Goal: Information Seeking & Learning: Learn about a topic

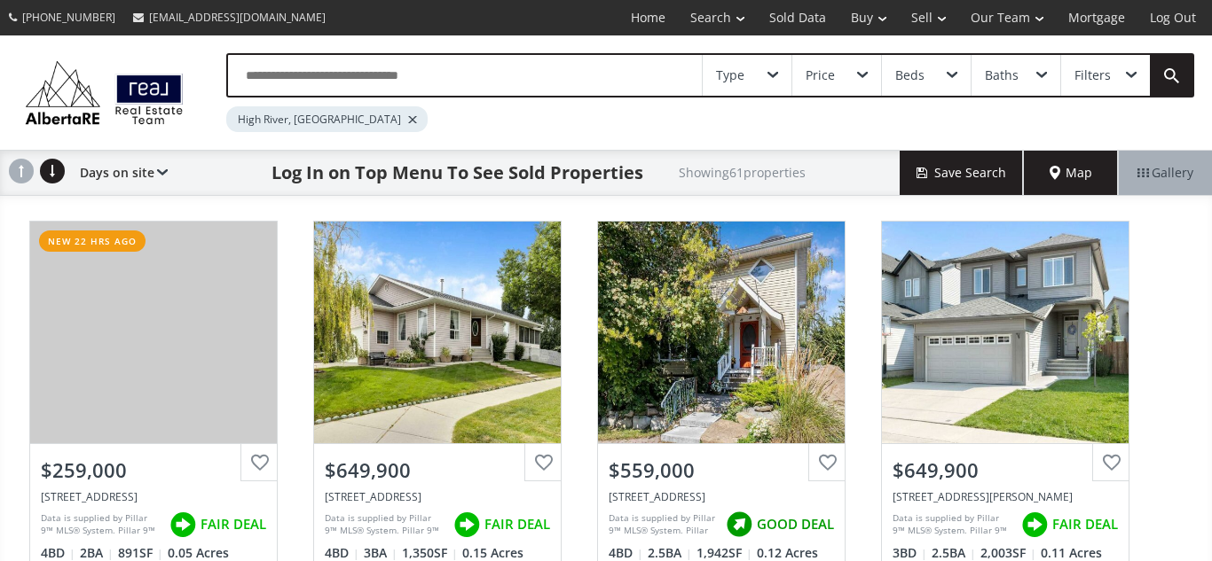
click at [408, 122] on div at bounding box center [412, 119] width 9 height 7
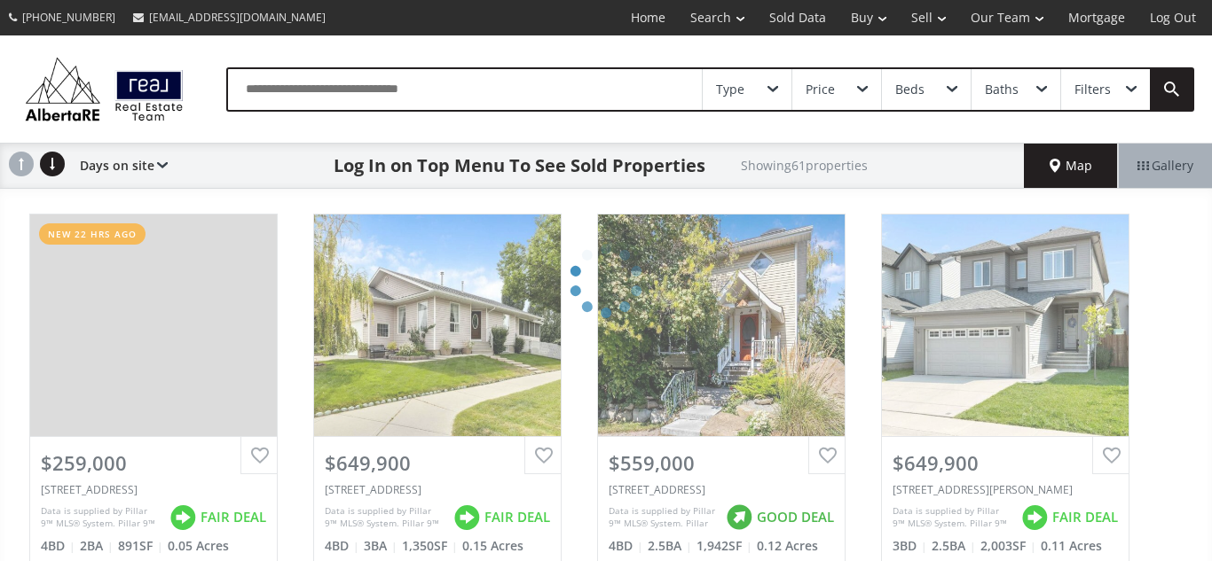
click at [332, 90] on input "text" at bounding box center [465, 89] width 474 height 41
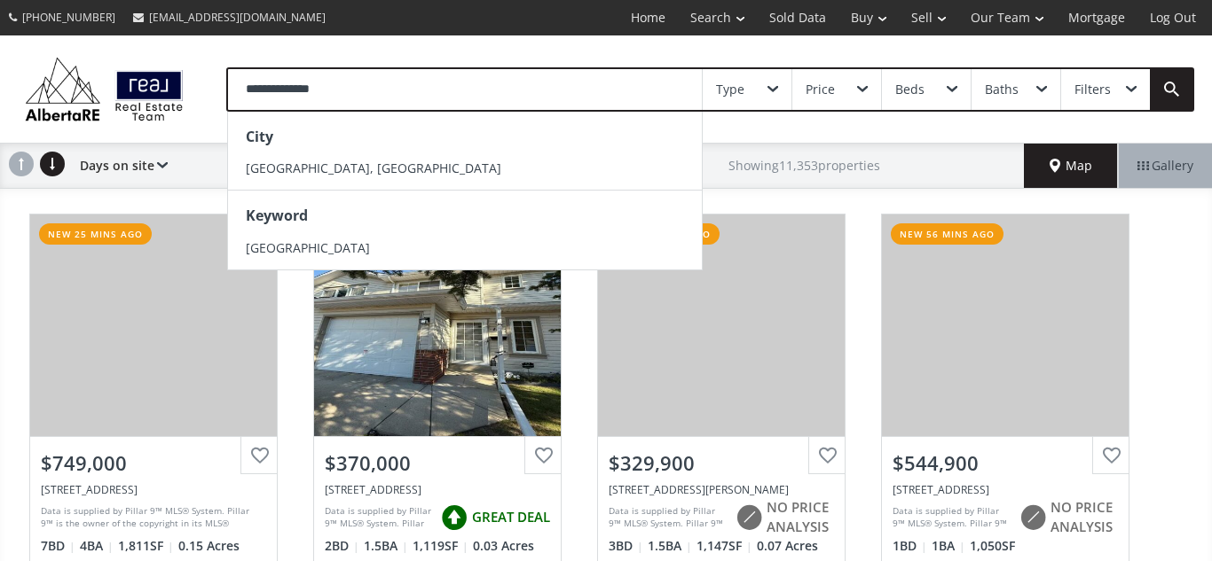
type input "**********"
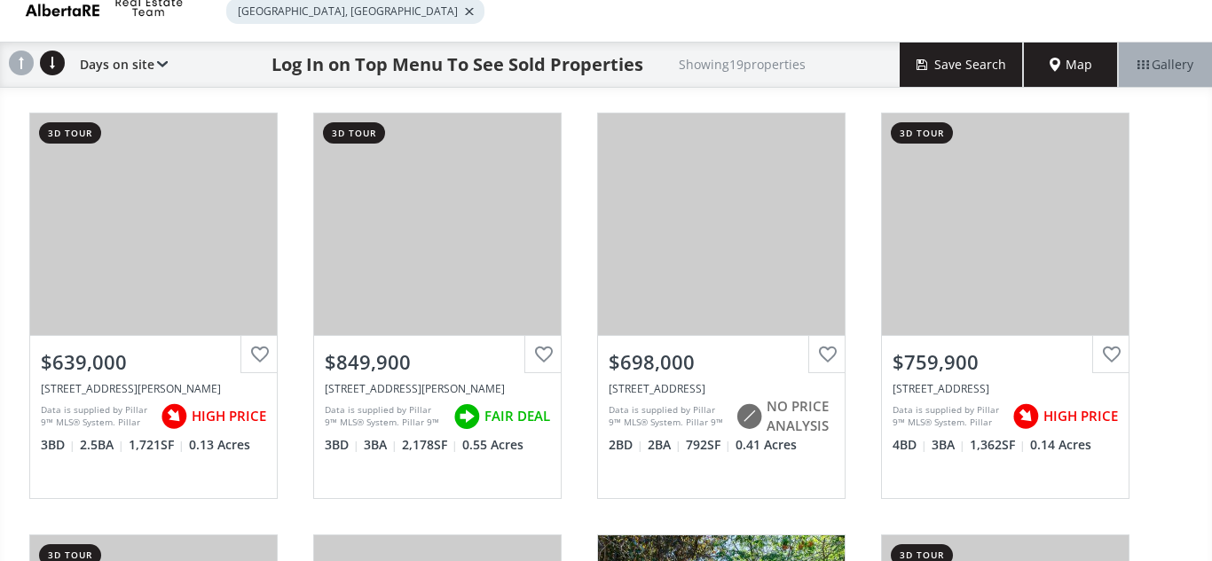
scroll to position [111, 0]
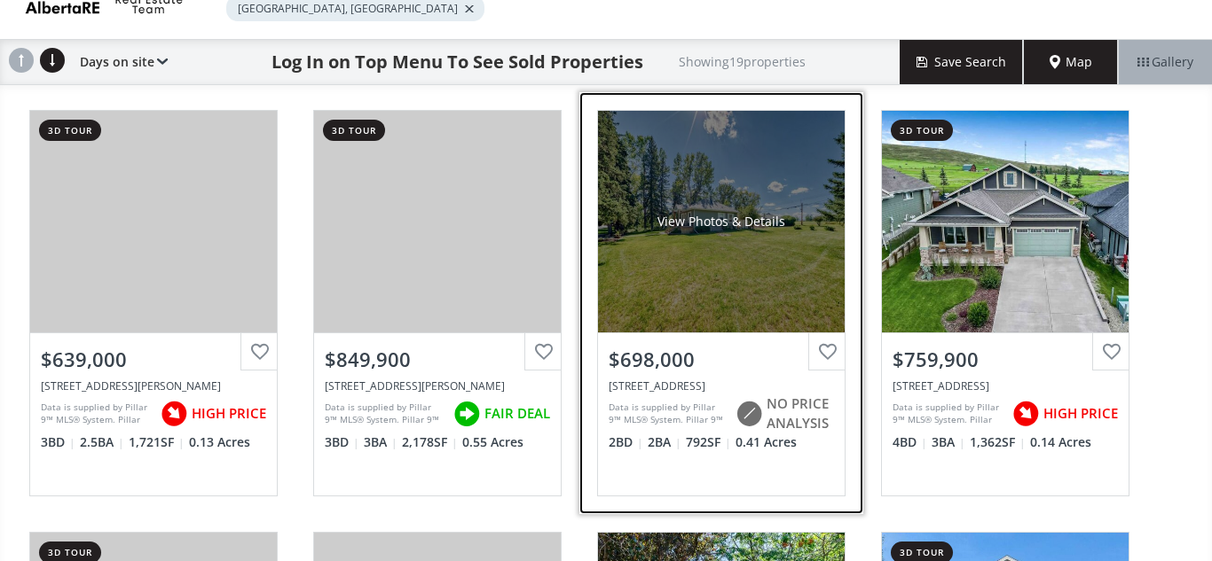
click at [732, 278] on div "View Photos & Details" at bounding box center [721, 222] width 247 height 222
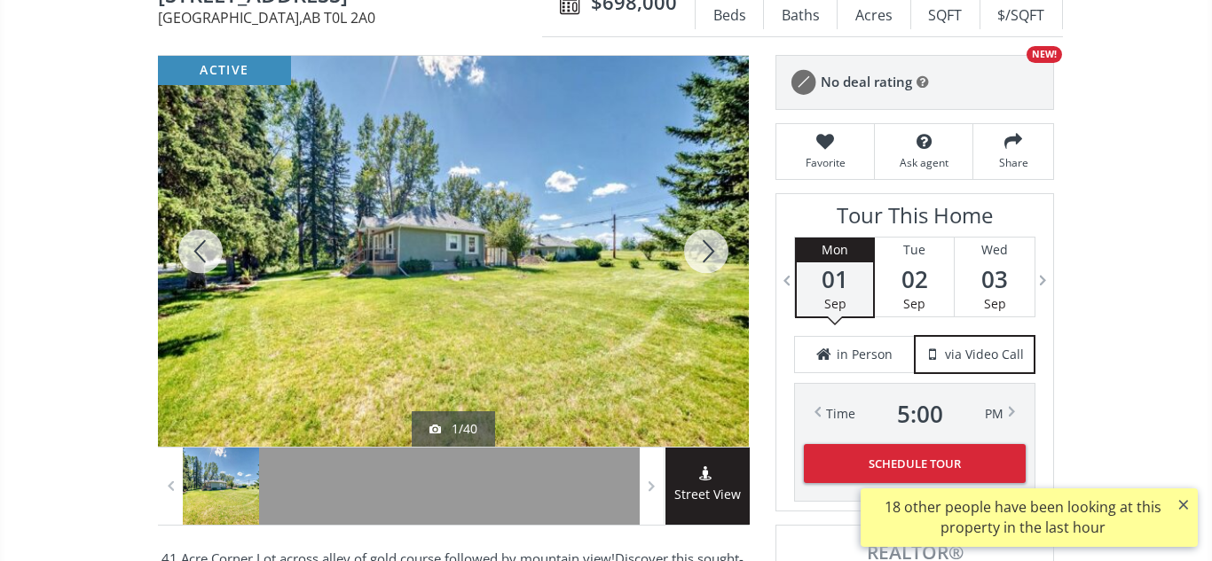
scroll to position [209, 0]
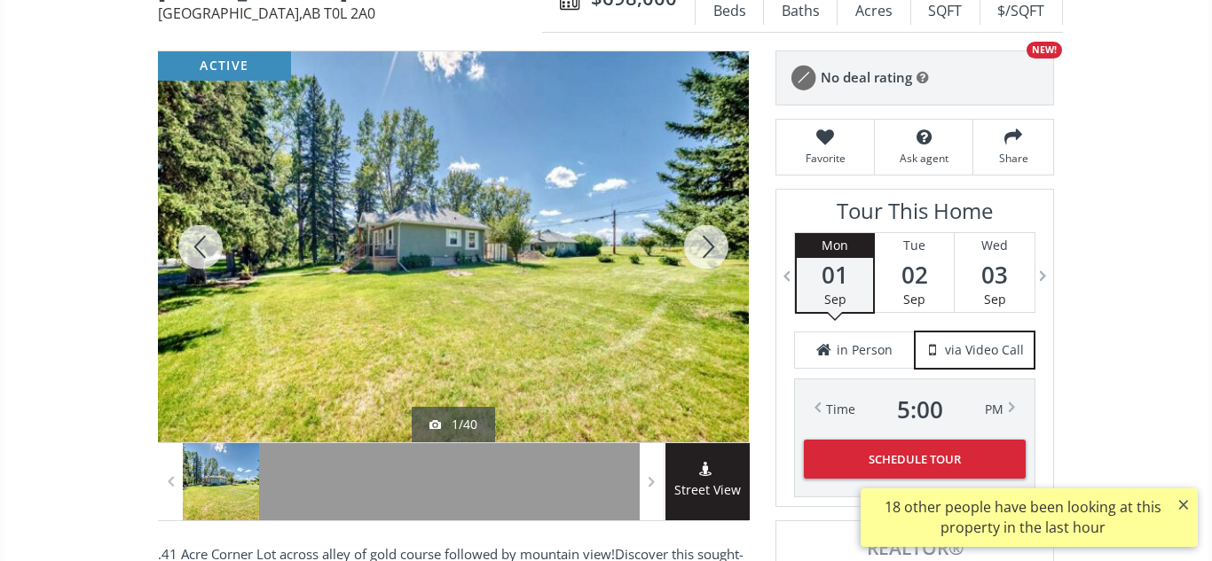
click at [708, 242] on div at bounding box center [705, 246] width 85 height 391
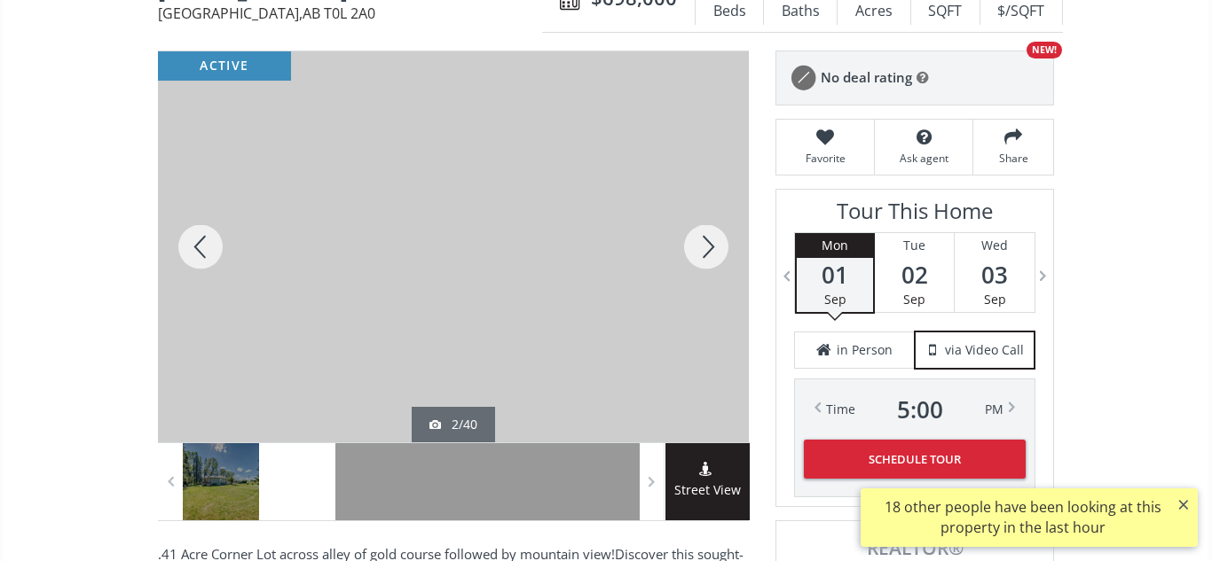
click at [708, 242] on div at bounding box center [705, 246] width 85 height 391
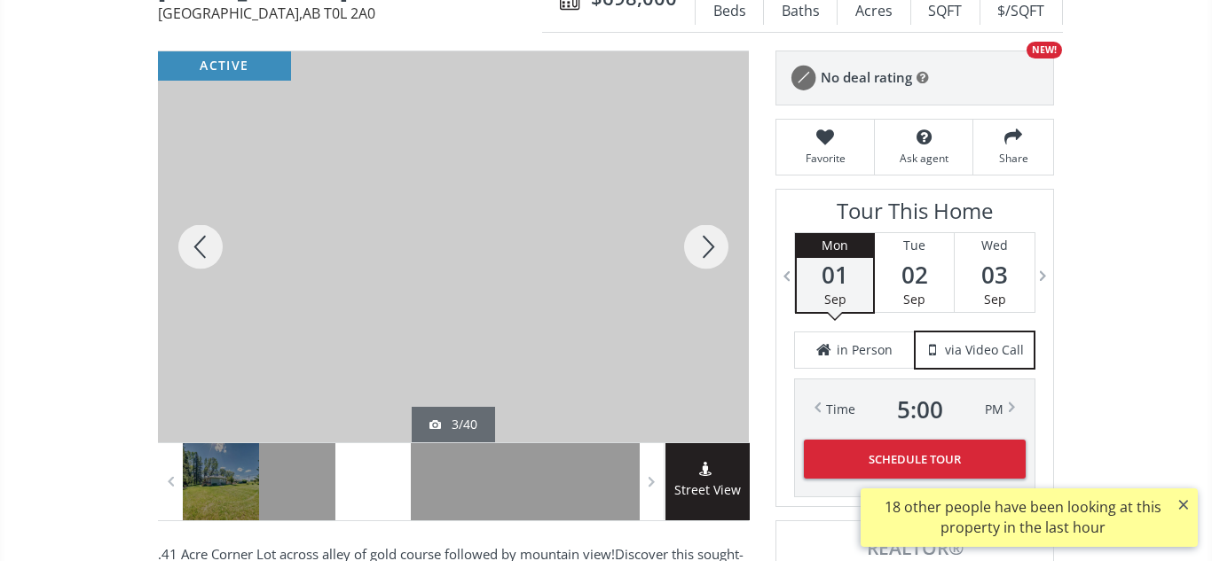
click at [708, 242] on div at bounding box center [705, 246] width 85 height 391
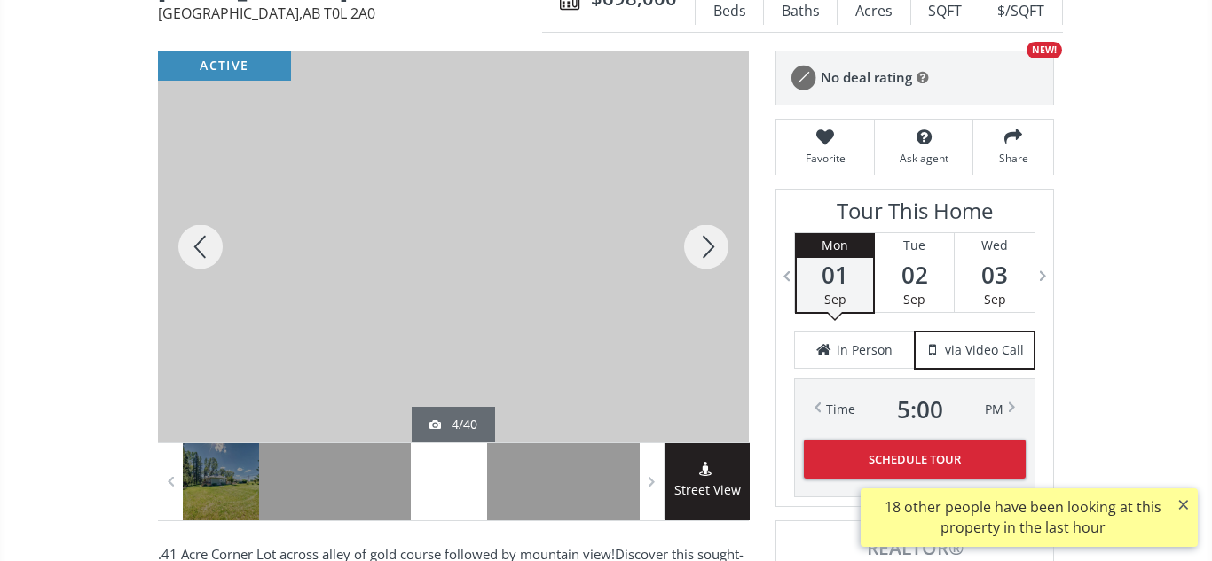
click at [708, 242] on div at bounding box center [705, 246] width 85 height 391
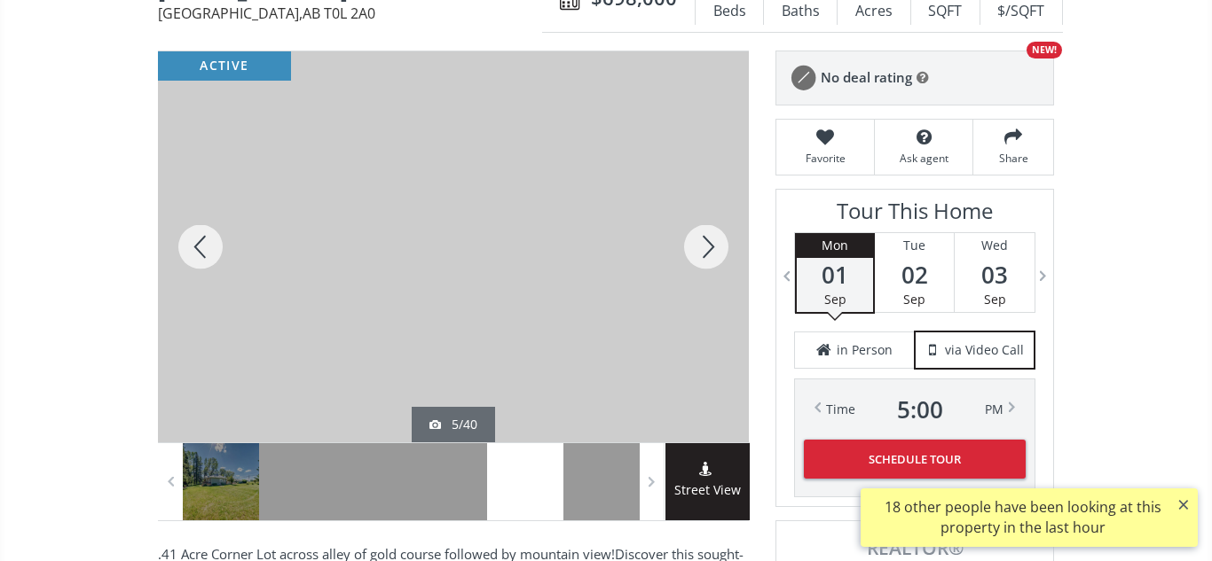
click at [708, 242] on div at bounding box center [705, 246] width 85 height 391
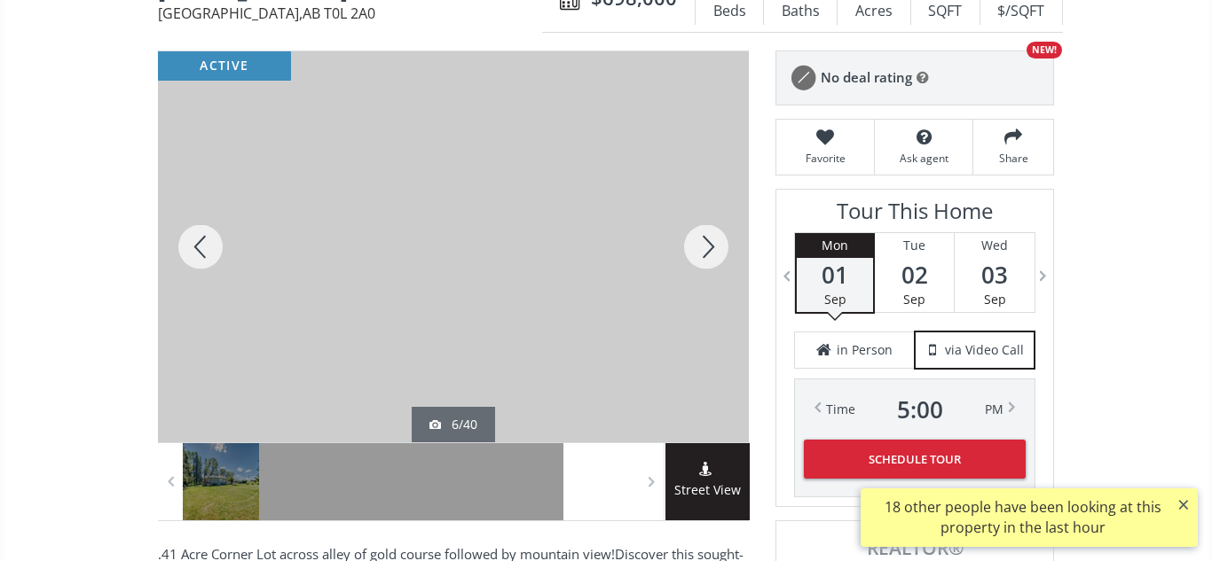
click at [708, 242] on div at bounding box center [705, 246] width 85 height 391
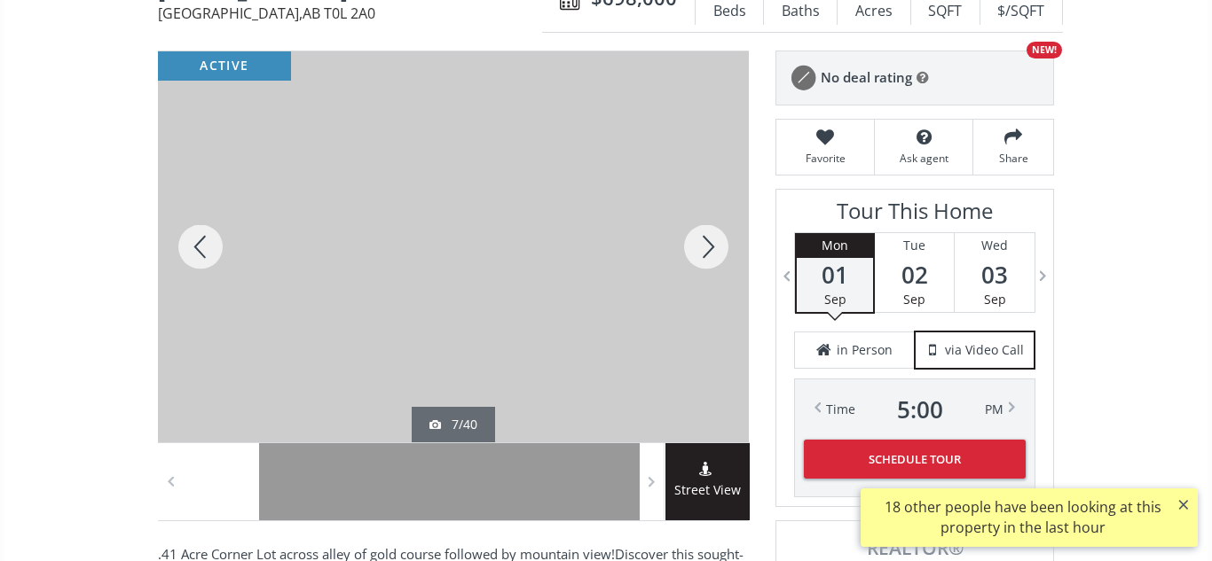
click at [708, 242] on div at bounding box center [705, 246] width 85 height 391
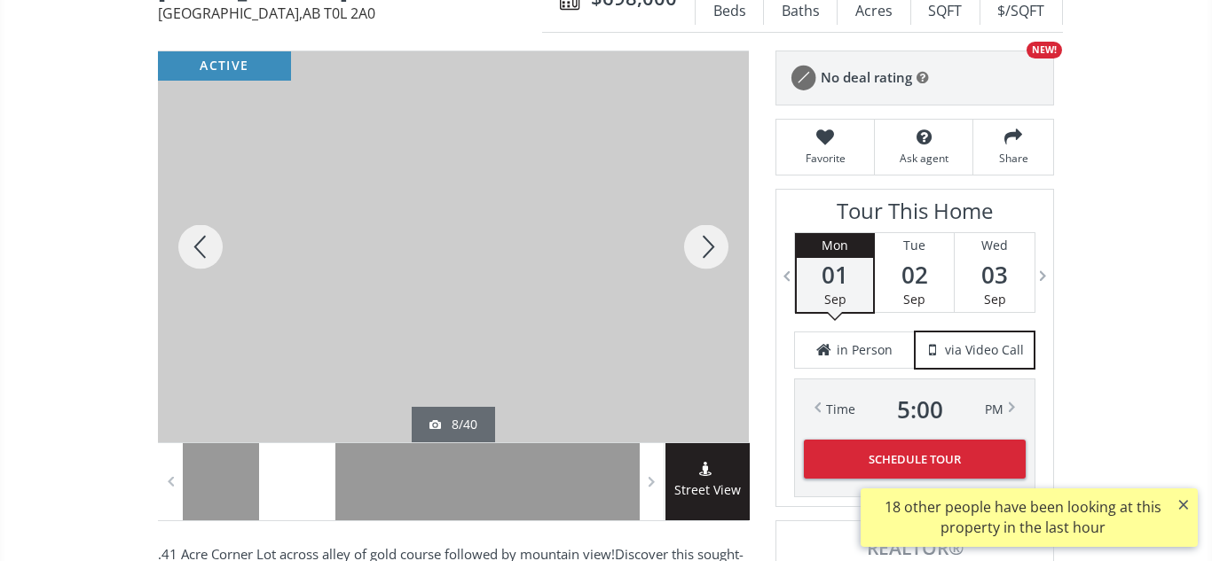
click at [708, 242] on div at bounding box center [705, 246] width 85 height 391
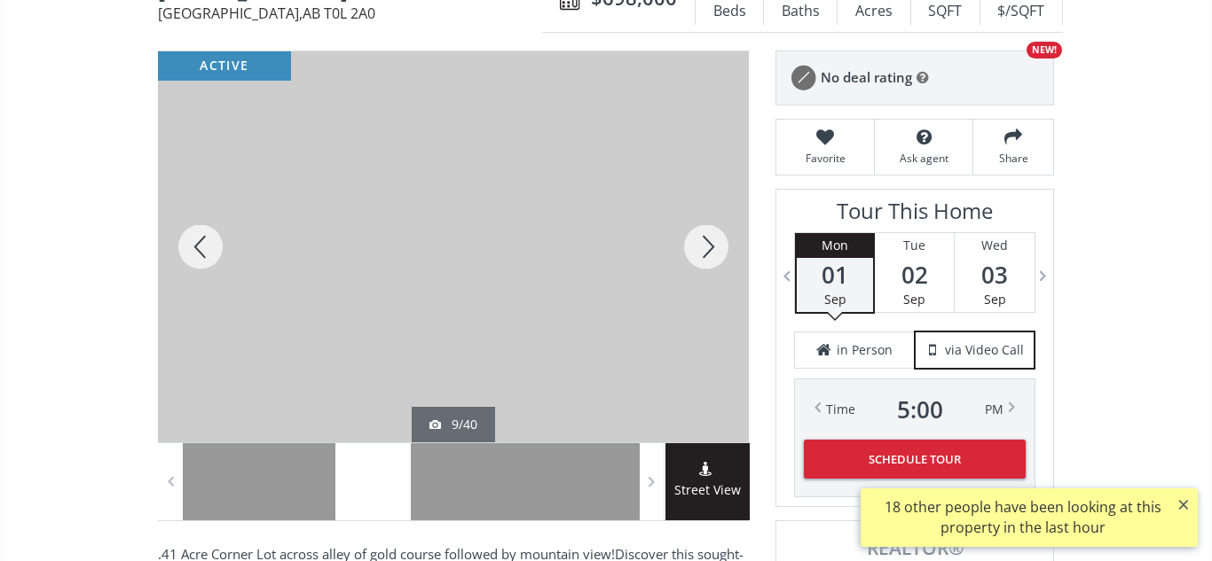
click at [708, 242] on div at bounding box center [705, 246] width 85 height 391
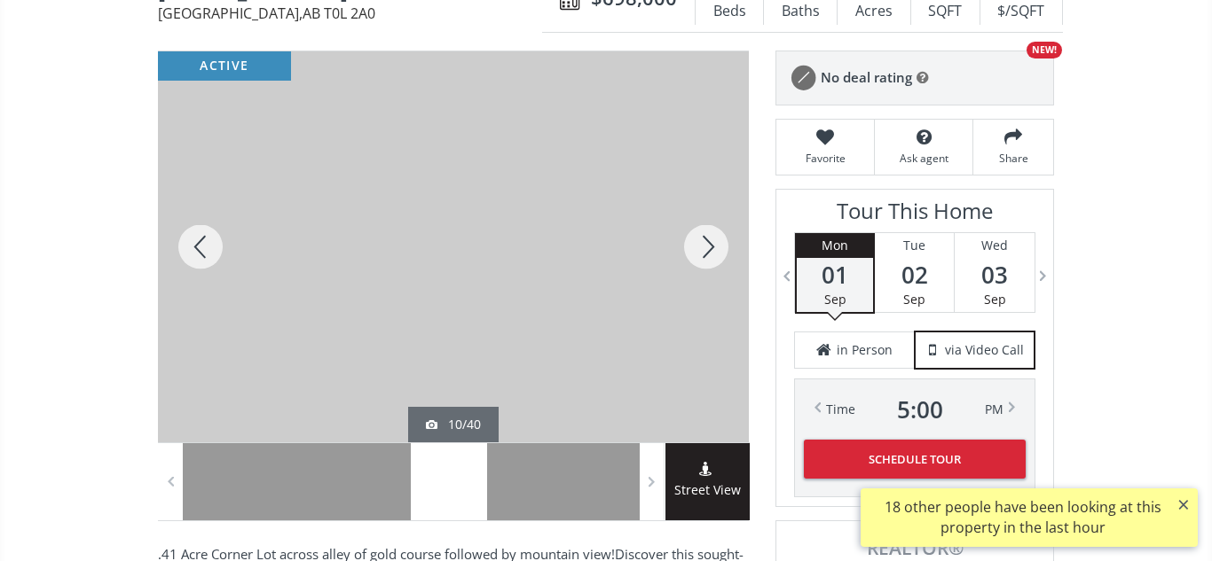
click at [708, 242] on div at bounding box center [705, 246] width 85 height 391
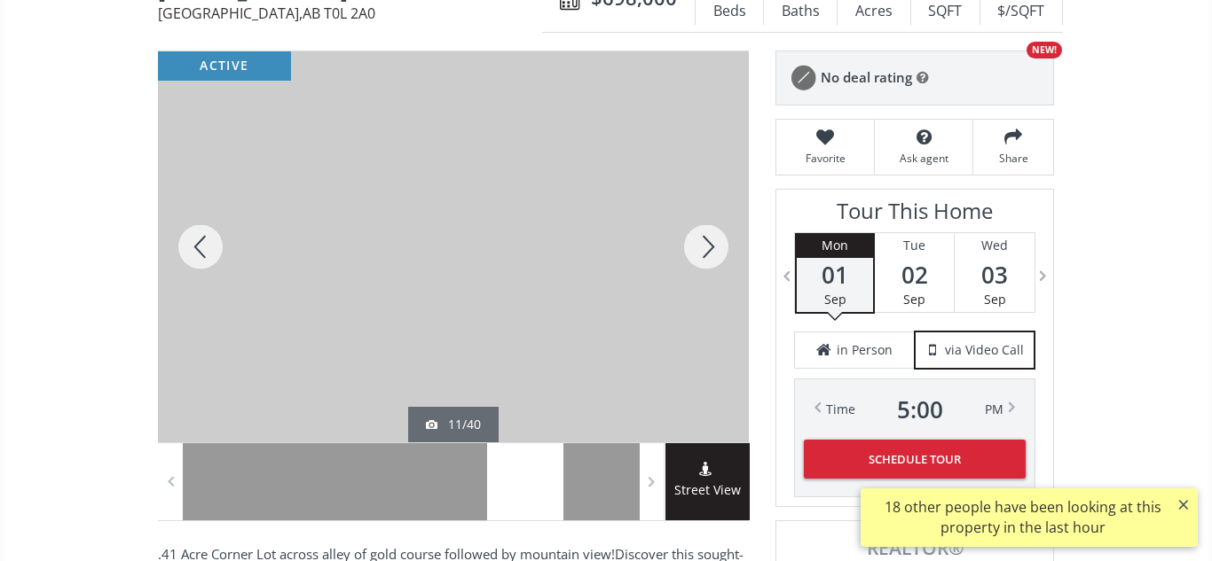
click at [708, 242] on div at bounding box center [705, 246] width 85 height 391
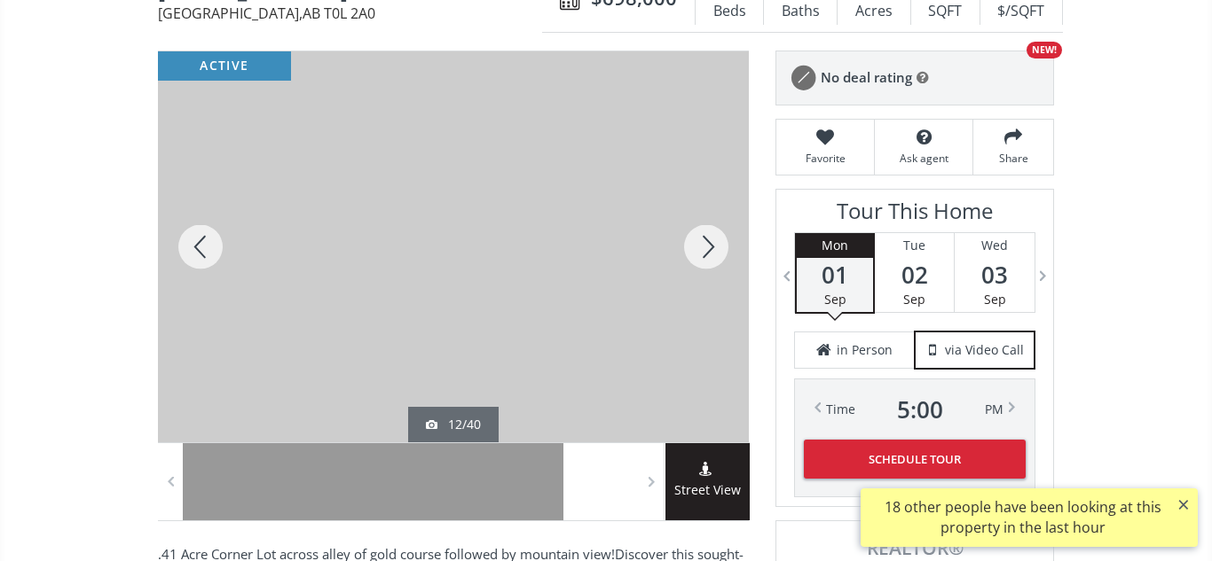
click at [708, 242] on div at bounding box center [705, 246] width 85 height 391
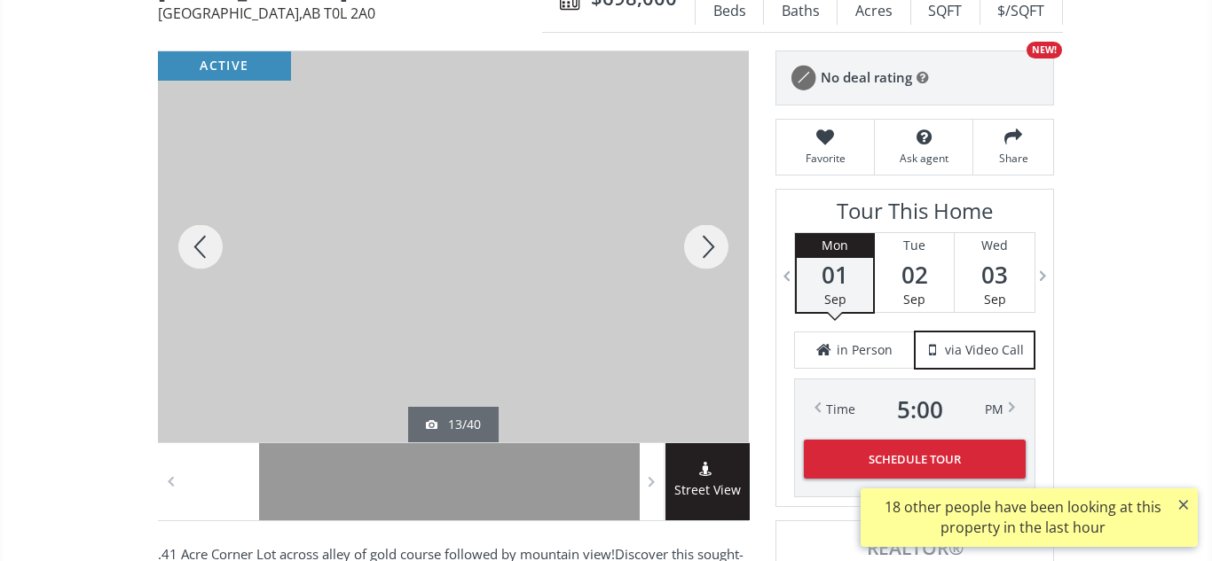
click at [708, 242] on div at bounding box center [705, 246] width 85 height 391
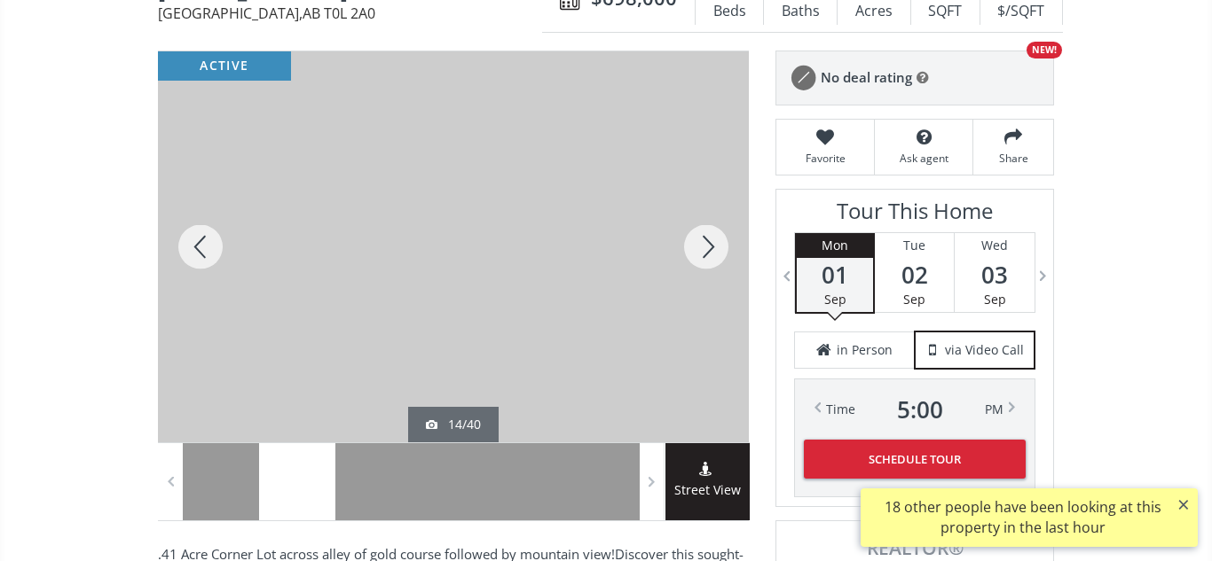
click at [708, 242] on div at bounding box center [705, 246] width 85 height 391
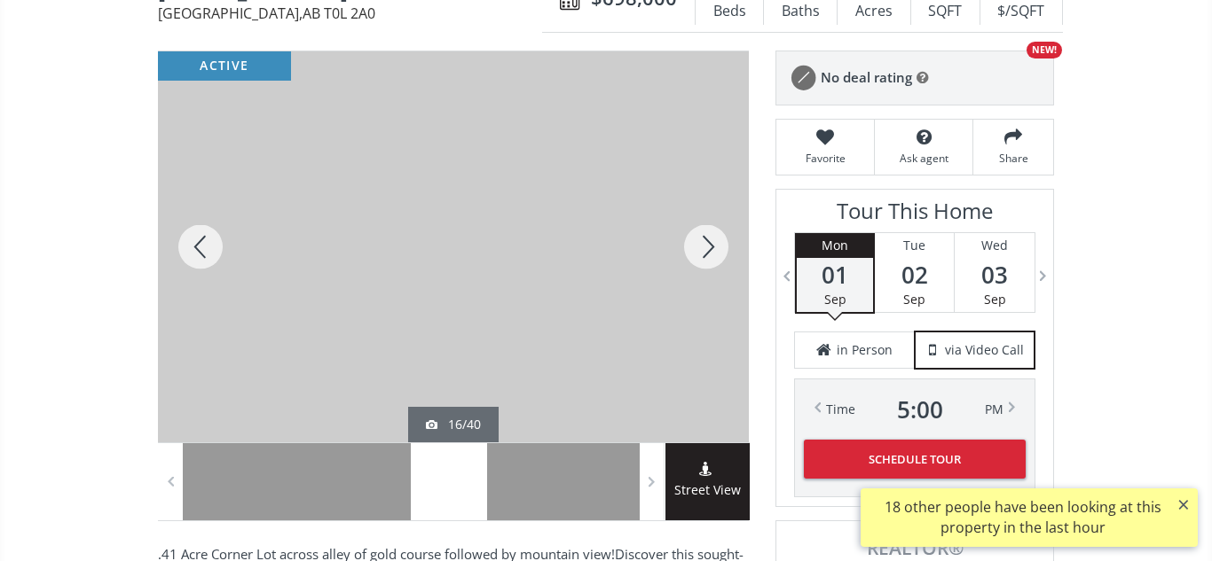
click at [708, 242] on div at bounding box center [705, 246] width 85 height 391
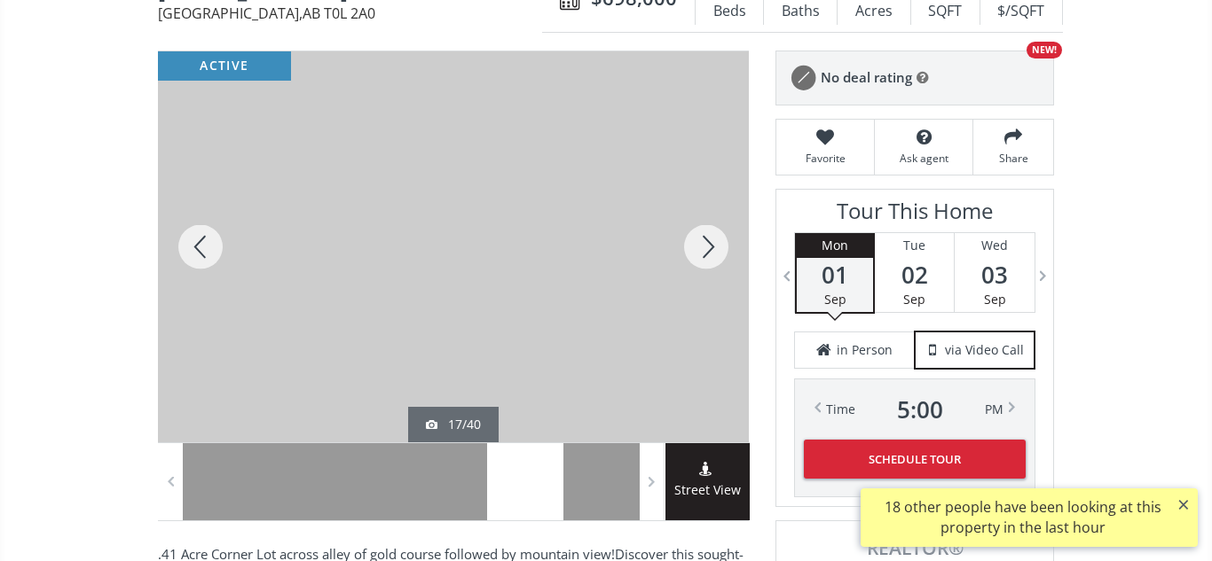
click at [708, 242] on div at bounding box center [705, 246] width 85 height 391
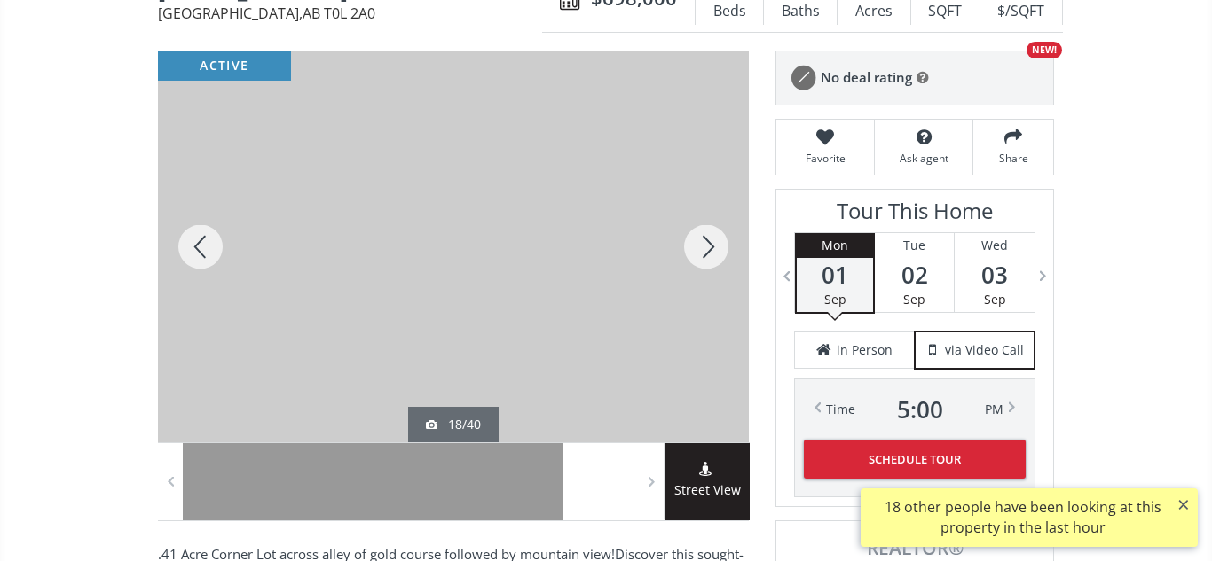
click at [708, 242] on div at bounding box center [705, 246] width 85 height 391
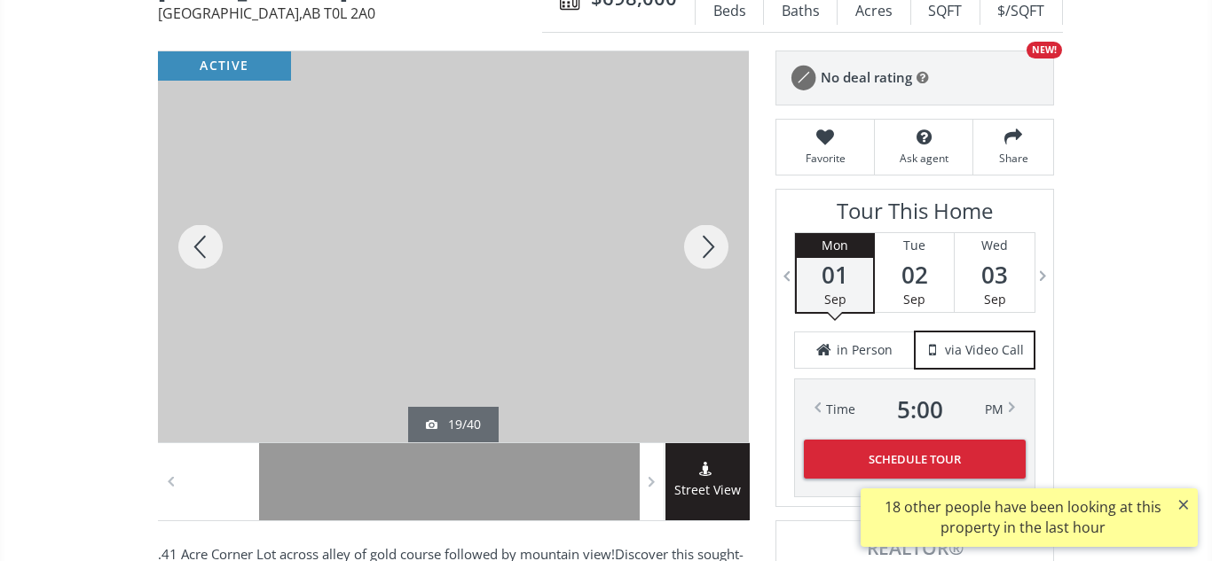
click at [708, 242] on div at bounding box center [705, 246] width 85 height 391
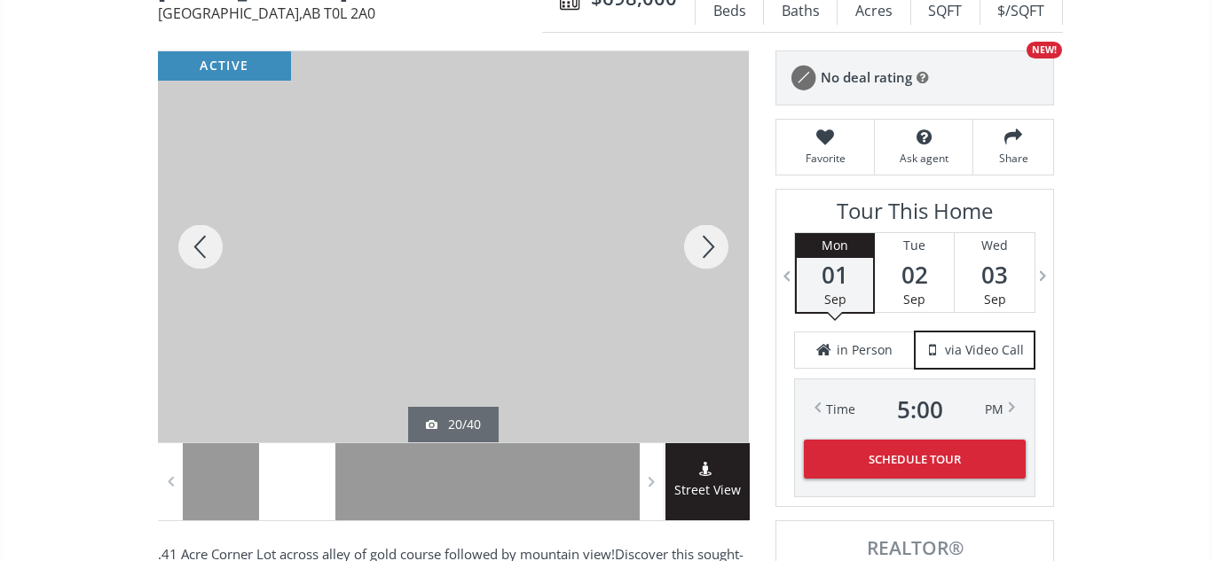
click at [708, 242] on div at bounding box center [705, 246] width 85 height 391
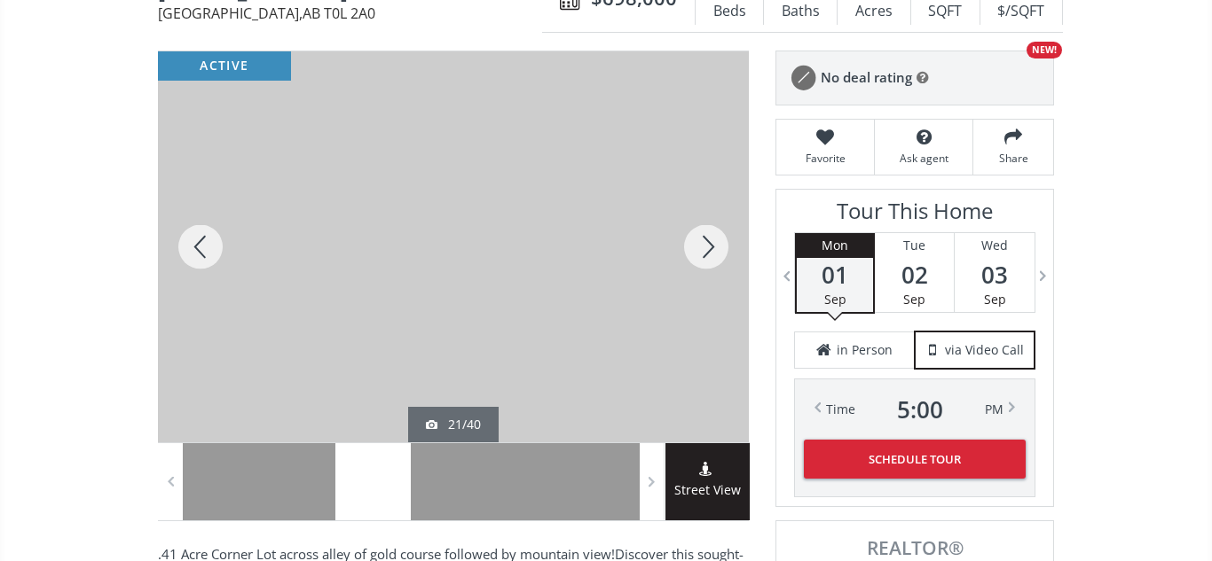
click at [708, 242] on div at bounding box center [705, 246] width 85 height 391
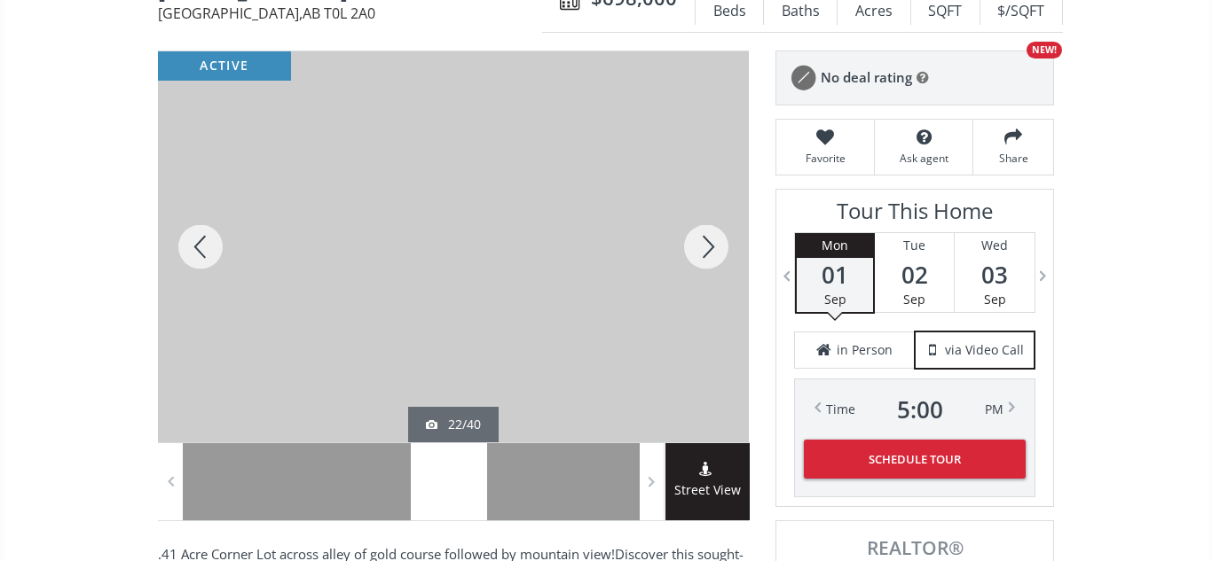
click at [708, 242] on div at bounding box center [705, 246] width 85 height 391
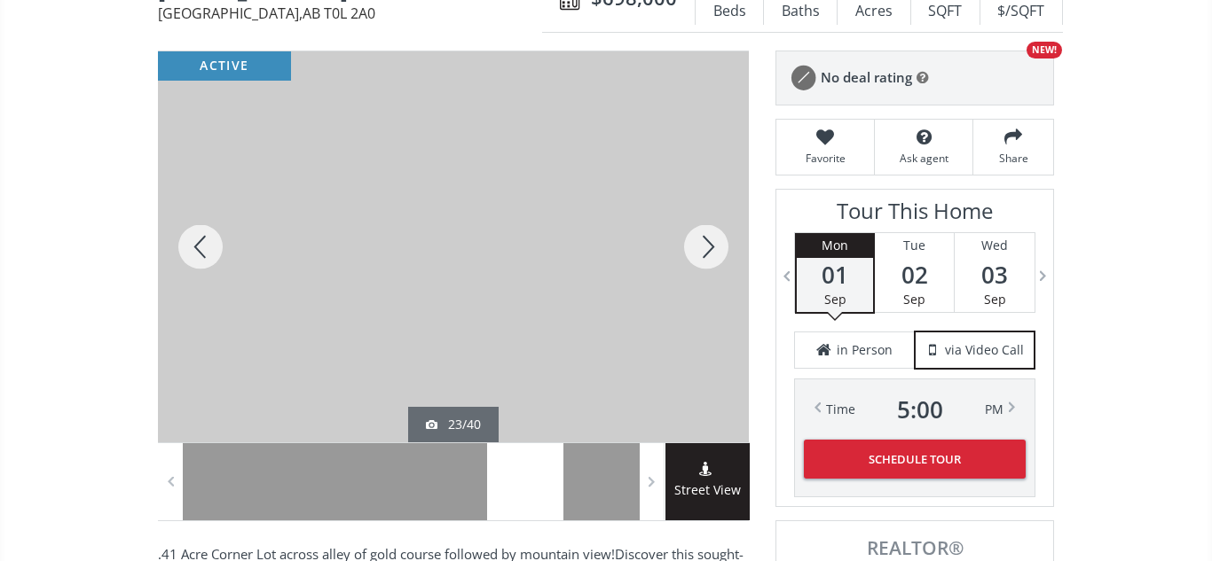
click at [708, 242] on div at bounding box center [705, 246] width 85 height 391
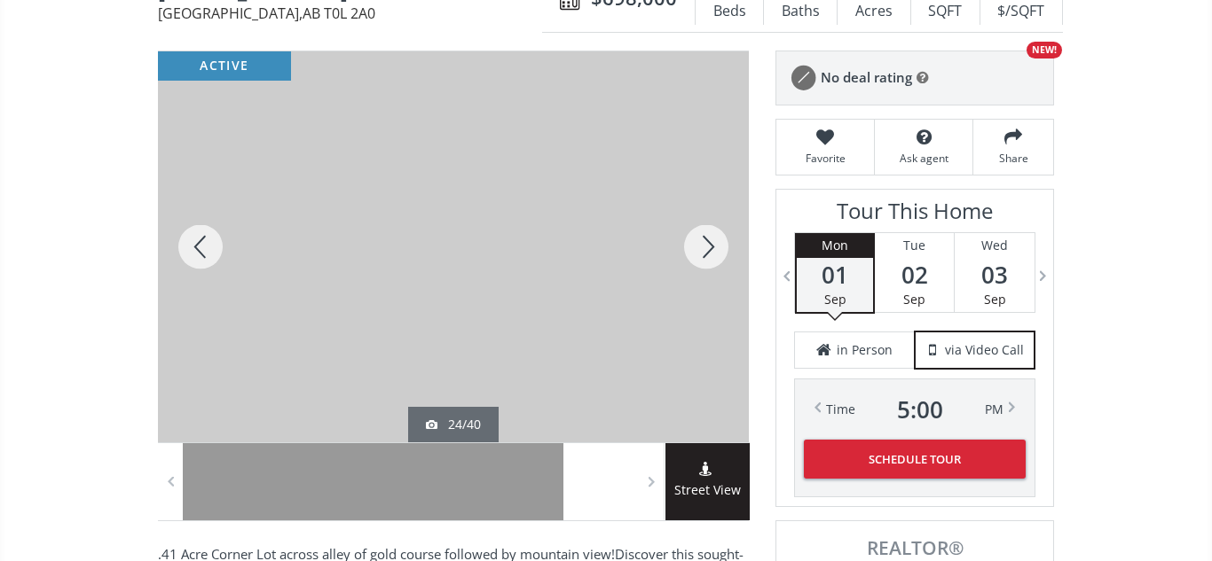
click at [708, 242] on div at bounding box center [705, 246] width 85 height 391
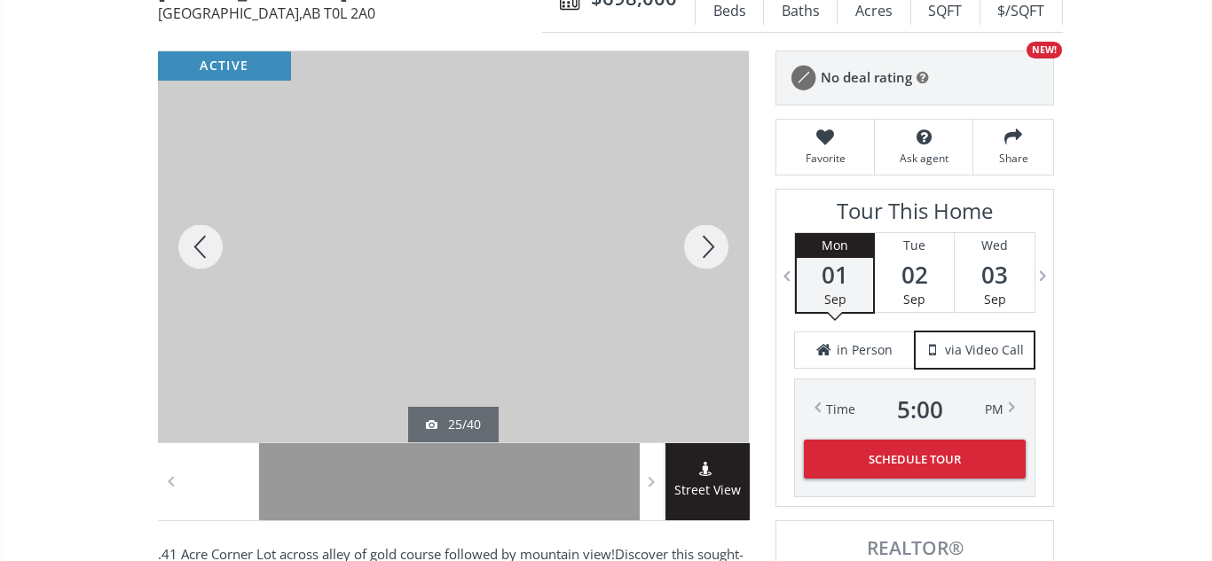
click at [708, 242] on div at bounding box center [705, 246] width 85 height 391
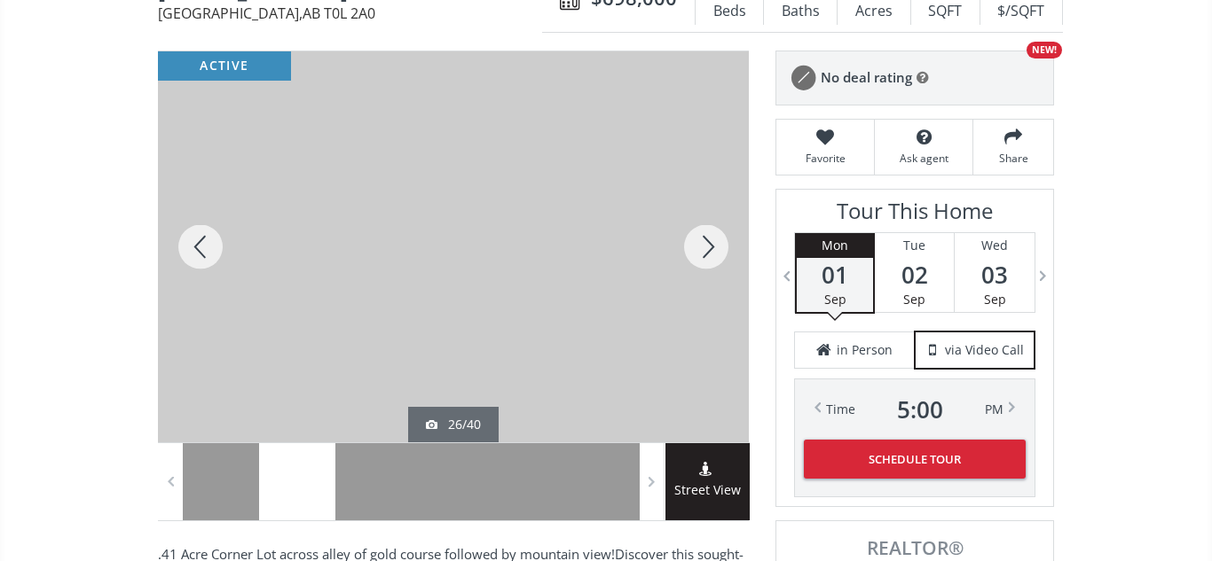
click at [708, 242] on div at bounding box center [705, 246] width 85 height 391
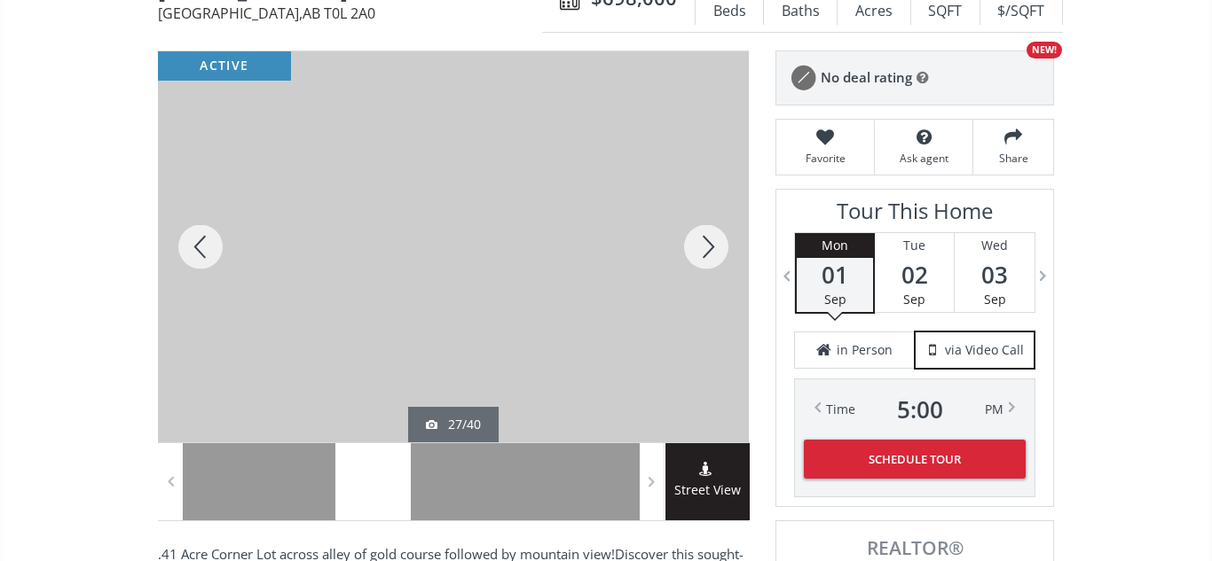
click at [708, 242] on div at bounding box center [705, 246] width 85 height 391
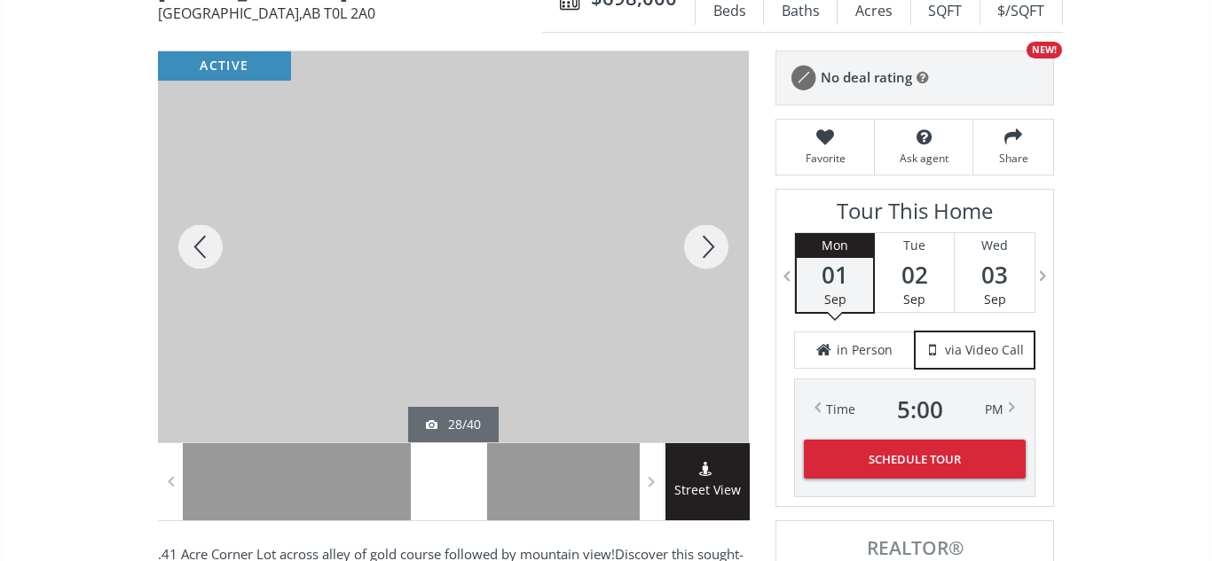
click at [708, 242] on div at bounding box center [705, 246] width 85 height 391
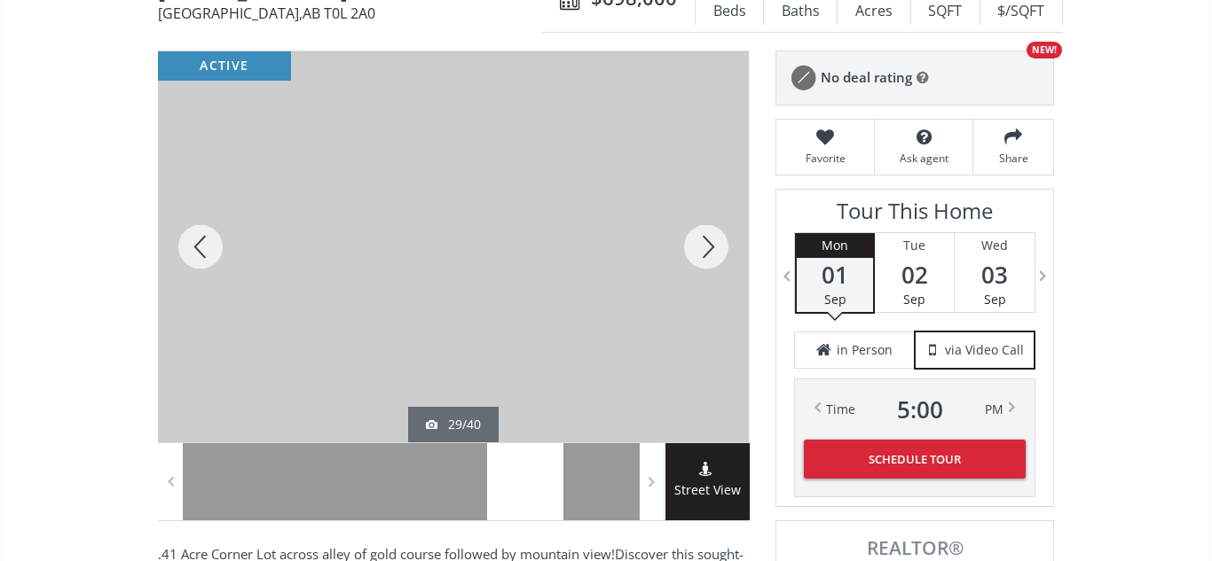
click at [708, 242] on div at bounding box center [705, 246] width 85 height 391
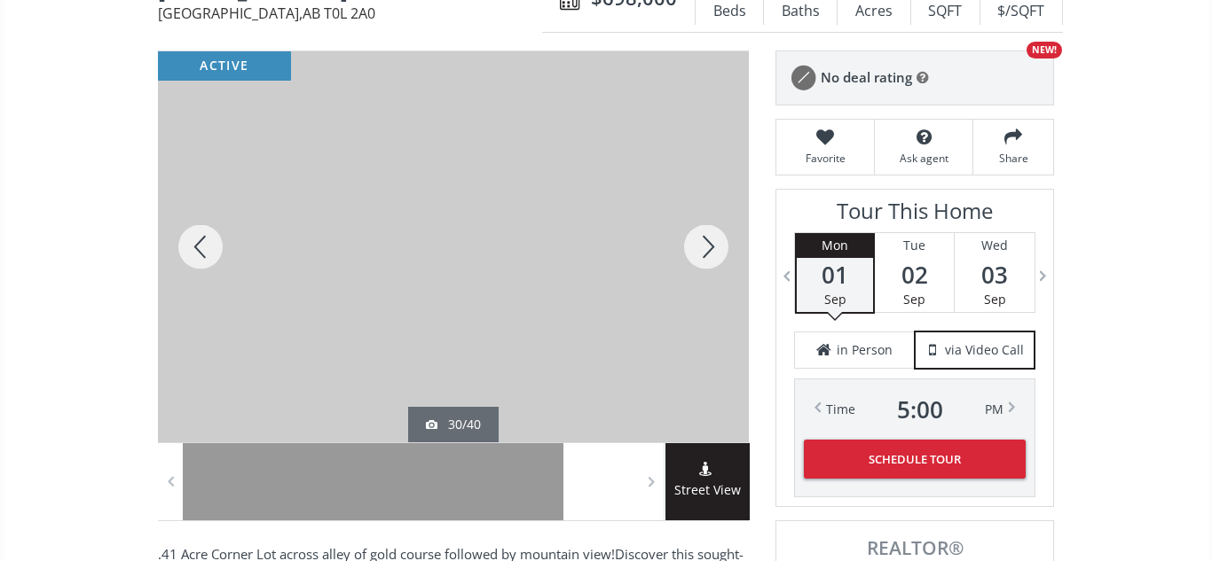
click at [708, 242] on div at bounding box center [705, 246] width 85 height 391
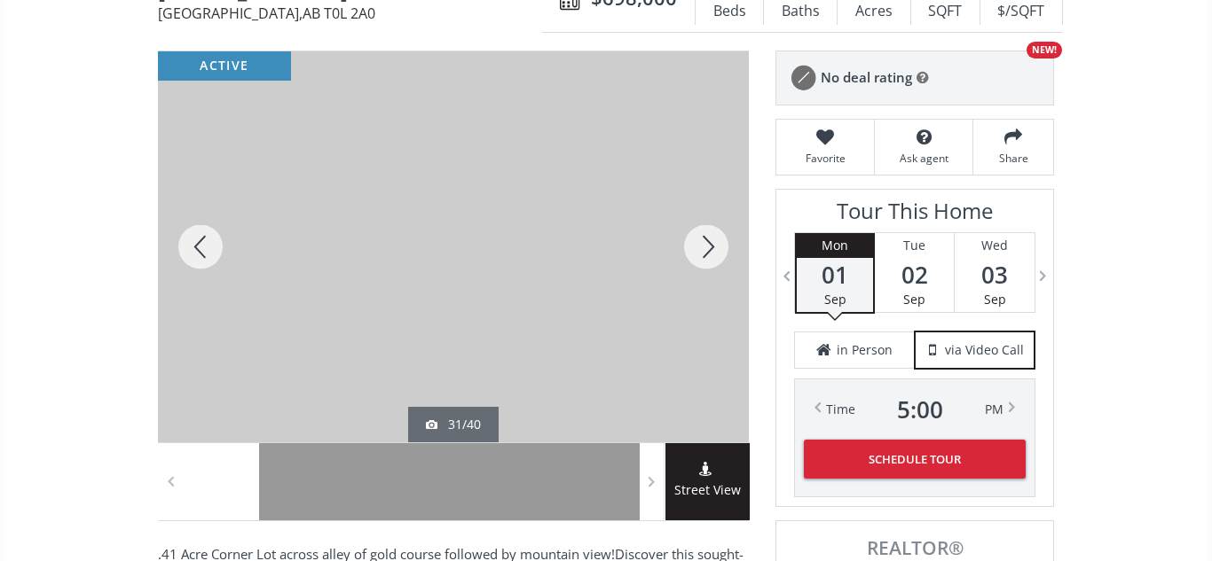
click at [708, 242] on div at bounding box center [705, 246] width 85 height 391
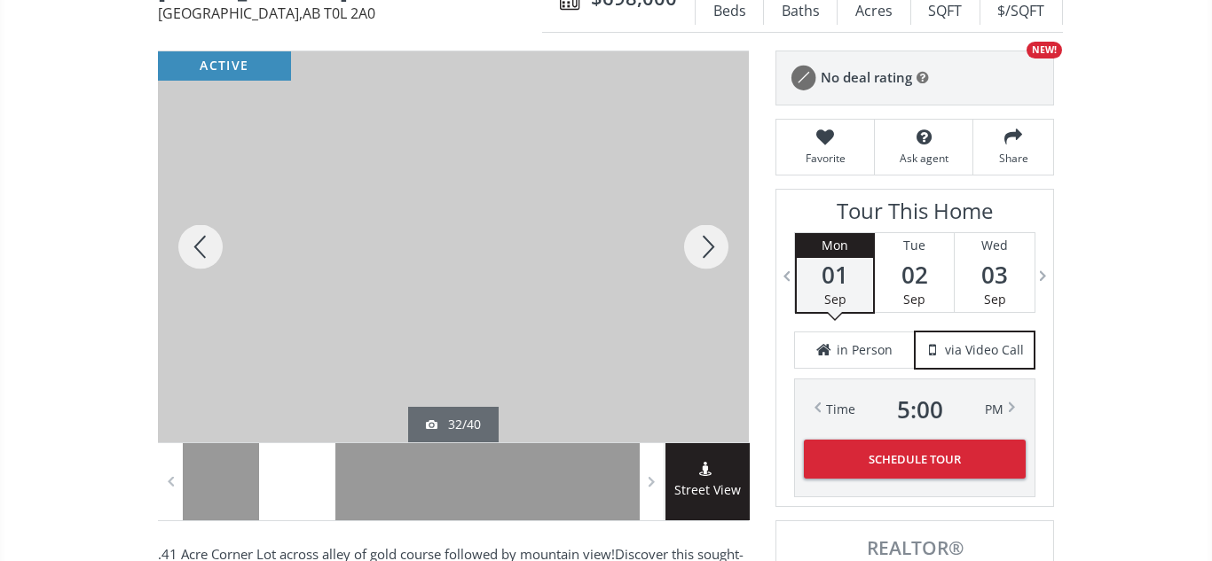
click at [708, 242] on div at bounding box center [705, 246] width 85 height 391
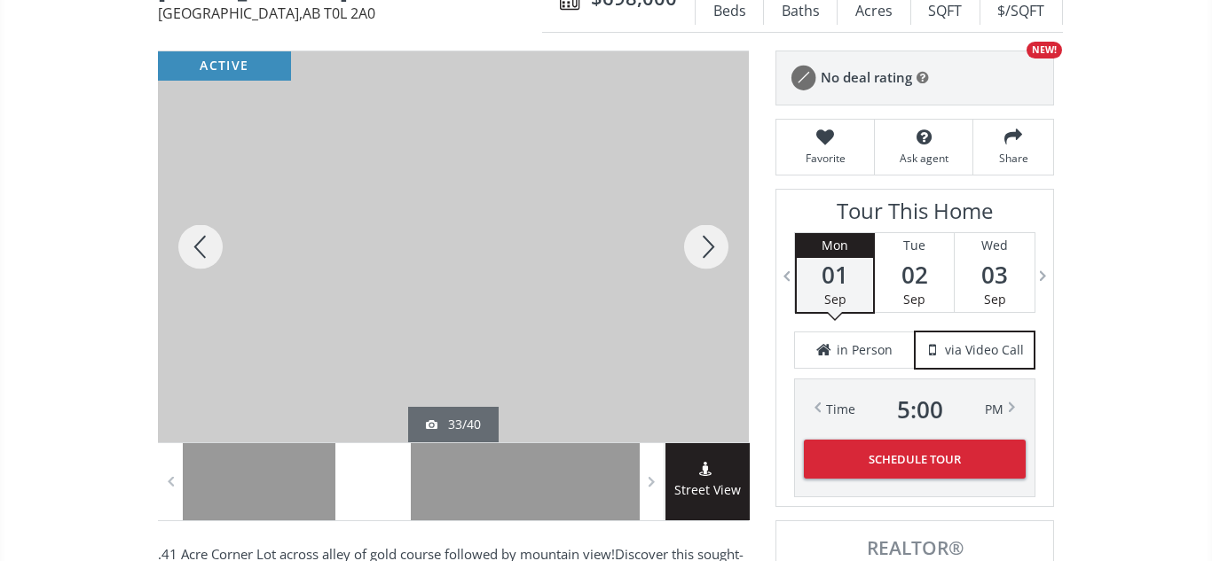
click at [708, 242] on div at bounding box center [705, 246] width 85 height 391
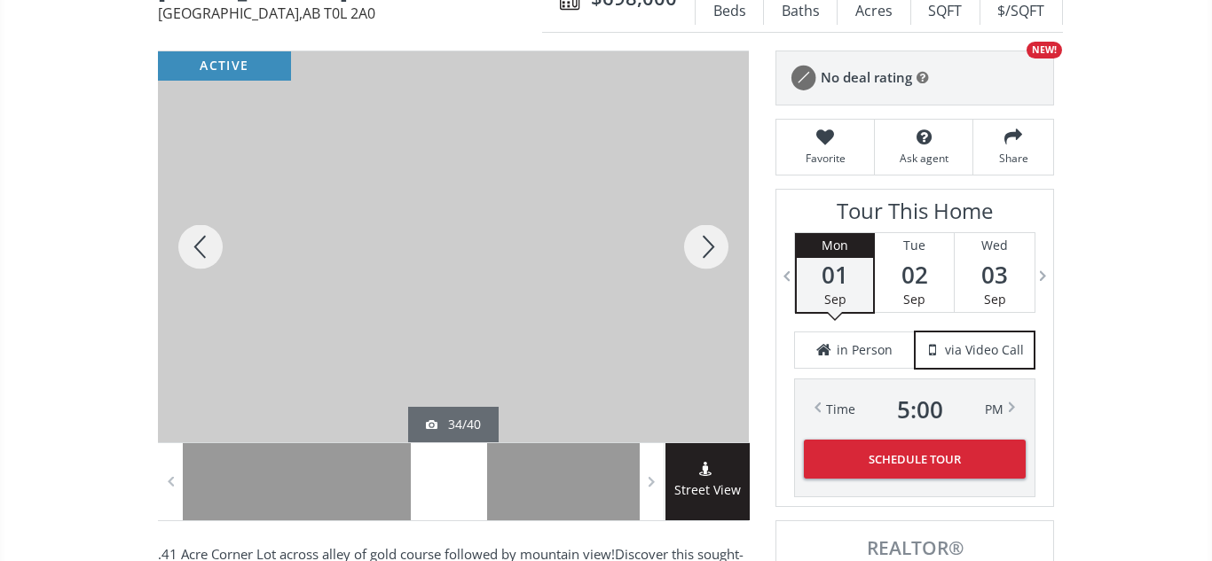
click at [708, 242] on div at bounding box center [705, 246] width 85 height 391
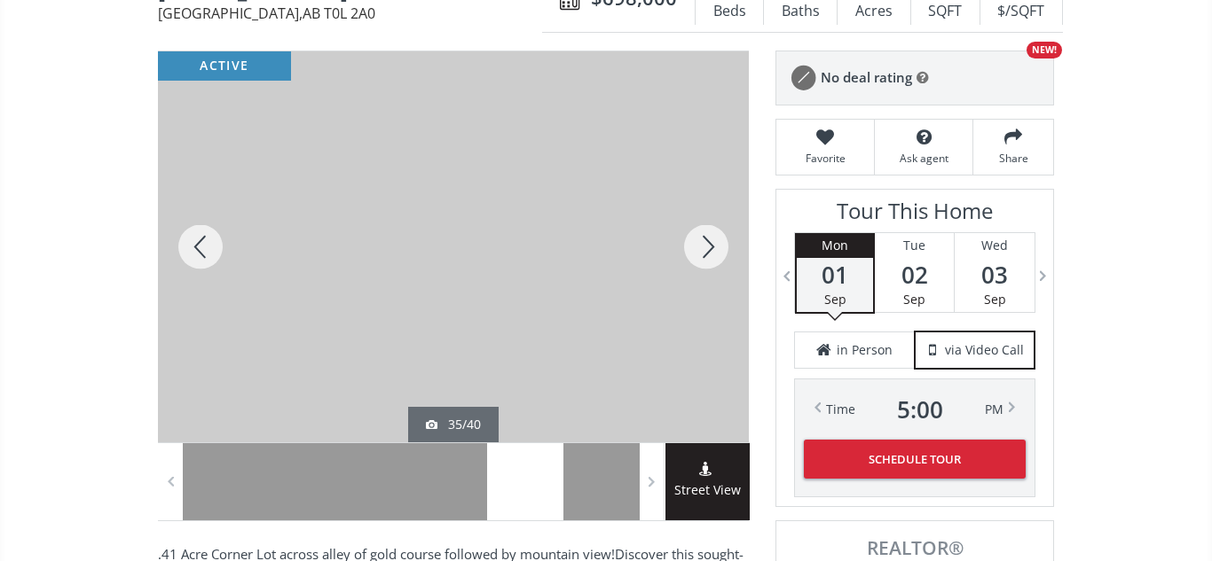
click at [708, 242] on div at bounding box center [705, 246] width 85 height 391
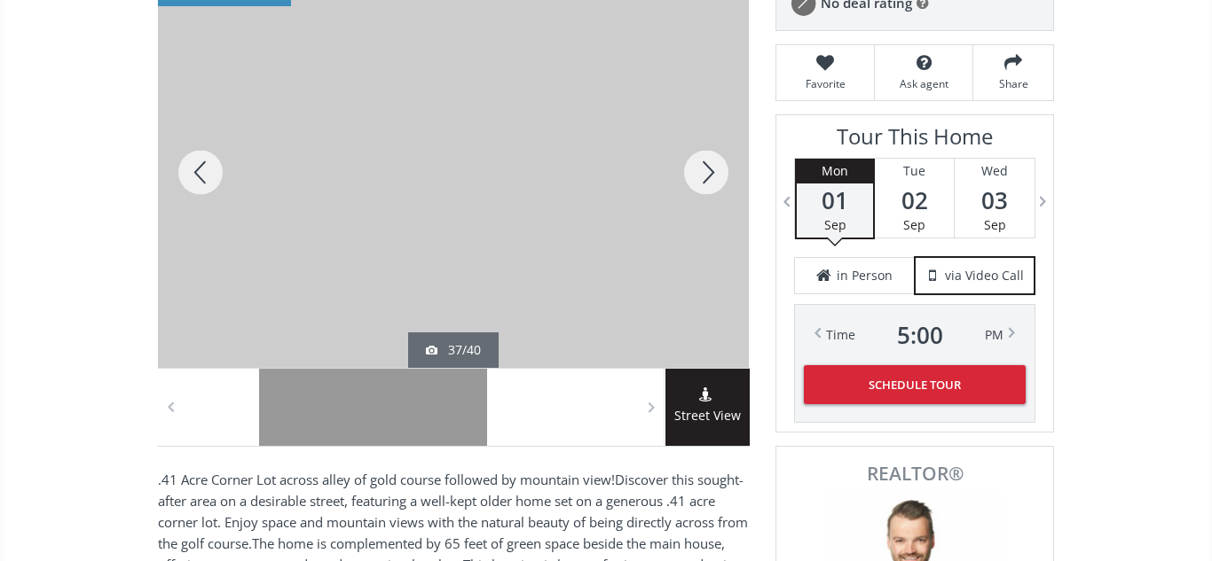
scroll to position [0, 0]
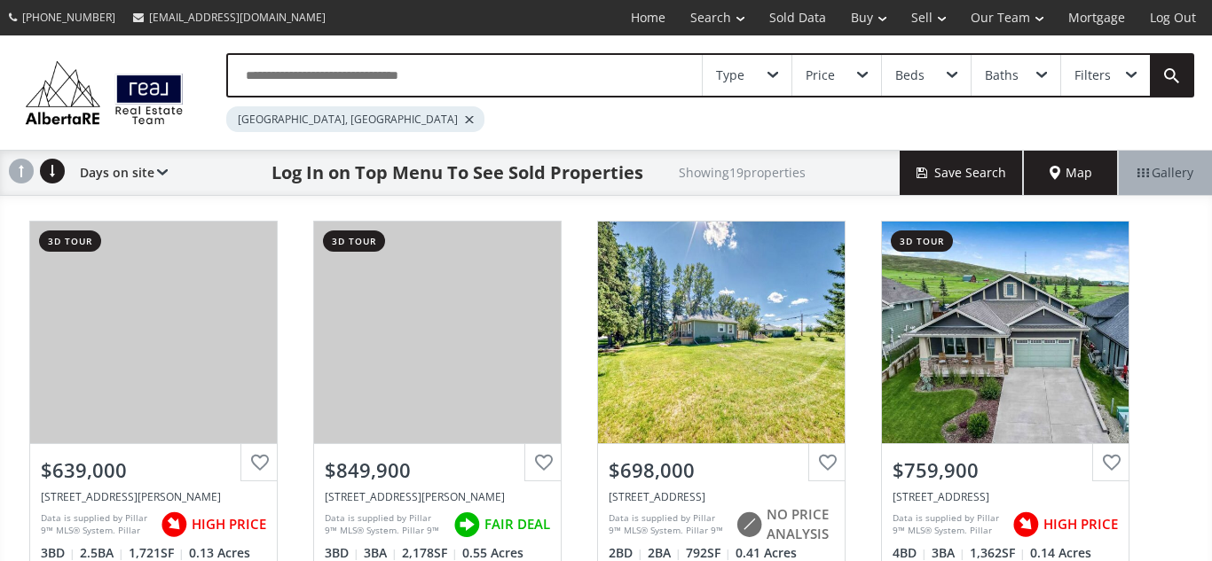
scroll to position [111, 0]
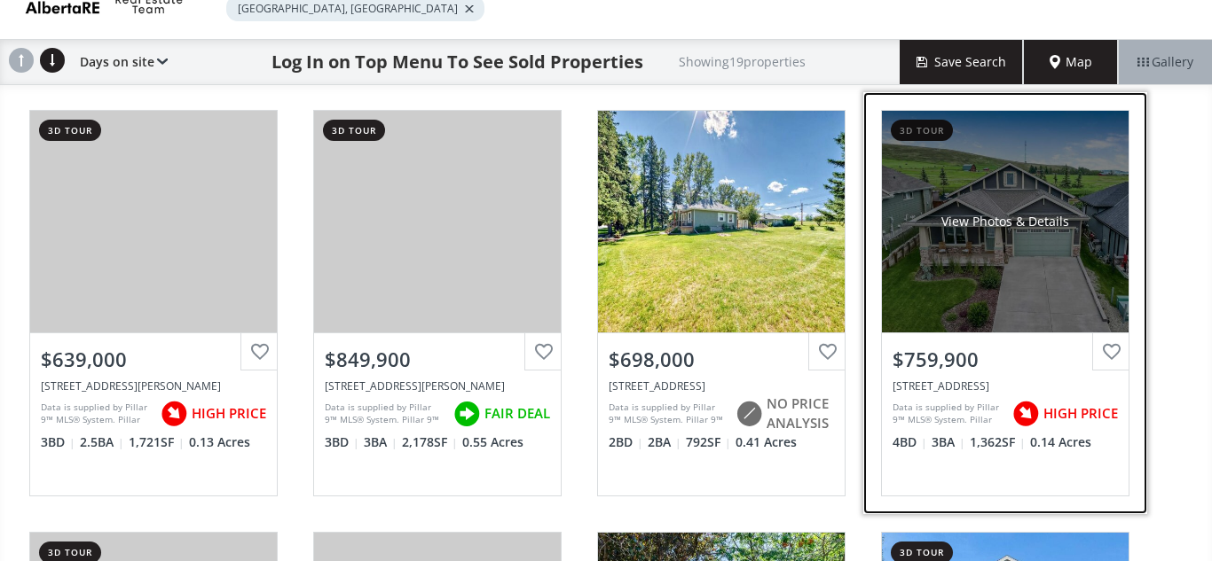
click at [1023, 247] on div "View Photos & Details" at bounding box center [1005, 222] width 247 height 222
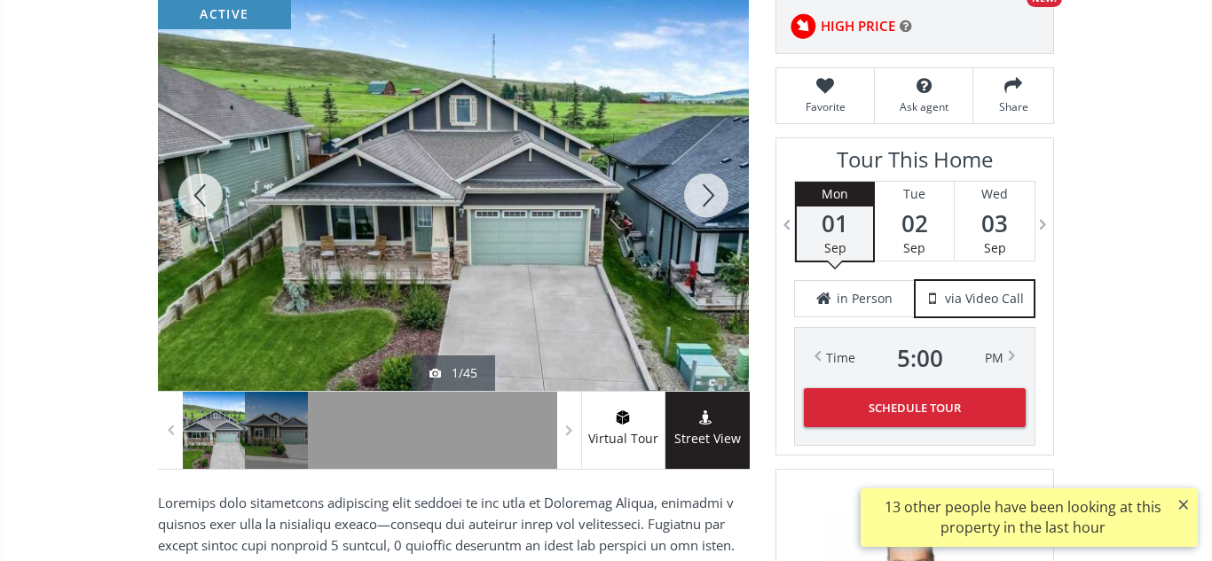
scroll to position [268, 0]
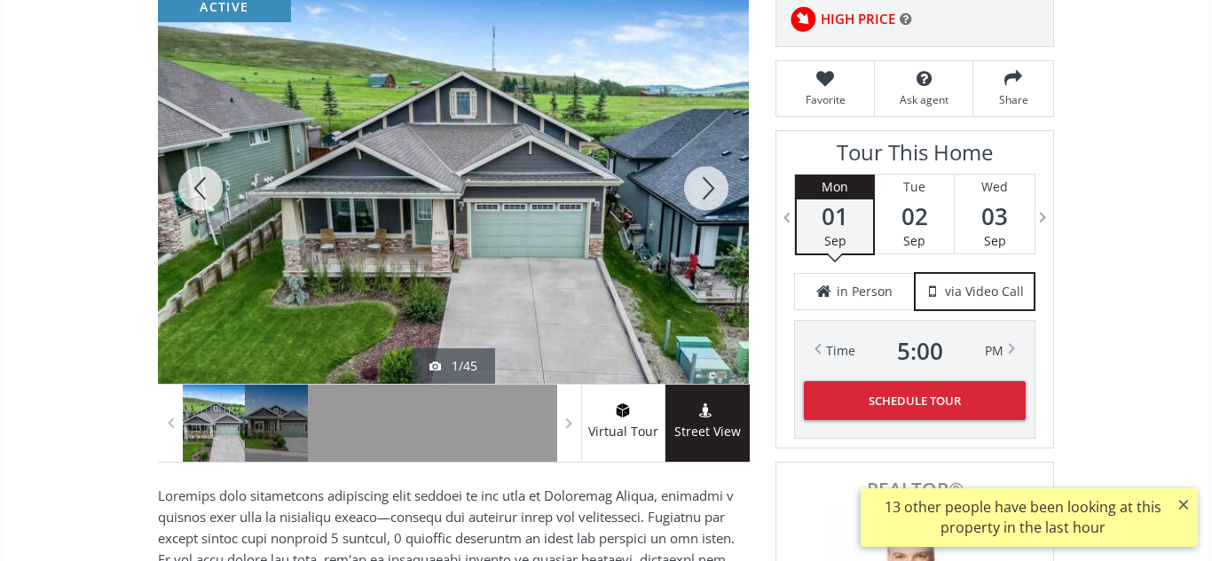
click at [709, 195] on div at bounding box center [705, 188] width 85 height 391
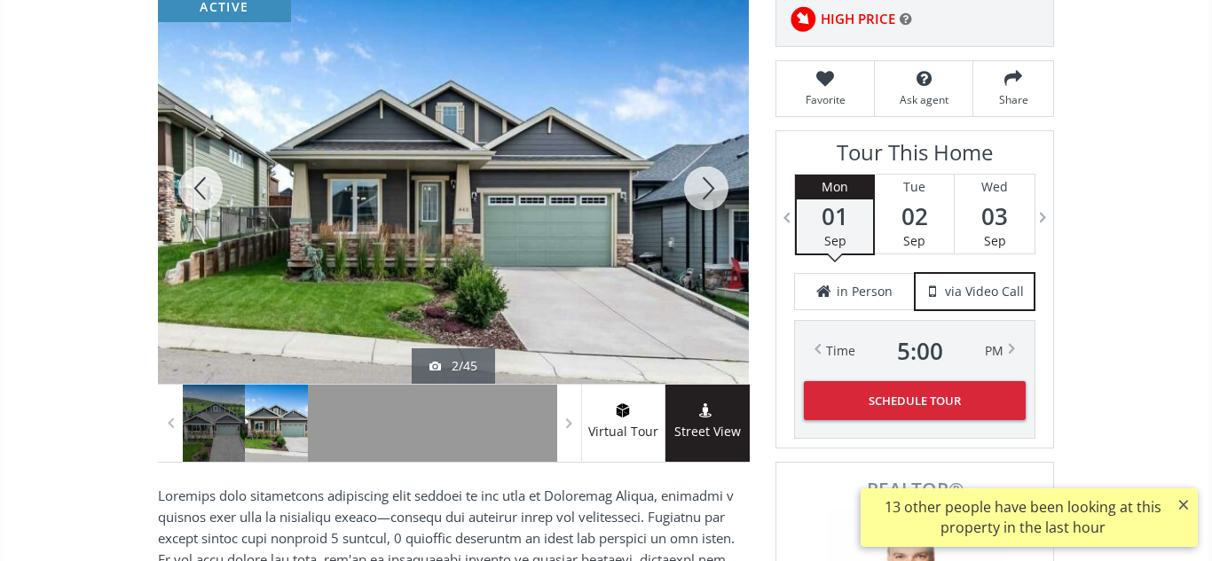
click at [709, 195] on div at bounding box center [705, 188] width 85 height 391
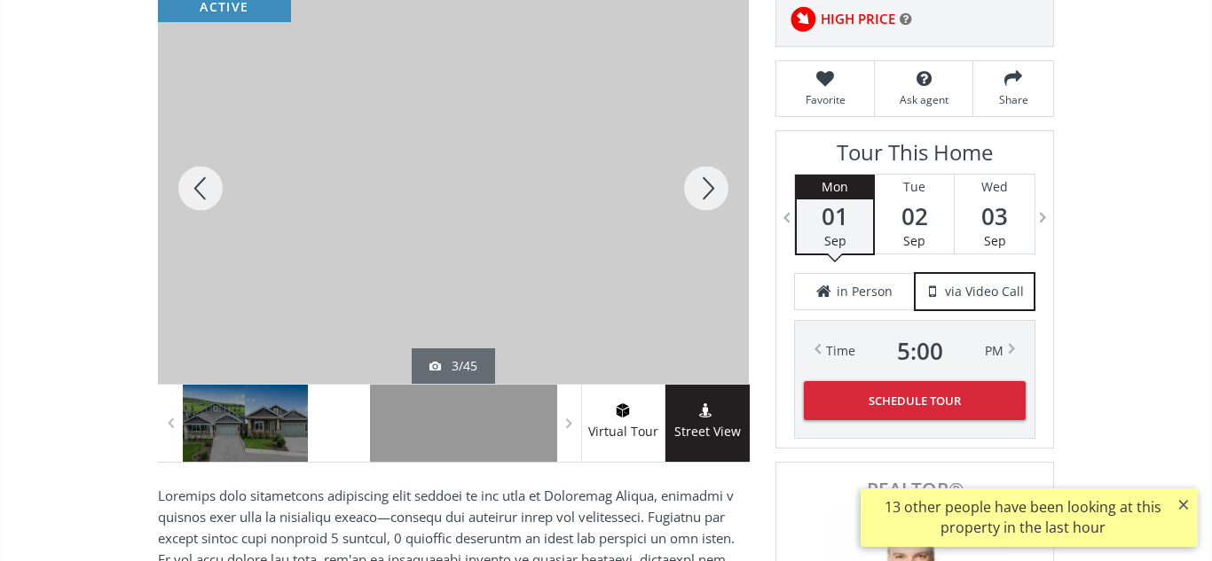
click at [709, 195] on div at bounding box center [705, 188] width 85 height 391
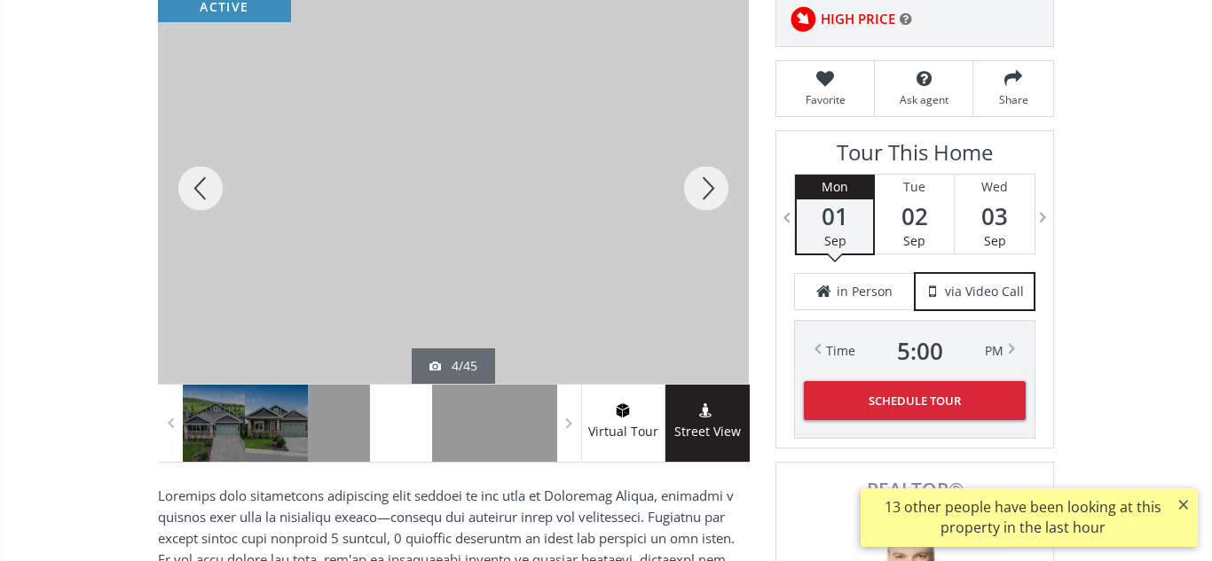
click at [214, 197] on div at bounding box center [200, 188] width 85 height 391
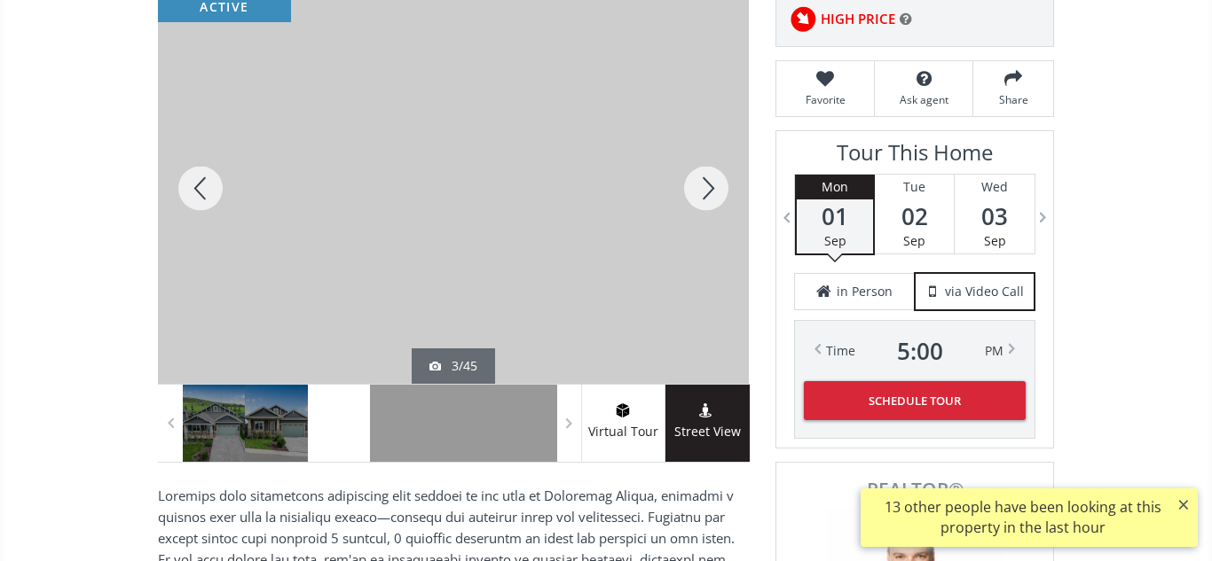
click at [714, 199] on div at bounding box center [705, 188] width 85 height 391
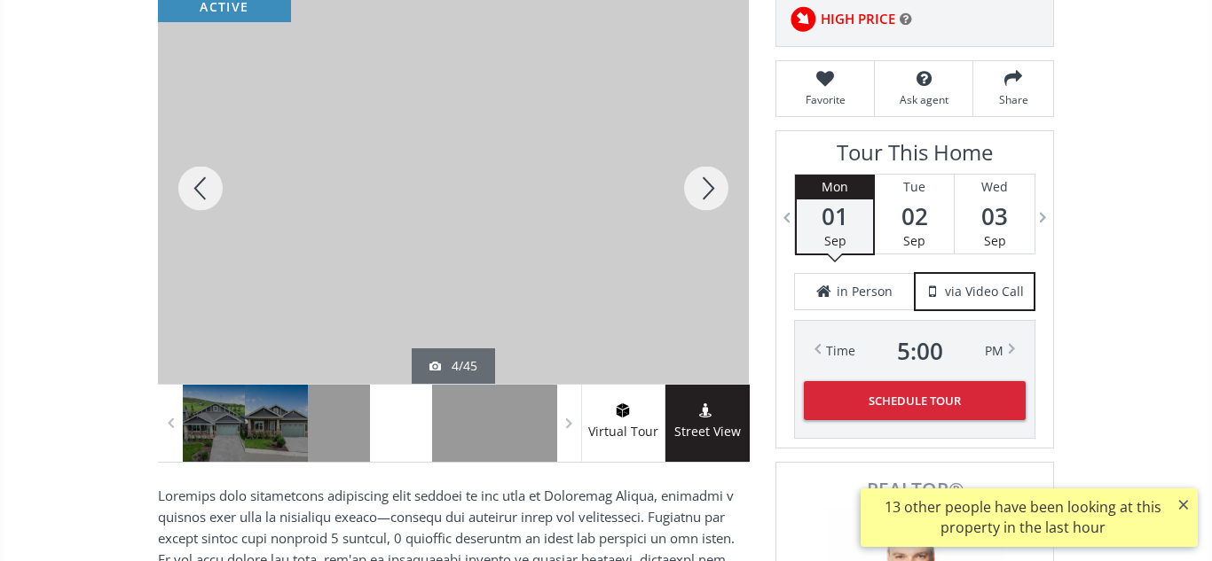
click at [714, 199] on div at bounding box center [705, 188] width 85 height 391
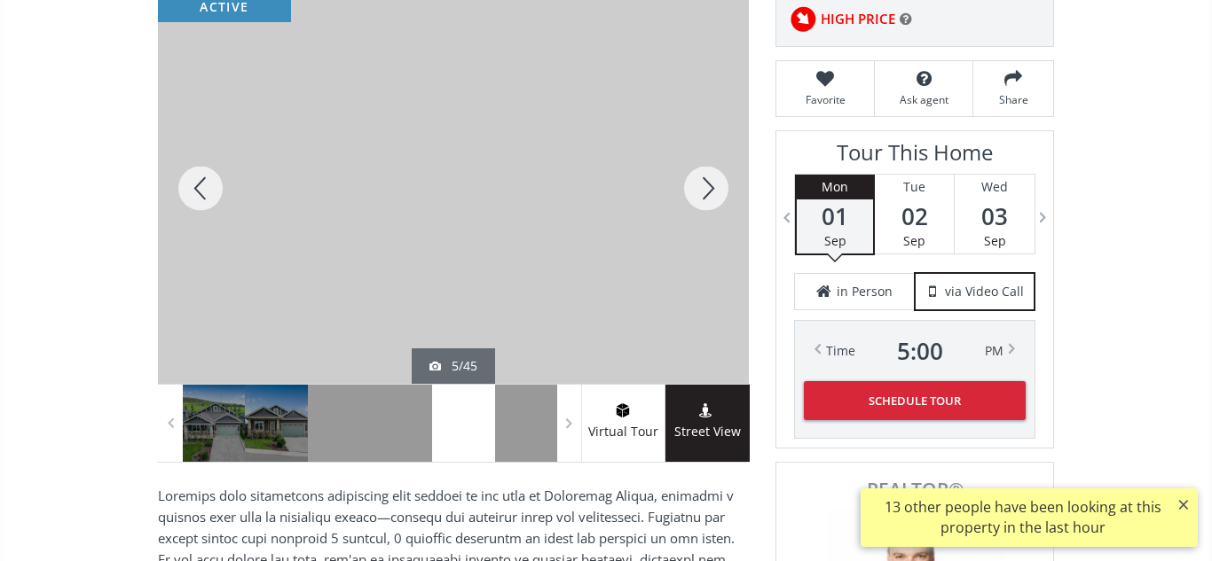
click at [714, 199] on div at bounding box center [705, 188] width 85 height 391
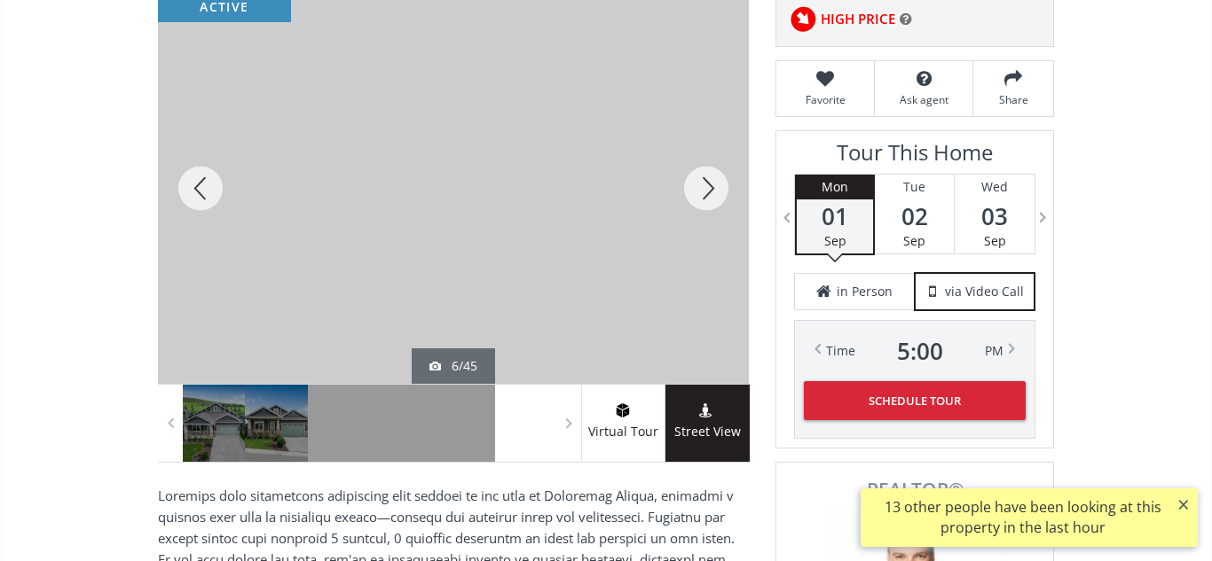
click at [714, 199] on div at bounding box center [705, 188] width 85 height 391
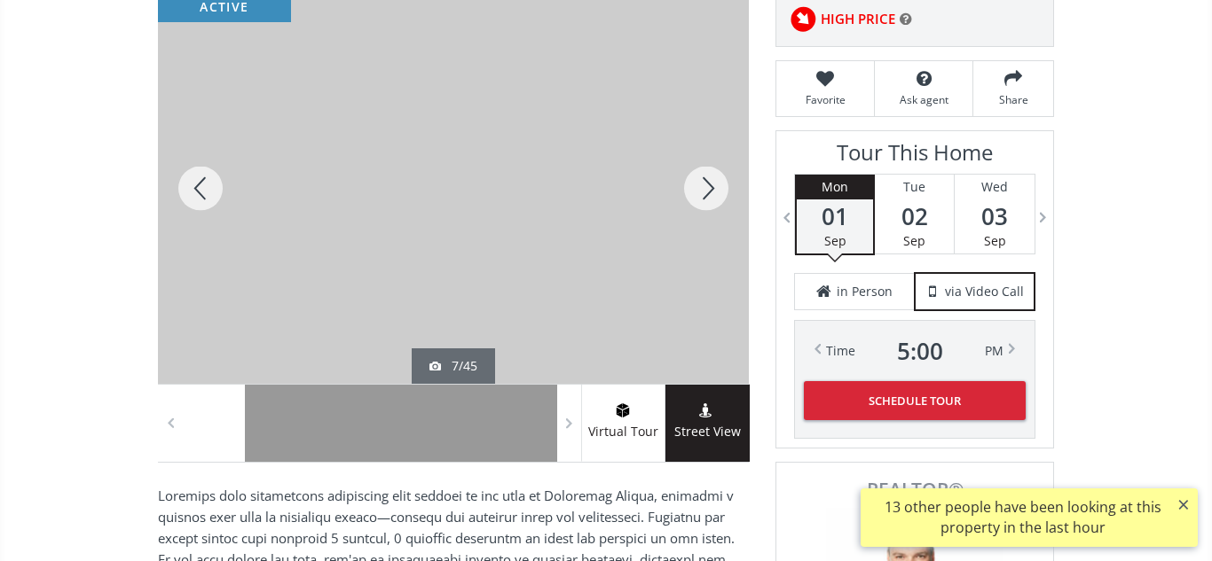
click at [714, 199] on div at bounding box center [705, 188] width 85 height 391
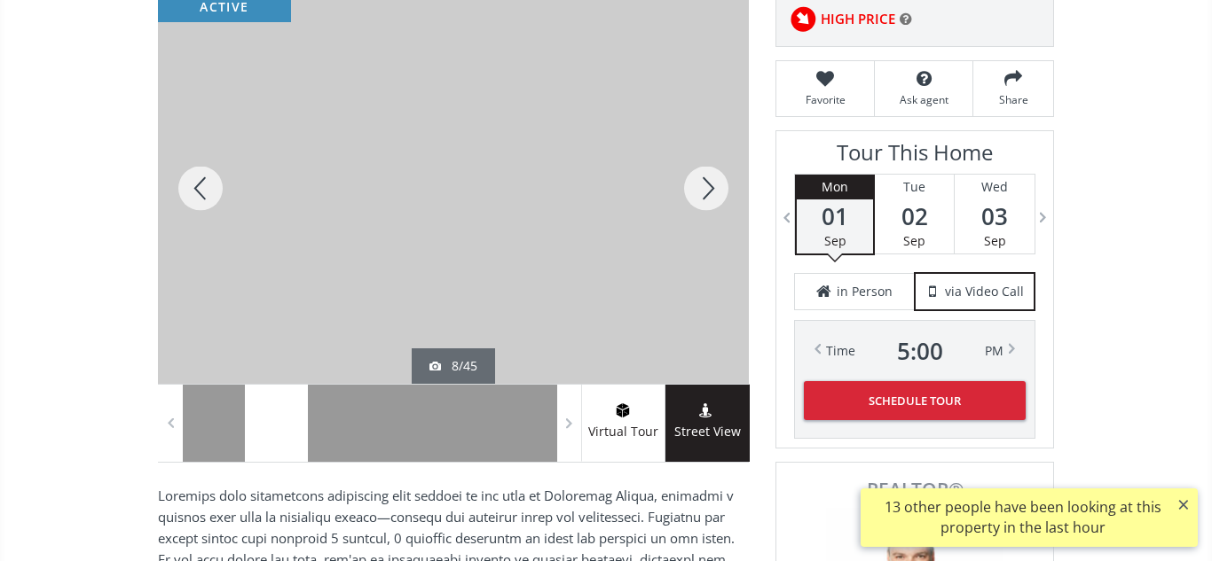
click at [714, 199] on div at bounding box center [705, 188] width 85 height 391
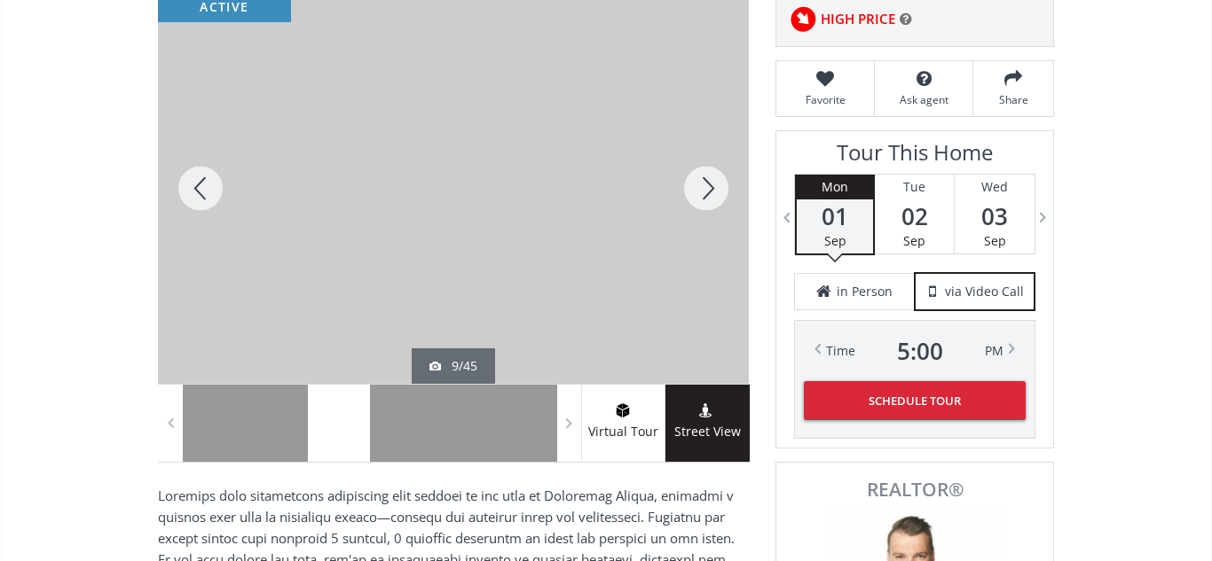
click at [714, 199] on div at bounding box center [705, 188] width 85 height 391
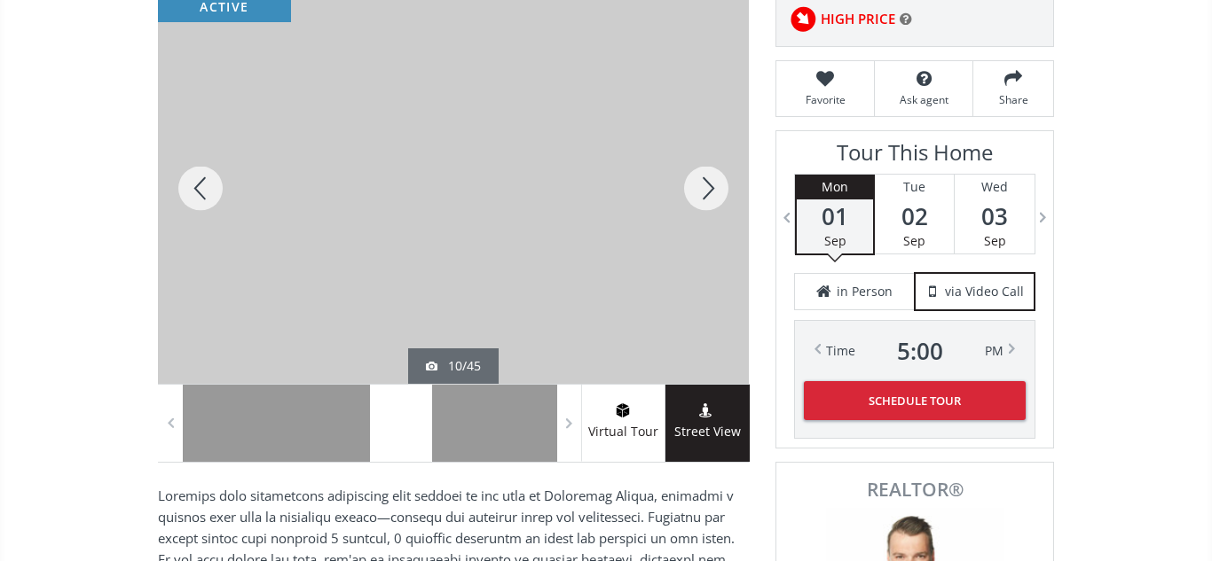
click at [714, 199] on div at bounding box center [705, 188] width 85 height 391
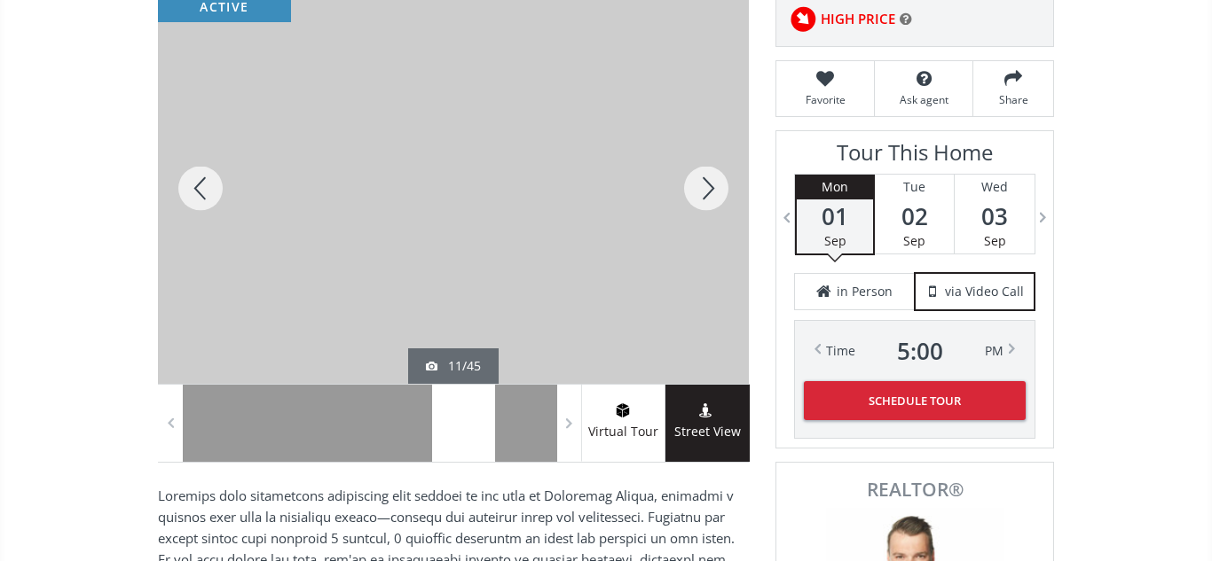
click at [714, 199] on div at bounding box center [705, 188] width 85 height 391
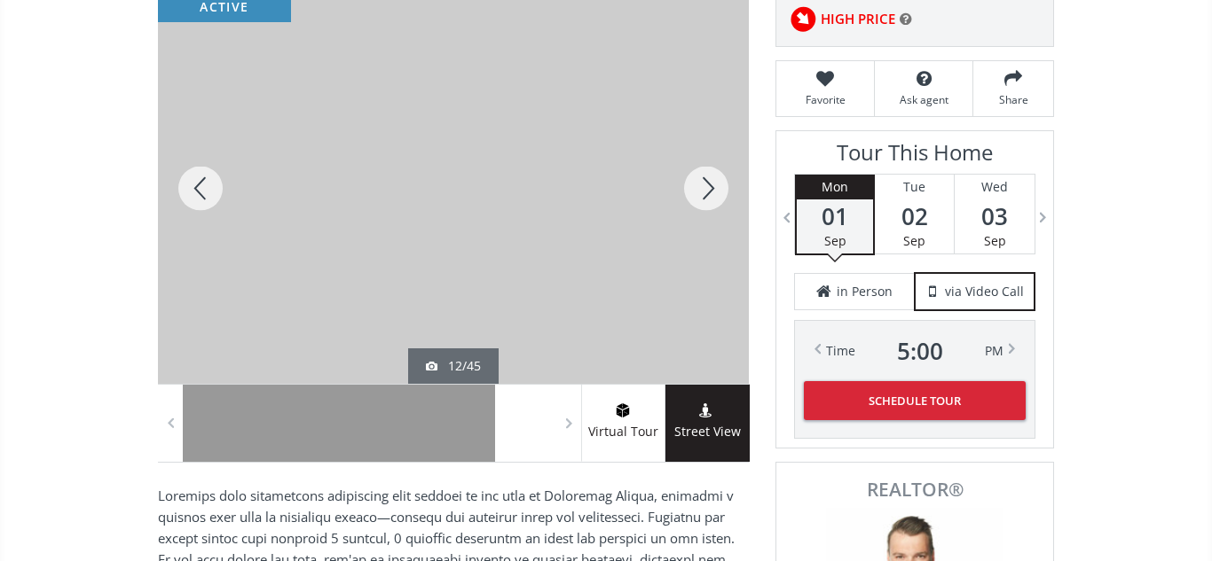
click at [714, 199] on div at bounding box center [705, 188] width 85 height 391
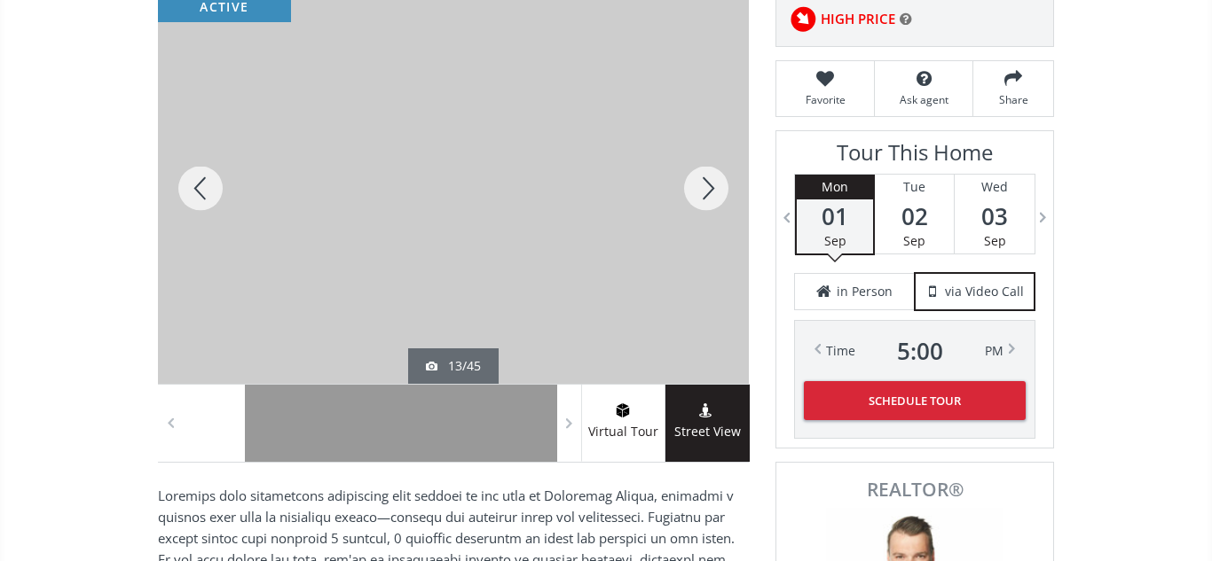
click at [714, 199] on div at bounding box center [705, 188] width 85 height 391
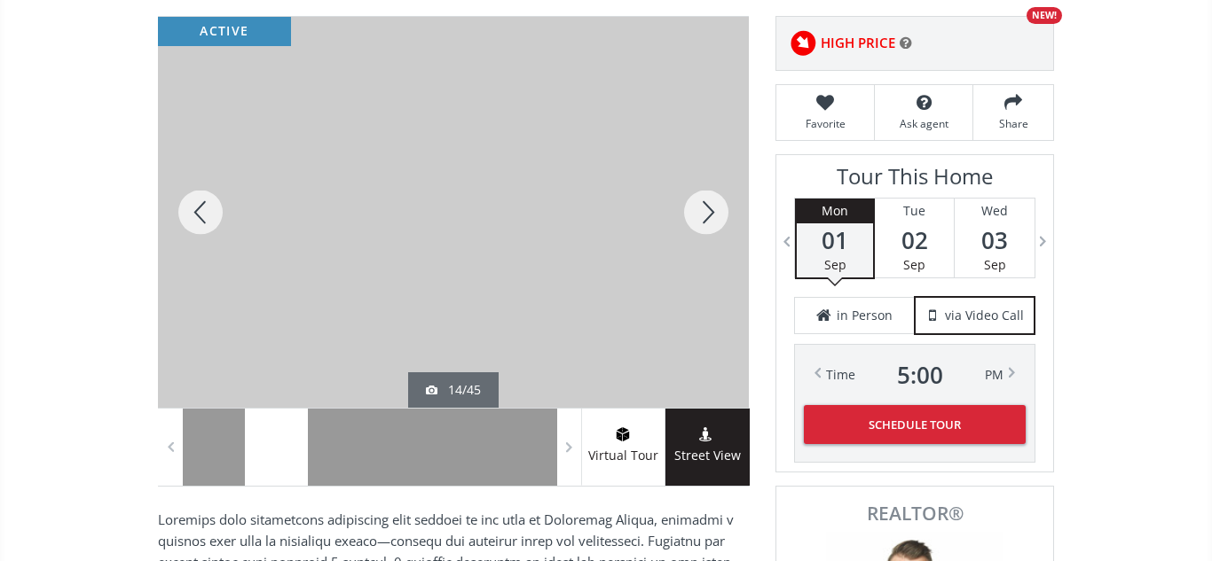
scroll to position [230, 0]
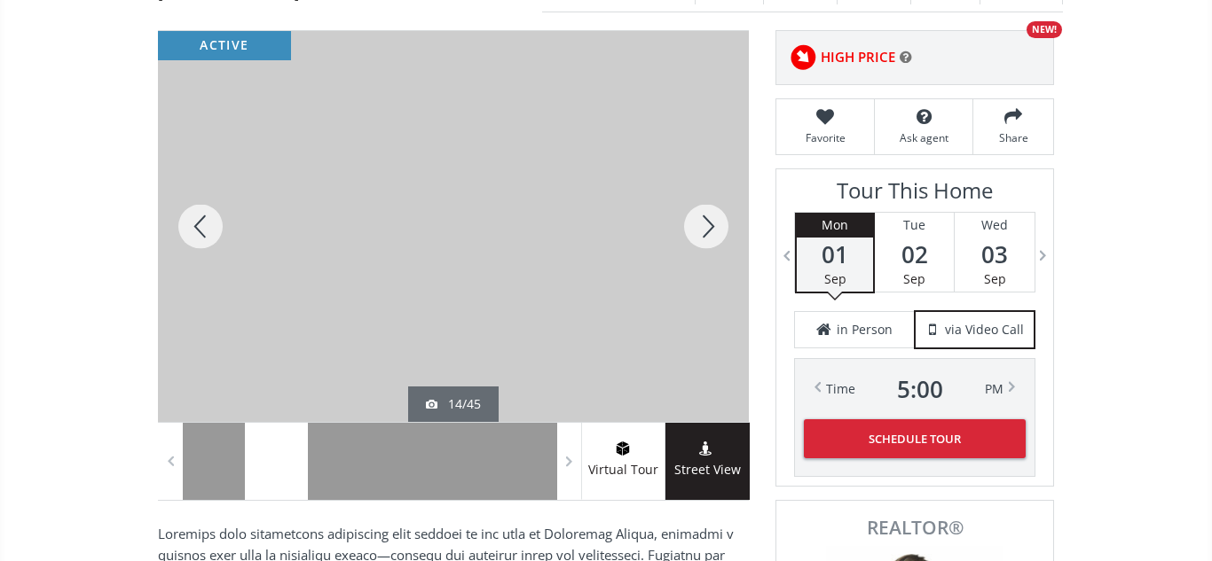
click at [713, 227] on div at bounding box center [705, 226] width 85 height 391
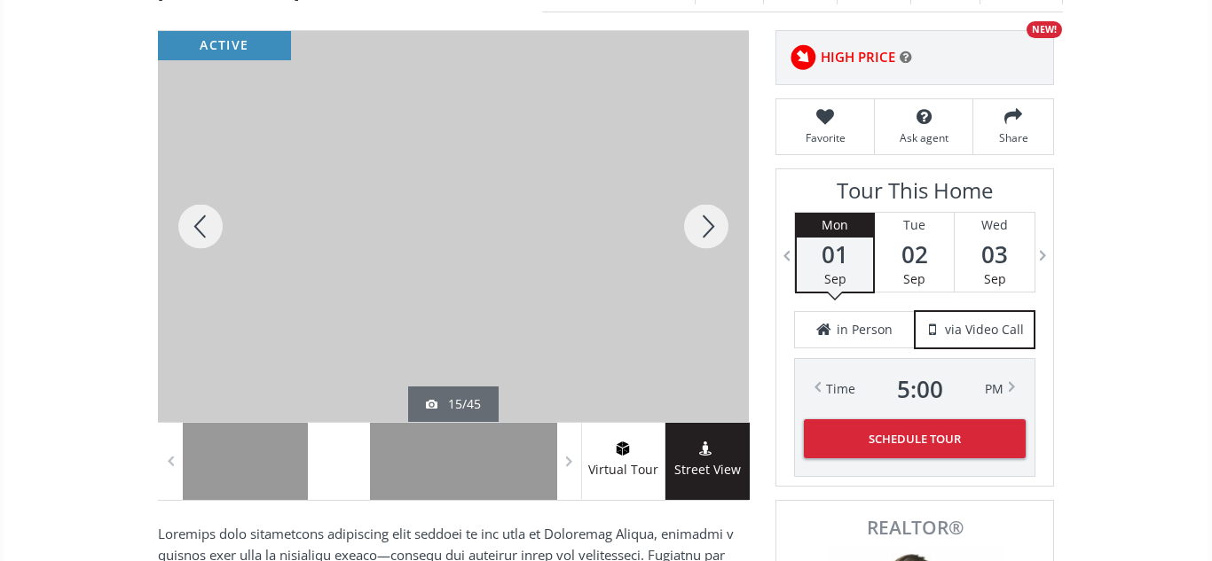
click at [713, 227] on div at bounding box center [705, 226] width 85 height 391
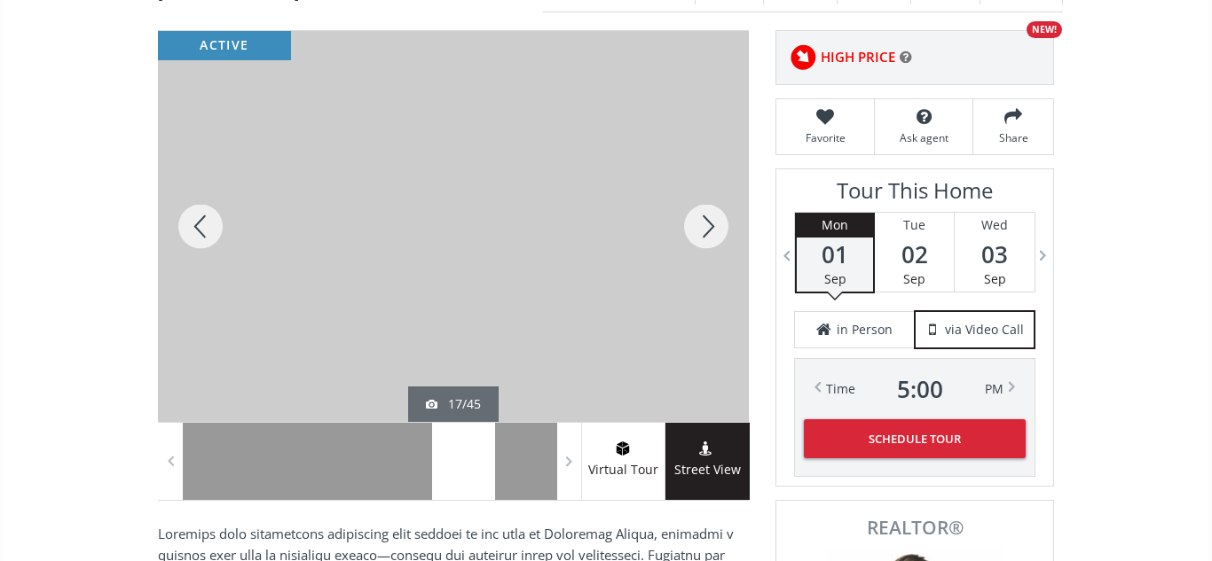
click at [713, 227] on div at bounding box center [705, 226] width 85 height 391
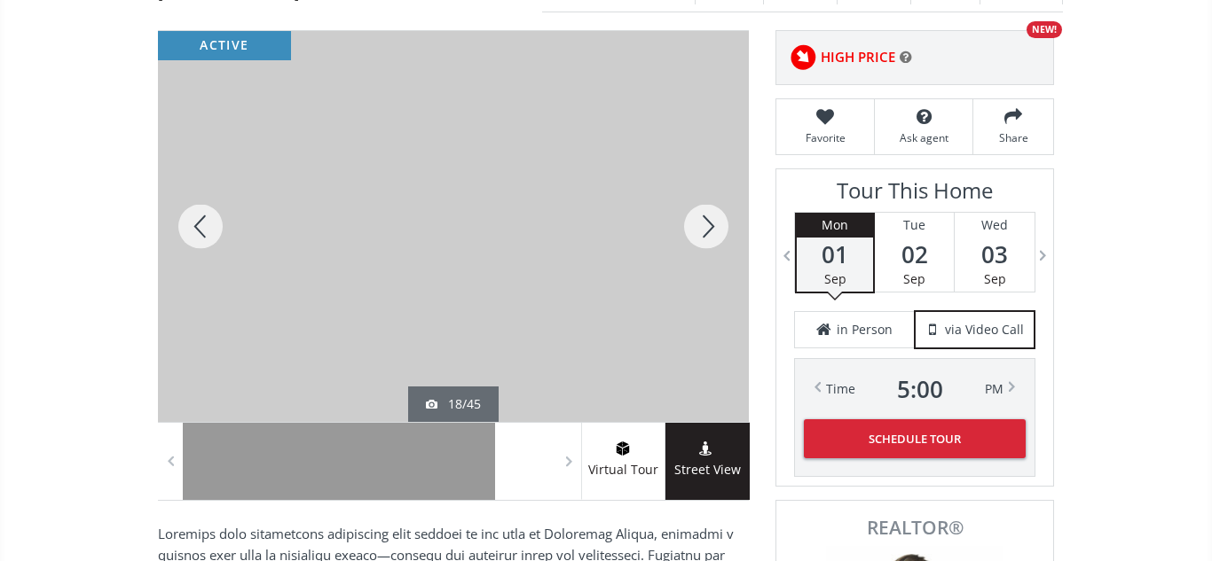
click at [713, 227] on div at bounding box center [705, 226] width 85 height 391
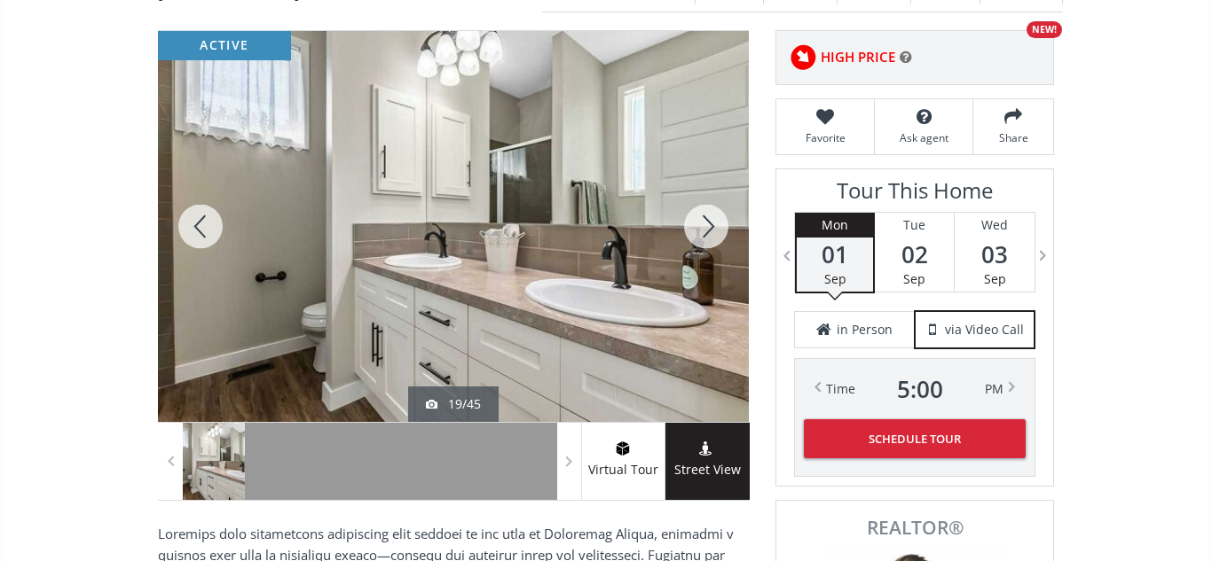
click at [713, 227] on div at bounding box center [705, 226] width 85 height 391
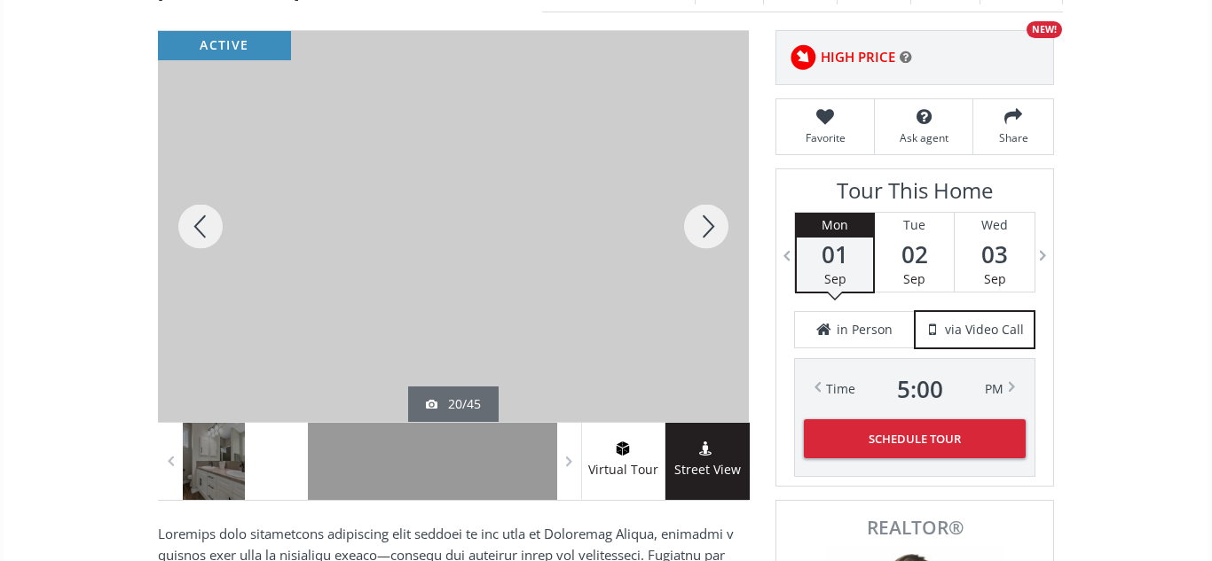
click at [713, 227] on div at bounding box center [705, 226] width 85 height 391
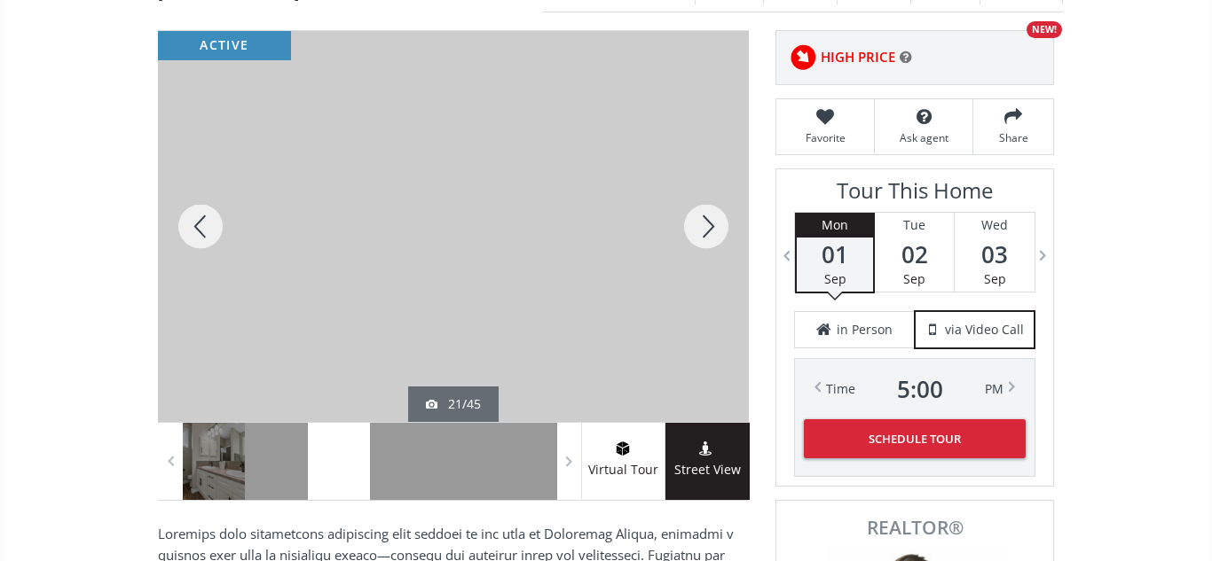
click at [713, 227] on div at bounding box center [705, 226] width 85 height 391
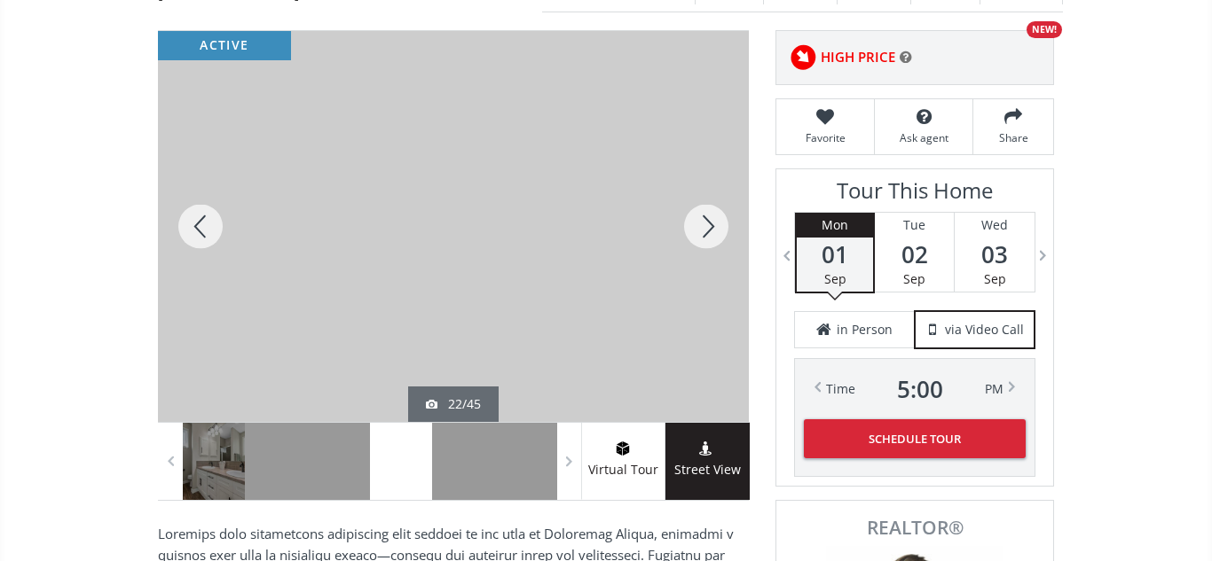
click at [713, 227] on div at bounding box center [705, 226] width 85 height 391
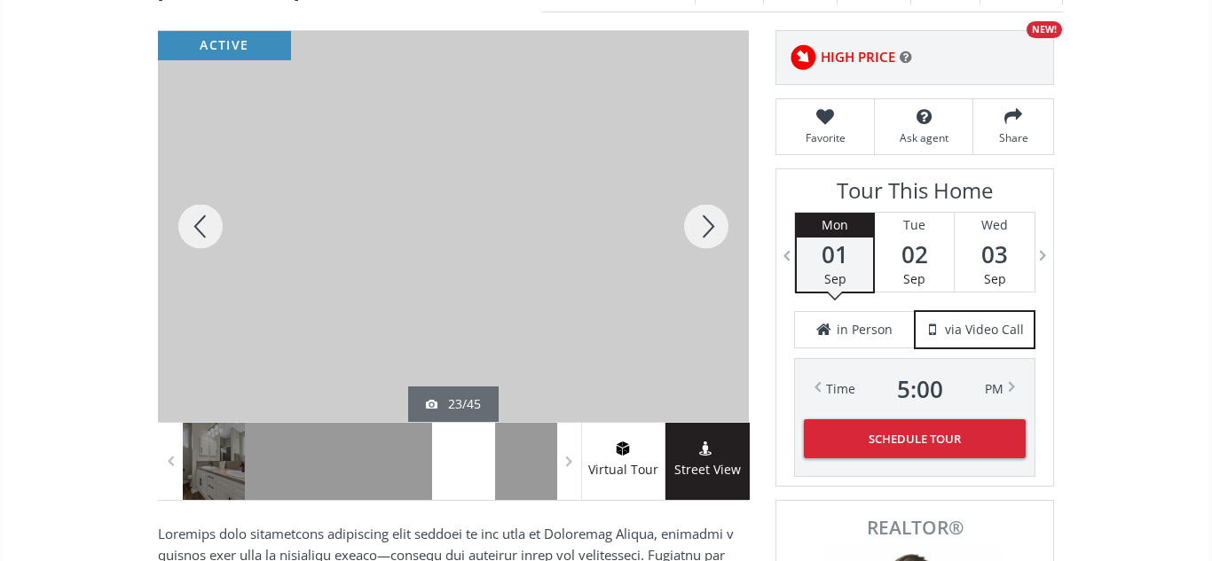
click at [713, 227] on div at bounding box center [705, 226] width 85 height 391
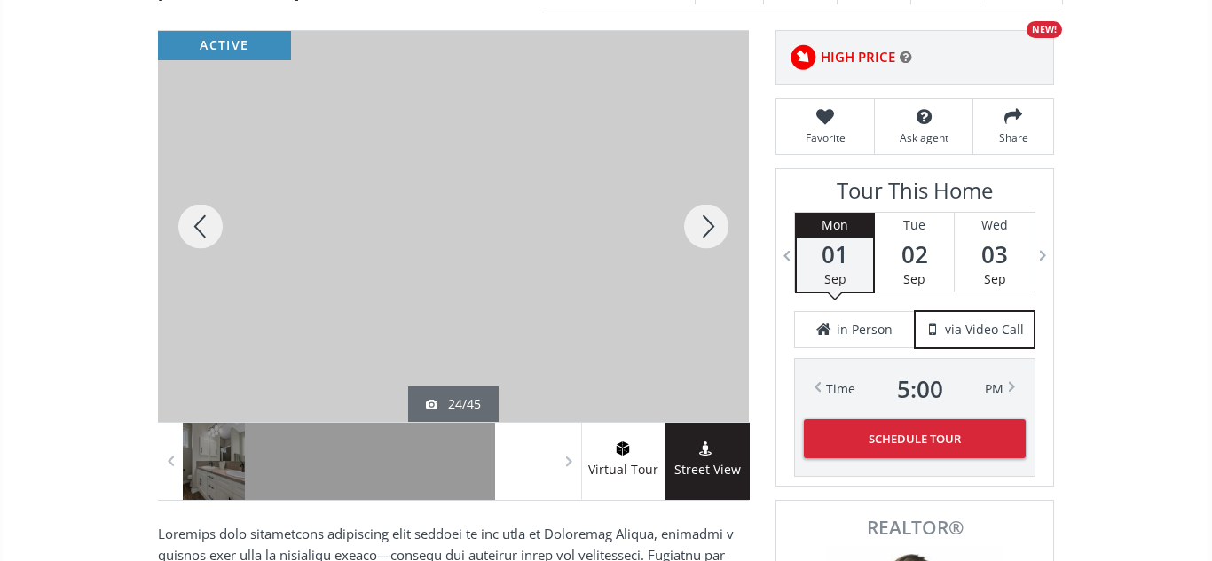
click at [713, 227] on div at bounding box center [705, 226] width 85 height 391
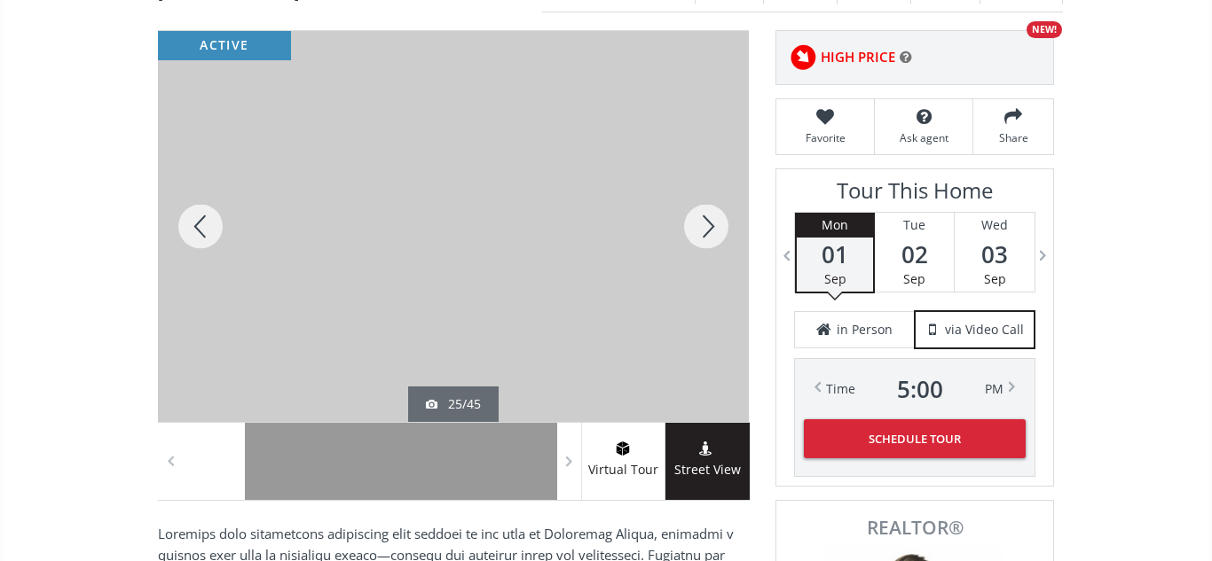
click at [713, 227] on div at bounding box center [705, 226] width 85 height 391
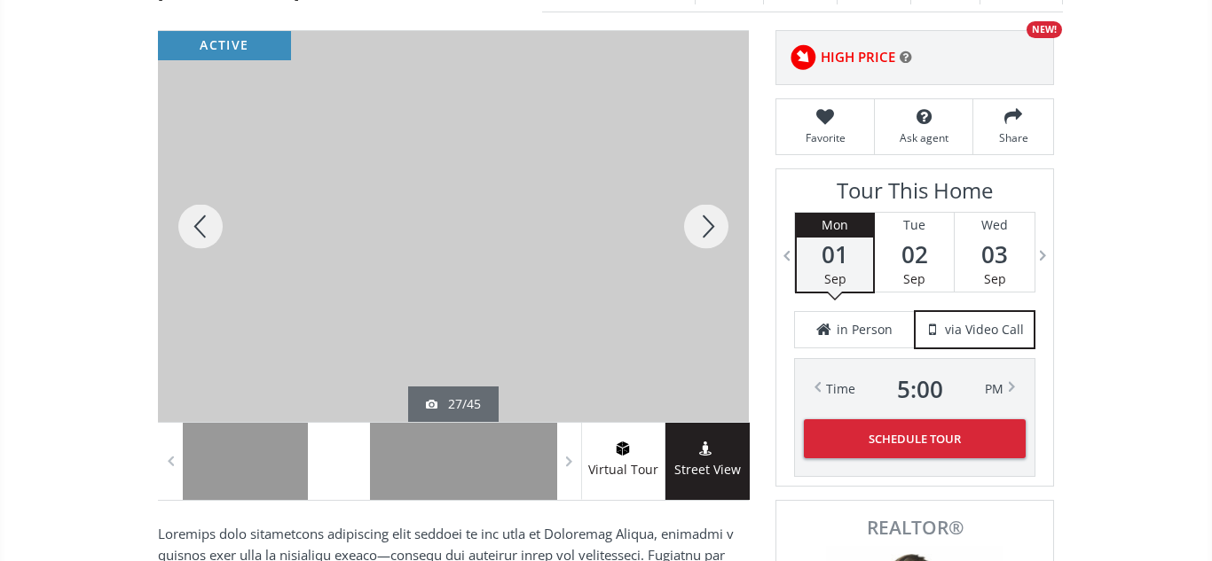
click at [713, 227] on div at bounding box center [705, 226] width 85 height 391
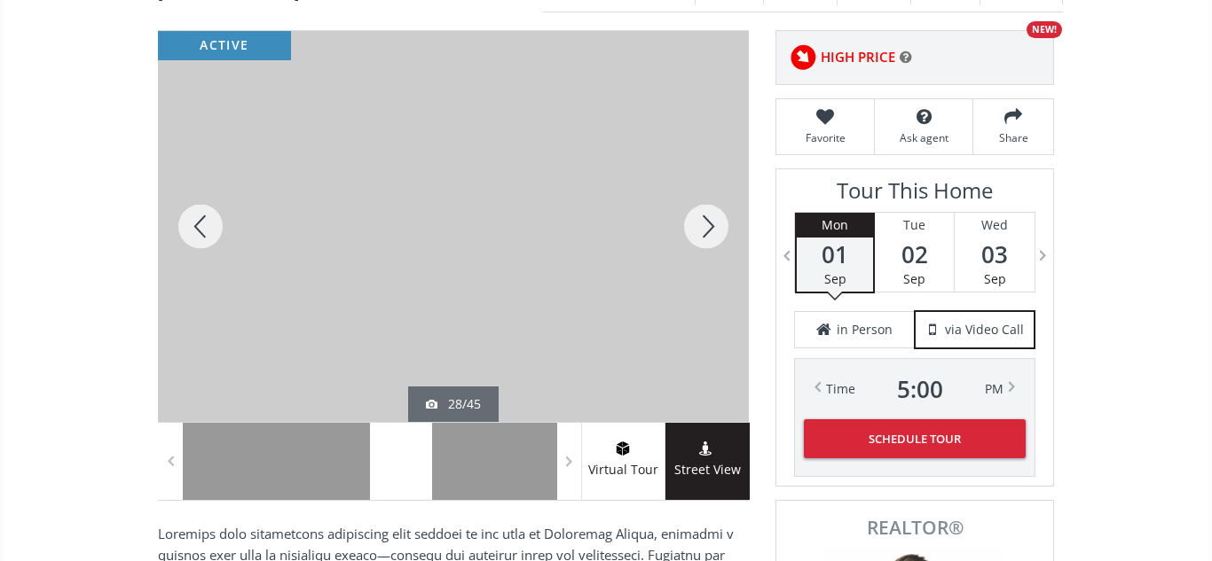
click at [713, 227] on div at bounding box center [705, 226] width 85 height 391
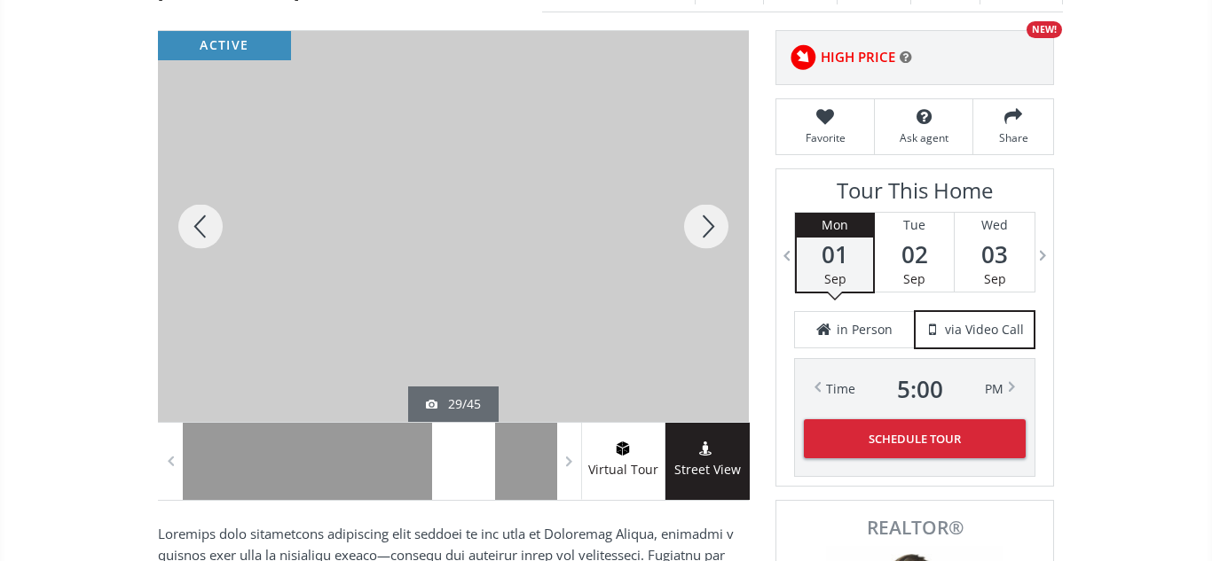
click at [713, 227] on div at bounding box center [705, 226] width 85 height 391
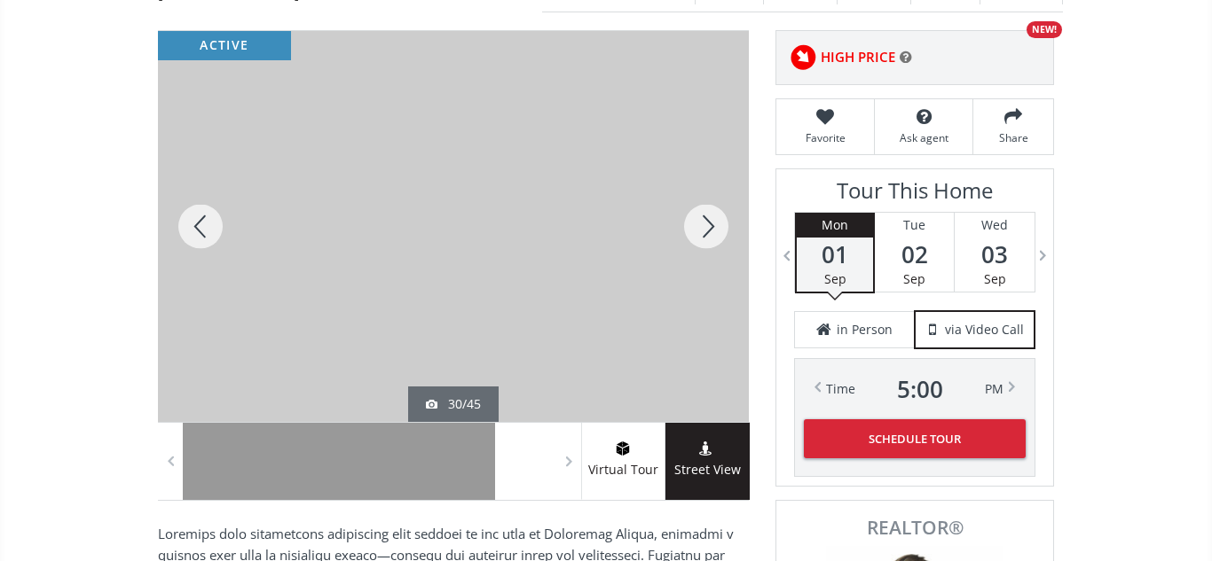
click at [713, 227] on div at bounding box center [705, 226] width 85 height 391
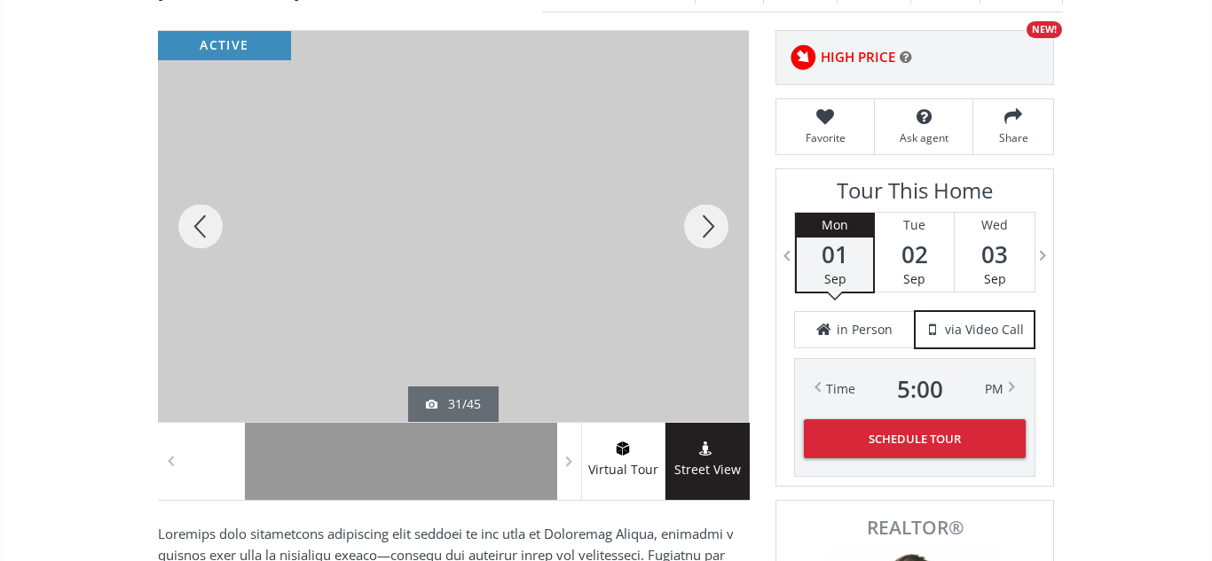
click at [713, 227] on div at bounding box center [705, 226] width 85 height 391
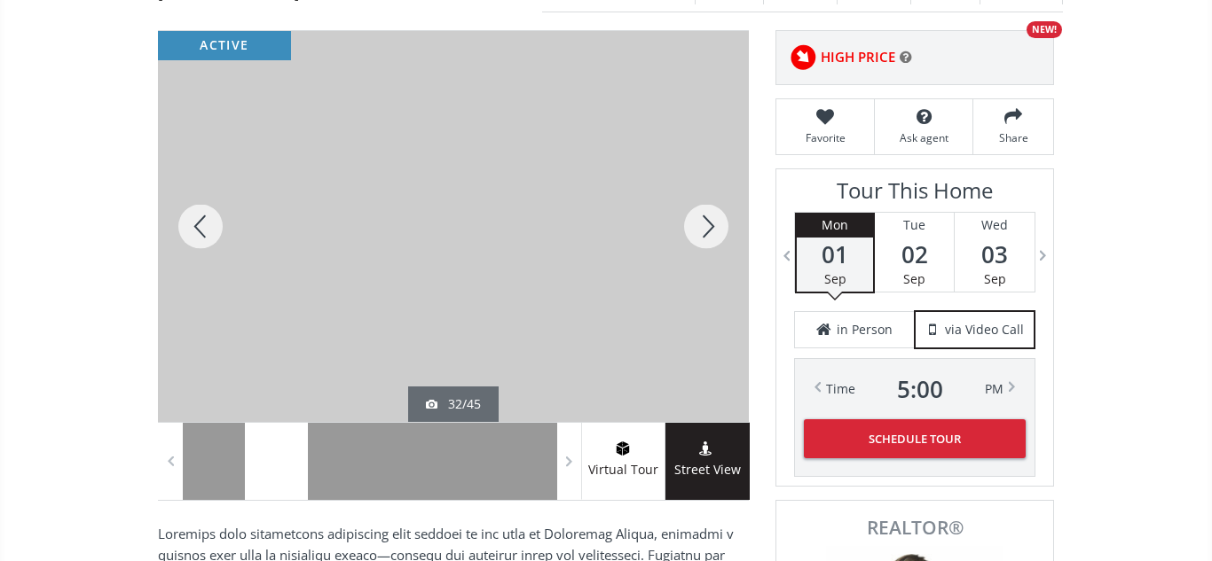
click at [713, 227] on div at bounding box center [705, 226] width 85 height 391
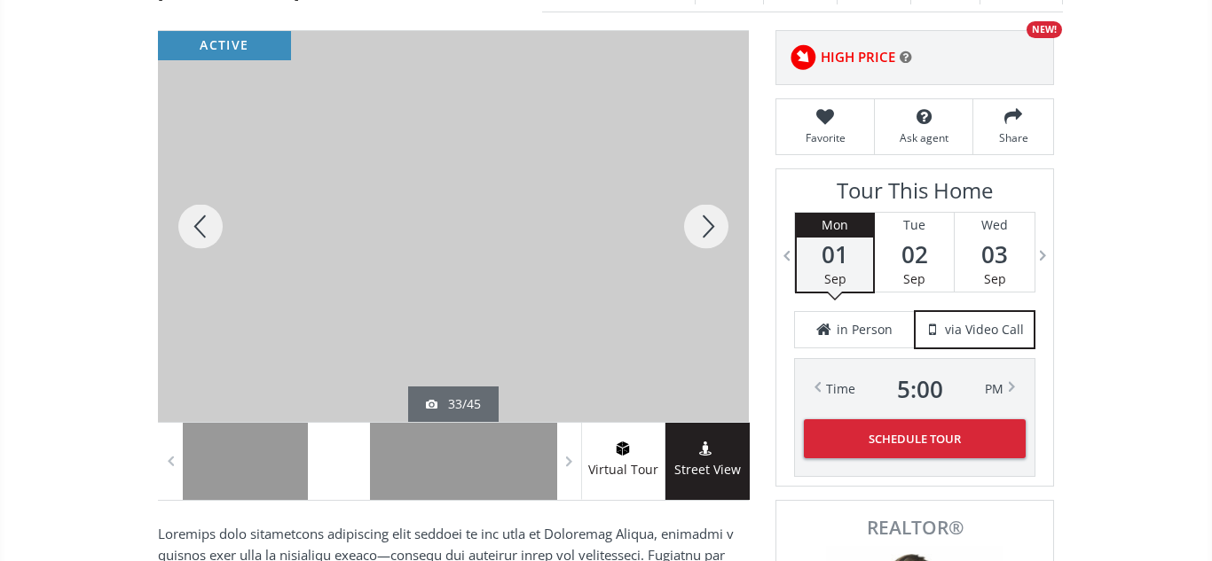
click at [713, 227] on div at bounding box center [705, 226] width 85 height 391
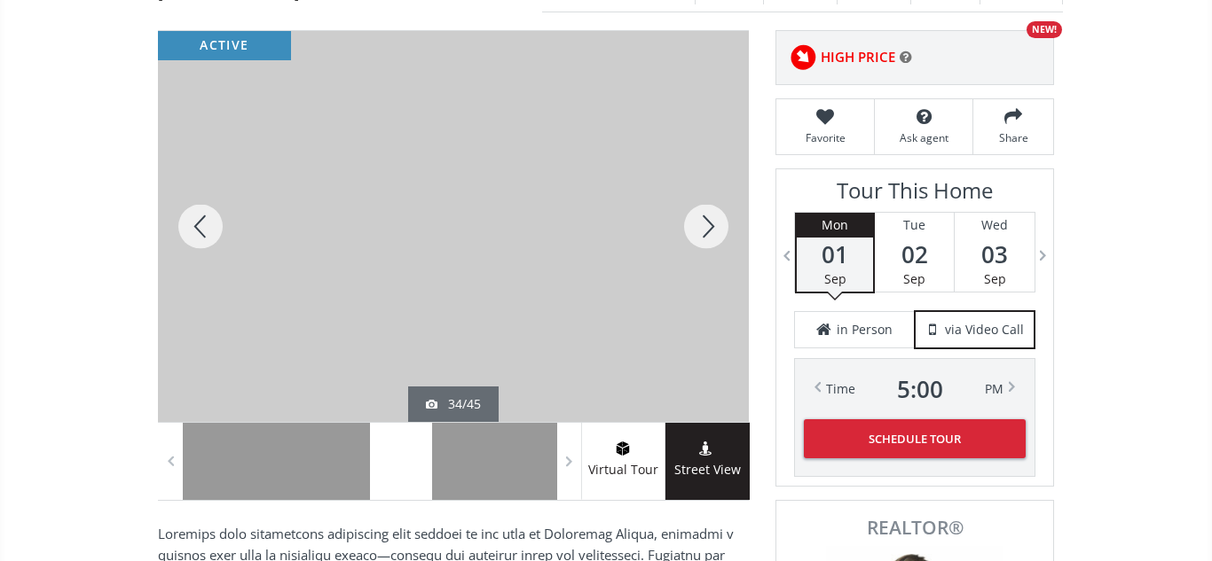
click at [713, 227] on div at bounding box center [705, 226] width 85 height 391
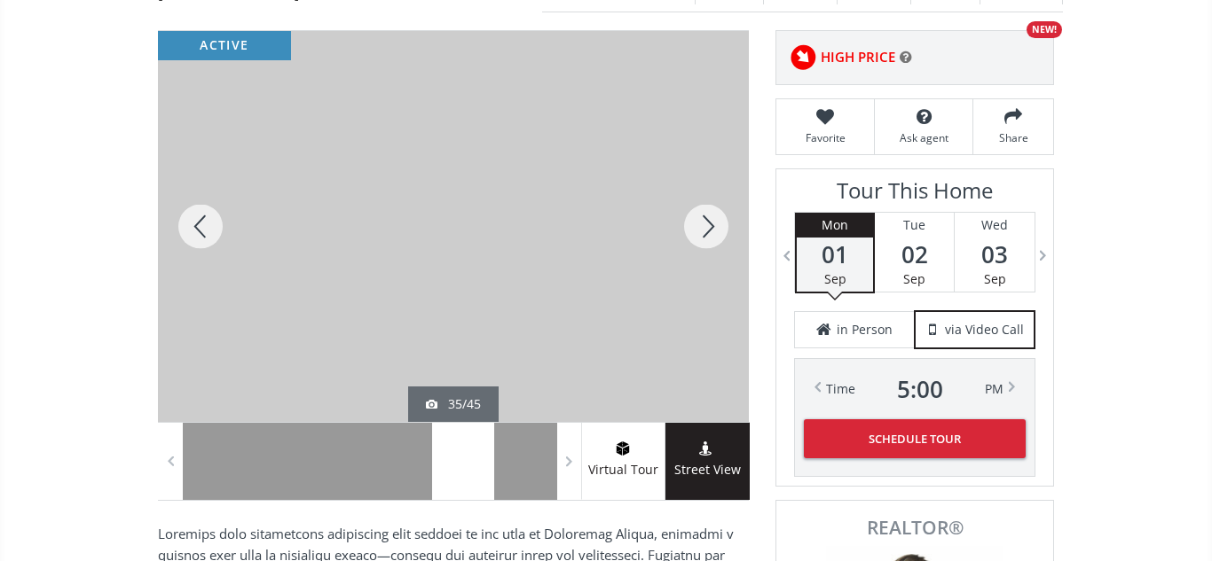
click at [713, 227] on div at bounding box center [705, 226] width 85 height 391
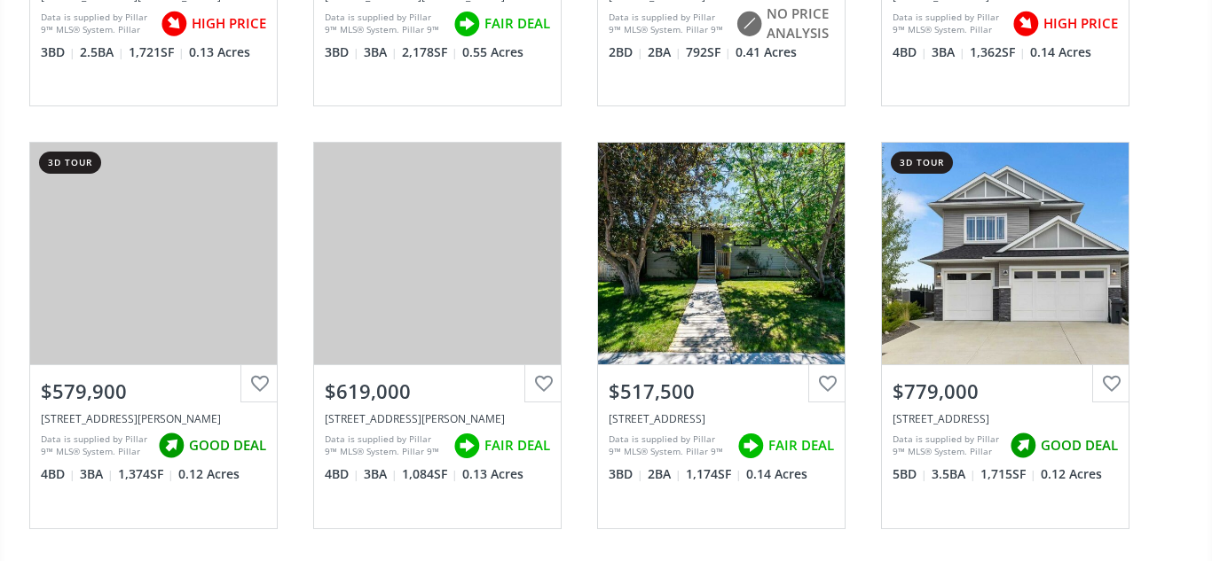
scroll to position [521, 0]
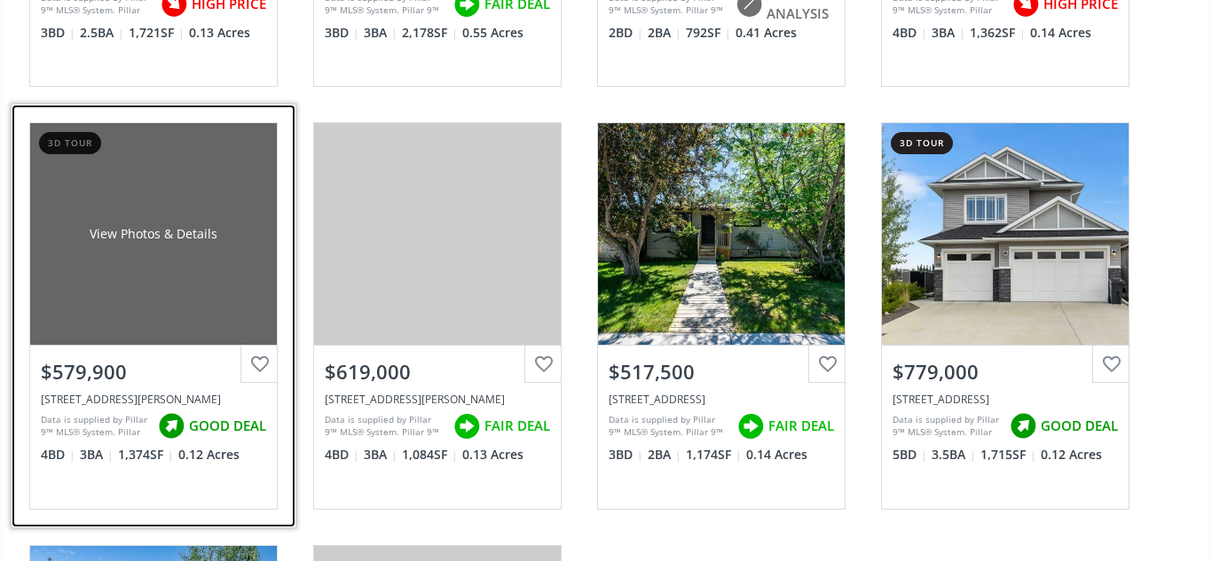
click at [162, 247] on div "View Photos & Details" at bounding box center [153, 234] width 247 height 222
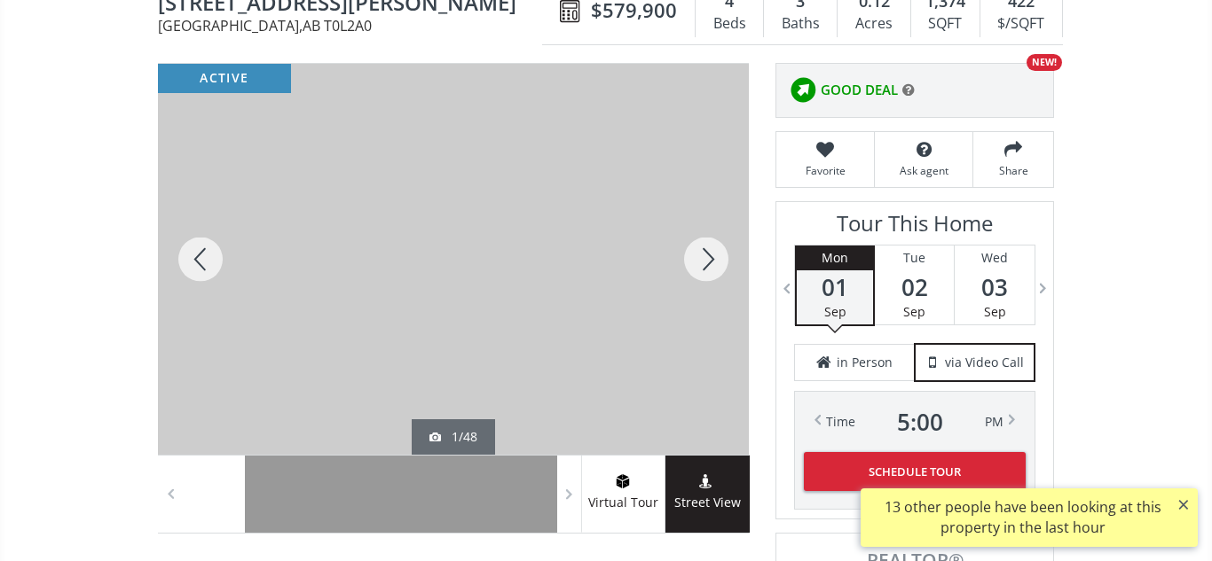
scroll to position [207, 0]
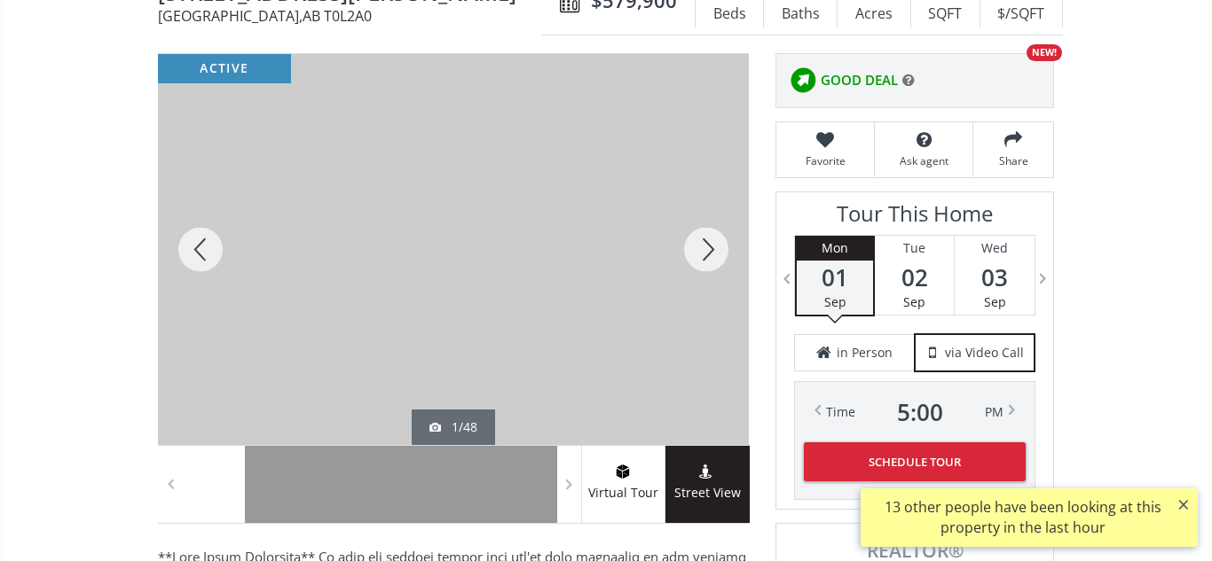
click at [708, 250] on div at bounding box center [705, 249] width 85 height 391
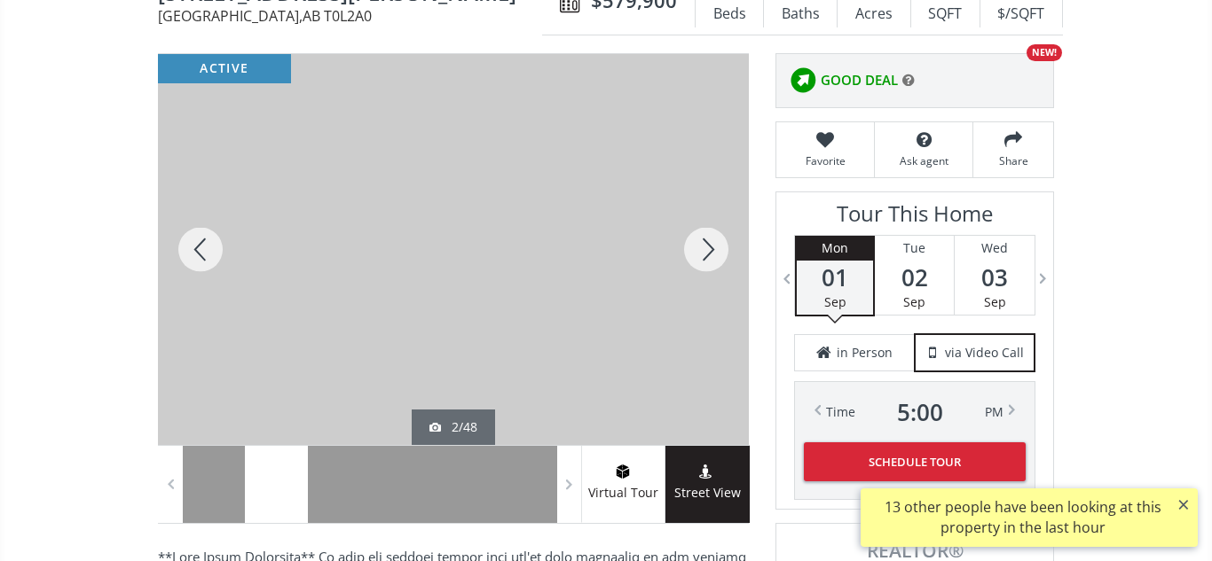
click at [708, 250] on div at bounding box center [705, 249] width 85 height 391
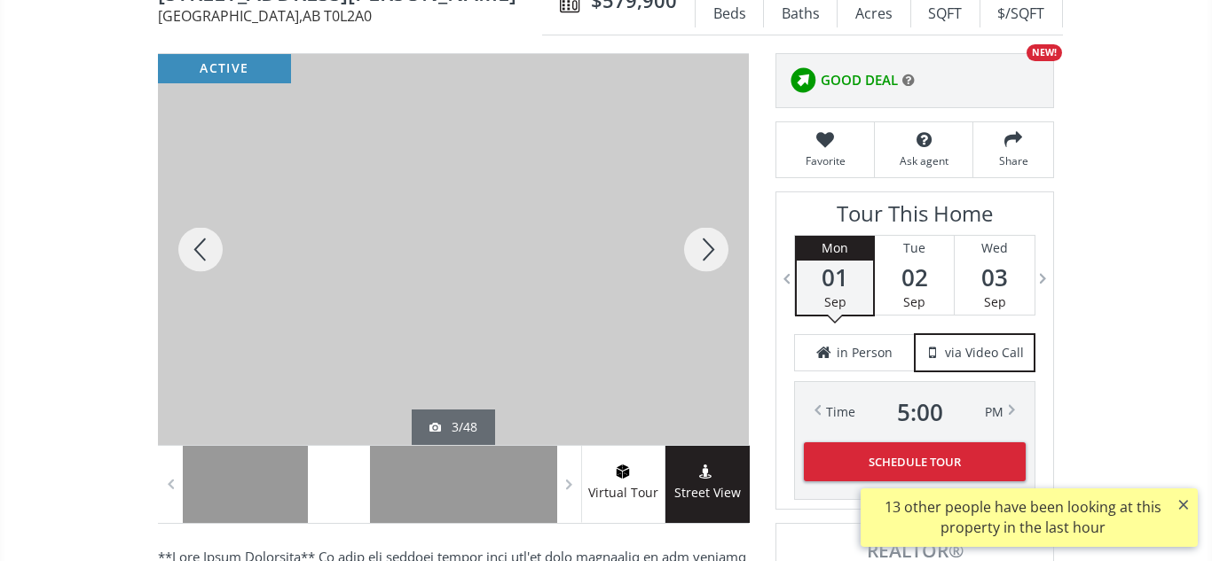
click at [708, 250] on div at bounding box center [705, 249] width 85 height 391
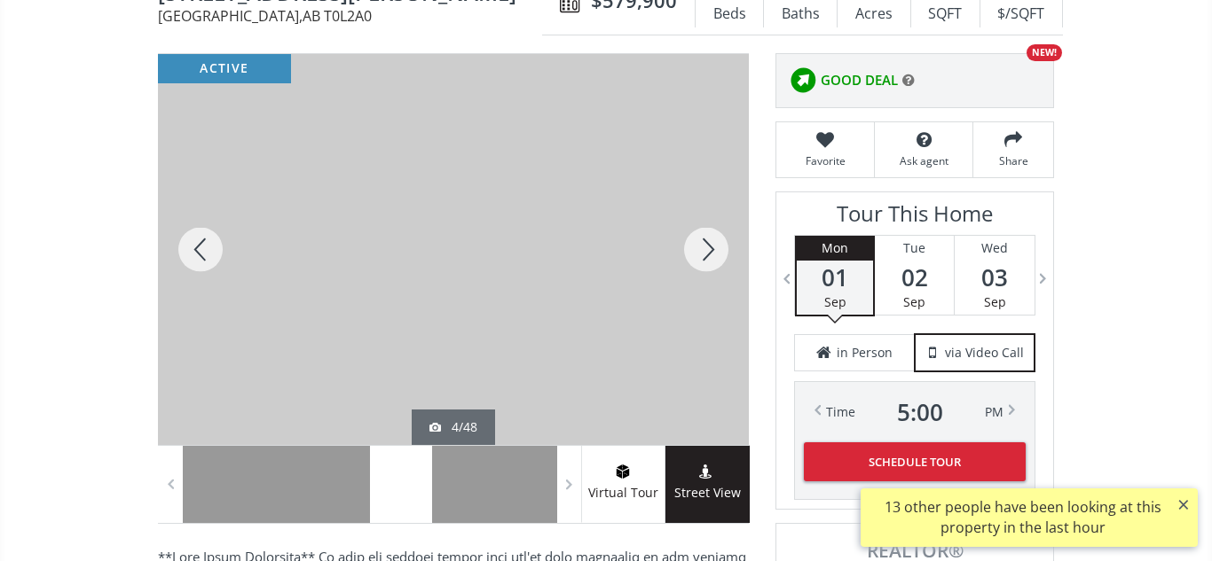
click at [708, 250] on div at bounding box center [705, 249] width 85 height 391
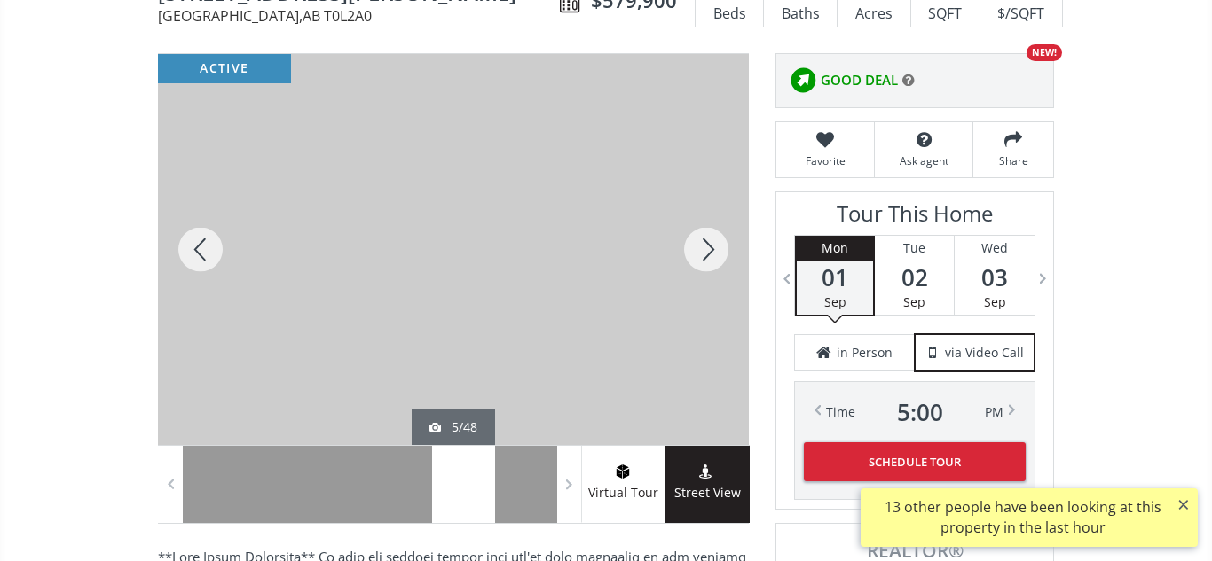
click at [708, 250] on div at bounding box center [705, 249] width 85 height 391
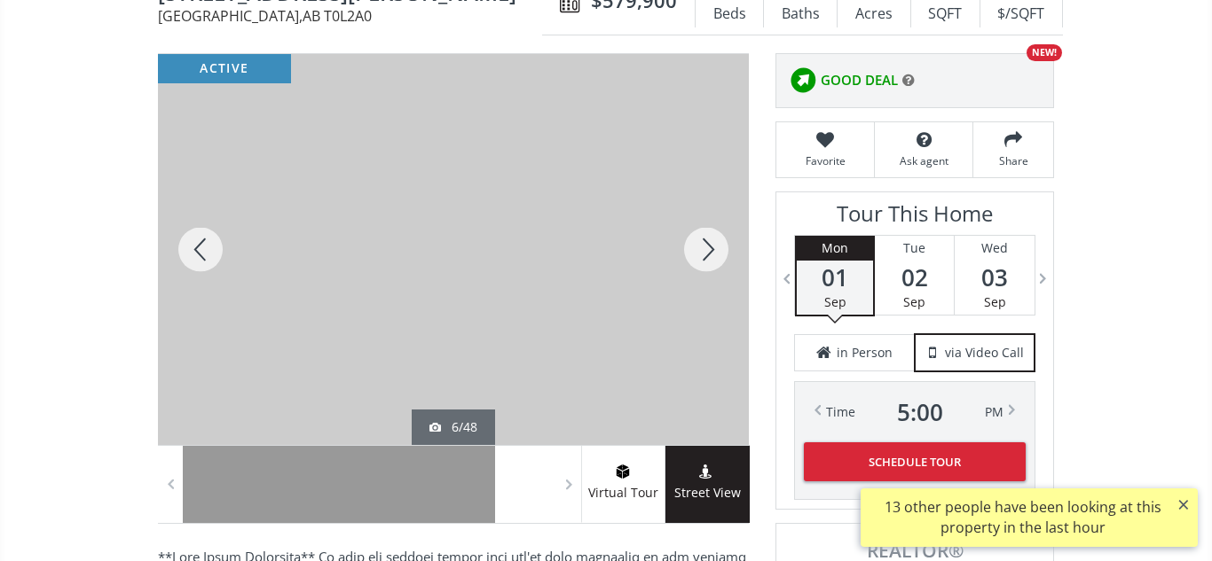
click at [708, 250] on div at bounding box center [705, 249] width 85 height 391
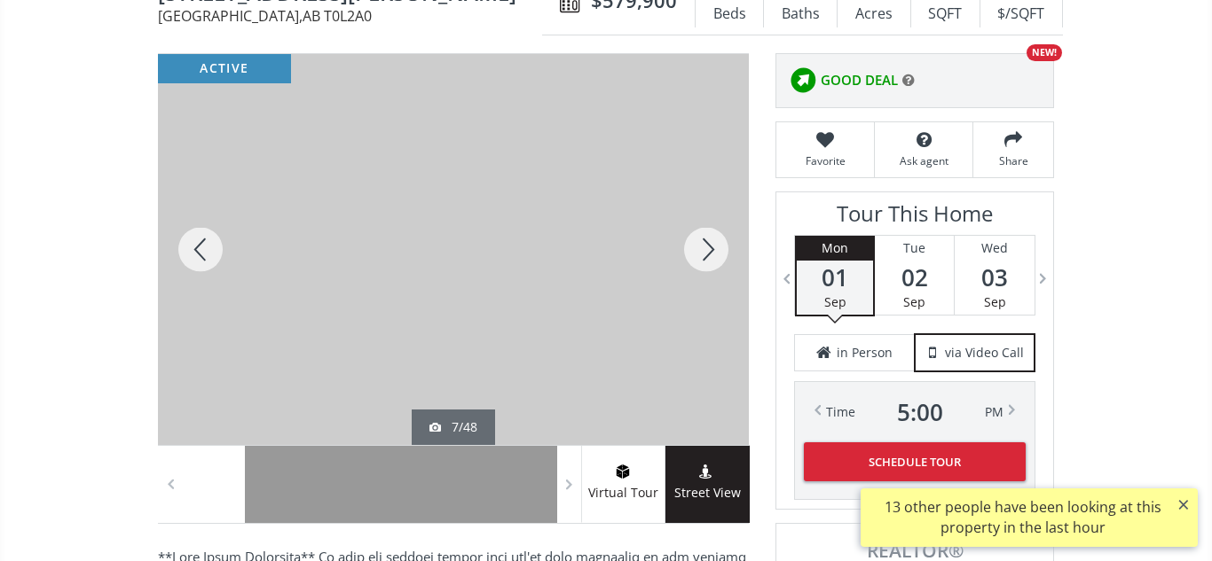
click at [708, 250] on div at bounding box center [705, 249] width 85 height 391
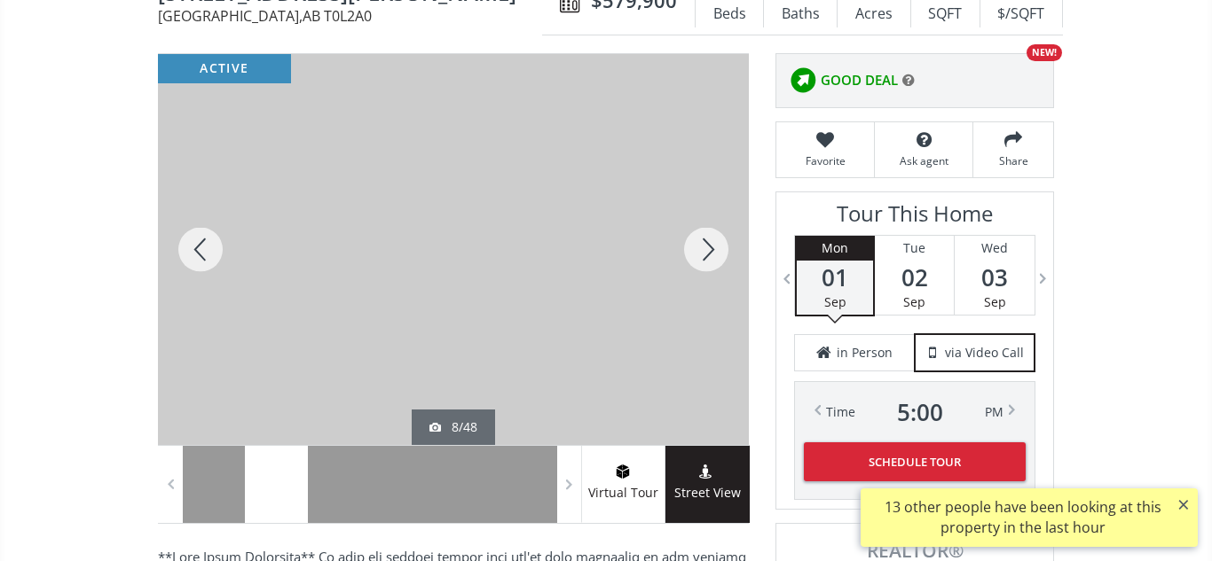
click at [708, 250] on div at bounding box center [705, 249] width 85 height 391
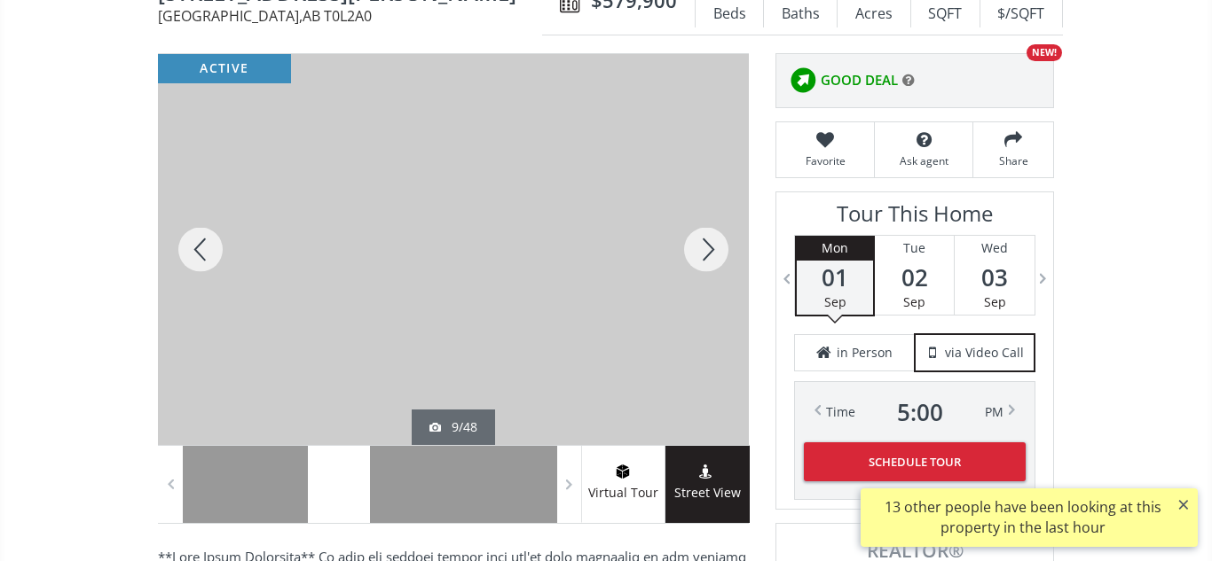
click at [708, 250] on div at bounding box center [705, 249] width 85 height 391
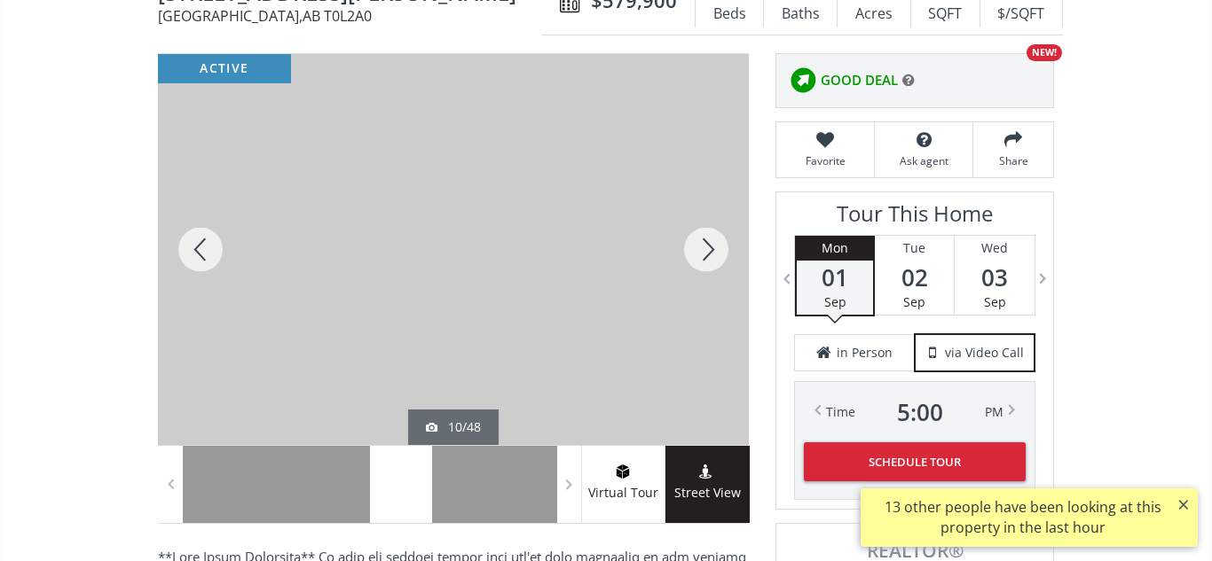
click at [708, 250] on div at bounding box center [705, 249] width 85 height 391
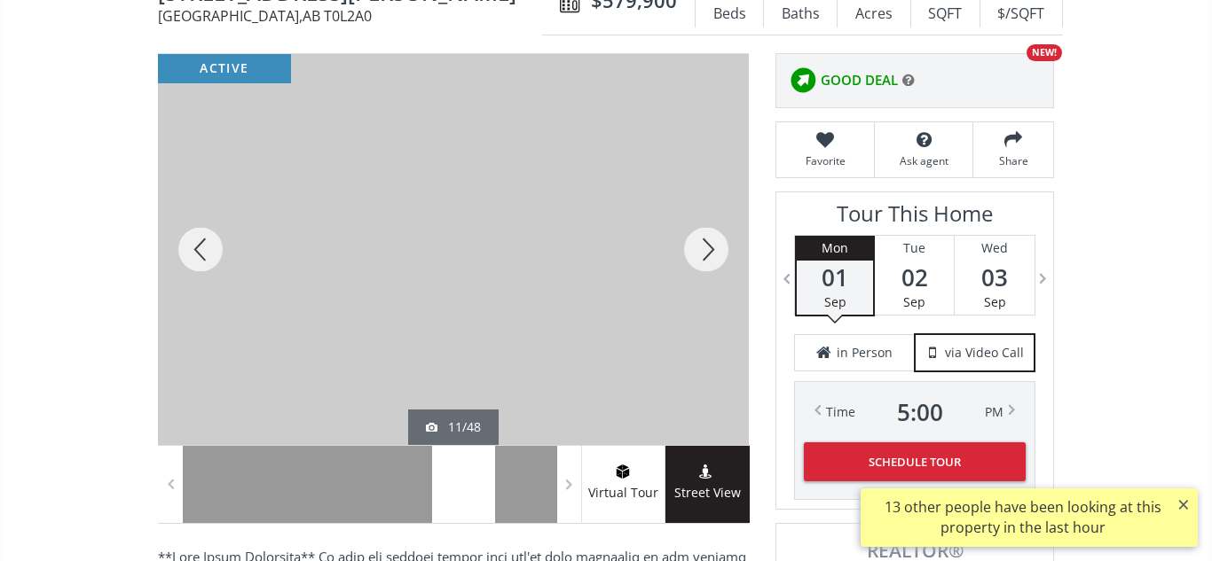
click at [708, 250] on div at bounding box center [705, 249] width 85 height 391
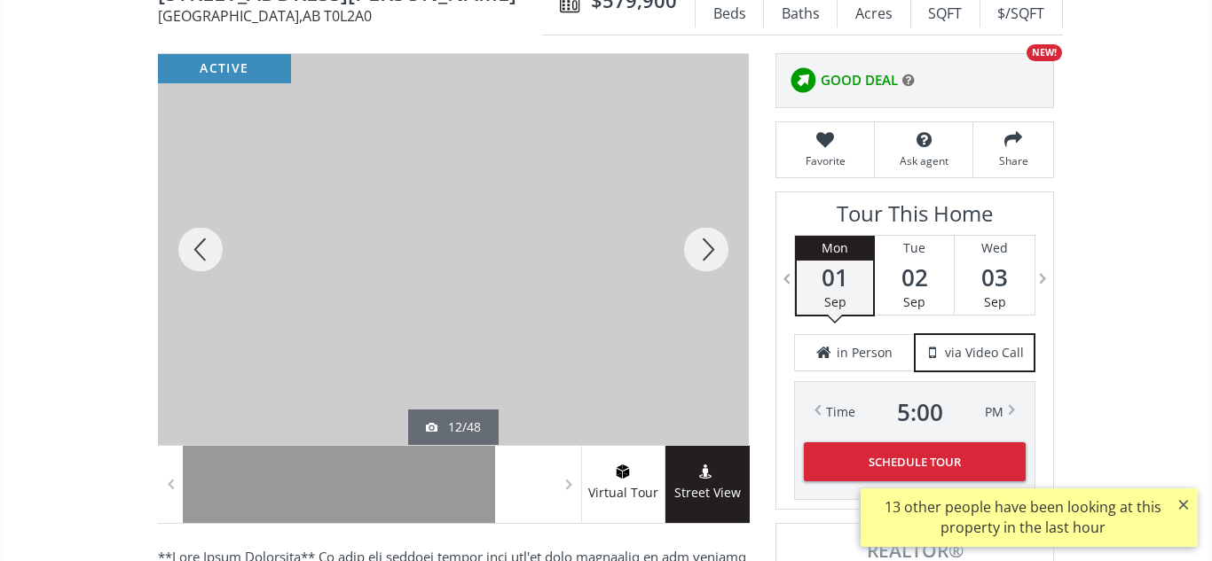
click at [708, 250] on div at bounding box center [705, 249] width 85 height 391
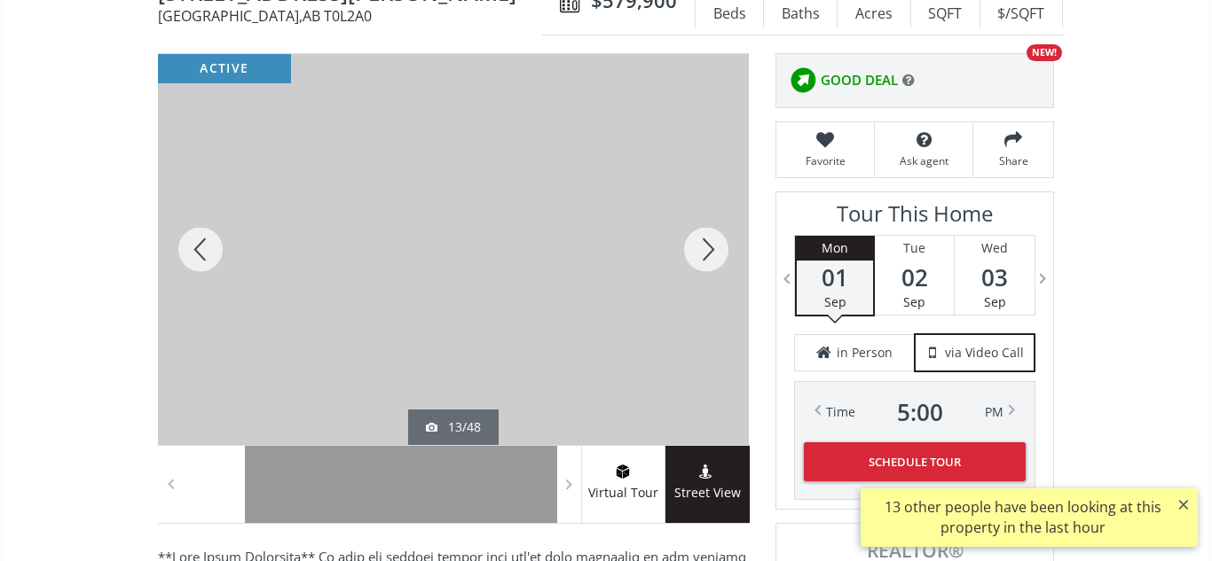
click at [708, 250] on div at bounding box center [705, 249] width 85 height 391
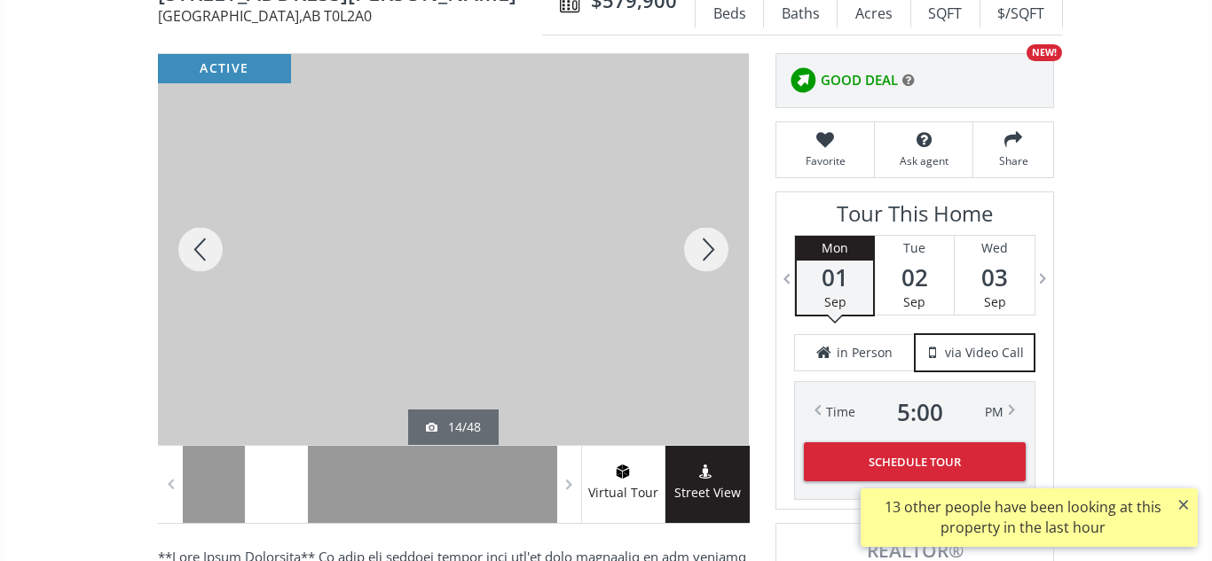
click at [708, 250] on div at bounding box center [705, 249] width 85 height 391
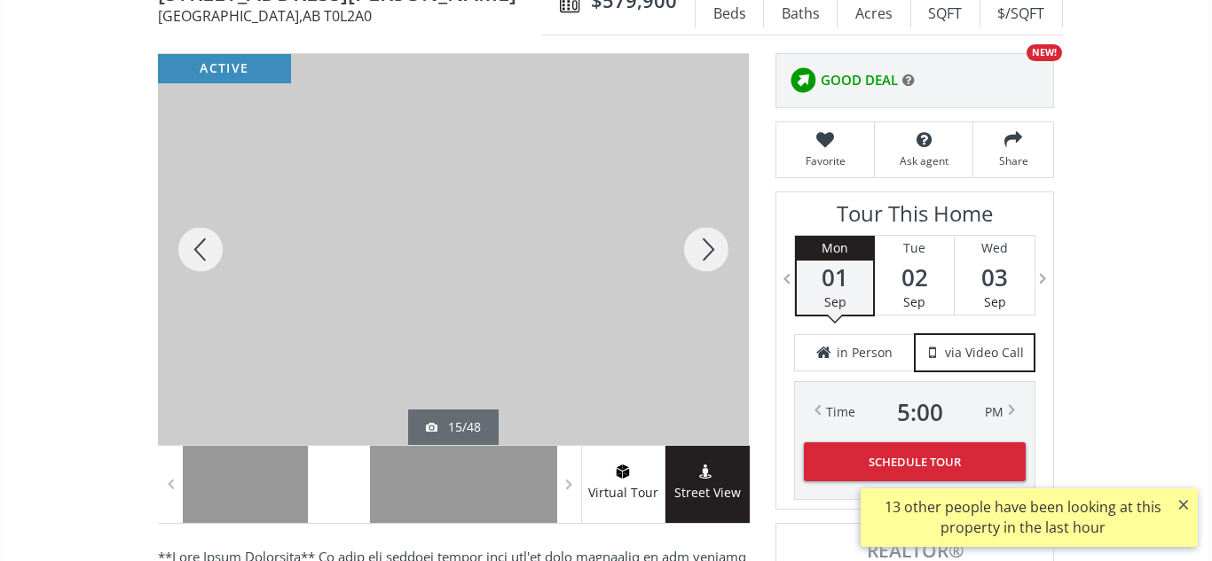
click at [708, 250] on div at bounding box center [705, 249] width 85 height 391
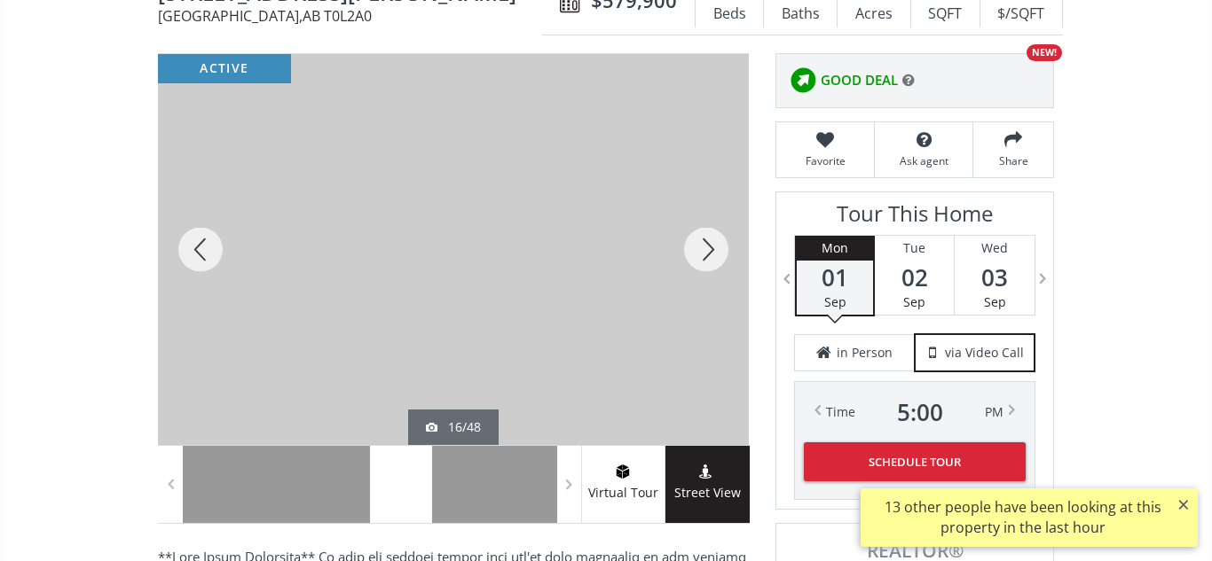
click at [708, 250] on div at bounding box center [705, 249] width 85 height 391
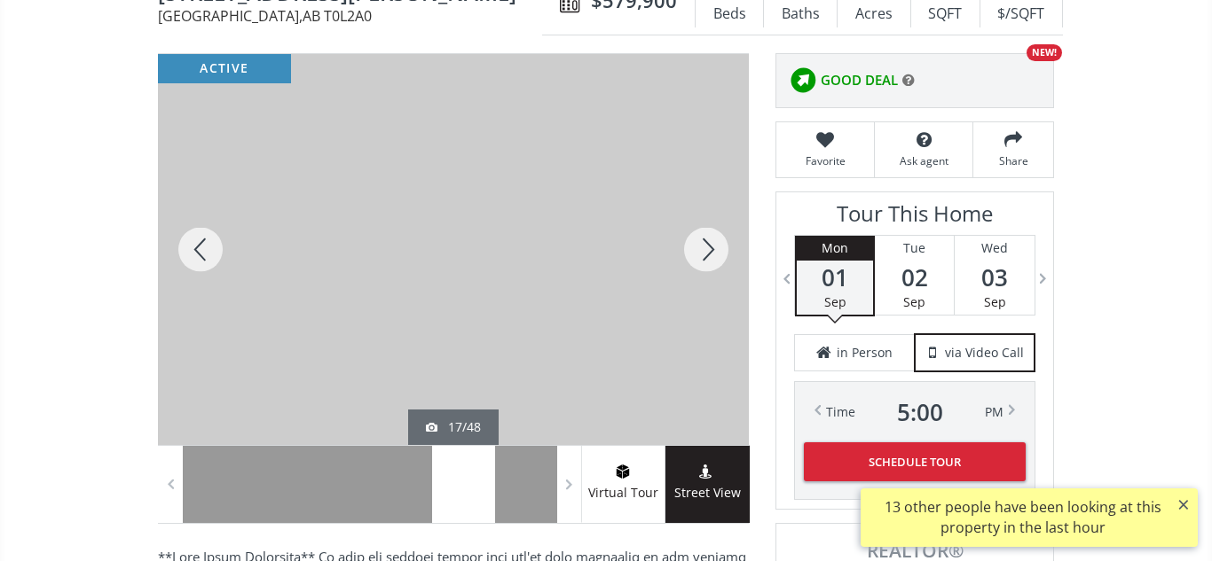
click at [198, 247] on div at bounding box center [200, 249] width 85 height 391
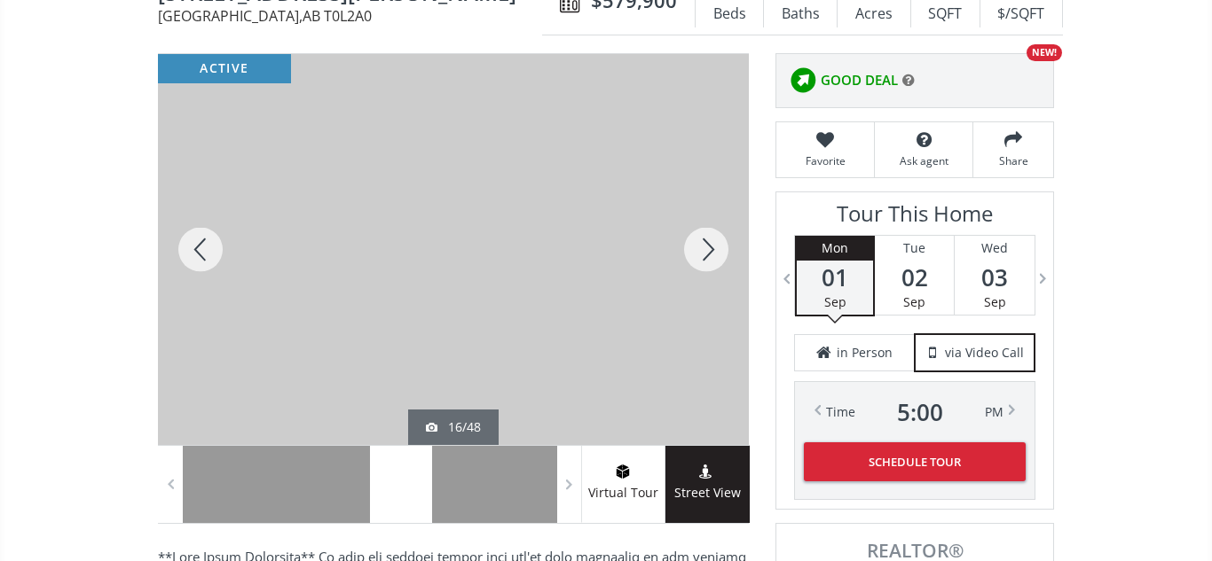
click at [710, 249] on div at bounding box center [705, 249] width 85 height 391
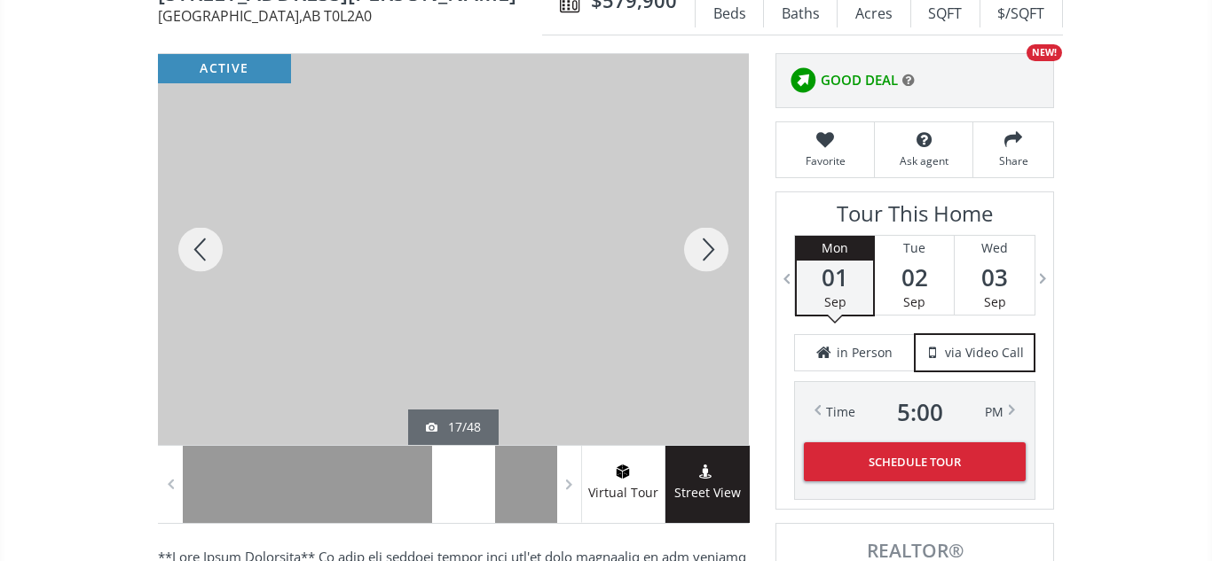
click at [710, 249] on div at bounding box center [705, 249] width 85 height 391
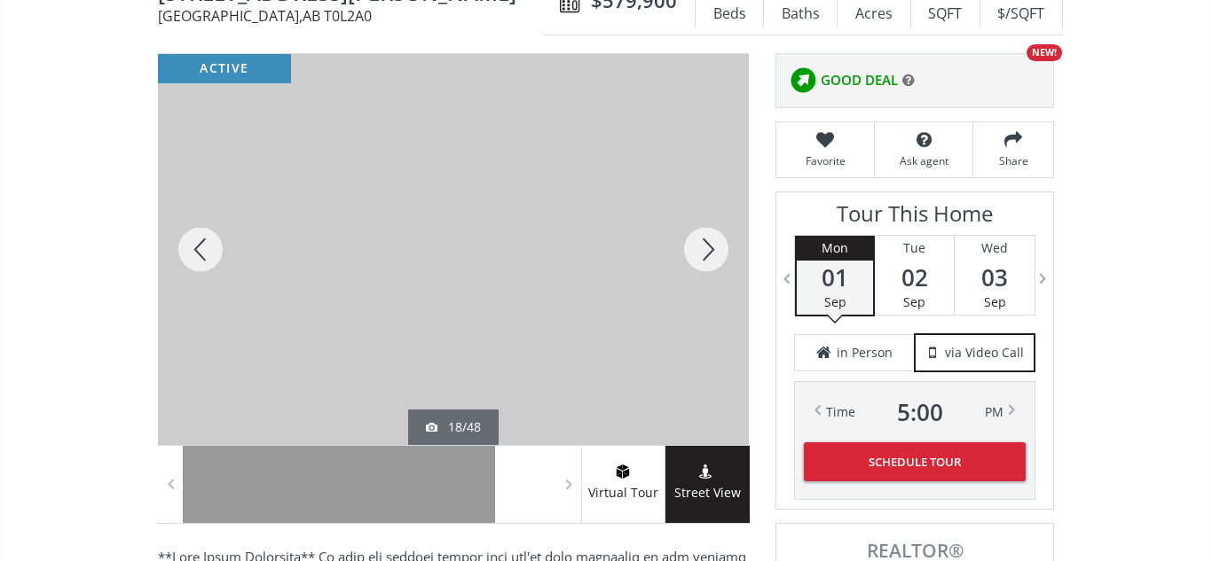
click at [710, 249] on div at bounding box center [705, 249] width 85 height 391
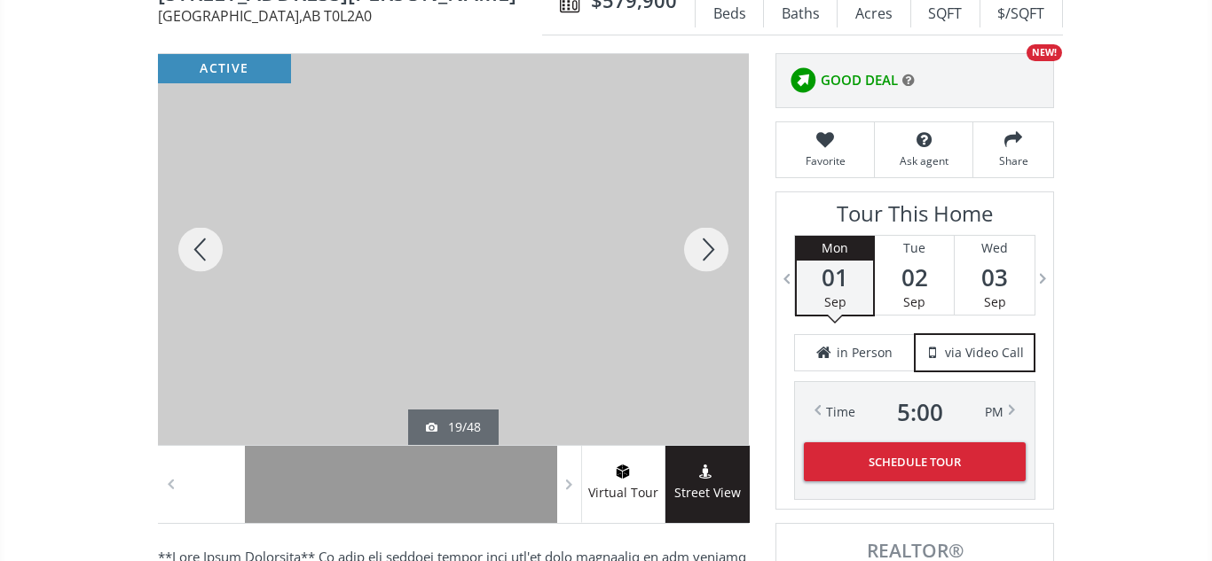
click at [710, 249] on div at bounding box center [705, 249] width 85 height 391
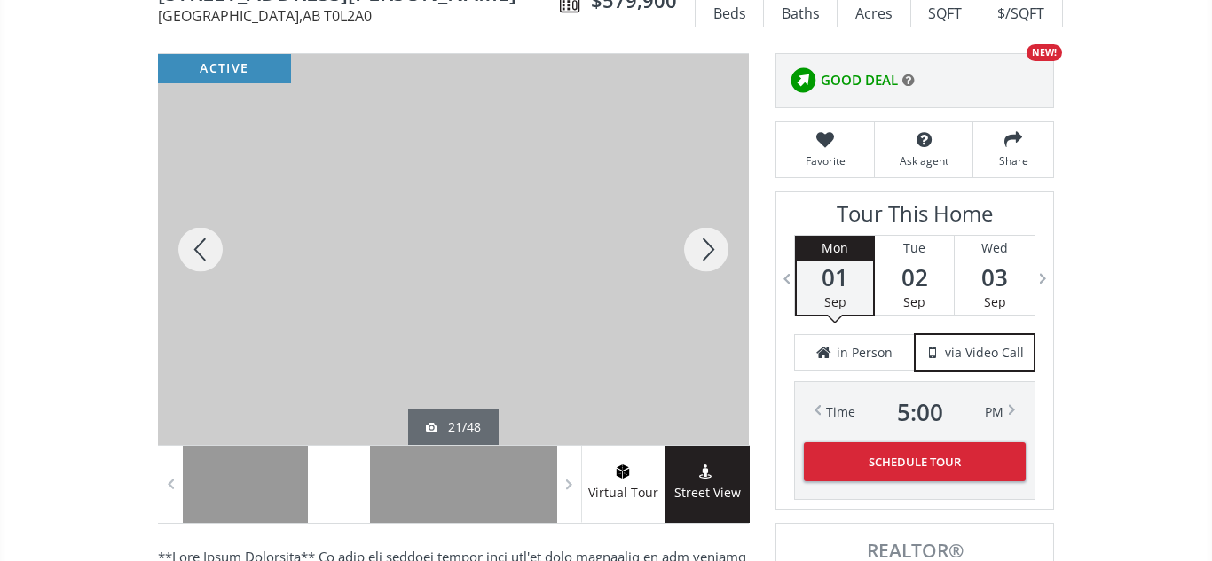
click at [710, 249] on div at bounding box center [705, 249] width 85 height 391
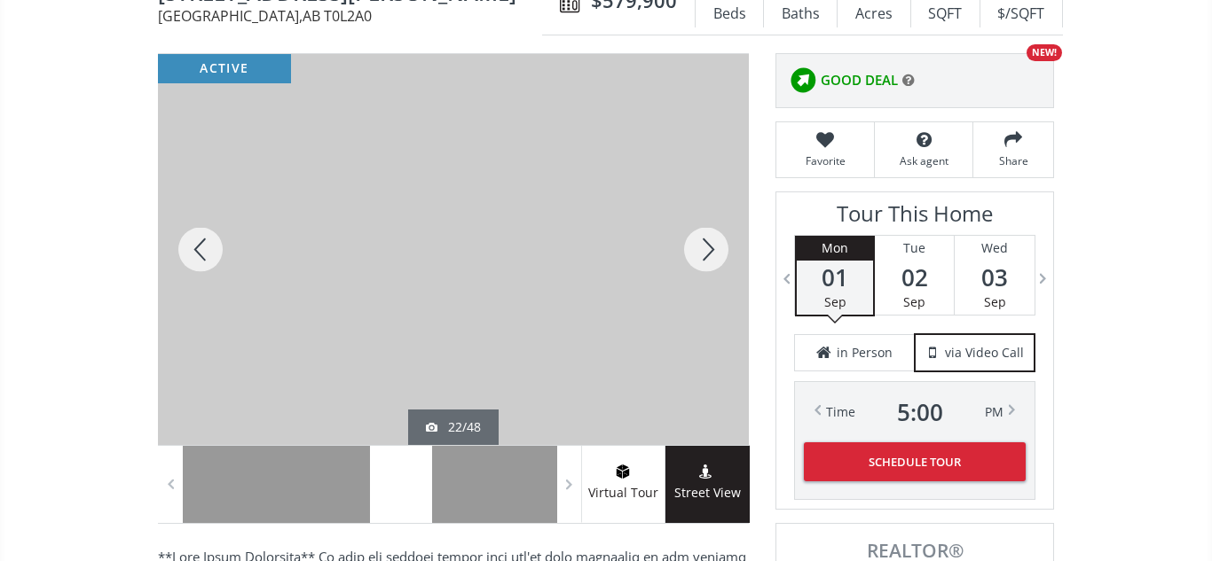
click at [710, 249] on div at bounding box center [705, 249] width 85 height 391
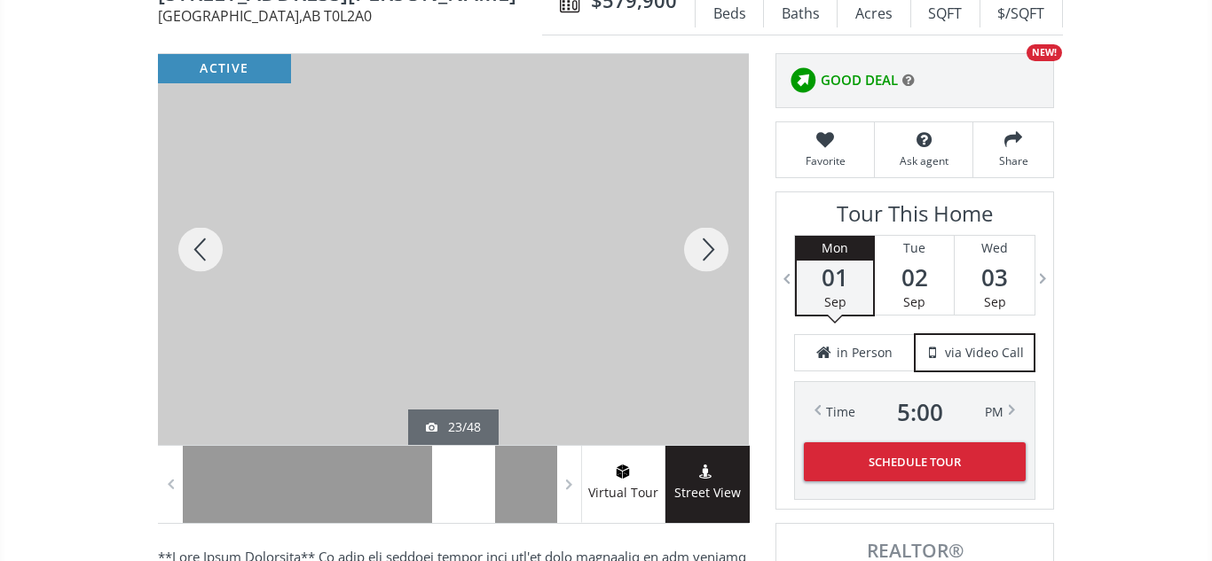
click at [710, 249] on div at bounding box center [705, 249] width 85 height 391
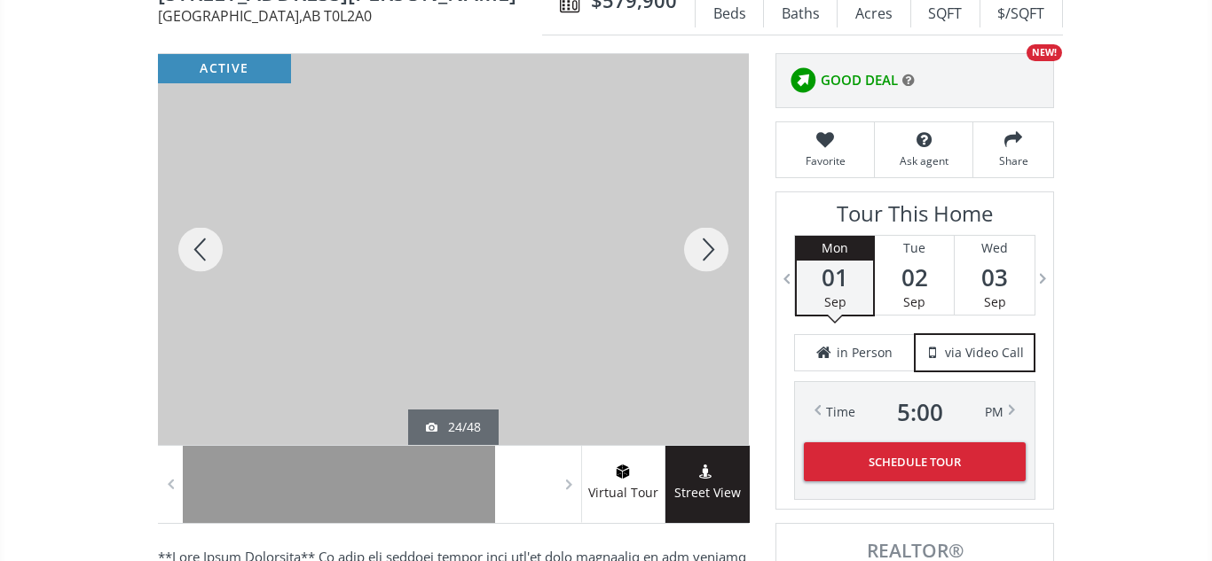
click at [710, 249] on div at bounding box center [705, 249] width 85 height 391
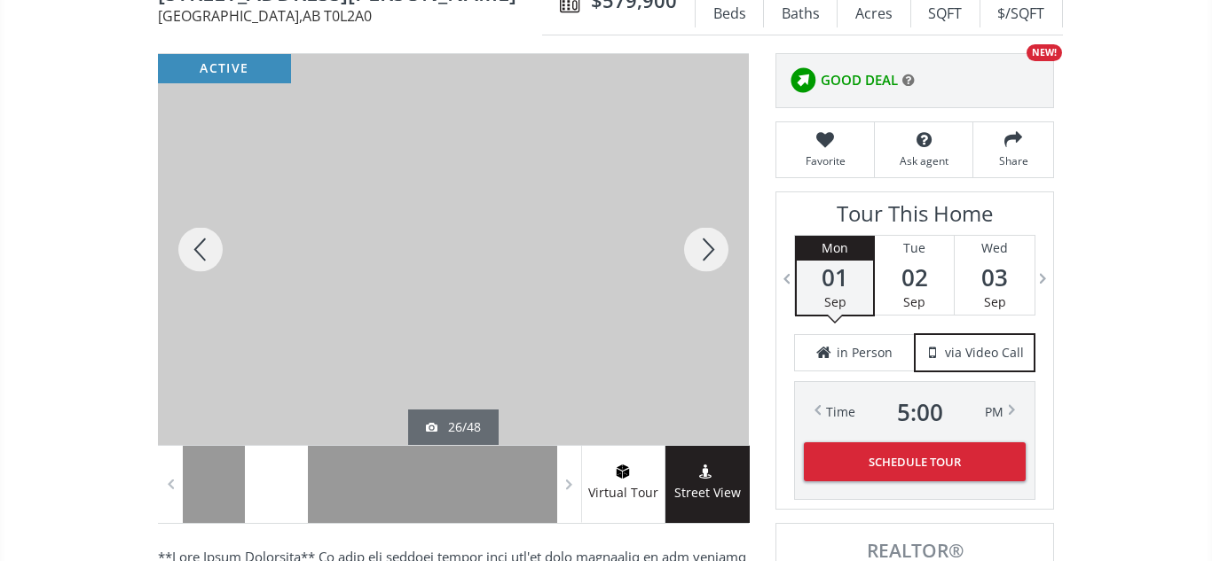
click at [710, 249] on div at bounding box center [705, 249] width 85 height 391
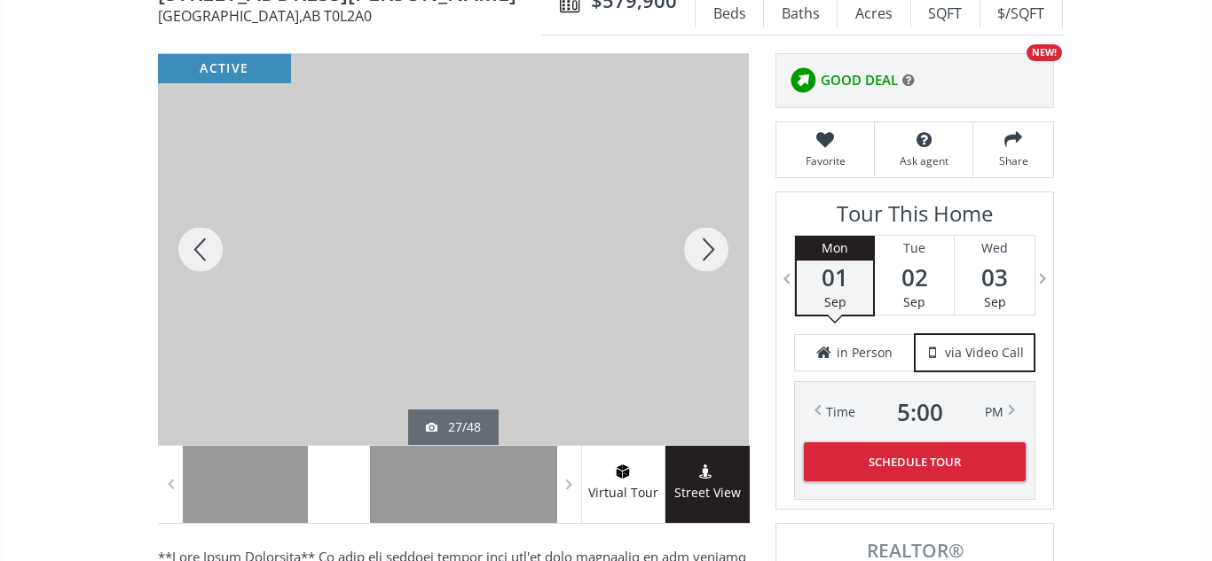
click at [710, 249] on div at bounding box center [705, 249] width 85 height 391
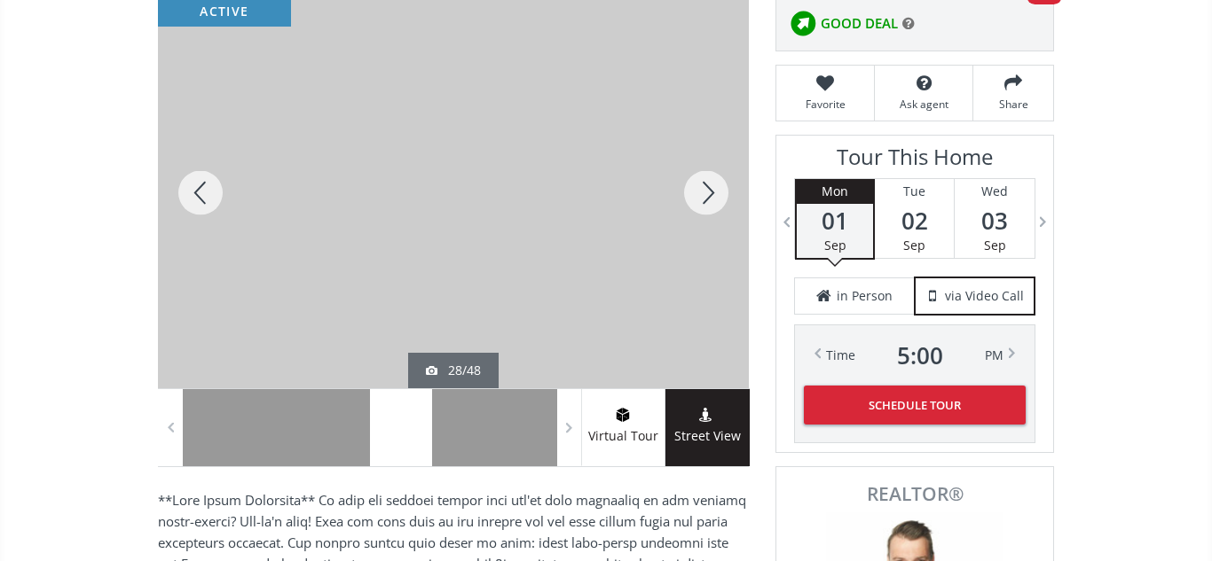
scroll to position [262, 0]
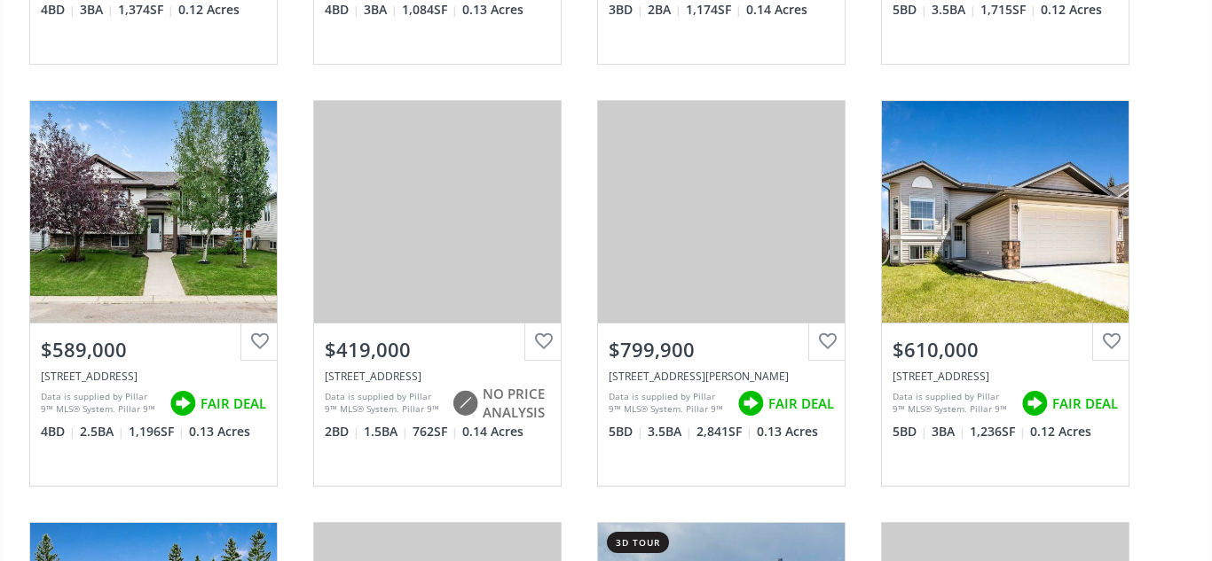
scroll to position [983, 0]
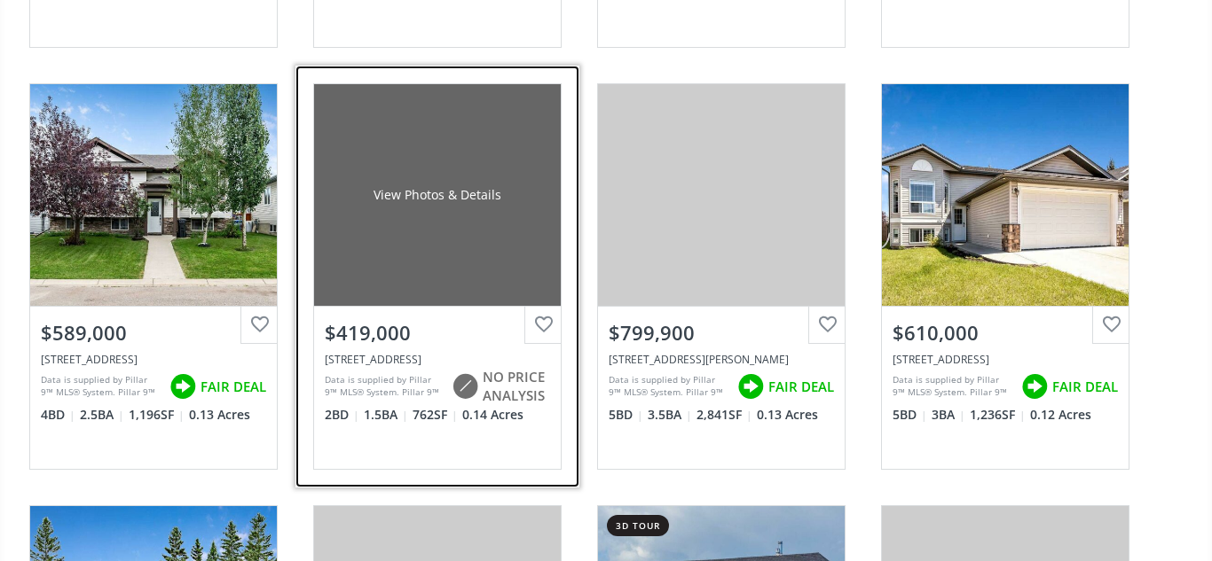
click at [443, 239] on div "View Photos & Details" at bounding box center [437, 195] width 247 height 222
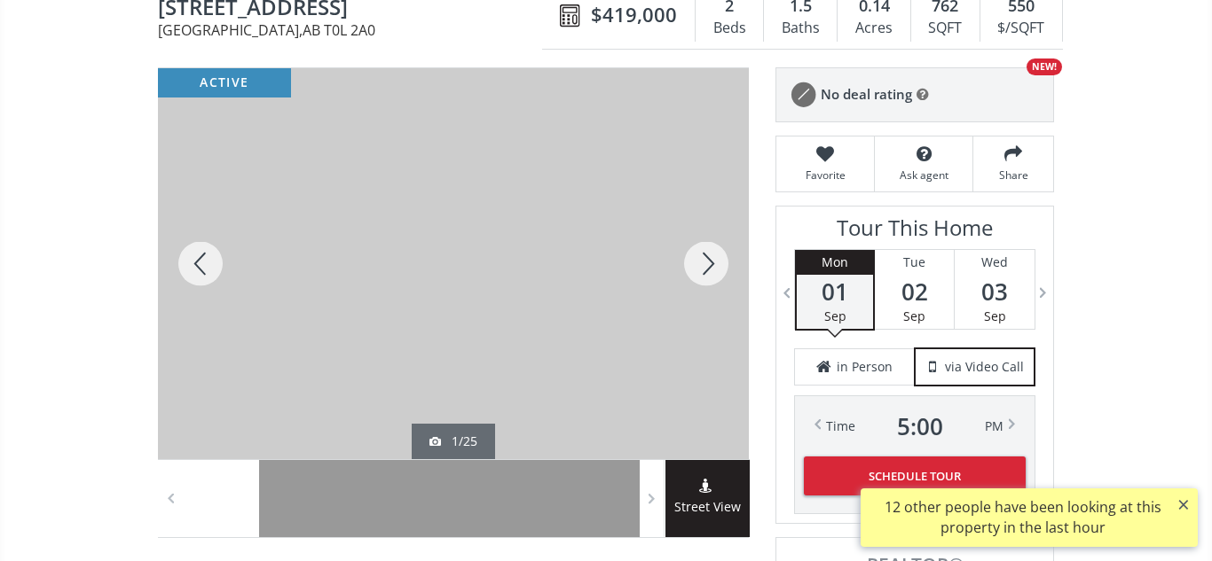
scroll to position [200, 0]
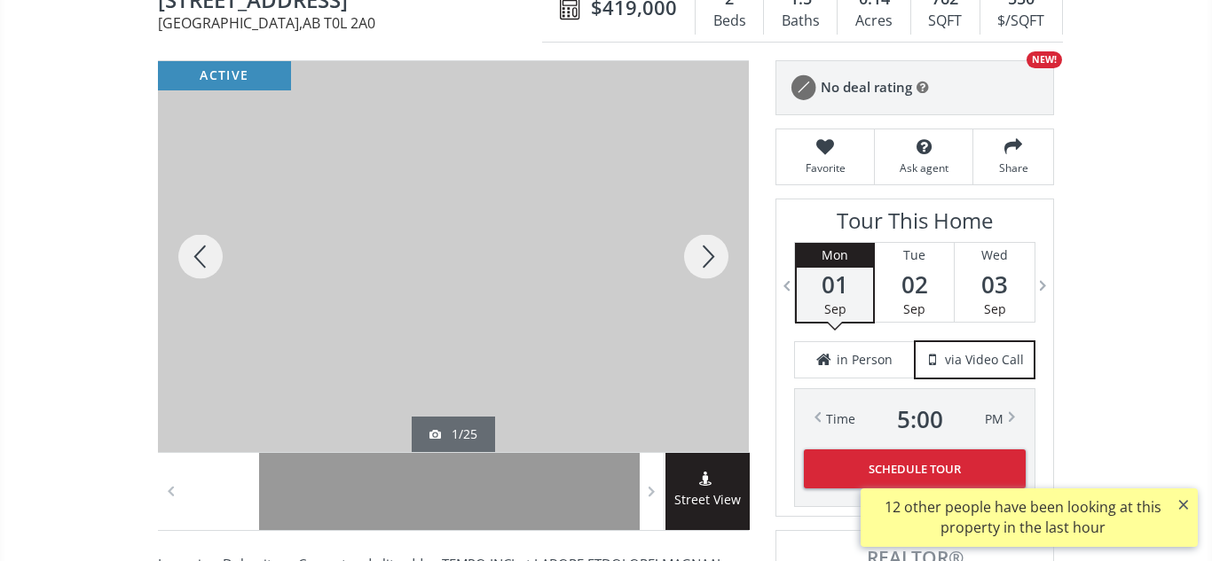
click at [721, 259] on div at bounding box center [705, 256] width 85 height 391
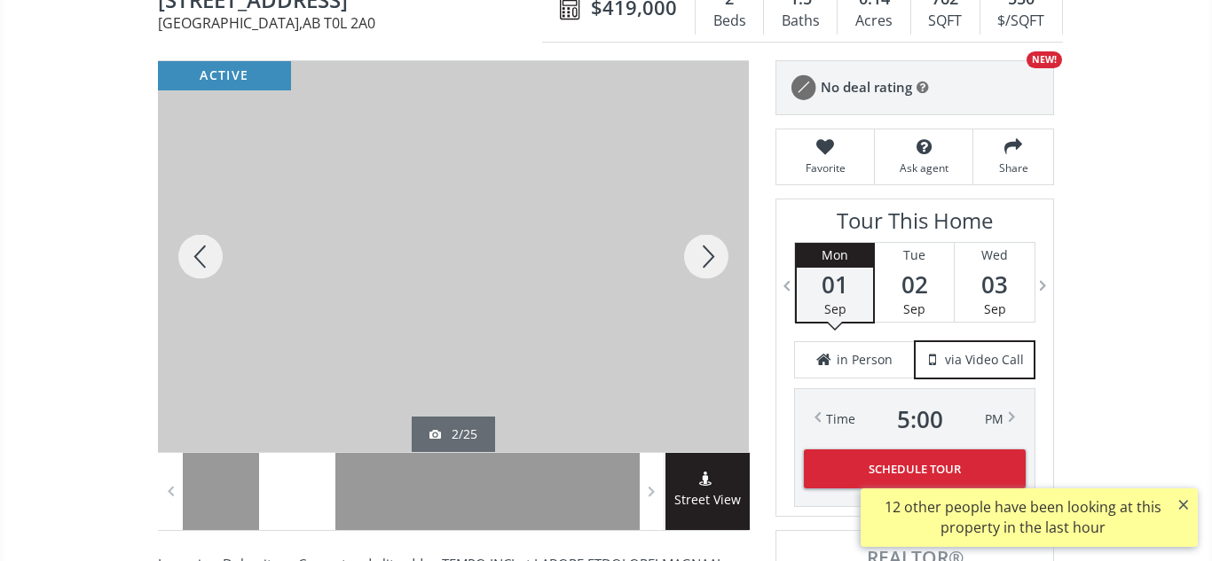
click at [721, 259] on div at bounding box center [705, 256] width 85 height 391
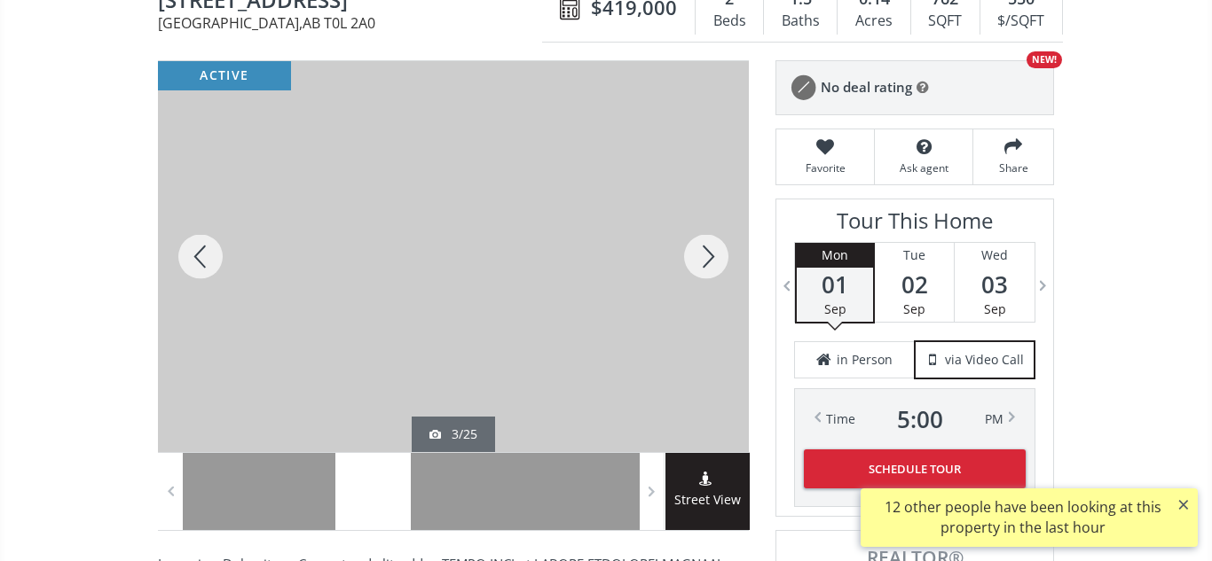
click at [721, 259] on div at bounding box center [705, 256] width 85 height 391
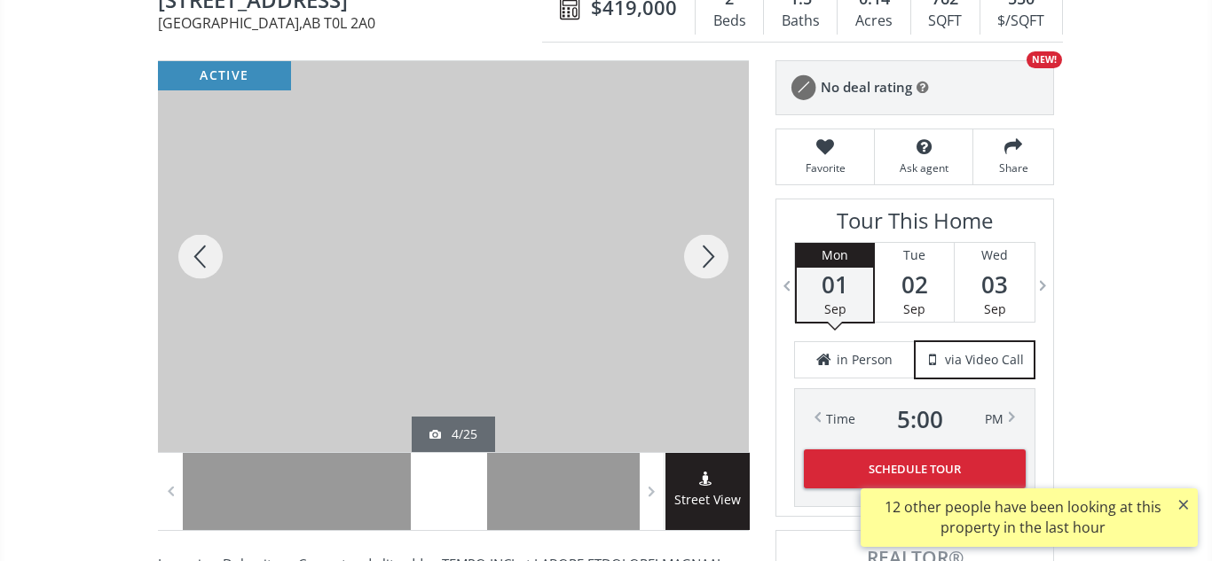
click at [721, 259] on div at bounding box center [705, 256] width 85 height 391
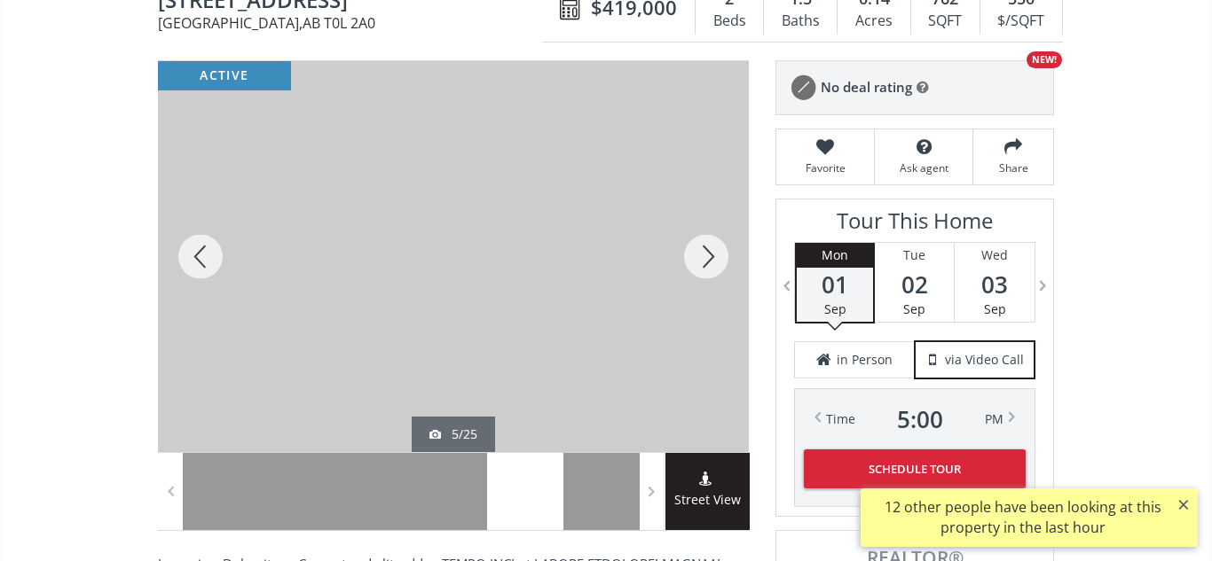
click at [721, 259] on div at bounding box center [705, 256] width 85 height 391
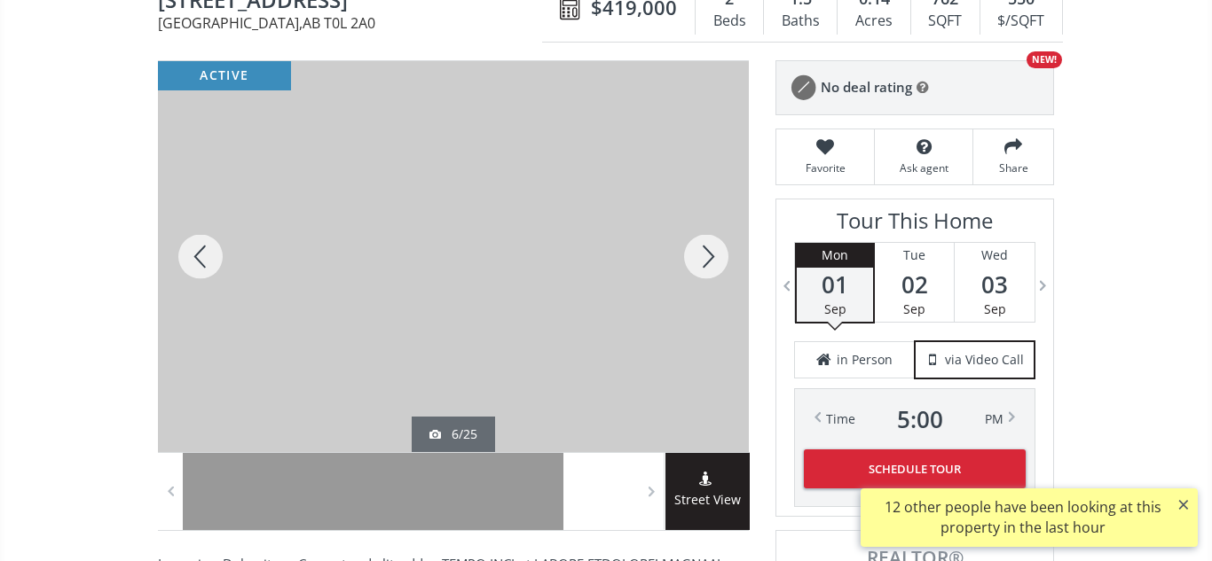
click at [721, 259] on div at bounding box center [705, 256] width 85 height 391
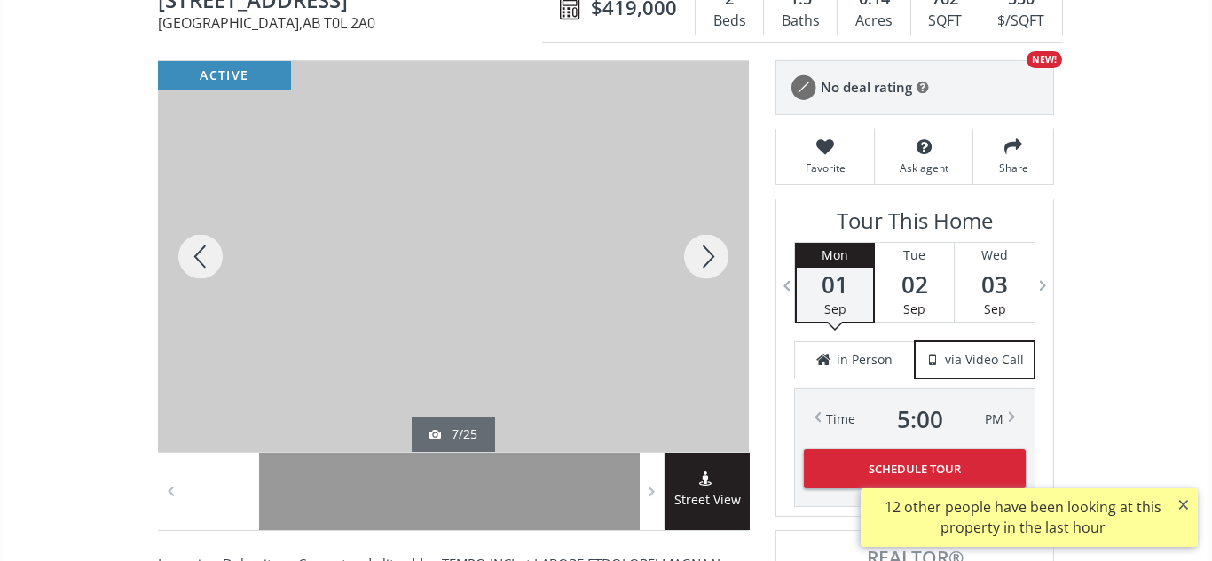
click at [721, 259] on div at bounding box center [705, 256] width 85 height 391
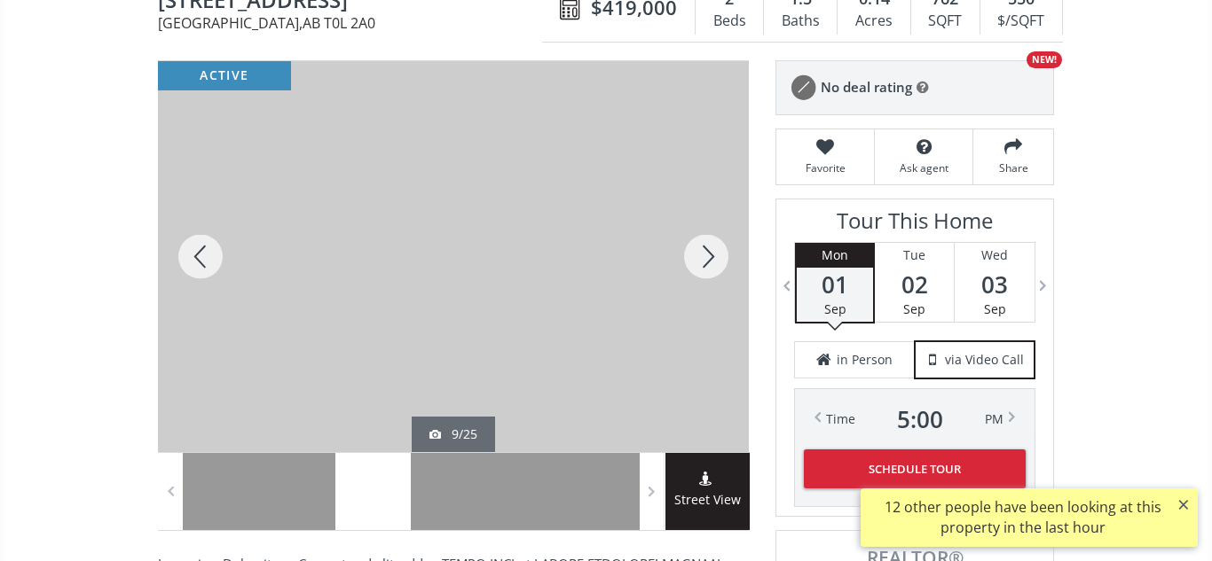
click at [721, 259] on div at bounding box center [705, 256] width 85 height 391
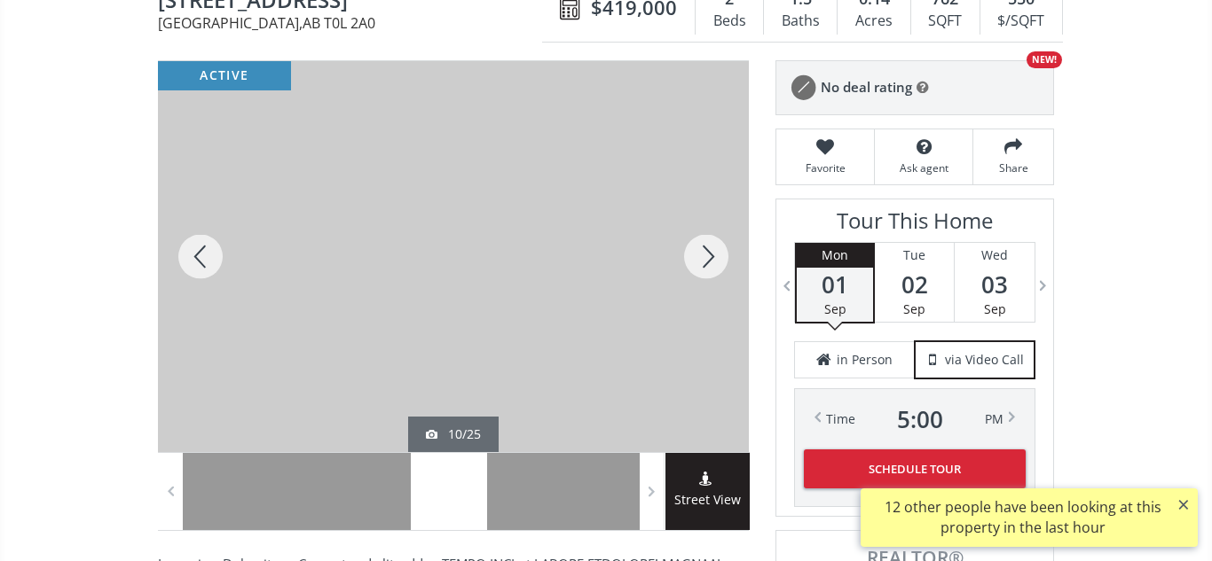
click at [721, 259] on div at bounding box center [705, 256] width 85 height 391
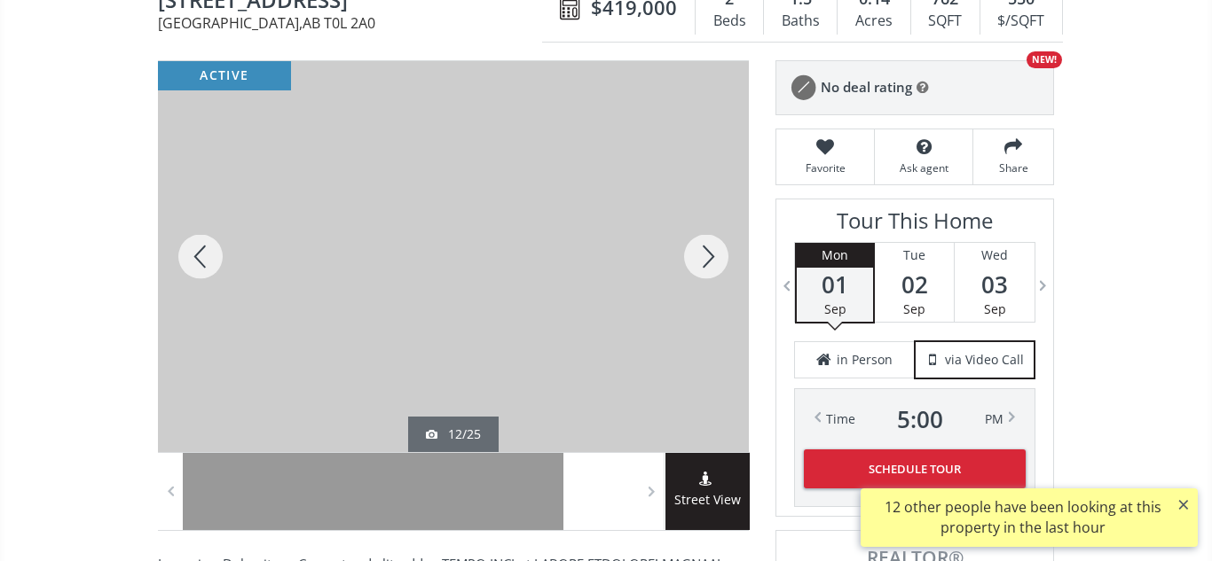
click at [721, 259] on div at bounding box center [705, 256] width 85 height 391
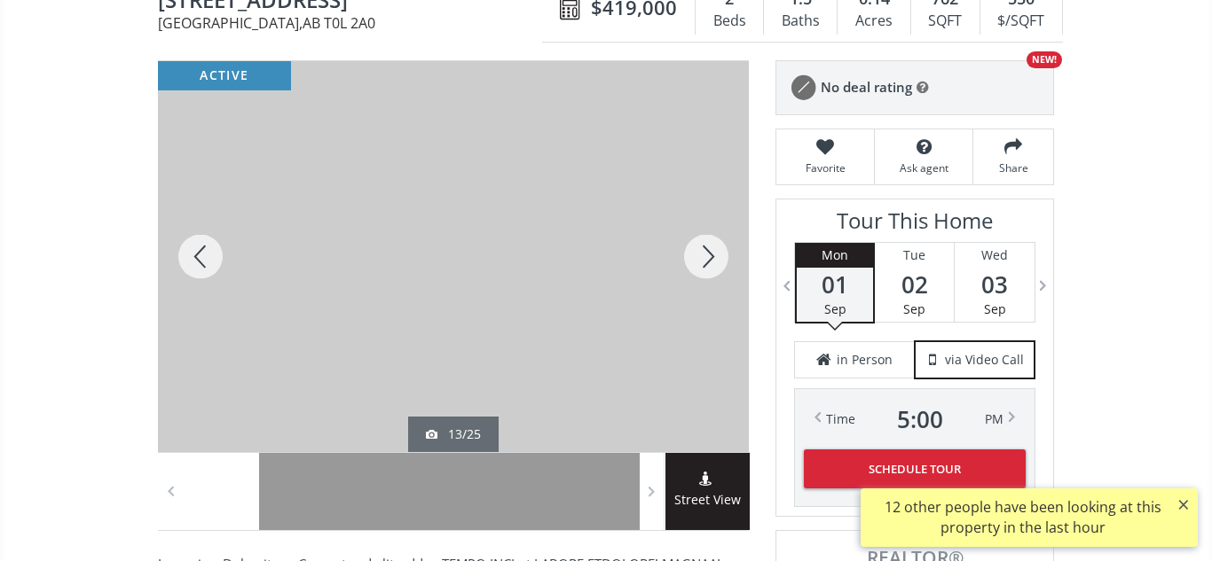
click at [721, 259] on div at bounding box center [705, 256] width 85 height 391
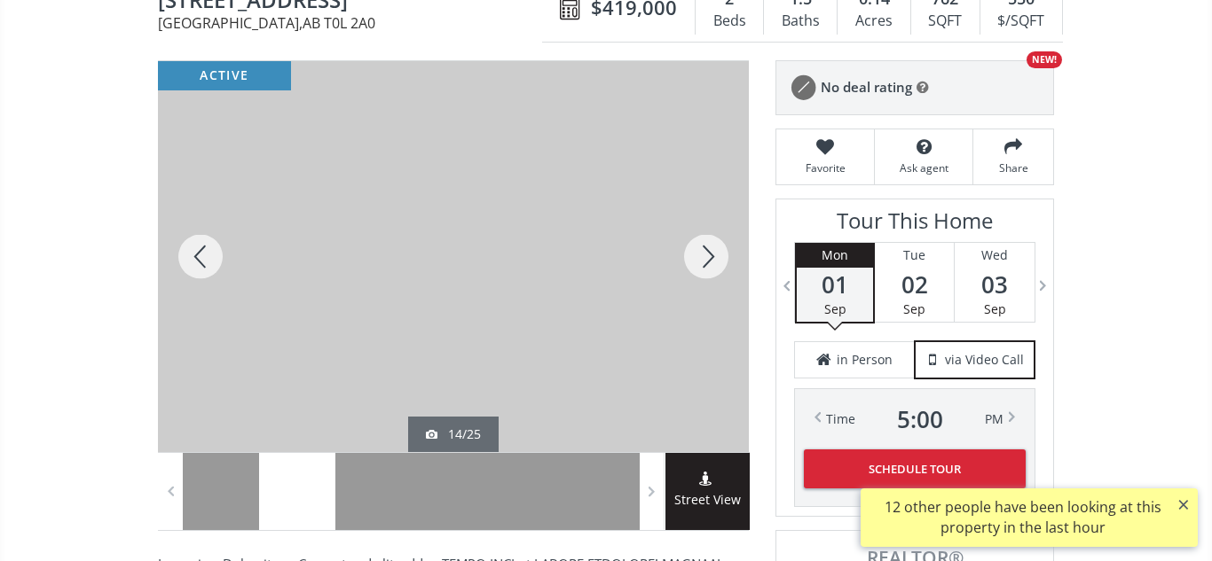
click at [721, 259] on div at bounding box center [705, 256] width 85 height 391
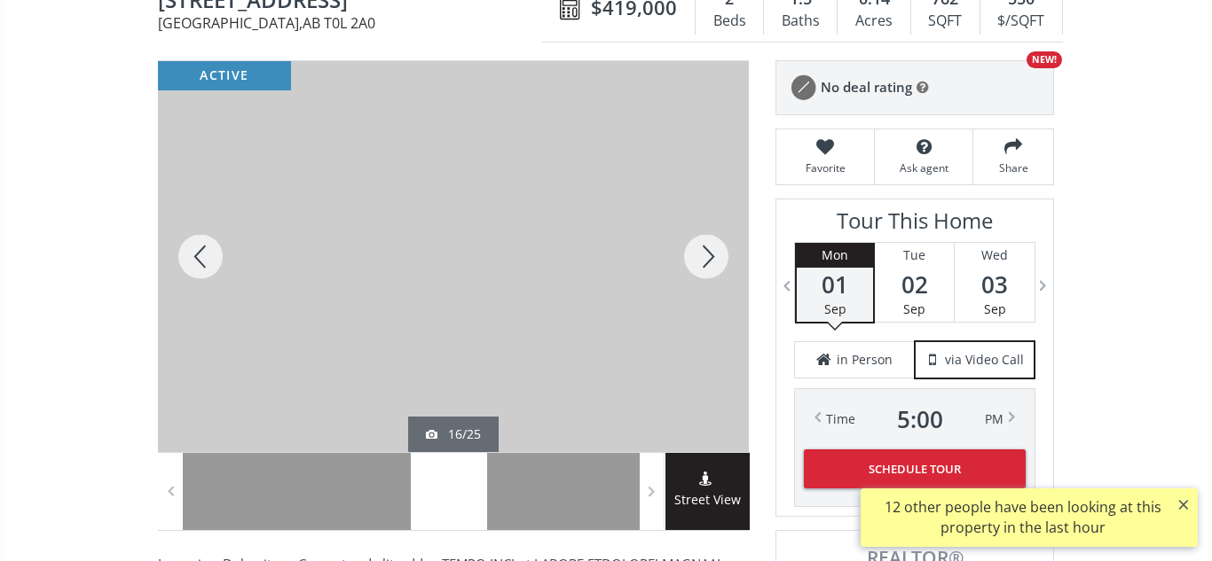
click at [721, 259] on div at bounding box center [705, 256] width 85 height 391
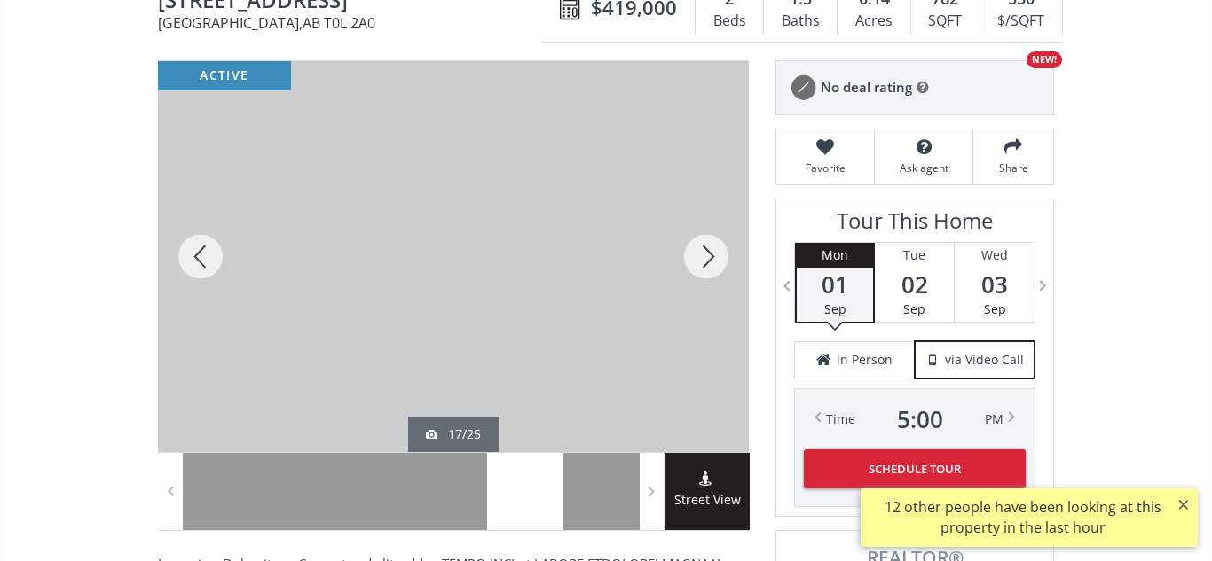
click at [721, 259] on div at bounding box center [705, 256] width 85 height 391
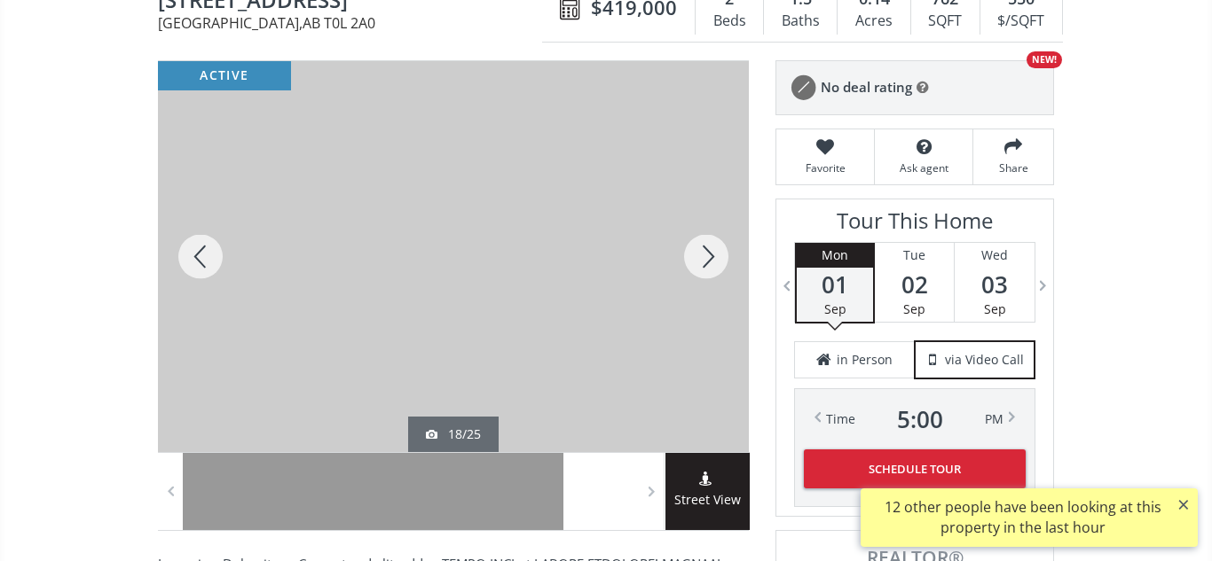
click at [721, 259] on div at bounding box center [705, 256] width 85 height 391
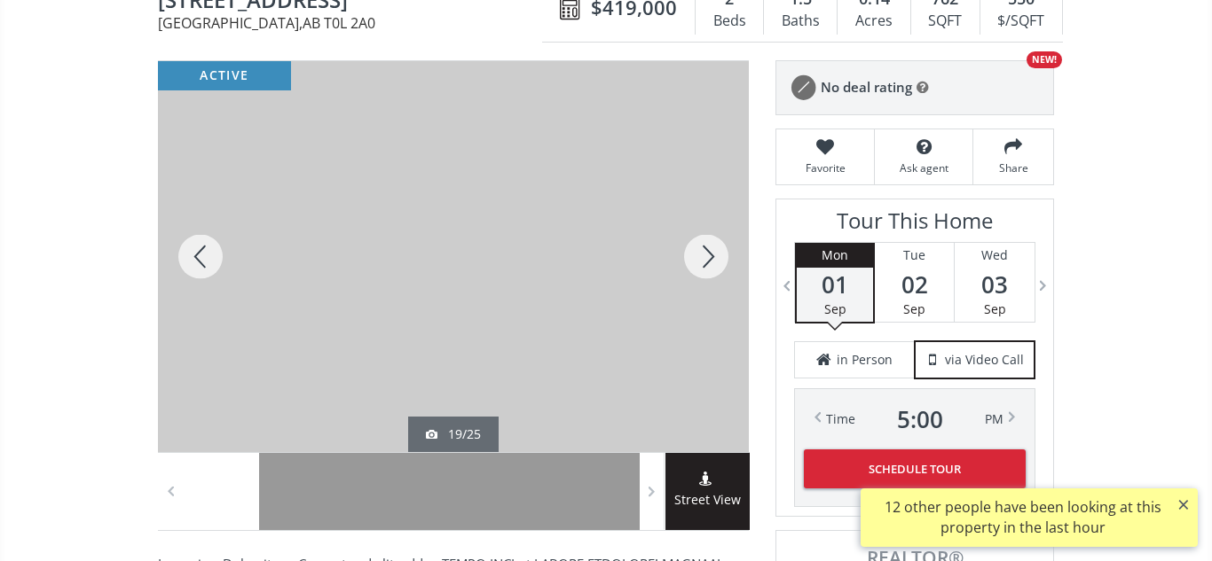
click at [721, 259] on div at bounding box center [705, 256] width 85 height 391
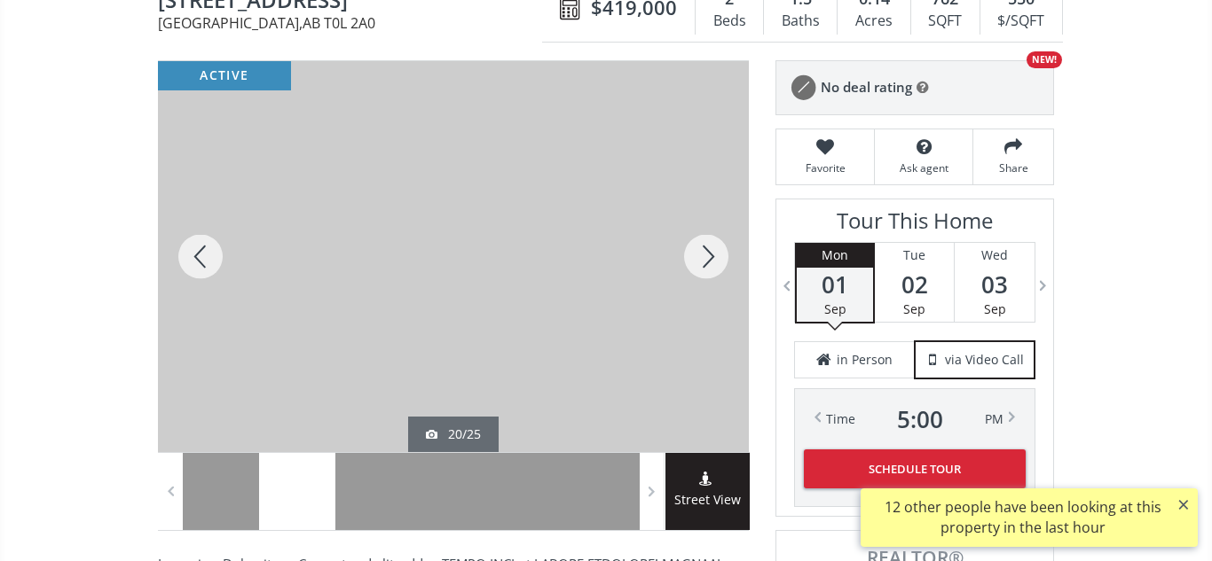
click at [721, 259] on div at bounding box center [705, 256] width 85 height 391
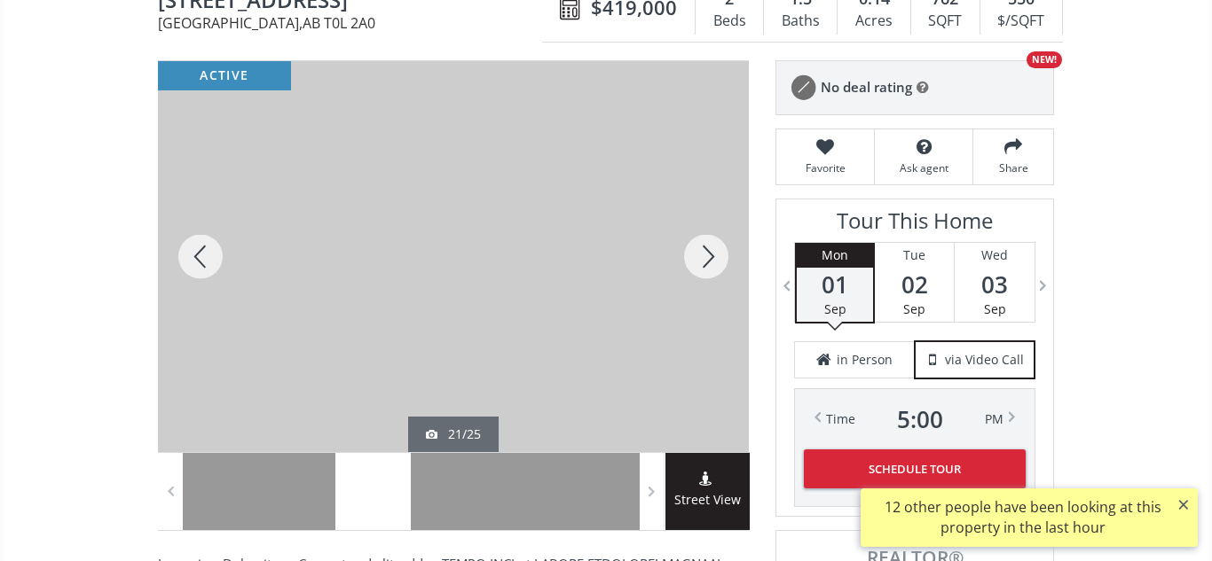
click at [721, 259] on div at bounding box center [705, 256] width 85 height 391
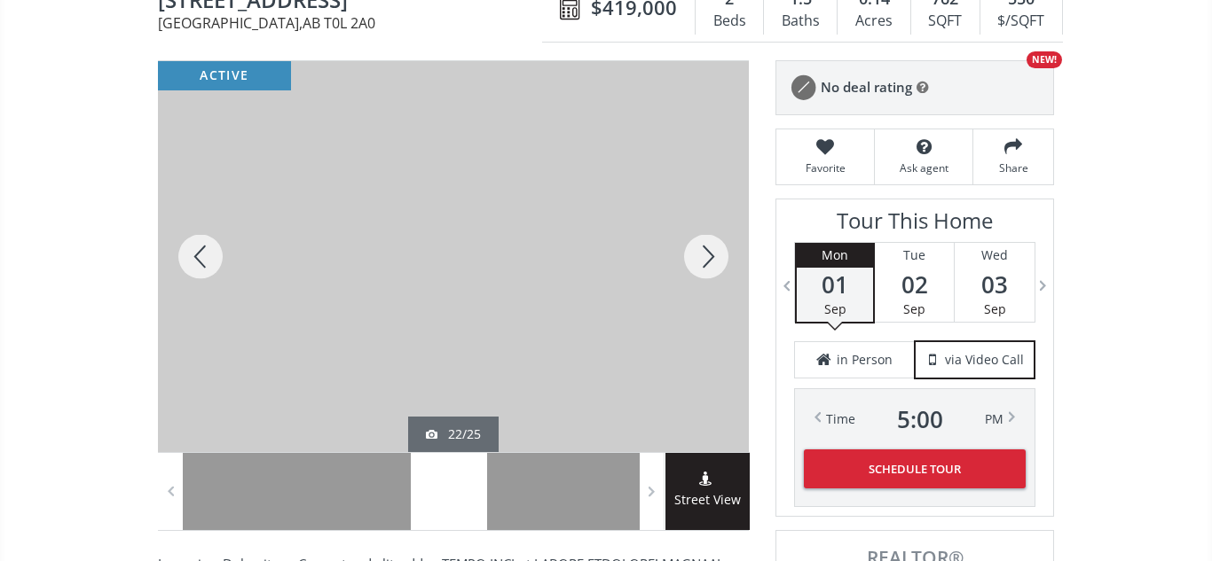
click at [721, 259] on div at bounding box center [705, 256] width 85 height 391
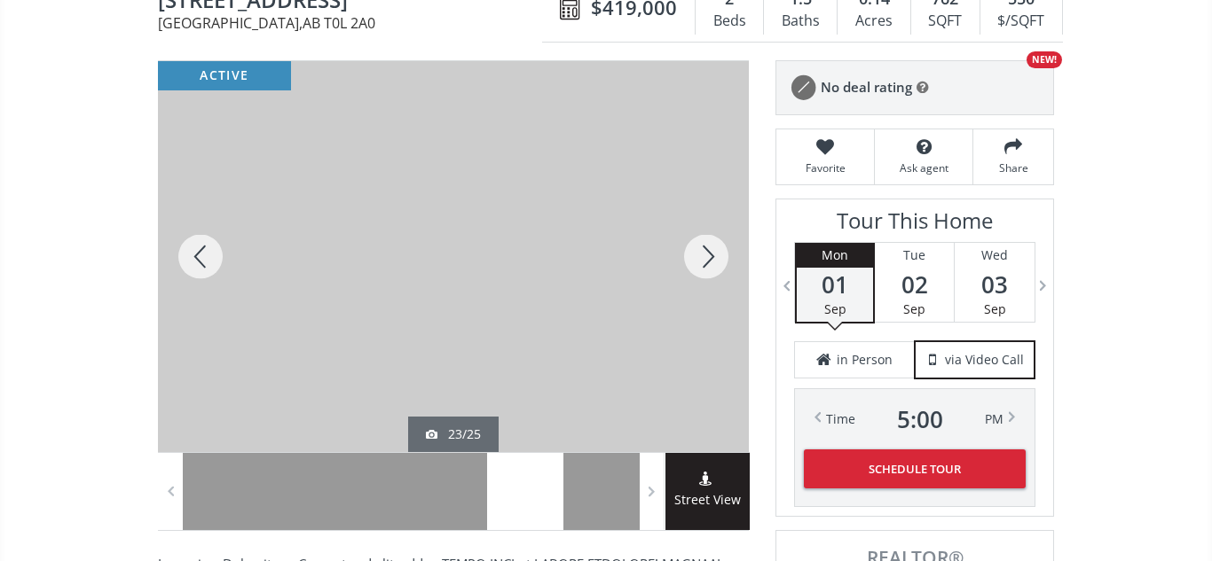
click at [721, 259] on div at bounding box center [705, 256] width 85 height 391
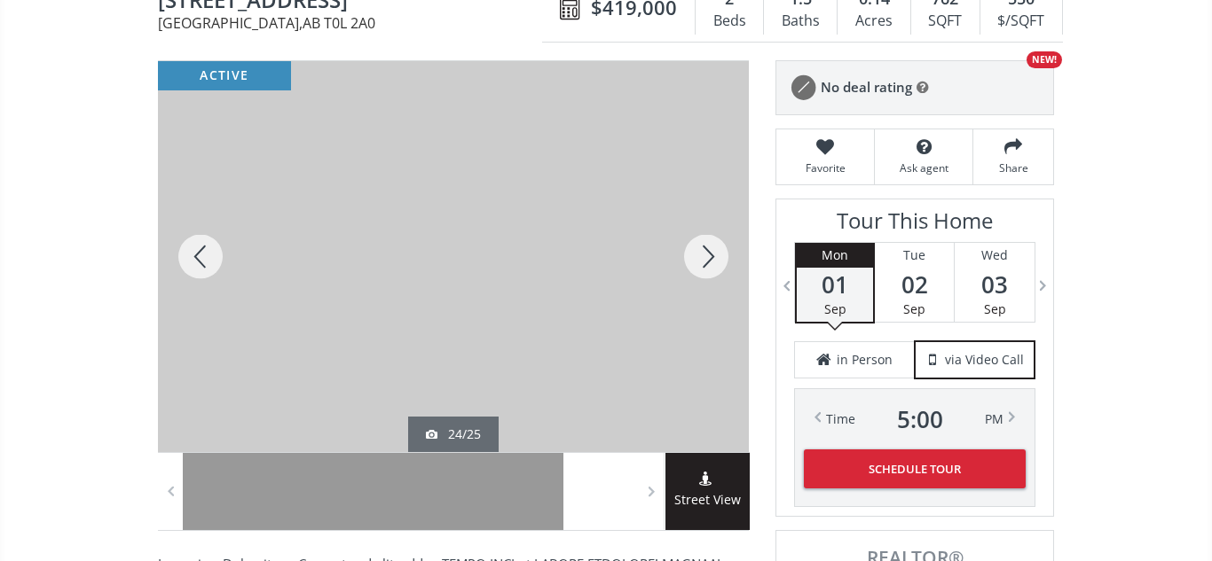
click at [721, 259] on div at bounding box center [705, 256] width 85 height 391
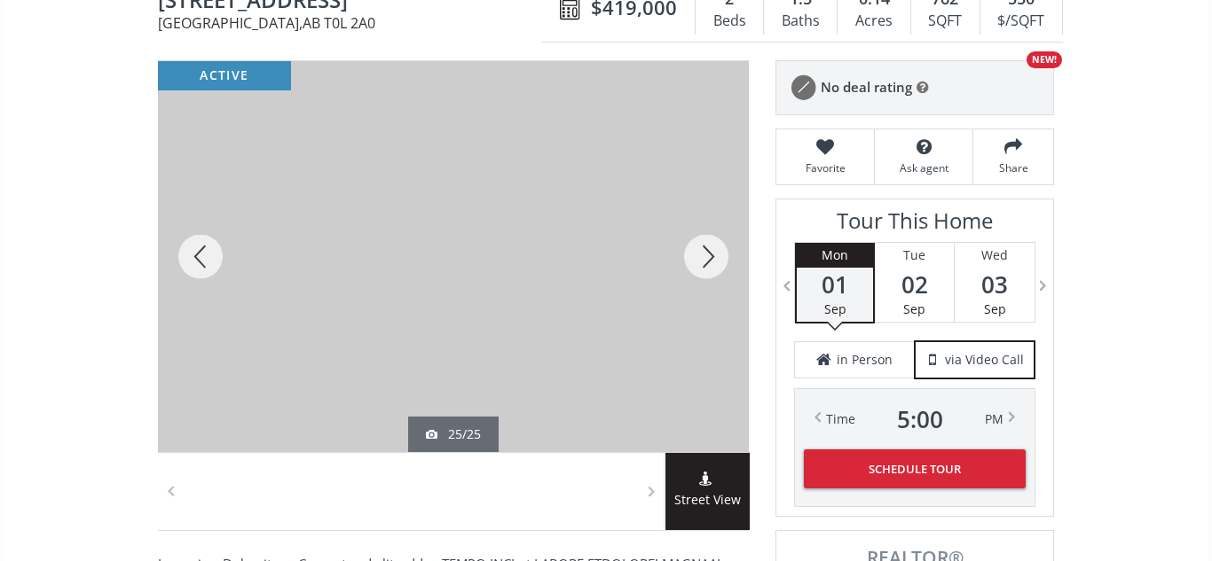
click at [721, 259] on div at bounding box center [705, 256] width 85 height 391
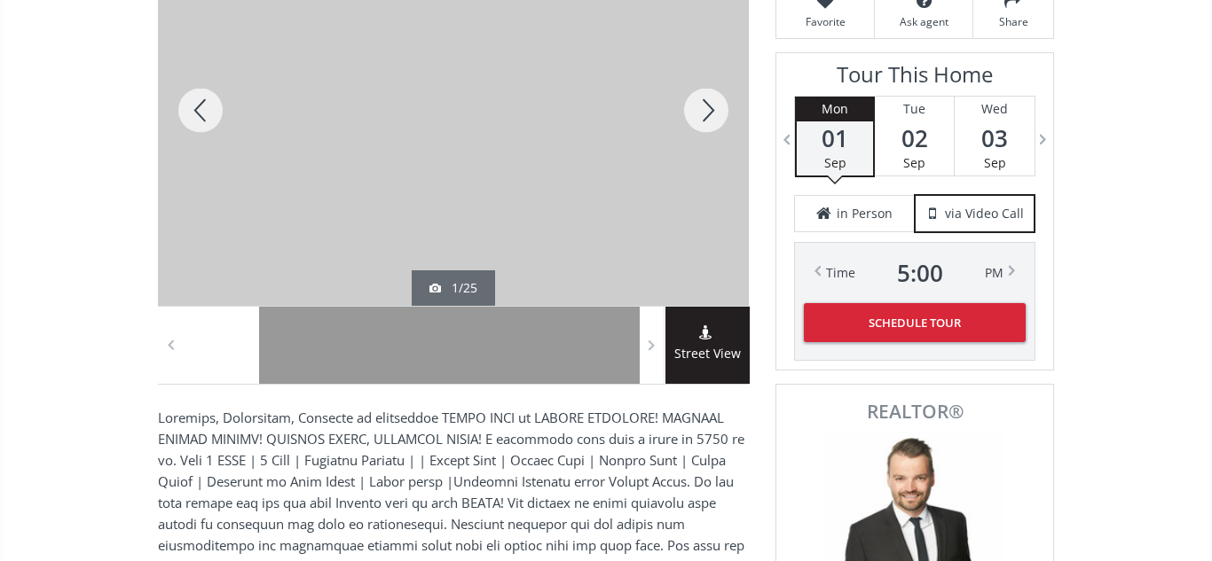
scroll to position [345, 0]
click at [202, 109] on div at bounding box center [200, 111] width 85 height 391
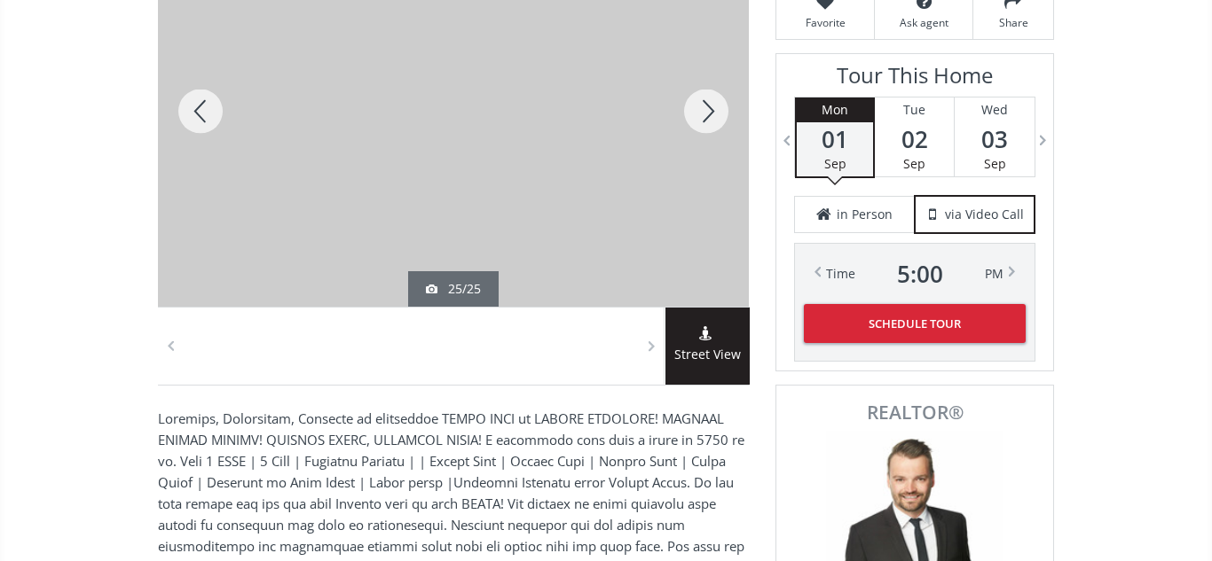
click at [202, 109] on div at bounding box center [200, 111] width 85 height 391
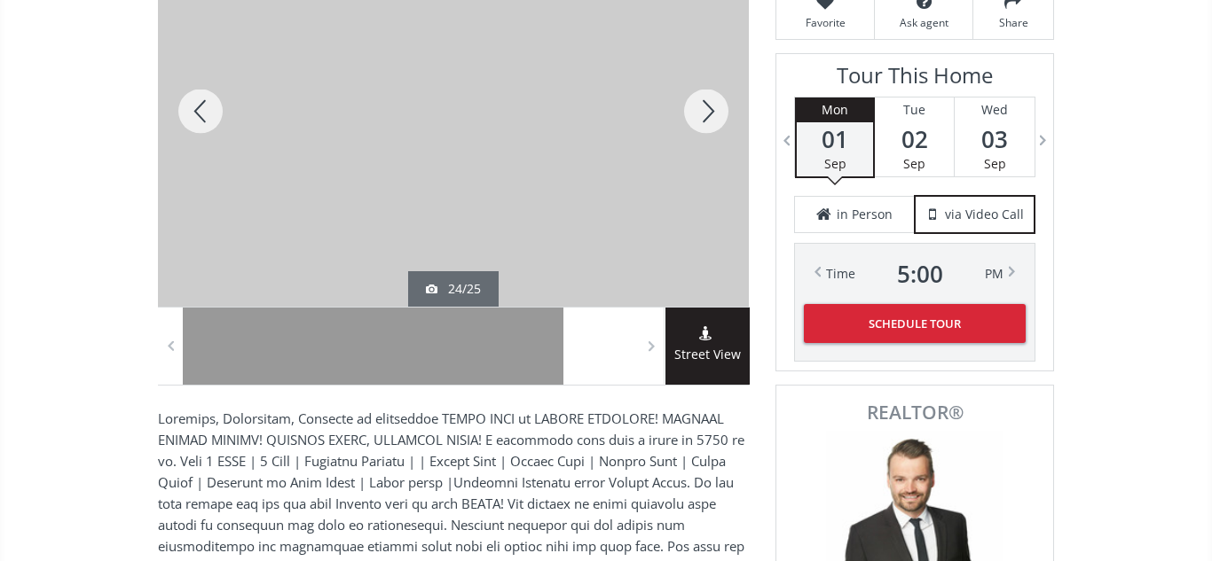
click at [702, 107] on div at bounding box center [705, 111] width 85 height 391
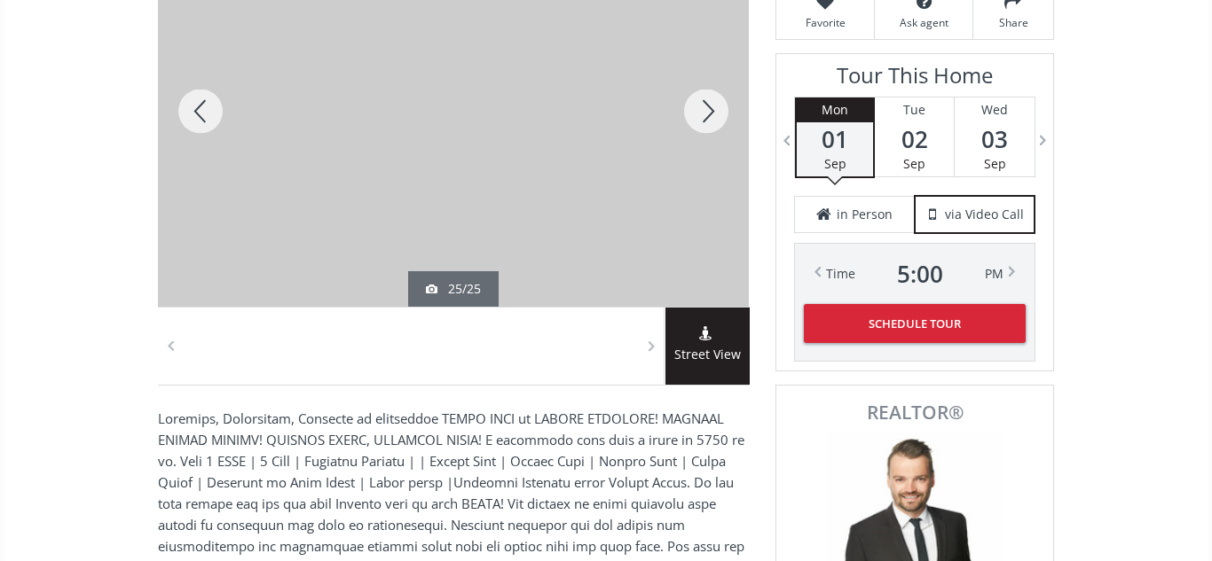
click at [202, 106] on div at bounding box center [200, 111] width 85 height 391
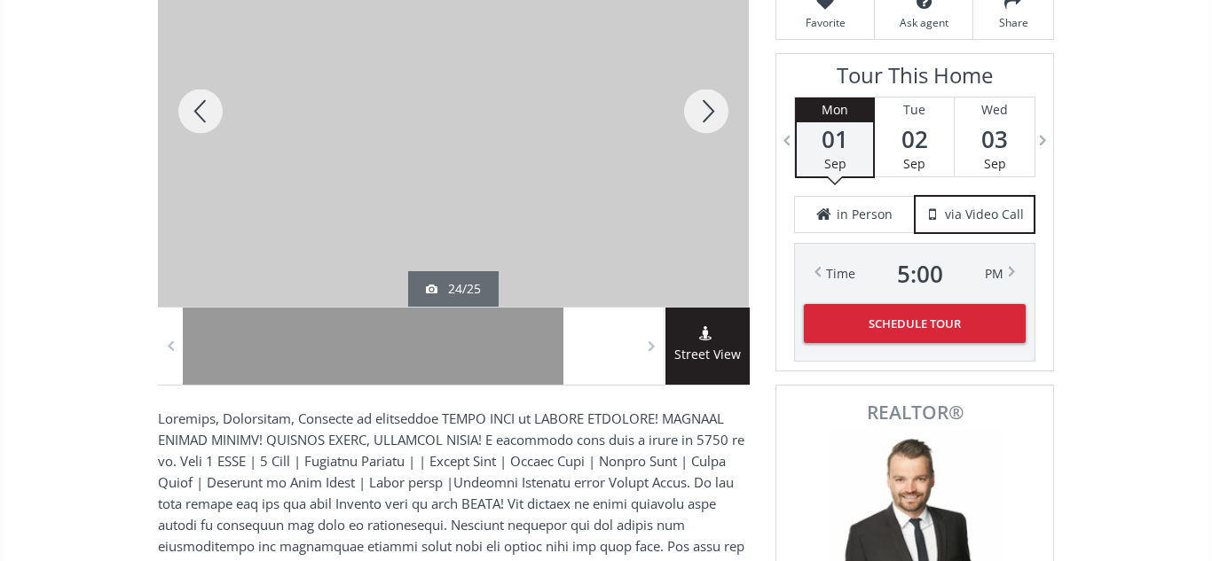
click at [202, 106] on div at bounding box center [200, 111] width 85 height 391
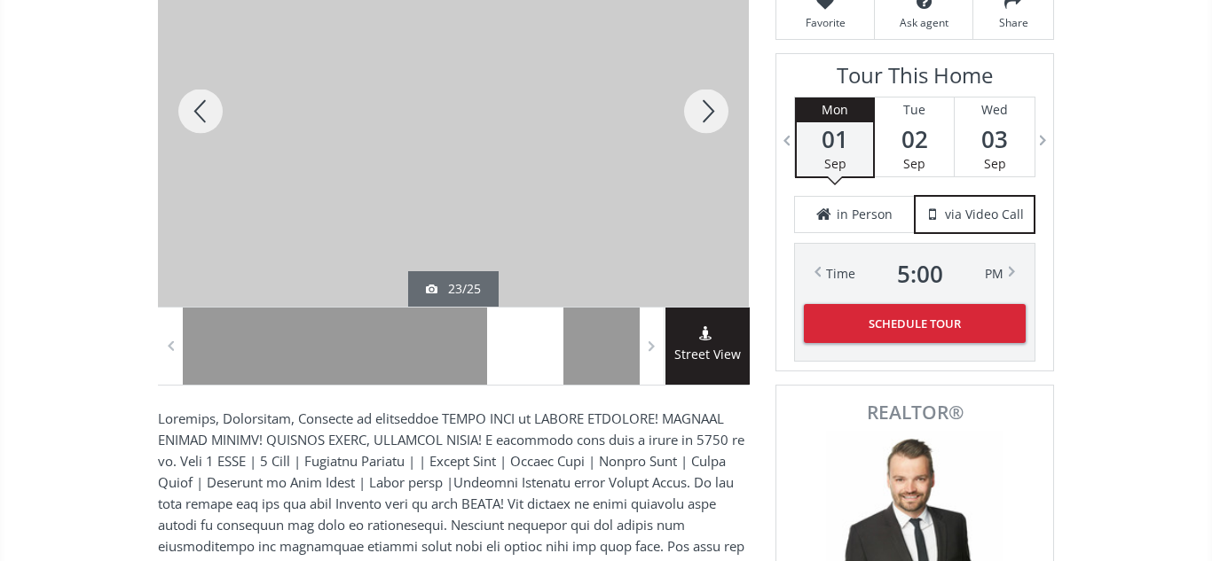
click at [202, 106] on div at bounding box center [200, 111] width 85 height 391
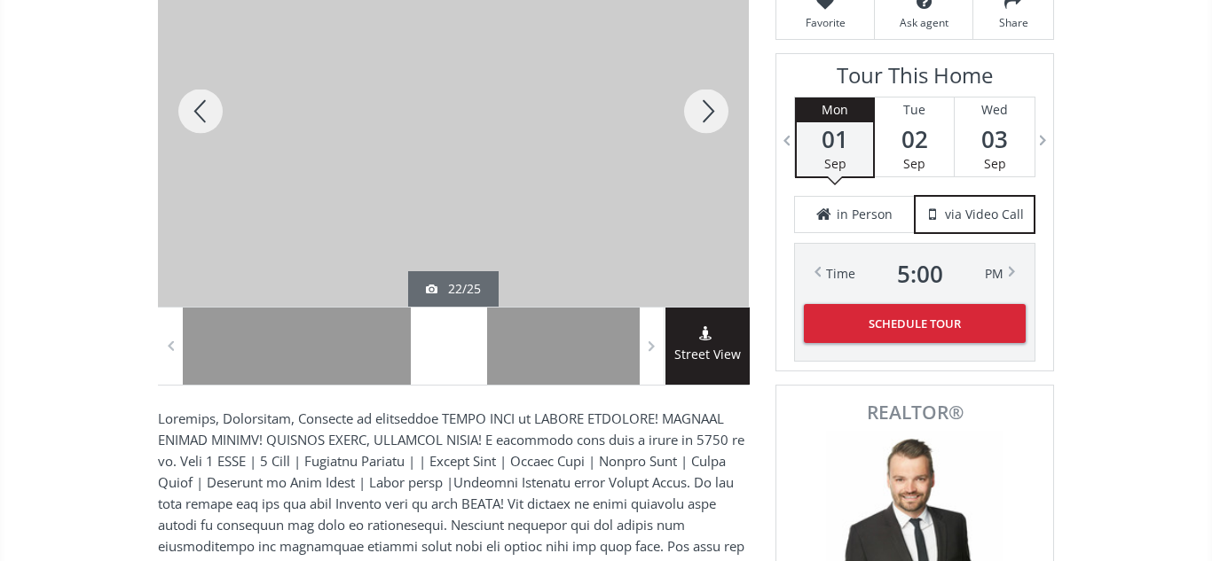
click at [202, 106] on div at bounding box center [200, 111] width 85 height 391
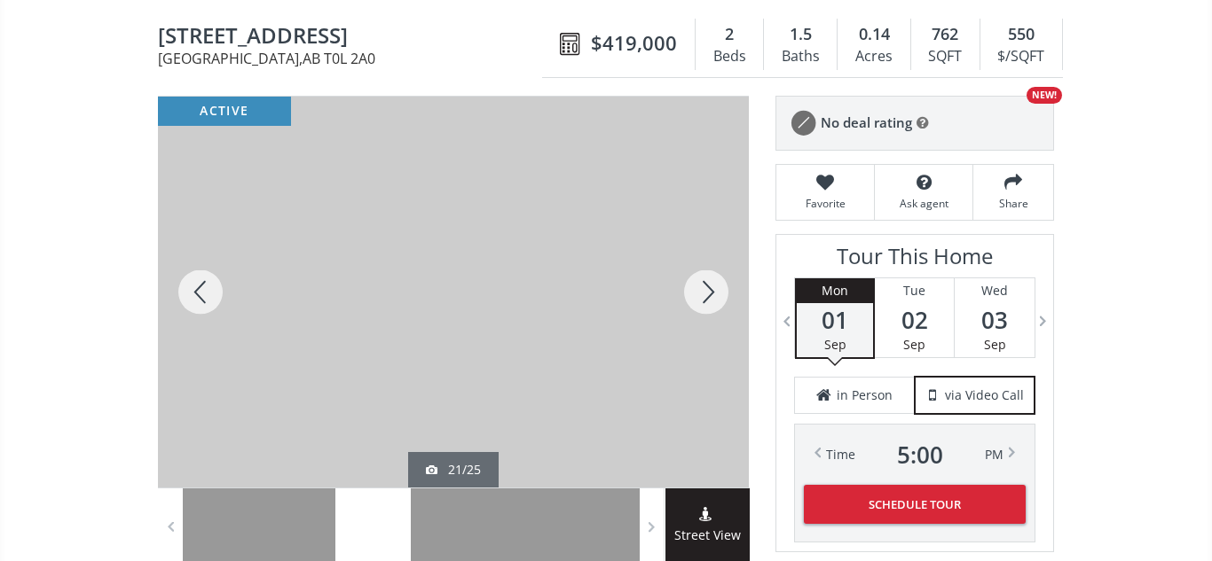
scroll to position [165, 0]
click at [191, 291] on div at bounding box center [200, 291] width 85 height 391
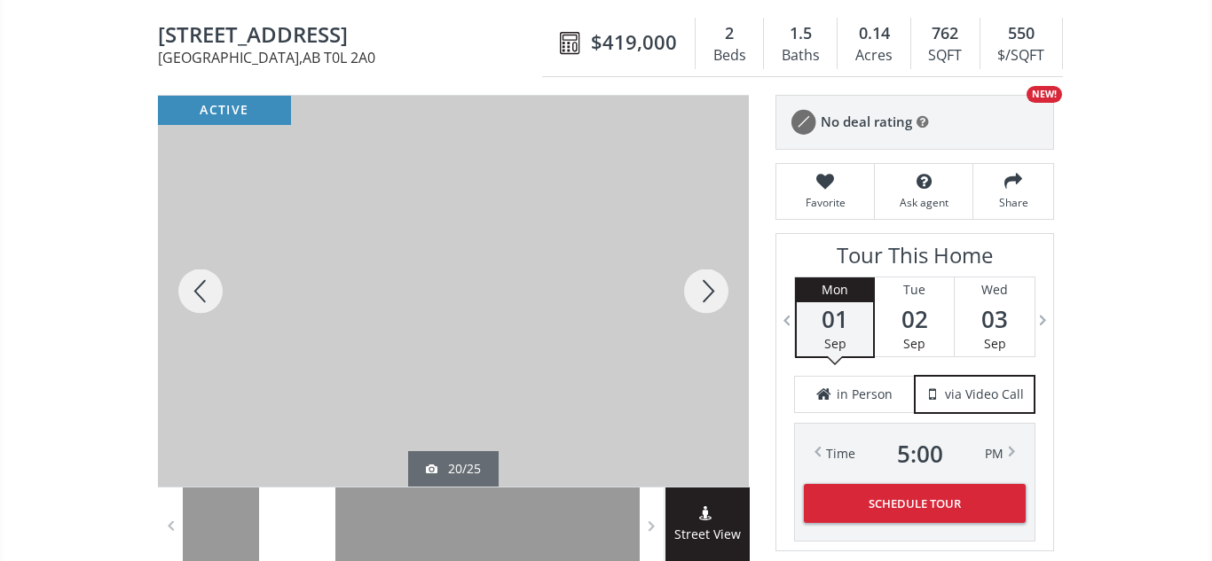
click at [191, 291] on div at bounding box center [200, 291] width 85 height 391
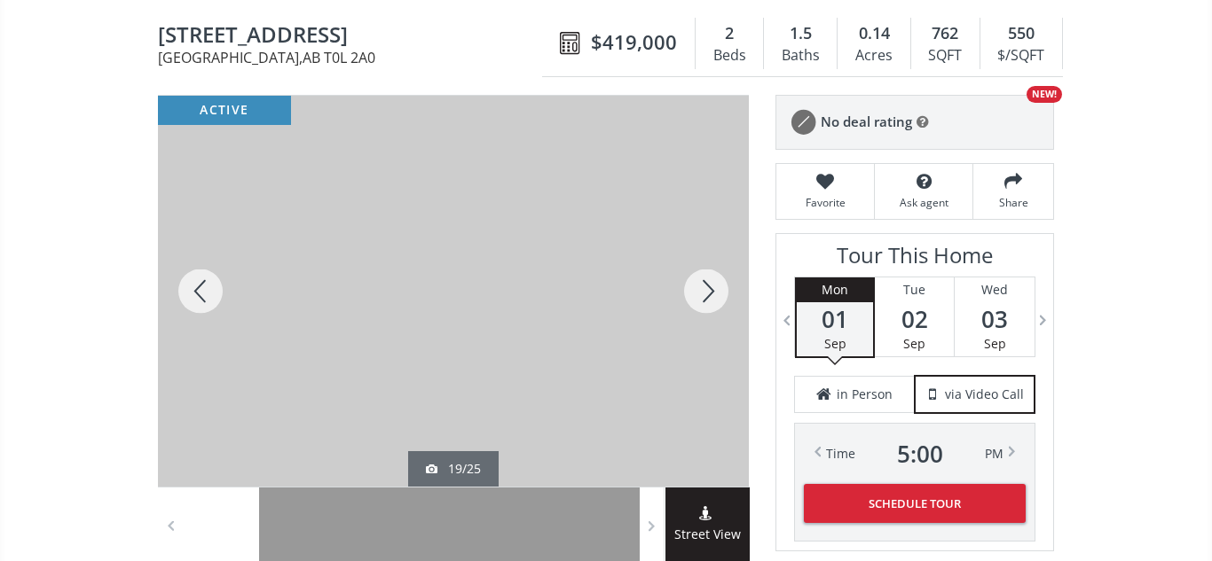
click at [191, 291] on div at bounding box center [200, 291] width 85 height 391
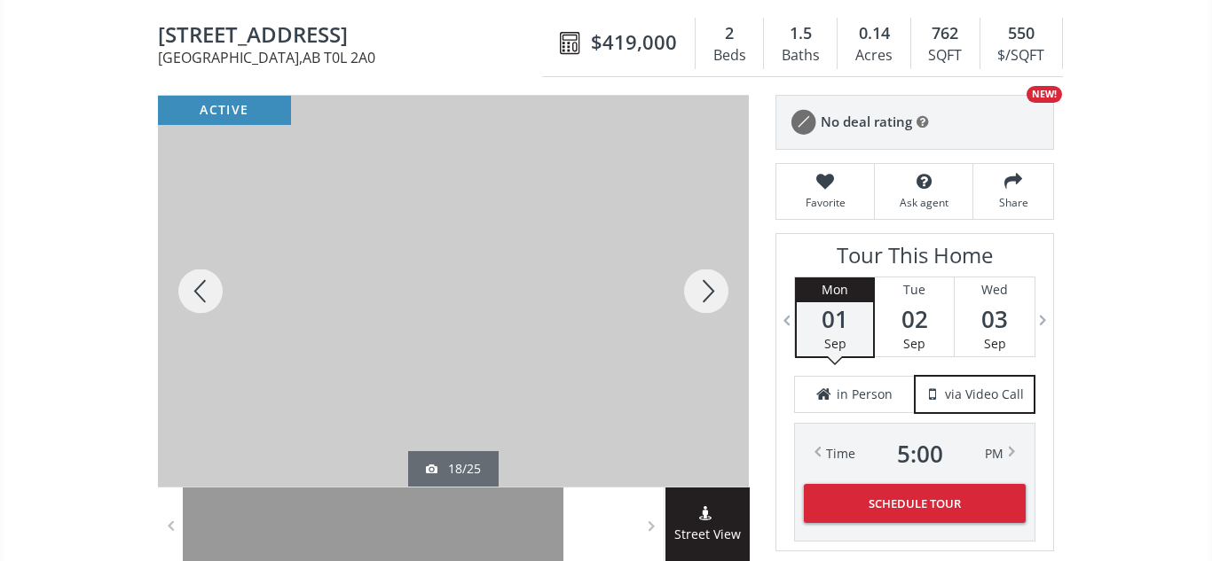
click at [191, 291] on div at bounding box center [200, 291] width 85 height 391
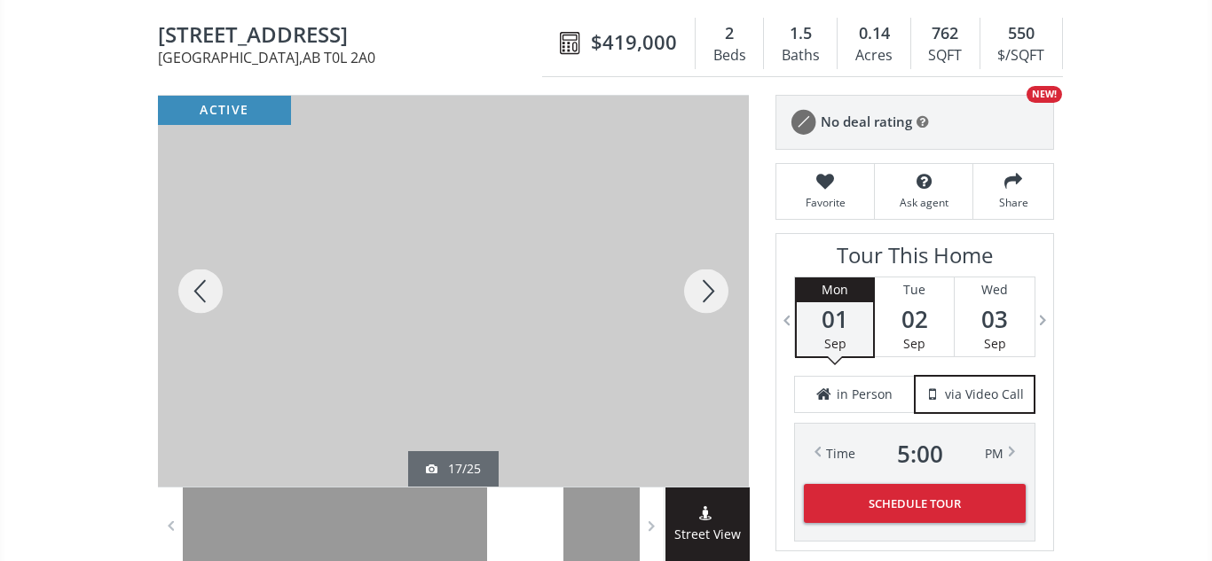
click at [191, 291] on div at bounding box center [200, 291] width 85 height 391
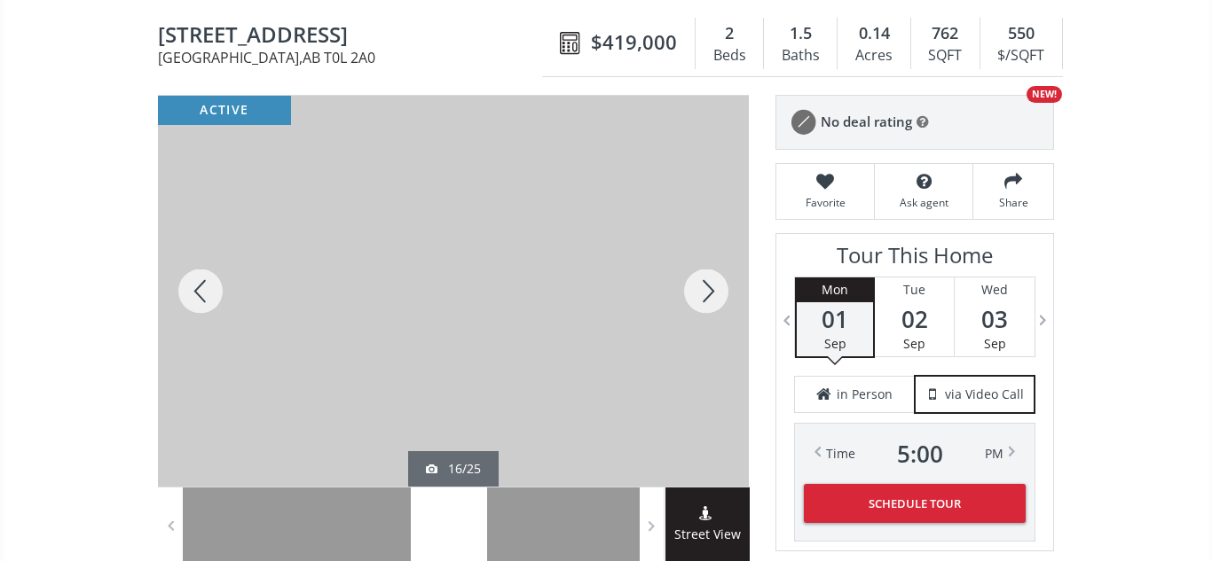
click at [191, 291] on div at bounding box center [200, 291] width 85 height 391
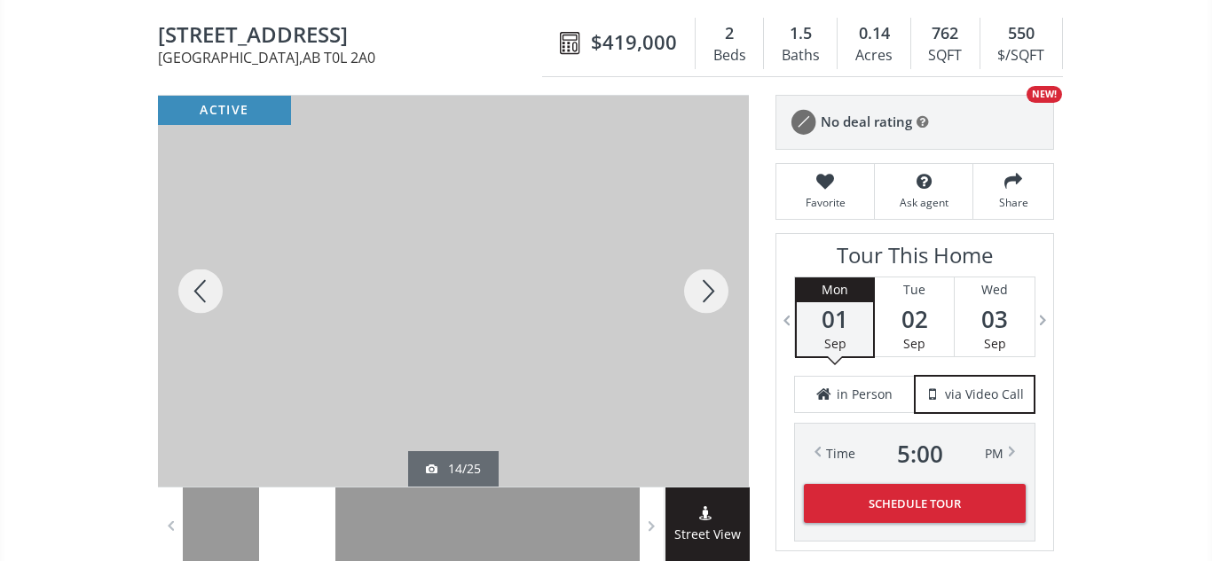
click at [191, 291] on div at bounding box center [200, 291] width 85 height 391
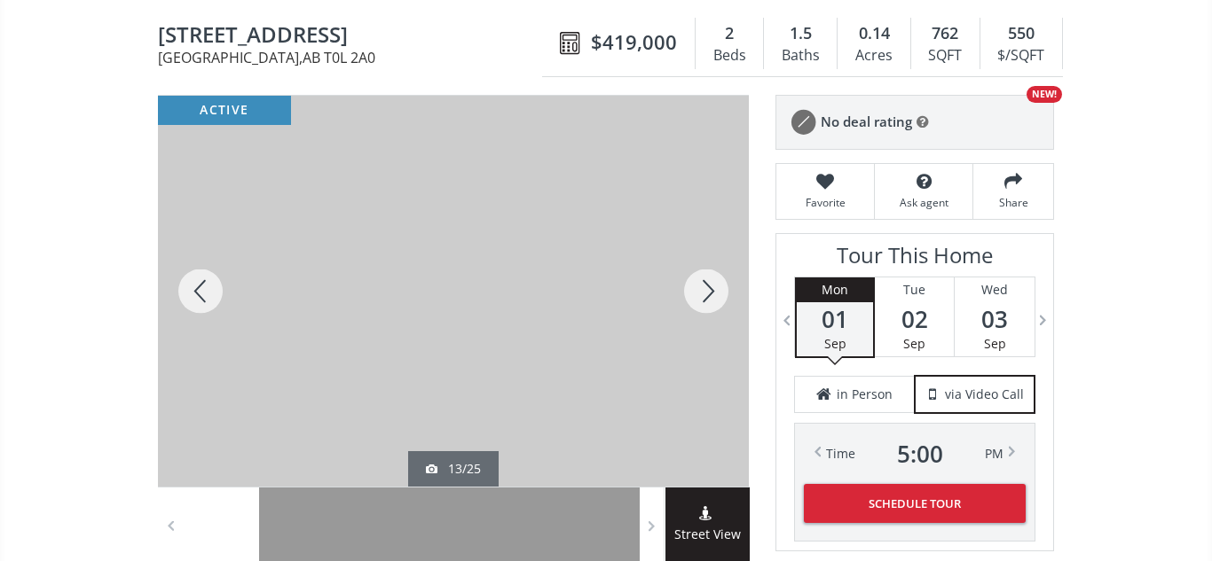
click at [191, 291] on div at bounding box center [200, 291] width 85 height 391
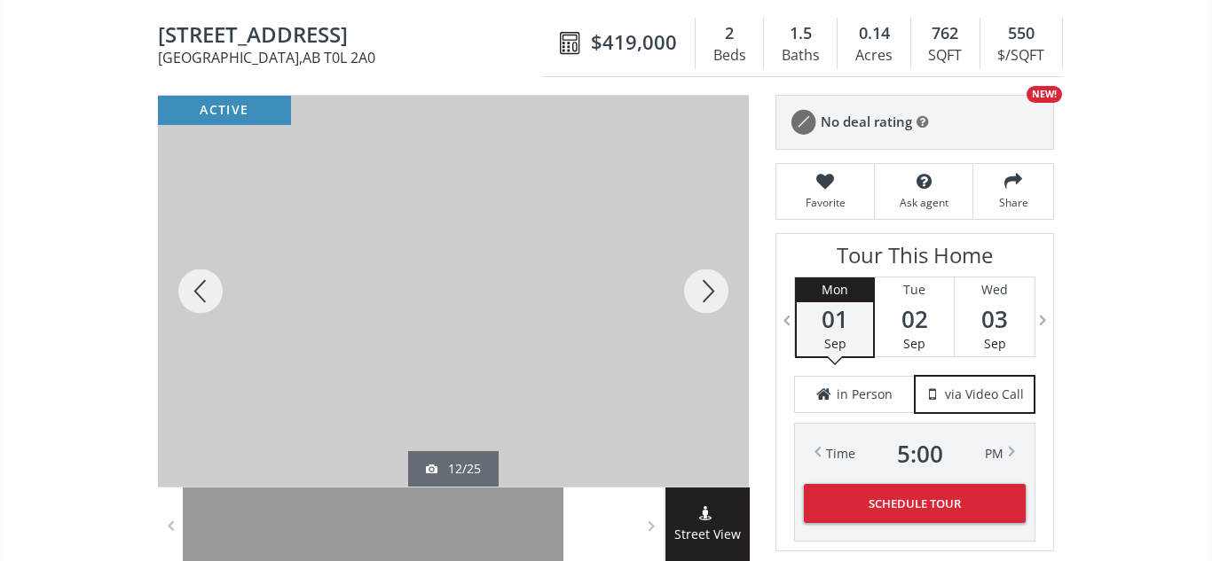
click at [191, 291] on div at bounding box center [200, 291] width 85 height 391
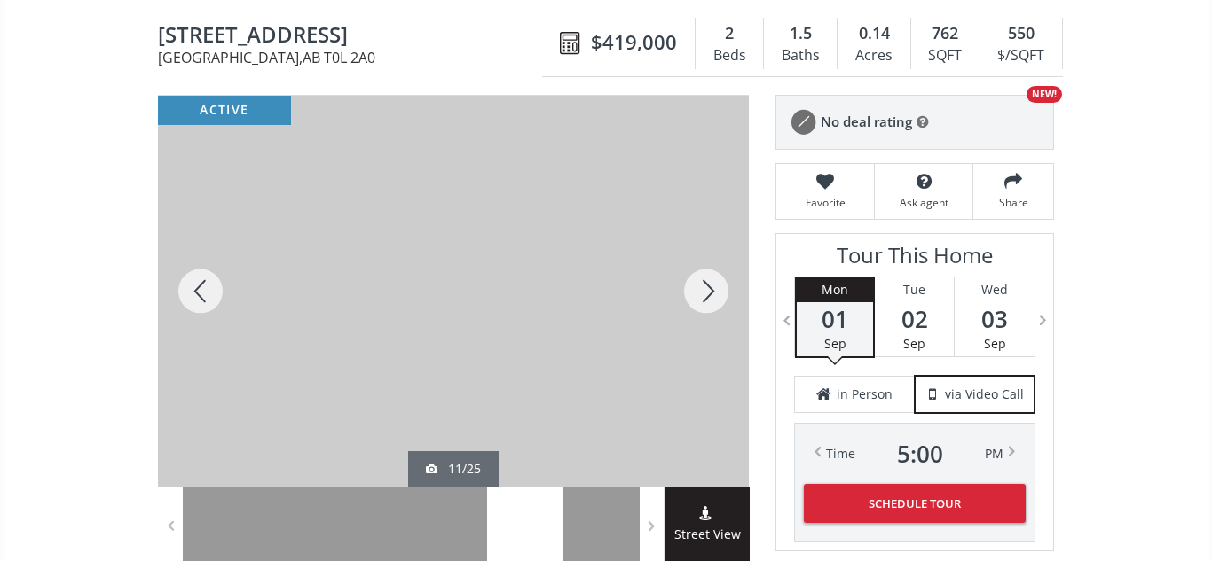
click at [191, 291] on div at bounding box center [200, 291] width 85 height 391
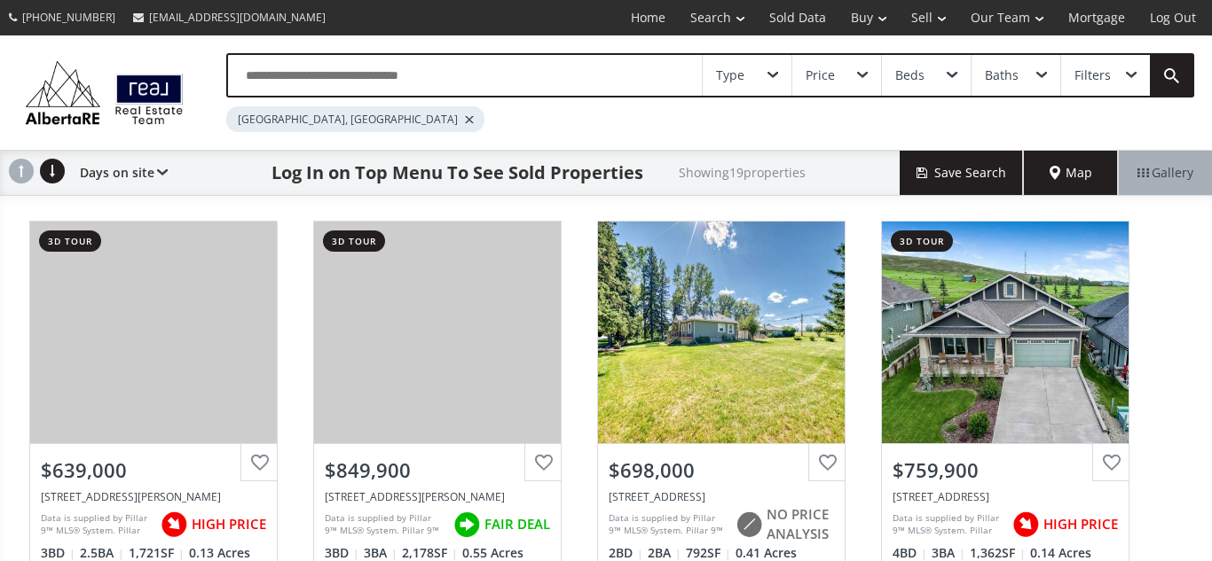
click at [587, 73] on input "text" at bounding box center [465, 75] width 474 height 41
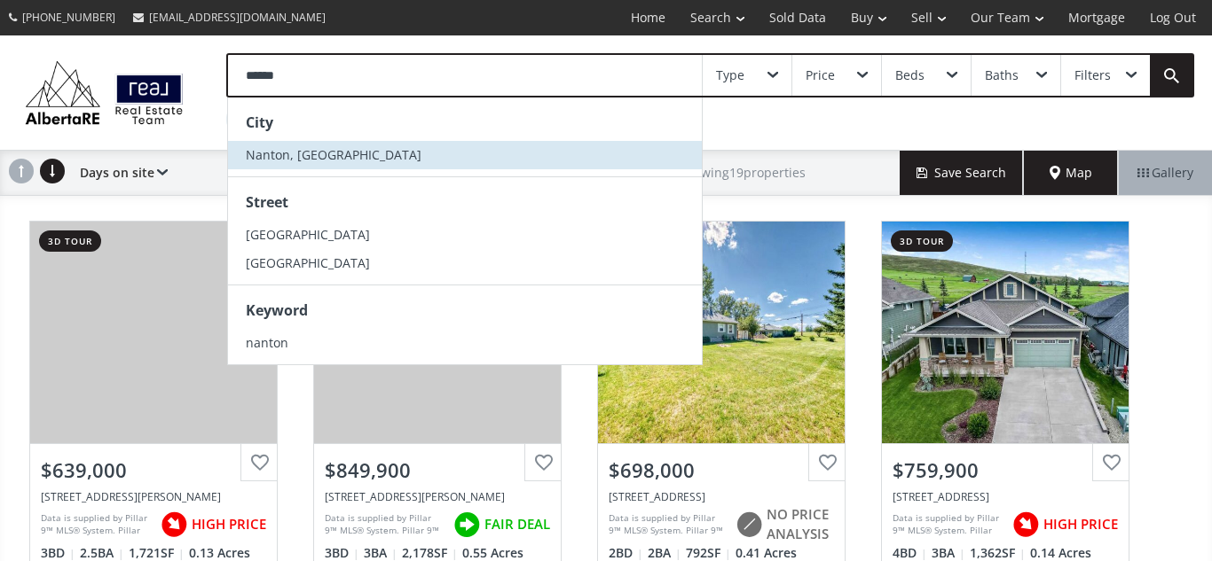
type input "******"
click at [355, 162] on li "Nanton, [GEOGRAPHIC_DATA]" at bounding box center [465, 155] width 474 height 28
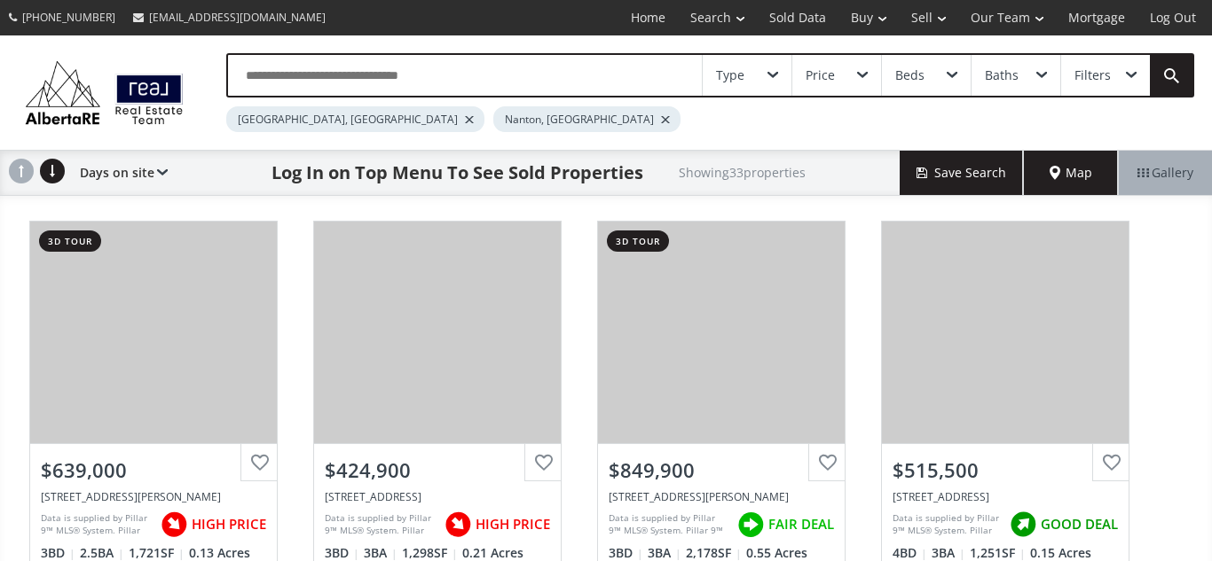
click at [465, 118] on div at bounding box center [469, 119] width 9 height 7
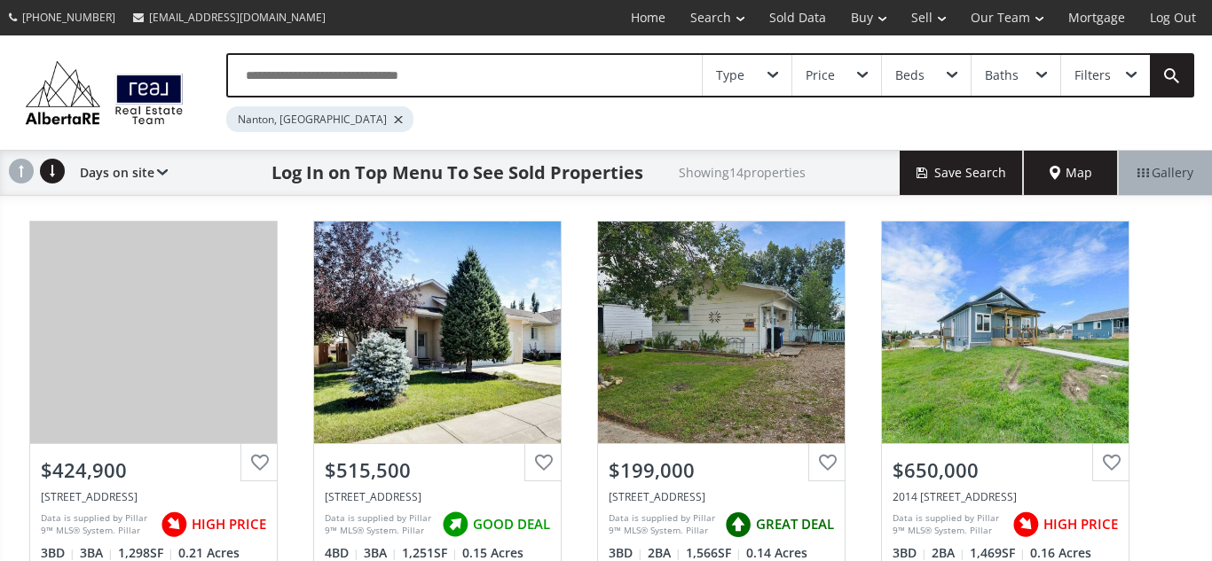
click at [307, 127] on div "Nanton, [GEOGRAPHIC_DATA]" at bounding box center [319, 119] width 187 height 26
click at [394, 116] on div at bounding box center [398, 119] width 9 height 7
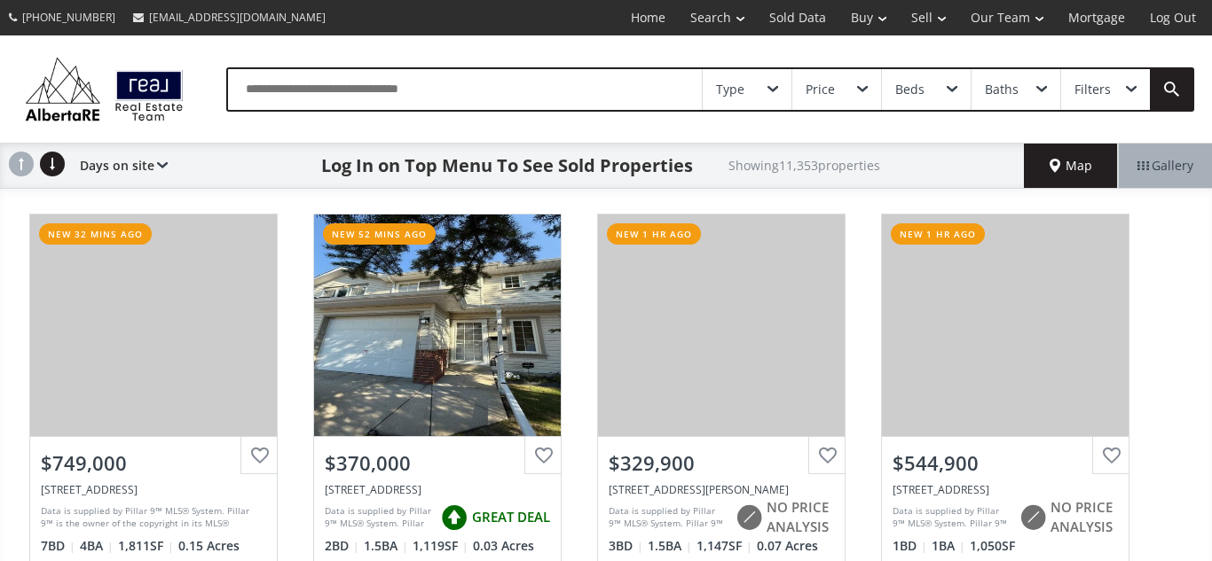
click at [326, 90] on input "text" at bounding box center [465, 89] width 474 height 41
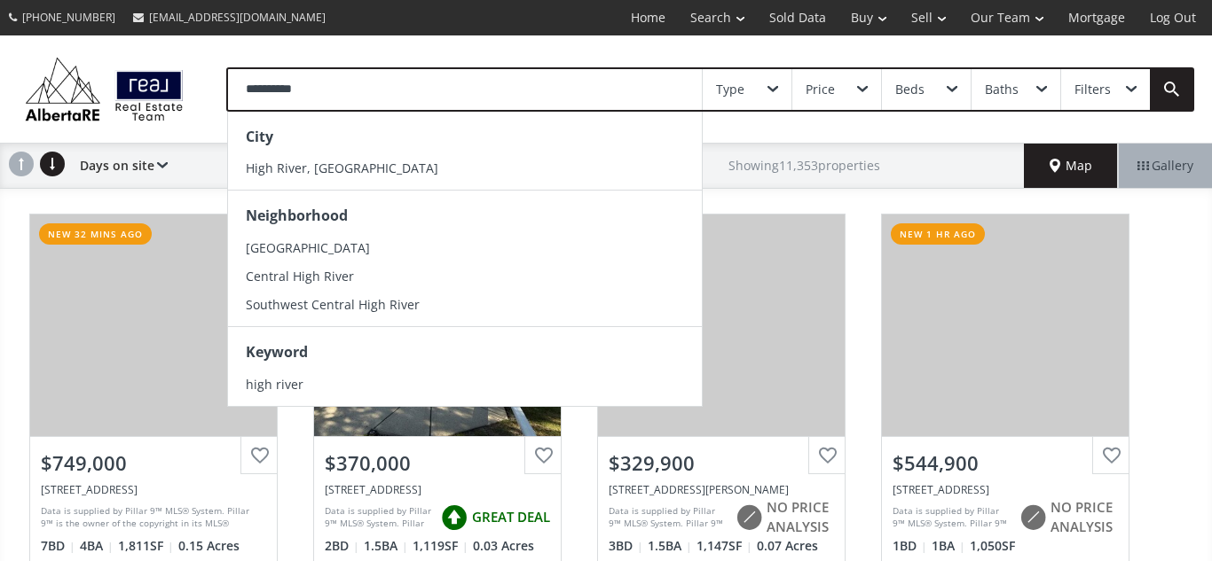
type input "**********"
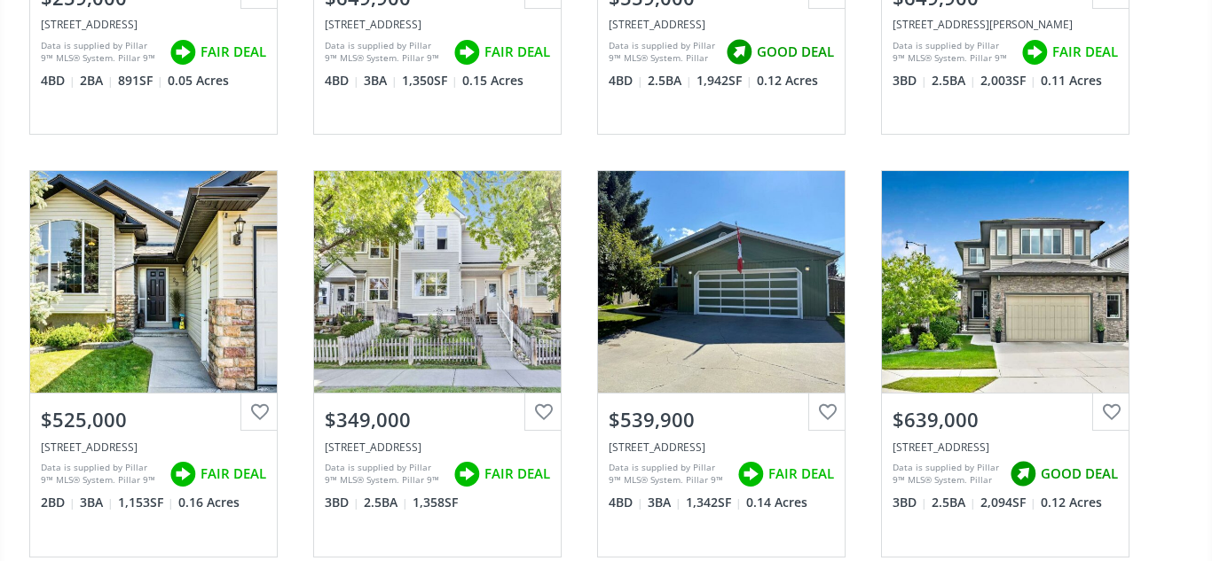
scroll to position [474, 0]
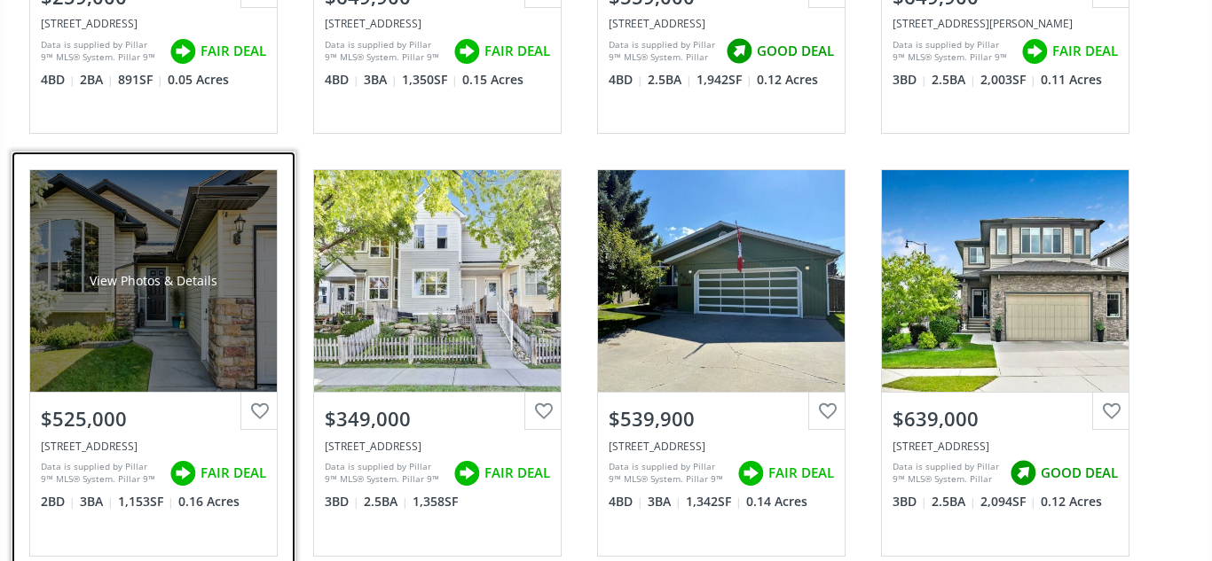
click at [146, 298] on div "View Photos & Details" at bounding box center [153, 281] width 247 height 222
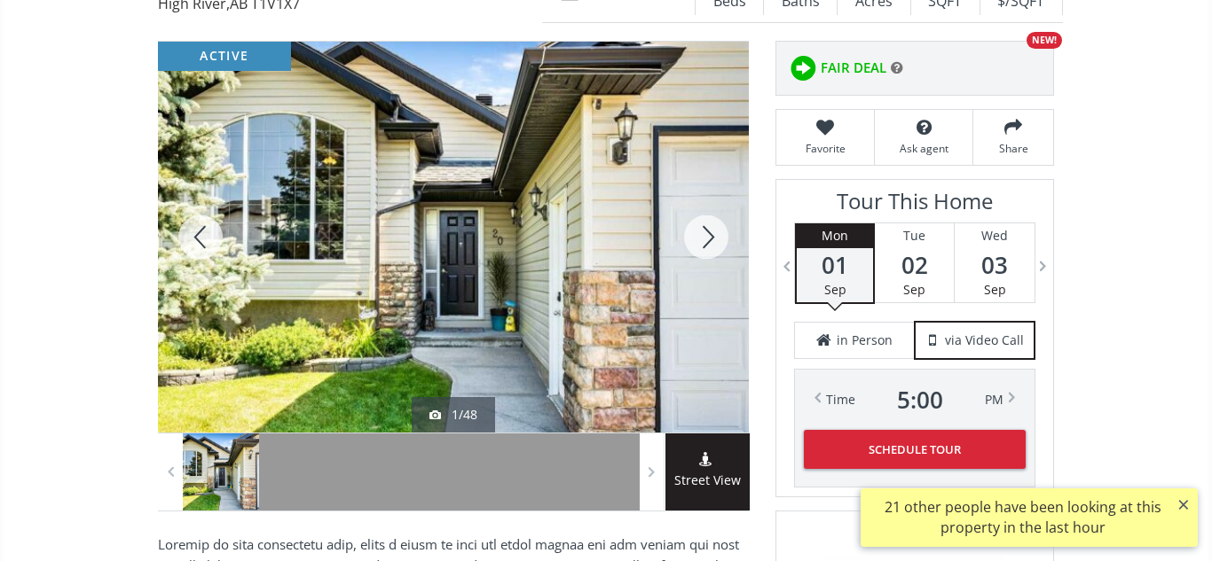
scroll to position [227, 0]
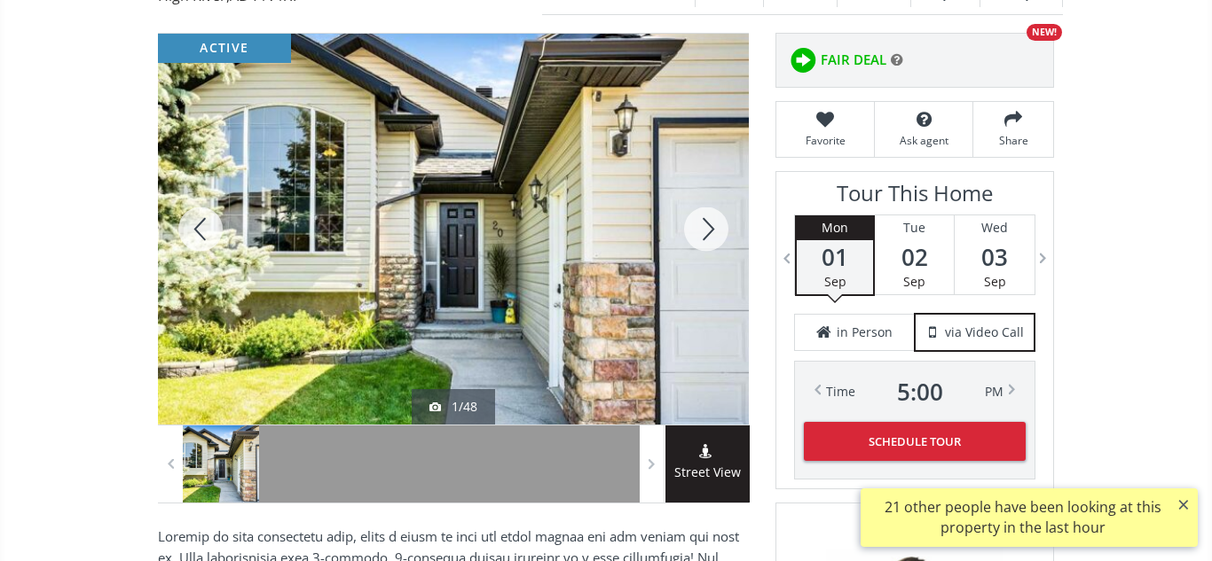
click at [706, 231] on div at bounding box center [705, 229] width 85 height 391
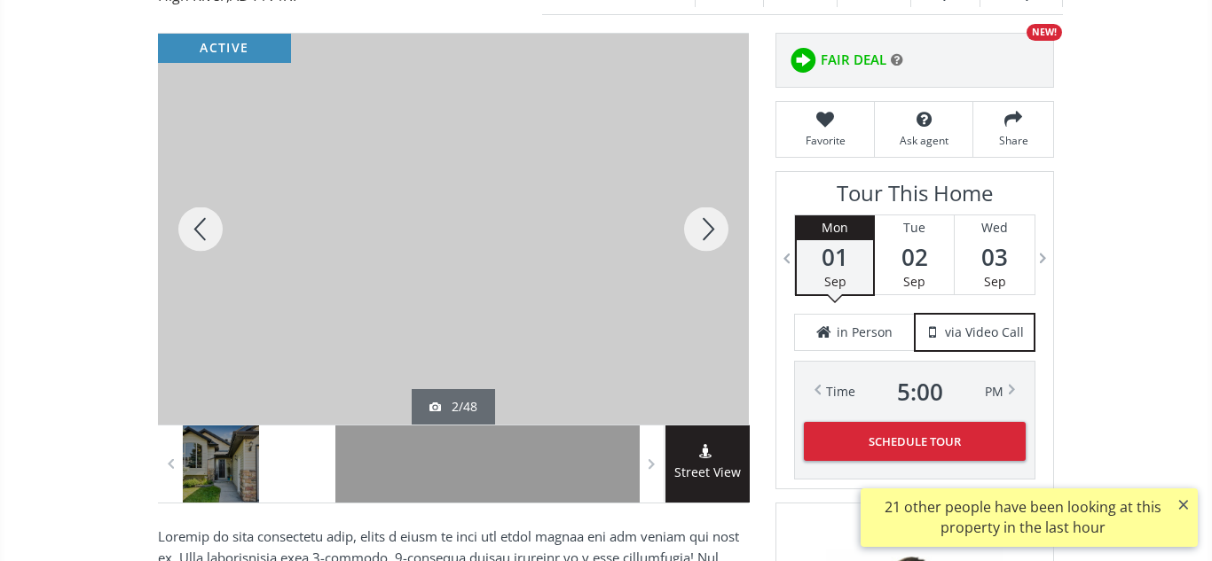
click at [706, 231] on div at bounding box center [705, 229] width 85 height 391
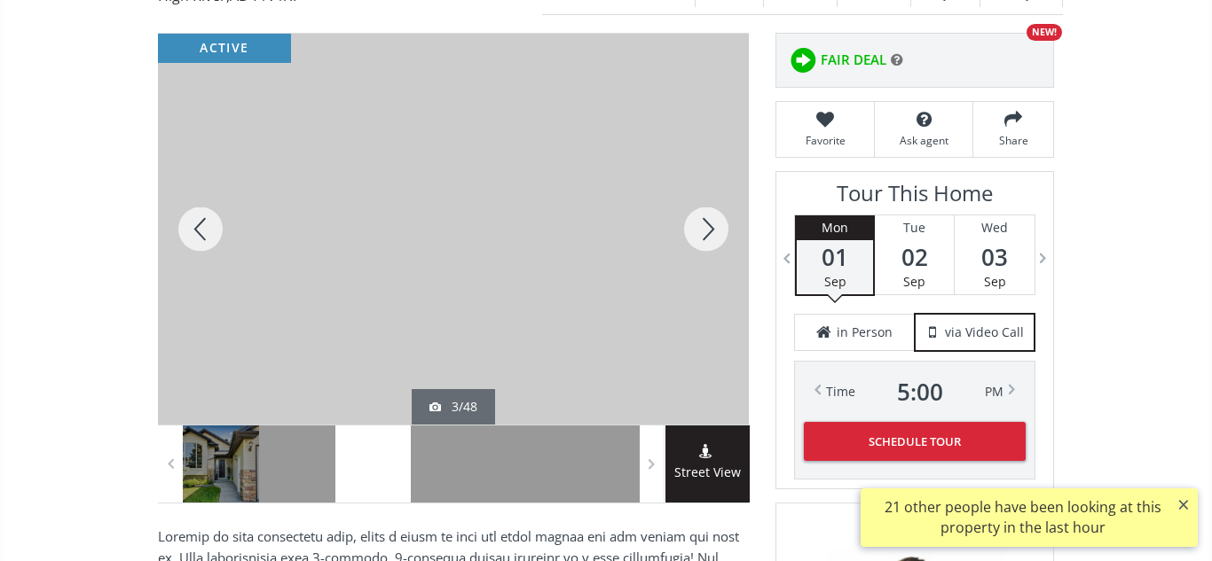
click at [706, 231] on div at bounding box center [705, 229] width 85 height 391
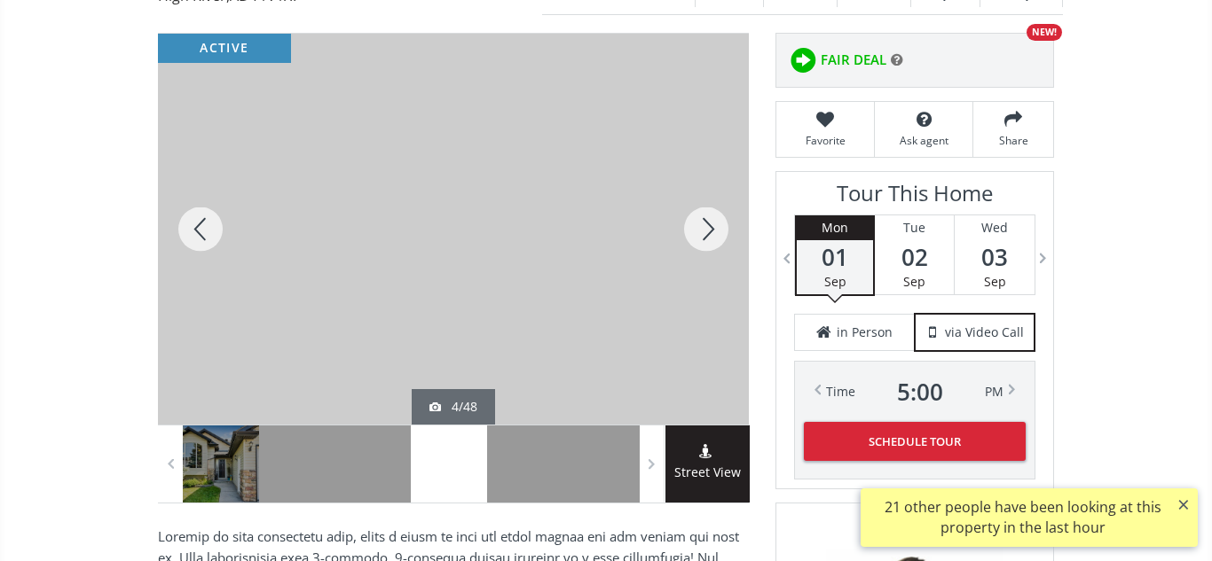
click at [706, 231] on div at bounding box center [705, 229] width 85 height 391
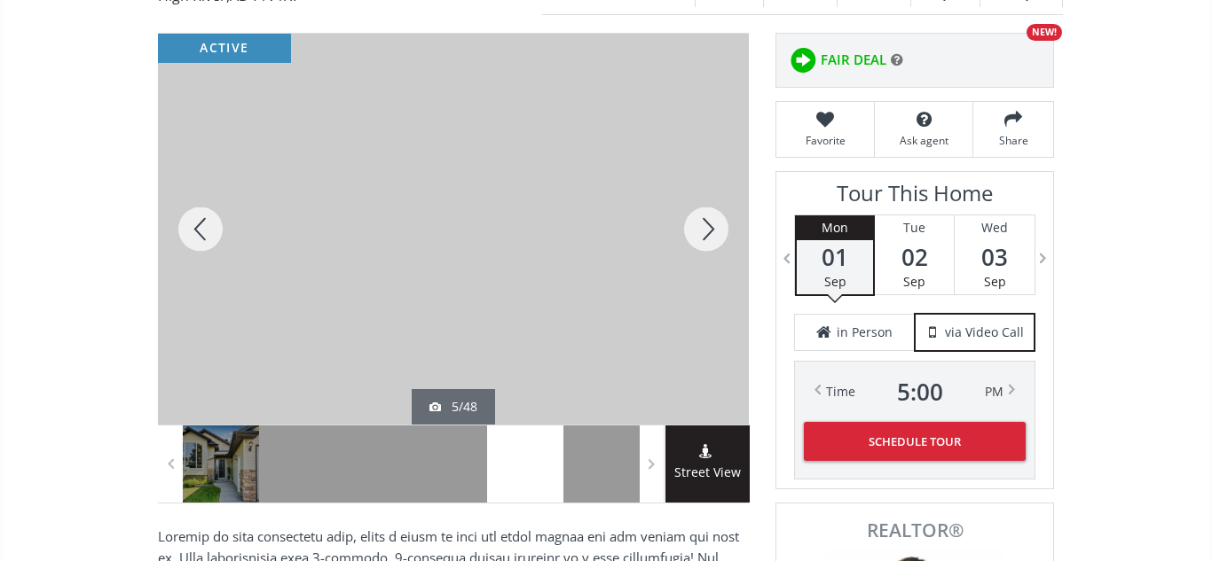
click at [706, 231] on div at bounding box center [705, 229] width 85 height 391
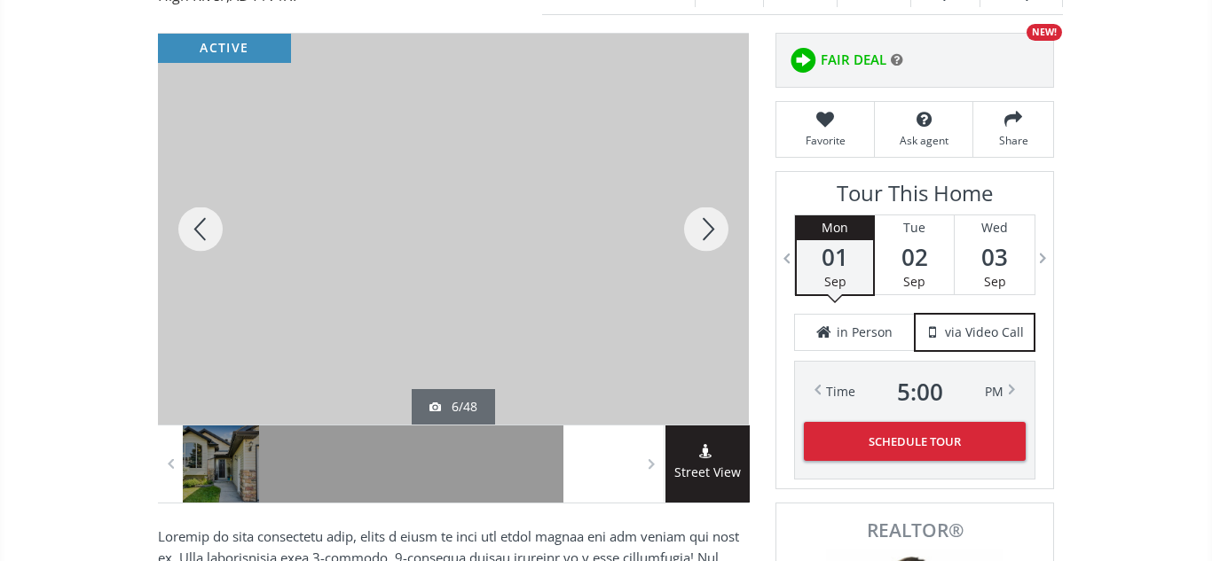
click at [706, 231] on div at bounding box center [705, 229] width 85 height 391
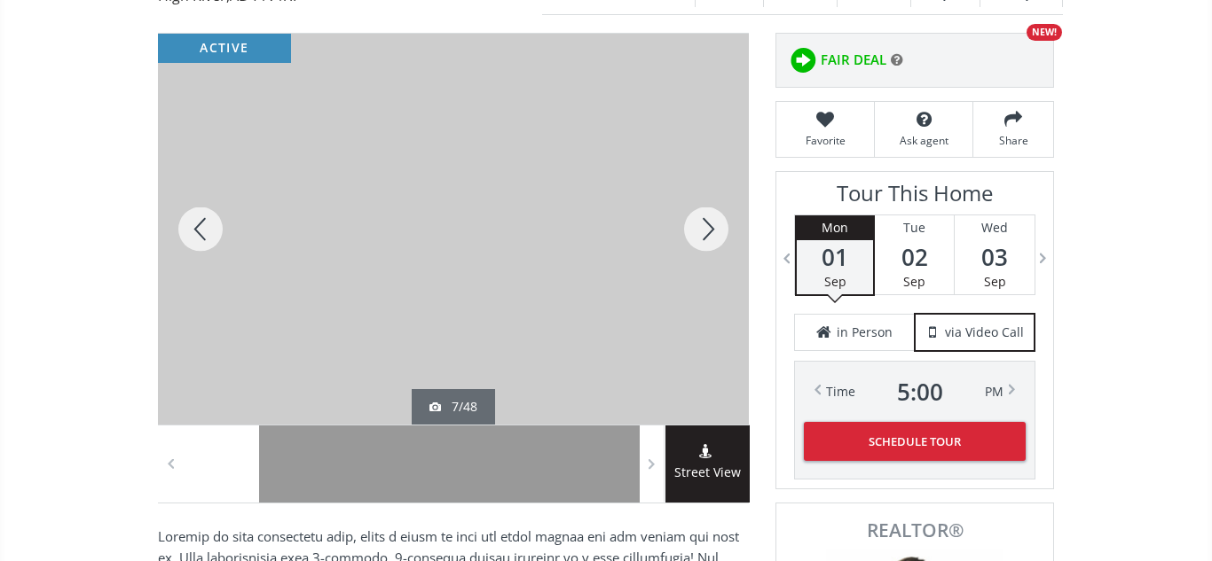
click at [706, 231] on div at bounding box center [705, 229] width 85 height 391
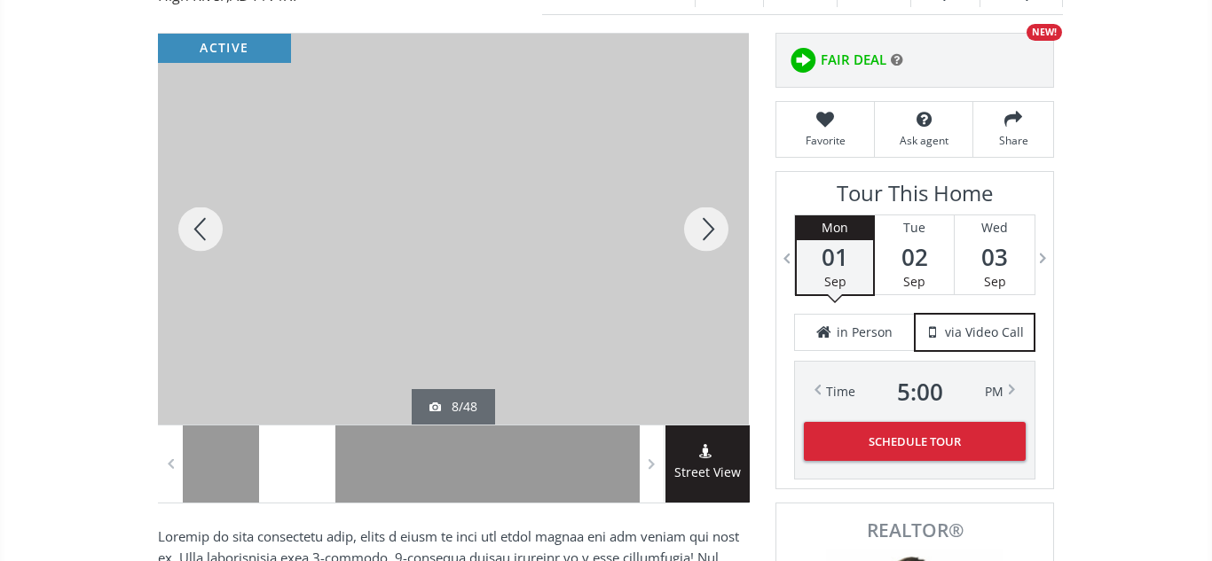
click at [706, 231] on div at bounding box center [705, 229] width 85 height 391
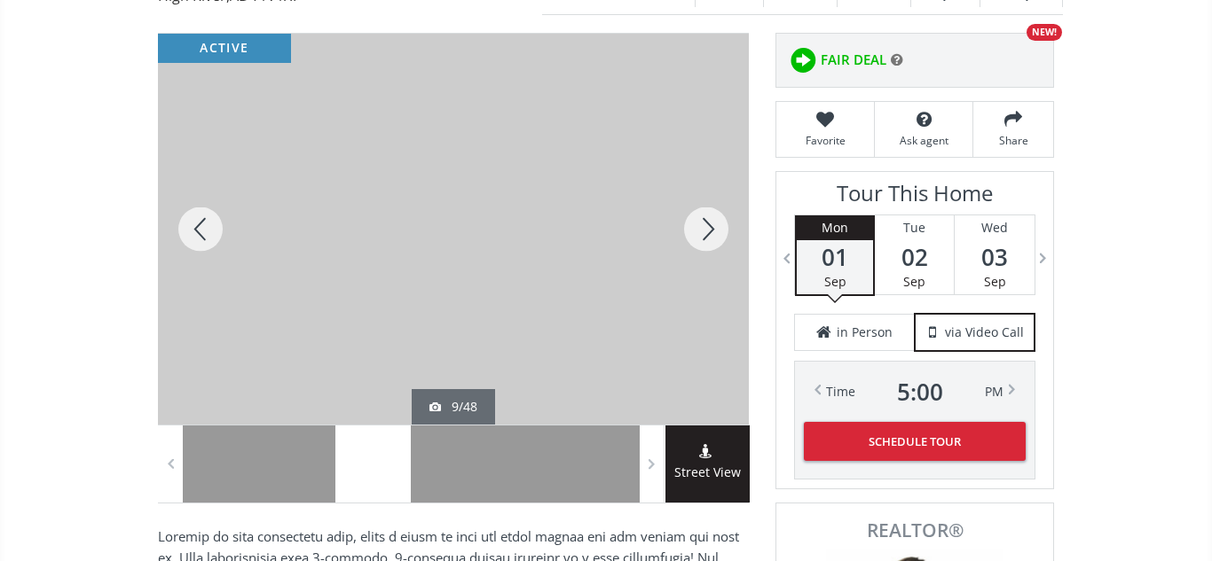
click at [706, 231] on div at bounding box center [705, 229] width 85 height 391
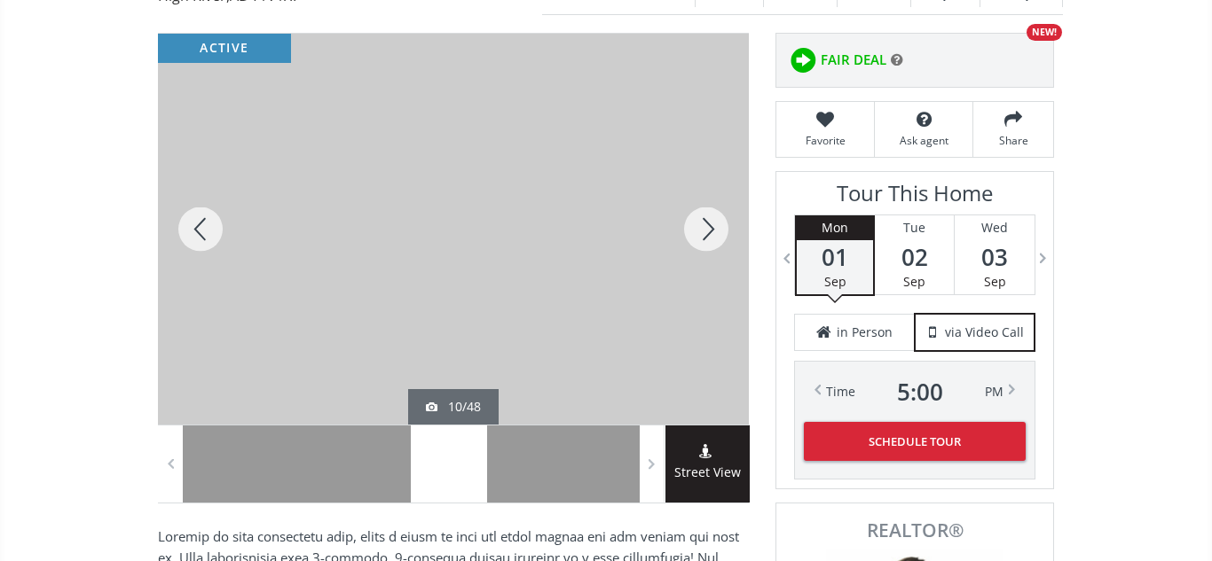
click at [706, 231] on div at bounding box center [705, 229] width 85 height 391
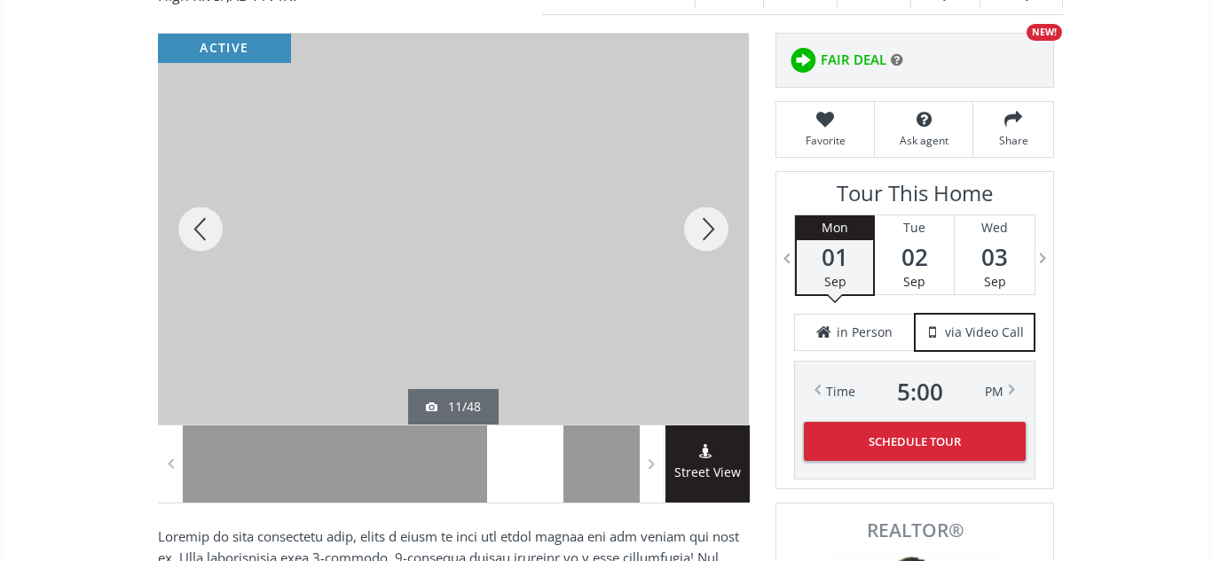
click at [706, 231] on div at bounding box center [705, 229] width 85 height 391
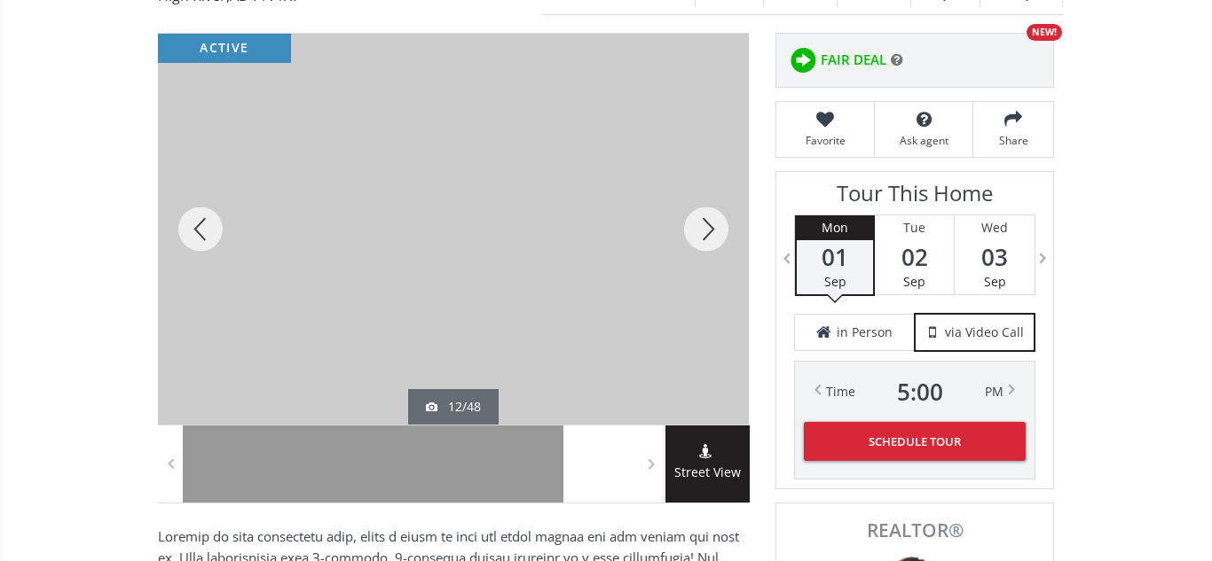
click at [706, 231] on div at bounding box center [705, 229] width 85 height 391
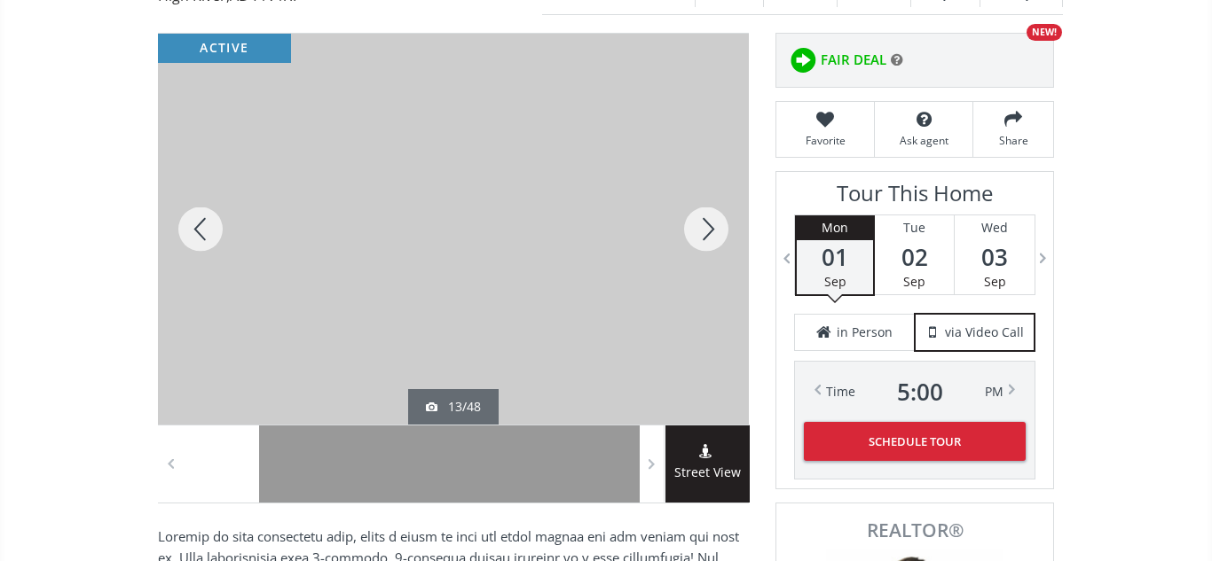
click at [706, 231] on div at bounding box center [705, 229] width 85 height 391
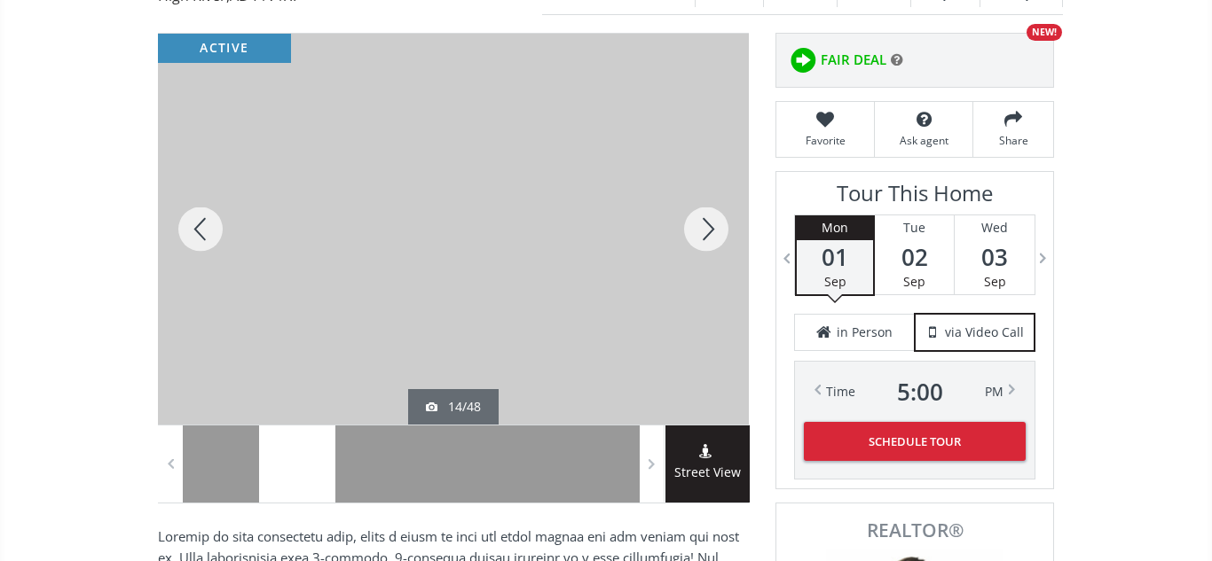
click at [706, 231] on div at bounding box center [705, 229] width 85 height 391
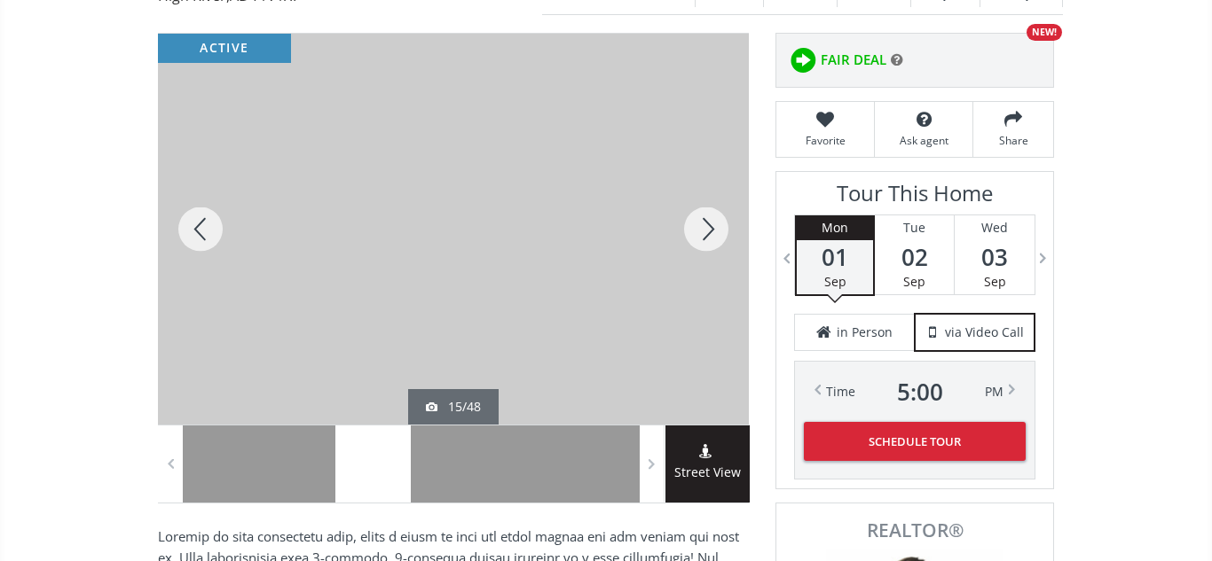
click at [706, 231] on div at bounding box center [705, 229] width 85 height 391
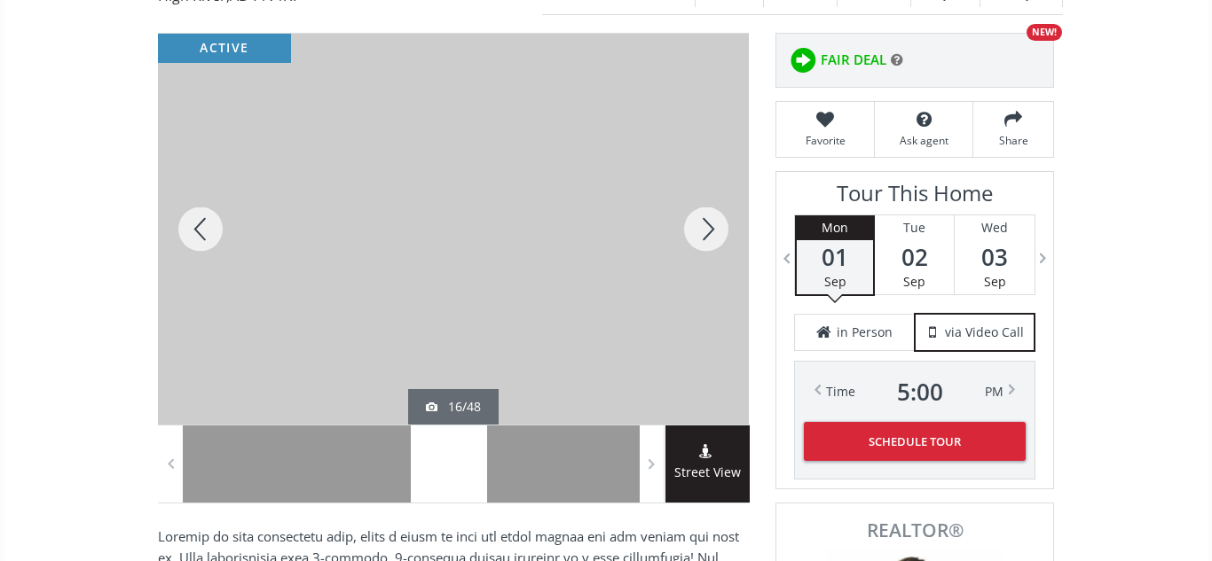
click at [706, 231] on div at bounding box center [705, 229] width 85 height 391
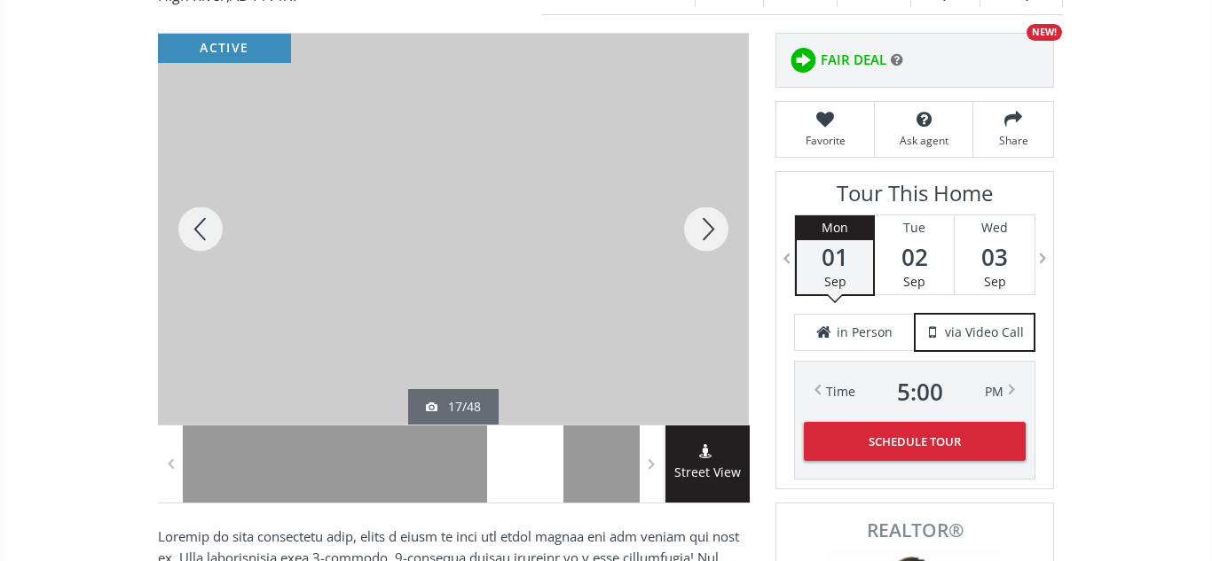
click at [706, 231] on div at bounding box center [705, 229] width 85 height 391
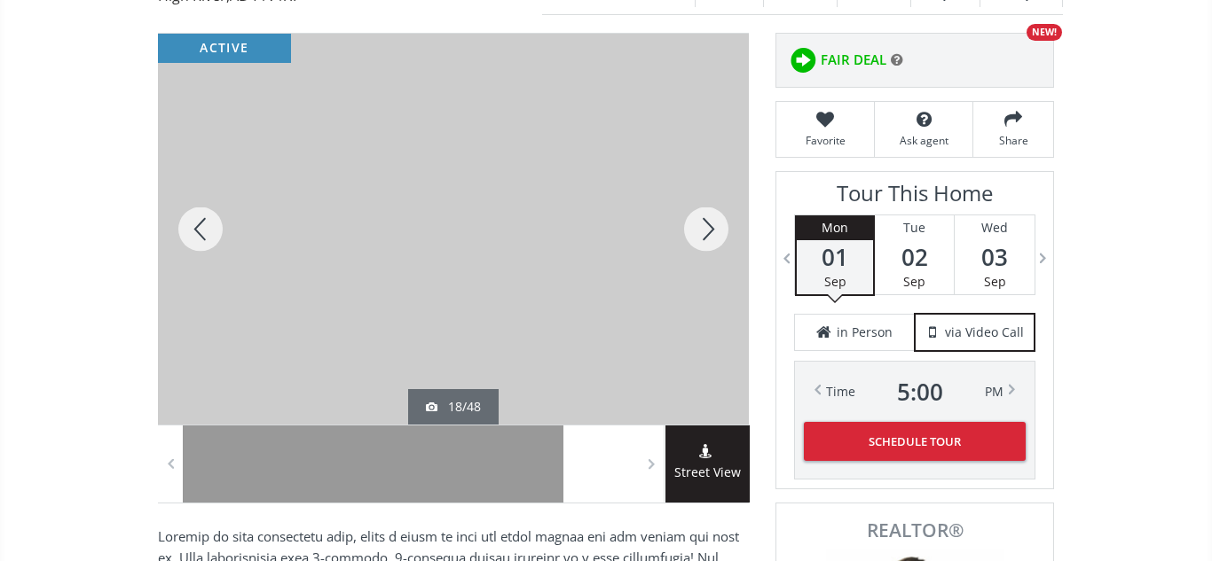
click at [706, 231] on div at bounding box center [705, 229] width 85 height 391
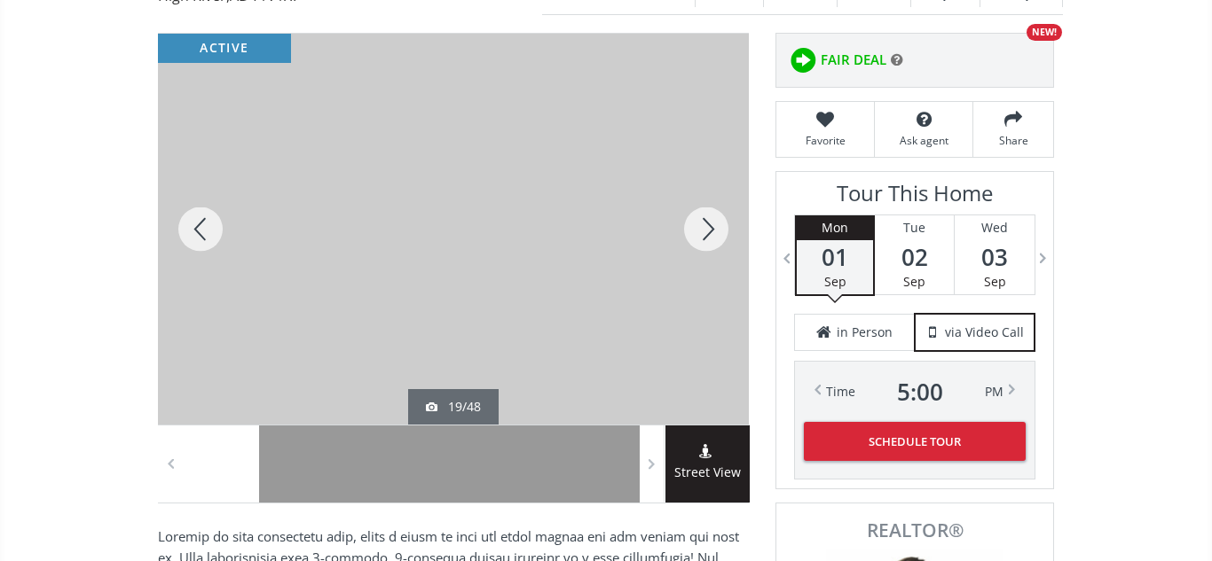
click at [706, 231] on div at bounding box center [705, 229] width 85 height 391
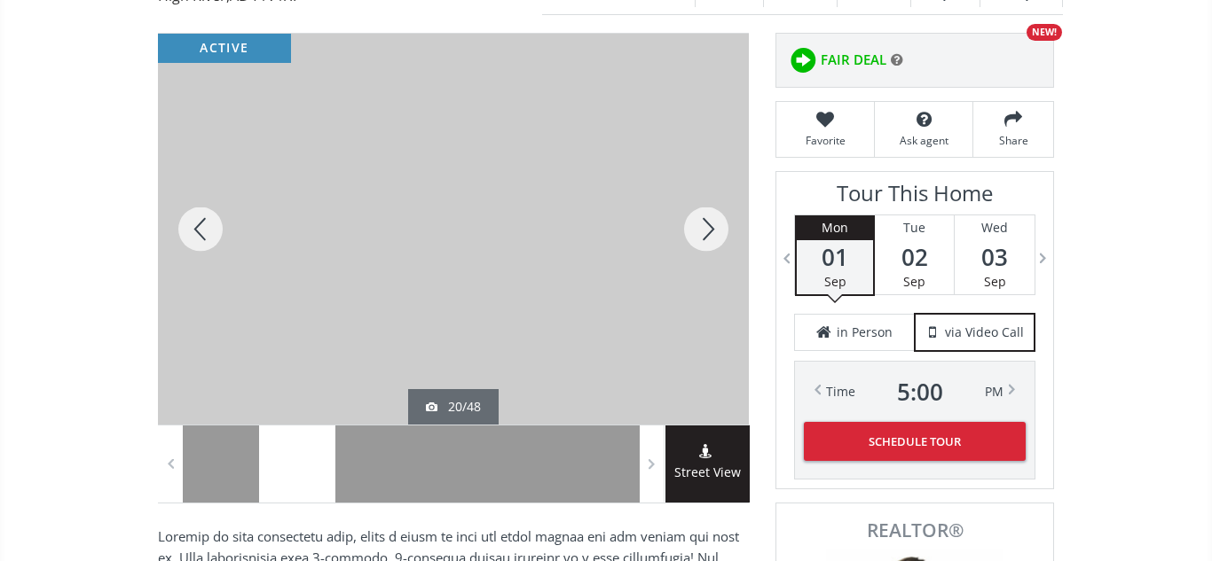
click at [706, 231] on div at bounding box center [705, 229] width 85 height 391
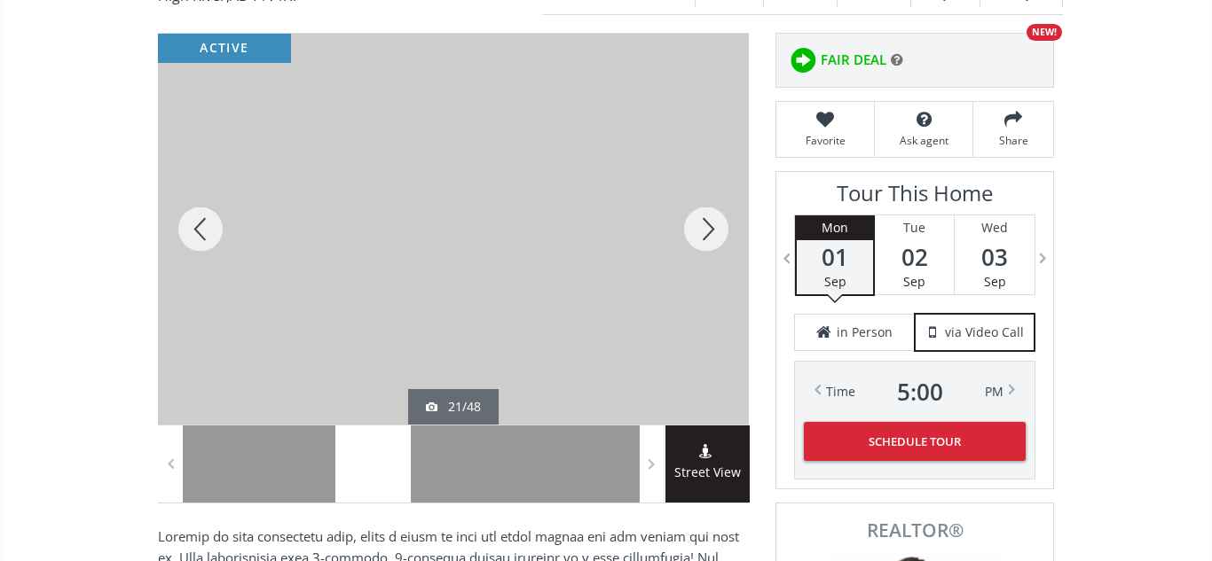
click at [706, 231] on div at bounding box center [705, 229] width 85 height 391
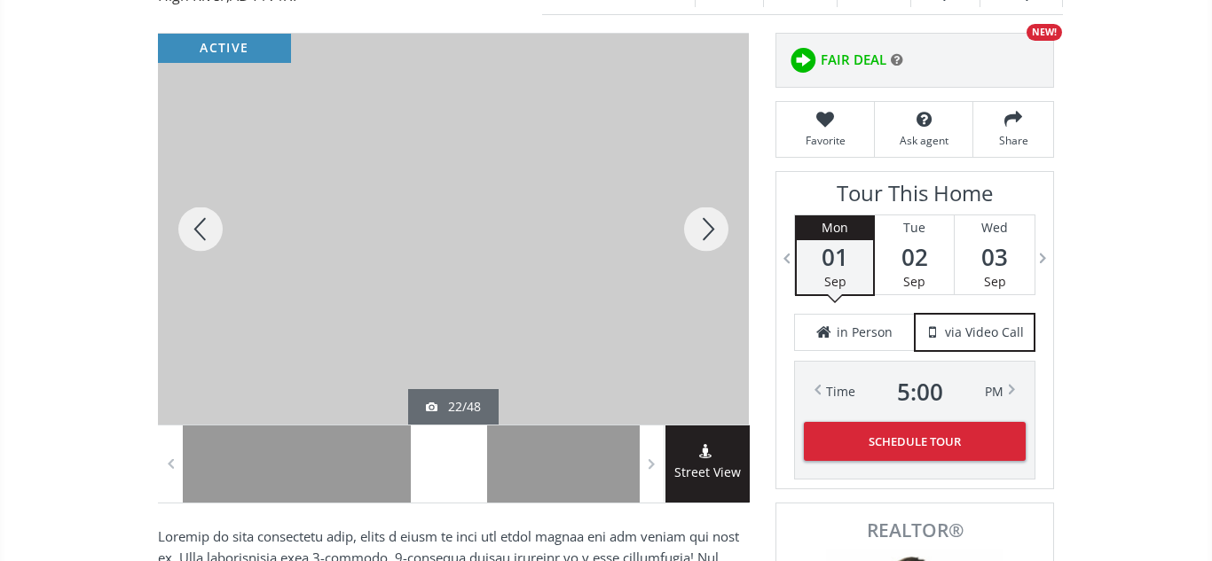
click at [706, 231] on div at bounding box center [705, 229] width 85 height 391
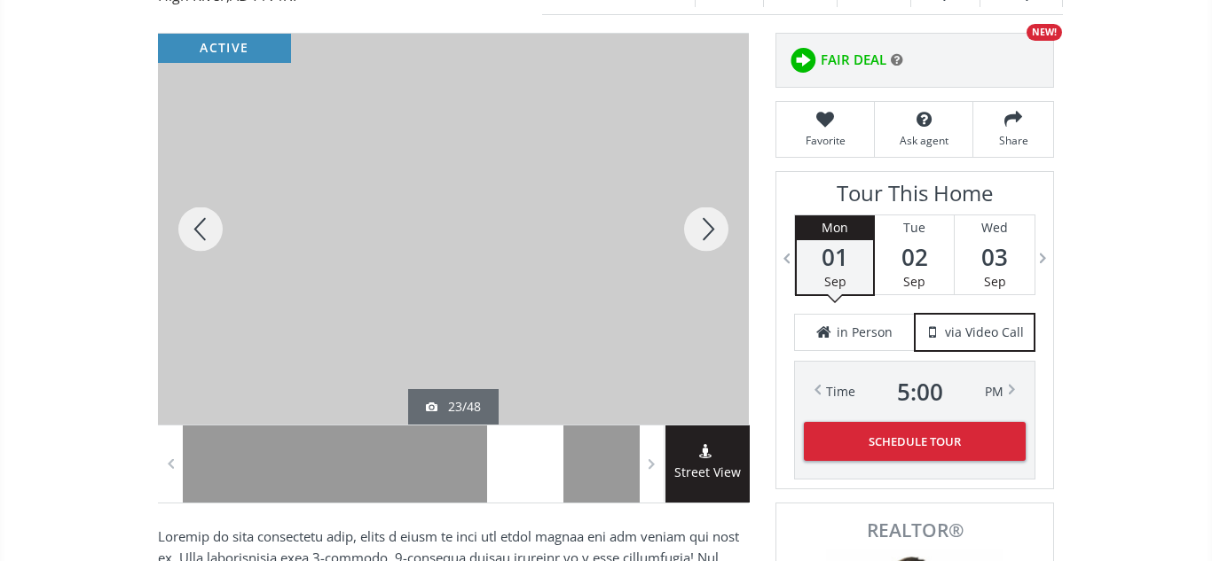
click at [706, 231] on div at bounding box center [705, 229] width 85 height 391
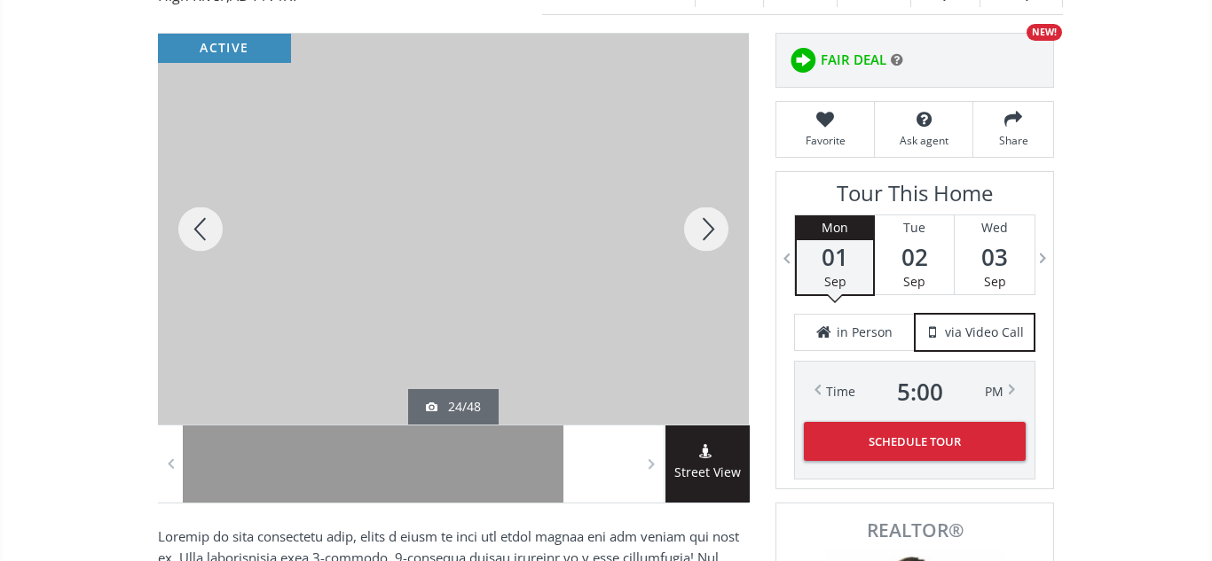
click at [706, 231] on div at bounding box center [705, 229] width 85 height 391
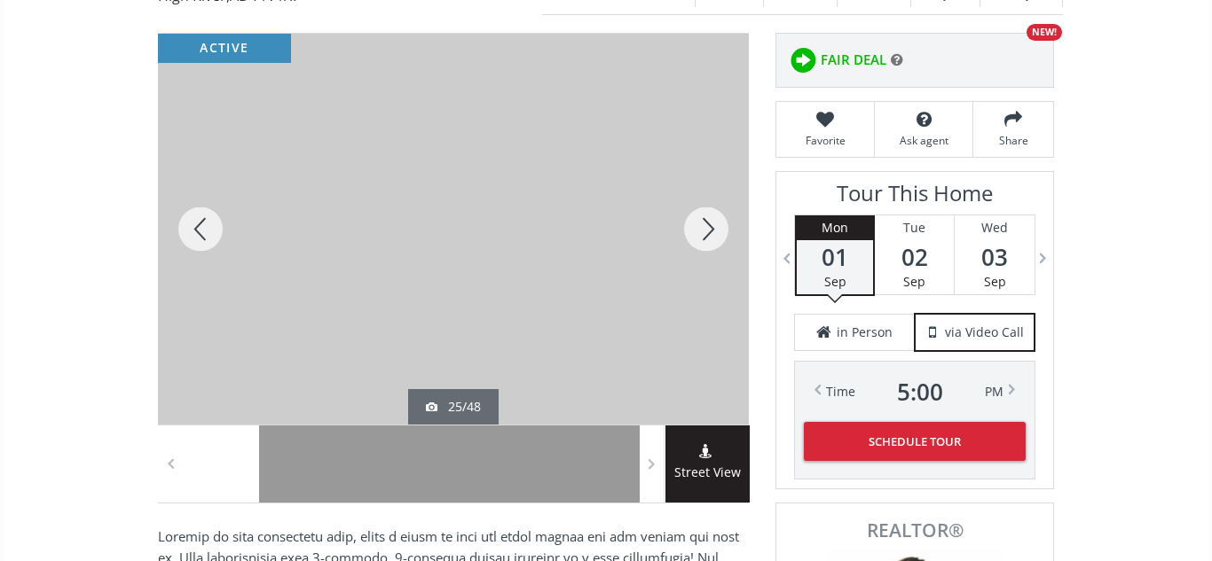
click at [706, 231] on div at bounding box center [705, 229] width 85 height 391
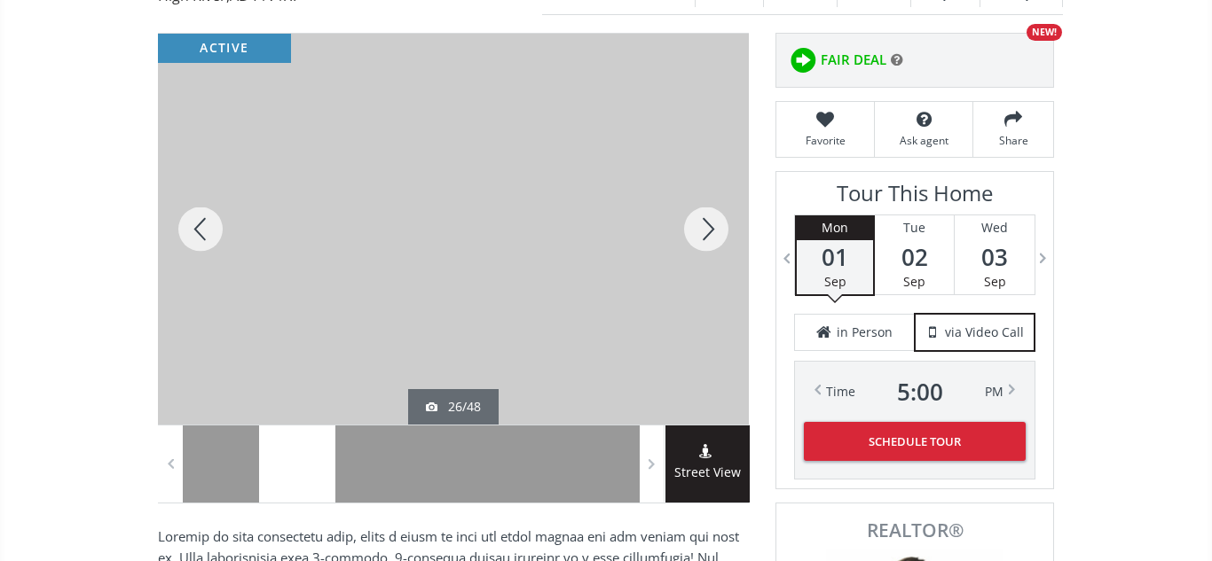
click at [706, 231] on div at bounding box center [705, 229] width 85 height 391
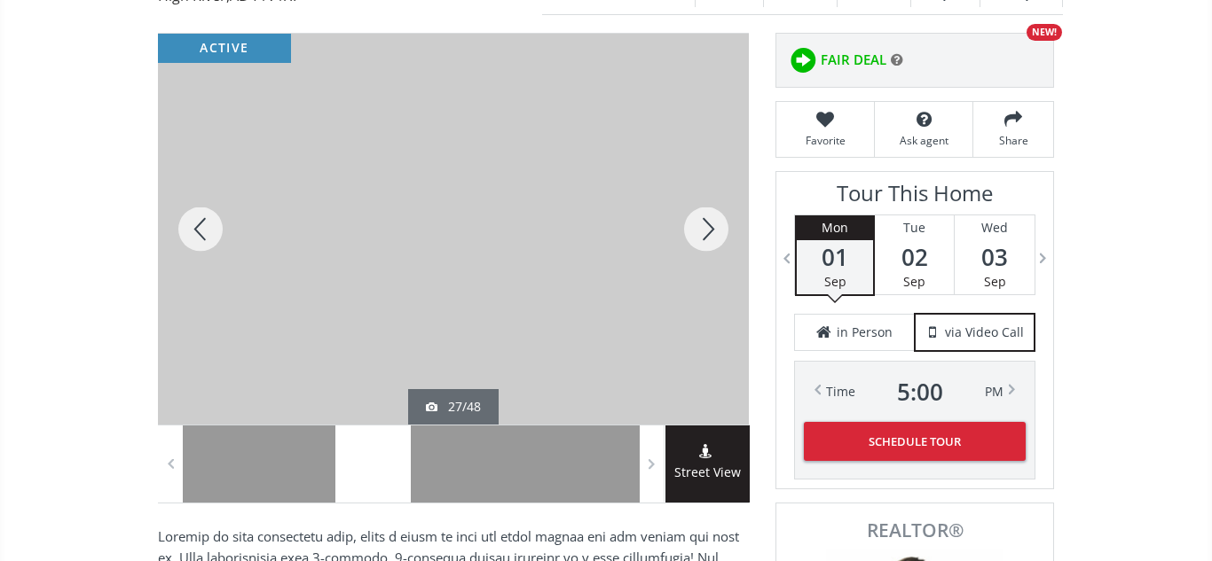
click at [706, 231] on div at bounding box center [705, 229] width 85 height 391
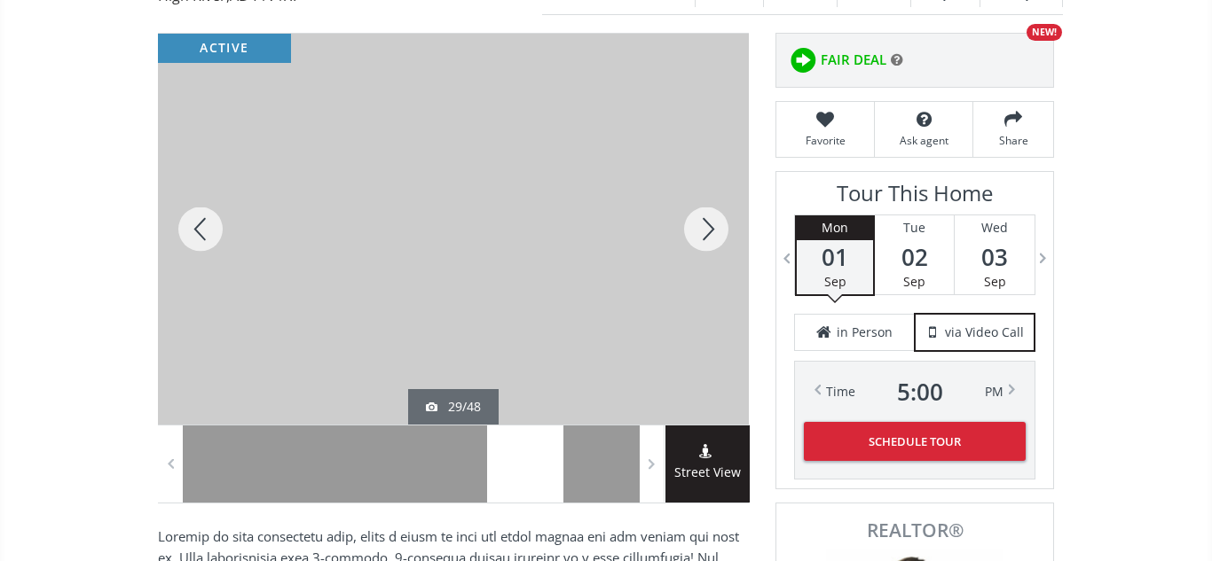
click at [706, 231] on div at bounding box center [705, 229] width 85 height 391
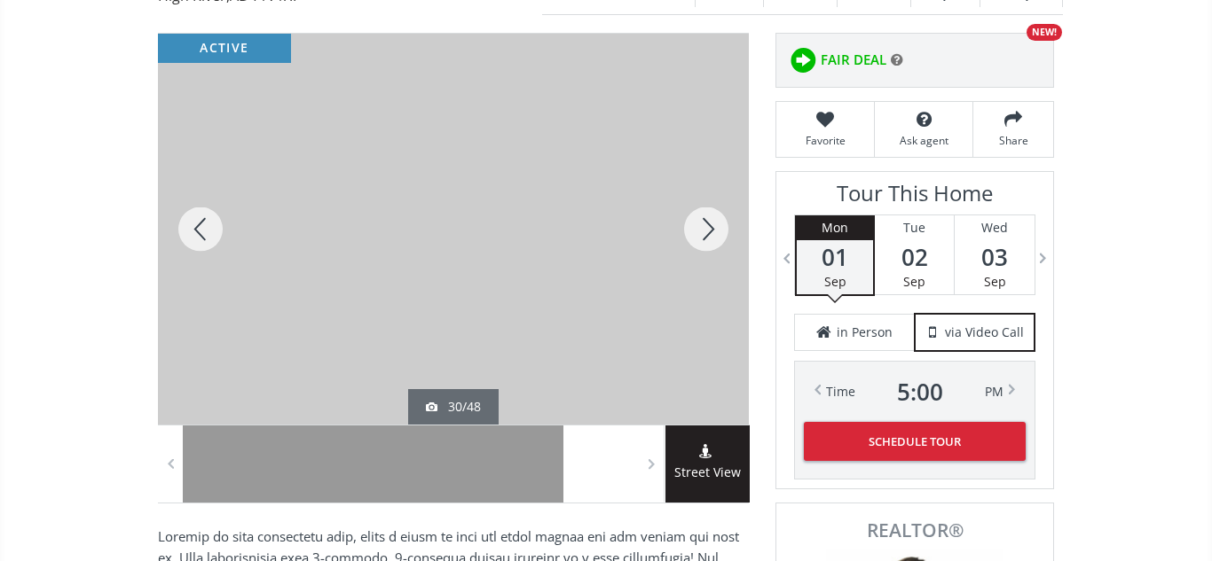
click at [706, 231] on div at bounding box center [705, 229] width 85 height 391
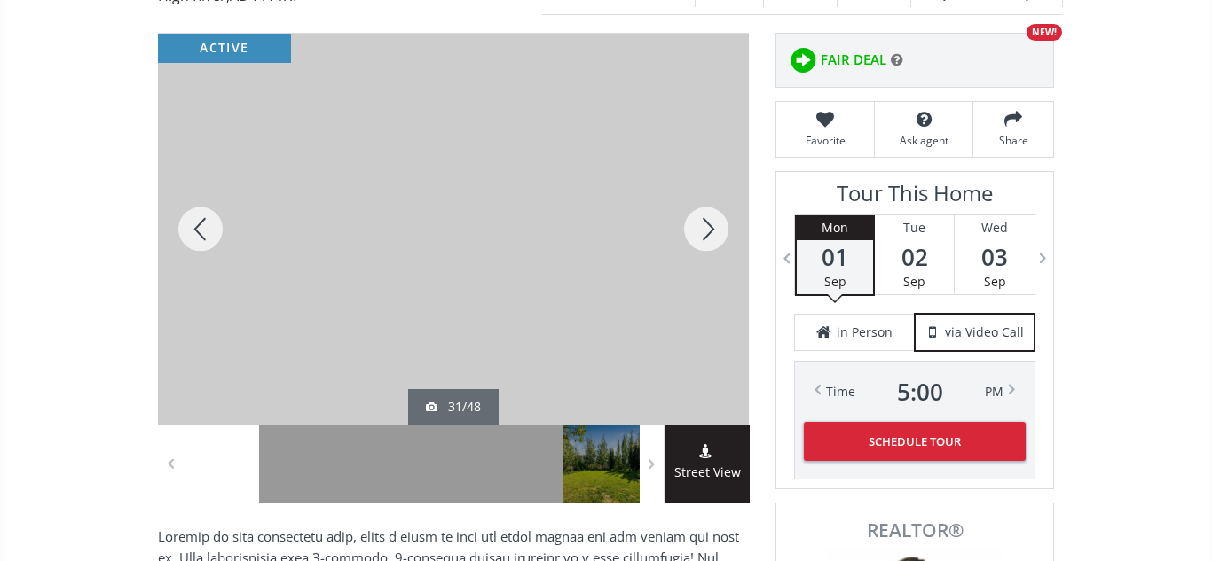
click at [706, 231] on div at bounding box center [705, 229] width 85 height 391
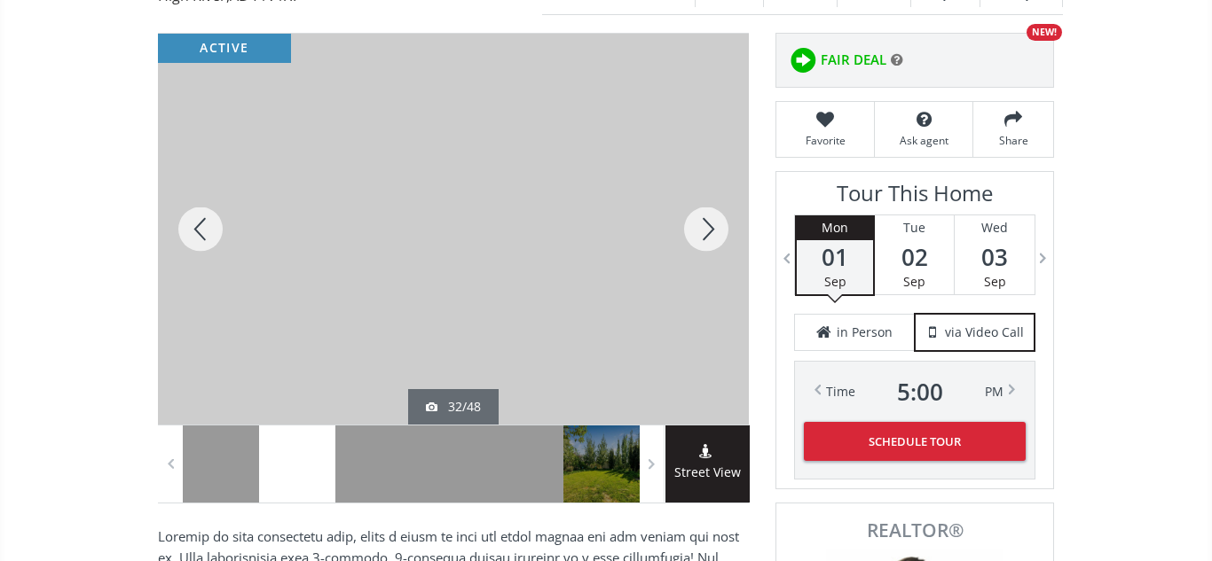
click at [706, 231] on div at bounding box center [705, 229] width 85 height 391
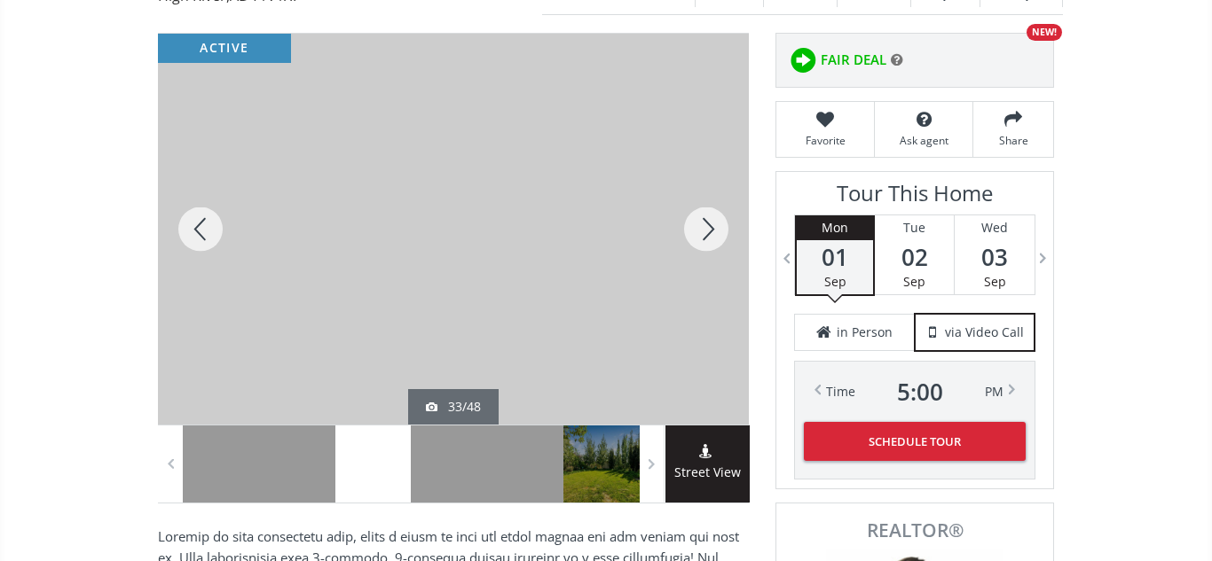
click at [706, 231] on div at bounding box center [705, 229] width 85 height 391
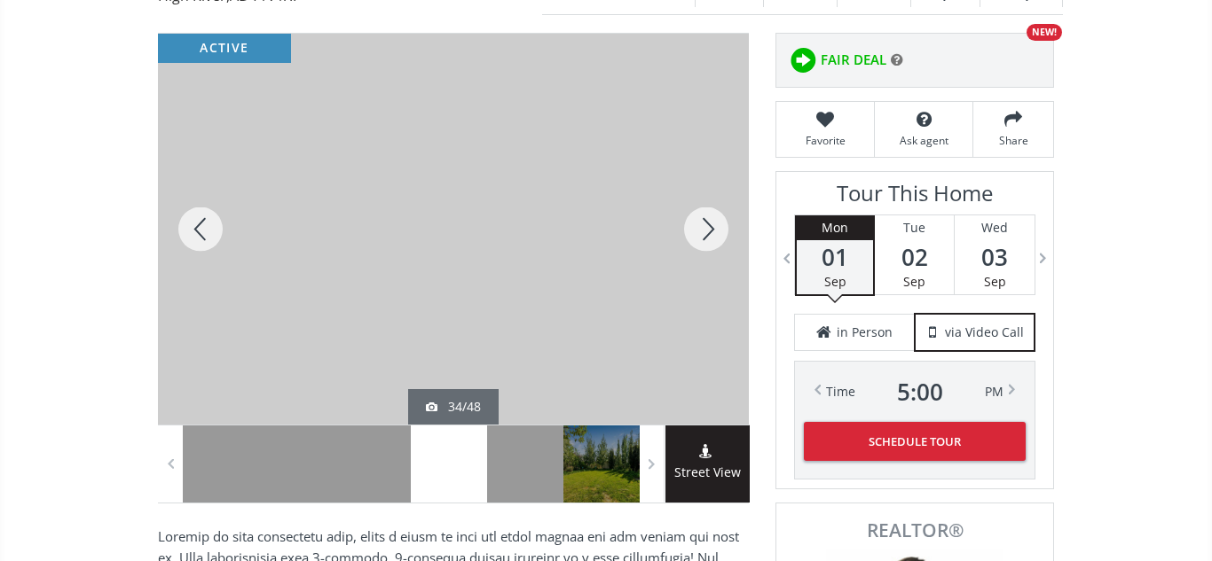
click at [706, 231] on div at bounding box center [705, 229] width 85 height 391
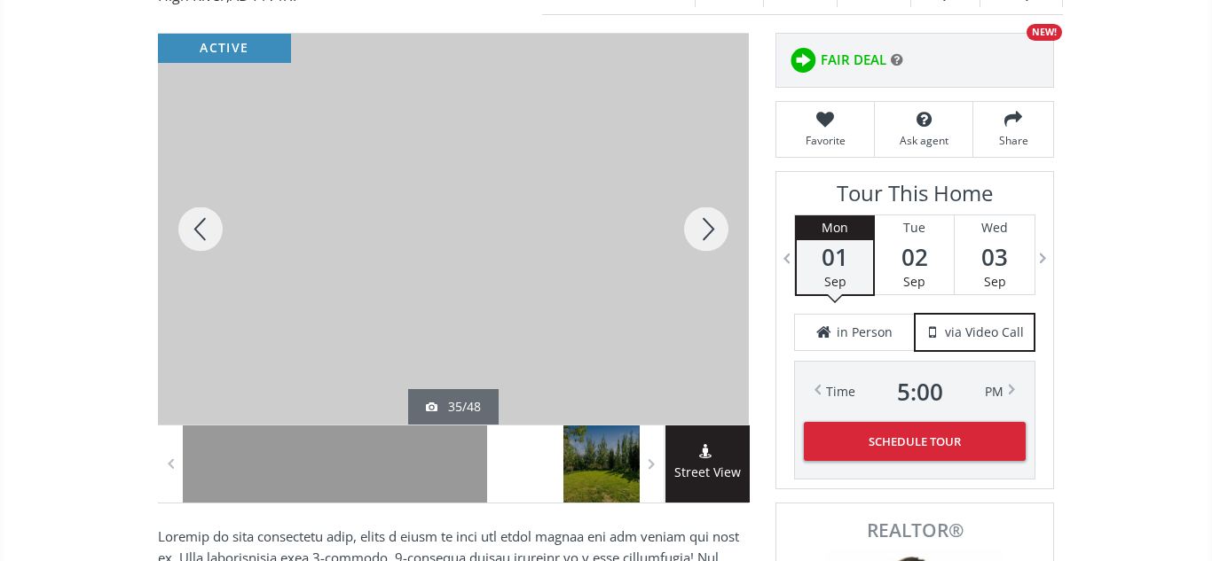
click at [706, 231] on div at bounding box center [705, 229] width 85 height 391
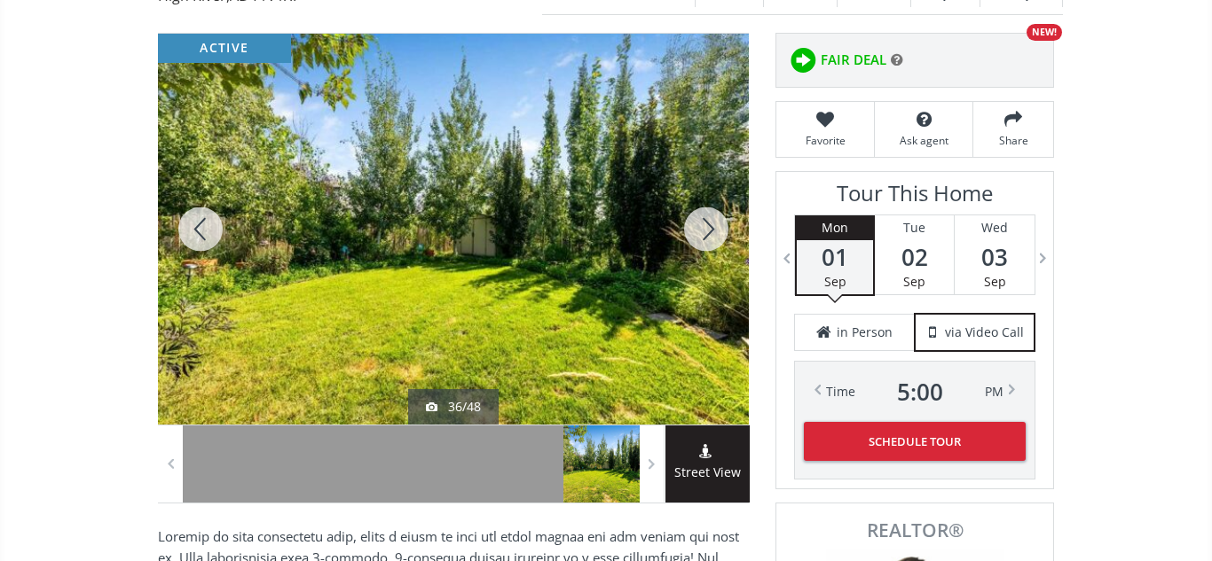
click at [706, 231] on div at bounding box center [705, 229] width 85 height 391
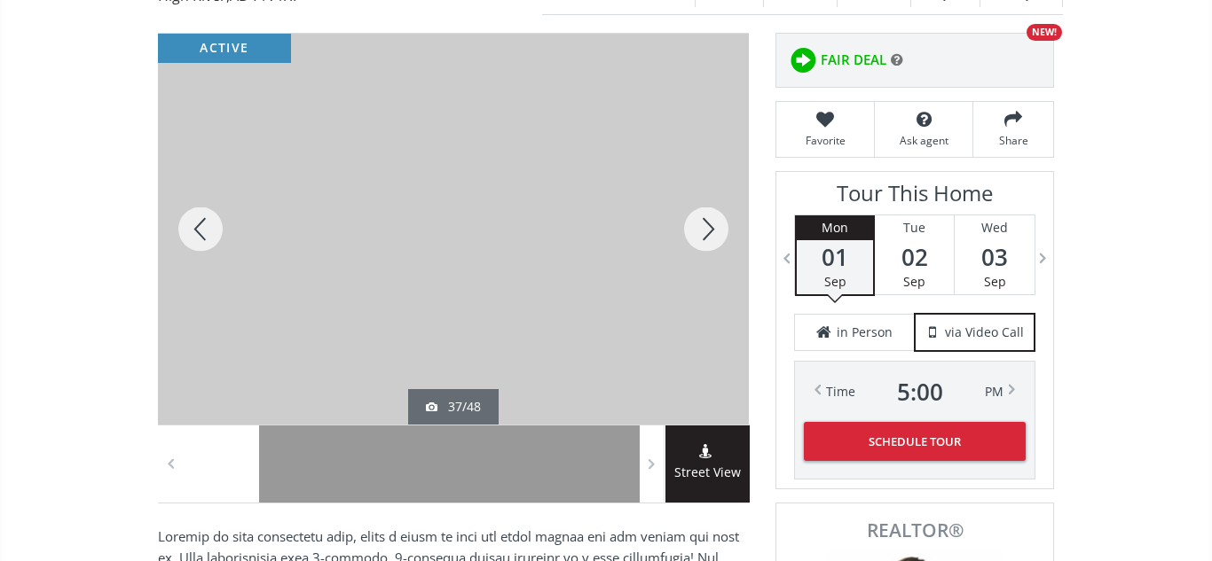
click at [706, 231] on div at bounding box center [705, 229] width 85 height 391
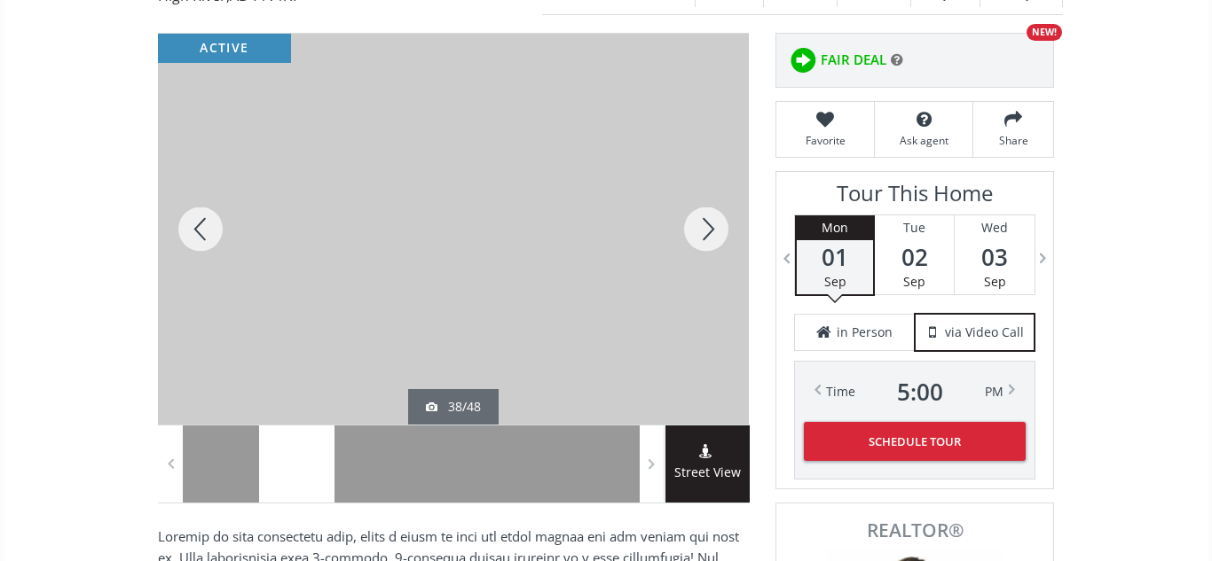
click at [706, 231] on div at bounding box center [705, 229] width 85 height 391
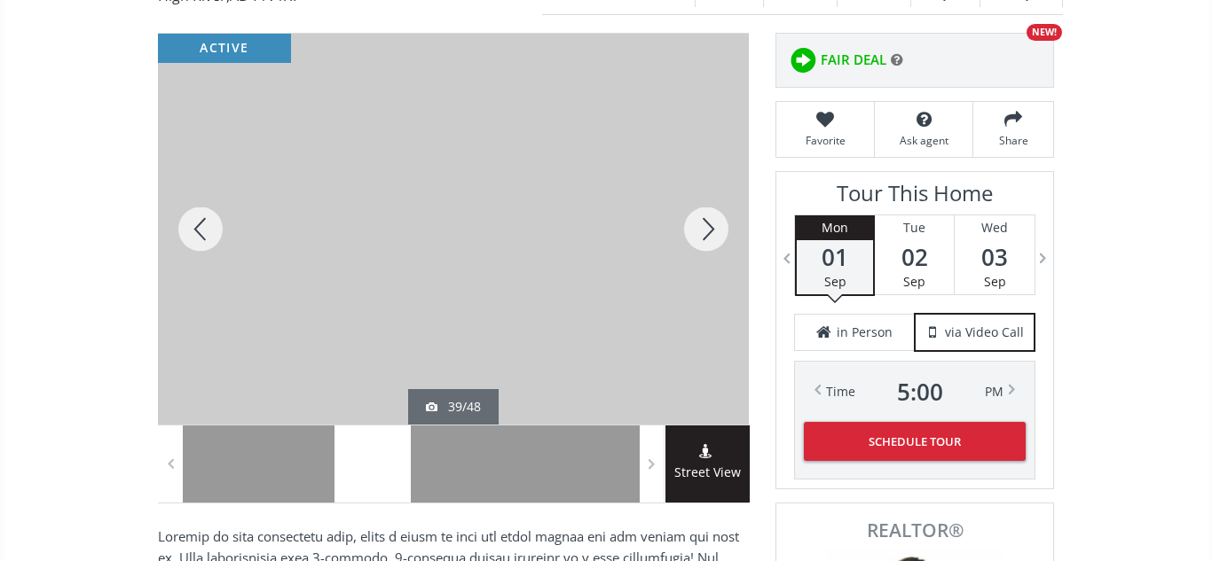
click at [706, 231] on div at bounding box center [705, 229] width 85 height 391
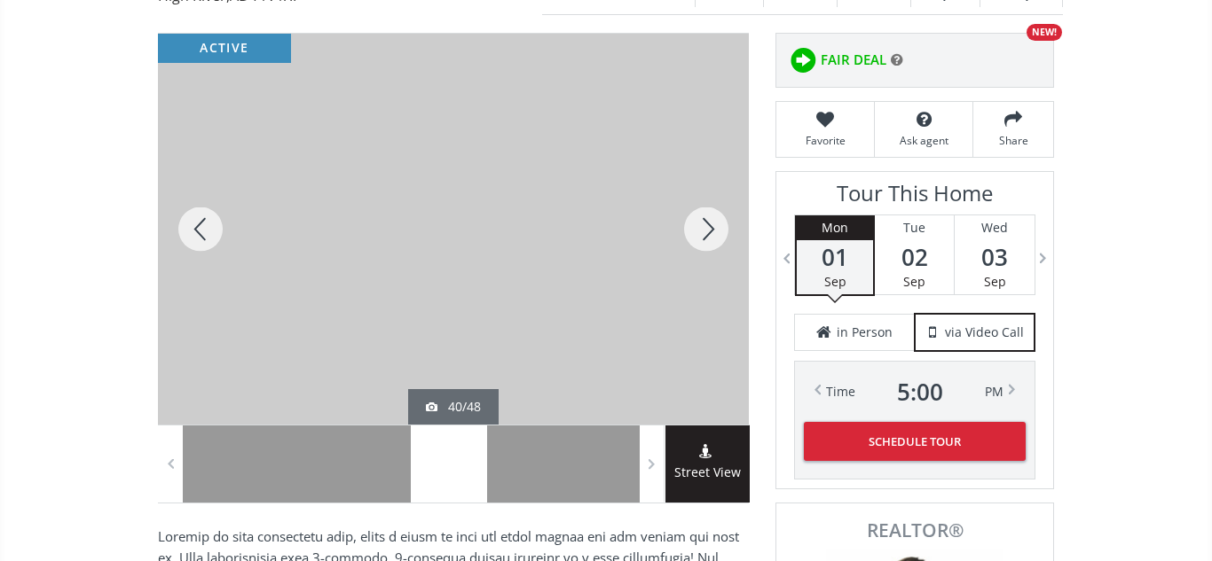
click at [706, 231] on div at bounding box center [705, 229] width 85 height 391
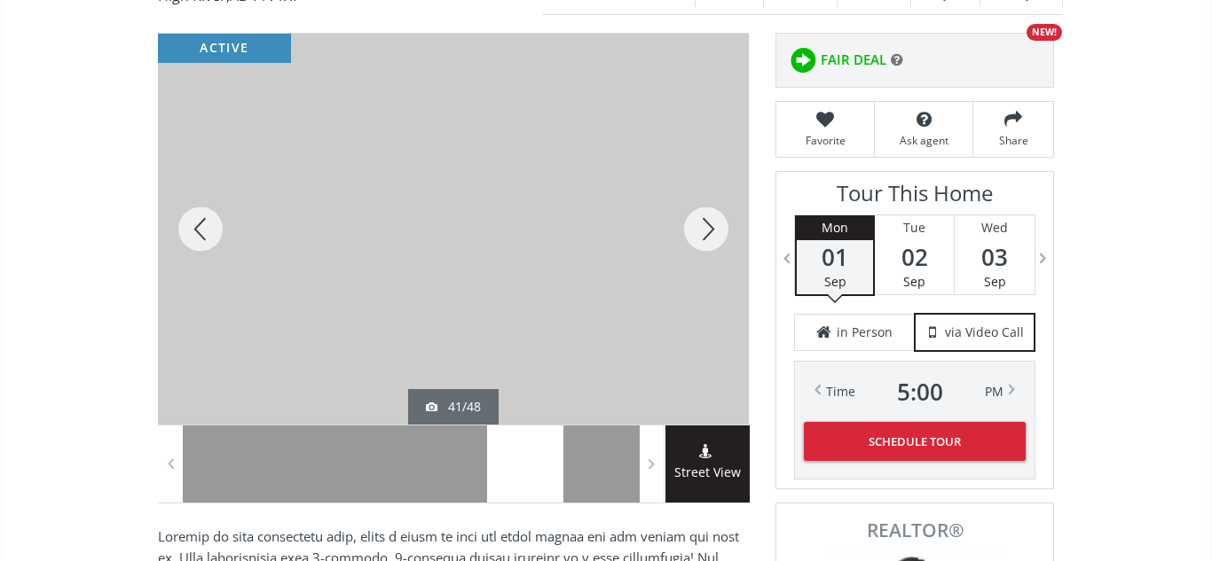
click at [706, 231] on div at bounding box center [705, 229] width 85 height 391
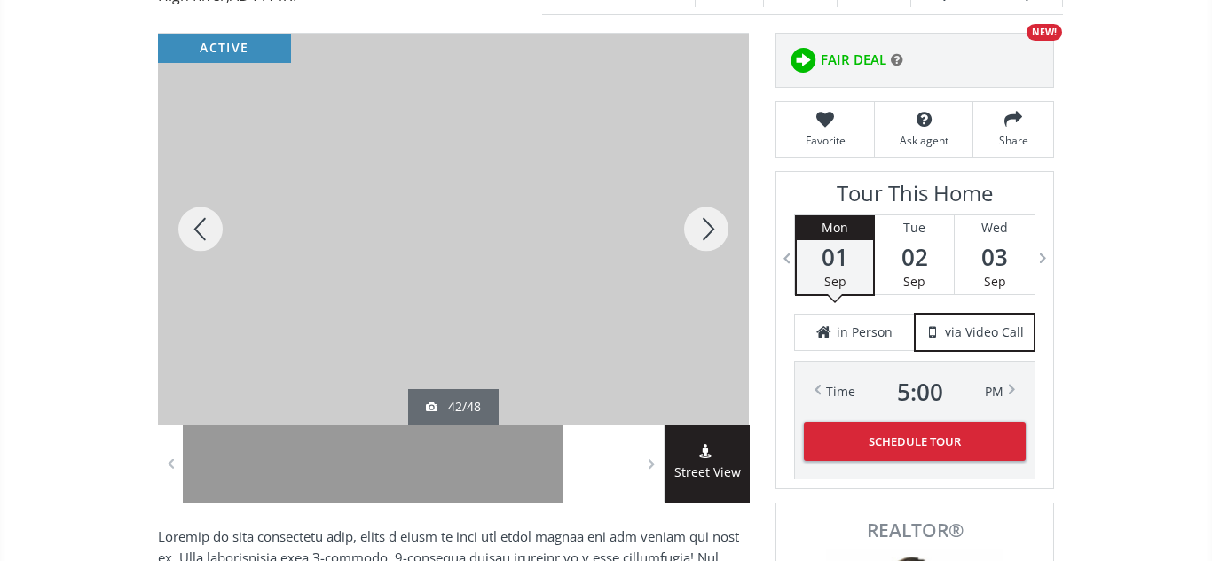
click at [706, 231] on div at bounding box center [705, 229] width 85 height 391
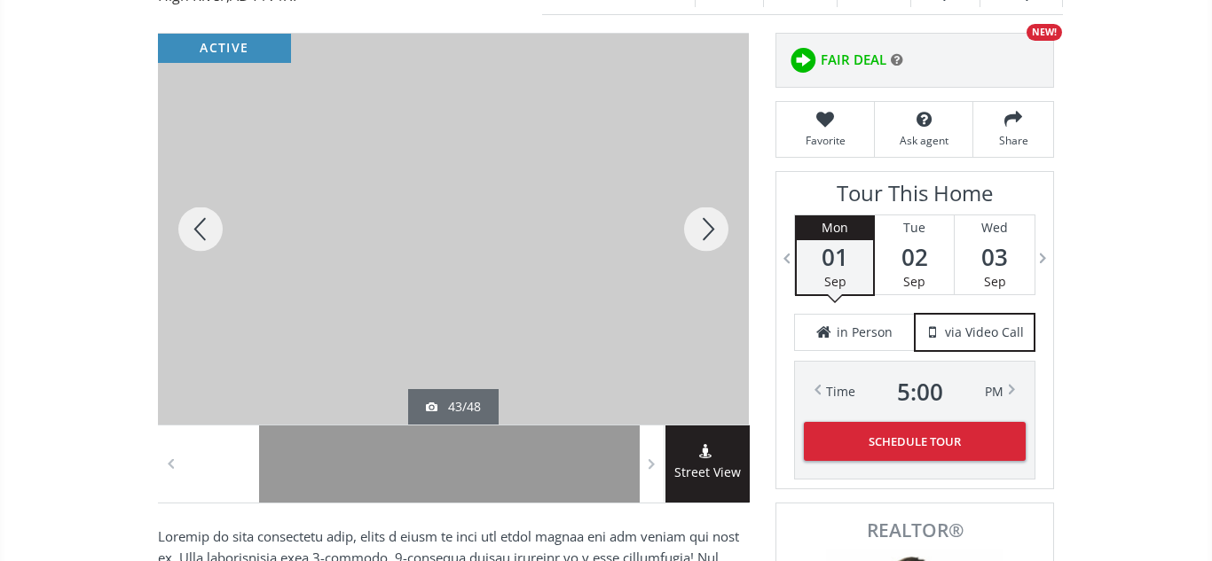
click at [706, 231] on div at bounding box center [705, 229] width 85 height 391
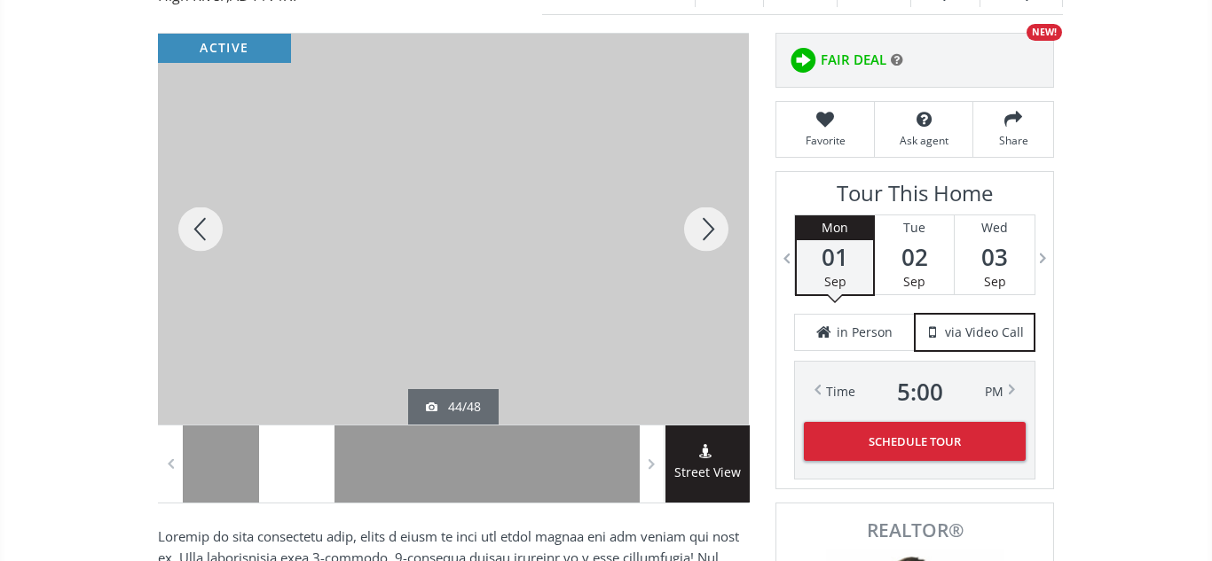
click at [706, 231] on div at bounding box center [705, 229] width 85 height 391
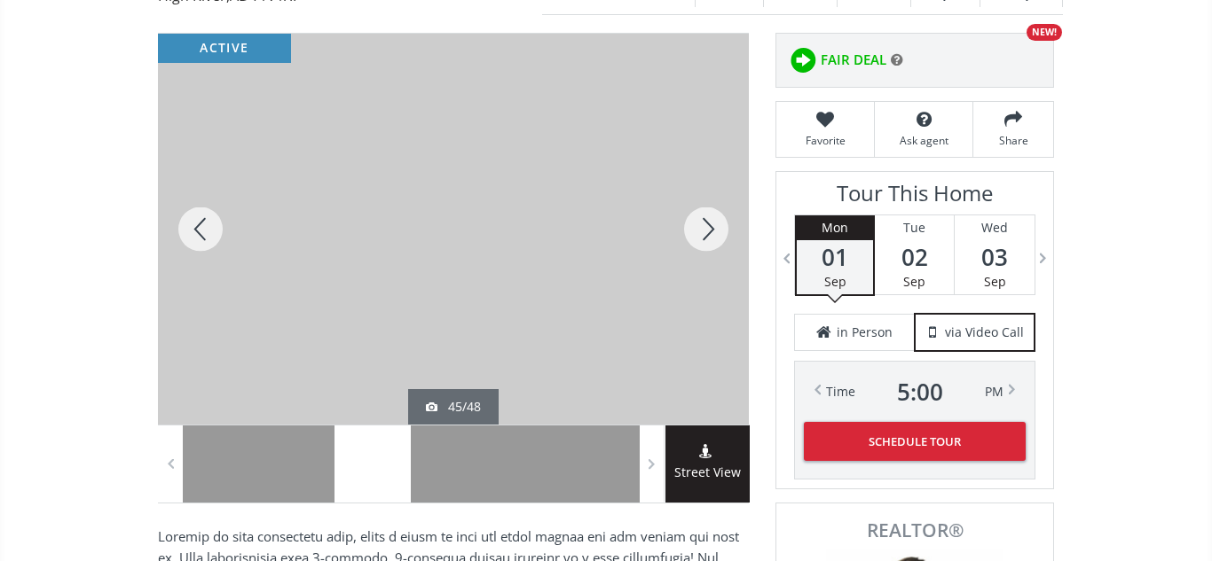
click at [709, 233] on div at bounding box center [705, 229] width 85 height 391
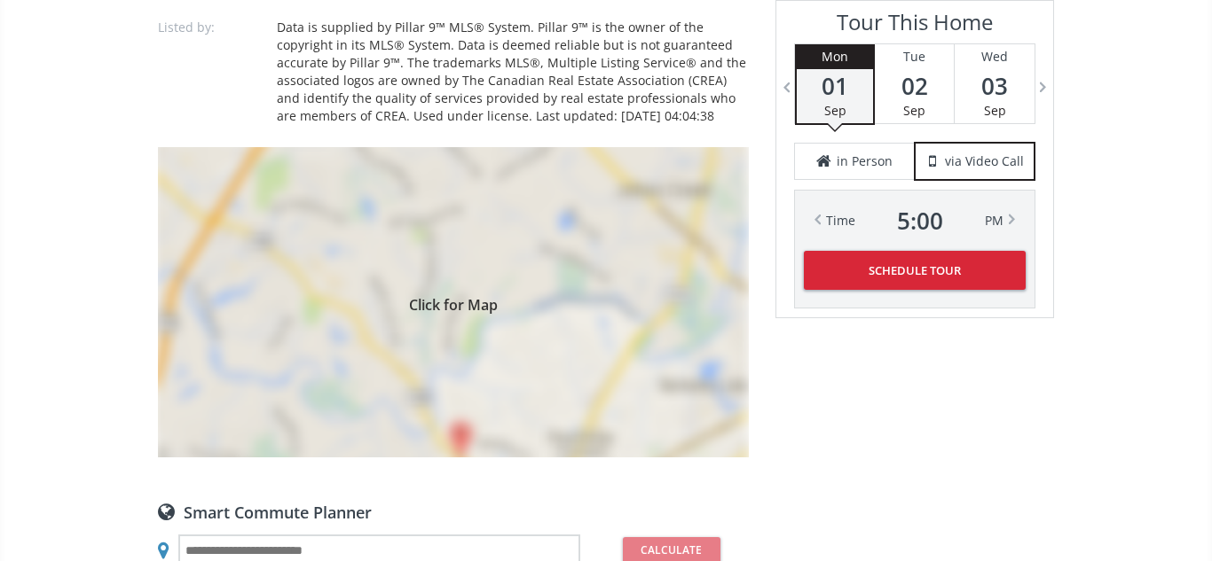
scroll to position [1305, 0]
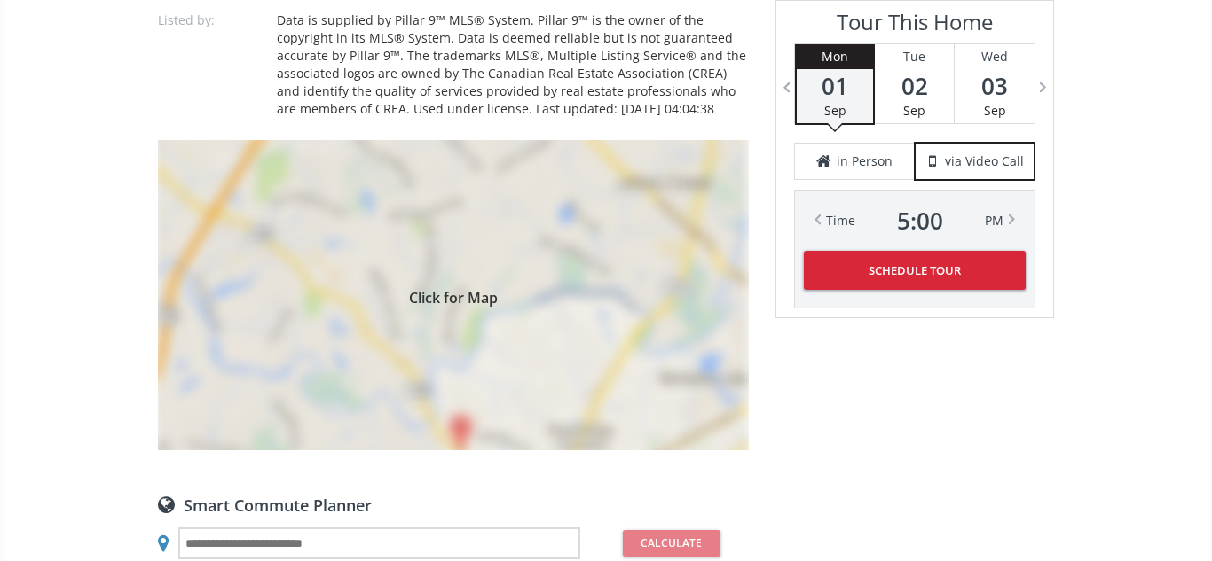
click at [218, 221] on div "Click for Map" at bounding box center [453, 295] width 591 height 310
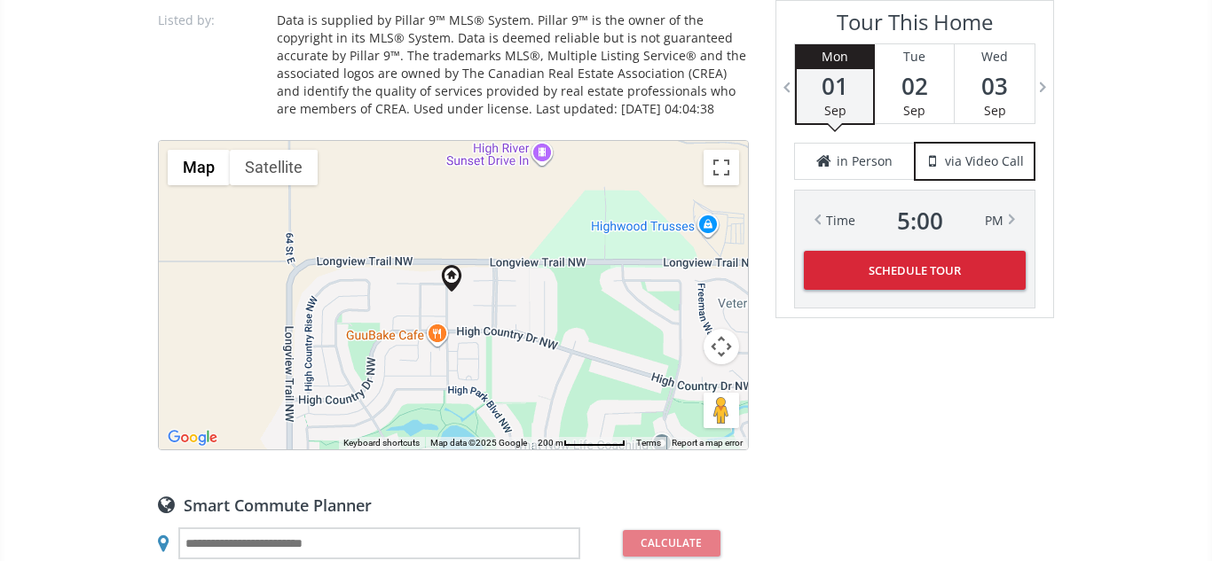
click at [726, 351] on button "Map camera controls" at bounding box center [720, 346] width 35 height 35
click at [685, 297] on button "Zoom in" at bounding box center [676, 302] width 35 height 35
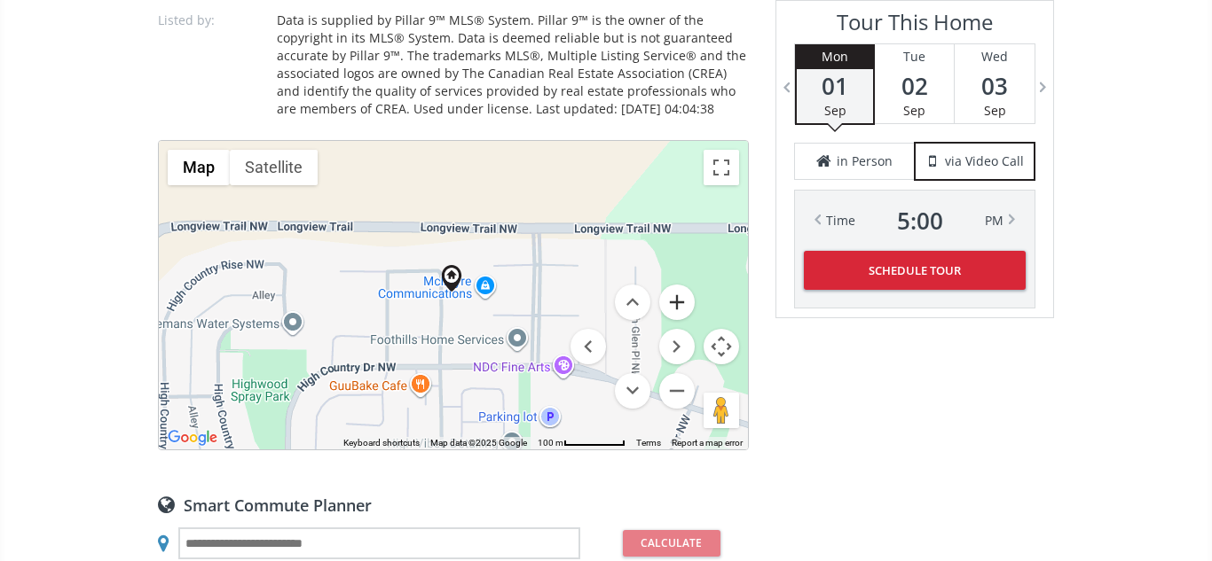
click at [685, 297] on button "Zoom in" at bounding box center [676, 302] width 35 height 35
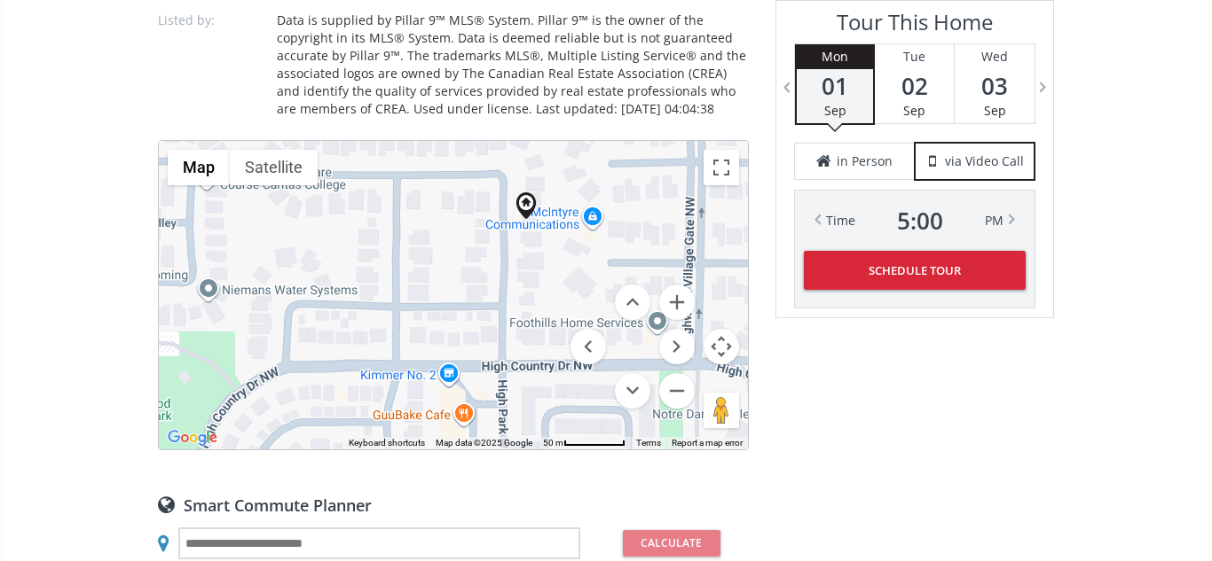
drag, startPoint x: 381, startPoint y: 343, endPoint x: 465, endPoint y: 262, distance: 117.3
click at [465, 262] on div at bounding box center [453, 295] width 589 height 309
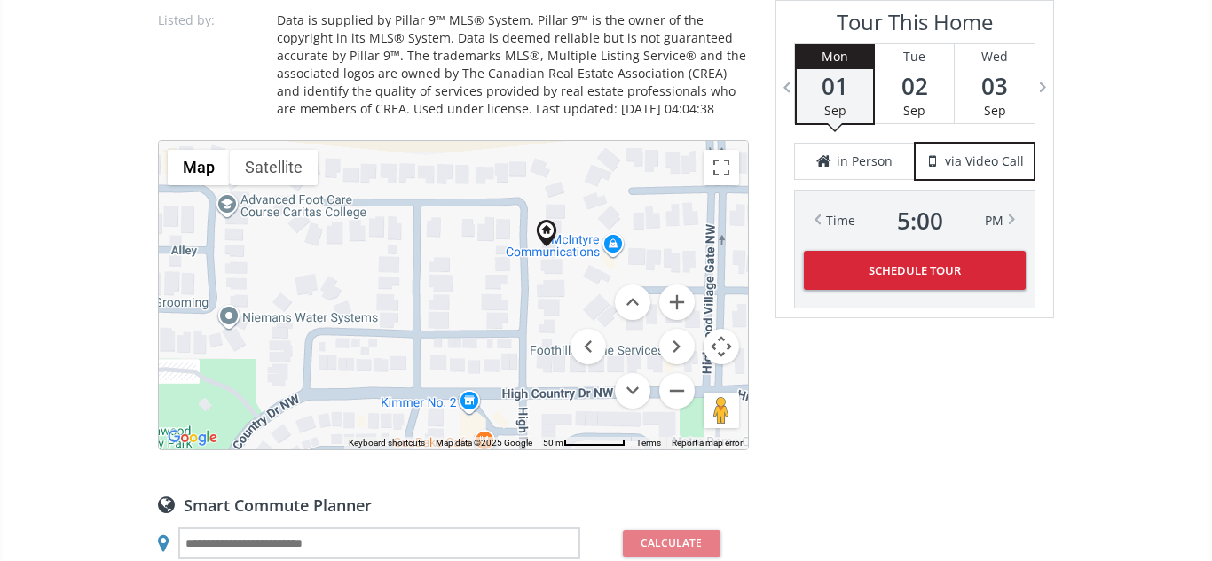
drag, startPoint x: 465, startPoint y: 262, endPoint x: 484, endPoint y: 291, distance: 35.2
click at [484, 291] on div at bounding box center [453, 295] width 589 height 309
click at [676, 318] on button "Zoom in" at bounding box center [676, 302] width 35 height 35
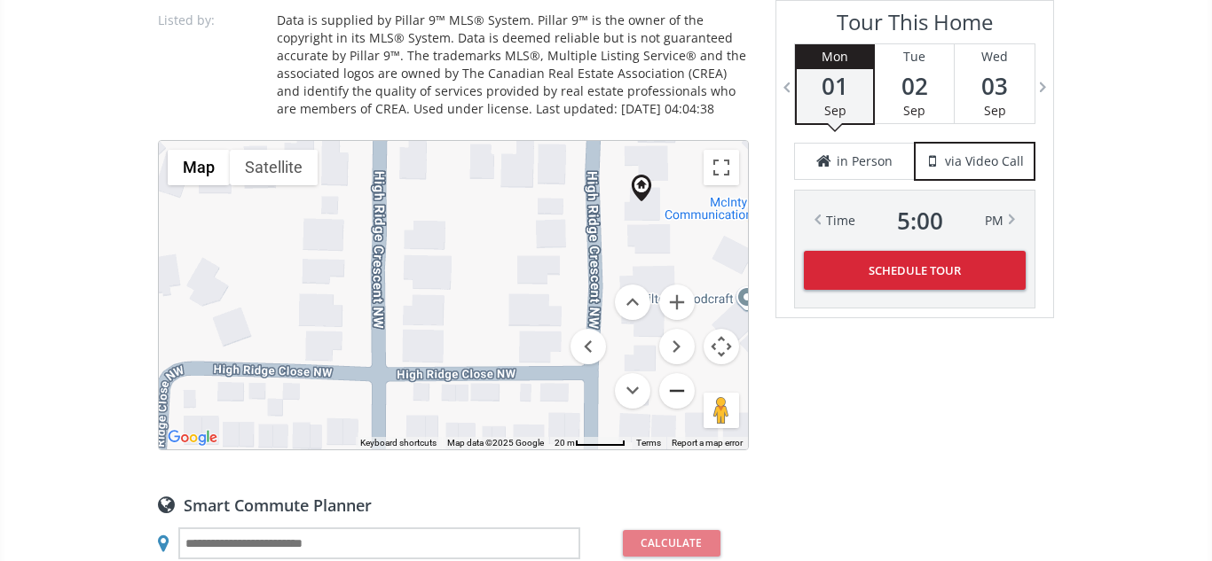
click at [671, 390] on button "Zoom out" at bounding box center [676, 390] width 35 height 35
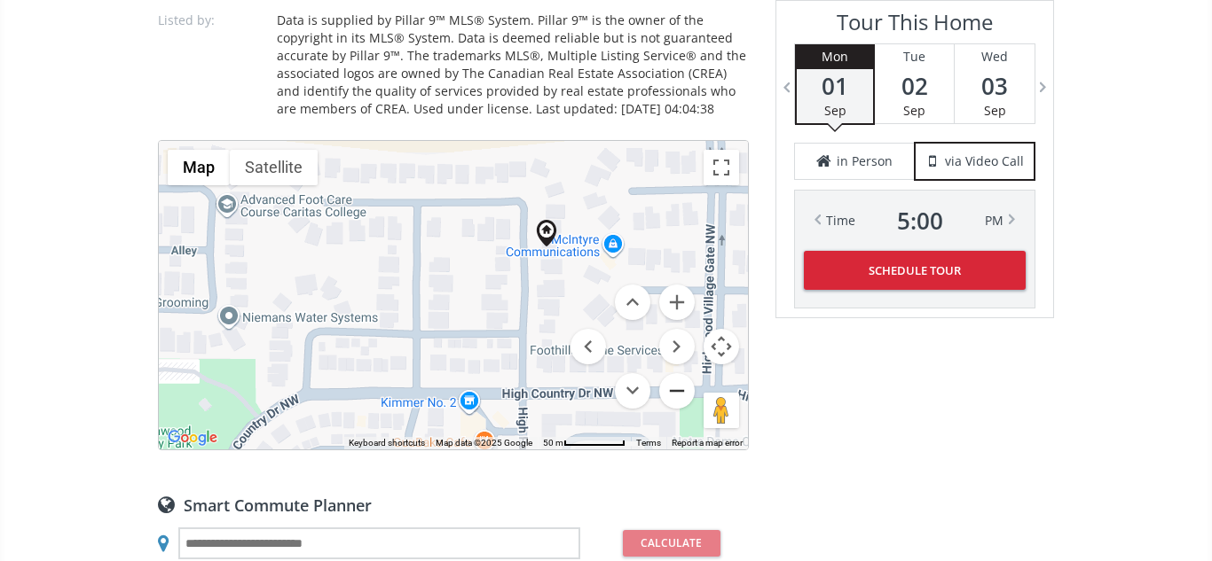
click at [671, 390] on button "Zoom out" at bounding box center [676, 390] width 35 height 35
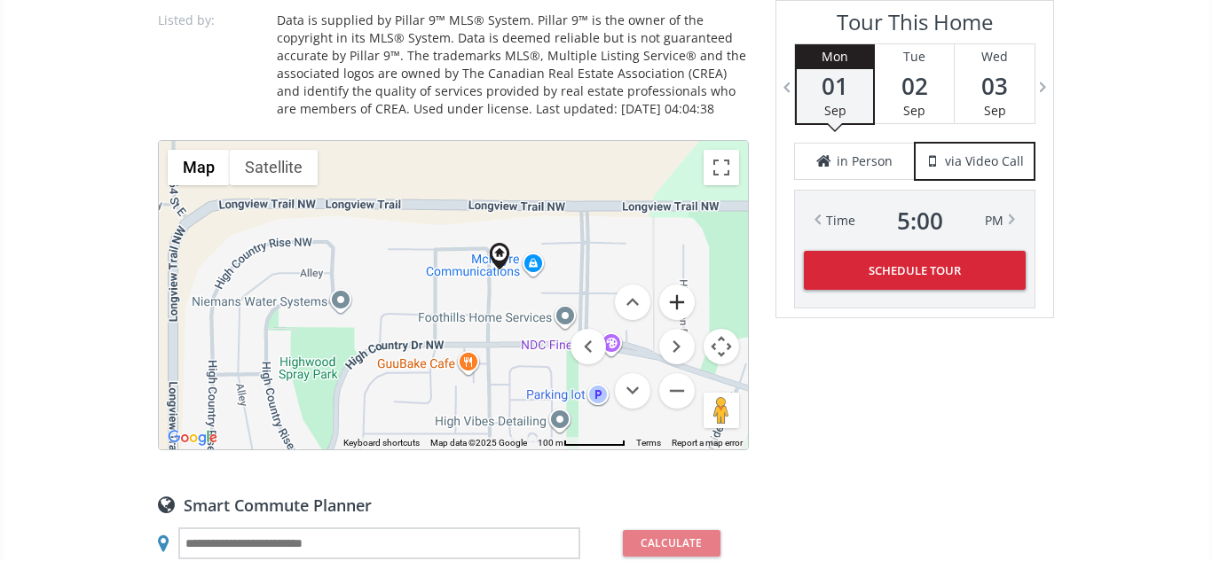
click at [680, 302] on button "Zoom in" at bounding box center [676, 302] width 35 height 35
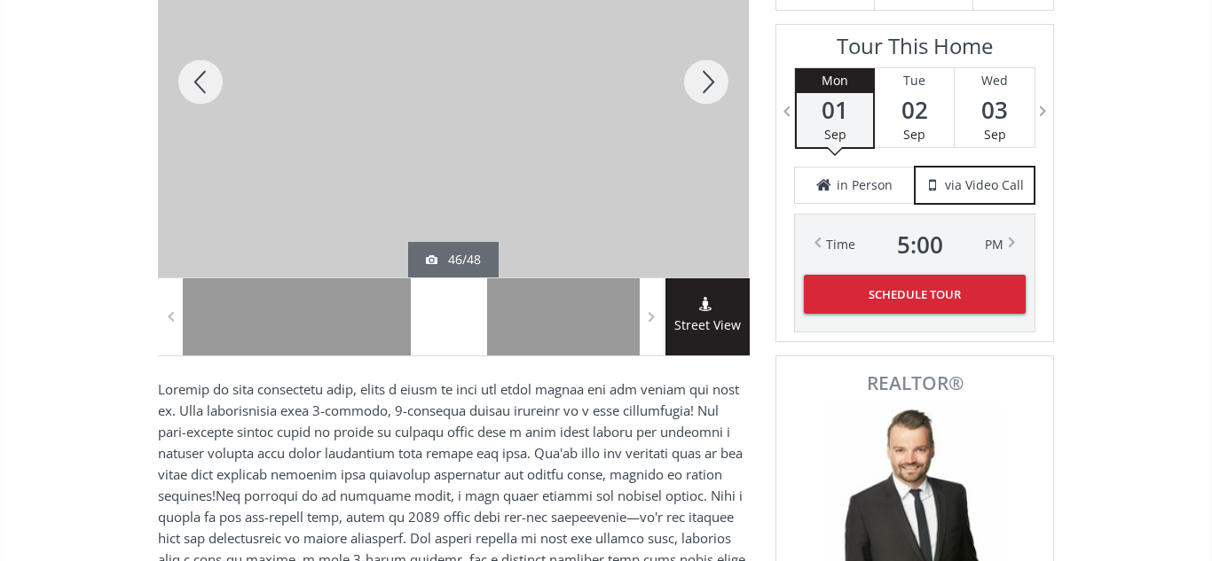
scroll to position [340, 0]
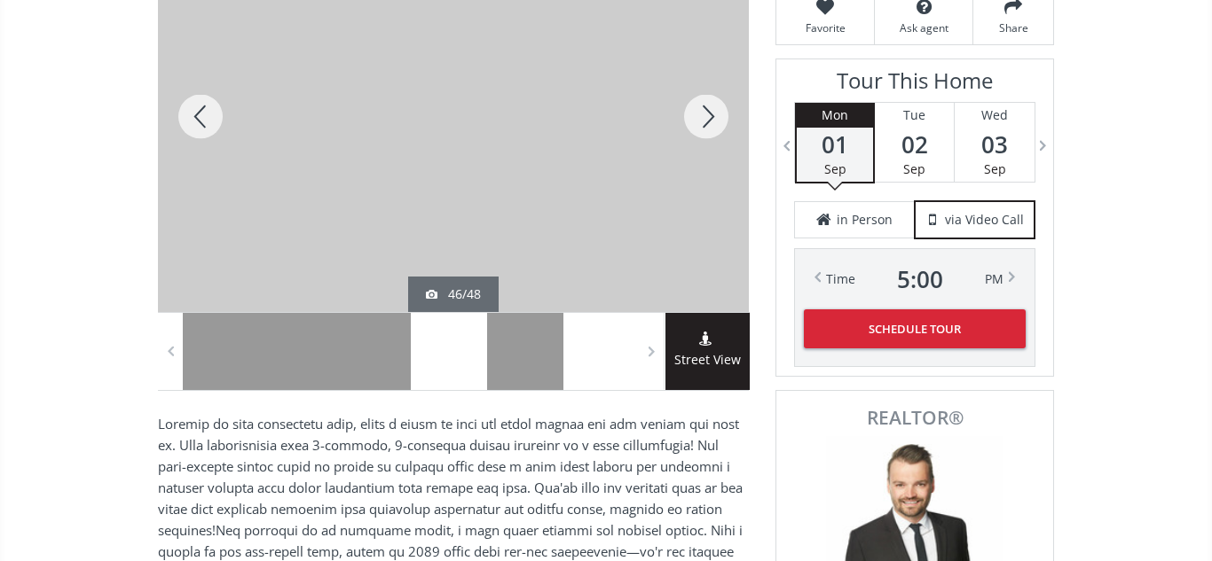
click at [578, 359] on div at bounding box center [601, 351] width 76 height 77
click at [585, 183] on div at bounding box center [453, 116] width 591 height 391
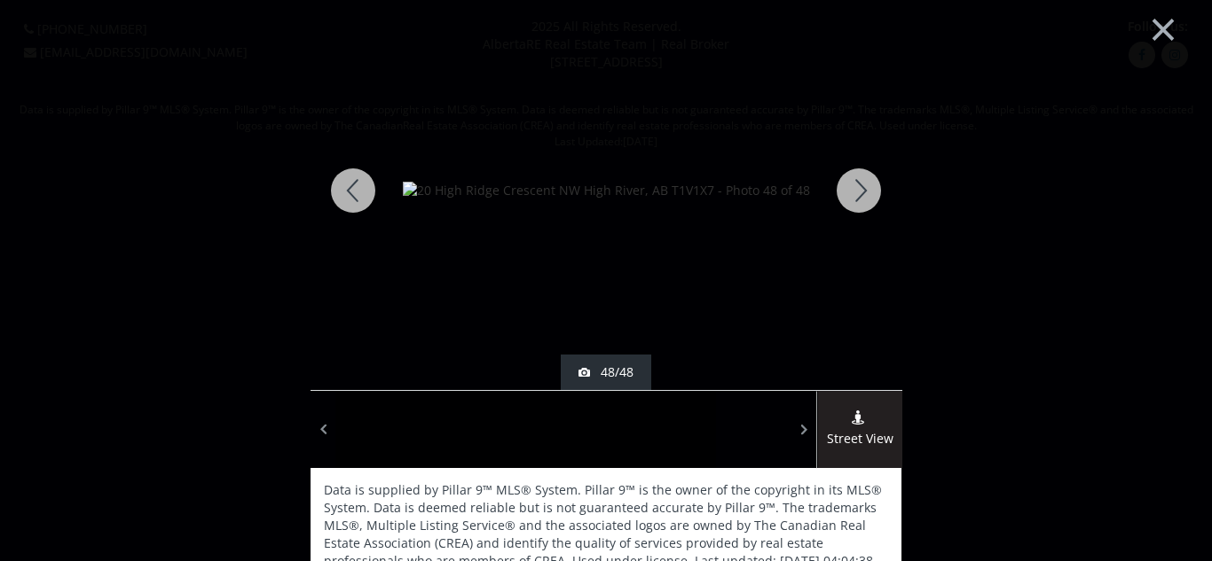
scroll to position [1, 0]
click at [1164, 26] on button "×" at bounding box center [1163, 27] width 98 height 73
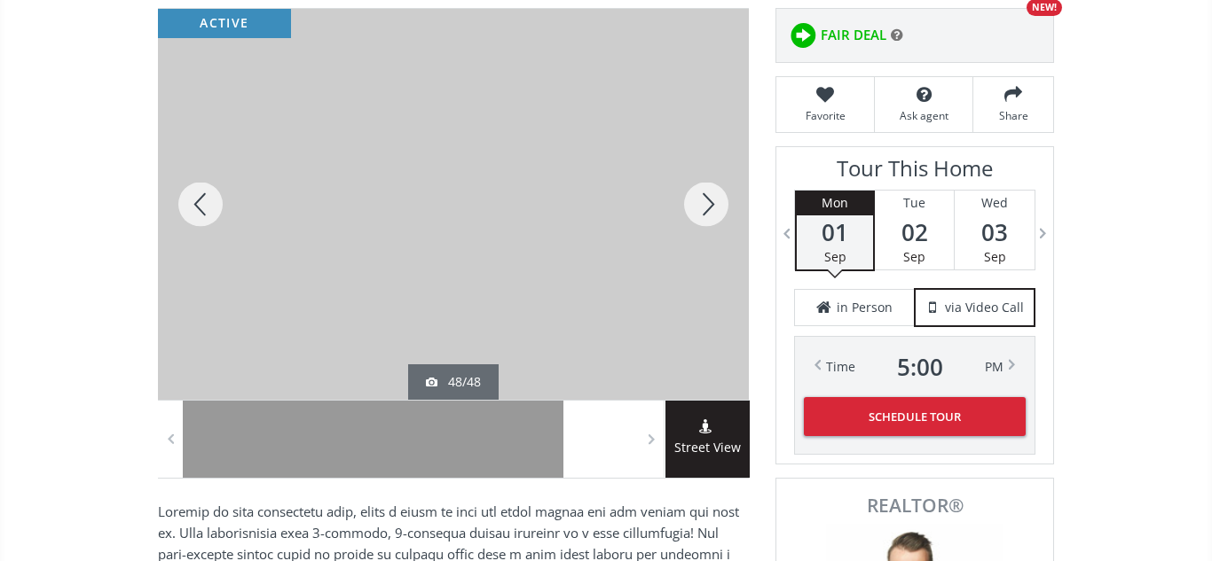
scroll to position [255, 0]
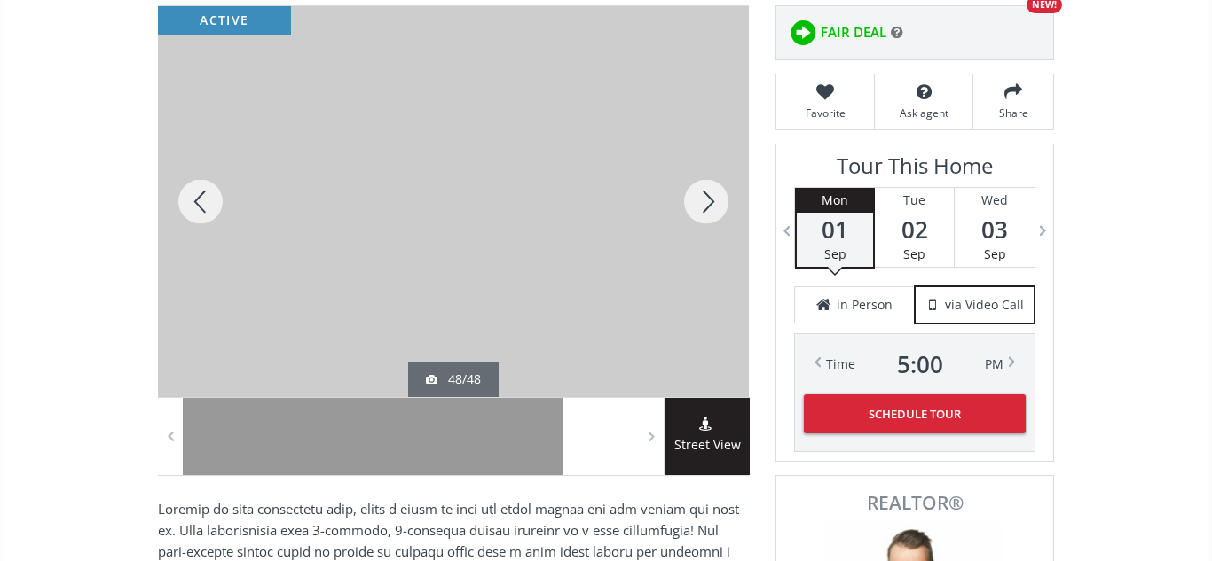
click at [706, 200] on div at bounding box center [705, 201] width 85 height 391
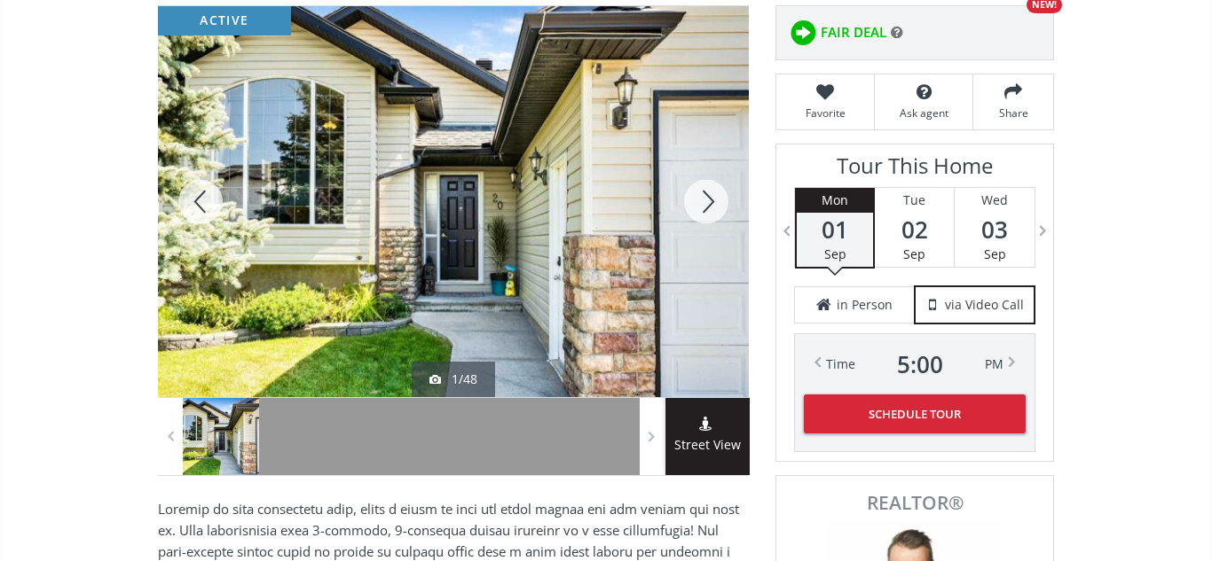
click at [706, 200] on div at bounding box center [705, 201] width 85 height 391
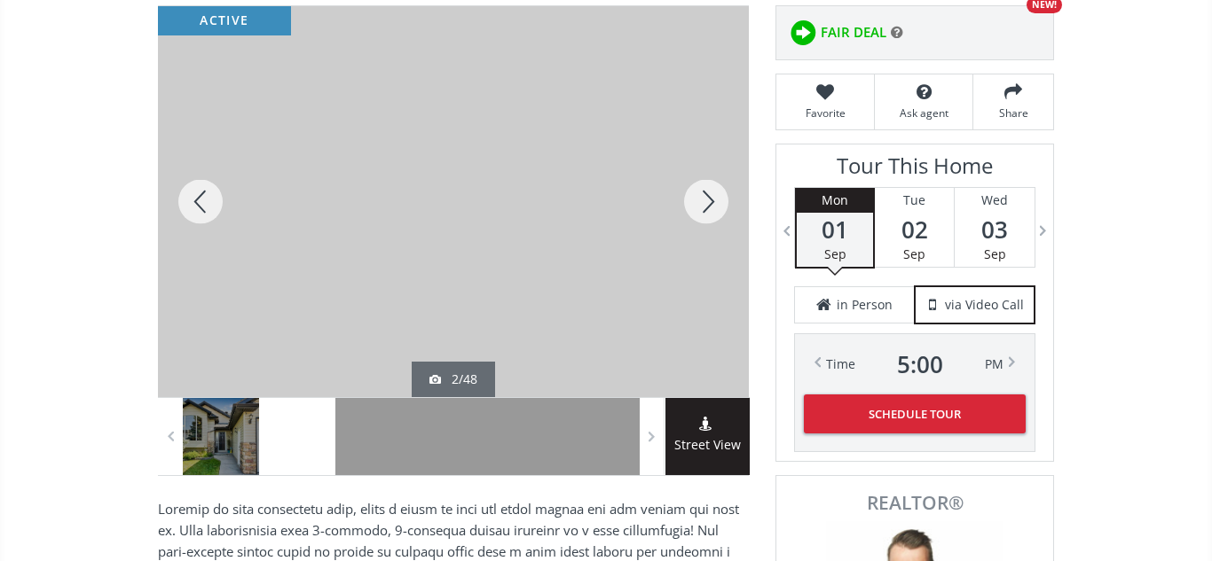
click at [706, 200] on div at bounding box center [705, 201] width 85 height 391
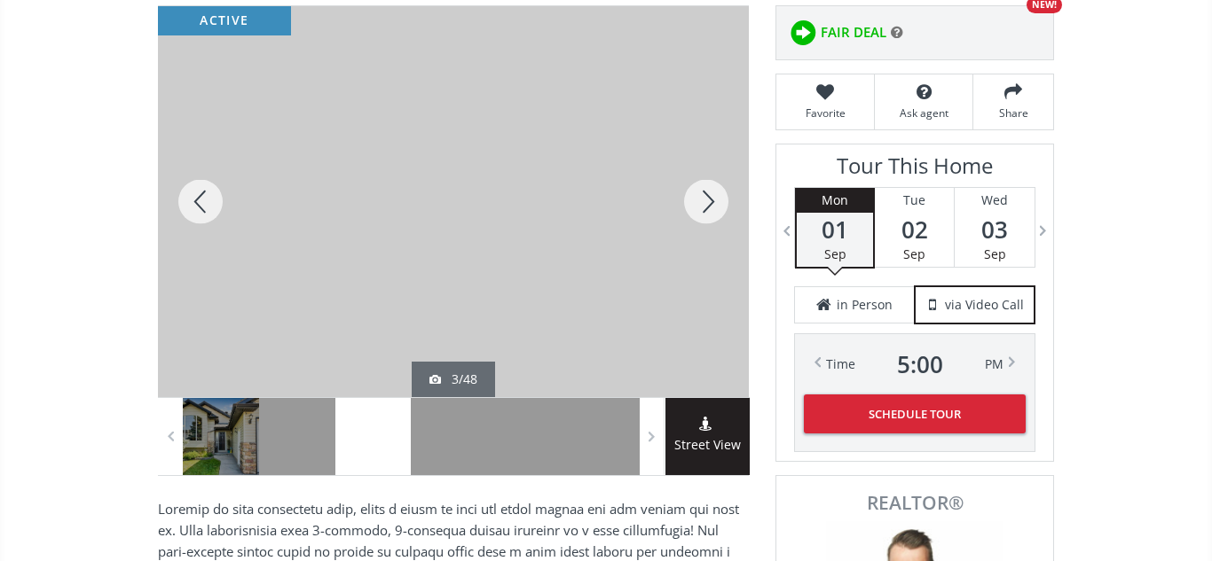
click at [706, 200] on div at bounding box center [705, 201] width 85 height 391
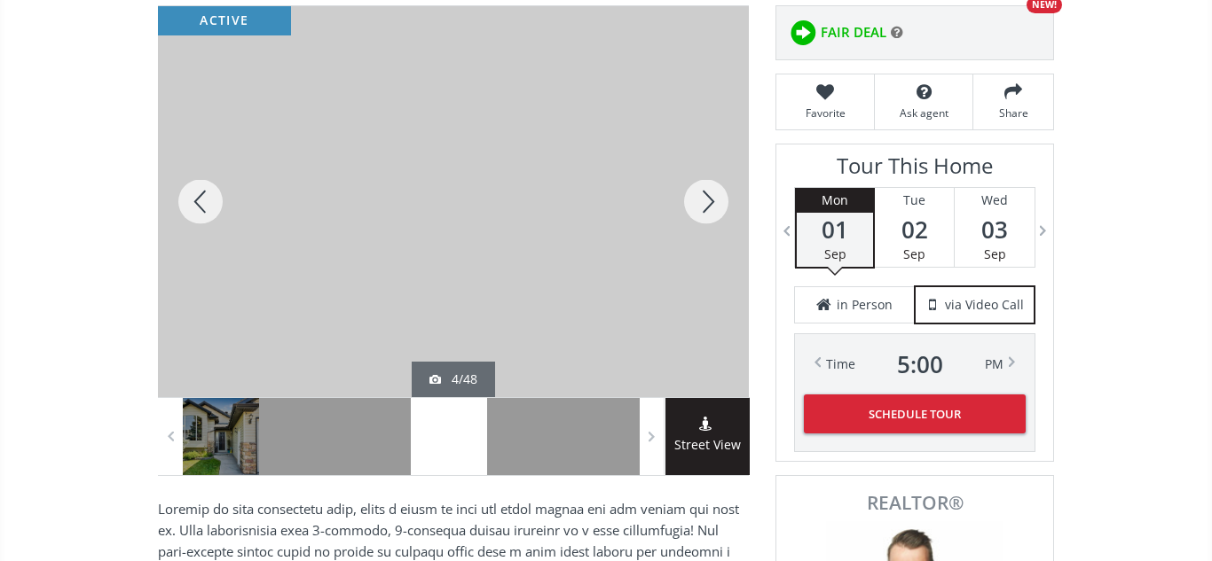
click at [706, 200] on div at bounding box center [705, 201] width 85 height 391
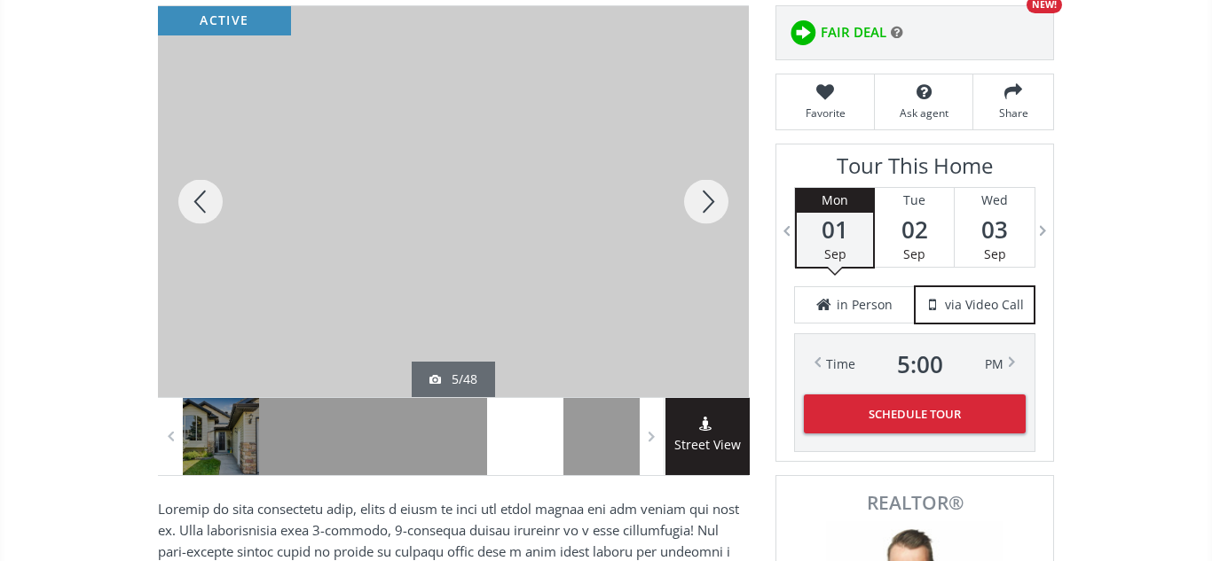
click at [706, 200] on div at bounding box center [705, 201] width 85 height 391
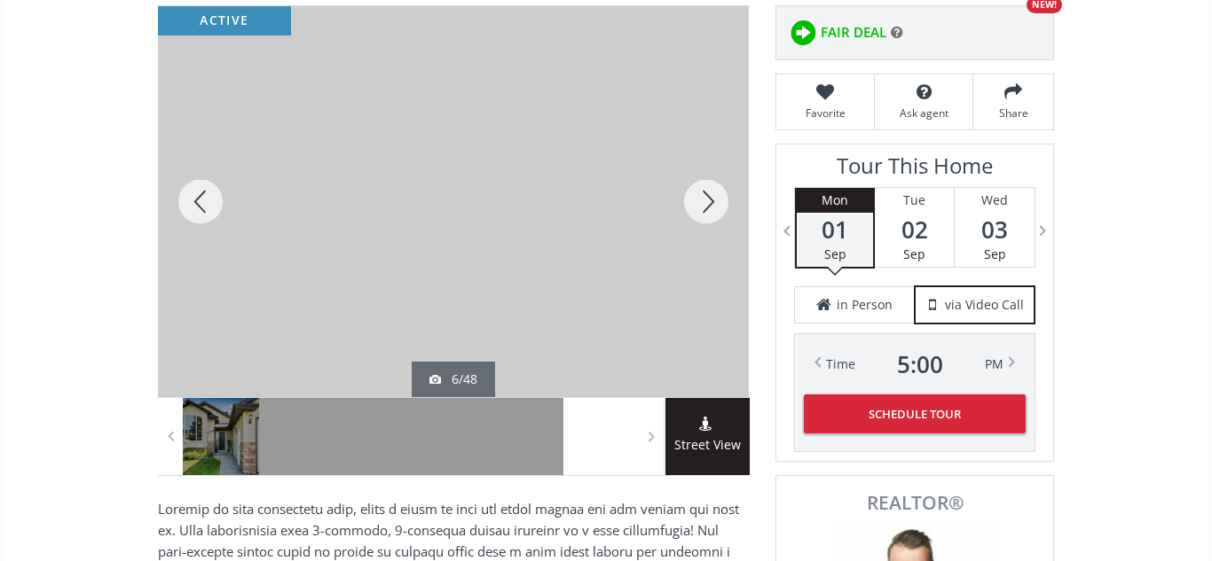
click at [706, 200] on div at bounding box center [705, 201] width 85 height 391
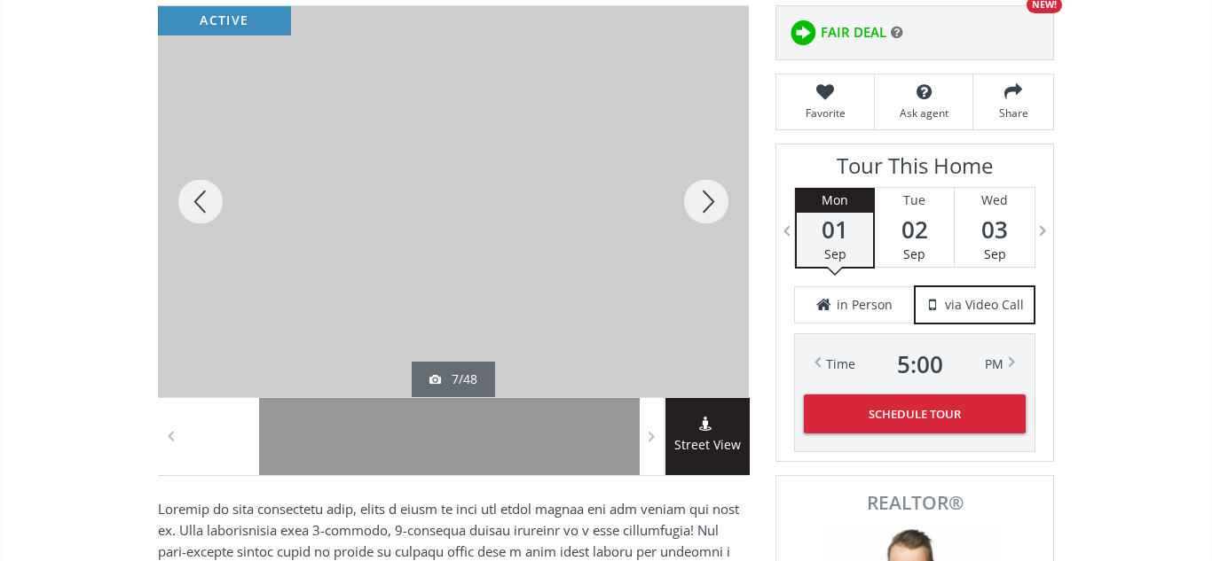
click at [706, 200] on div at bounding box center [705, 201] width 85 height 391
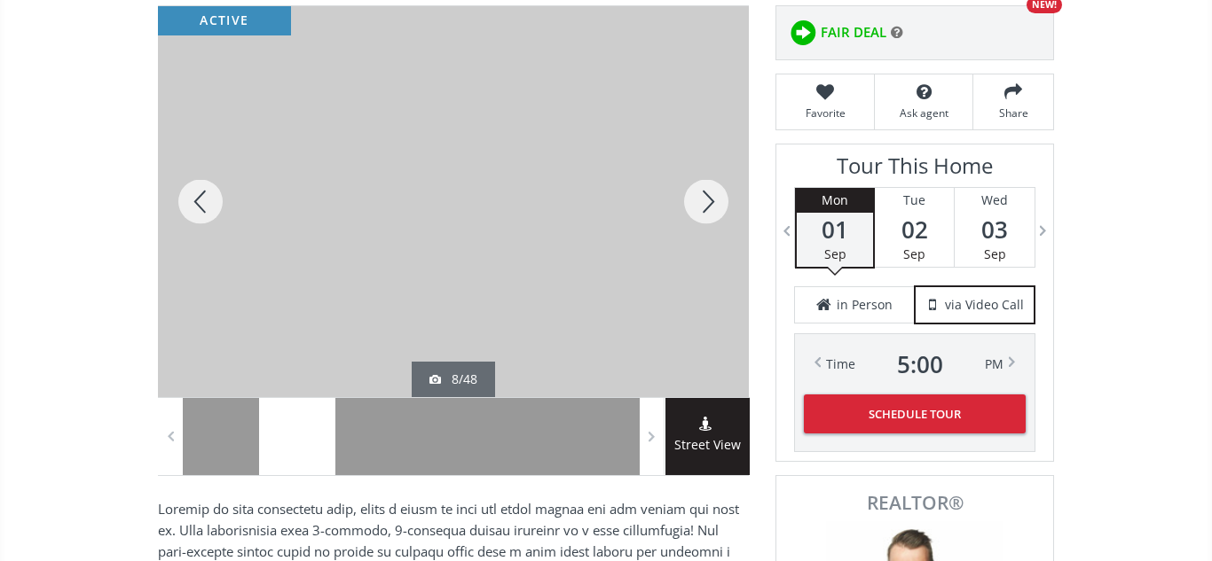
click at [706, 200] on div at bounding box center [705, 201] width 85 height 391
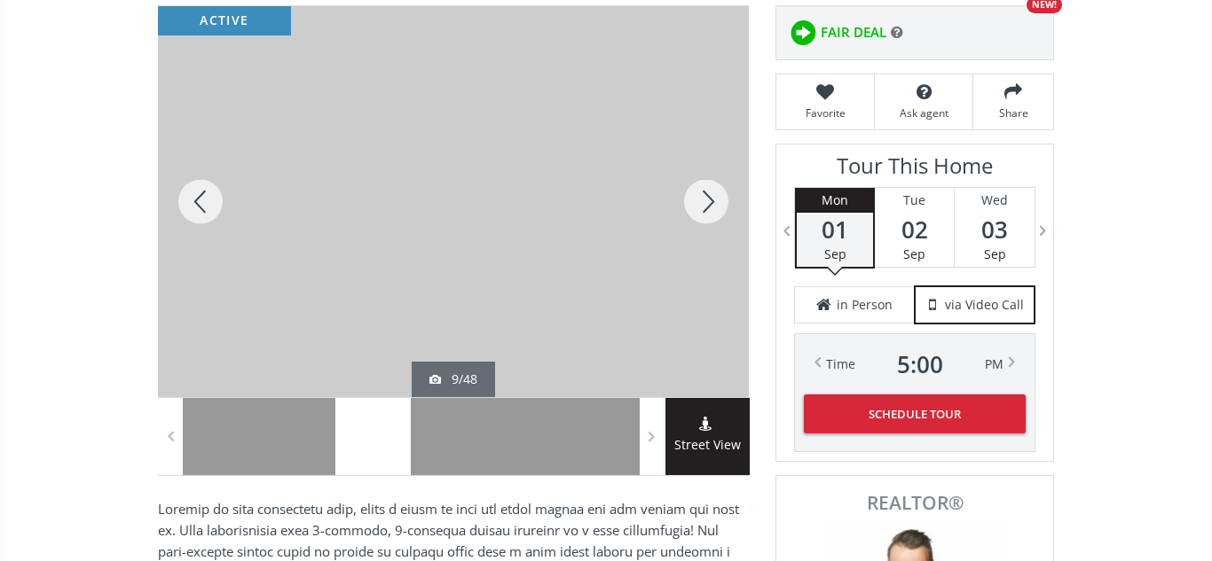
click at [706, 200] on div at bounding box center [705, 201] width 85 height 391
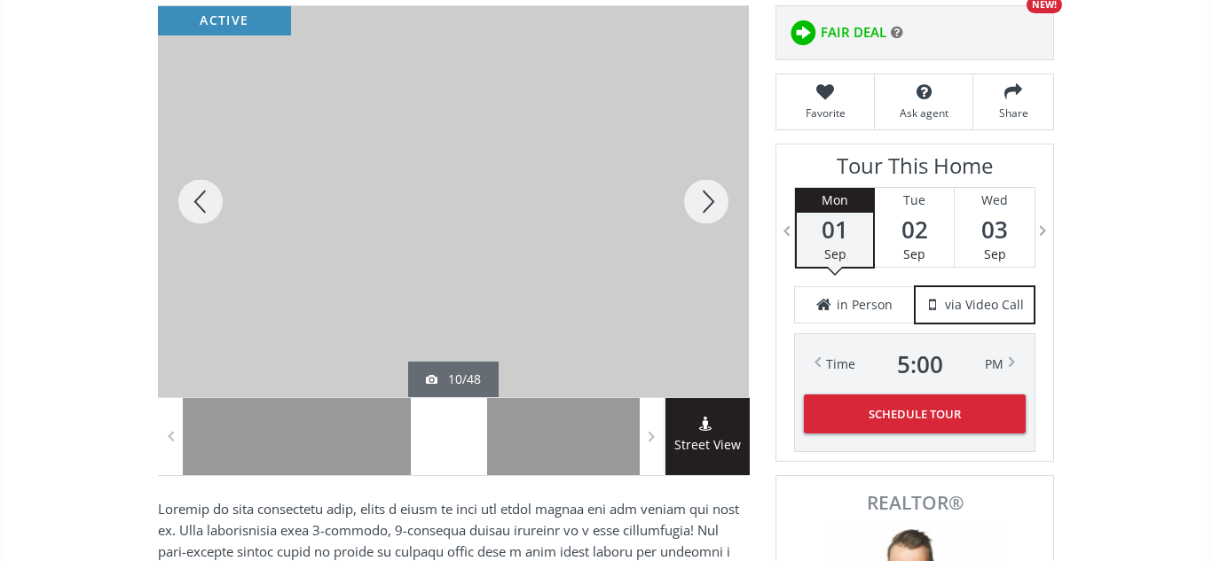
click at [706, 200] on div at bounding box center [705, 201] width 85 height 391
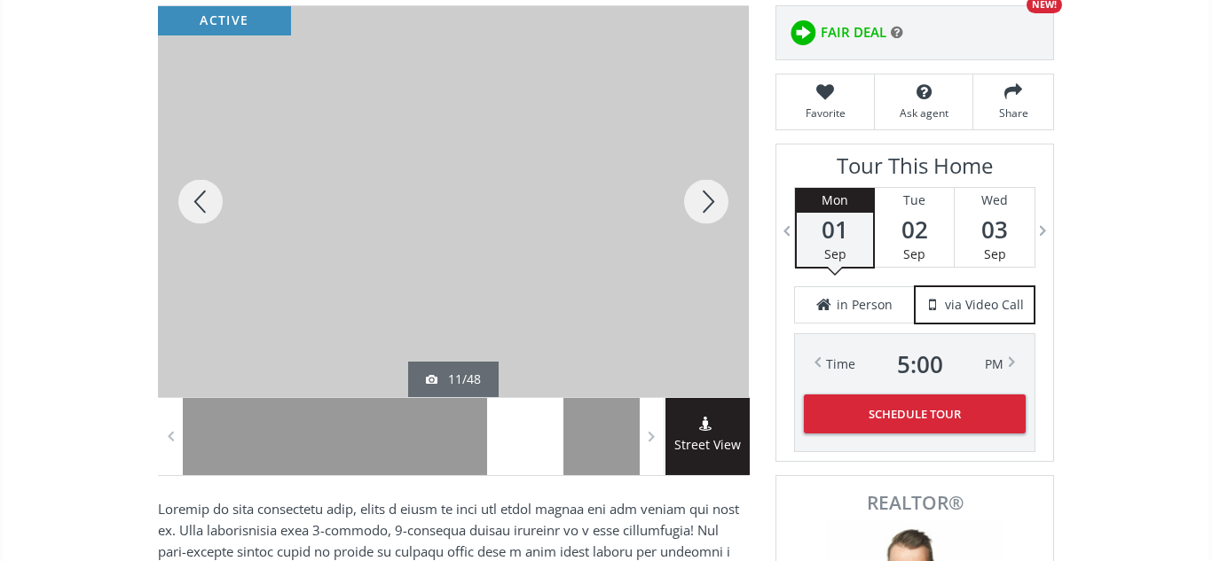
click at [702, 192] on div at bounding box center [705, 201] width 85 height 391
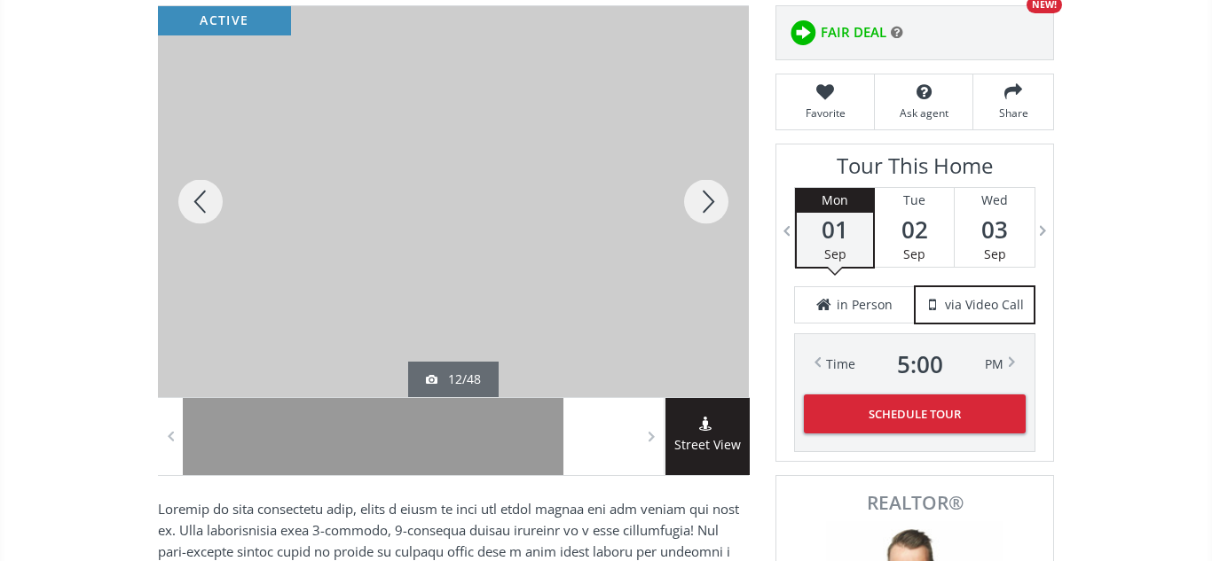
click at [702, 192] on div at bounding box center [705, 201] width 85 height 391
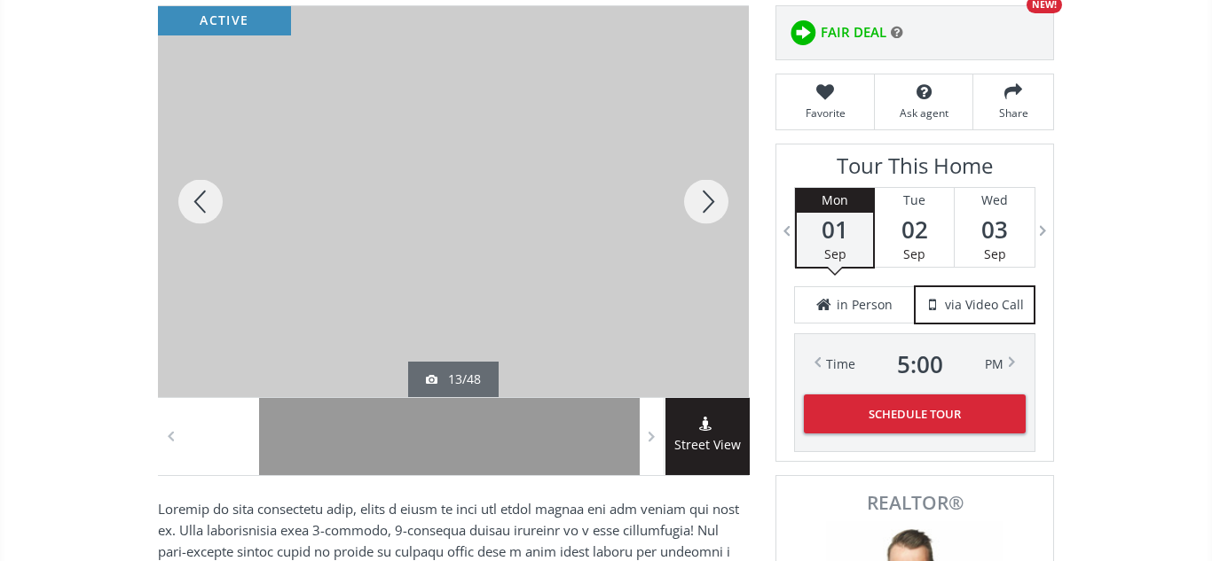
click at [702, 192] on div at bounding box center [705, 201] width 85 height 391
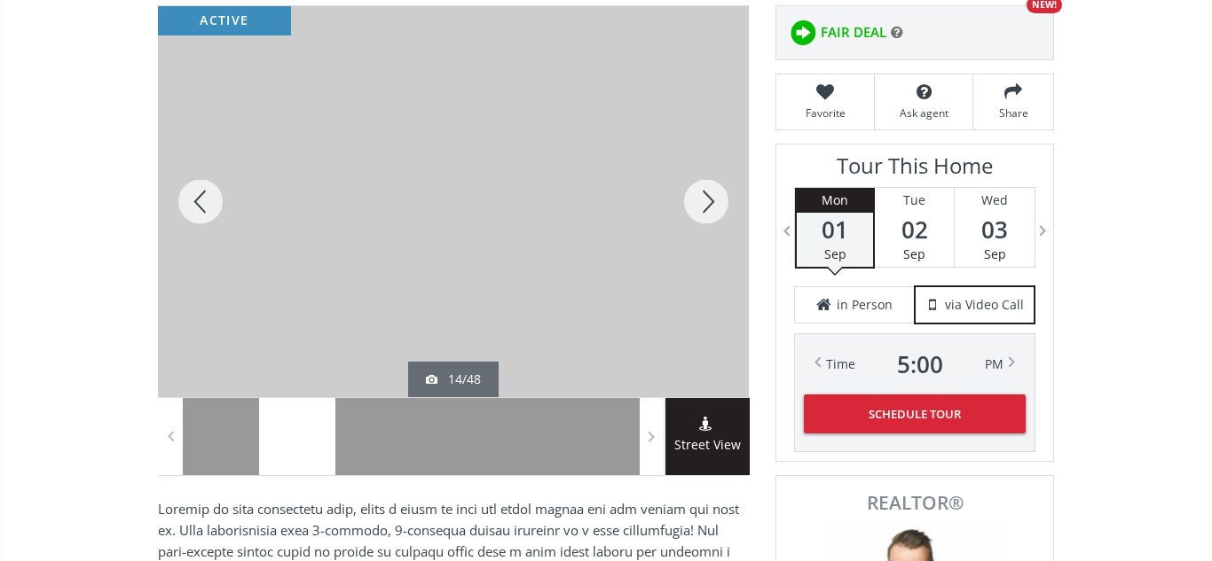
click at [702, 192] on div at bounding box center [705, 201] width 85 height 391
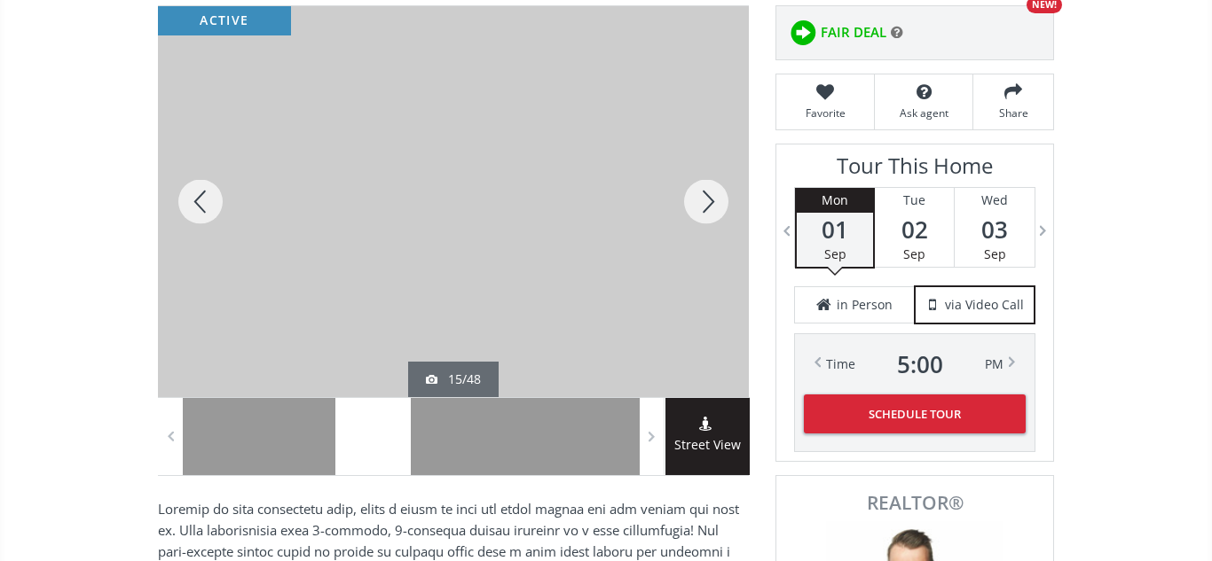
click at [200, 207] on div at bounding box center [200, 201] width 85 height 391
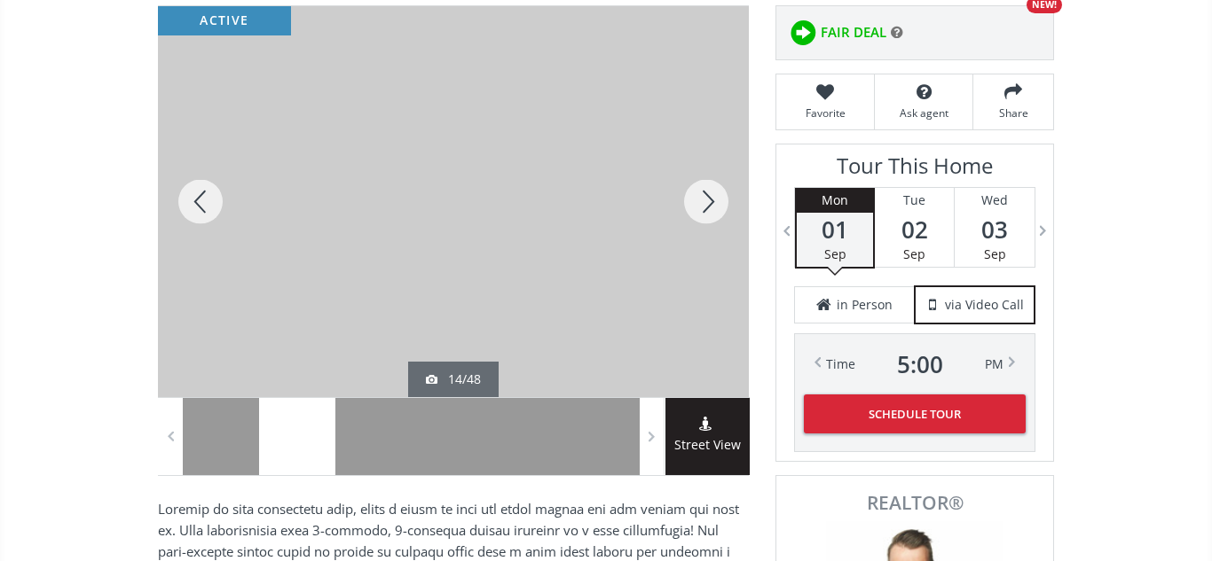
click at [213, 204] on div at bounding box center [200, 201] width 85 height 391
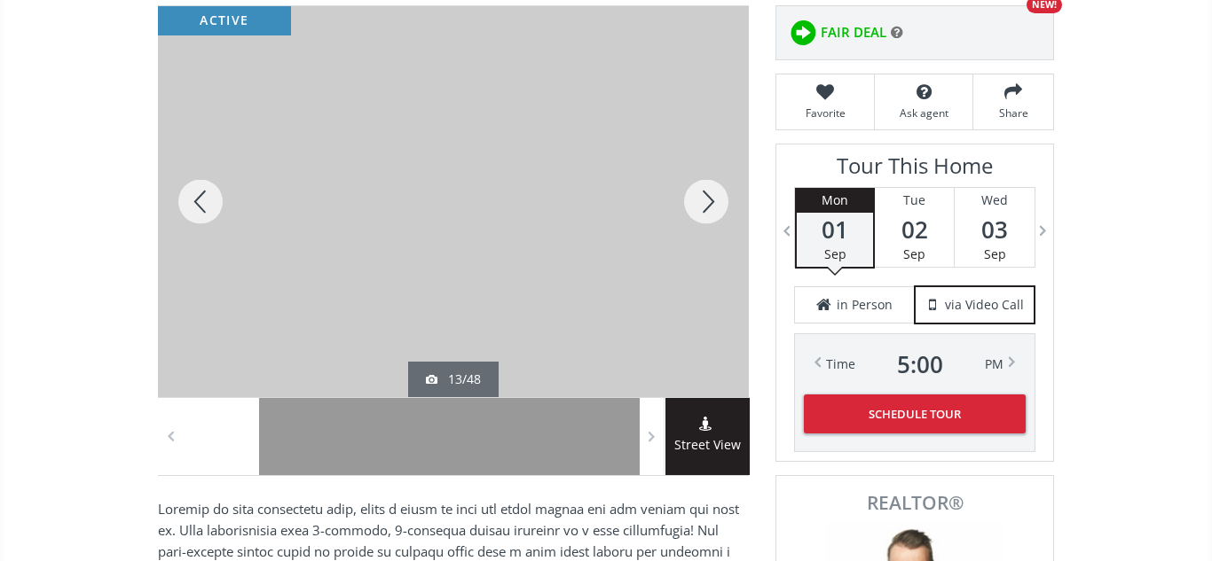
click at [710, 200] on div at bounding box center [705, 201] width 85 height 391
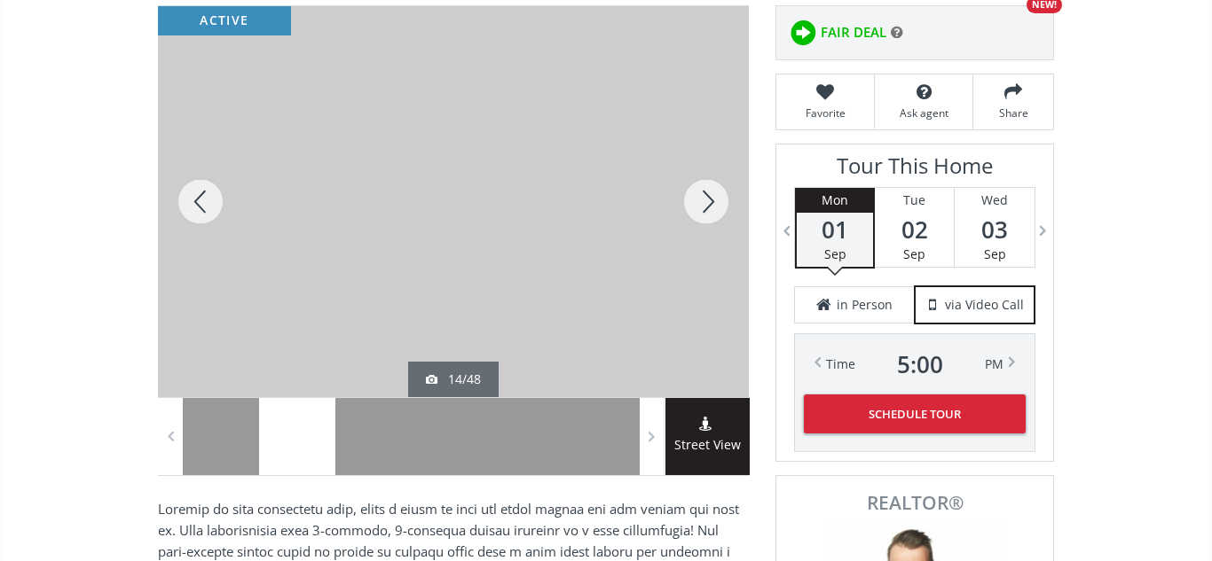
click at [710, 200] on div at bounding box center [705, 201] width 85 height 391
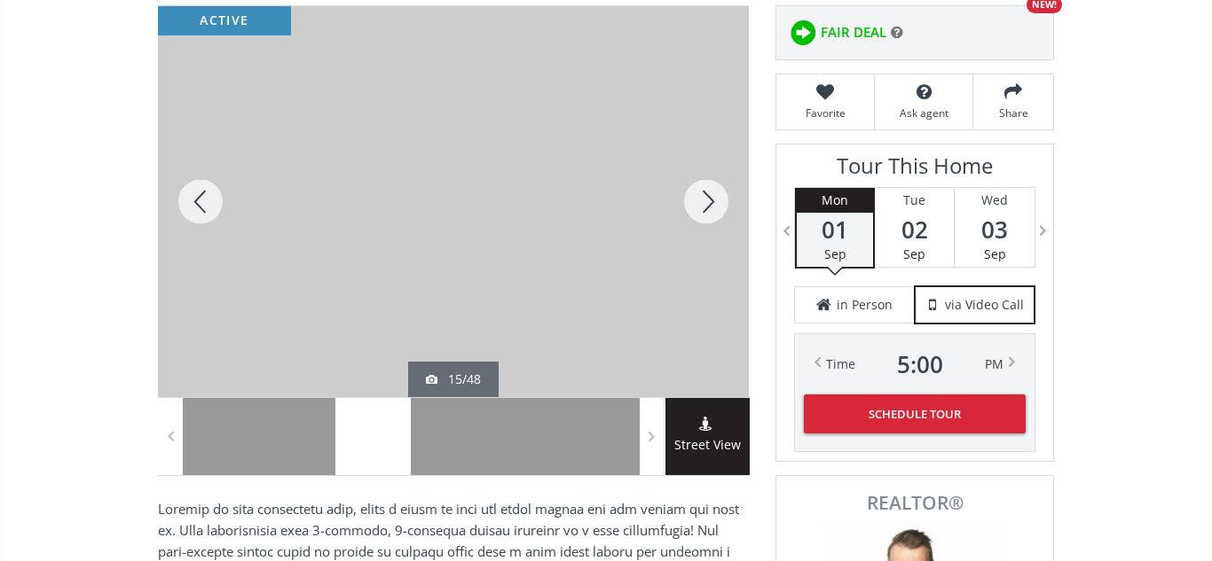
click at [710, 200] on div at bounding box center [705, 201] width 85 height 391
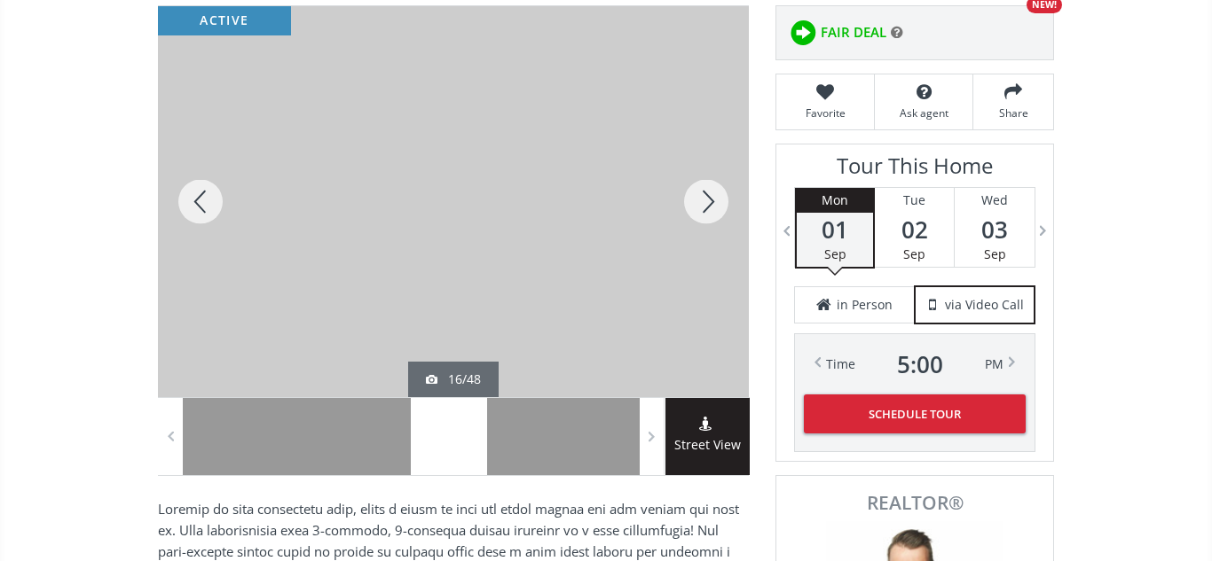
click at [710, 200] on div at bounding box center [705, 201] width 85 height 391
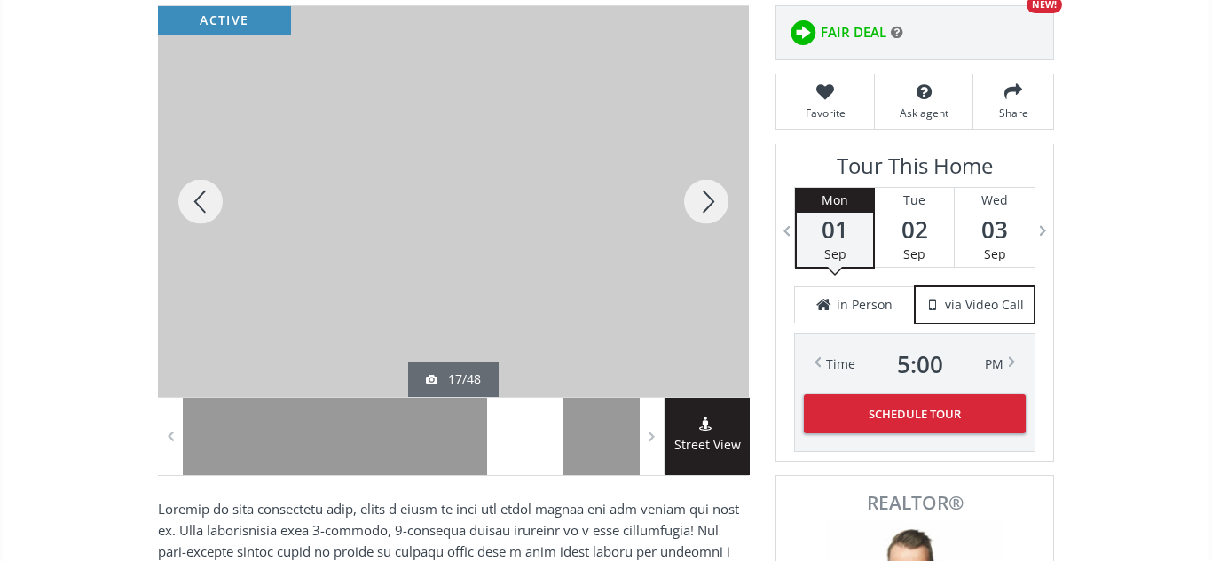
click at [710, 200] on div at bounding box center [705, 201] width 85 height 391
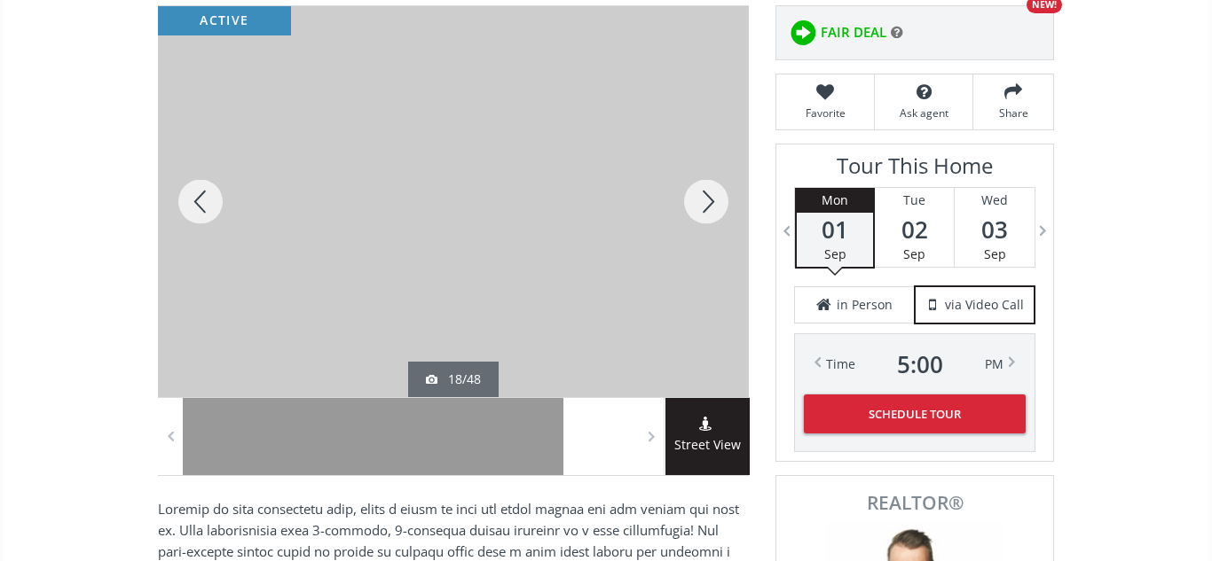
click at [710, 200] on div at bounding box center [705, 201] width 85 height 391
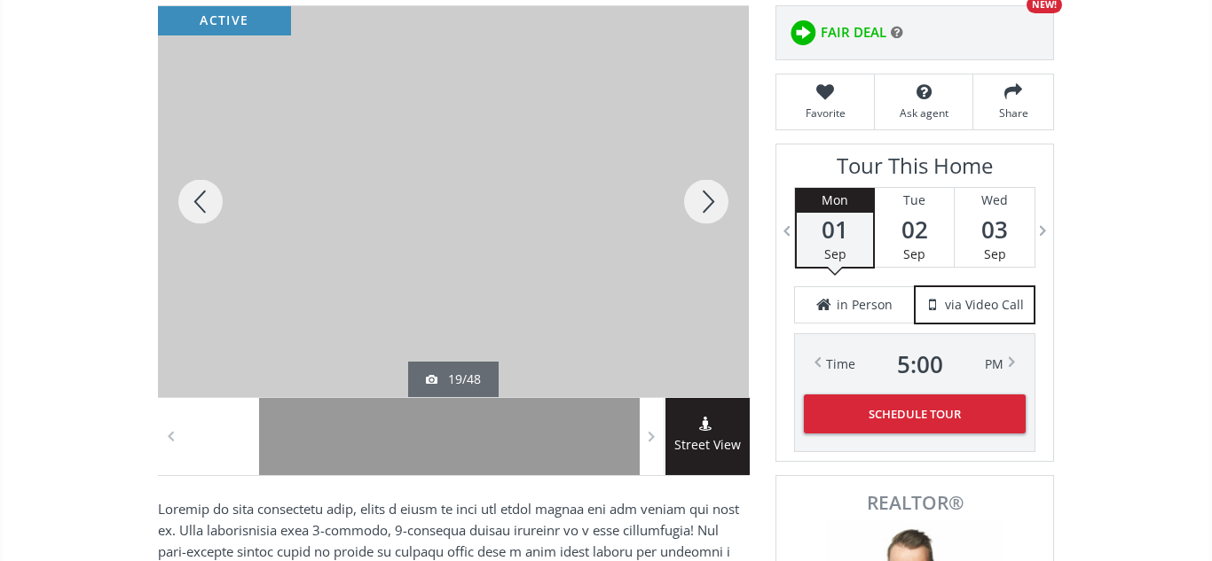
click at [211, 203] on div at bounding box center [200, 201] width 85 height 391
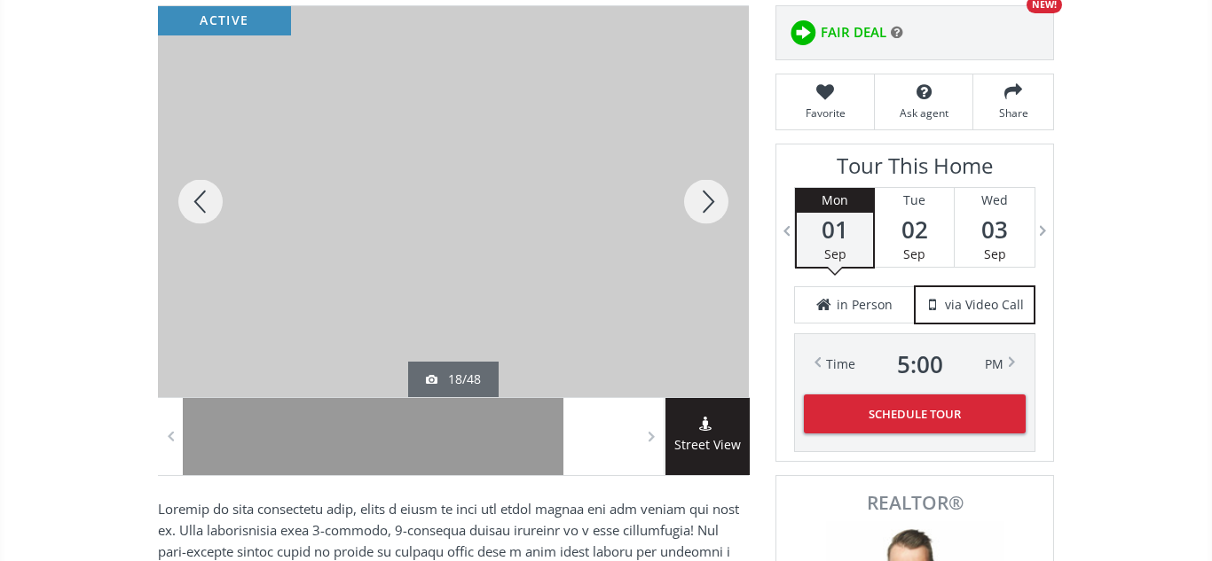
click at [714, 198] on div at bounding box center [705, 201] width 85 height 391
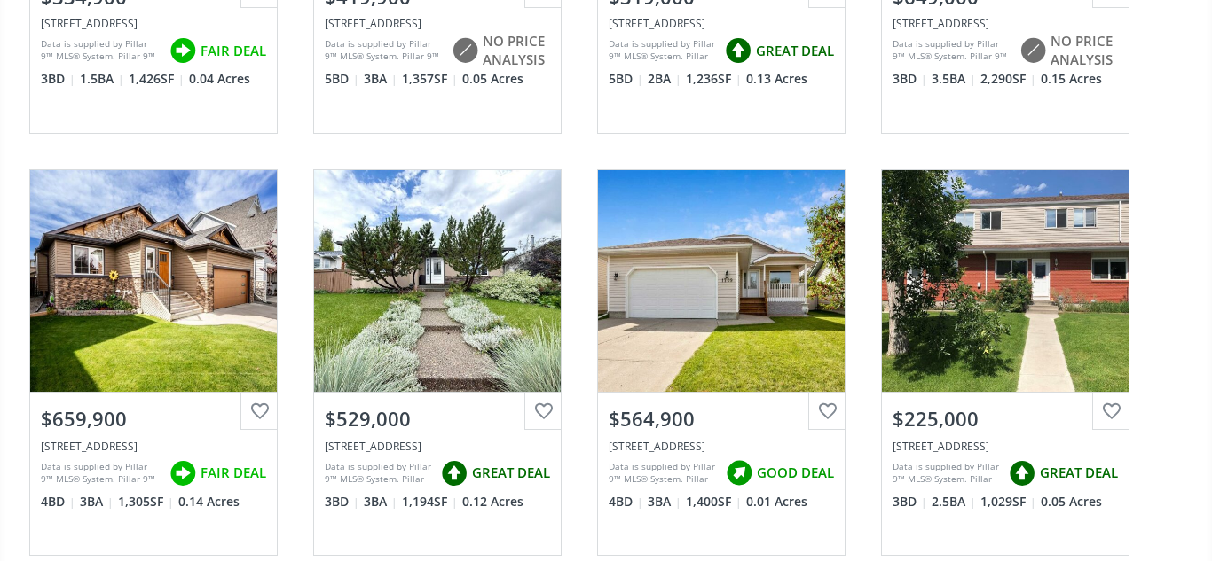
scroll to position [1320, 0]
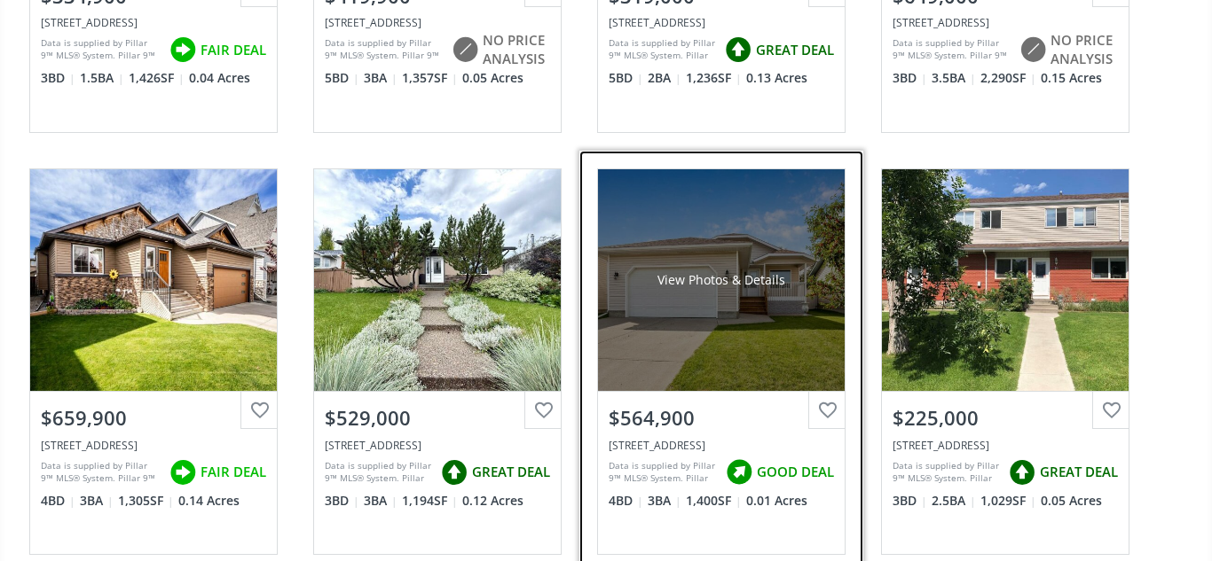
click at [665, 310] on div "View Photos & Details" at bounding box center [721, 280] width 247 height 222
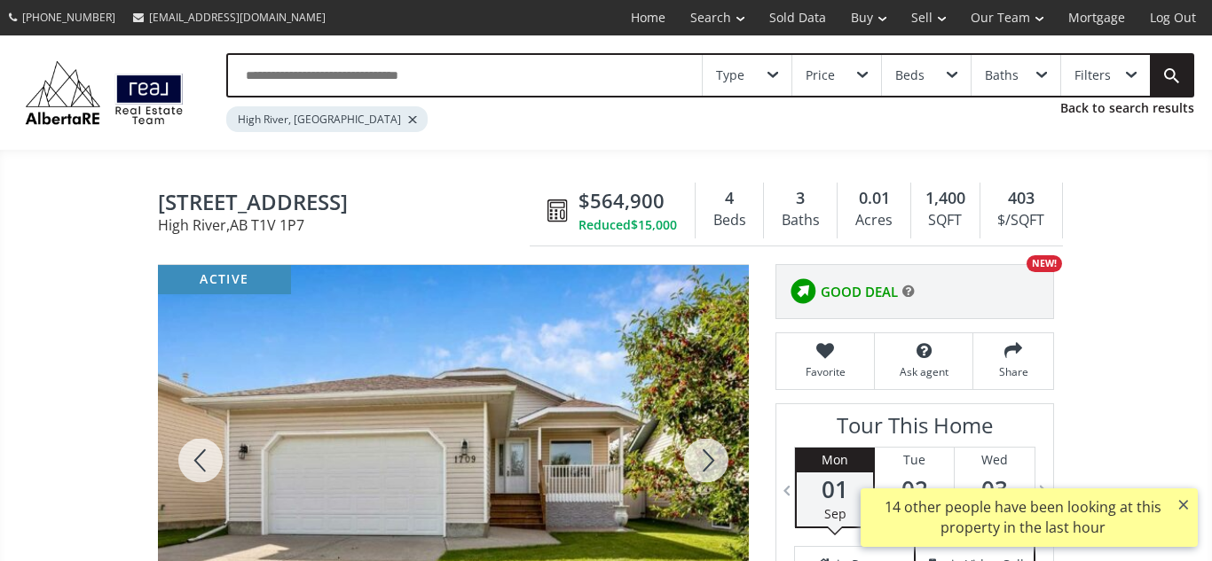
click at [719, 471] on div at bounding box center [705, 460] width 85 height 391
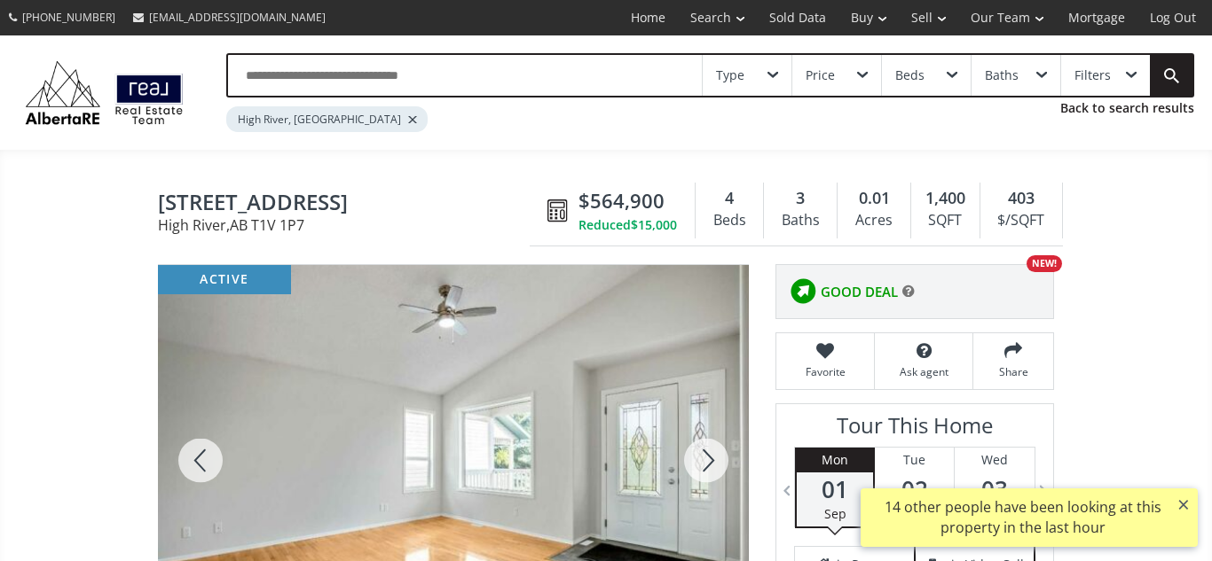
click at [719, 471] on div at bounding box center [705, 460] width 85 height 391
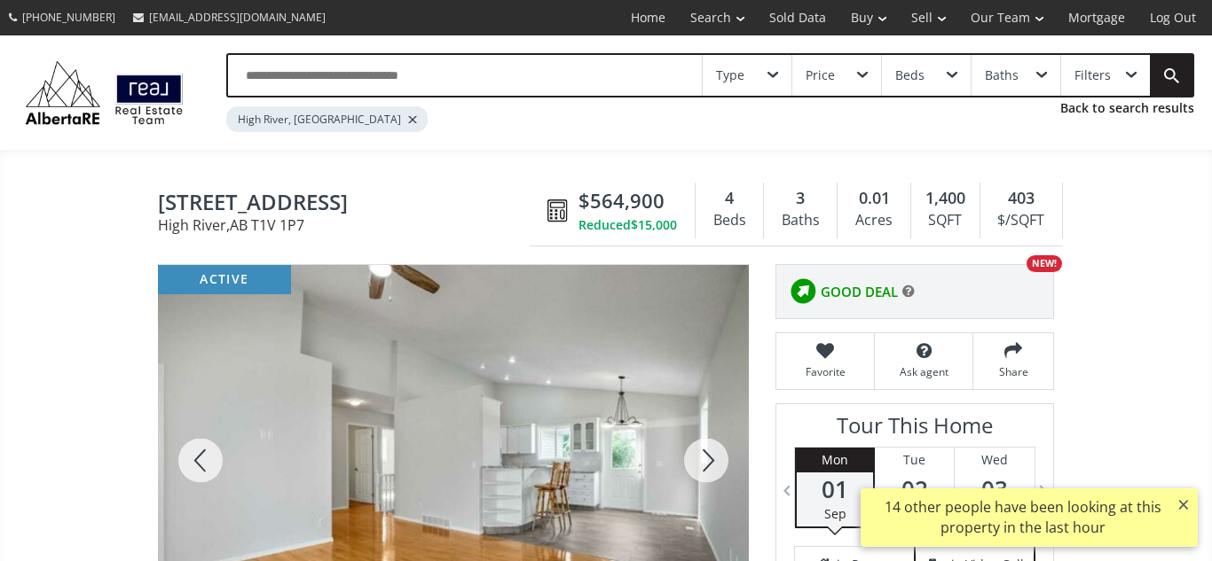
click at [719, 471] on div at bounding box center [705, 460] width 85 height 391
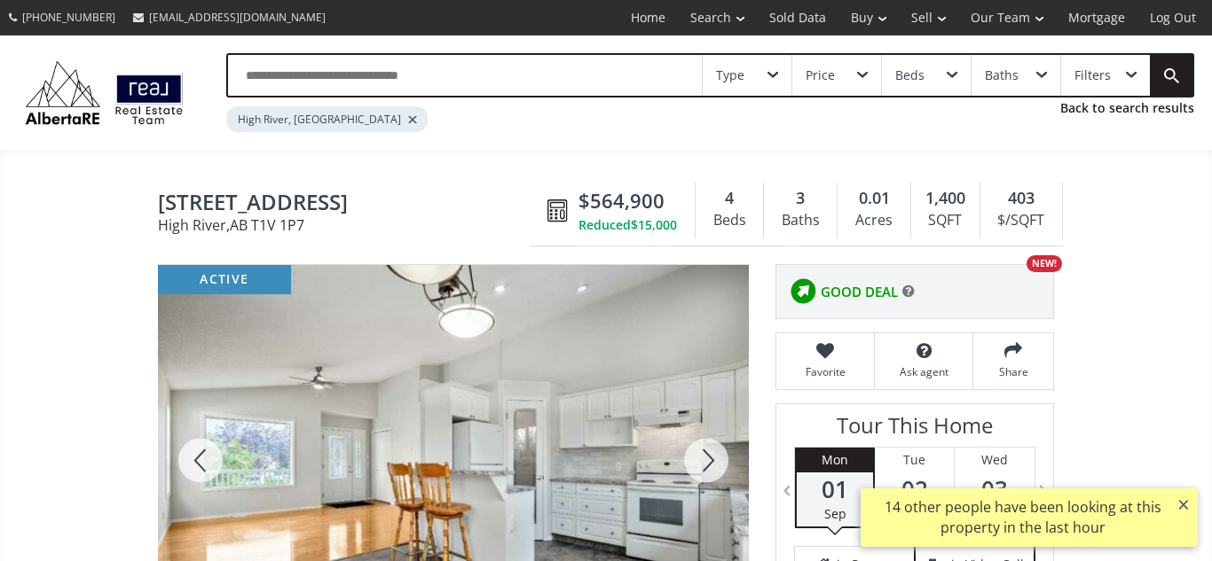
click at [719, 471] on div at bounding box center [705, 460] width 85 height 391
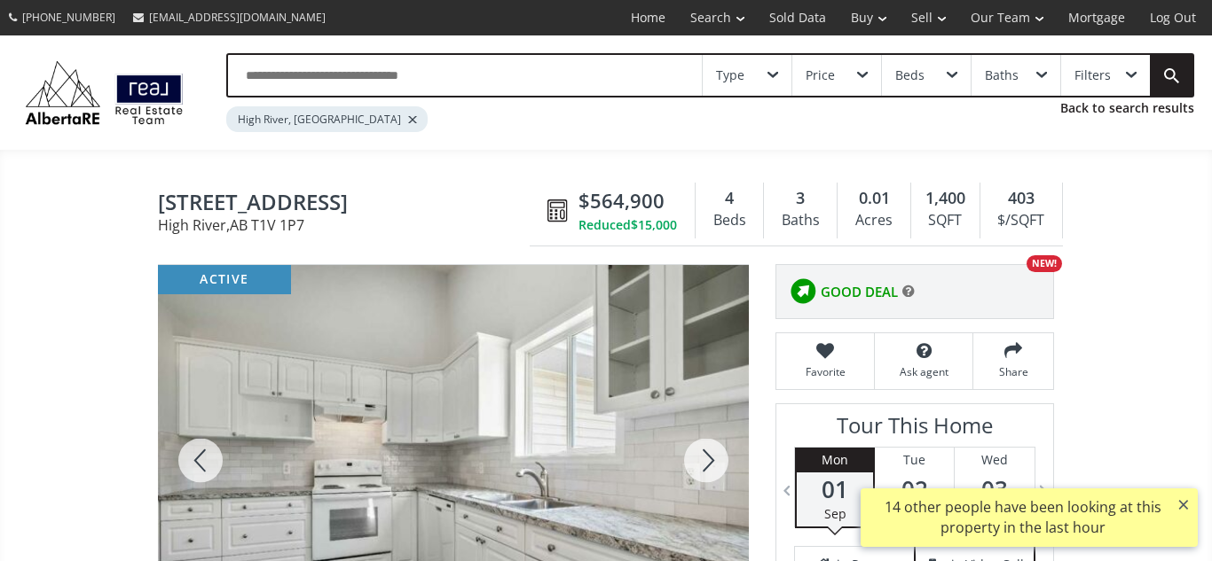
click at [719, 471] on div at bounding box center [705, 460] width 85 height 391
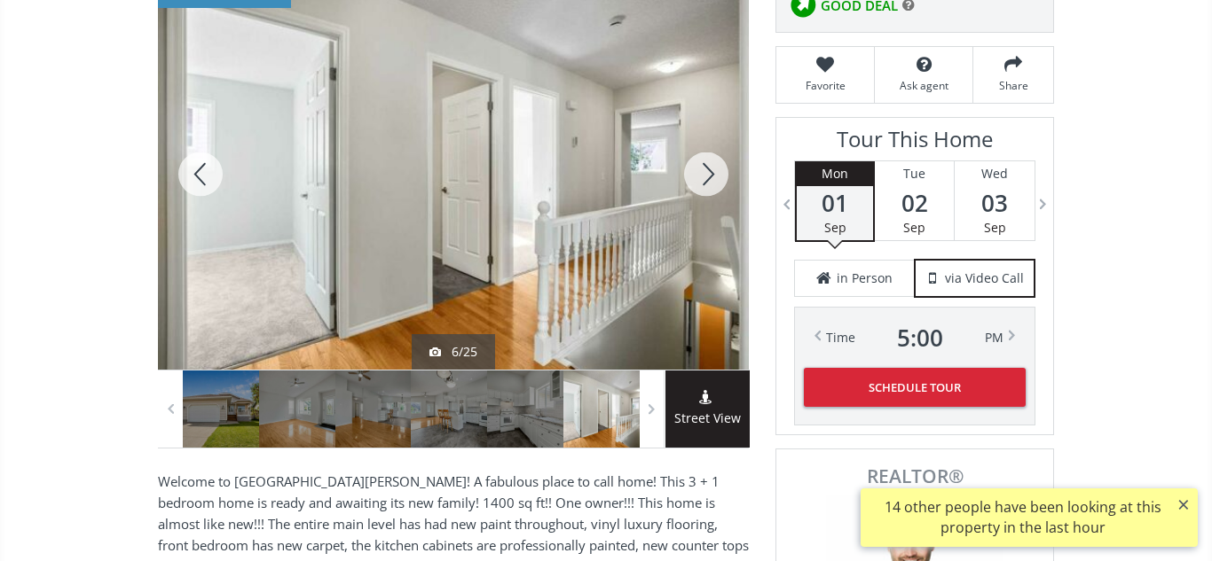
scroll to position [288, 0]
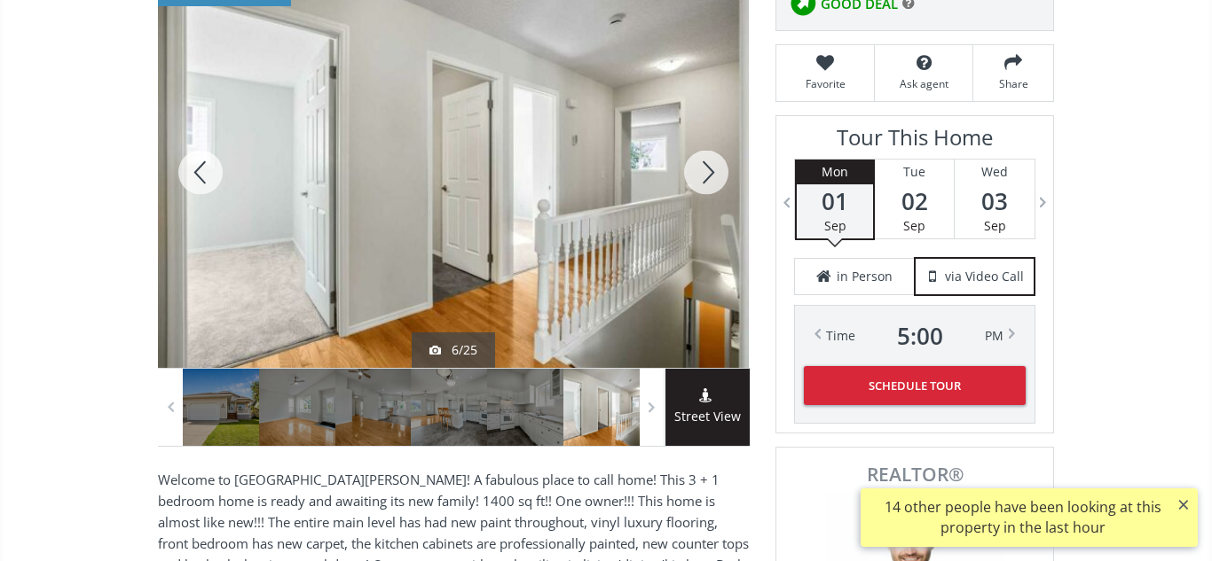
click at [695, 175] on div at bounding box center [705, 172] width 85 height 391
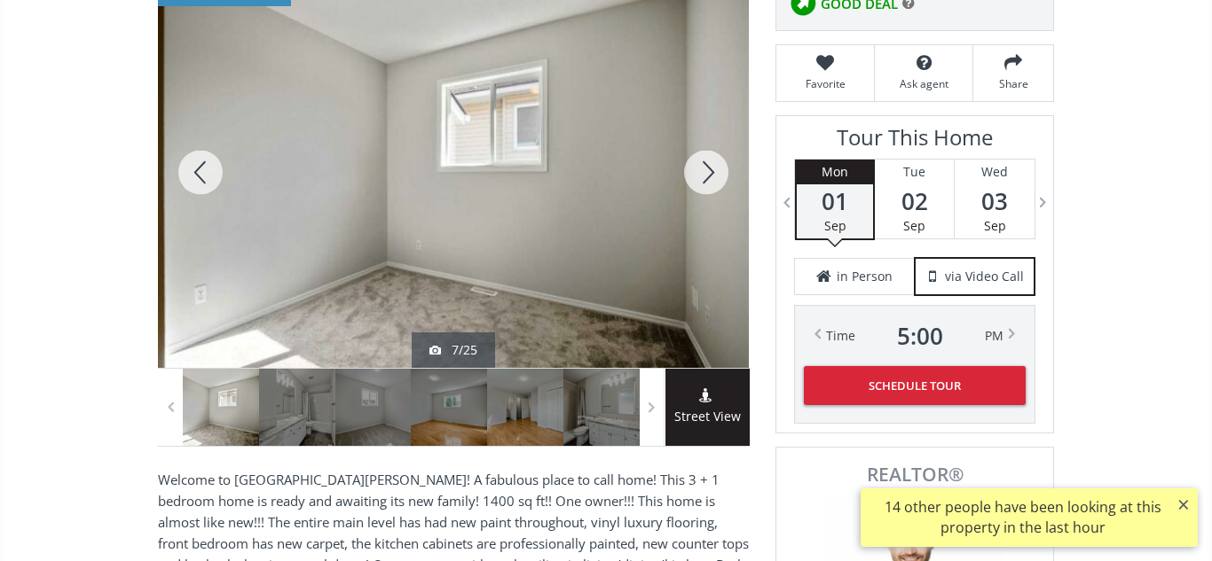
click at [695, 175] on div at bounding box center [705, 172] width 85 height 391
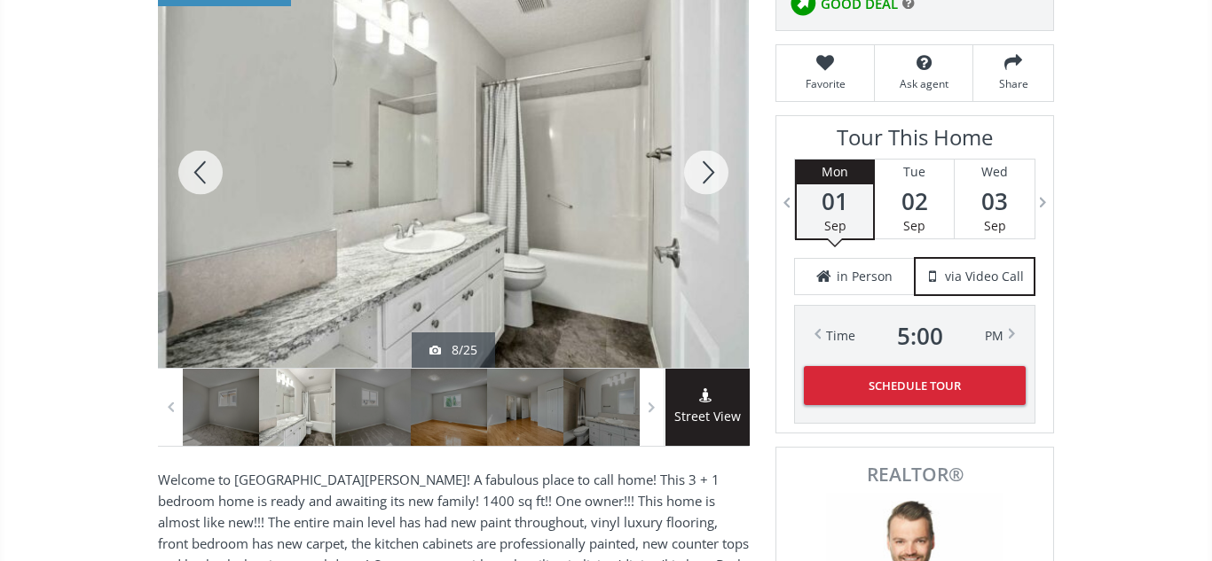
click at [695, 175] on div at bounding box center [705, 172] width 85 height 391
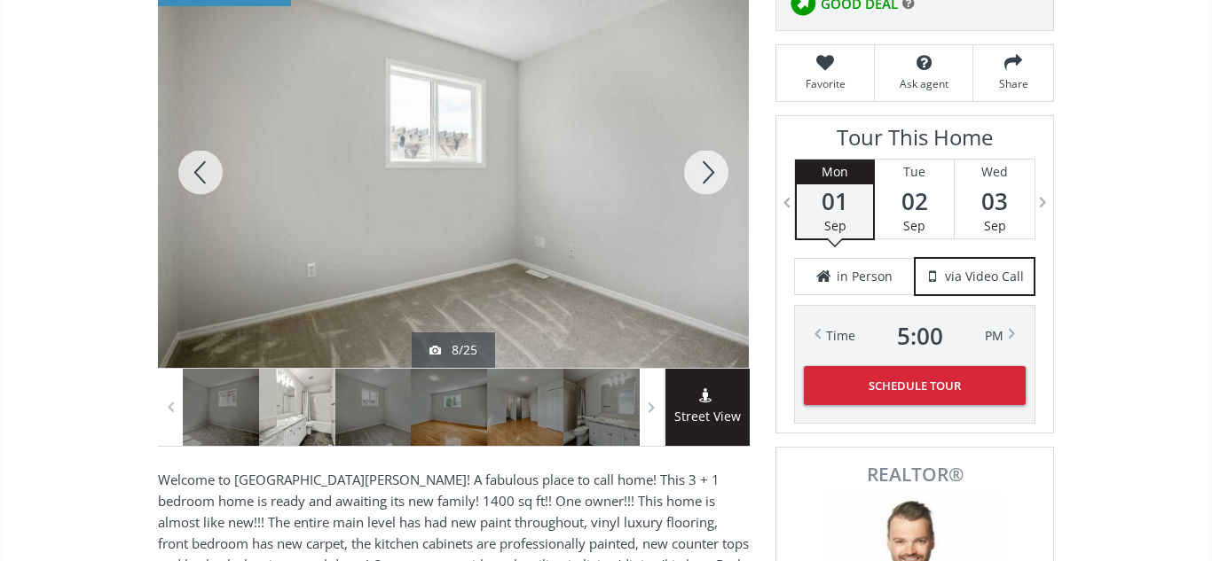
click at [695, 175] on div at bounding box center [705, 172] width 85 height 391
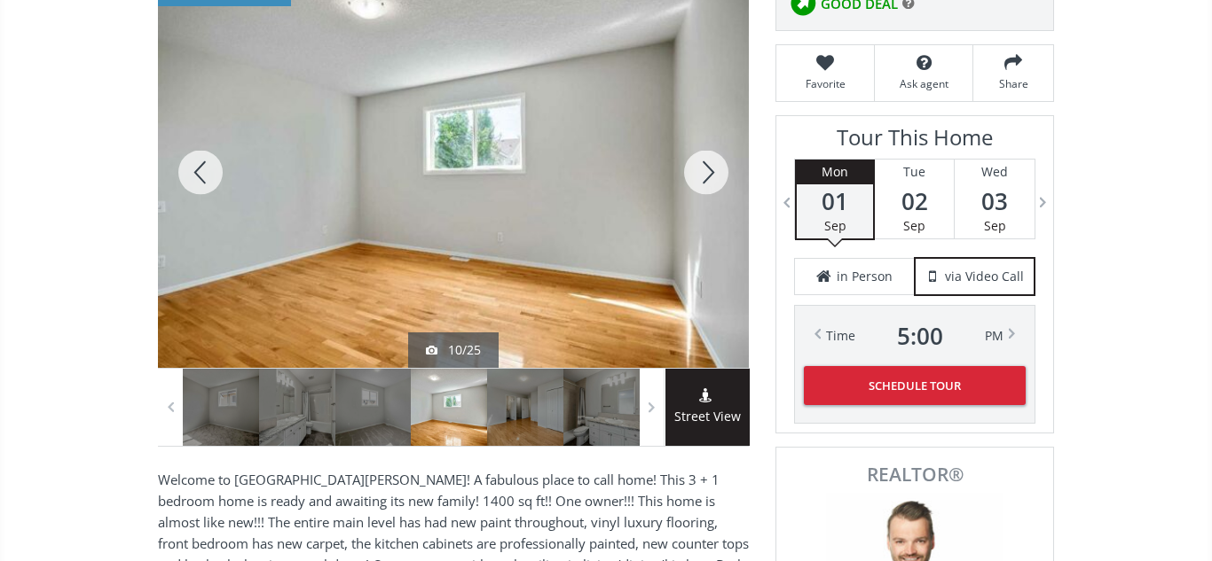
click at [695, 175] on div at bounding box center [705, 172] width 85 height 391
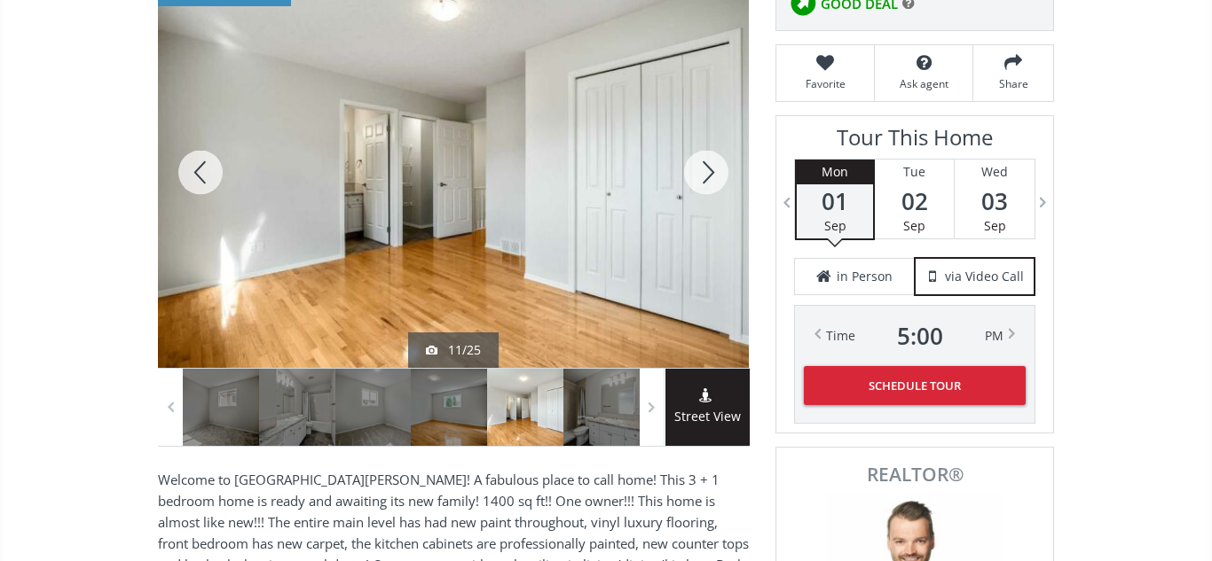
click at [695, 175] on div at bounding box center [705, 172] width 85 height 391
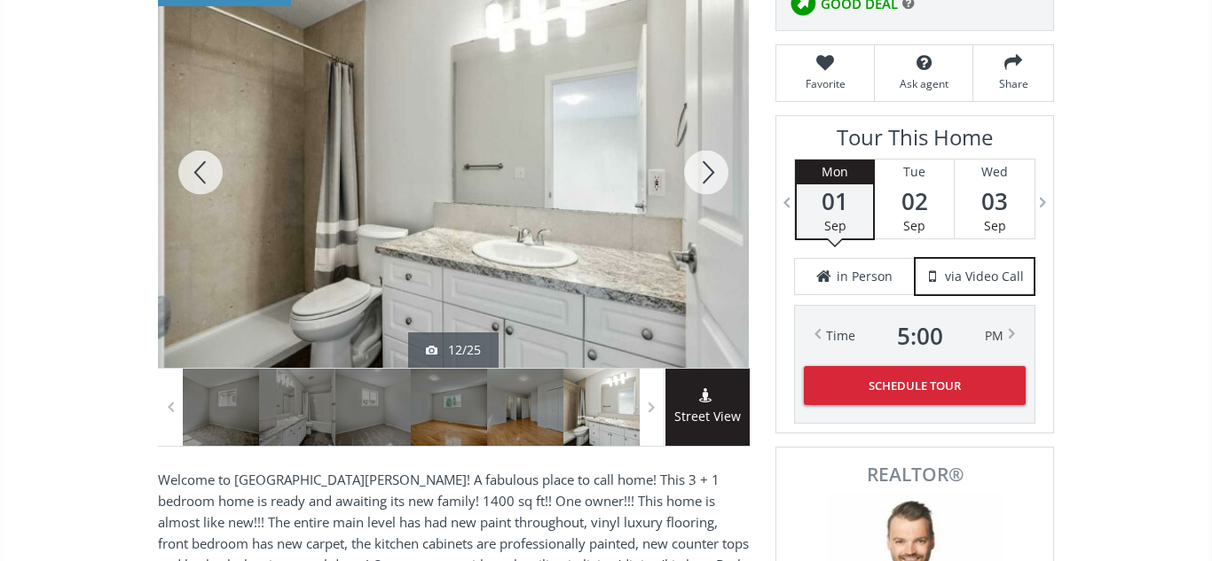
click at [695, 175] on div at bounding box center [705, 172] width 85 height 391
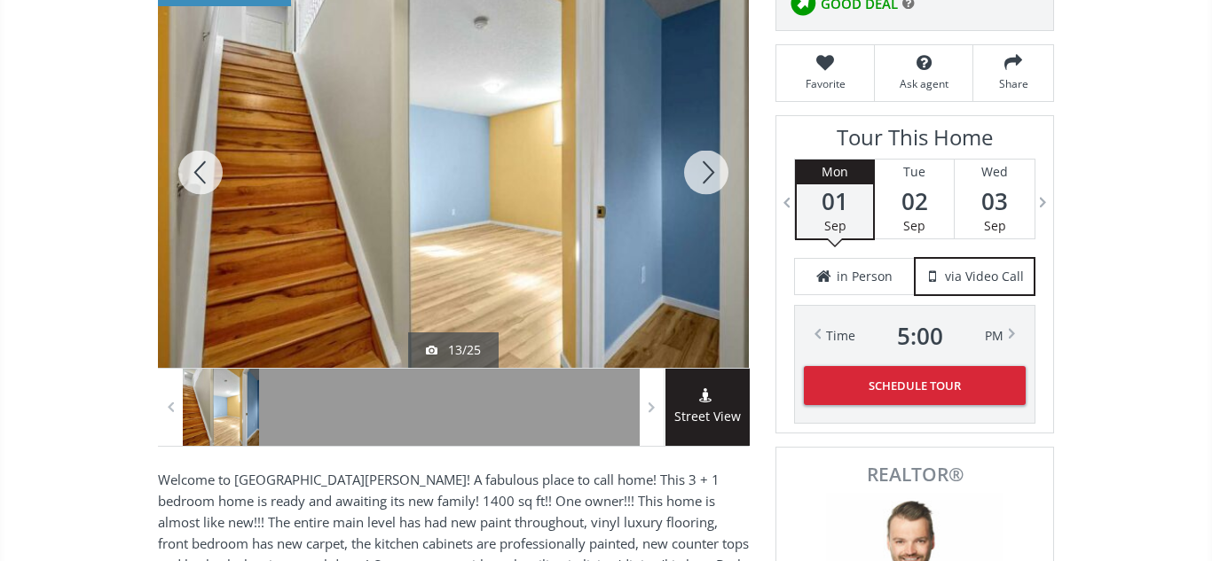
click at [695, 175] on div at bounding box center [705, 172] width 85 height 391
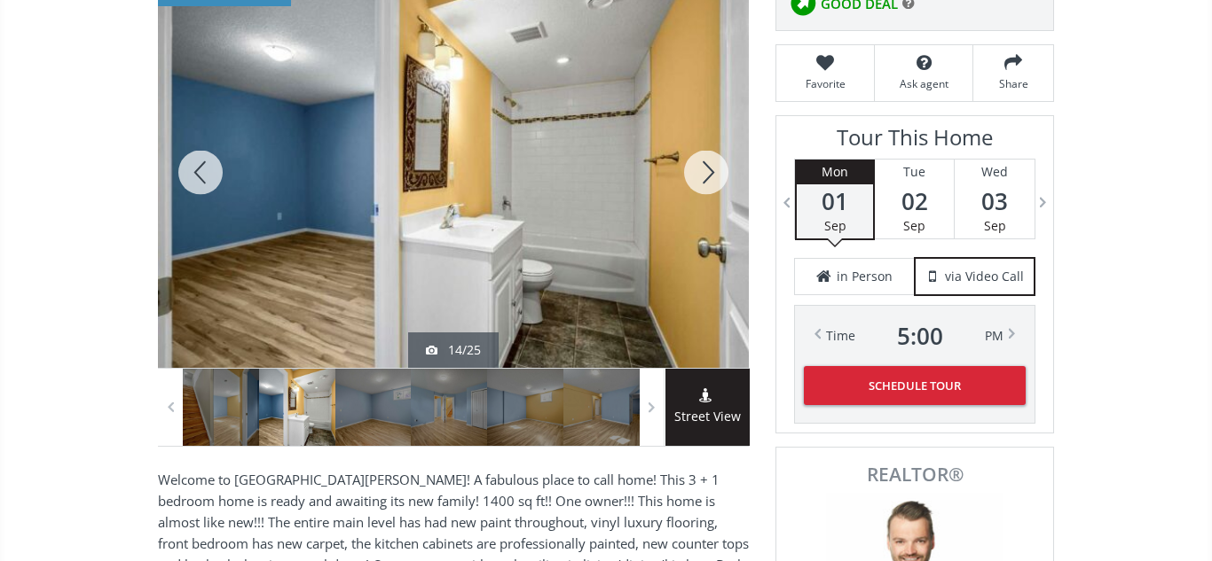
click at [695, 175] on div at bounding box center [705, 172] width 85 height 391
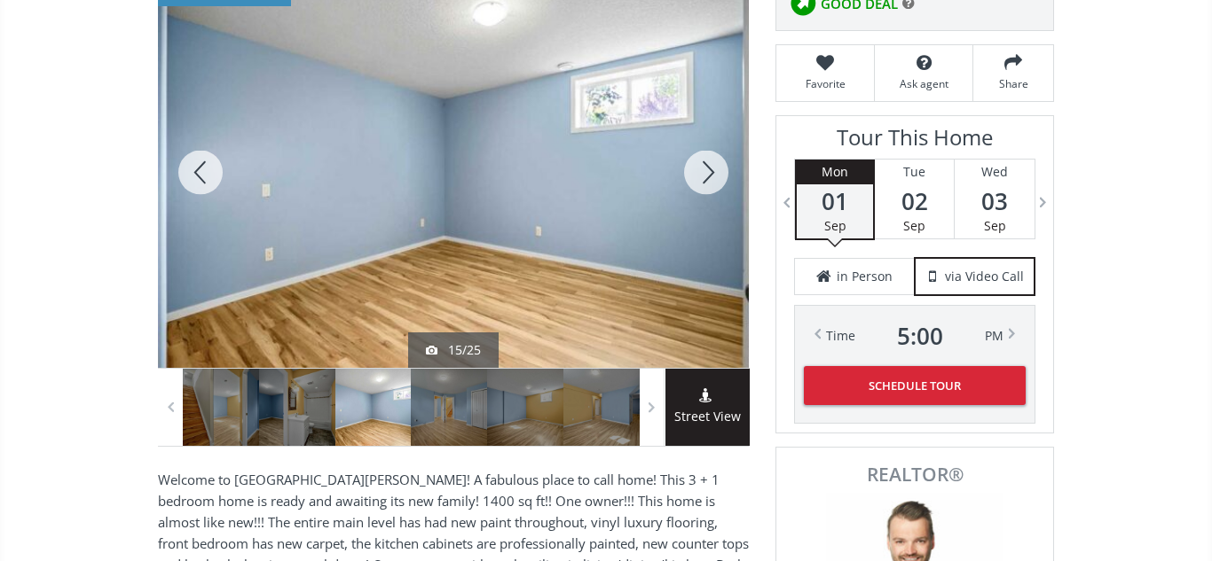
click at [695, 175] on div at bounding box center [705, 172] width 85 height 391
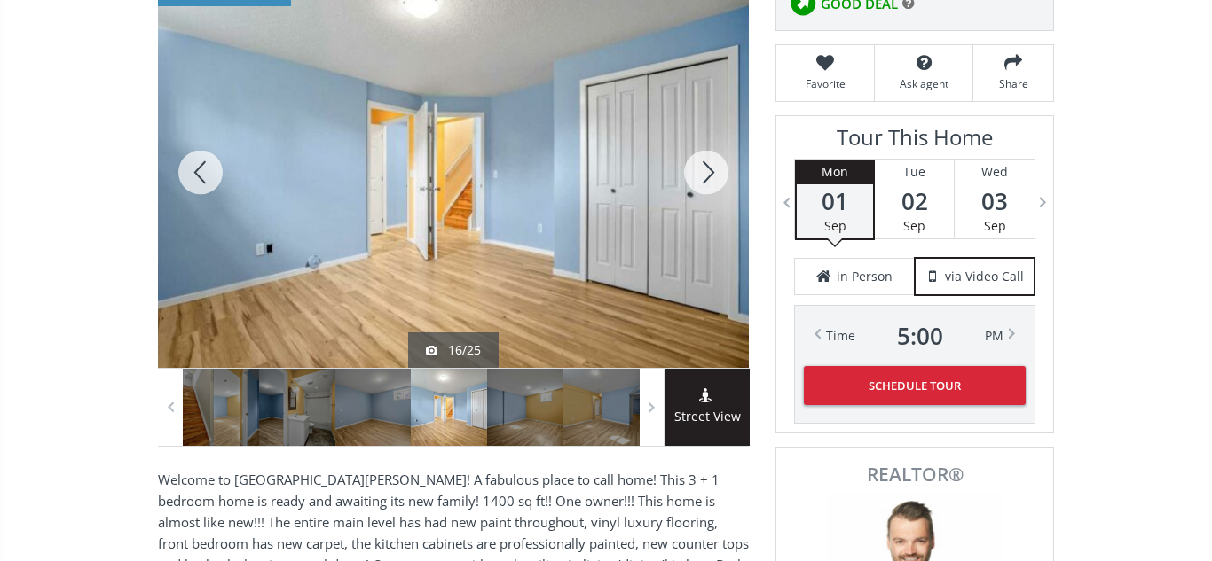
click at [695, 175] on div at bounding box center [705, 172] width 85 height 391
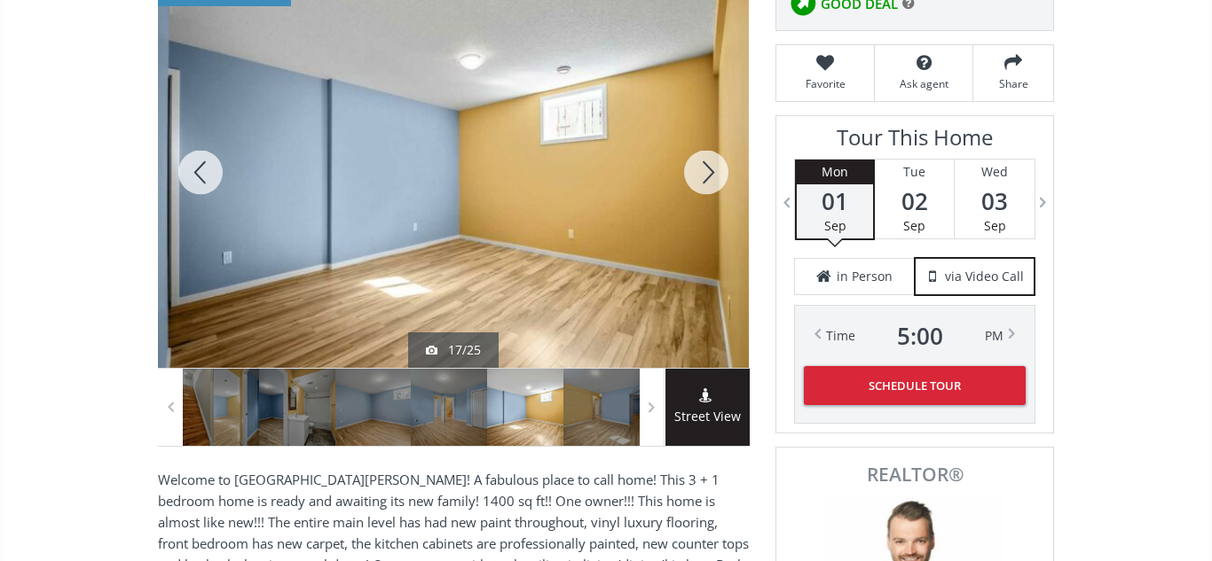
click at [695, 175] on div at bounding box center [705, 172] width 85 height 391
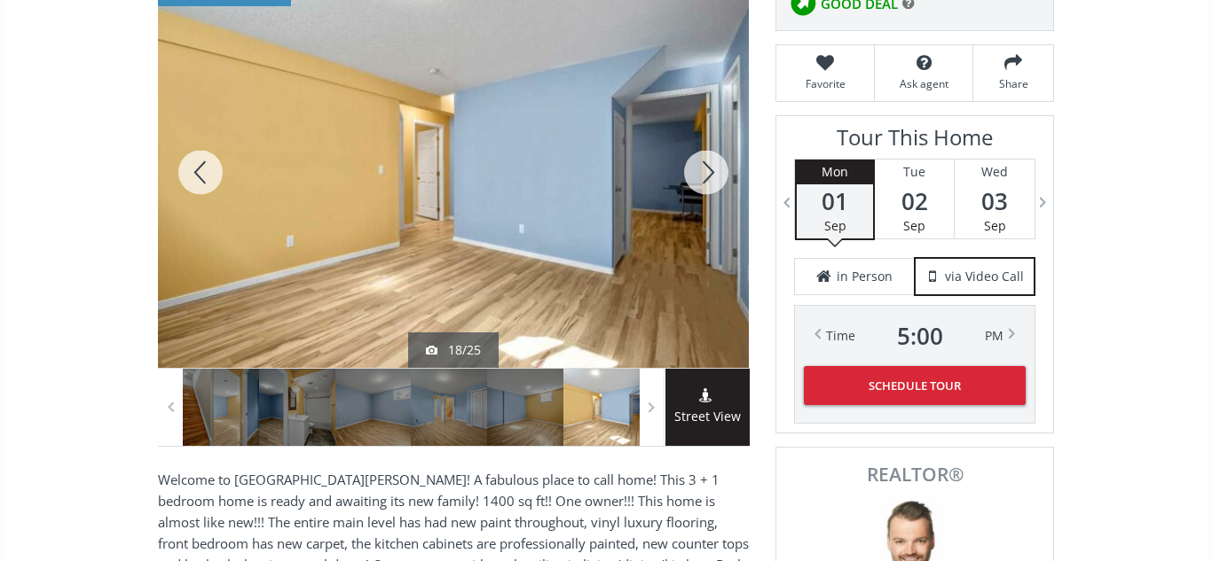
click at [695, 175] on div at bounding box center [705, 172] width 85 height 391
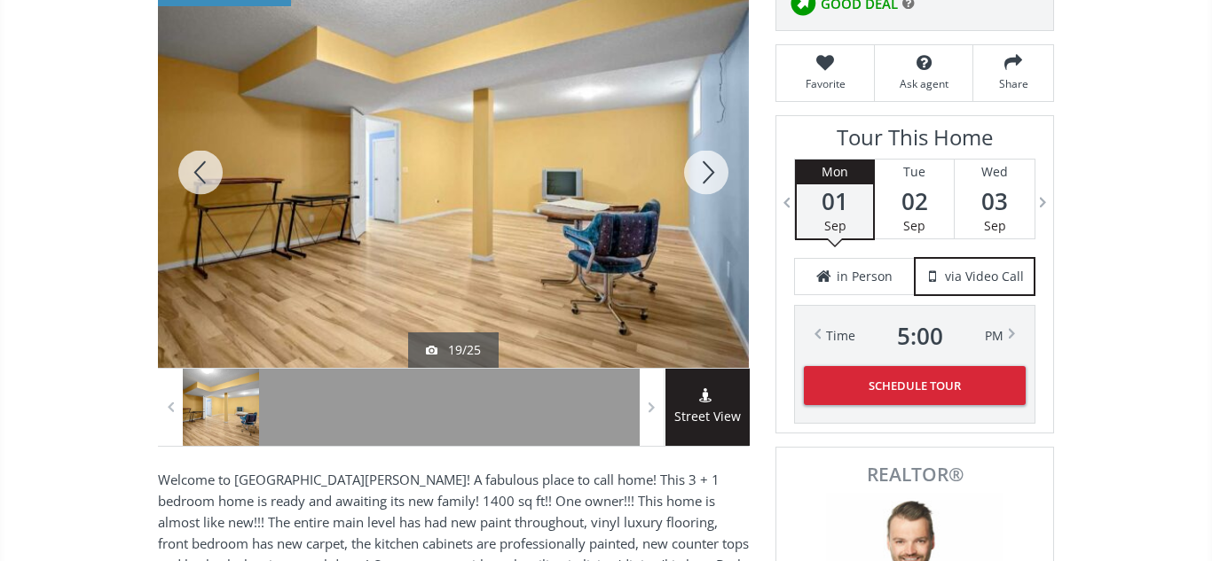
click at [695, 175] on div at bounding box center [705, 172] width 85 height 391
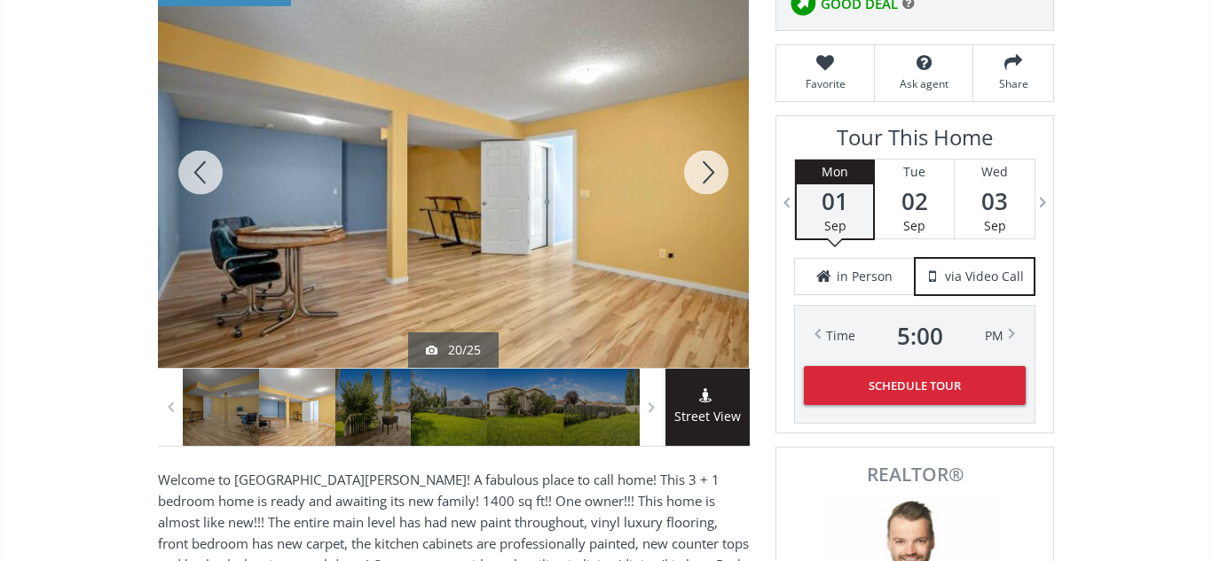
click at [695, 175] on div at bounding box center [705, 172] width 85 height 391
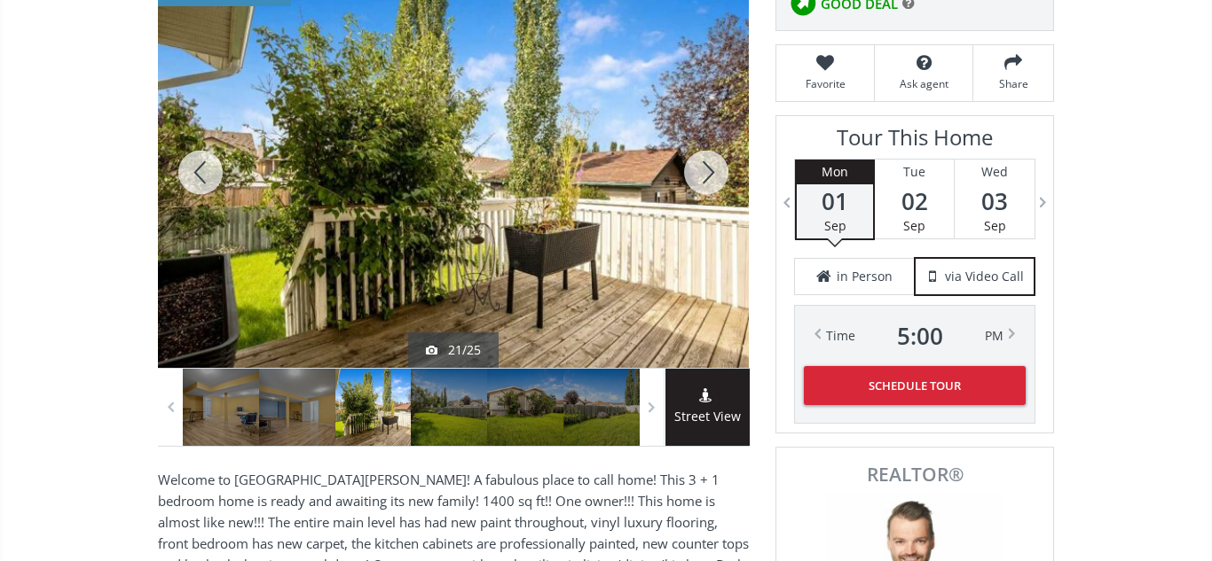
click at [695, 175] on div at bounding box center [705, 172] width 85 height 391
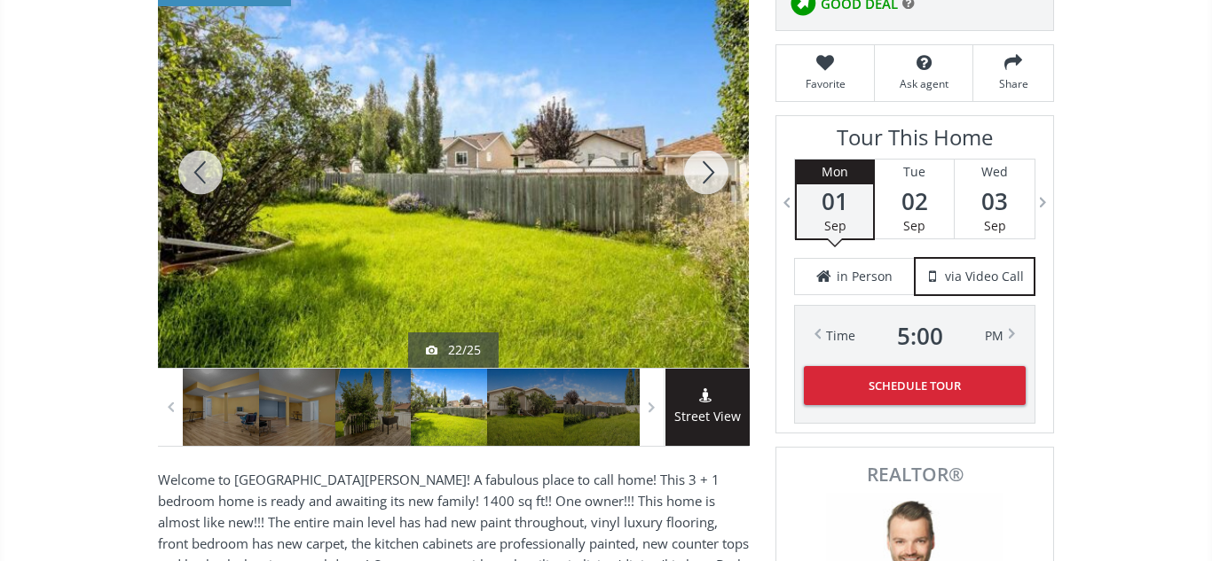
click at [695, 175] on div at bounding box center [705, 172] width 85 height 391
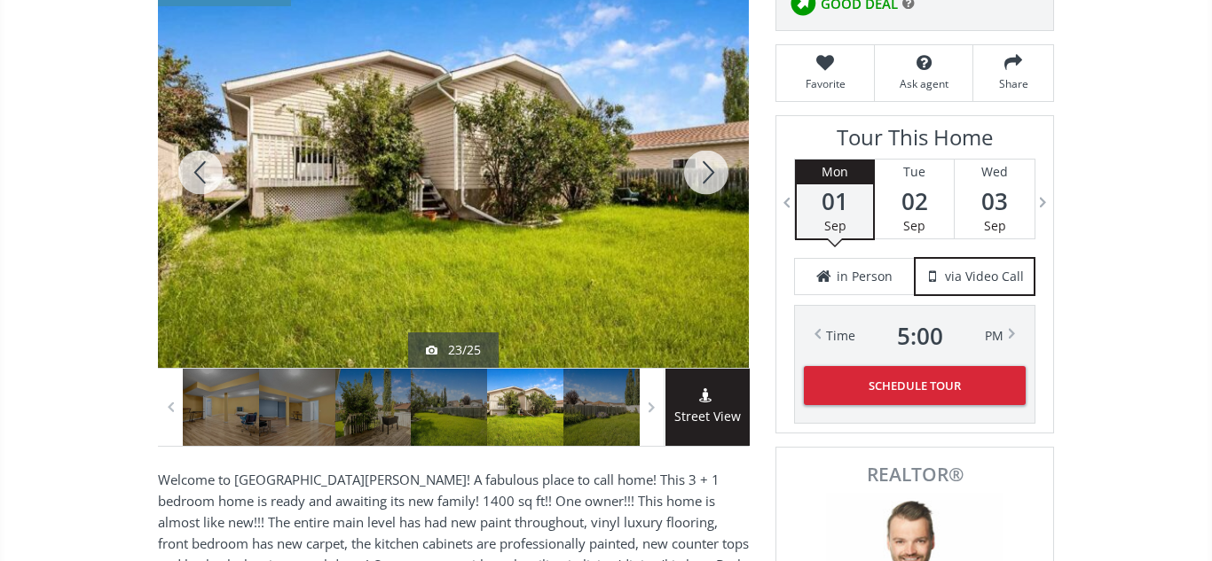
click at [695, 175] on div at bounding box center [705, 172] width 85 height 391
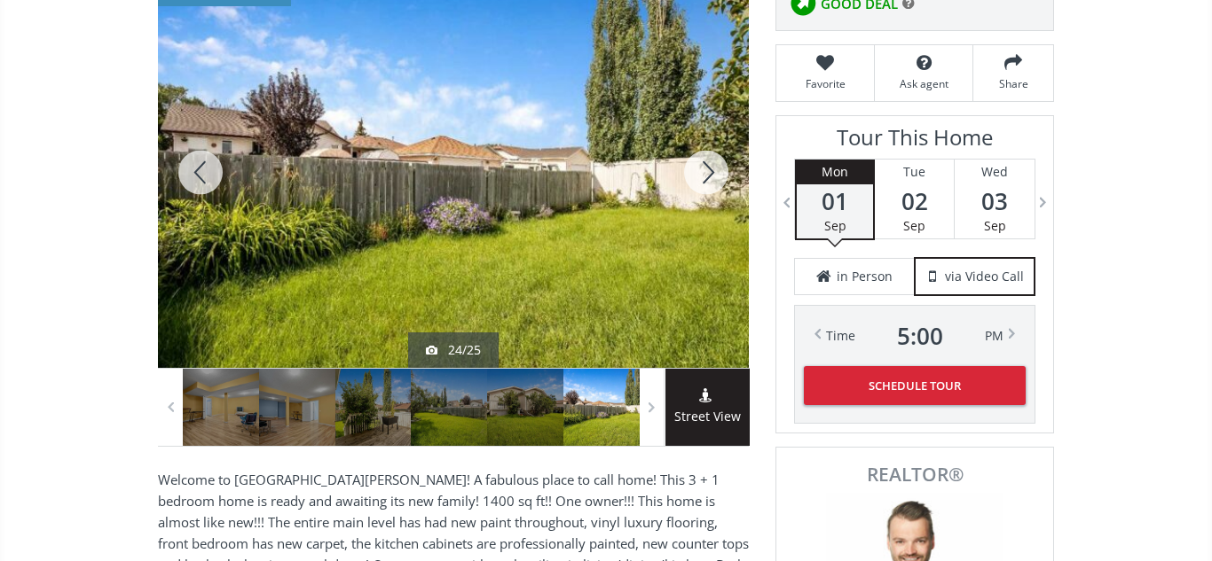
click at [695, 175] on div at bounding box center [705, 172] width 85 height 391
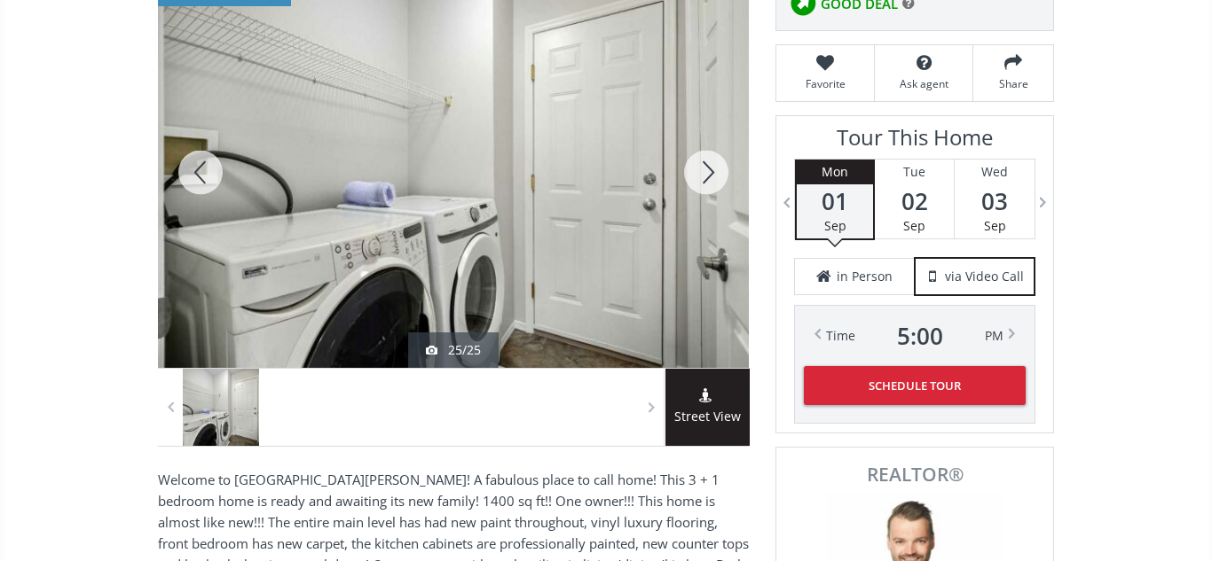
click at [695, 175] on div at bounding box center [705, 172] width 85 height 391
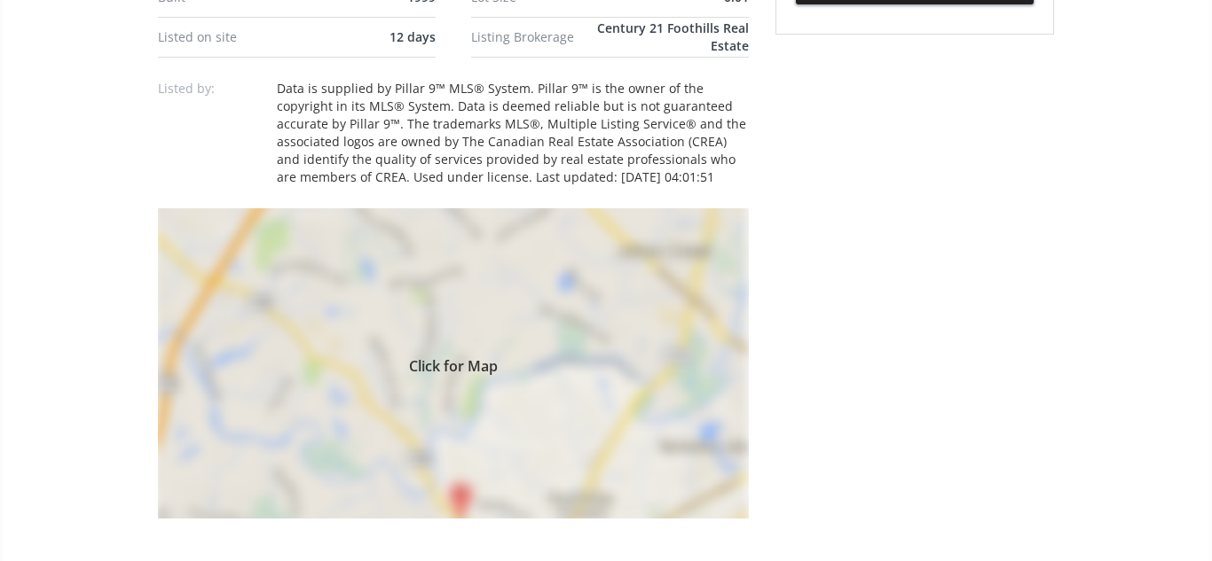
scroll to position [1138, 0]
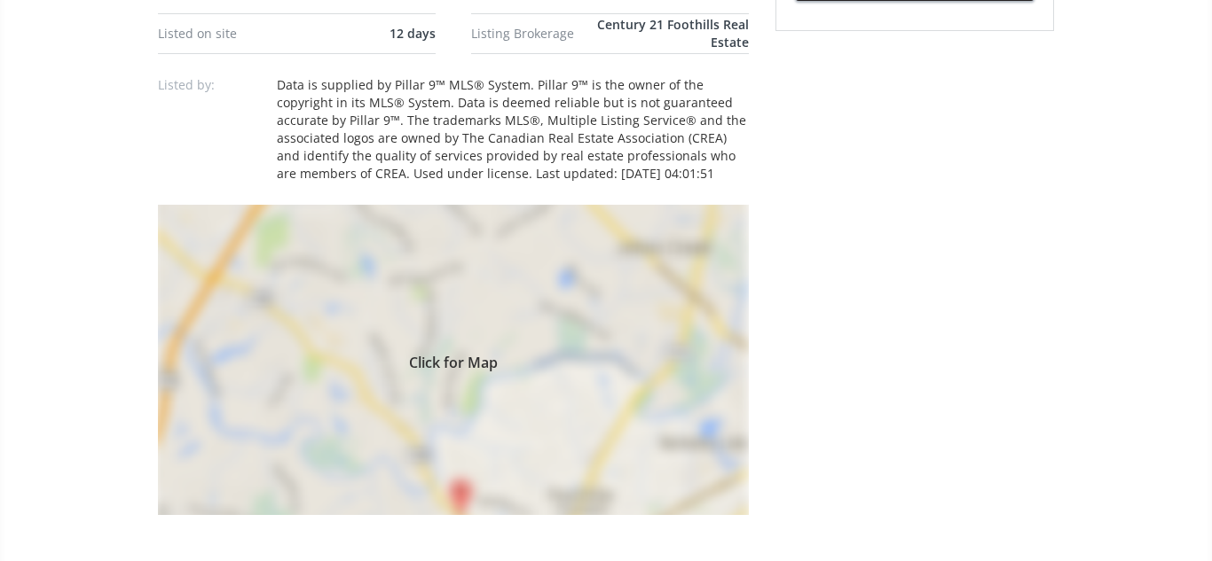
click at [459, 331] on div "Click for Map" at bounding box center [453, 360] width 591 height 310
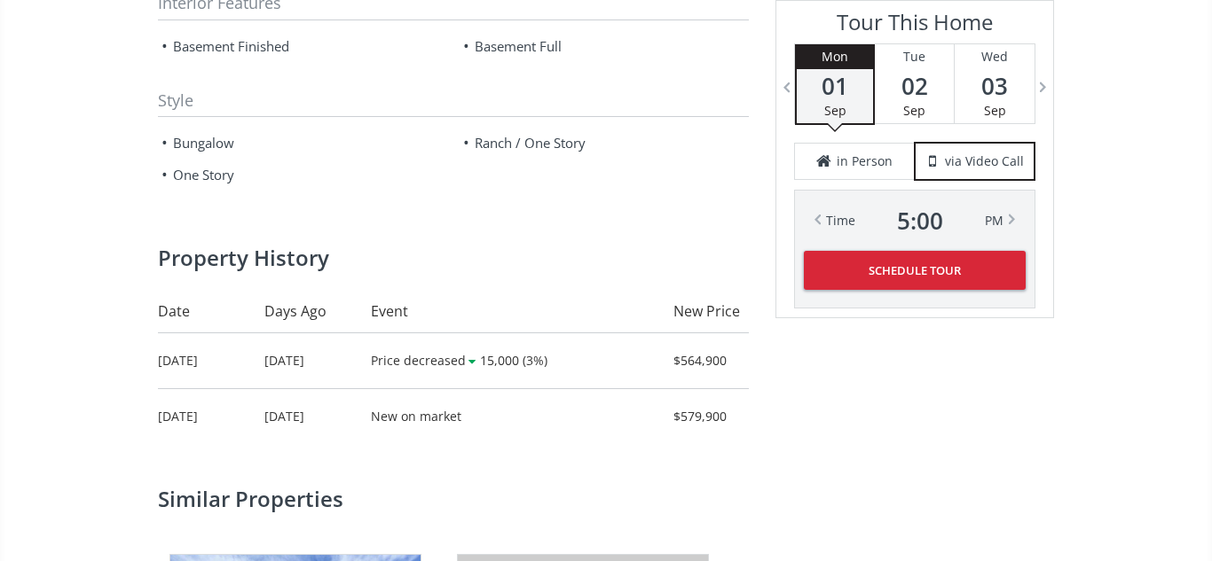
scroll to position [2168, 0]
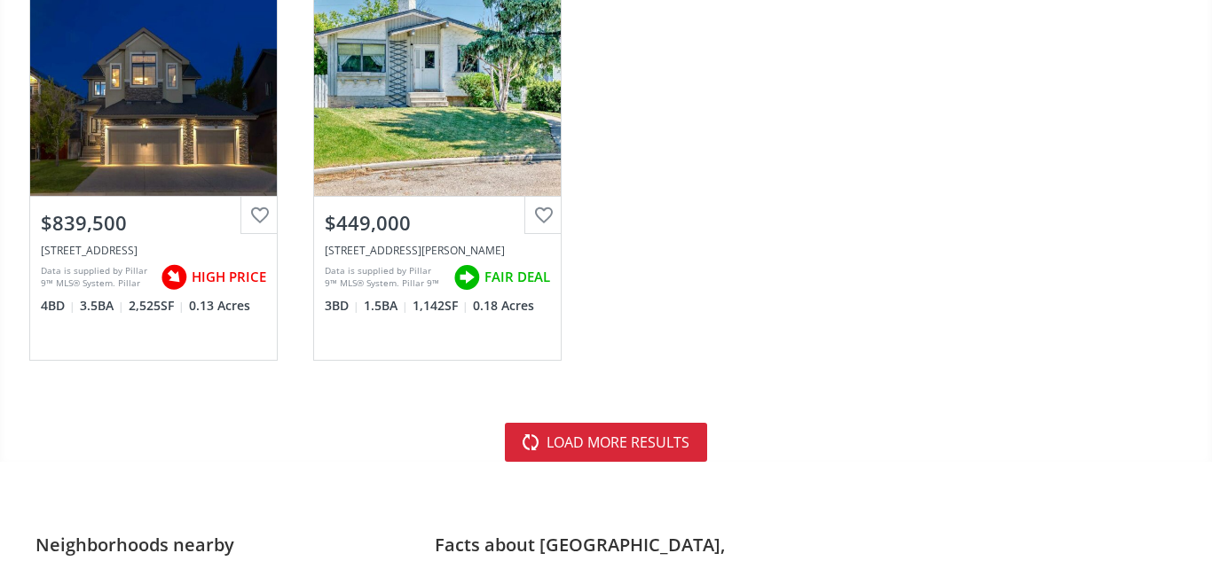
scroll to position [5324, 0]
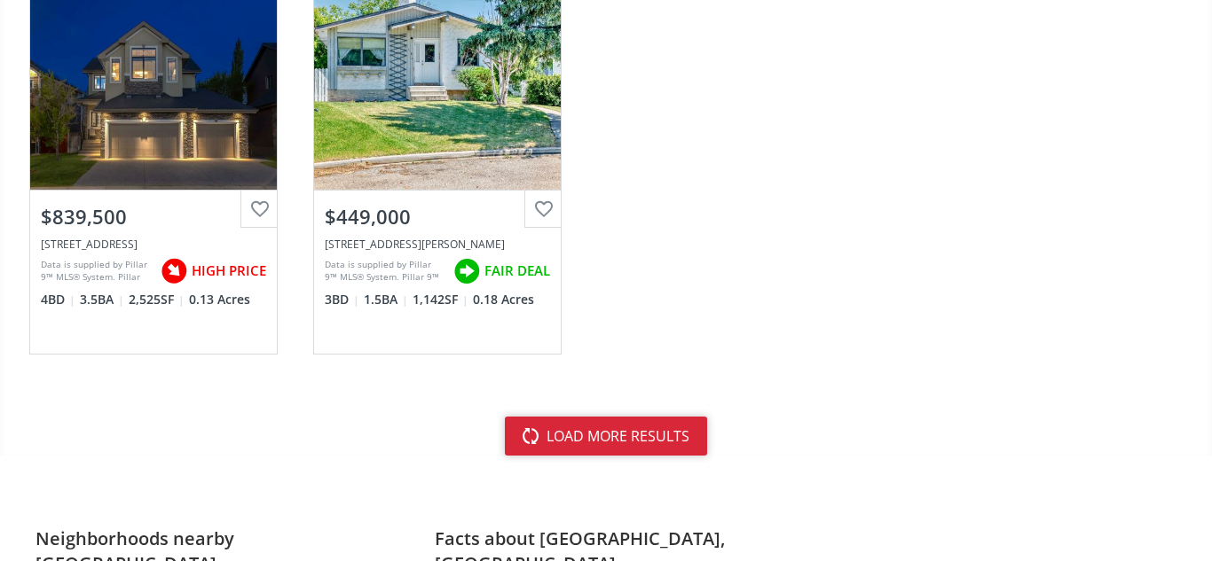
click at [645, 440] on button "load more results" at bounding box center [606, 436] width 202 height 39
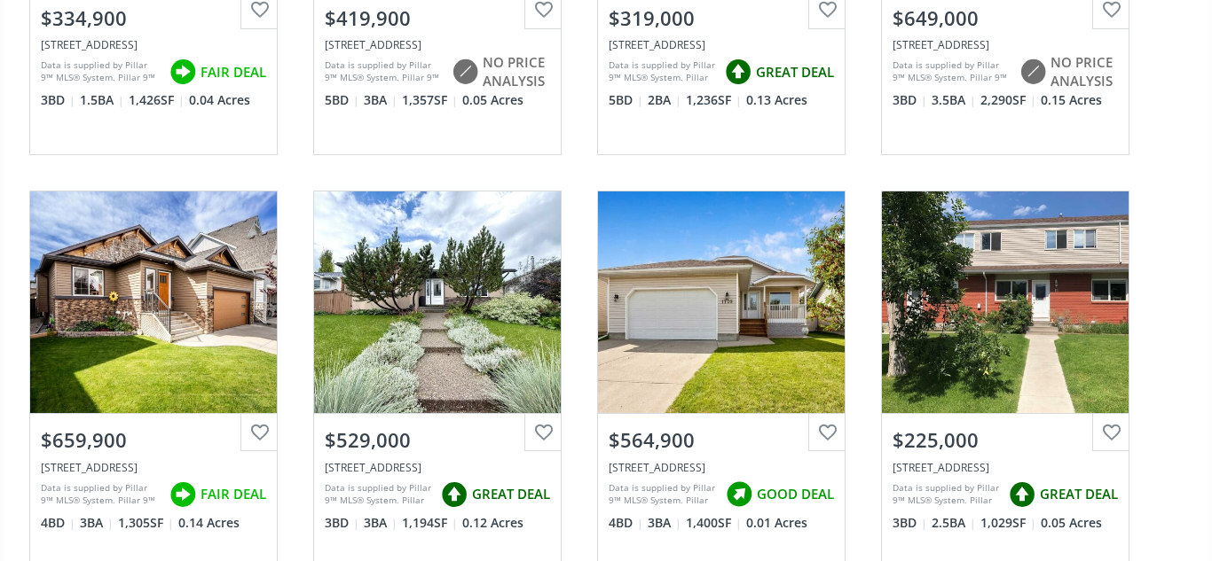
scroll to position [1299, 0]
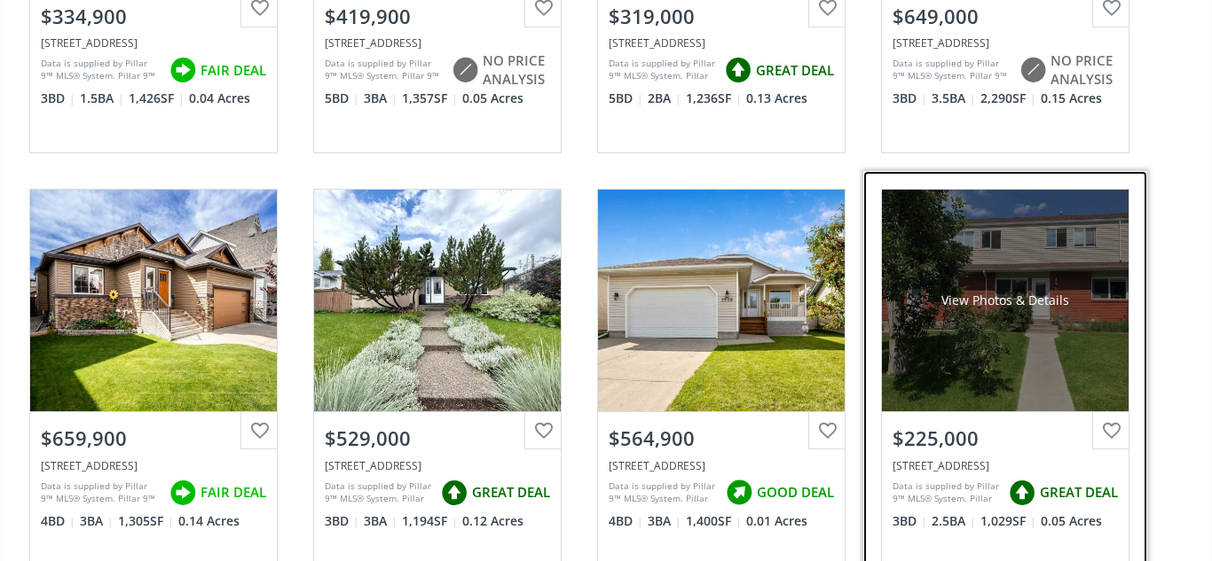
click at [1085, 342] on div "View Photos & Details" at bounding box center [1005, 301] width 247 height 222
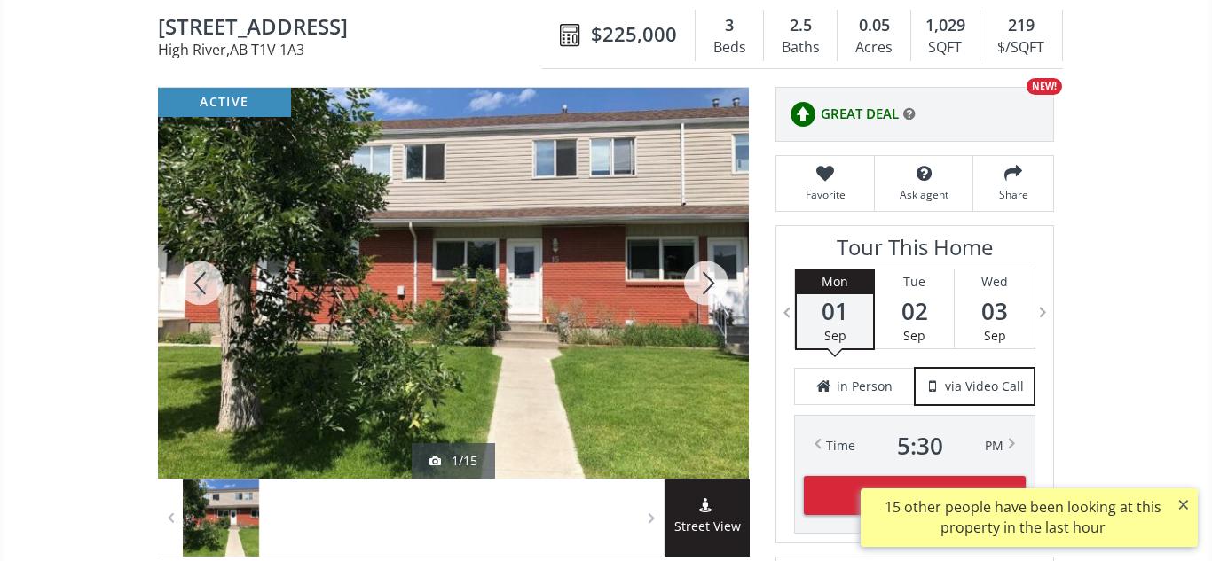
scroll to position [177, 0]
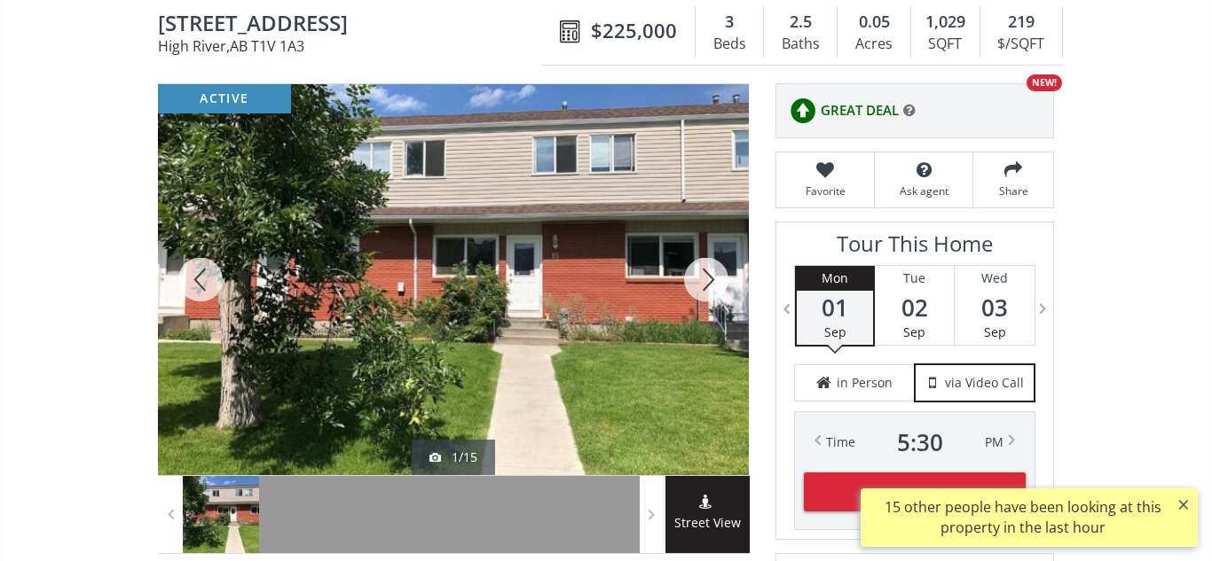
click at [701, 287] on div at bounding box center [705, 279] width 85 height 391
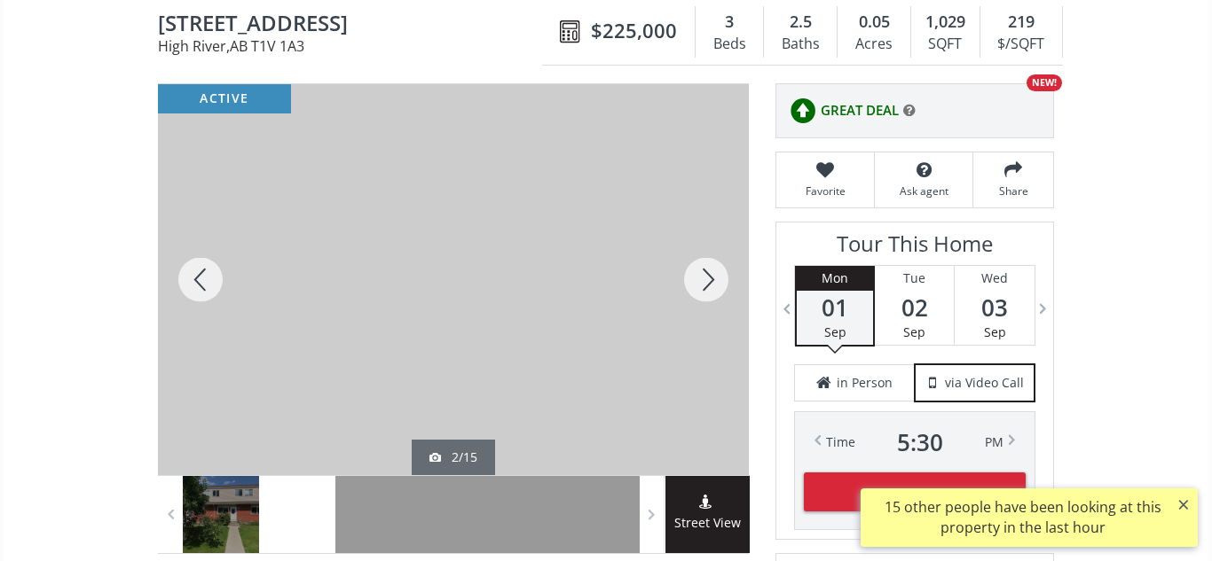
click at [701, 287] on div at bounding box center [705, 279] width 85 height 391
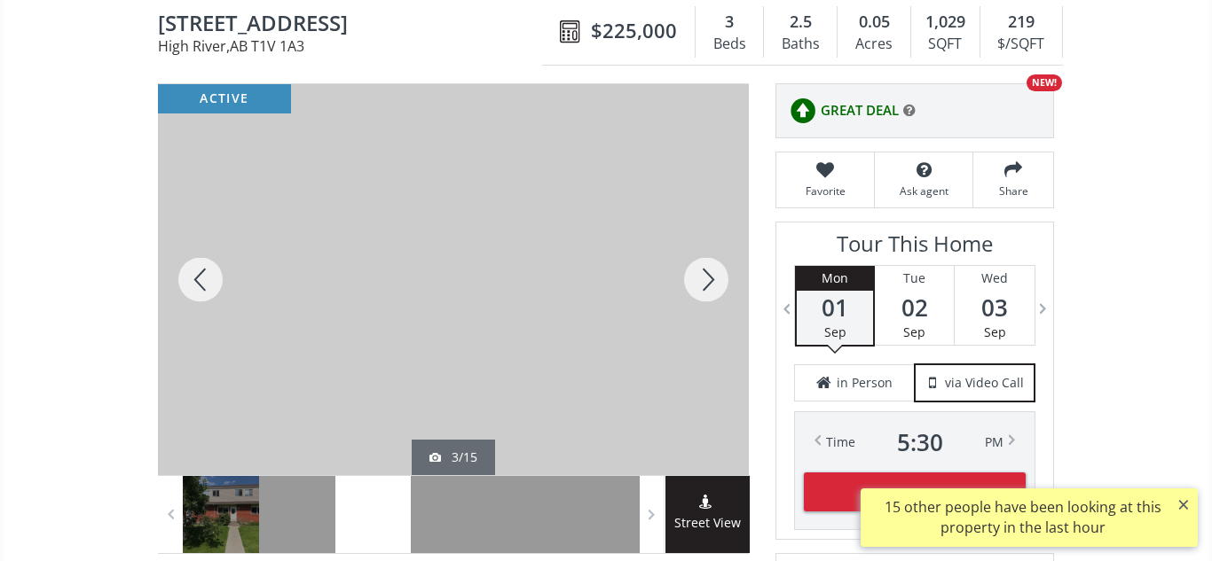
click at [701, 287] on div at bounding box center [705, 279] width 85 height 391
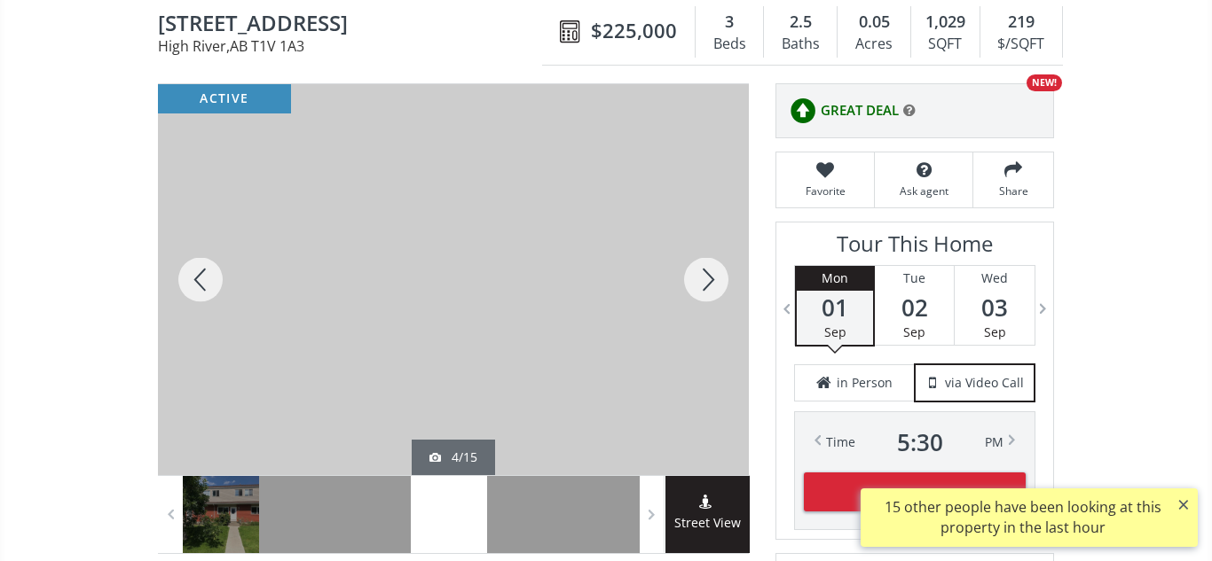
click at [701, 287] on div at bounding box center [705, 279] width 85 height 391
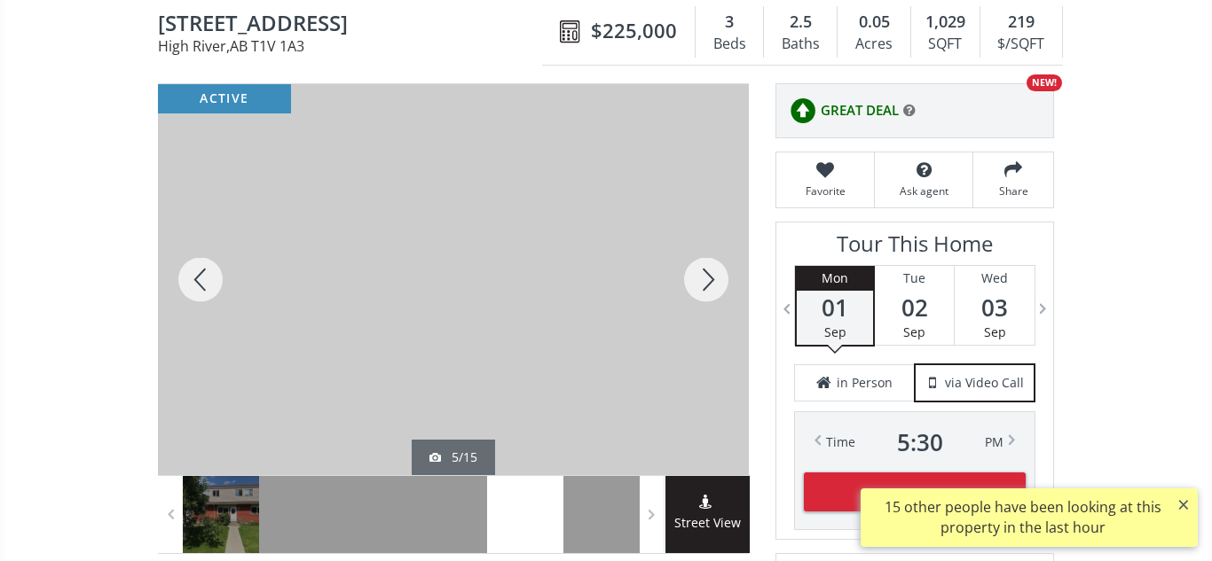
click at [701, 287] on div at bounding box center [705, 279] width 85 height 391
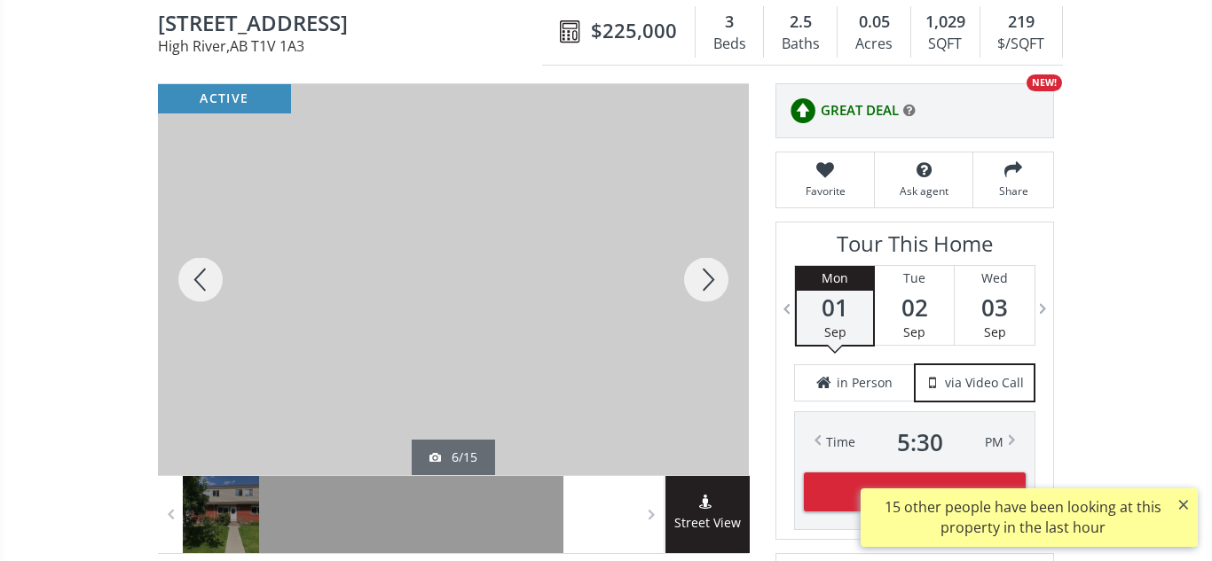
click at [701, 287] on div at bounding box center [705, 279] width 85 height 391
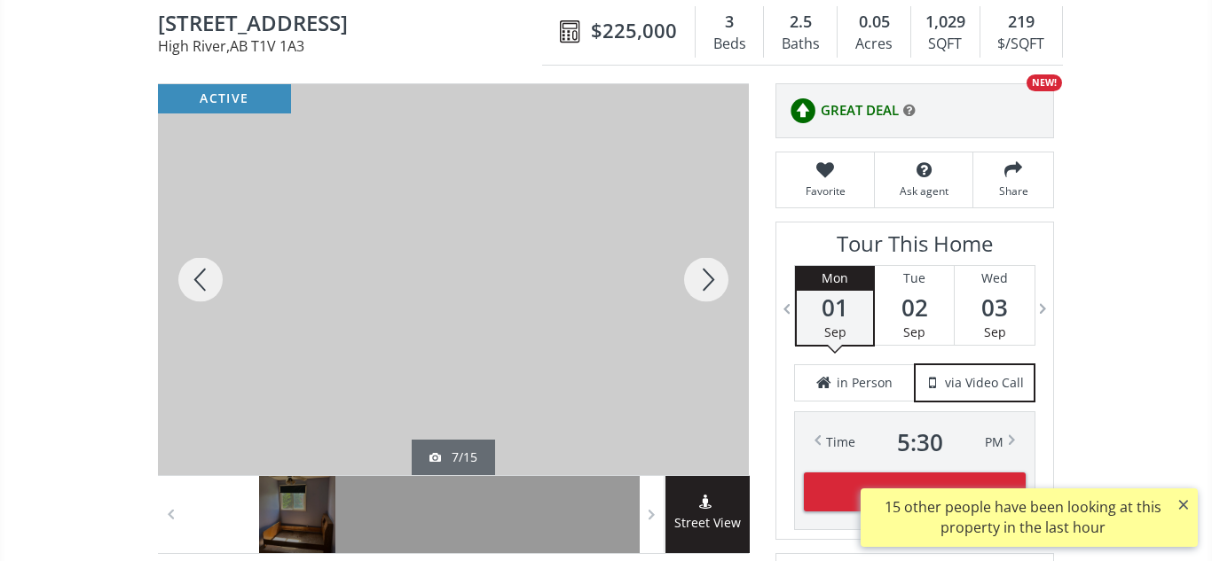
click at [701, 287] on div at bounding box center [705, 279] width 85 height 391
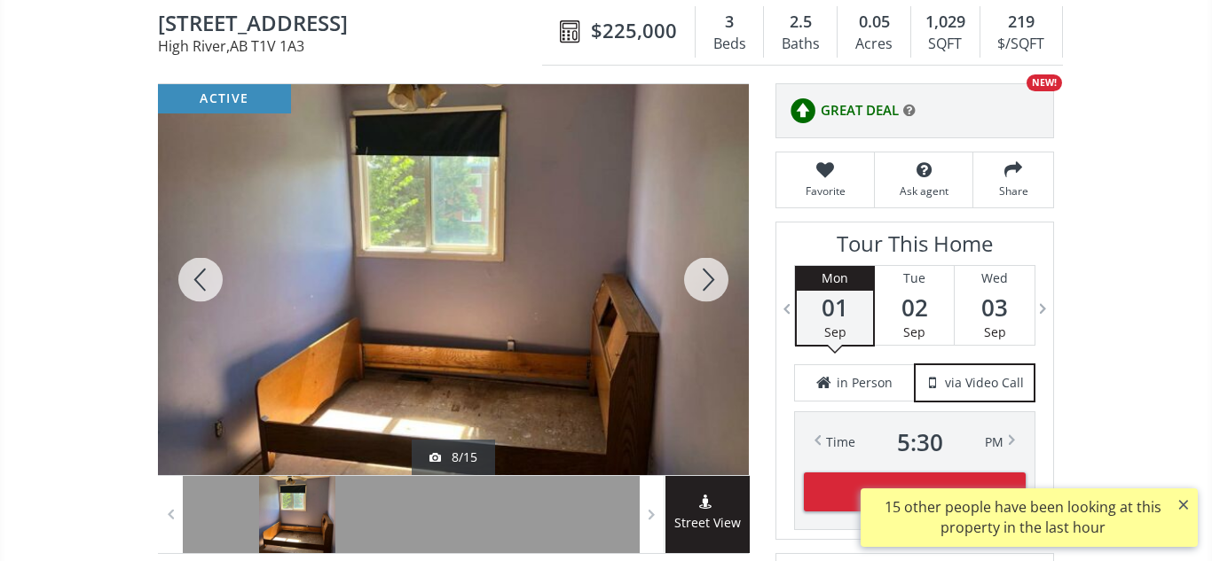
click at [701, 287] on div at bounding box center [705, 279] width 85 height 391
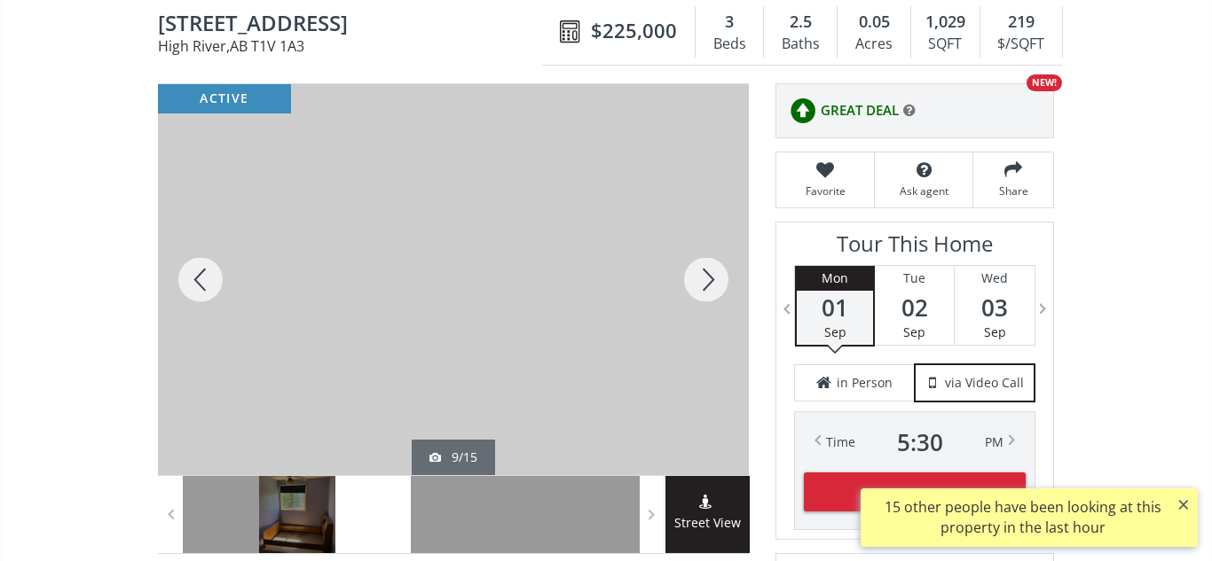
click at [701, 287] on div at bounding box center [705, 279] width 85 height 391
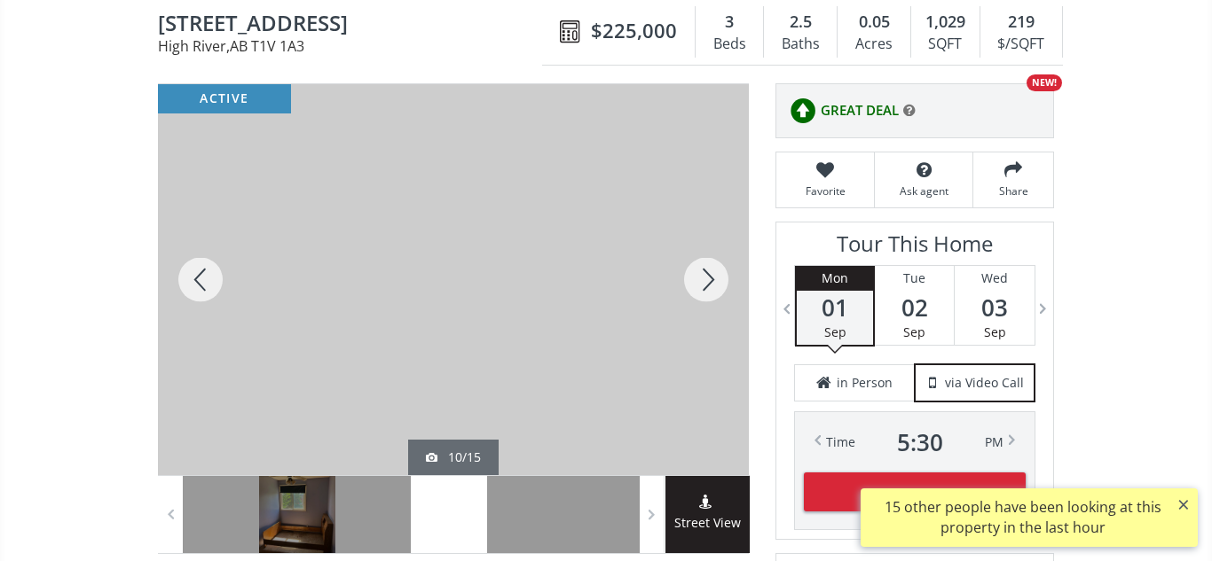
click at [701, 287] on div at bounding box center [705, 279] width 85 height 391
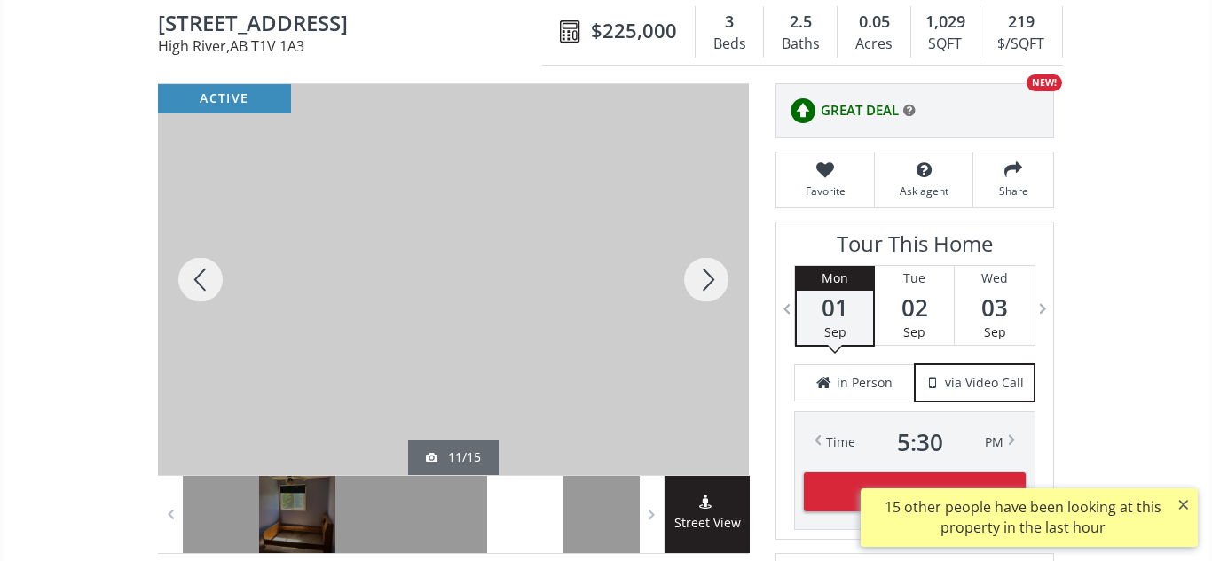
click at [701, 287] on div at bounding box center [705, 279] width 85 height 391
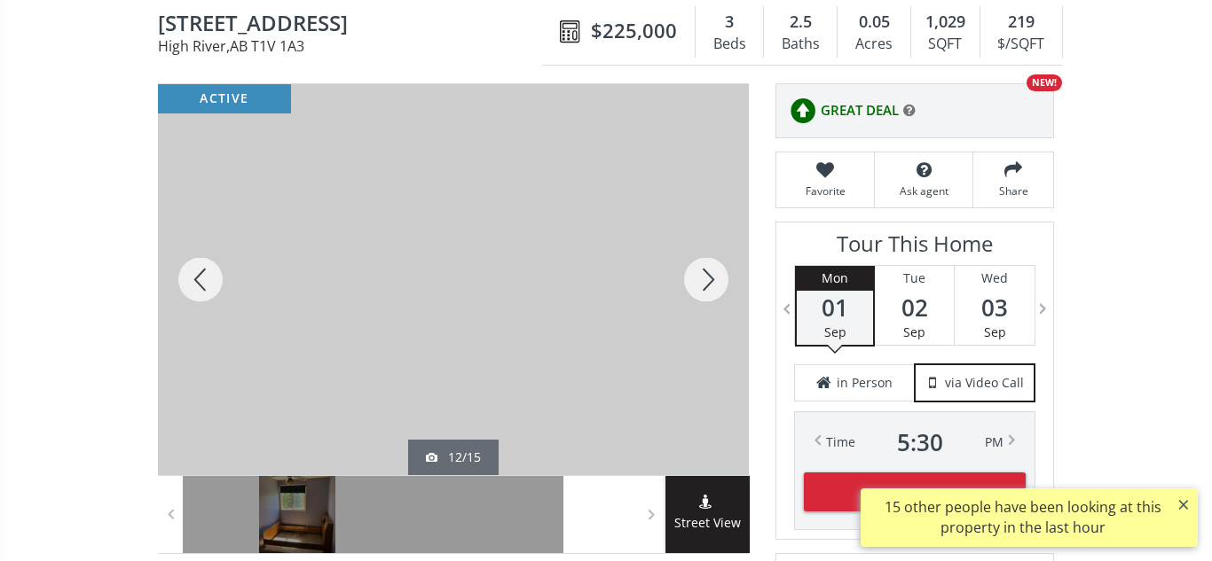
click at [701, 287] on div at bounding box center [705, 279] width 85 height 391
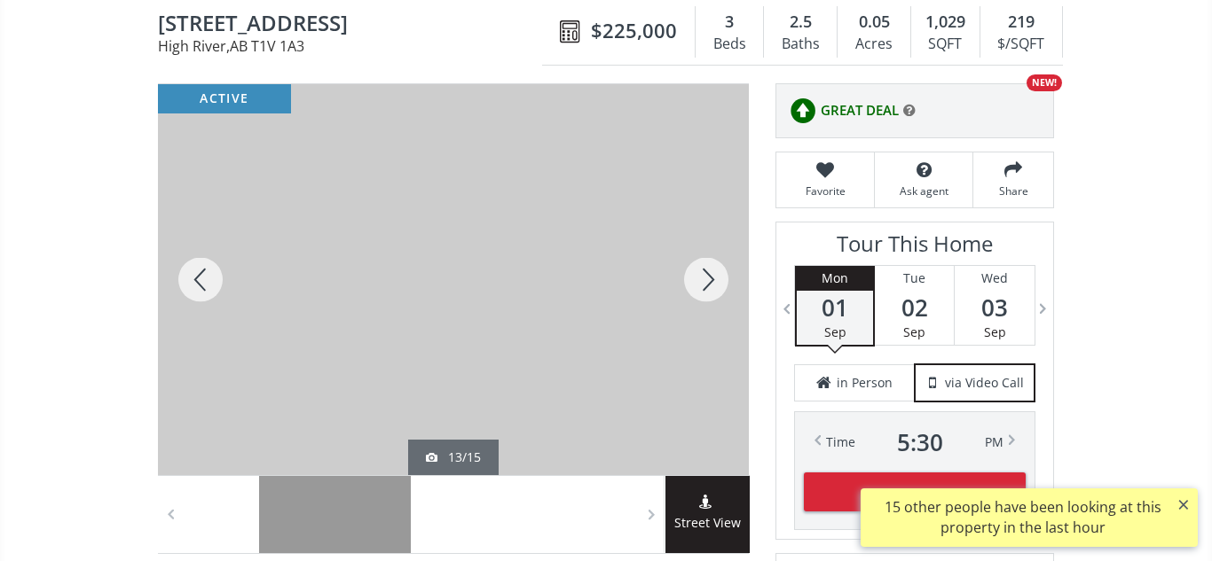
click at [701, 287] on div at bounding box center [705, 279] width 85 height 391
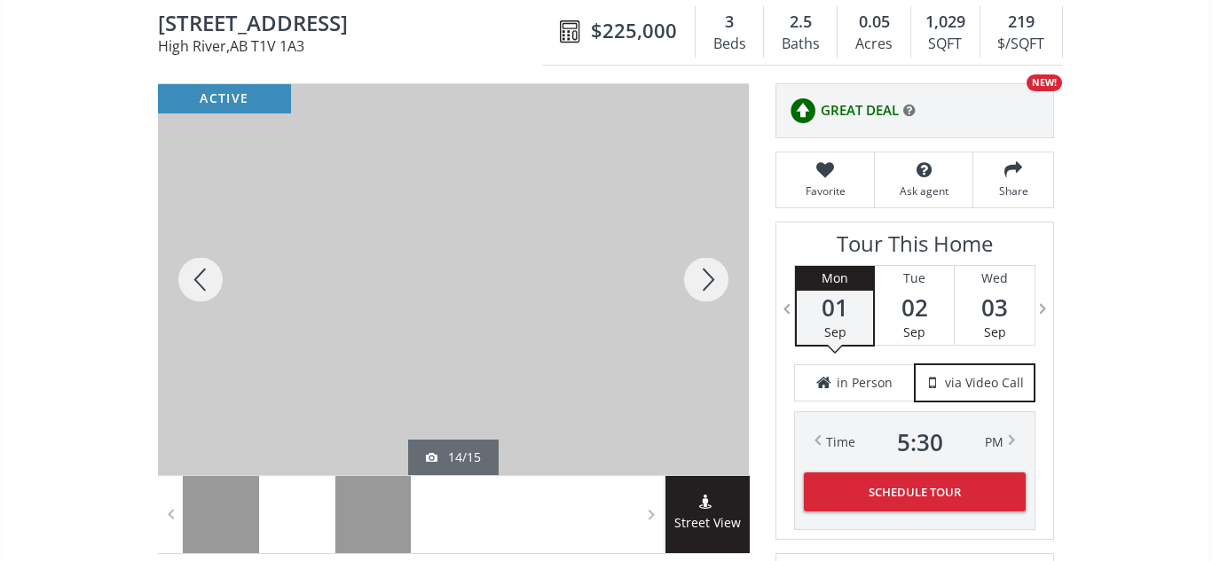
click at [701, 287] on div at bounding box center [705, 279] width 85 height 391
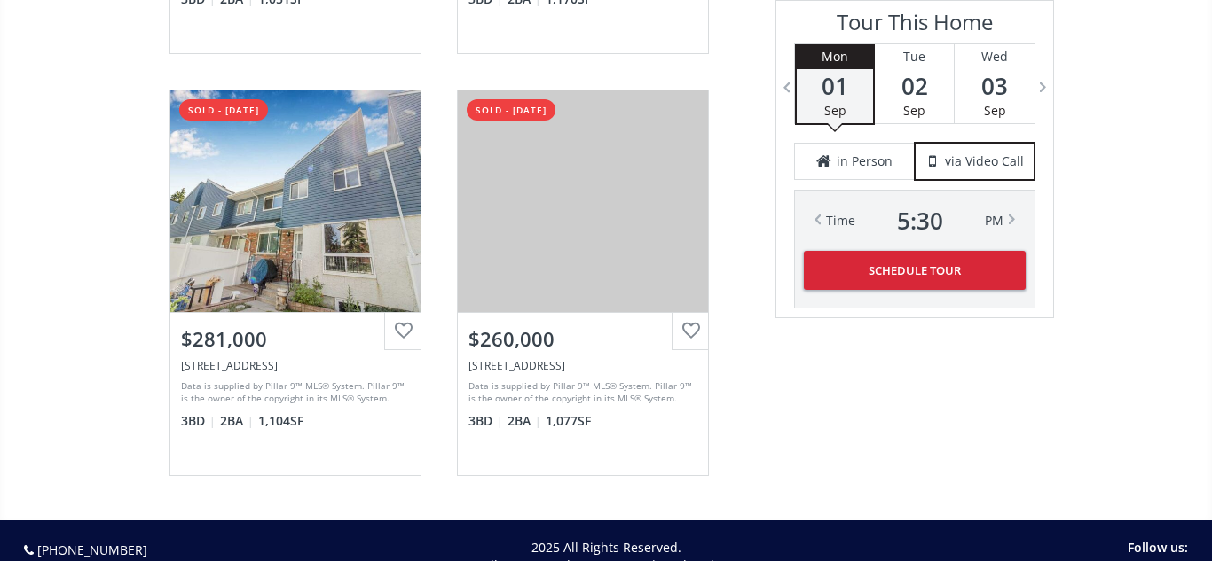
scroll to position [3644, 0]
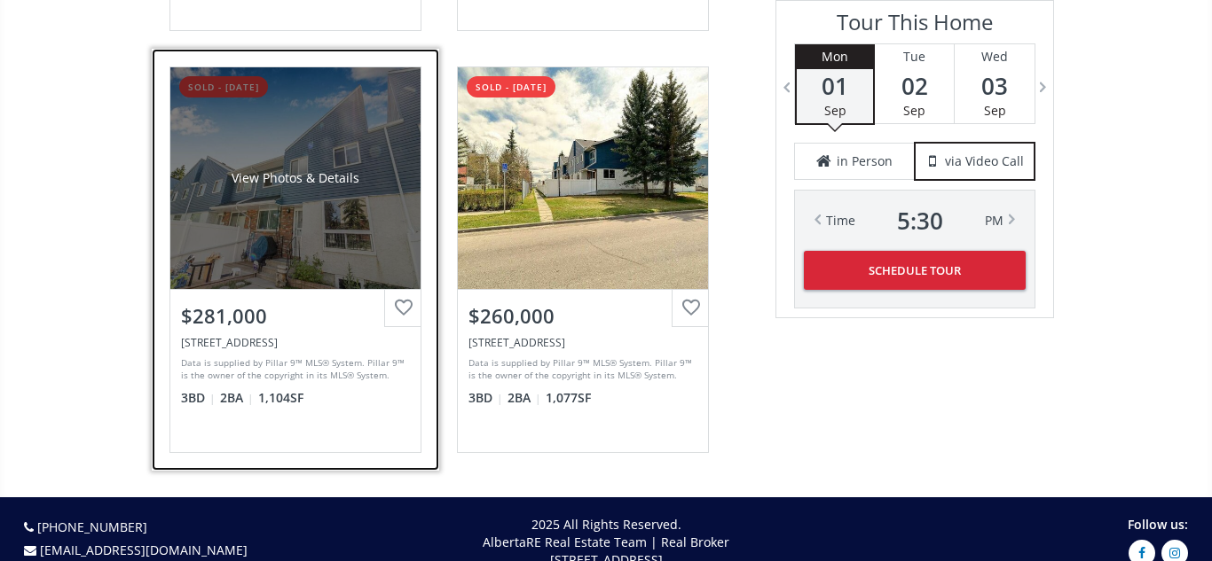
click at [341, 170] on div "View Photos & Details" at bounding box center [295, 178] width 128 height 18
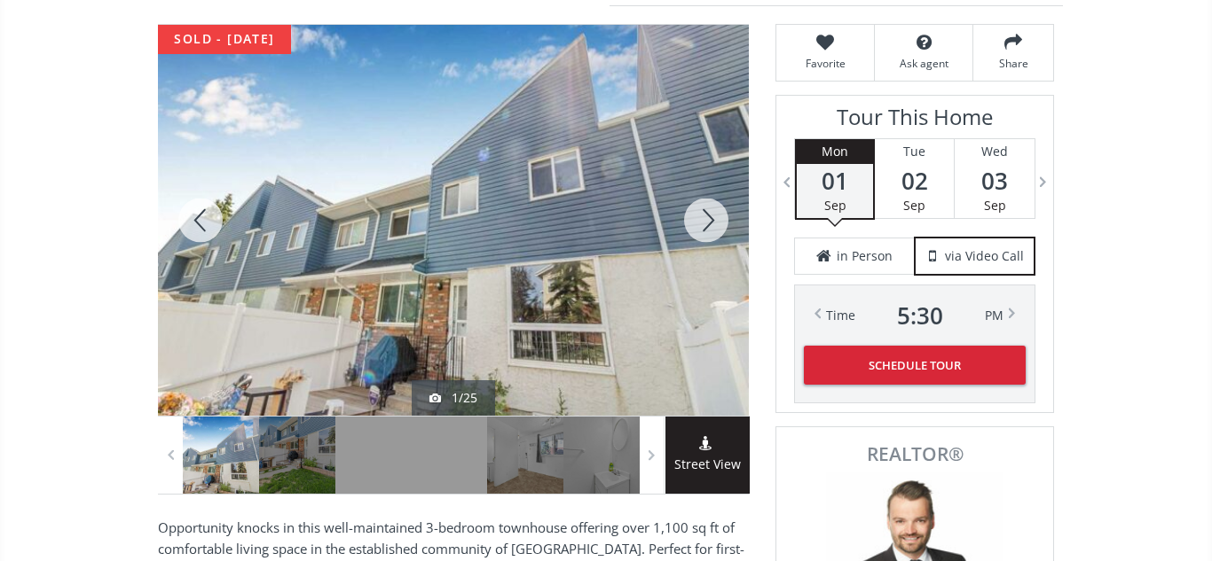
scroll to position [255, 0]
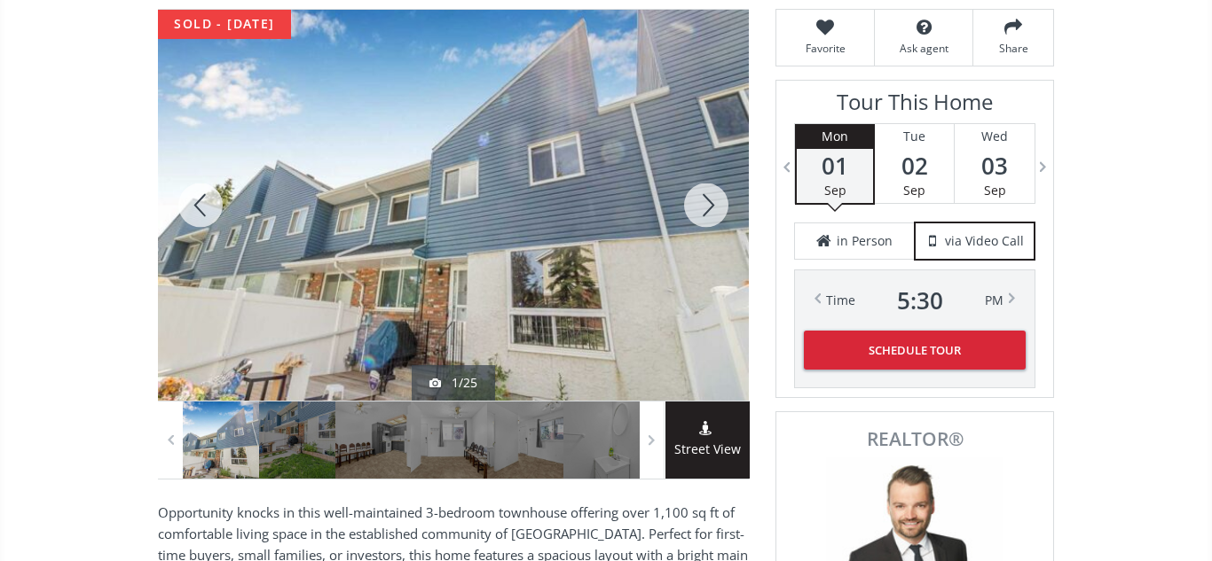
click at [706, 201] on div at bounding box center [705, 205] width 85 height 391
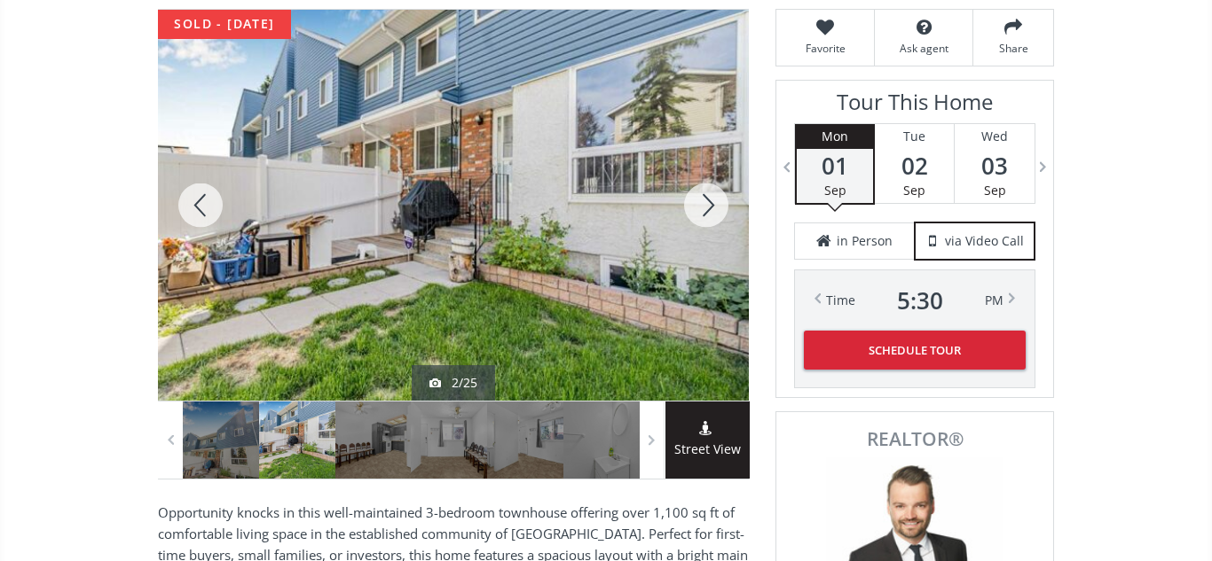
click at [706, 201] on div at bounding box center [705, 205] width 85 height 391
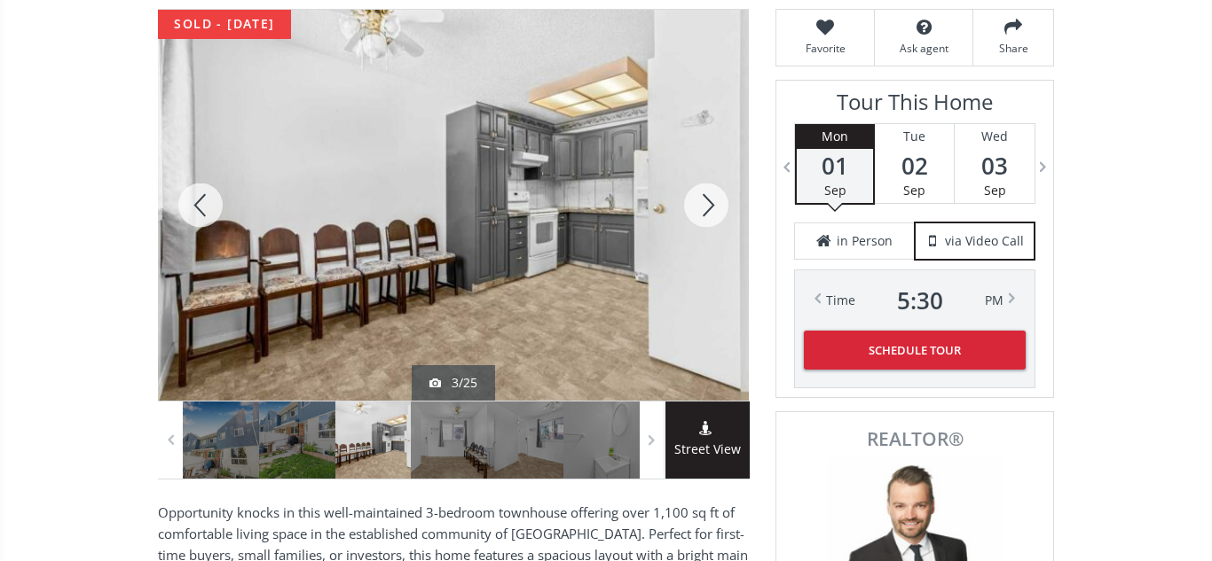
click at [706, 201] on div at bounding box center [705, 205] width 85 height 391
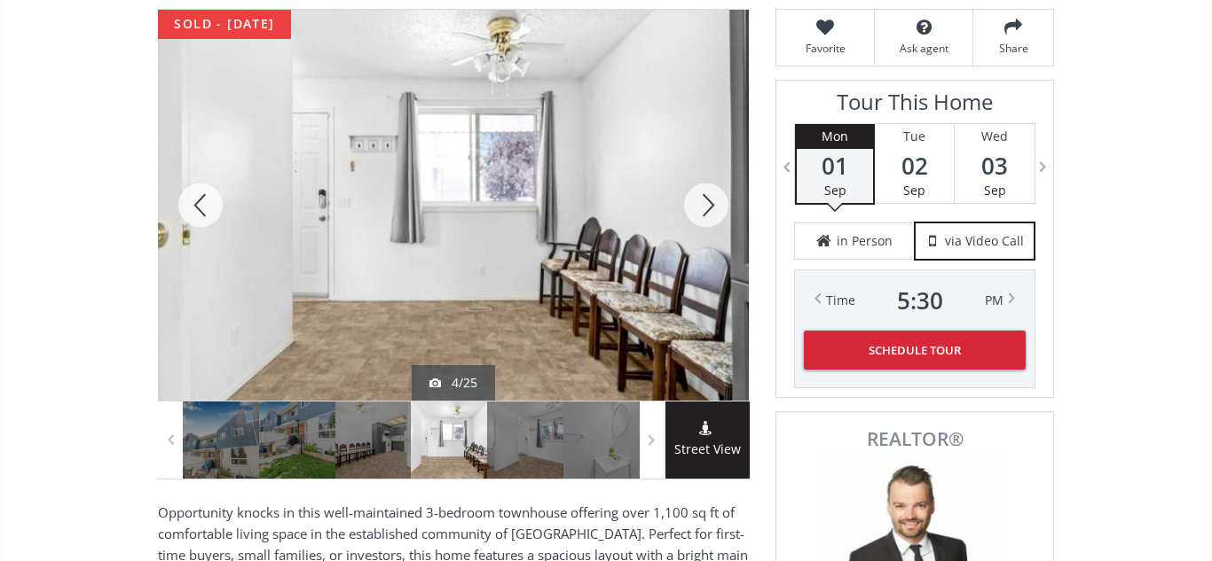
click at [706, 201] on div at bounding box center [705, 205] width 85 height 391
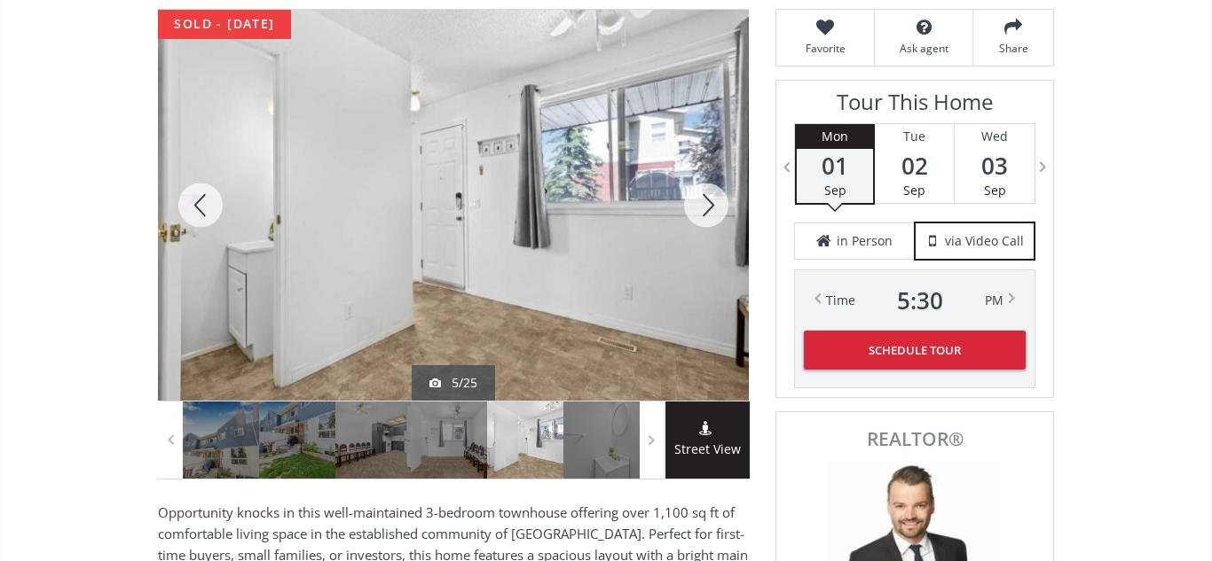
click at [706, 201] on div at bounding box center [705, 205] width 85 height 391
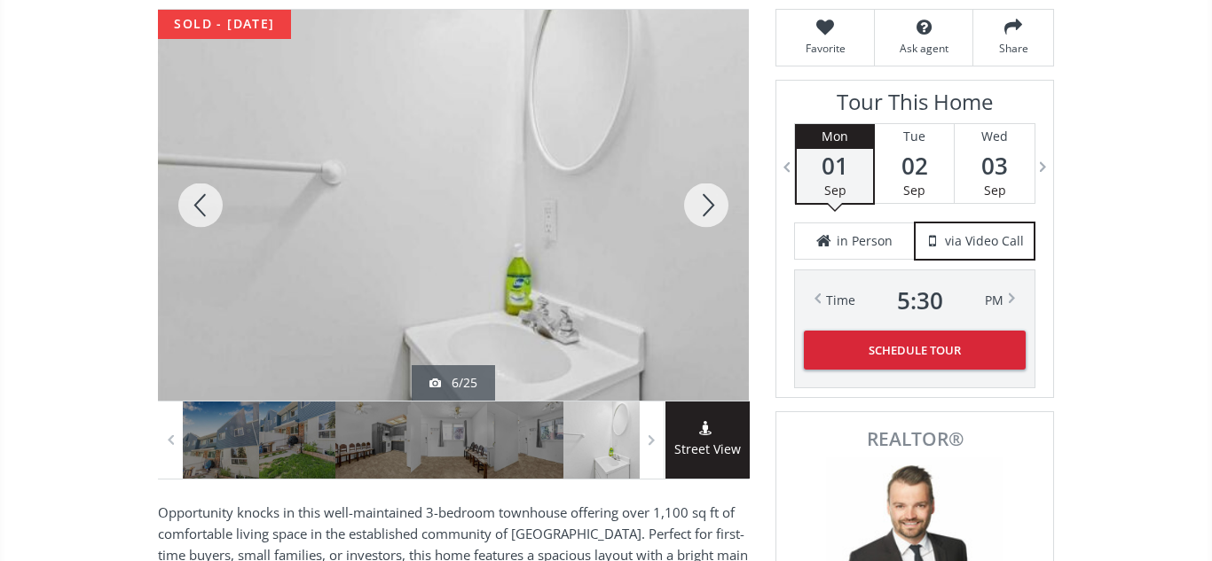
click at [706, 201] on div at bounding box center [705, 205] width 85 height 391
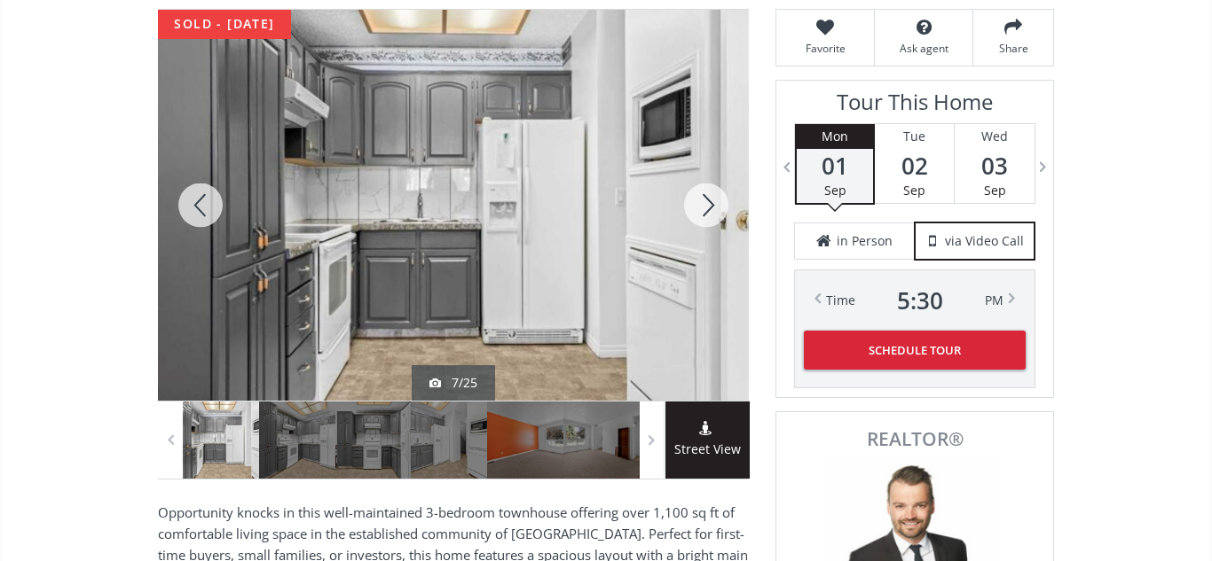
click at [706, 201] on div at bounding box center [705, 205] width 85 height 391
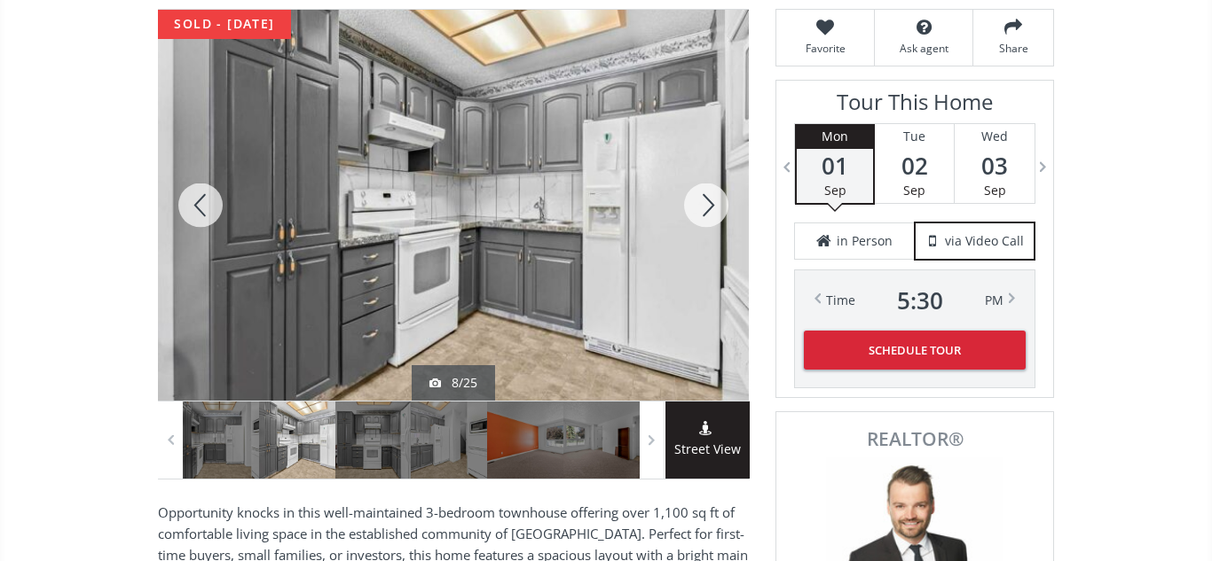
click at [706, 201] on div at bounding box center [705, 205] width 85 height 391
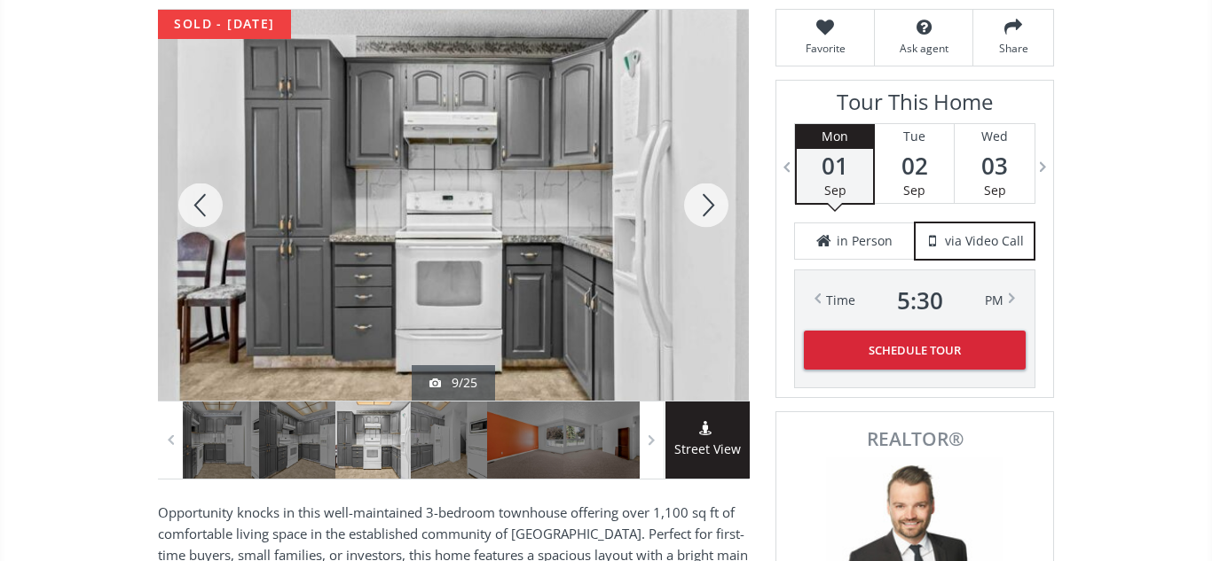
click at [706, 201] on div at bounding box center [705, 205] width 85 height 391
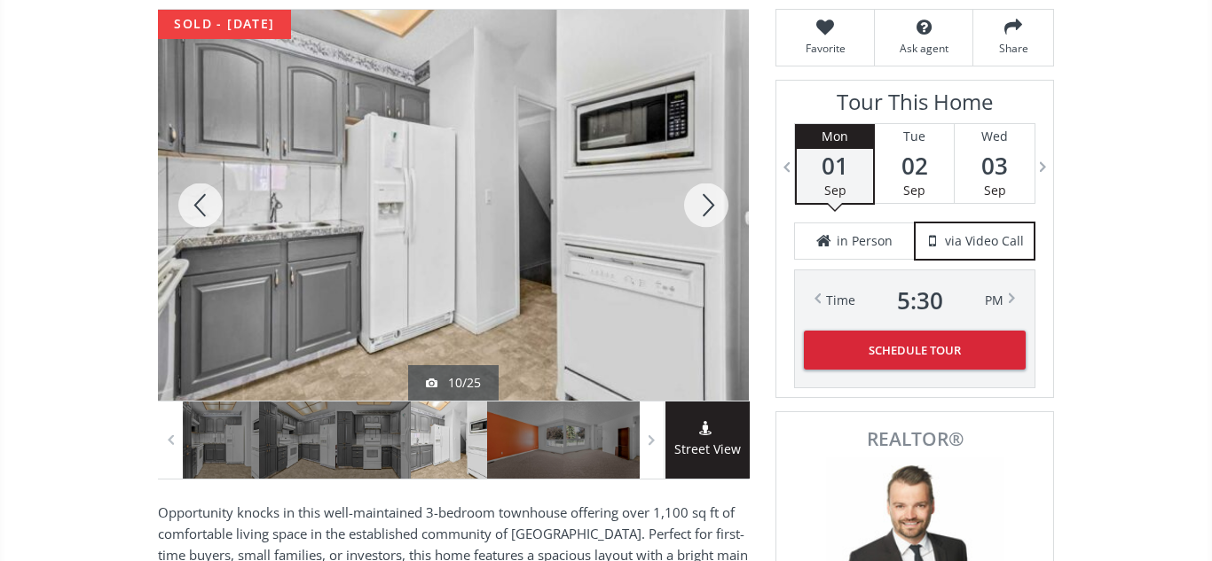
click at [706, 201] on div at bounding box center [705, 205] width 85 height 391
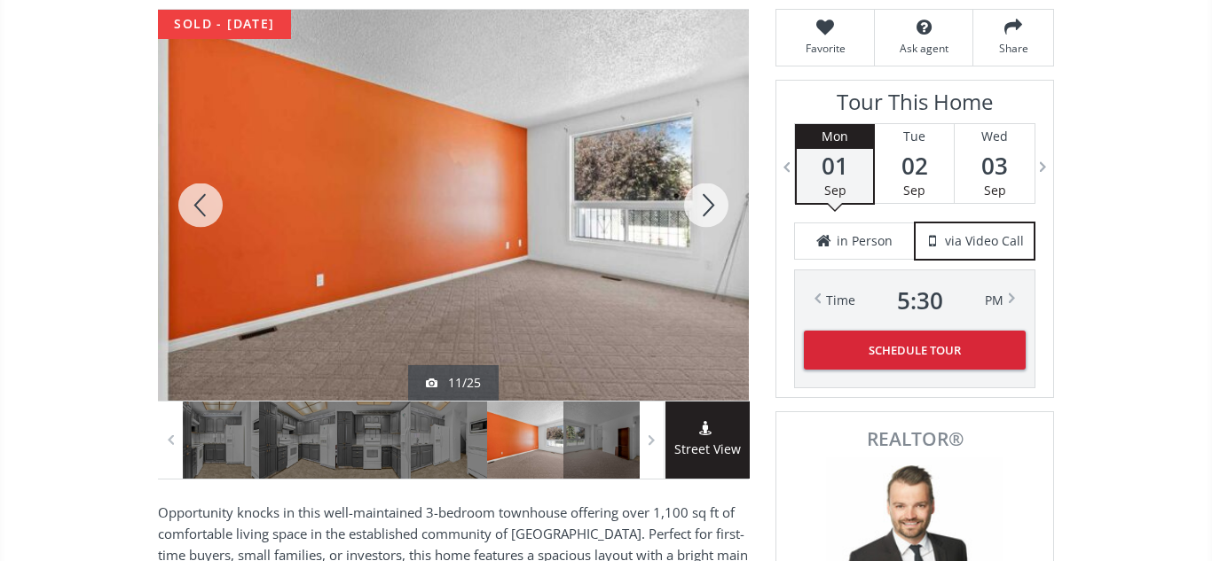
click at [706, 201] on div at bounding box center [705, 205] width 85 height 391
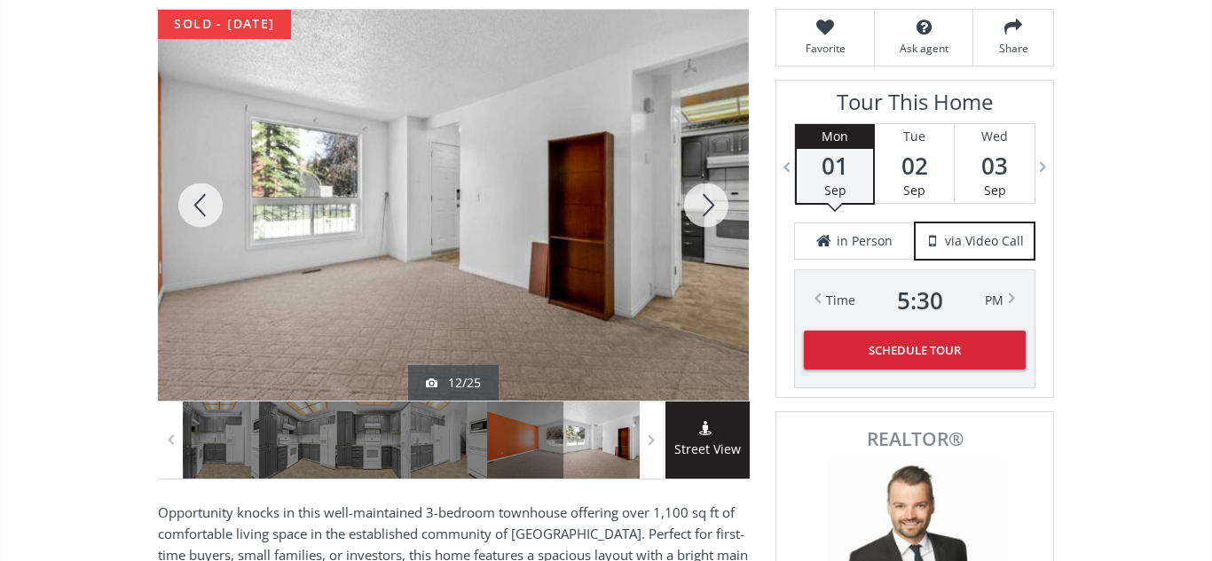
click at [706, 201] on div at bounding box center [705, 205] width 85 height 391
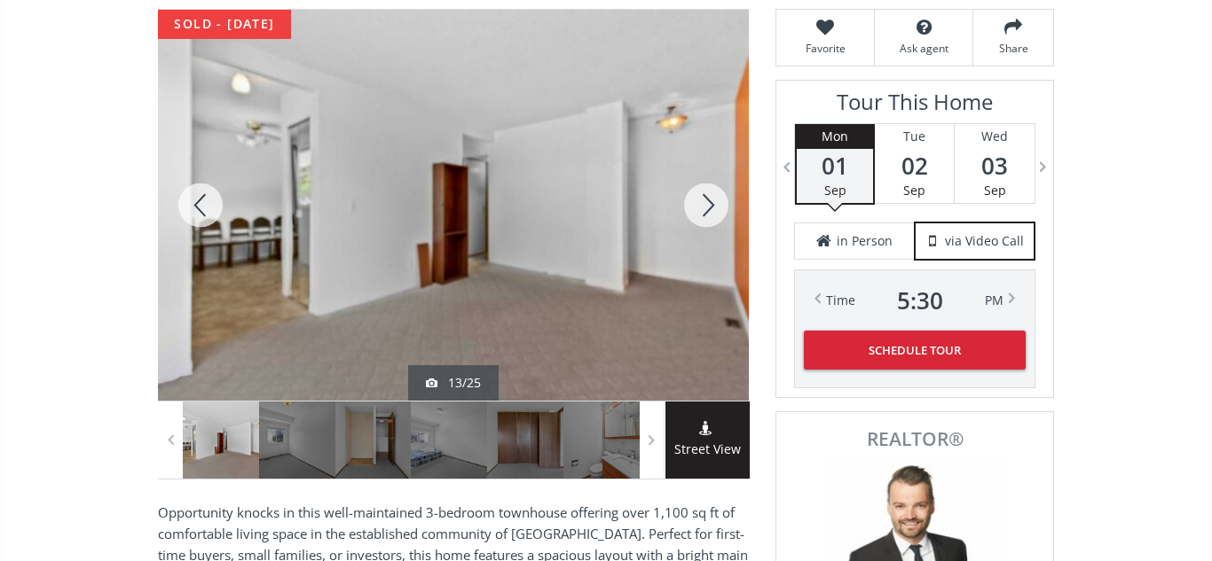
click at [706, 201] on div at bounding box center [705, 205] width 85 height 391
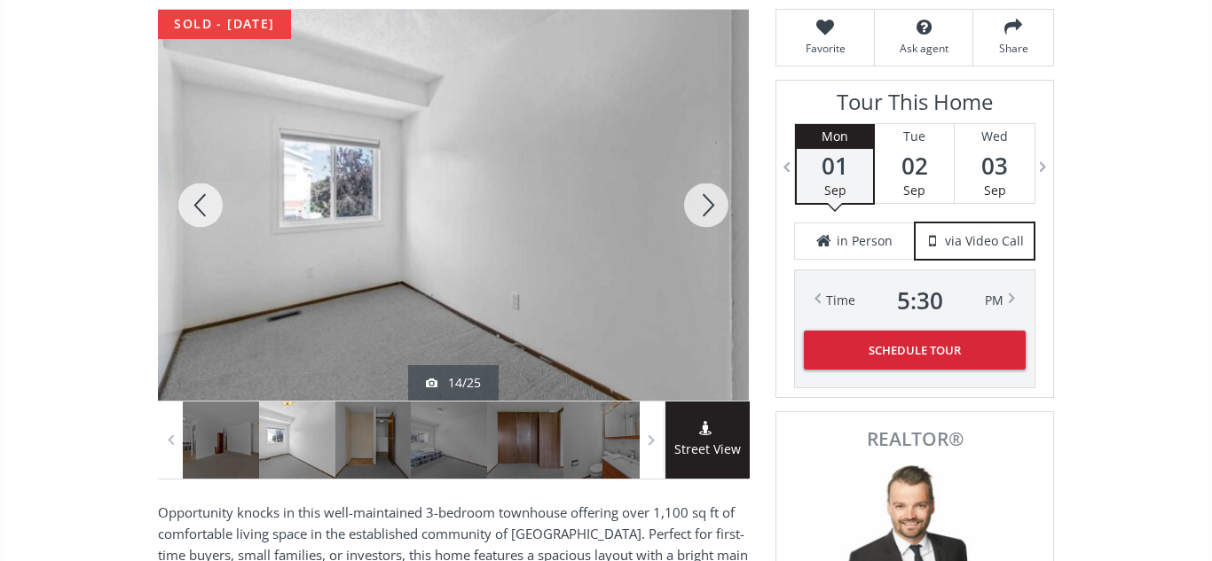
click at [706, 201] on div at bounding box center [705, 205] width 85 height 391
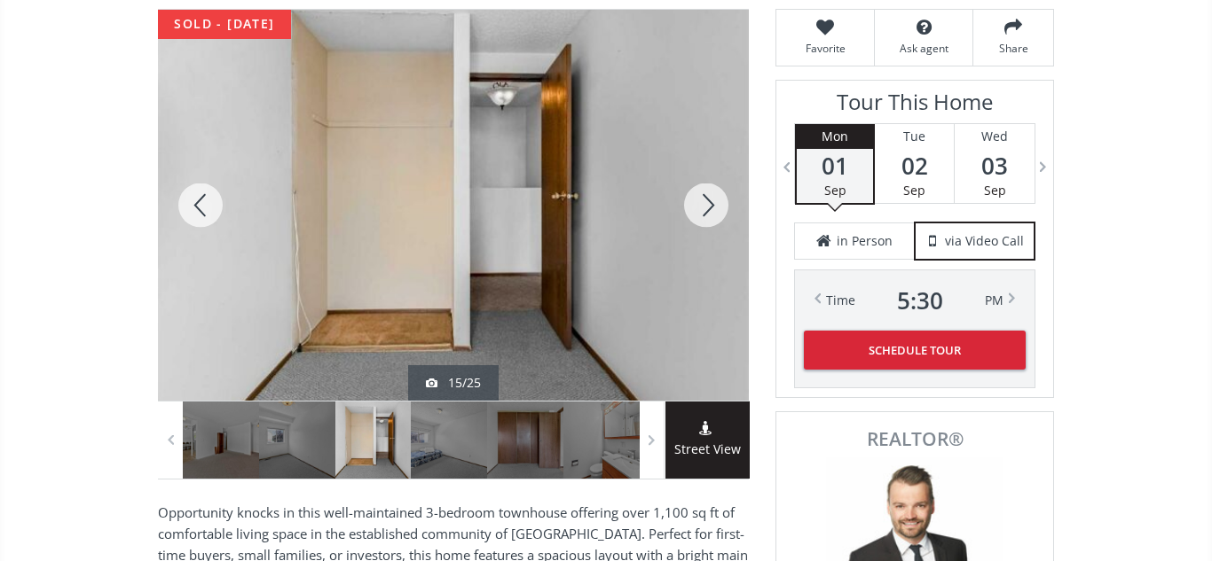
click at [706, 201] on div at bounding box center [705, 205] width 85 height 391
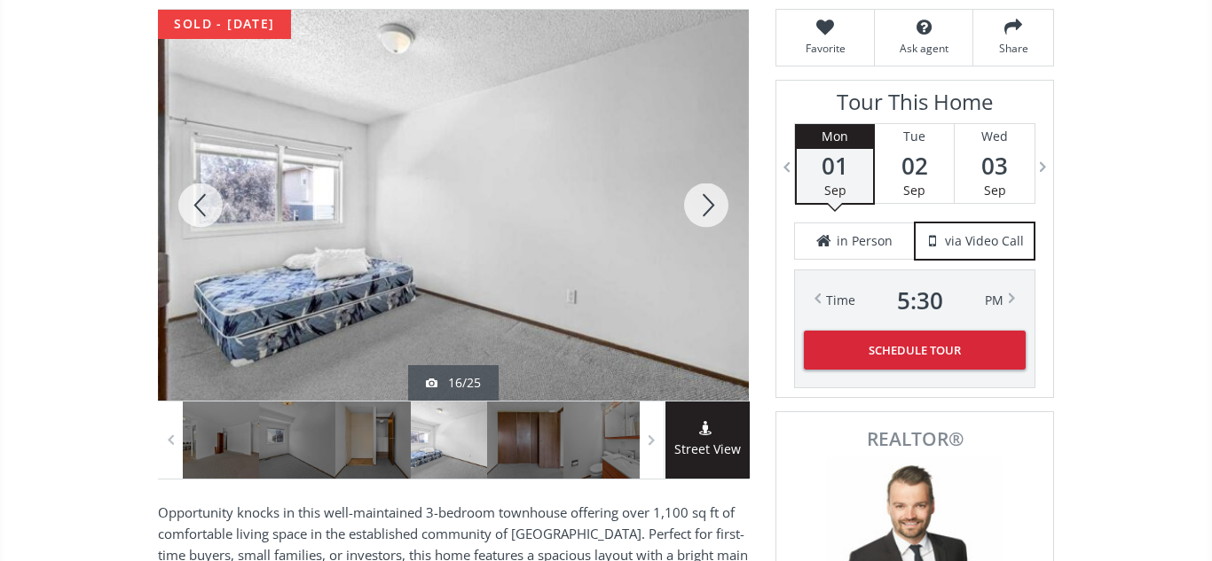
click at [706, 201] on div at bounding box center [705, 205] width 85 height 391
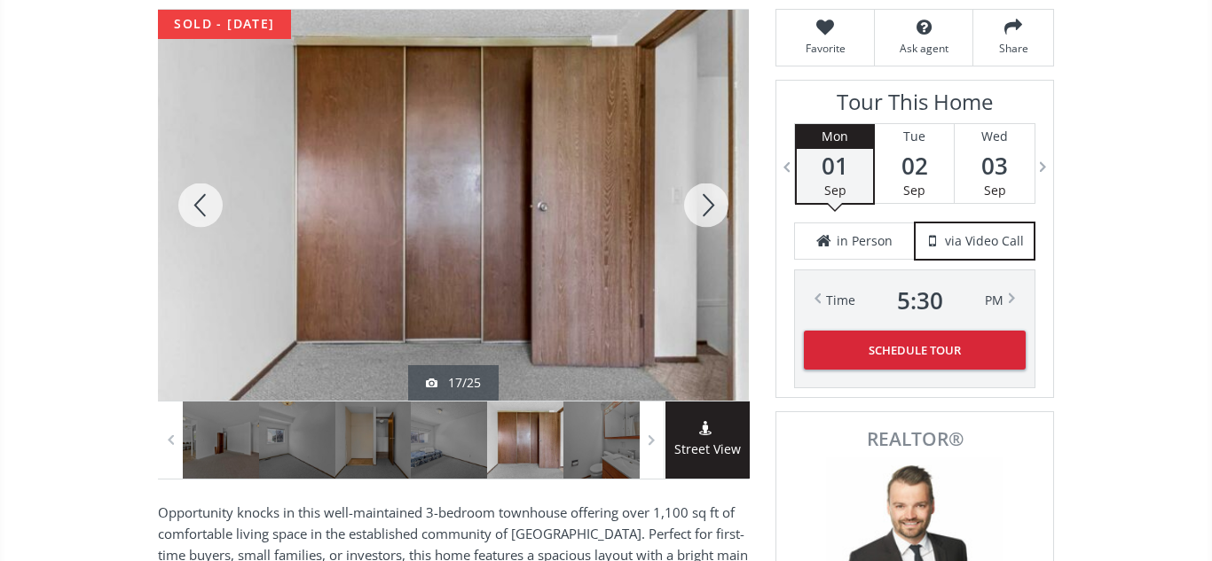
click at [706, 201] on div at bounding box center [705, 205] width 85 height 391
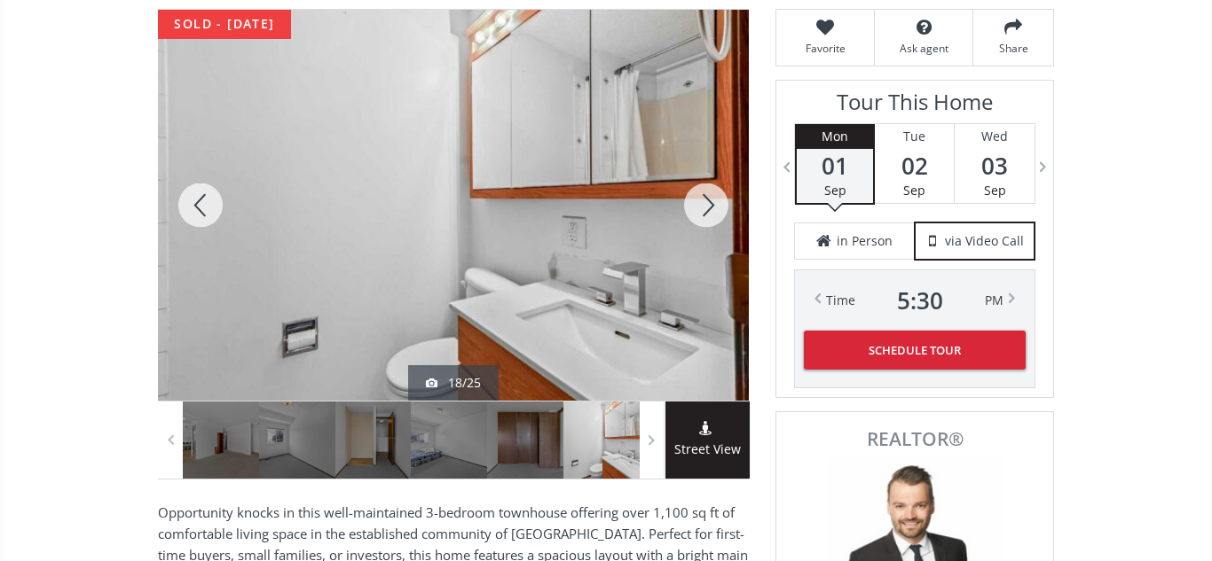
click at [706, 201] on div at bounding box center [705, 205] width 85 height 391
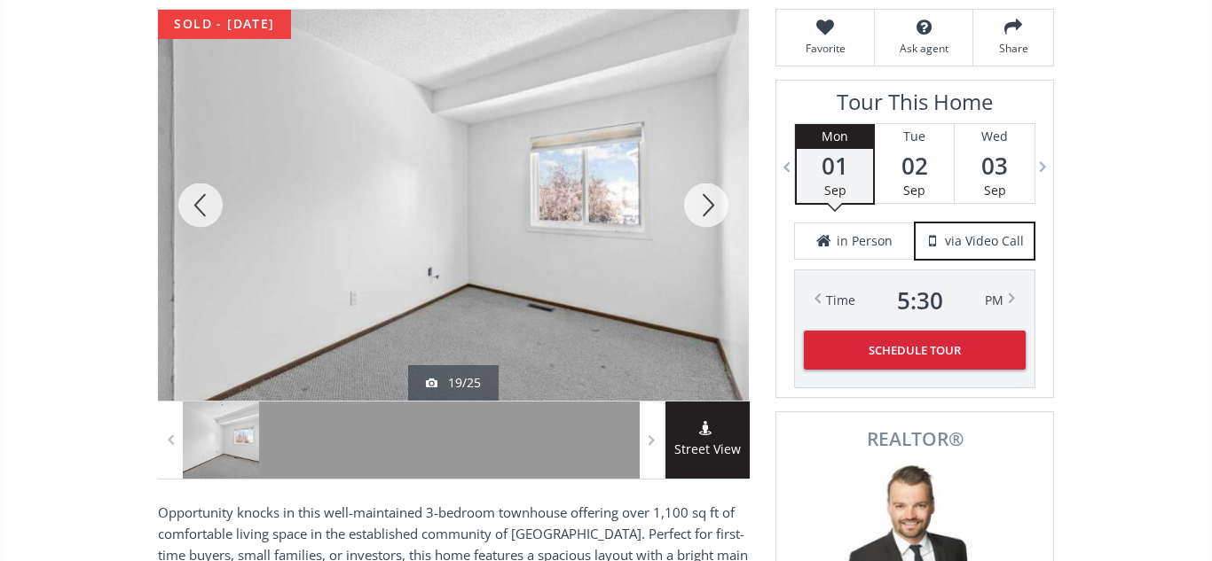
click at [706, 201] on div at bounding box center [705, 205] width 85 height 391
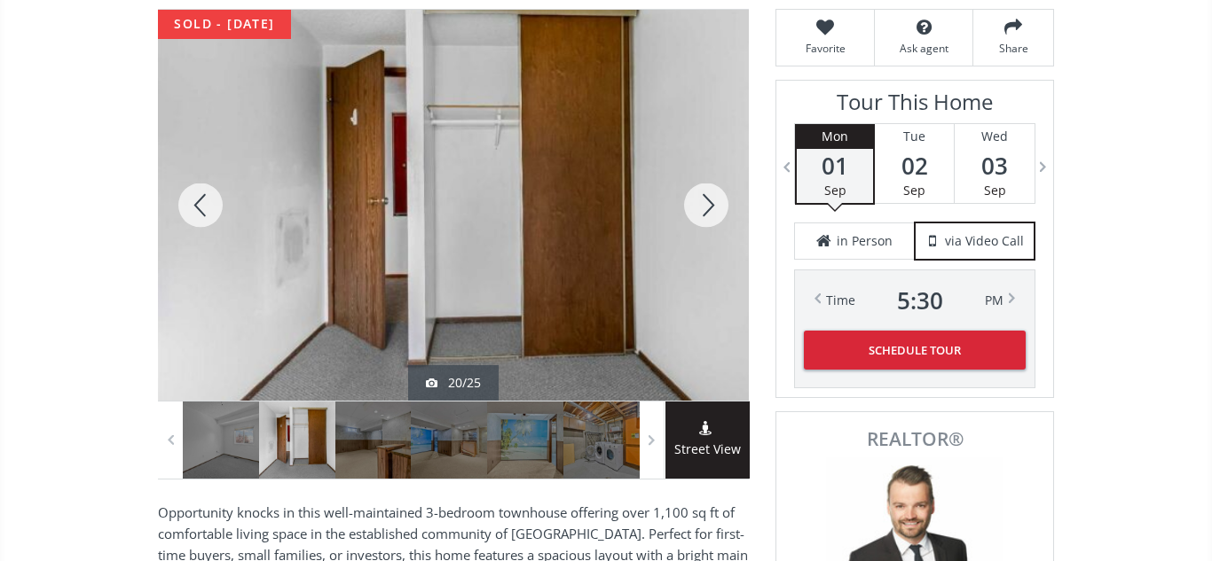
click at [706, 201] on div at bounding box center [705, 205] width 85 height 391
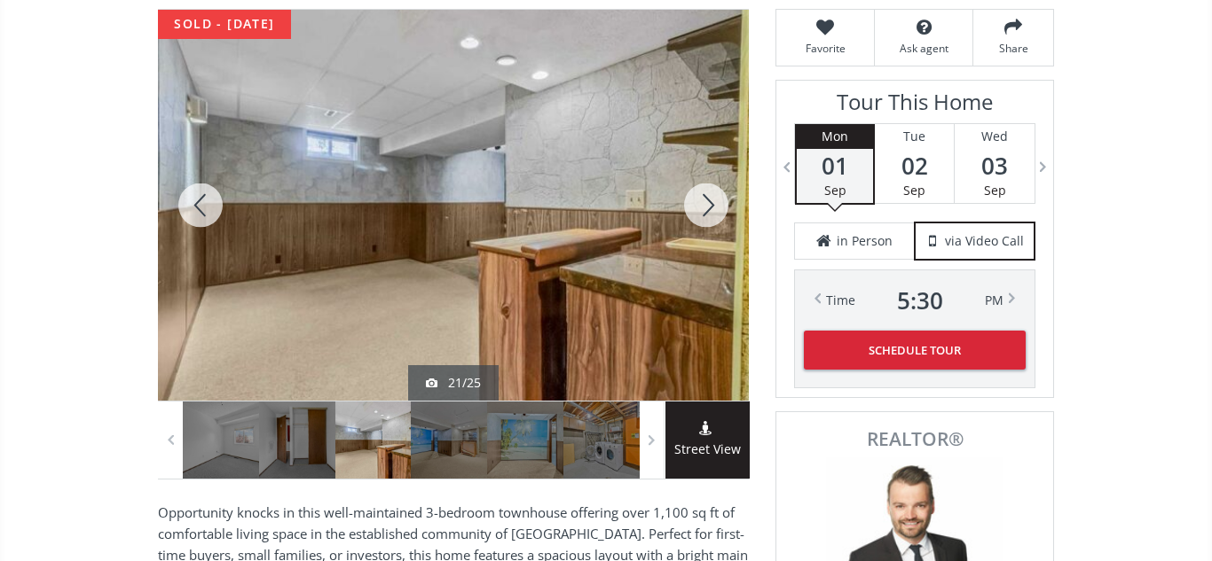
click at [706, 201] on div at bounding box center [705, 205] width 85 height 391
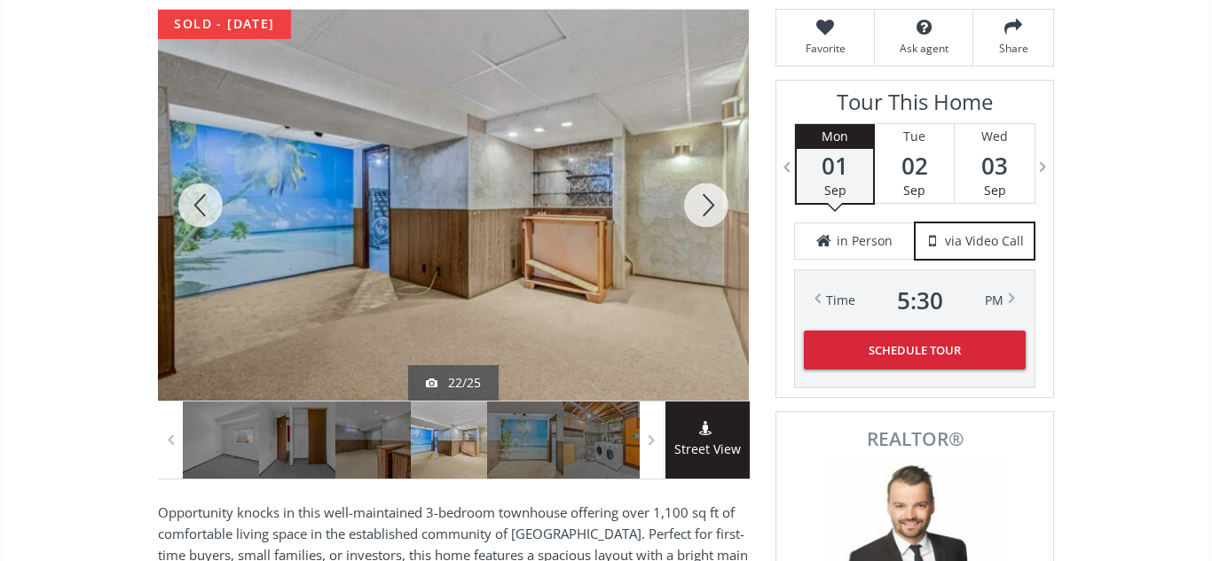
click at [706, 201] on div at bounding box center [705, 205] width 85 height 391
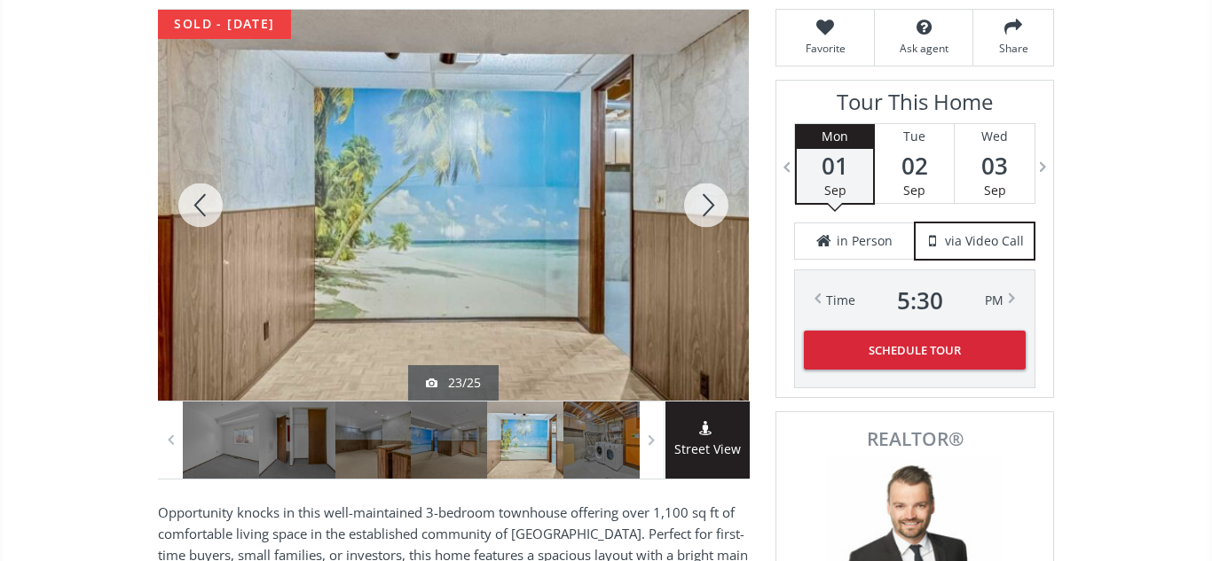
click at [706, 201] on div at bounding box center [705, 205] width 85 height 391
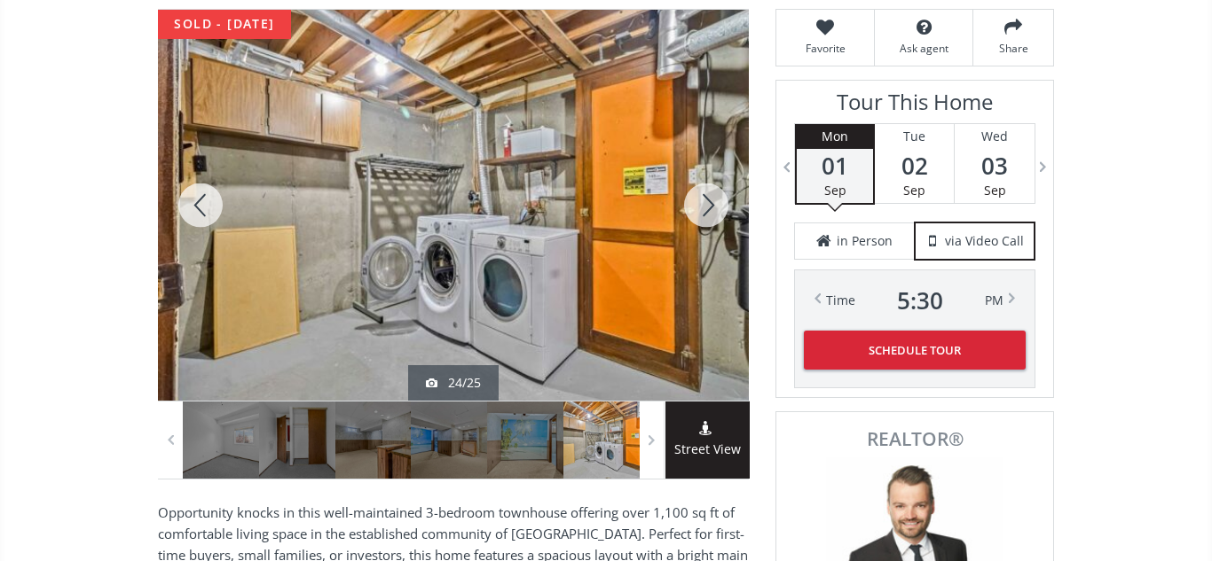
click at [706, 201] on div at bounding box center [705, 205] width 85 height 391
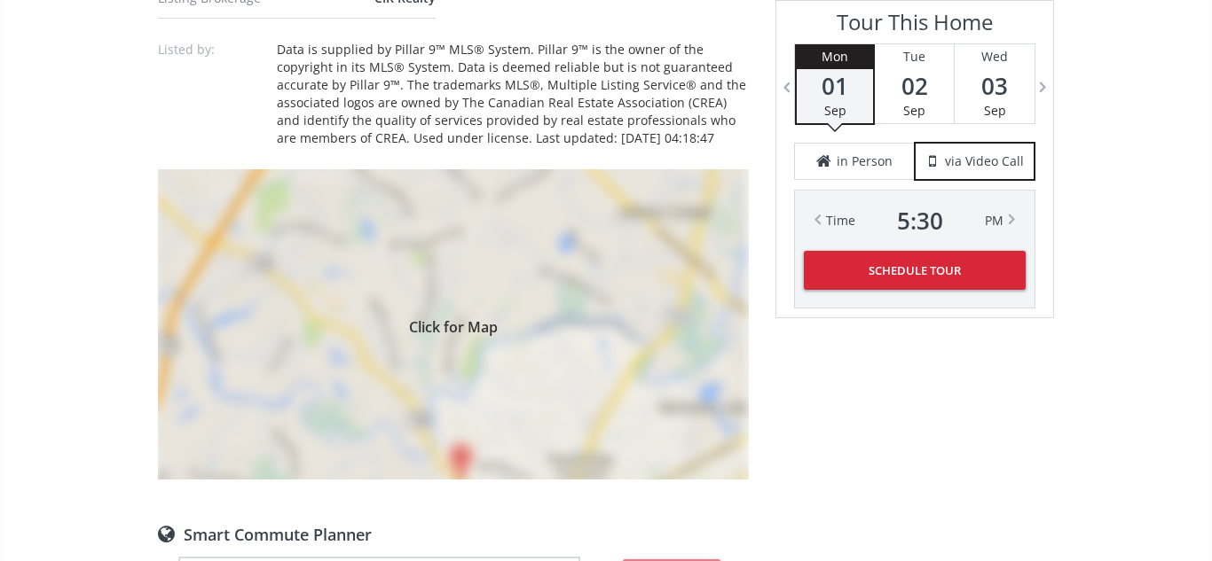
scroll to position [1236, 0]
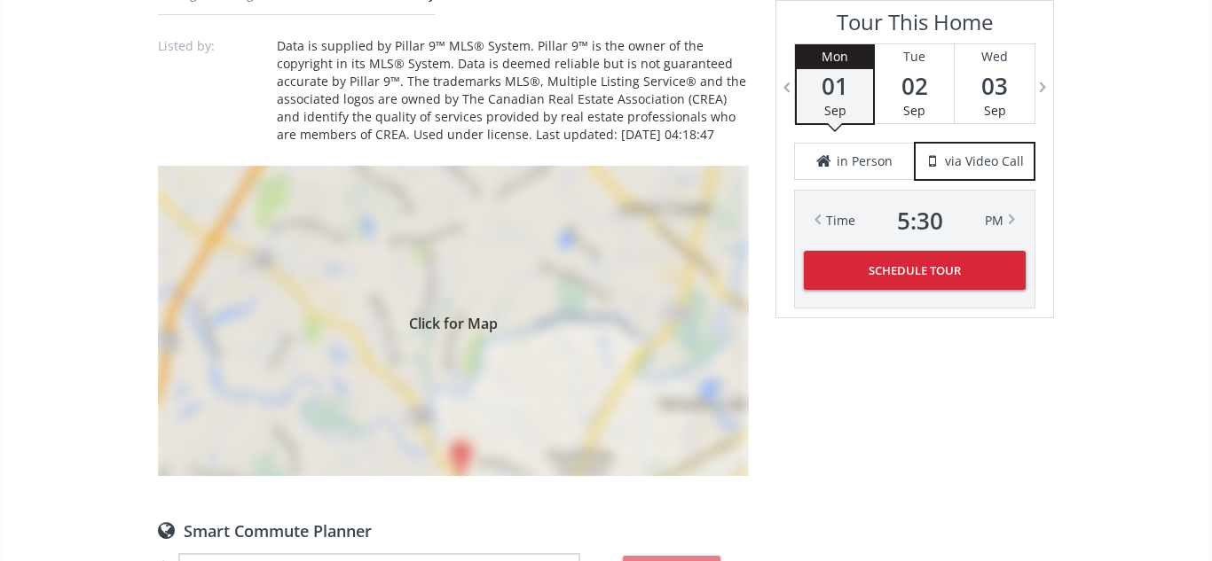
click at [630, 304] on div "Click for Map" at bounding box center [453, 321] width 591 height 310
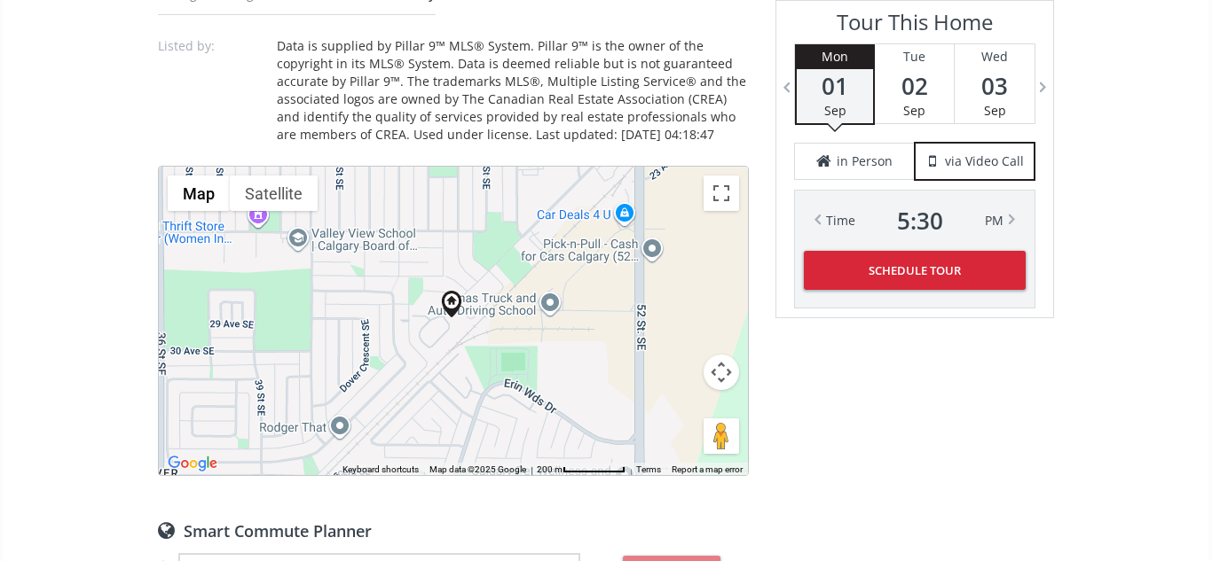
click at [725, 369] on button "Map camera controls" at bounding box center [720, 372] width 35 height 35
click at [676, 412] on button "Zoom out" at bounding box center [676, 416] width 35 height 35
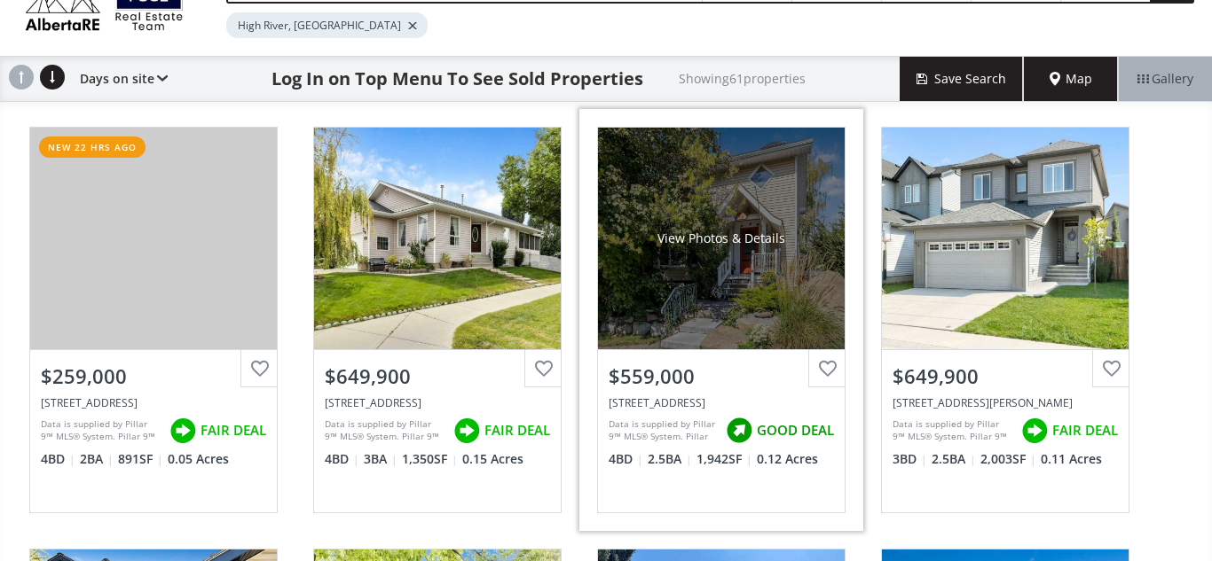
scroll to position [127, 0]
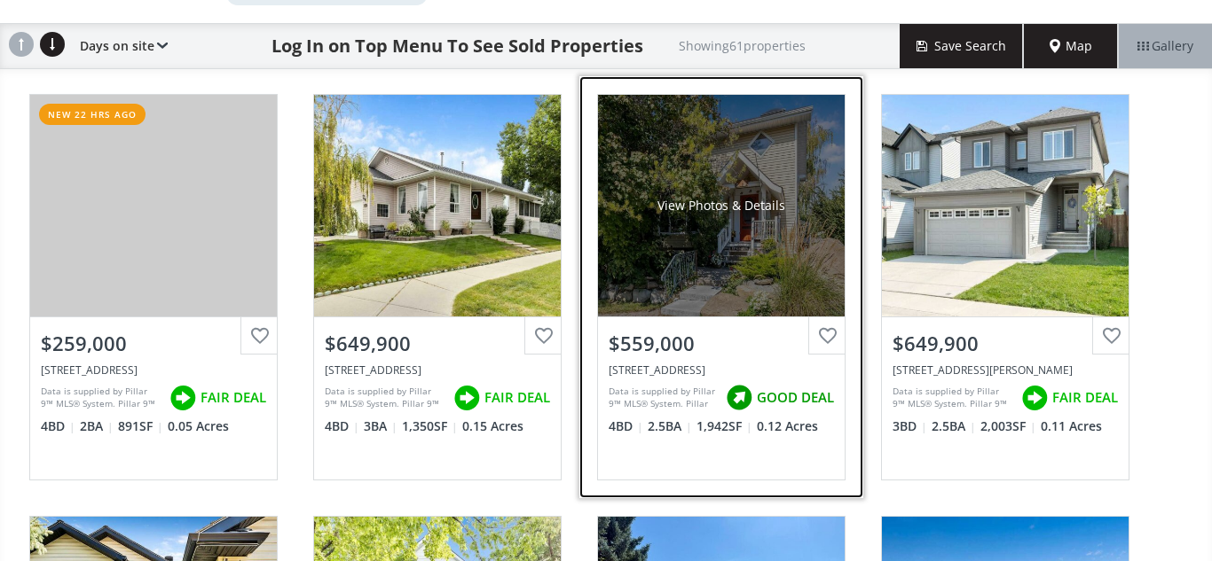
click at [789, 259] on div "View Photos & Details" at bounding box center [721, 206] width 247 height 222
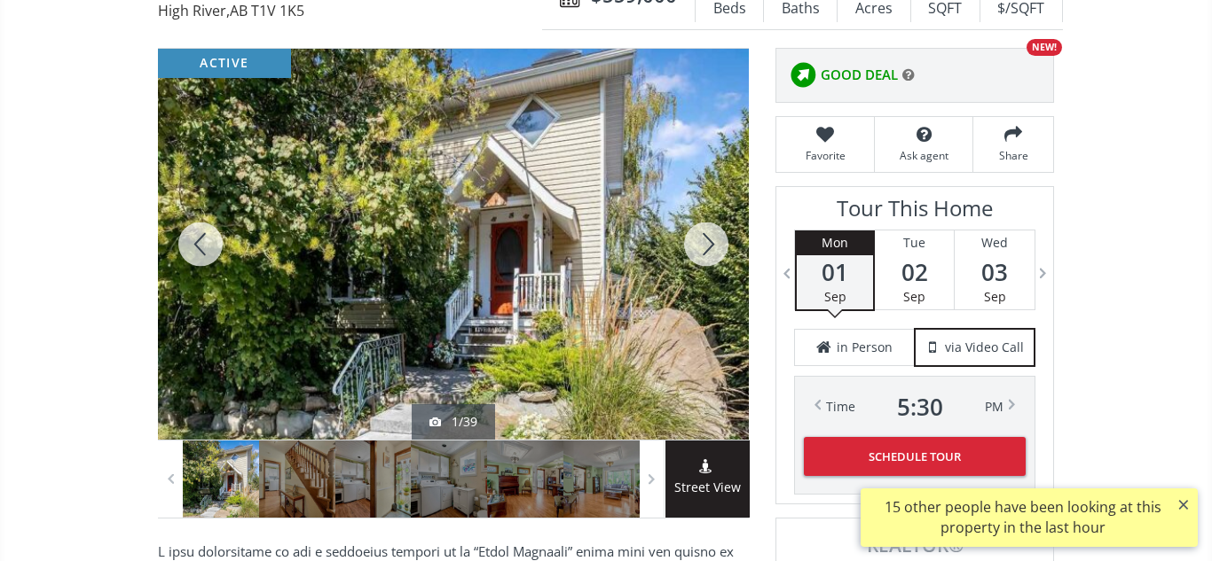
click at [553, 288] on div at bounding box center [453, 244] width 591 height 391
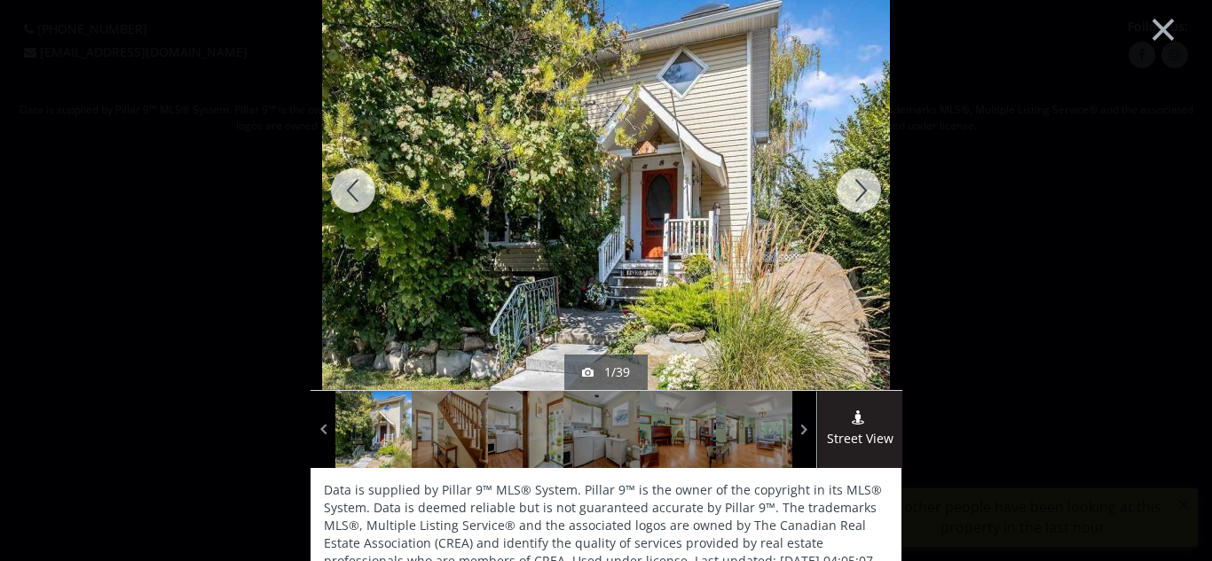
click at [873, 202] on div at bounding box center [858, 190] width 85 height 399
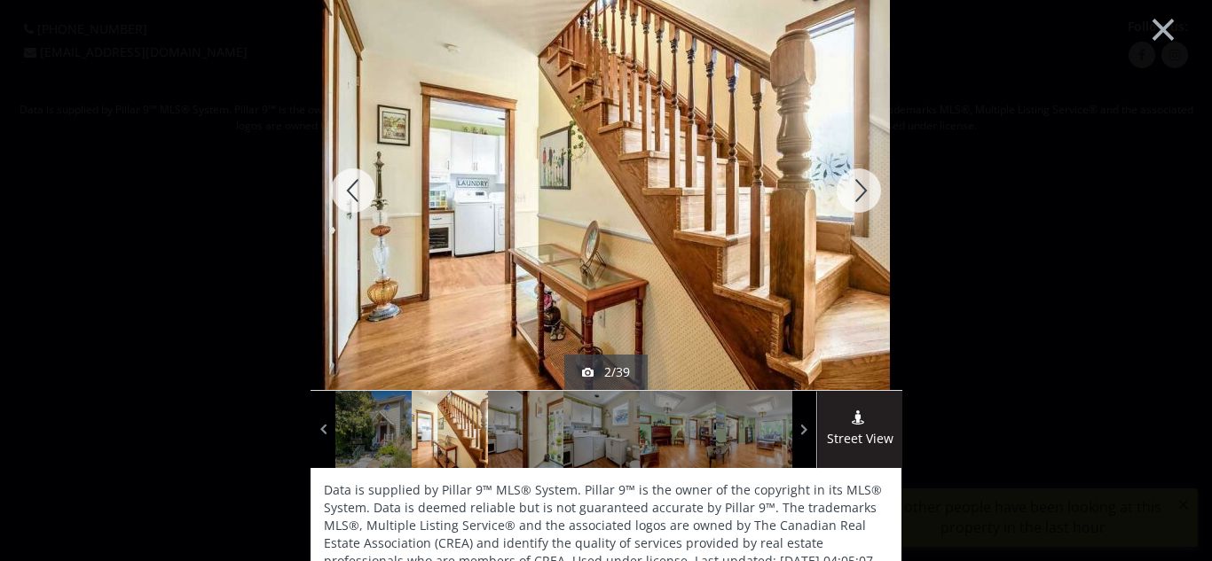
click at [873, 202] on div at bounding box center [858, 190] width 85 height 399
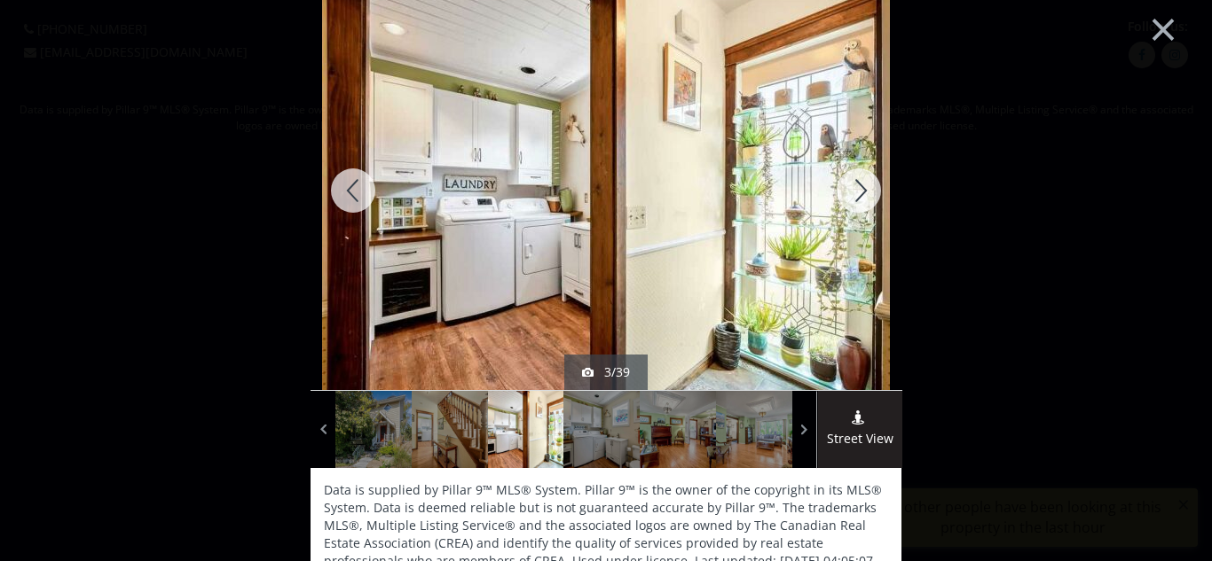
click at [873, 202] on div at bounding box center [858, 190] width 85 height 399
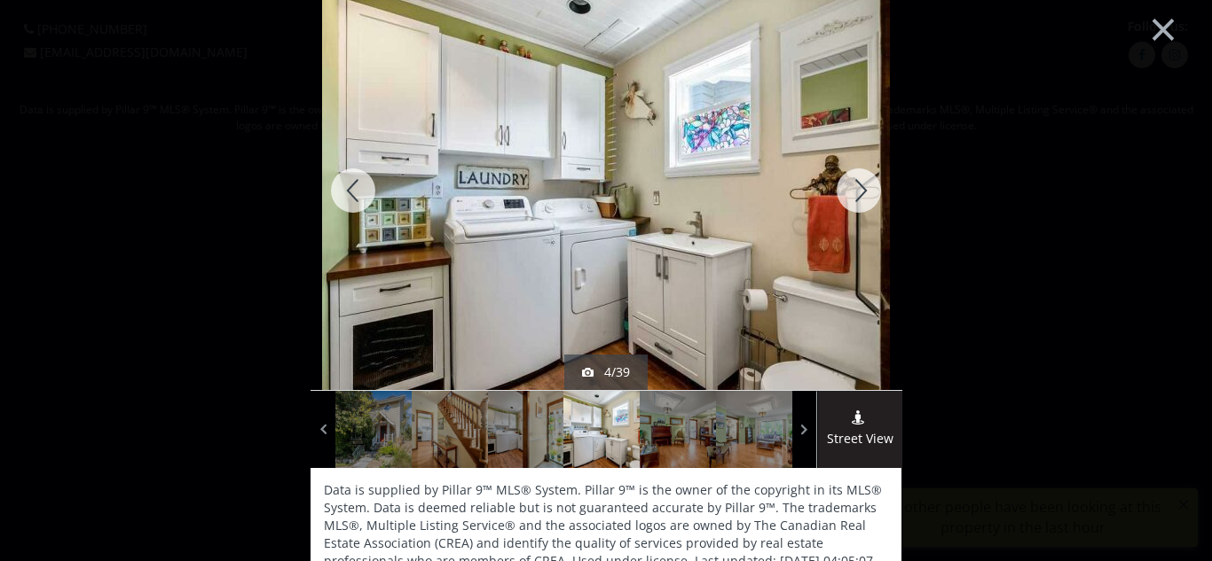
click at [873, 202] on div at bounding box center [858, 190] width 85 height 399
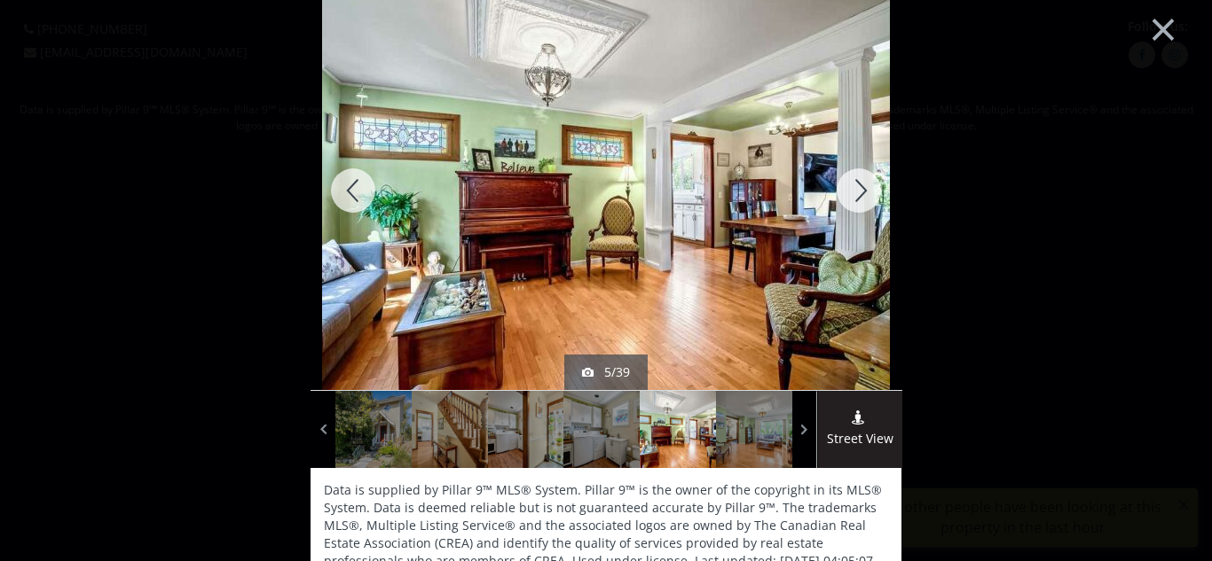
click at [873, 202] on div at bounding box center [858, 190] width 85 height 399
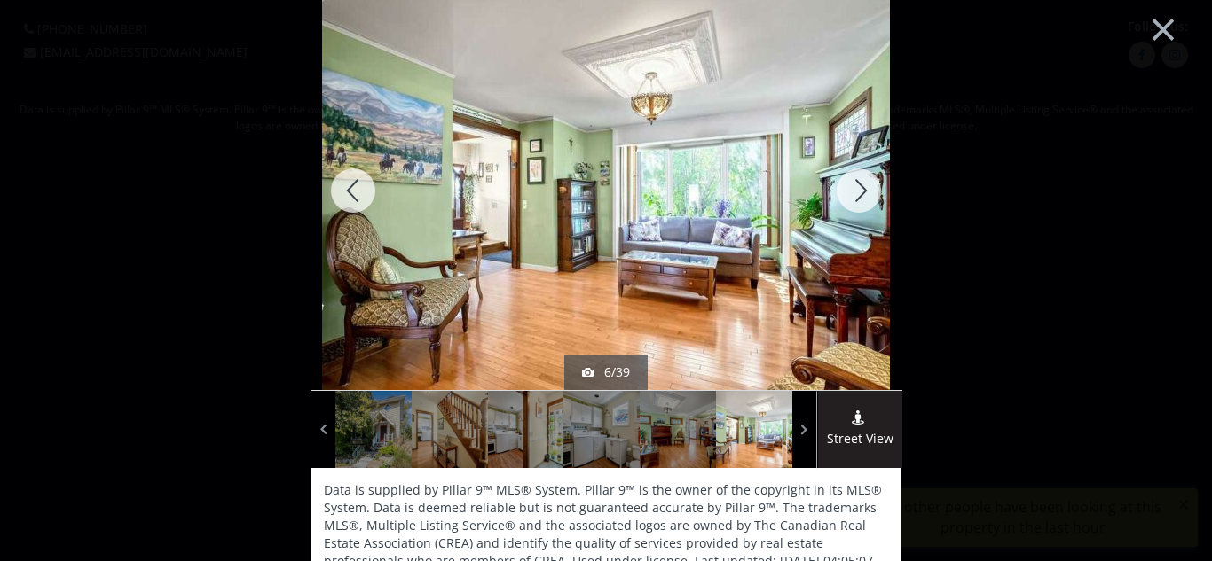
click at [873, 202] on div at bounding box center [858, 190] width 85 height 399
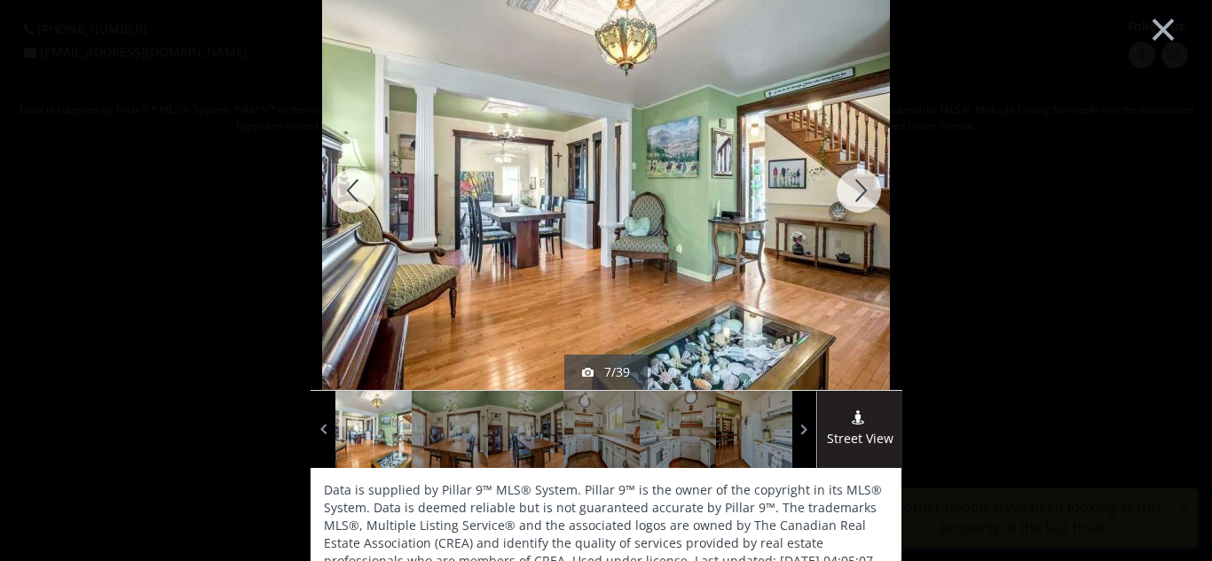
click at [873, 202] on div at bounding box center [858, 190] width 85 height 399
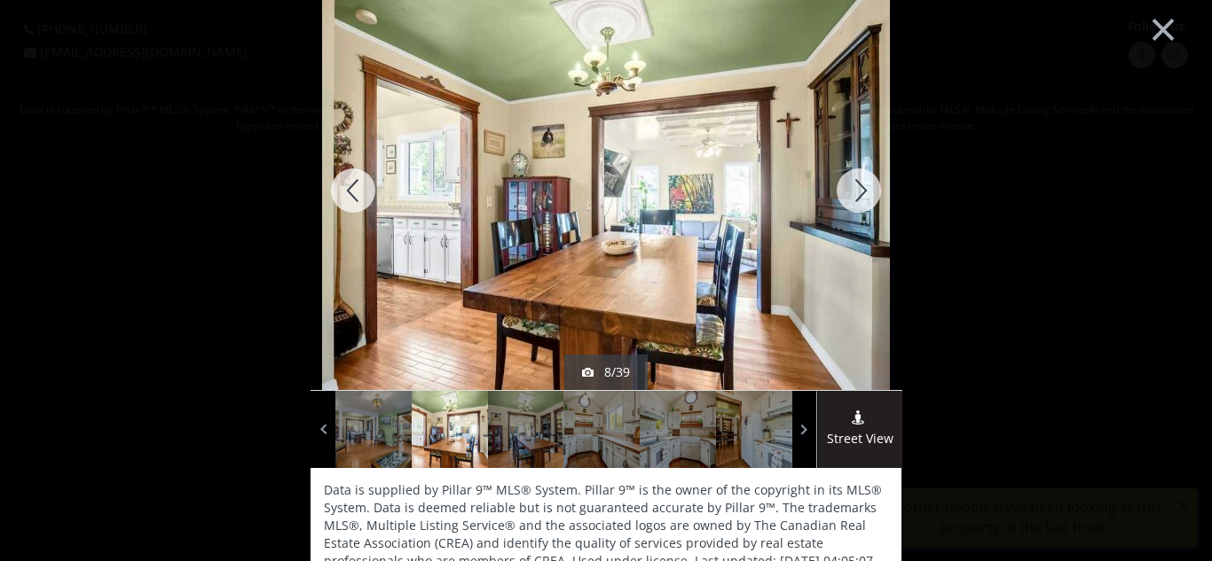
click at [873, 202] on div at bounding box center [858, 190] width 85 height 399
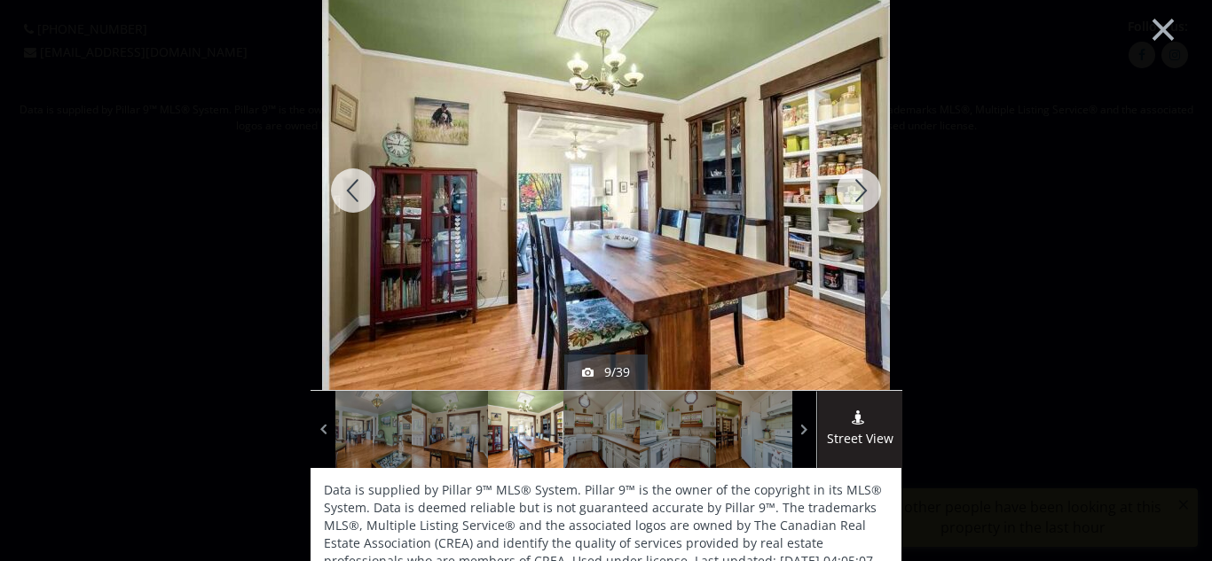
click at [873, 202] on div at bounding box center [858, 190] width 85 height 399
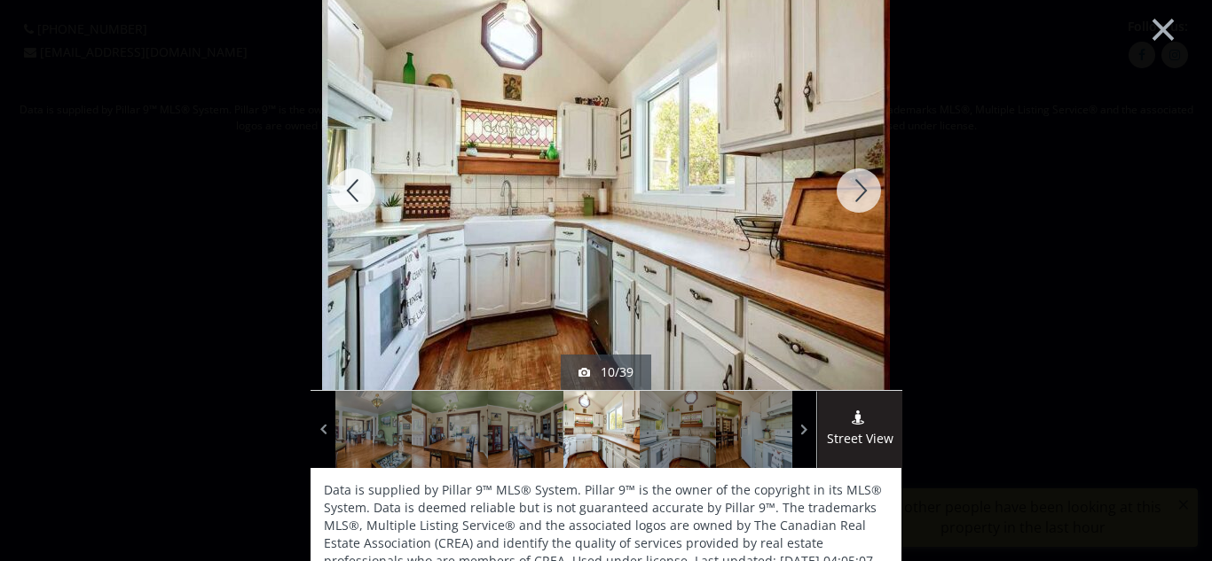
click at [873, 202] on div at bounding box center [858, 190] width 85 height 399
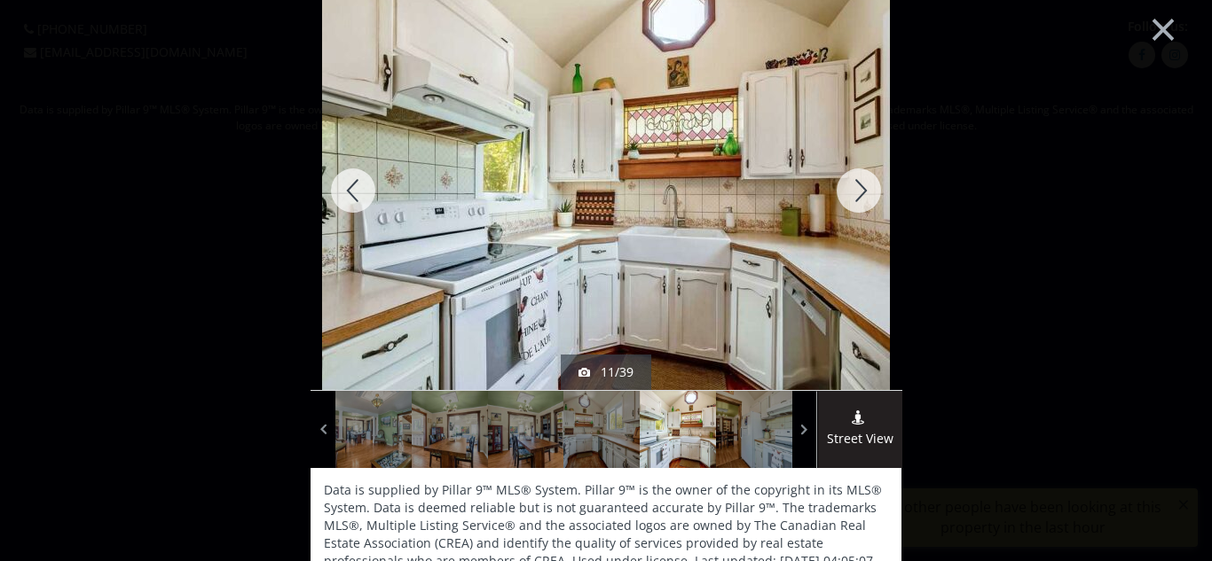
click at [873, 202] on div at bounding box center [858, 190] width 85 height 399
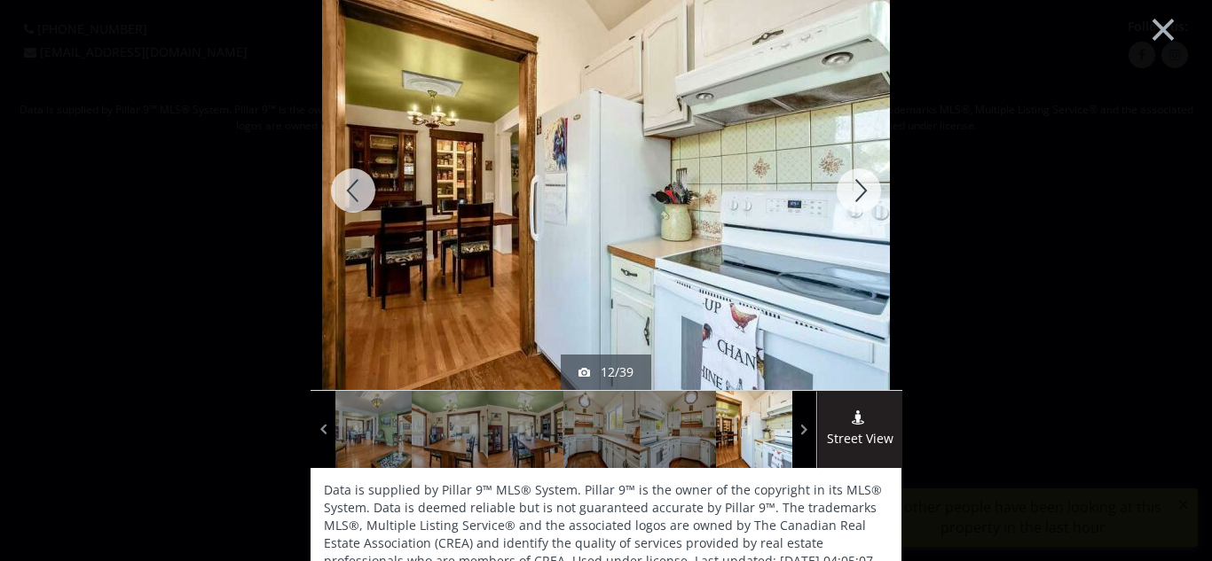
click at [873, 202] on div at bounding box center [858, 190] width 85 height 399
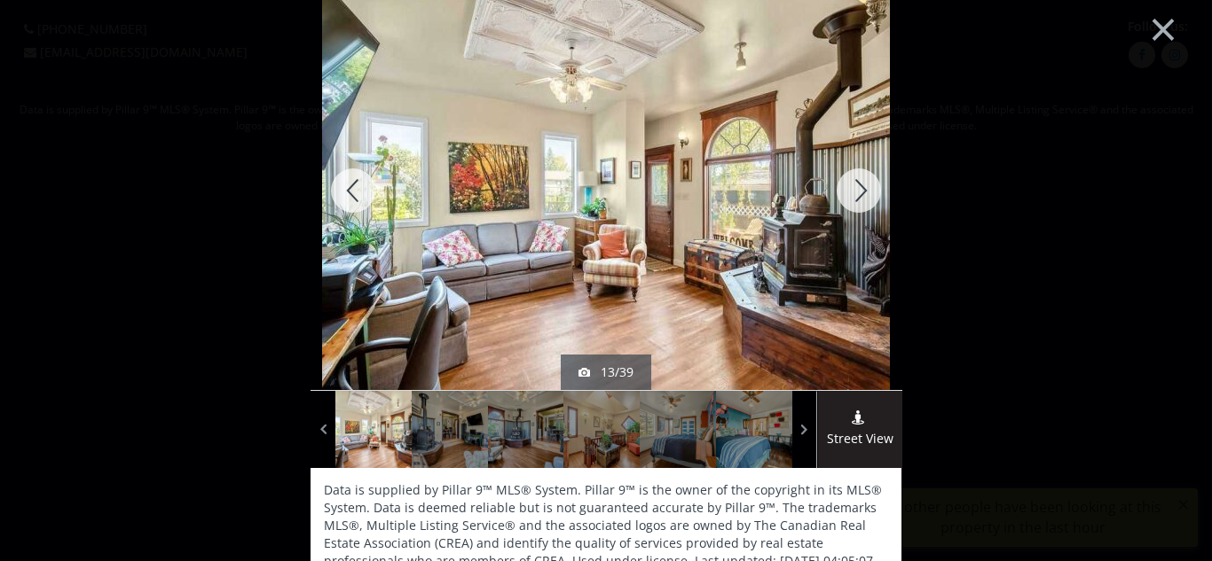
click at [873, 202] on div at bounding box center [858, 190] width 85 height 399
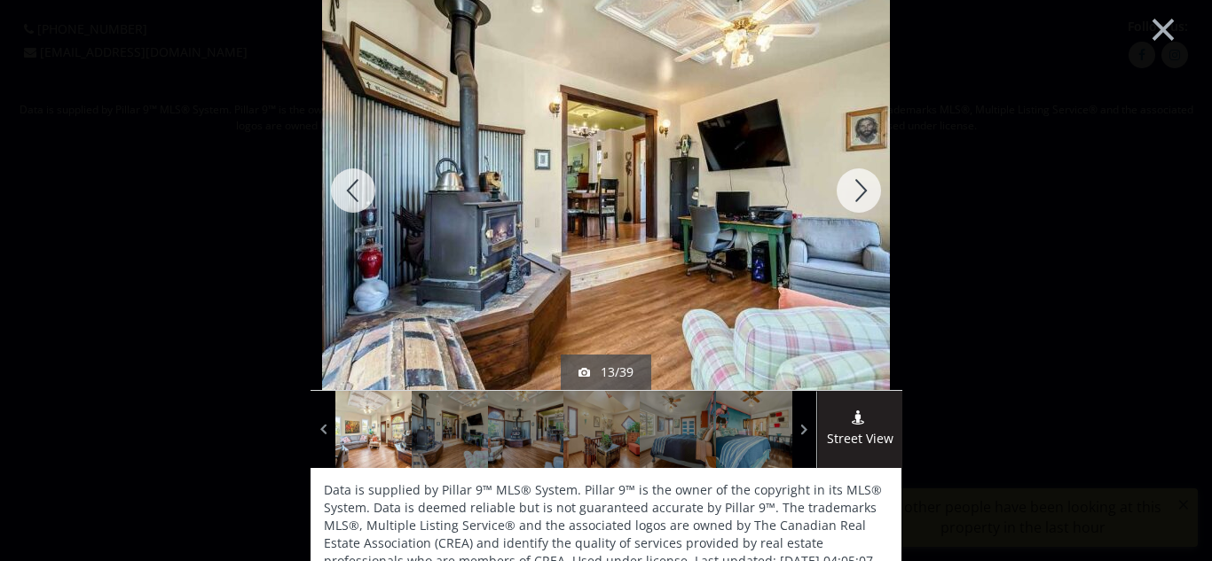
click at [873, 202] on div at bounding box center [858, 190] width 85 height 399
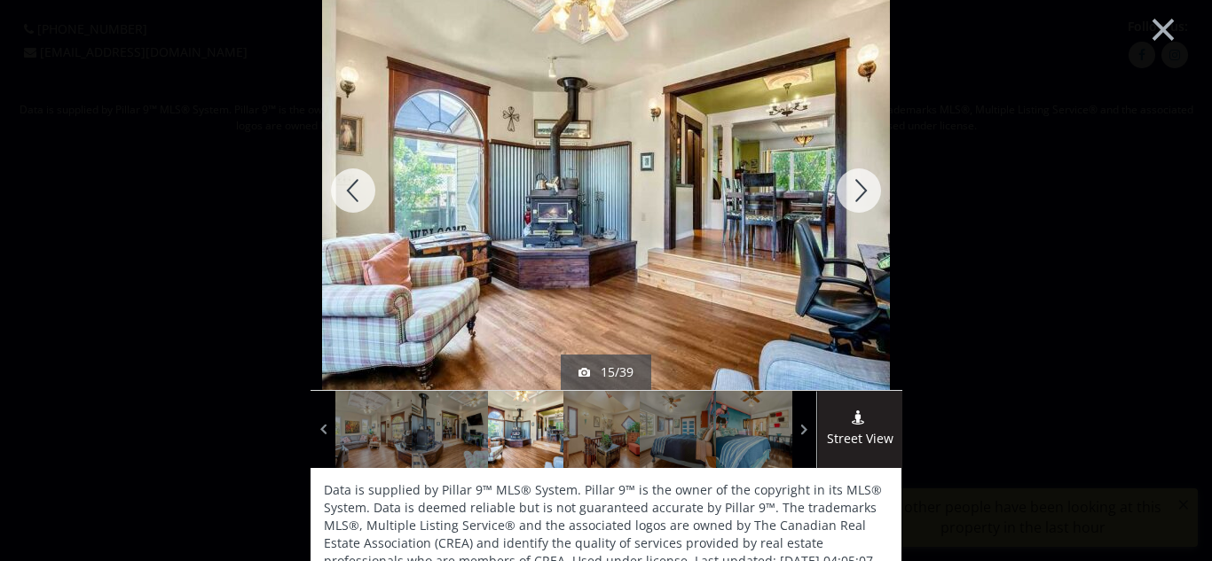
click at [873, 202] on div at bounding box center [858, 190] width 85 height 399
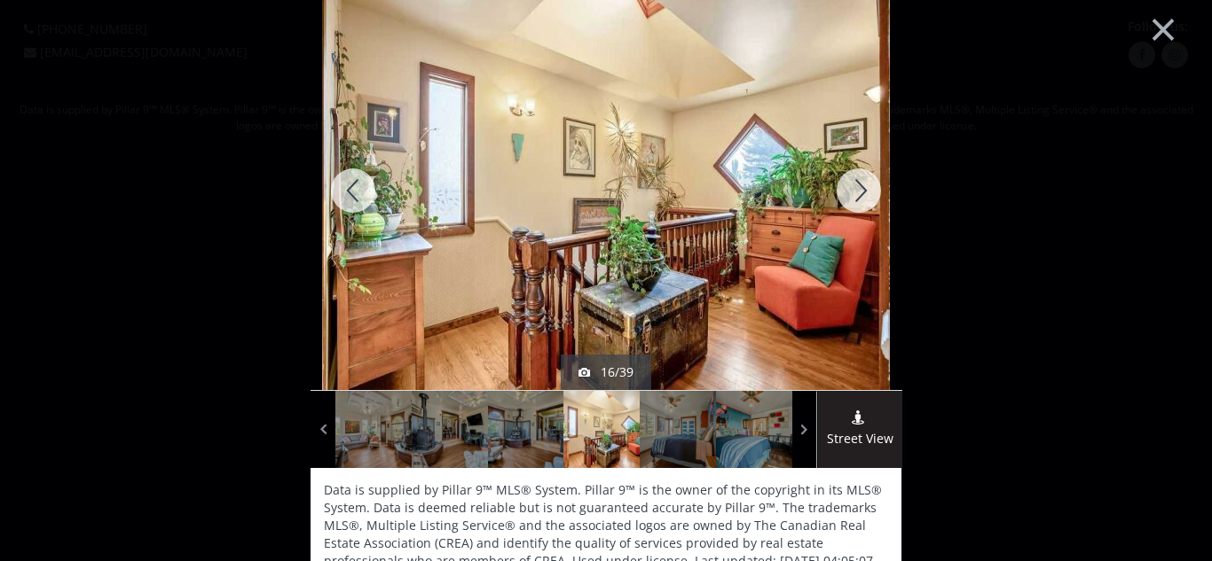
click at [873, 202] on div at bounding box center [858, 190] width 85 height 399
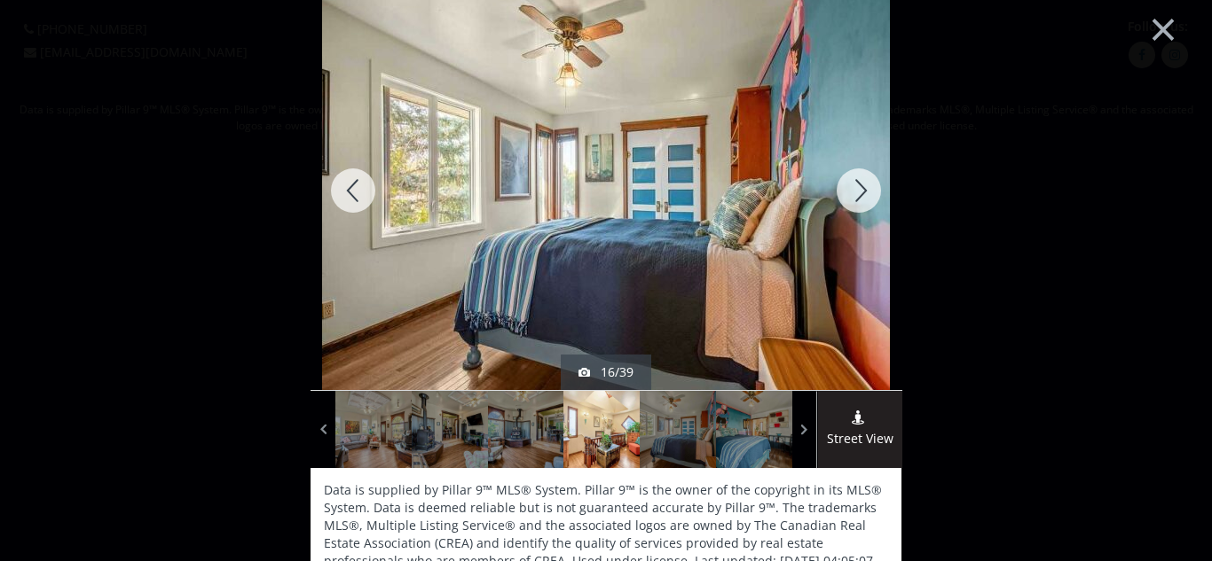
click at [873, 202] on div at bounding box center [858, 190] width 85 height 399
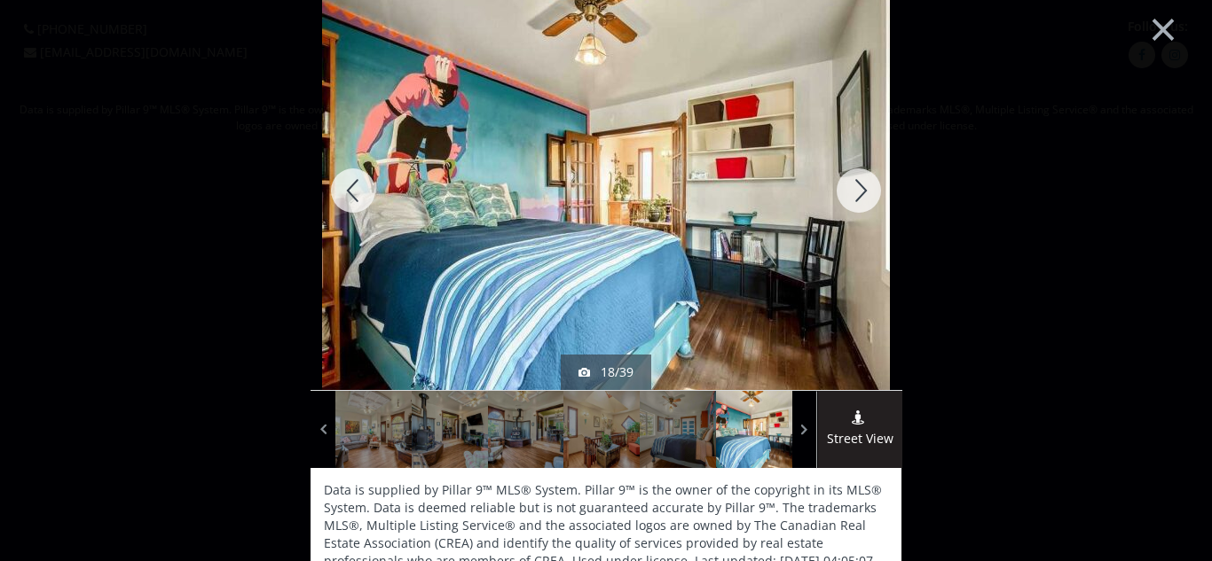
click at [873, 202] on div at bounding box center [858, 190] width 85 height 399
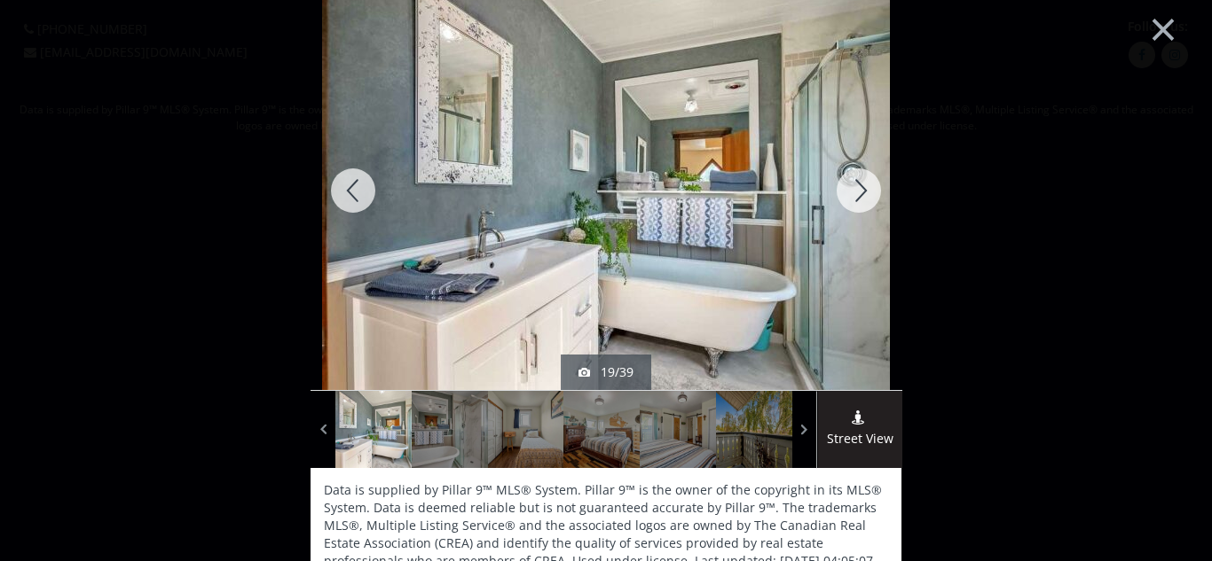
click at [873, 202] on div at bounding box center [858, 190] width 85 height 399
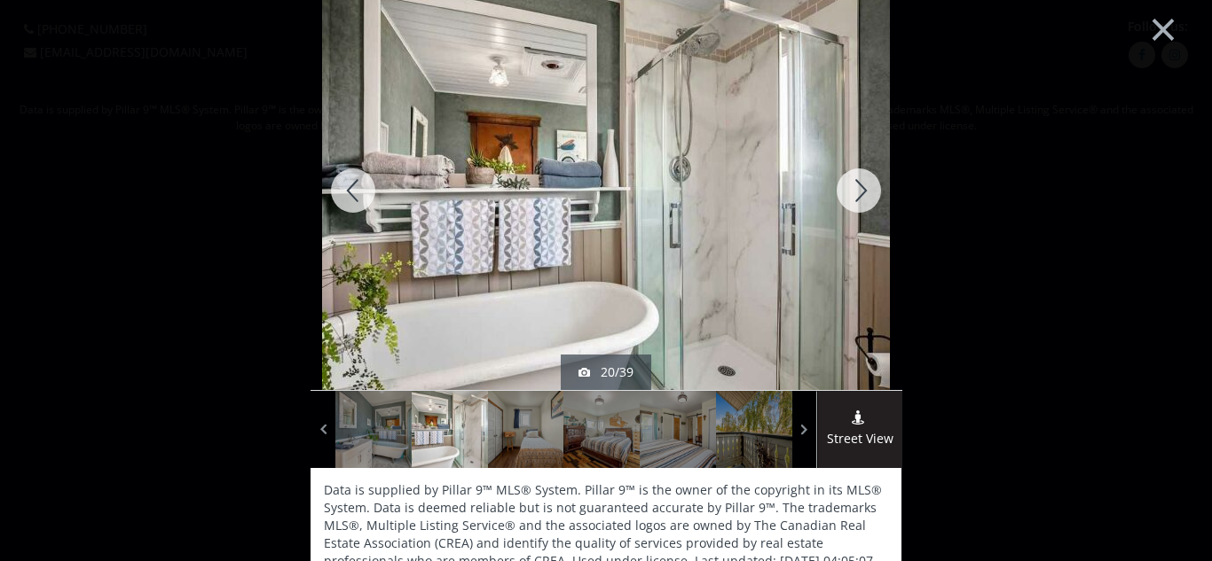
click at [873, 202] on div at bounding box center [858, 190] width 85 height 399
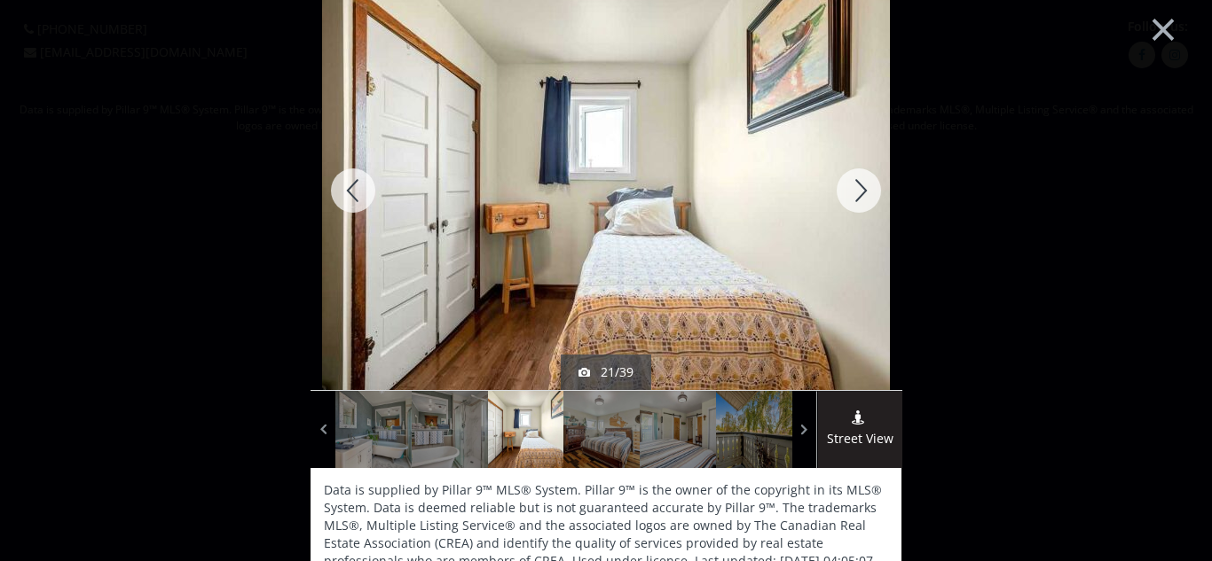
click at [873, 202] on div at bounding box center [858, 190] width 85 height 399
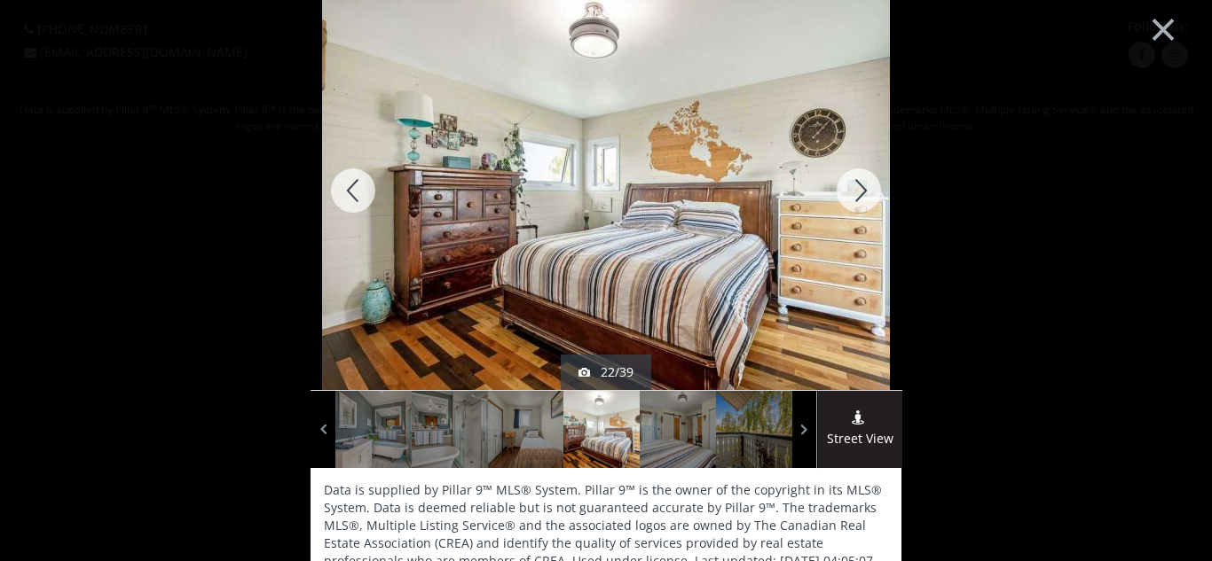
click at [873, 202] on div at bounding box center [858, 190] width 85 height 399
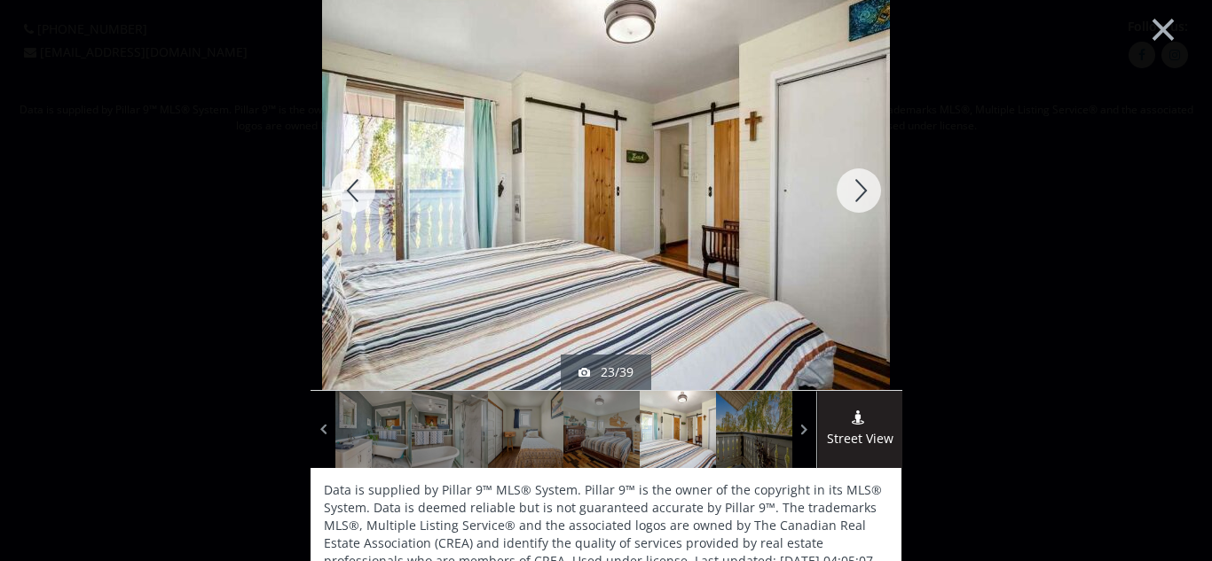
click at [873, 202] on div at bounding box center [858, 190] width 85 height 399
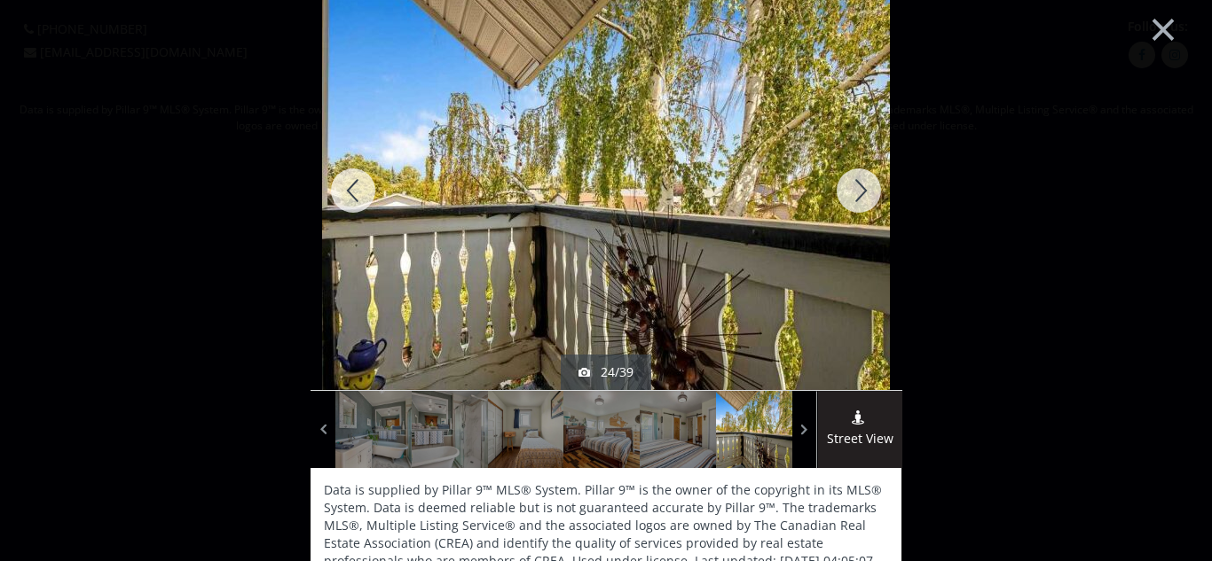
click at [873, 202] on div at bounding box center [858, 190] width 85 height 399
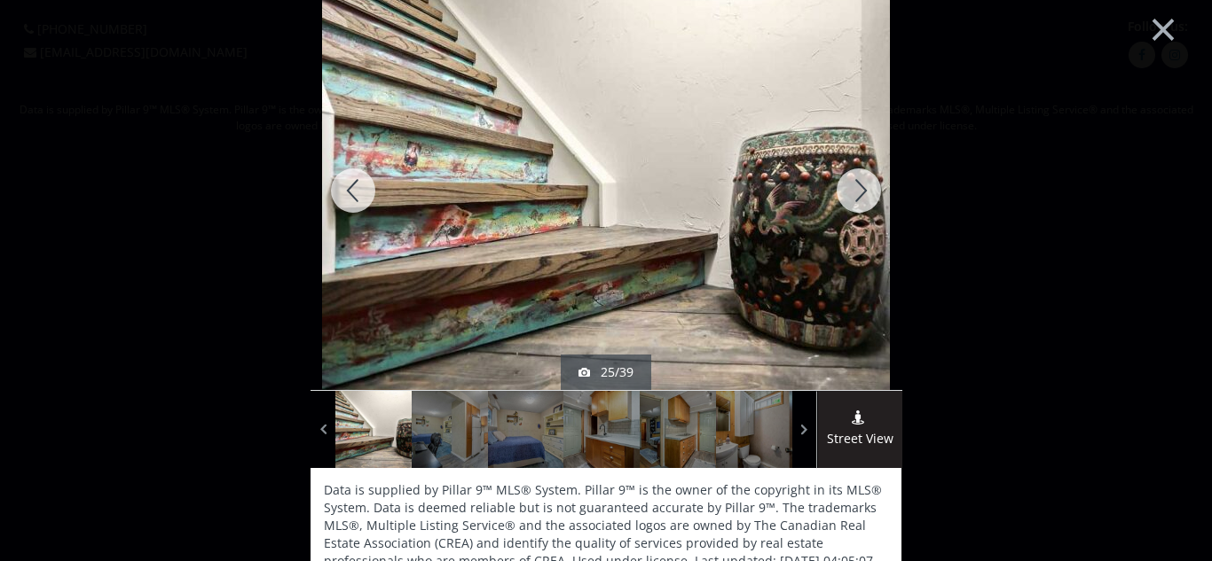
click at [873, 202] on div at bounding box center [858, 190] width 85 height 399
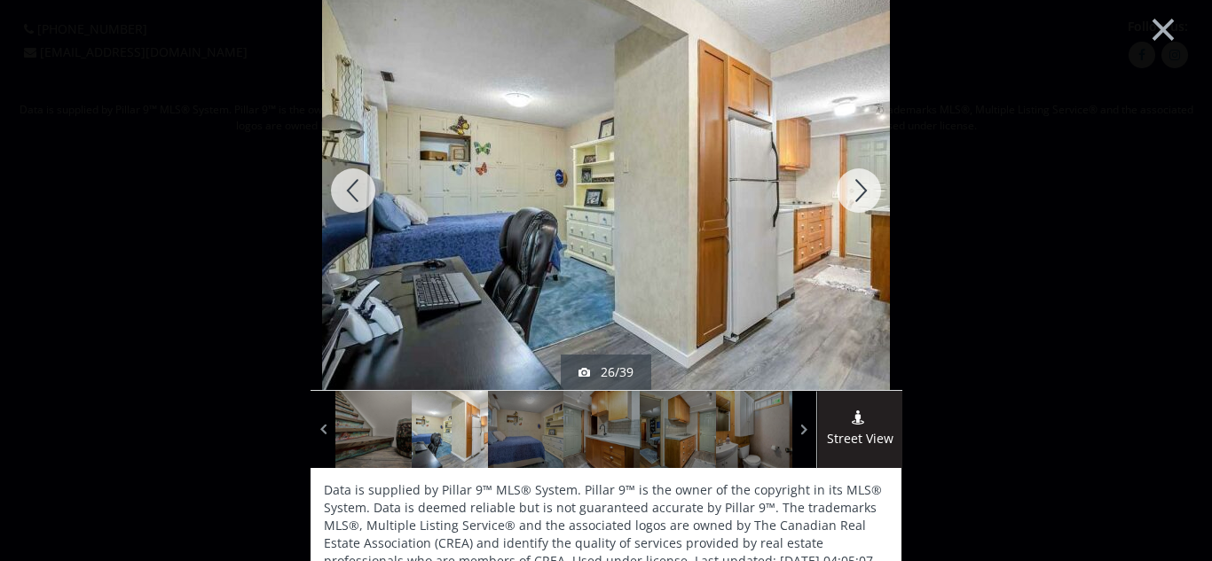
click at [873, 202] on div at bounding box center [858, 190] width 85 height 399
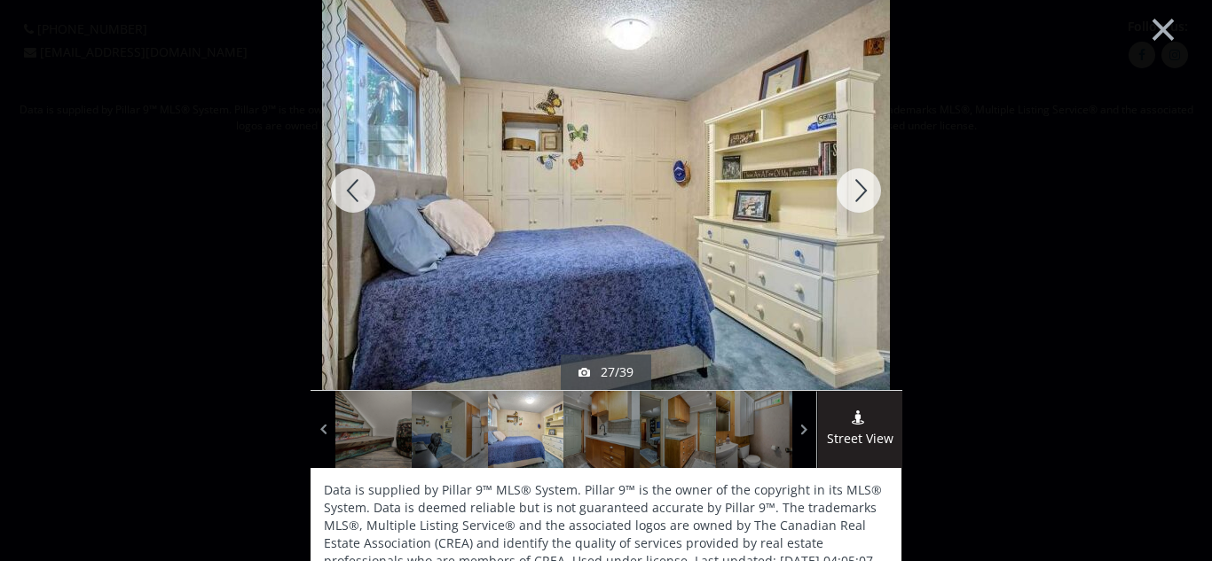
click at [873, 202] on div at bounding box center [858, 190] width 85 height 399
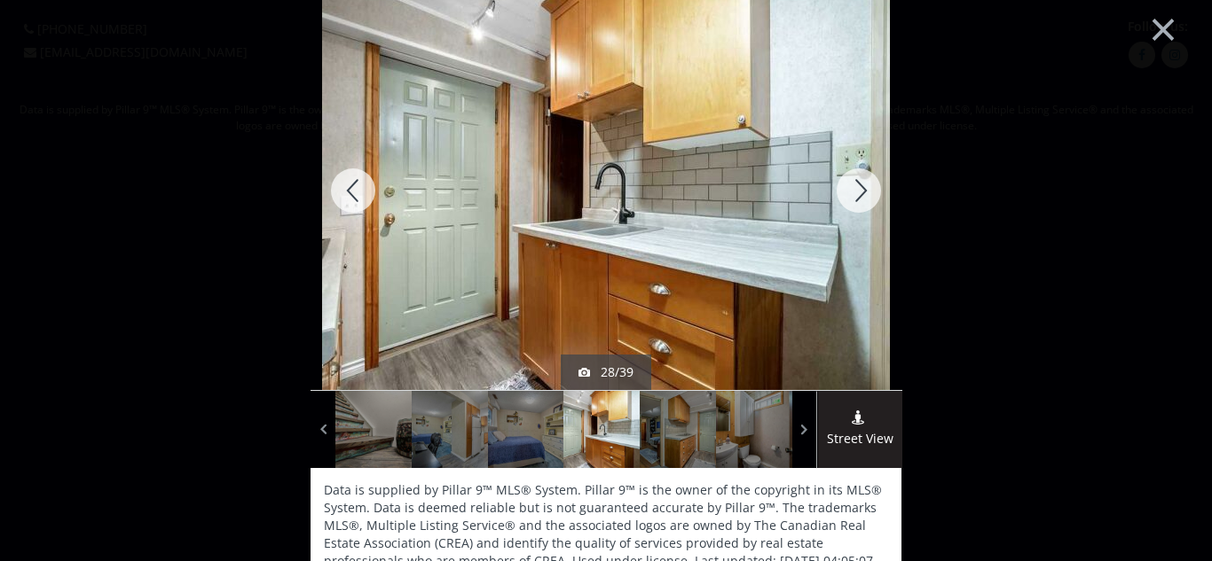
click at [873, 202] on div at bounding box center [858, 190] width 85 height 399
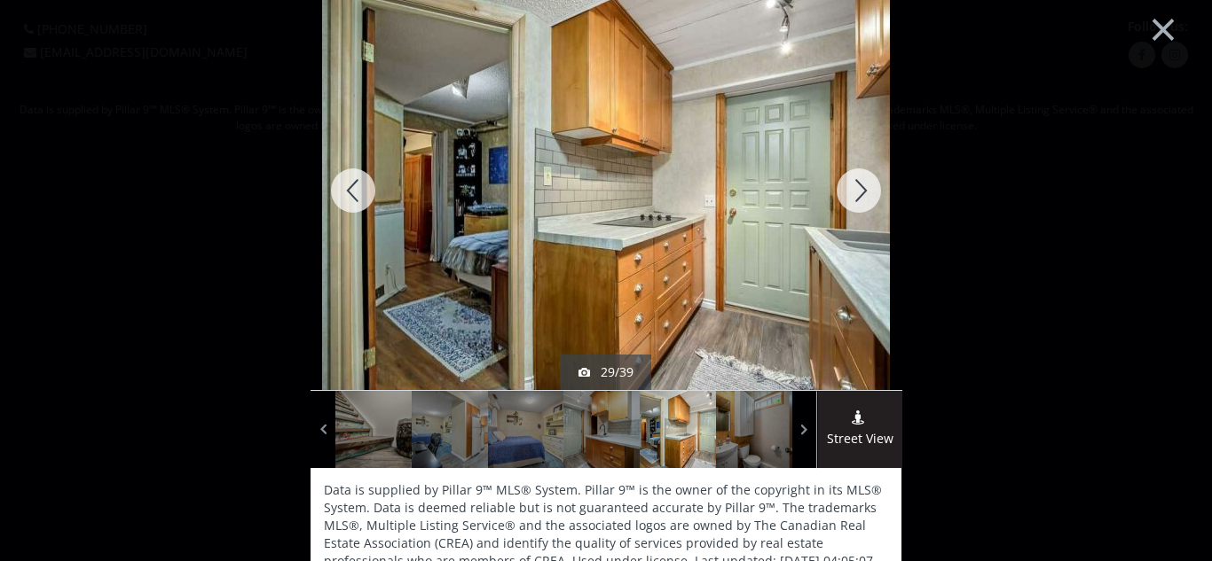
click at [873, 202] on div at bounding box center [858, 190] width 85 height 399
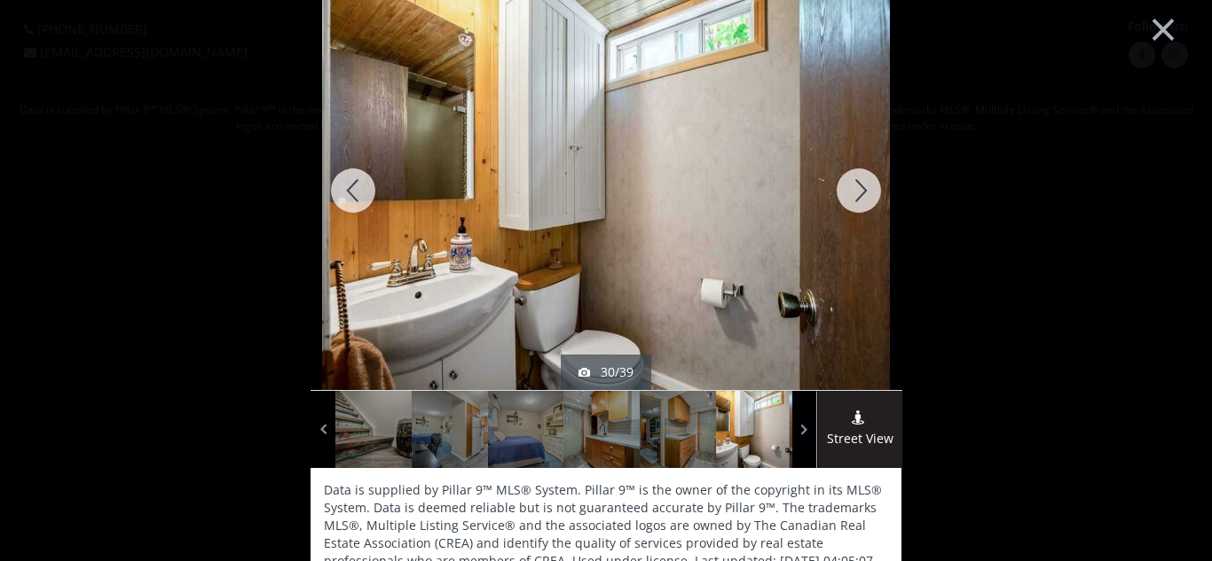
click at [873, 202] on div at bounding box center [858, 190] width 85 height 399
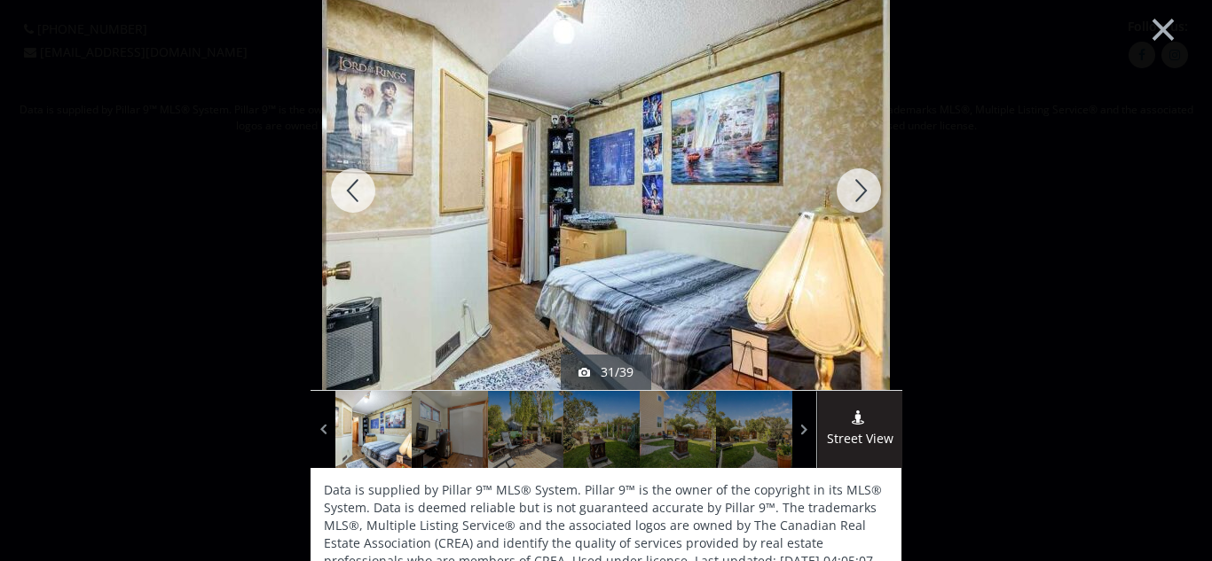
click at [873, 202] on div at bounding box center [858, 190] width 85 height 399
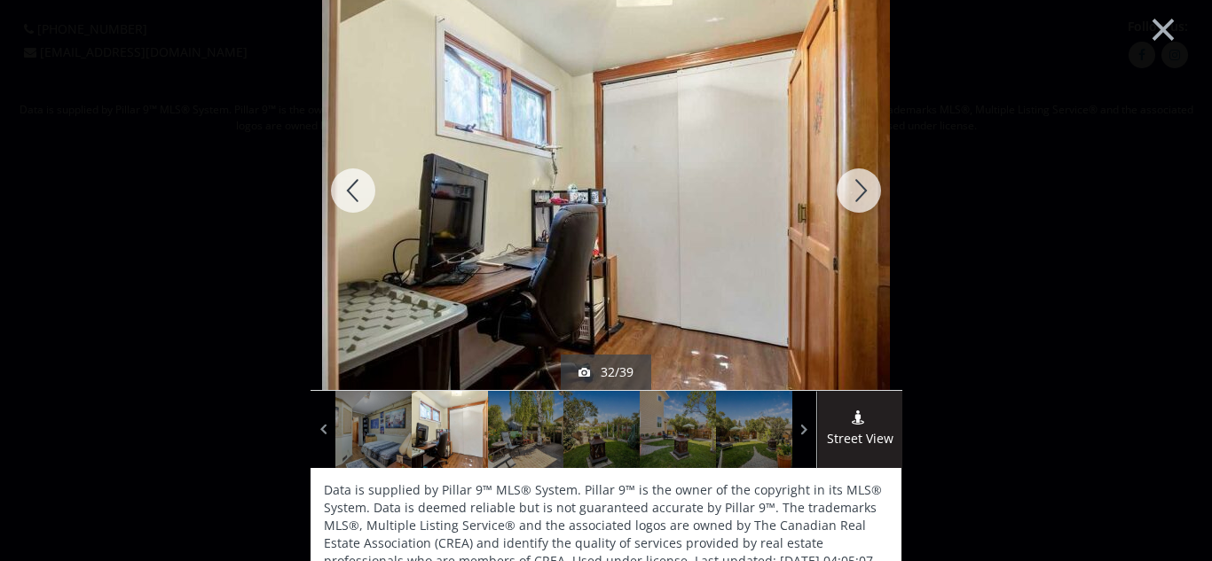
click at [873, 202] on div at bounding box center [858, 190] width 85 height 399
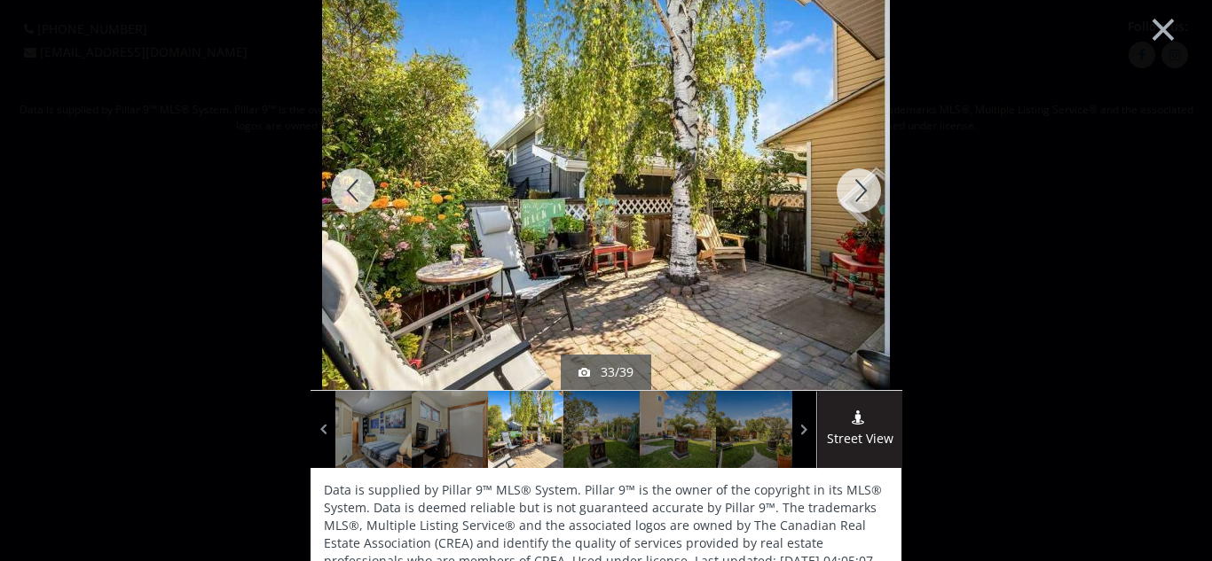
click at [873, 202] on div at bounding box center [858, 190] width 85 height 399
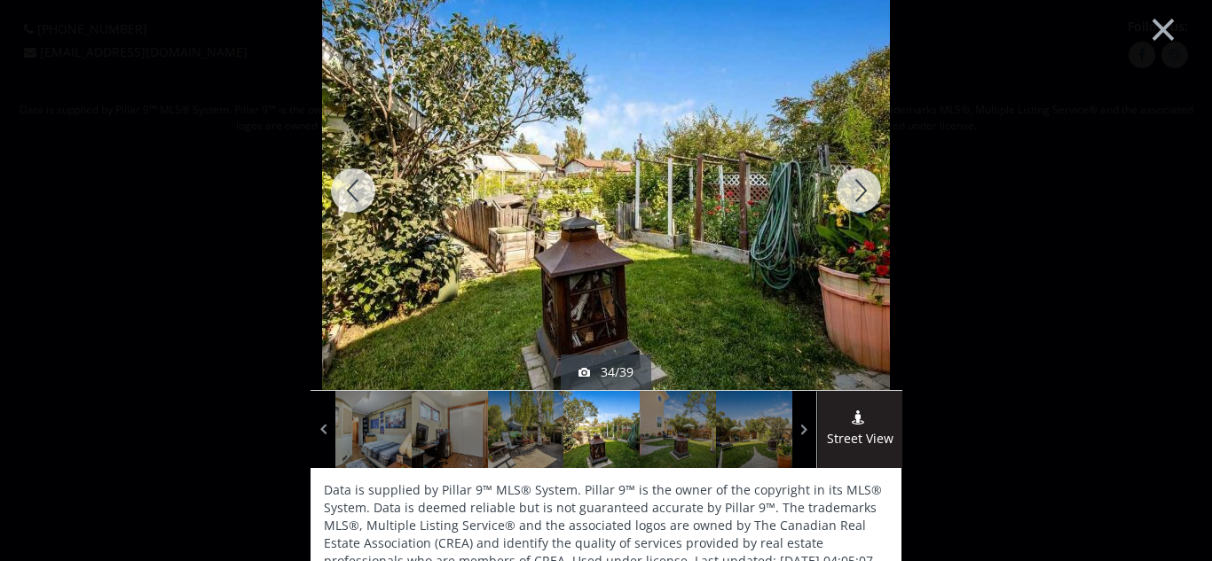
click at [873, 202] on div at bounding box center [858, 190] width 85 height 399
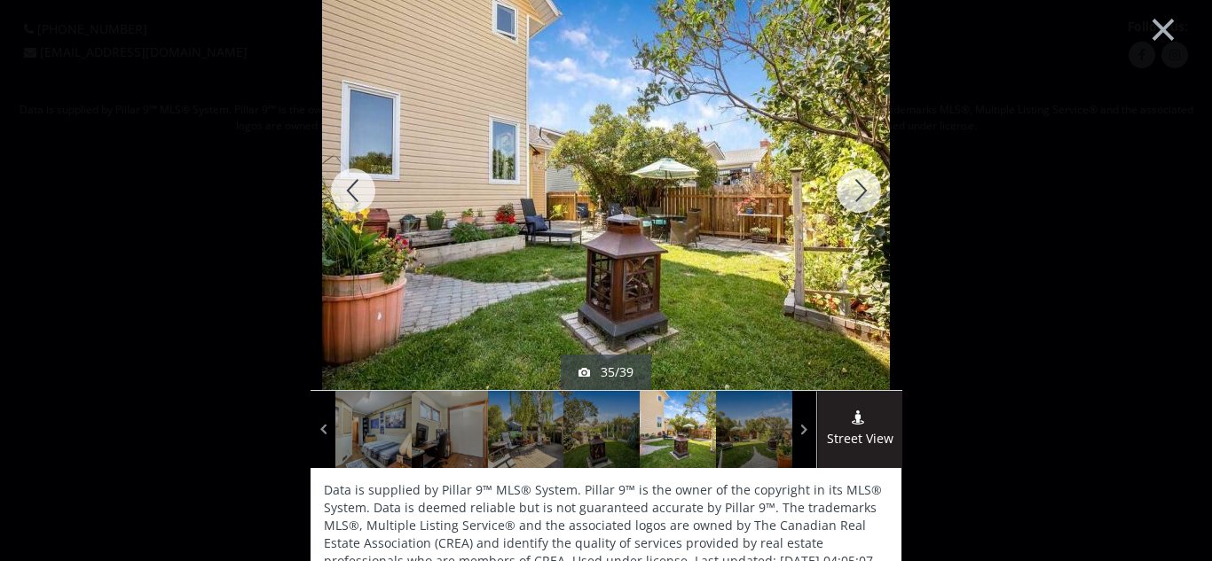
click at [873, 202] on div at bounding box center [858, 190] width 85 height 399
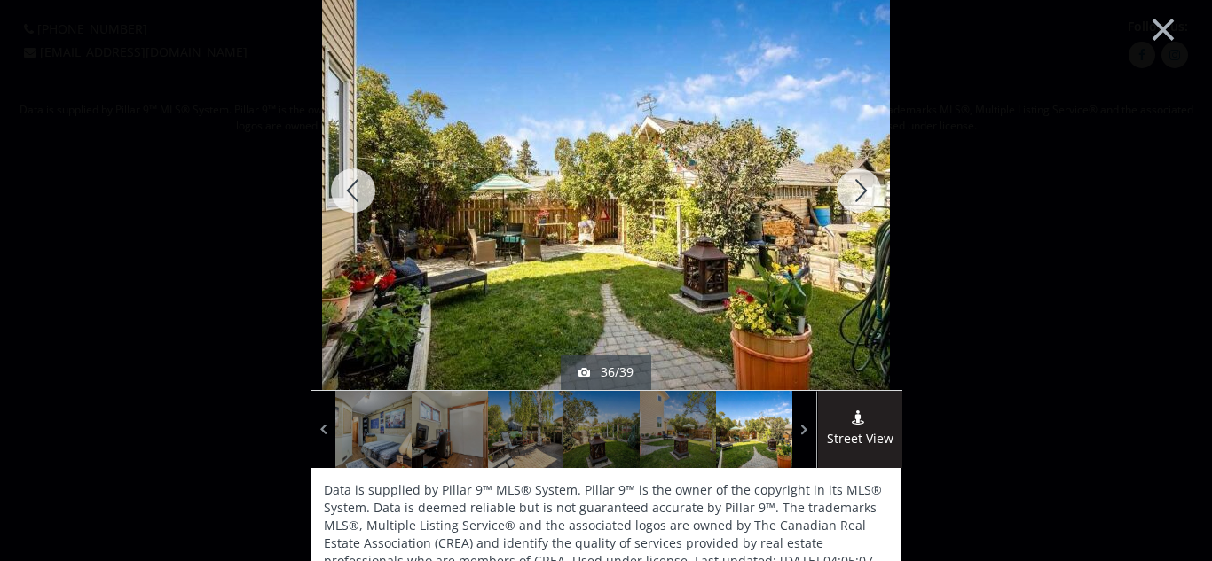
click at [873, 202] on div at bounding box center [858, 190] width 85 height 399
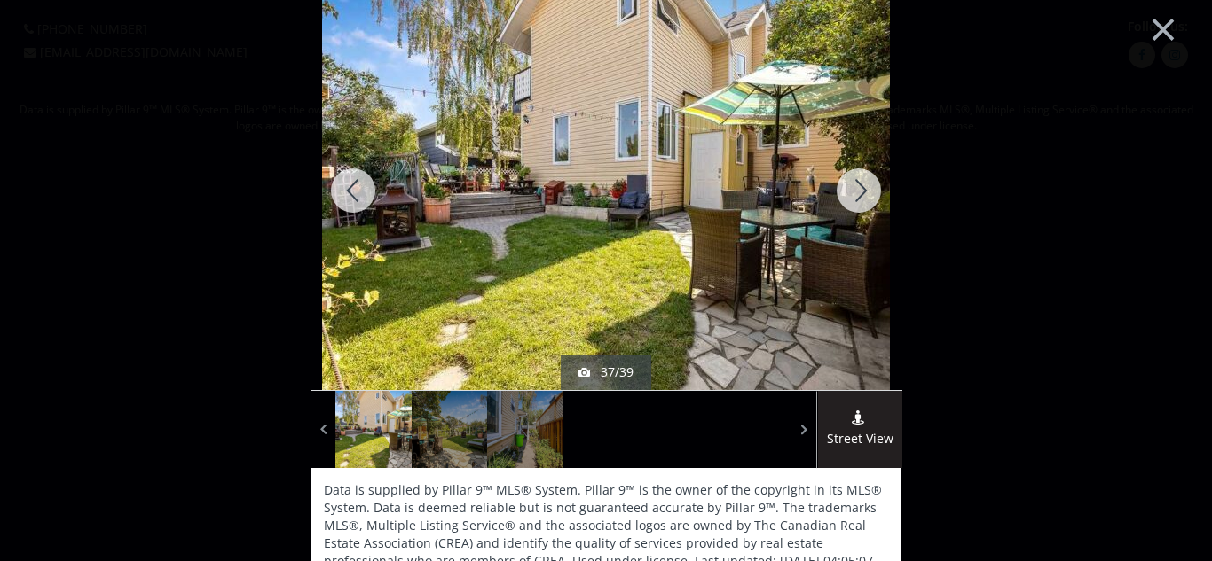
click at [873, 202] on div at bounding box center [858, 190] width 85 height 399
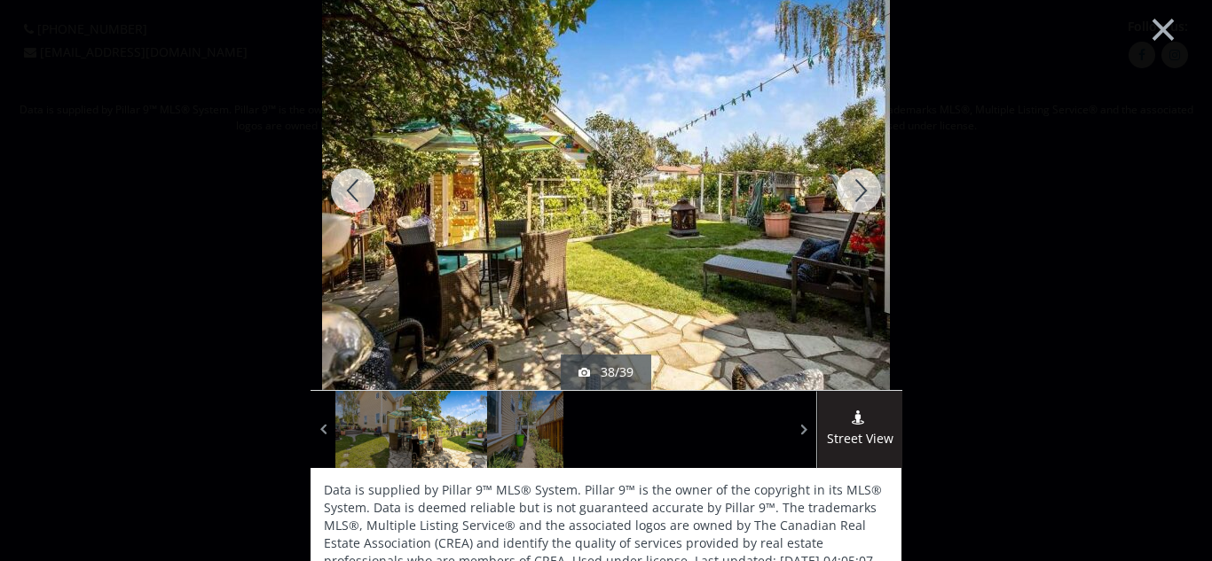
click at [873, 202] on div at bounding box center [858, 190] width 85 height 399
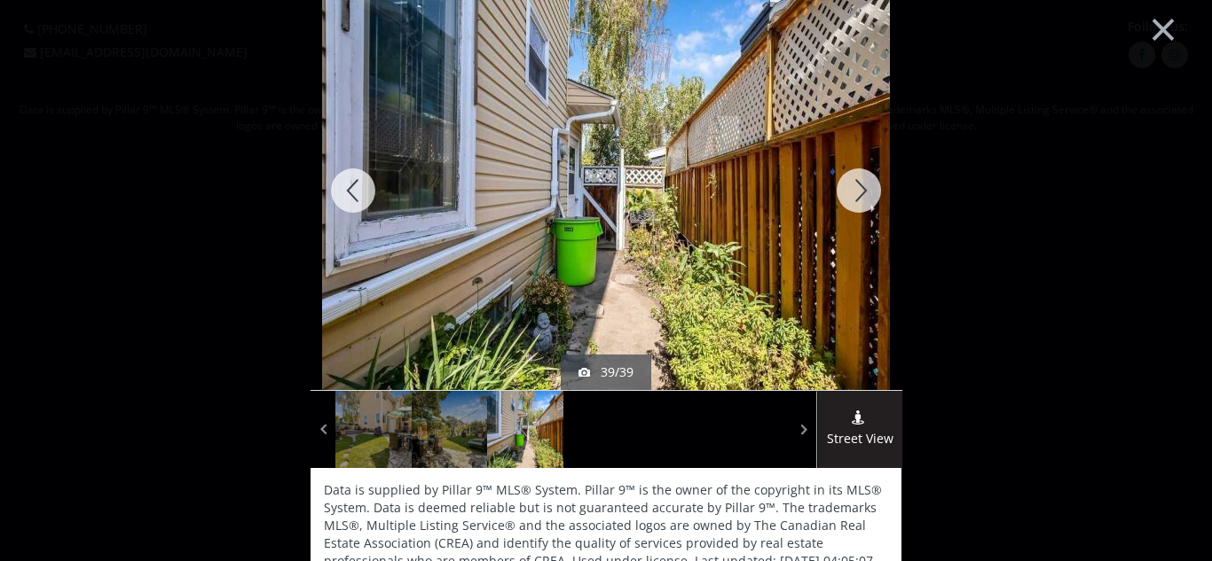
click at [873, 202] on div at bounding box center [858, 190] width 85 height 399
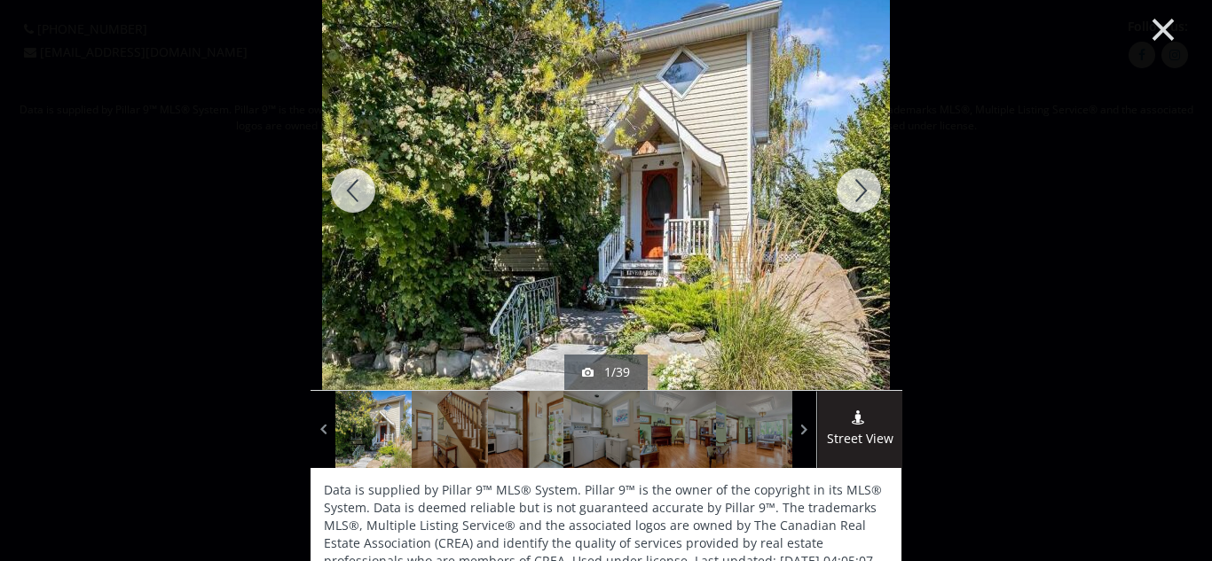
click at [1168, 19] on button "×" at bounding box center [1163, 27] width 98 height 73
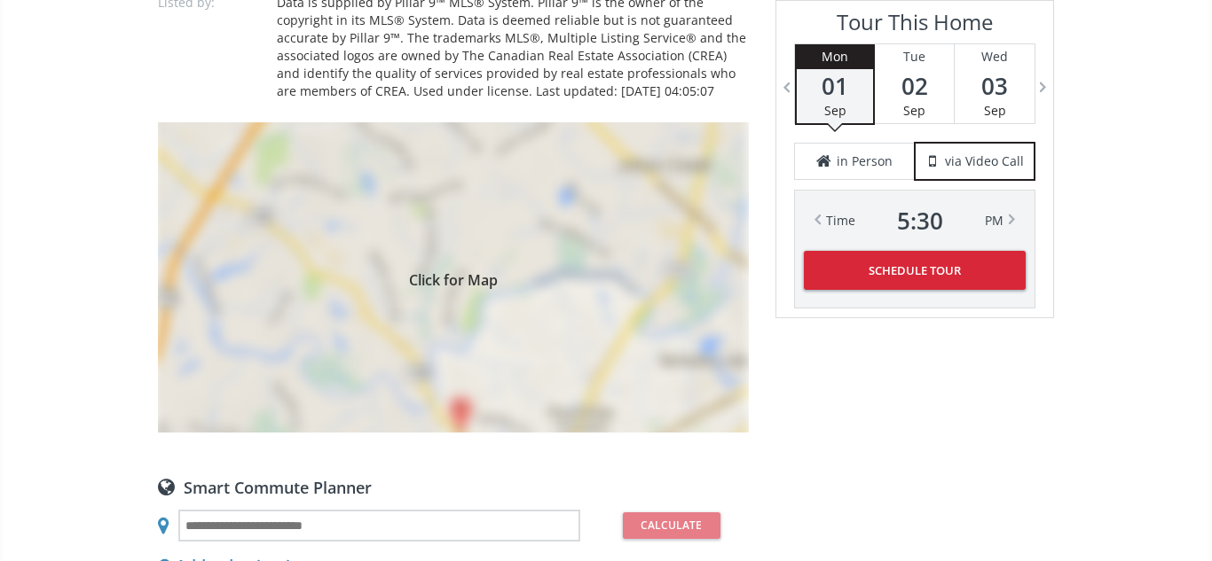
scroll to position [1449, 0]
click at [671, 313] on div "Click for Map" at bounding box center [453, 276] width 591 height 310
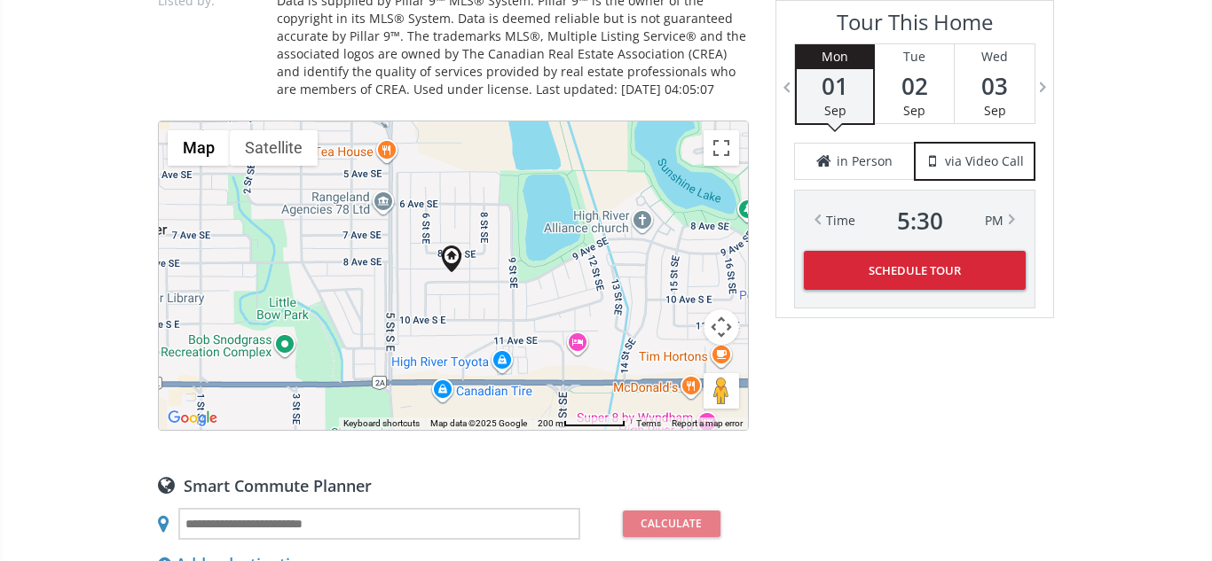
click at [726, 310] on button "Map camera controls" at bounding box center [720, 327] width 35 height 35
click at [674, 266] on button "Zoom in" at bounding box center [676, 282] width 35 height 35
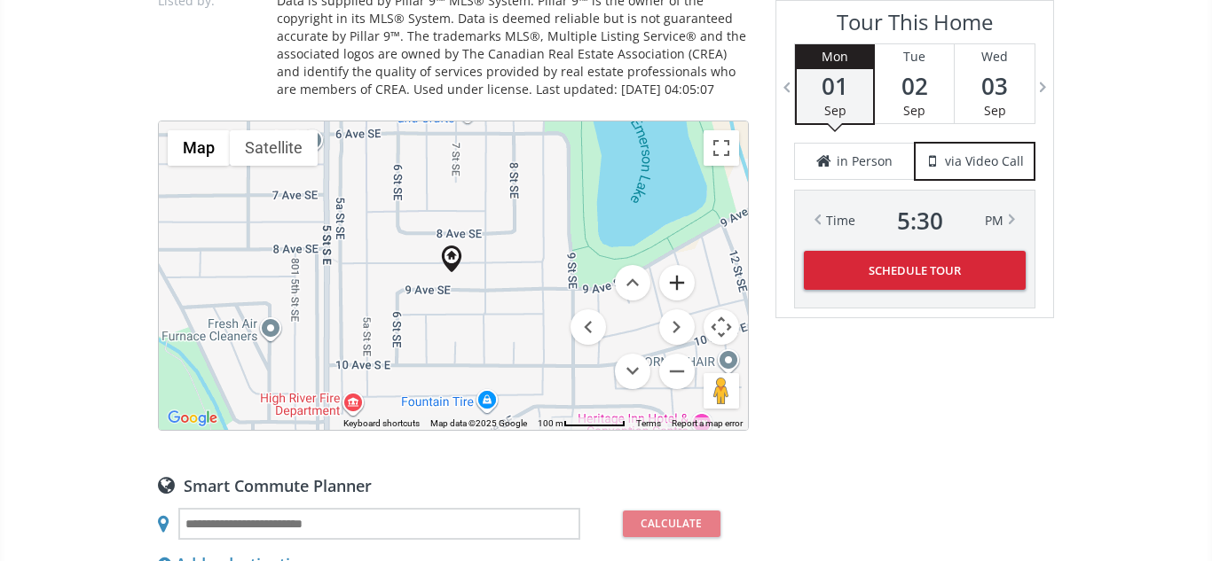
click at [674, 266] on button "Zoom in" at bounding box center [676, 282] width 35 height 35
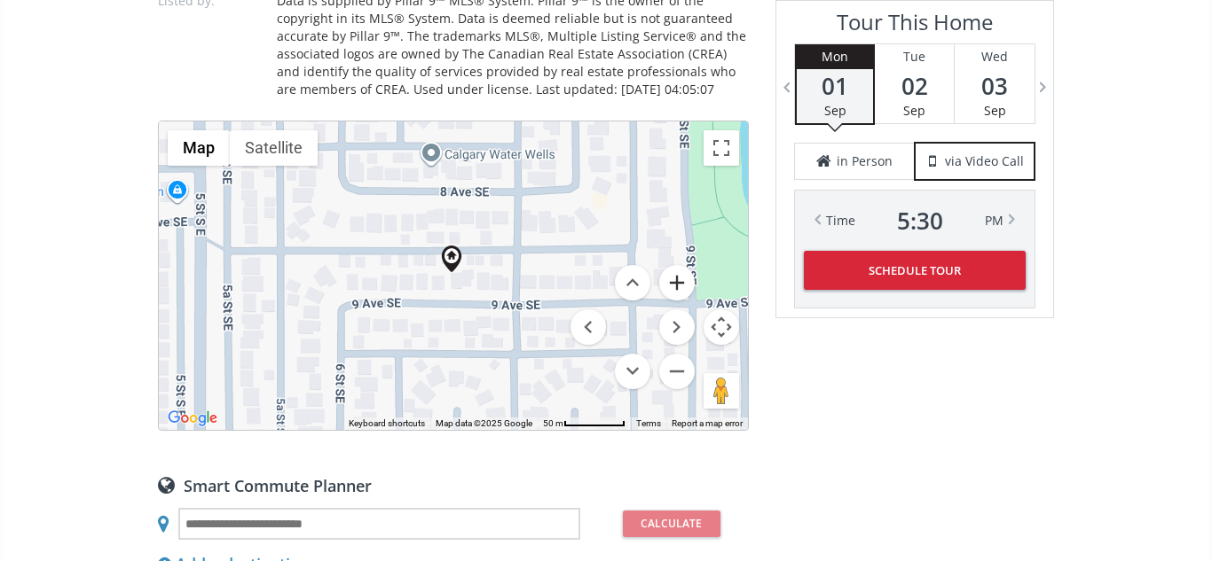
click at [674, 266] on button "Zoom in" at bounding box center [676, 282] width 35 height 35
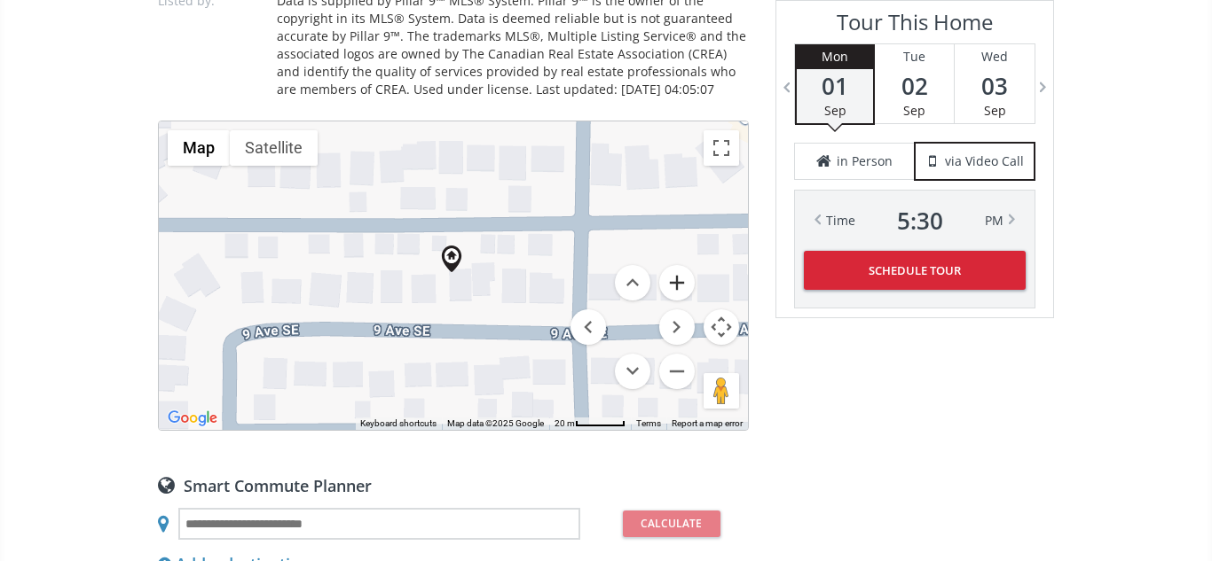
click at [674, 266] on button "Zoom in" at bounding box center [676, 282] width 35 height 35
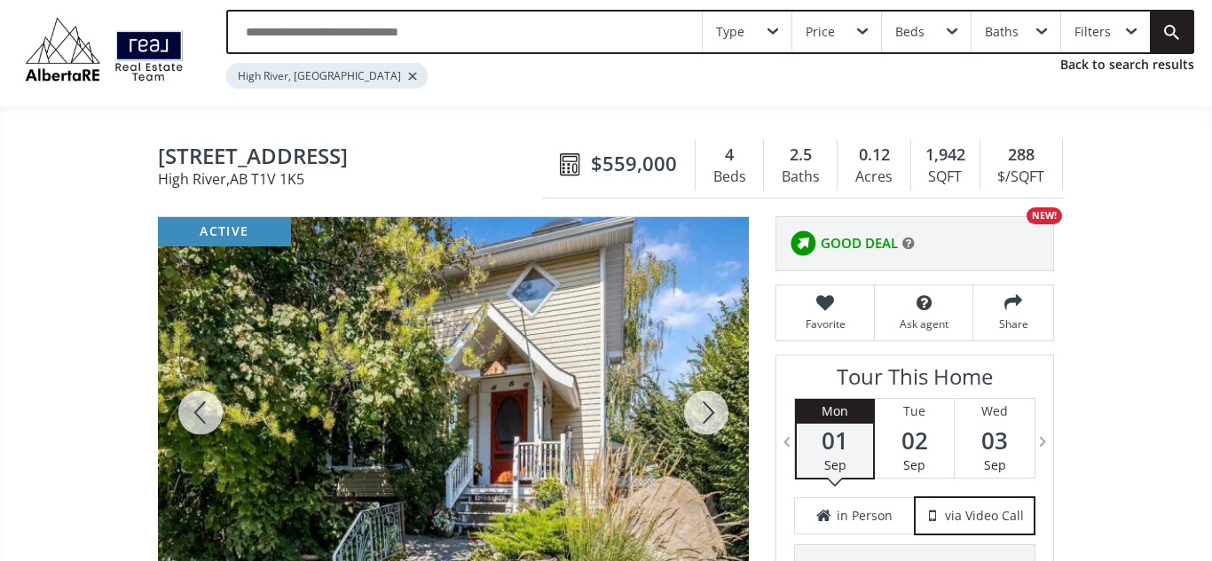
scroll to position [0, 0]
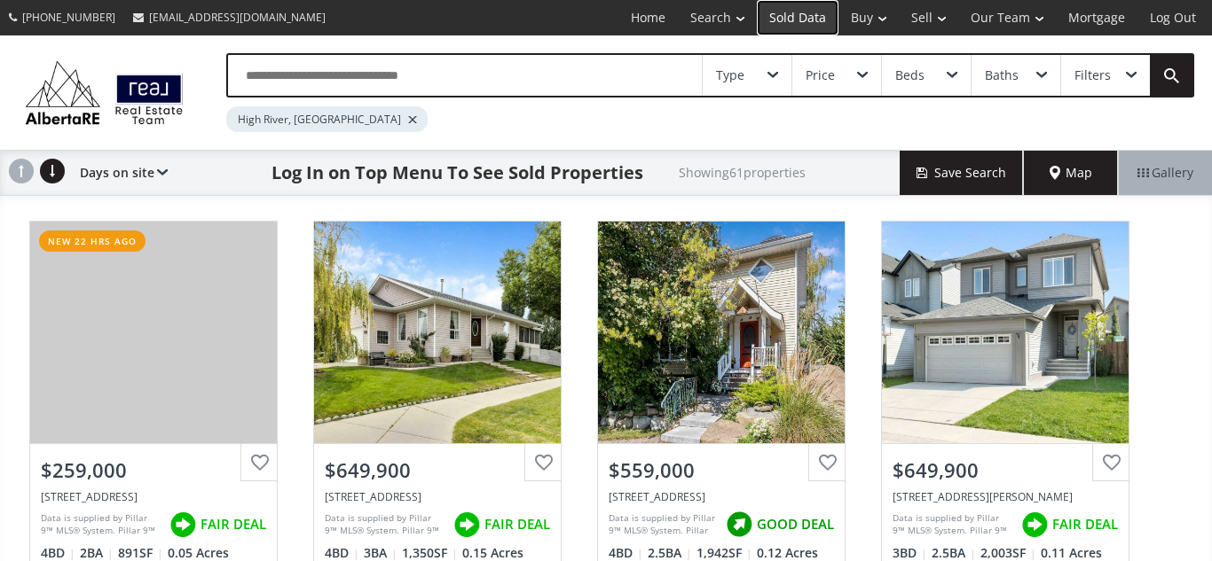
click at [787, 13] on link "Sold Data" at bounding box center [798, 17] width 82 height 35
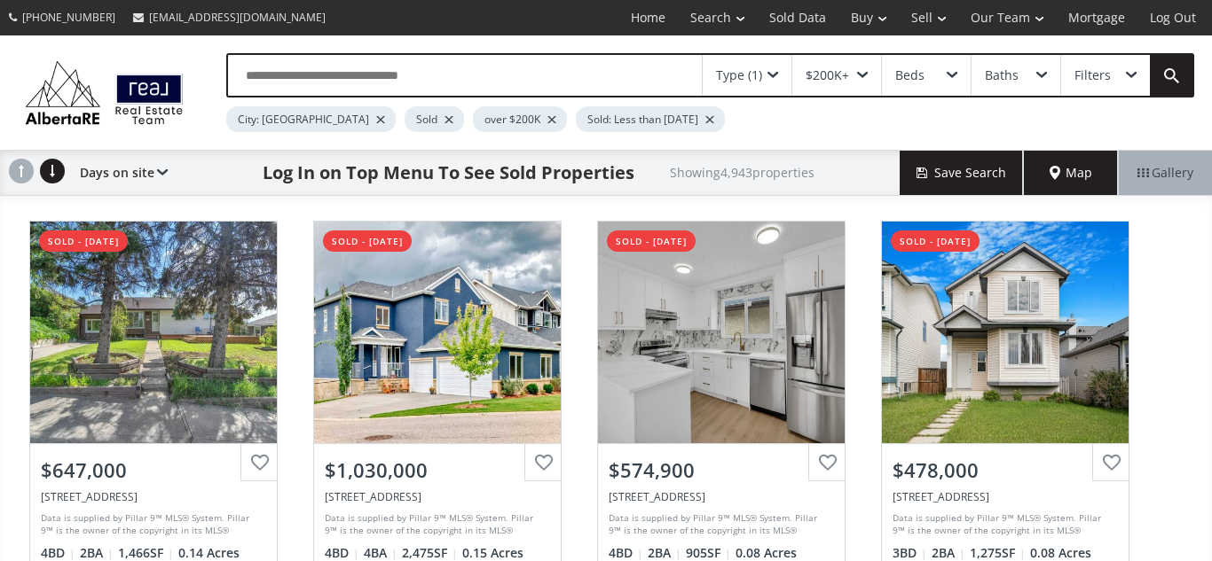
click at [393, 71] on input "text" at bounding box center [465, 75] width 474 height 41
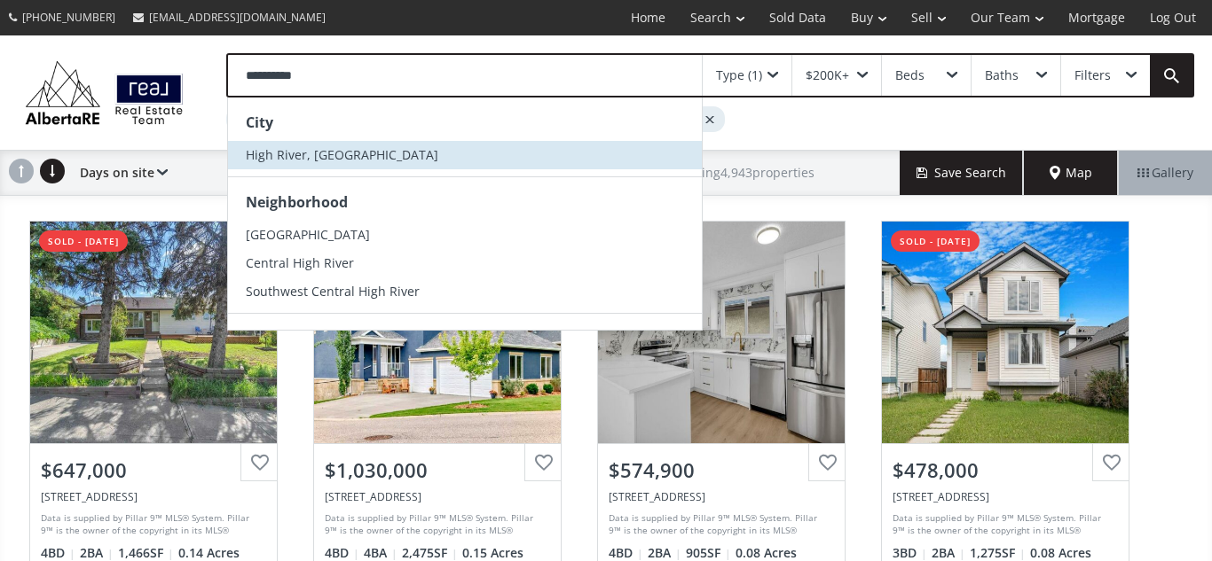
type input "**********"
click at [316, 146] on span "High River, [GEOGRAPHIC_DATA]" at bounding box center [342, 154] width 192 height 17
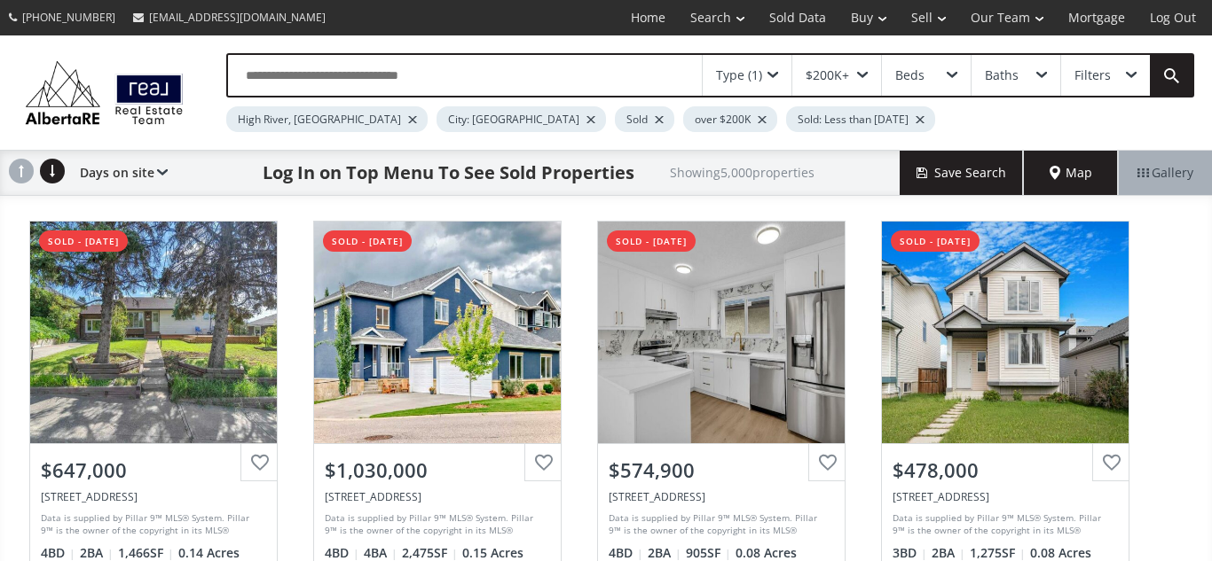
click at [586, 119] on div at bounding box center [590, 119] width 9 height 7
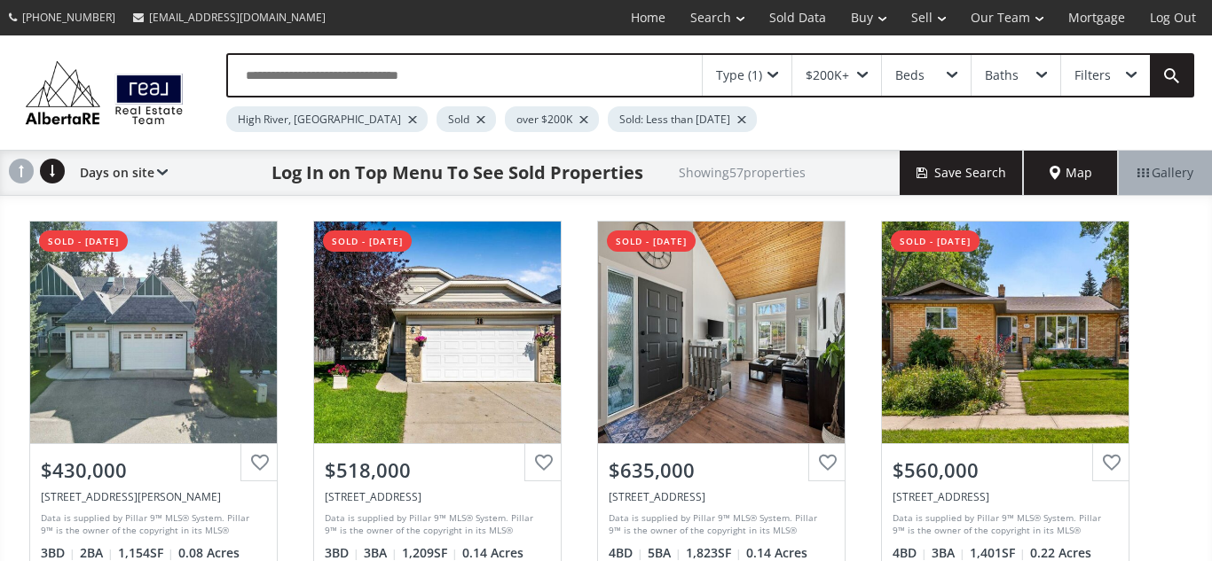
click at [737, 120] on div at bounding box center [741, 119] width 9 height 7
click at [776, 70] on div "Type (1)" at bounding box center [746, 75] width 89 height 41
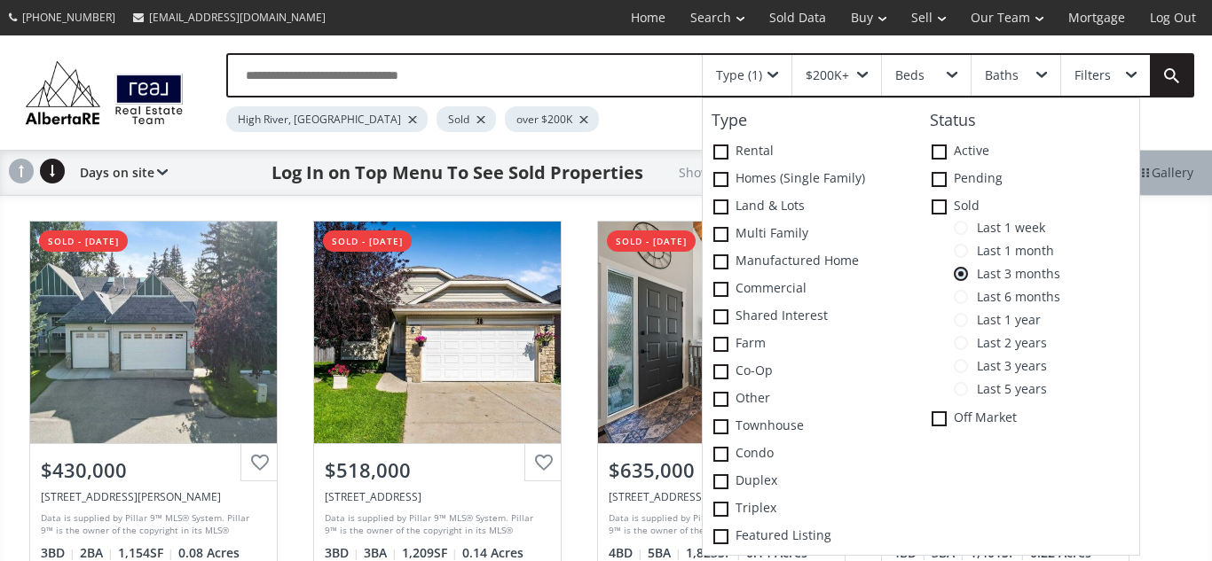
click at [991, 367] on span "Last 3 years" at bounding box center [1007, 366] width 79 height 14
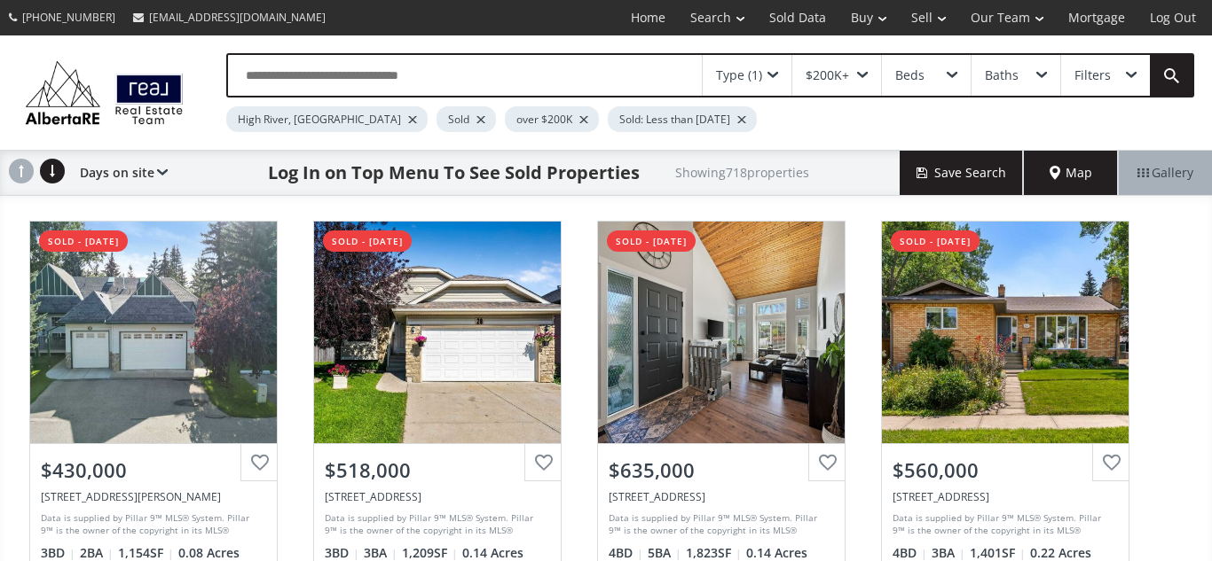
click at [541, 70] on input "text" at bounding box center [465, 75] width 474 height 41
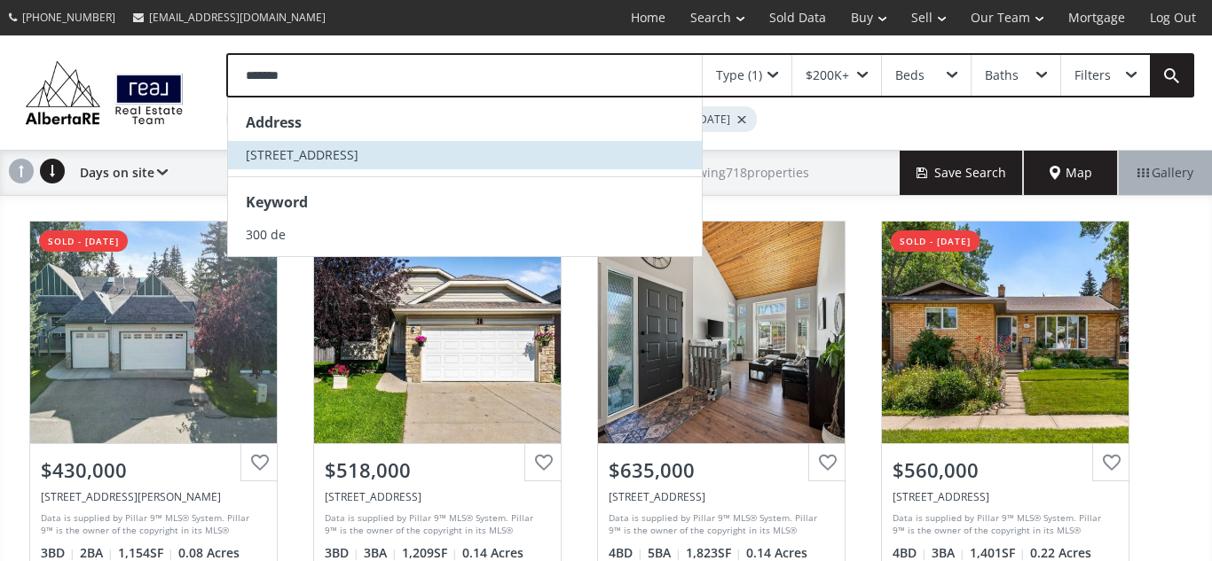
type input "******"
click at [358, 157] on span "300 De Foras Close NW" at bounding box center [302, 154] width 113 height 17
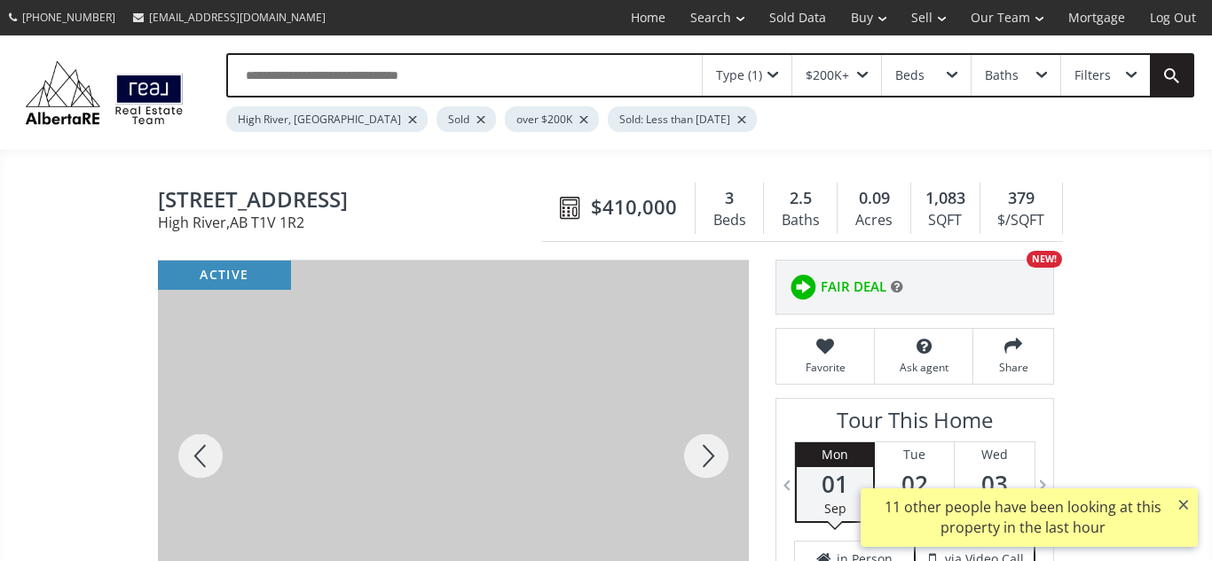
scroll to position [6, 0]
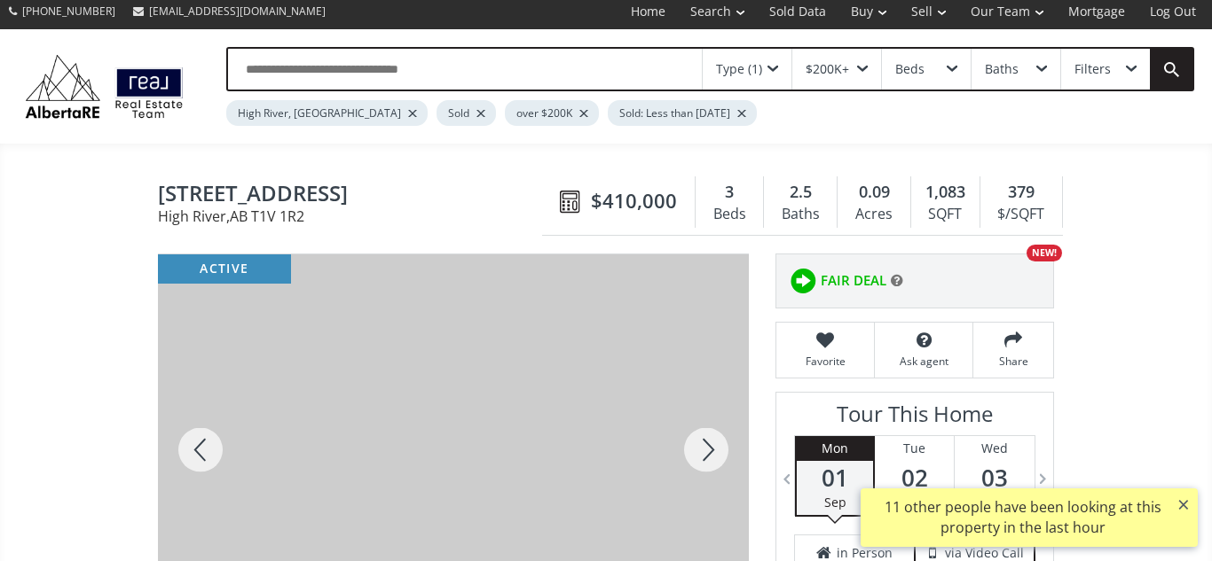
click at [299, 60] on input "text" at bounding box center [465, 69] width 474 height 41
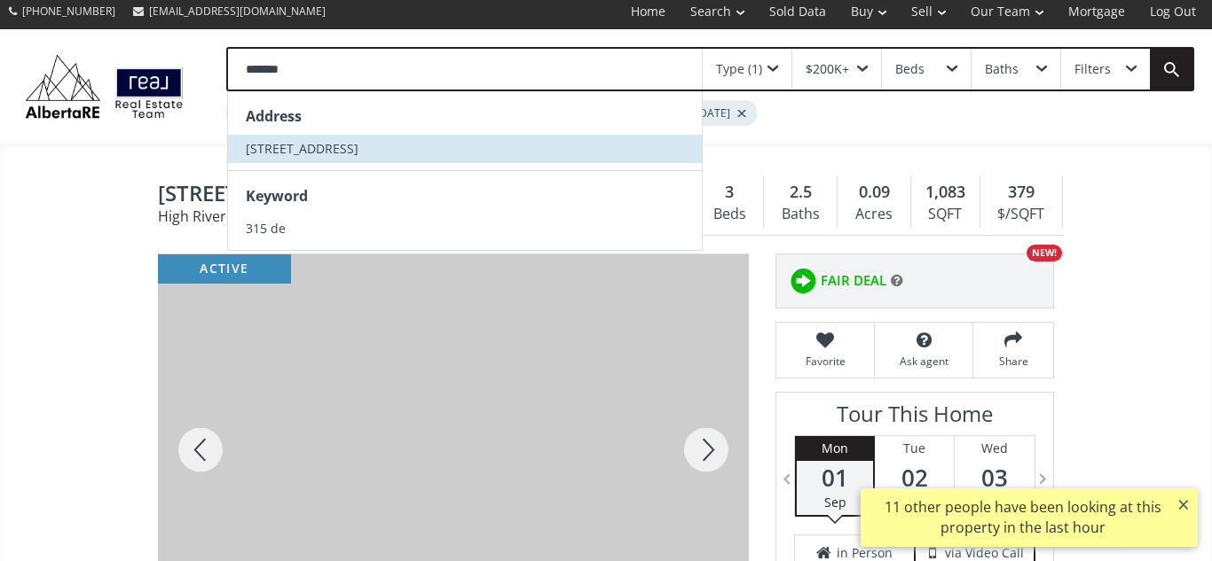
type input "******"
click at [255, 145] on span "315 De Foras Close NW" at bounding box center [302, 148] width 113 height 17
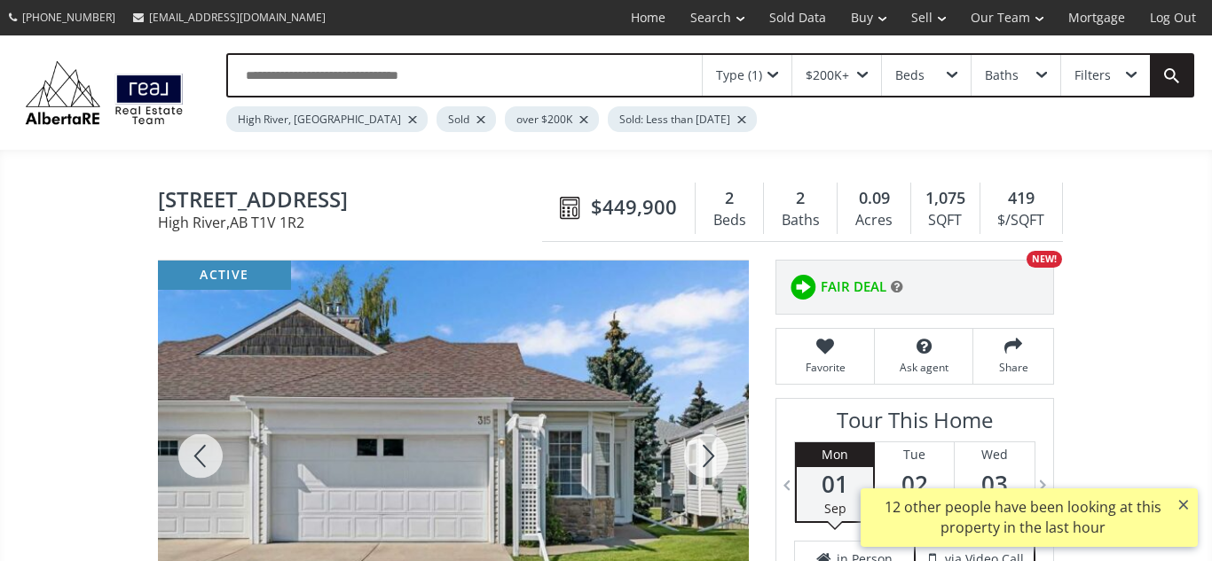
click at [663, 115] on div "Sold: Less than 3 years ago" at bounding box center [682, 119] width 149 height 26
click at [737, 118] on div at bounding box center [741, 119] width 9 height 7
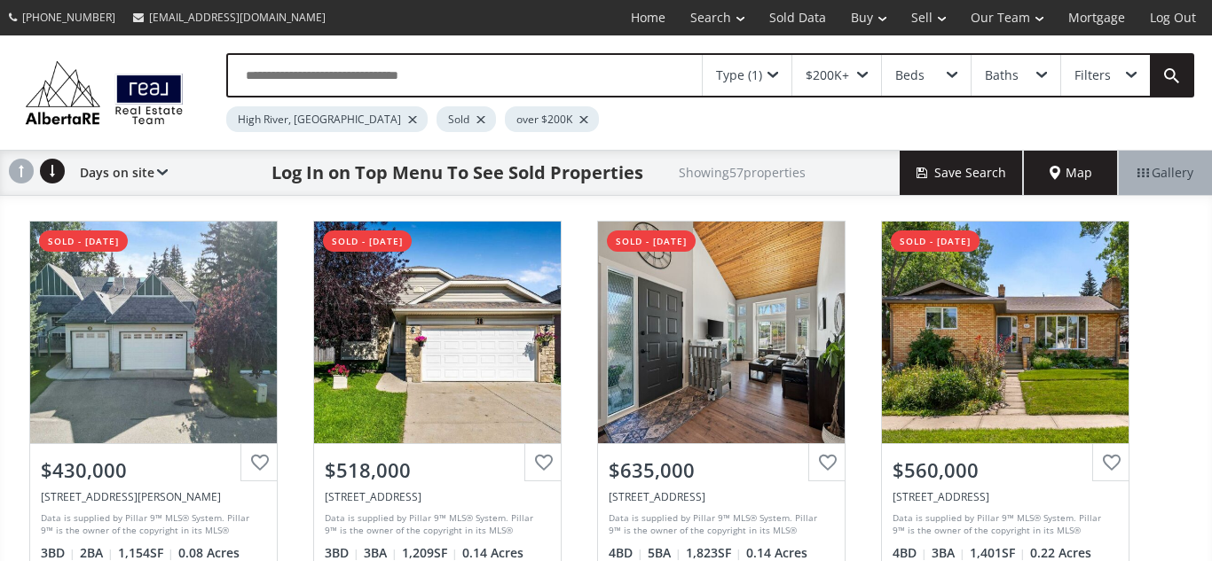
click at [579, 119] on div at bounding box center [583, 119] width 9 height 7
click at [436, 120] on div "Sold" at bounding box center [465, 119] width 59 height 26
click at [476, 119] on div at bounding box center [480, 119] width 9 height 7
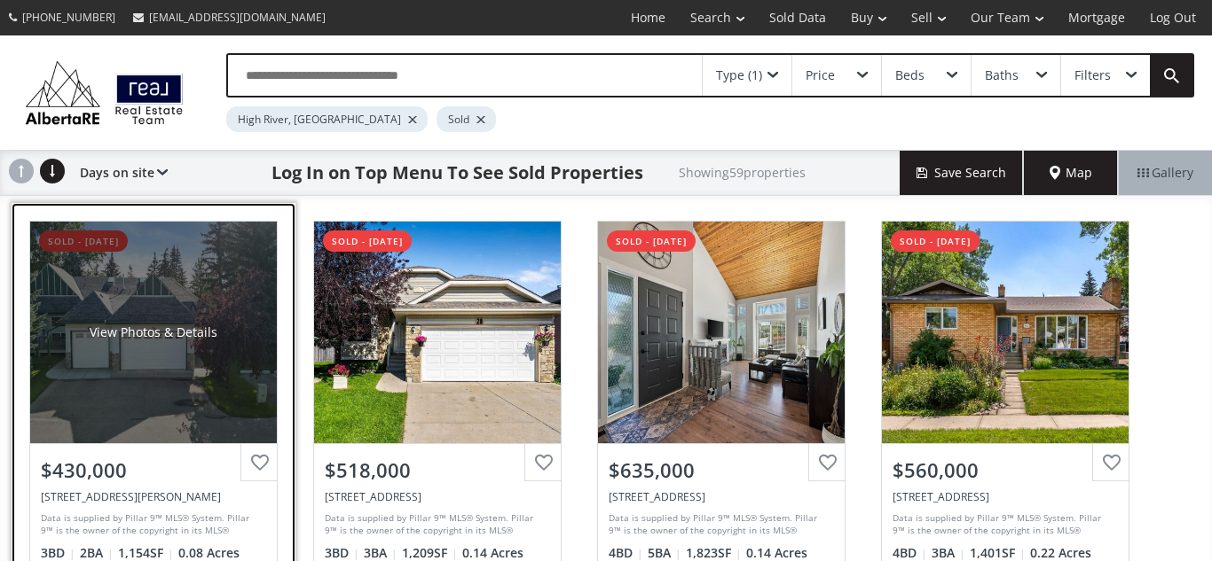
click at [174, 329] on div "View Photos & Details" at bounding box center [154, 333] width 128 height 18
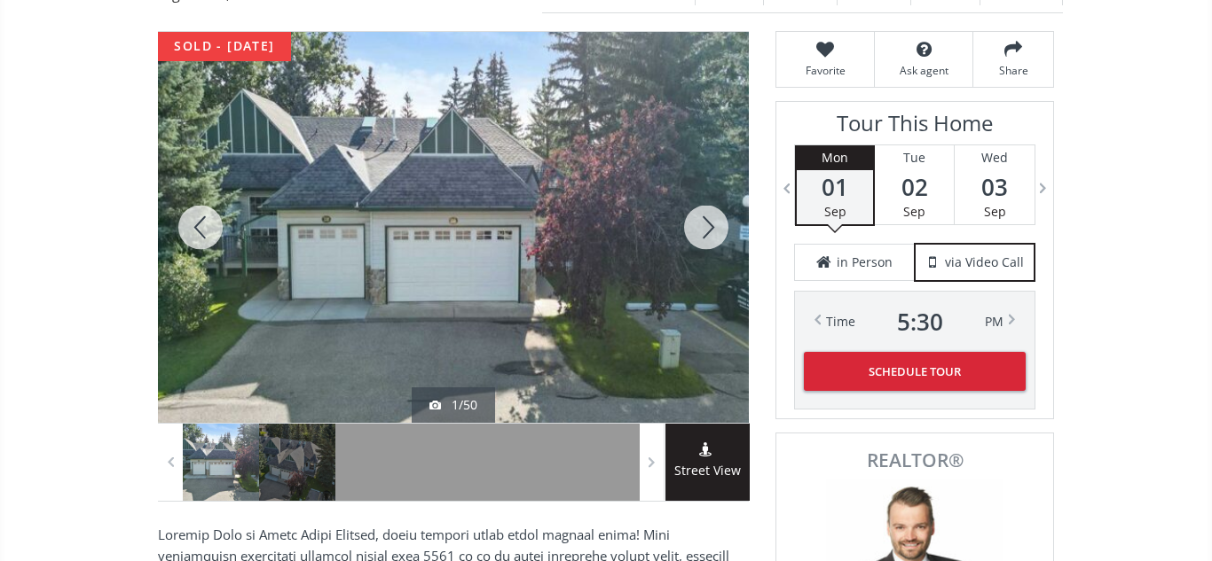
scroll to position [238, 0]
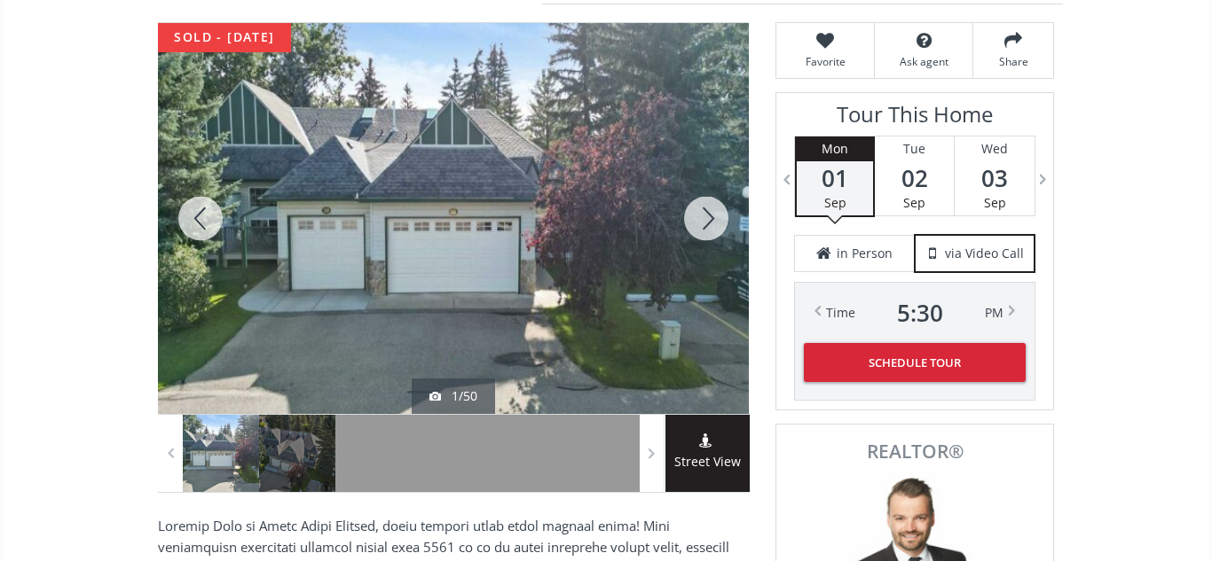
click at [695, 217] on div at bounding box center [705, 218] width 85 height 391
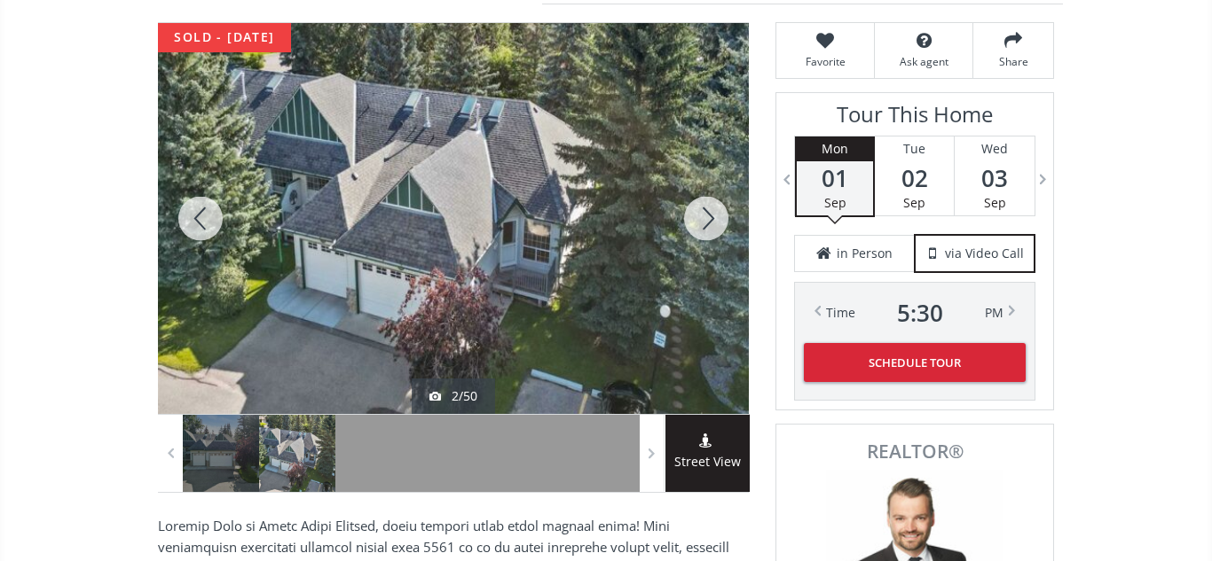
click at [695, 217] on div at bounding box center [705, 218] width 85 height 391
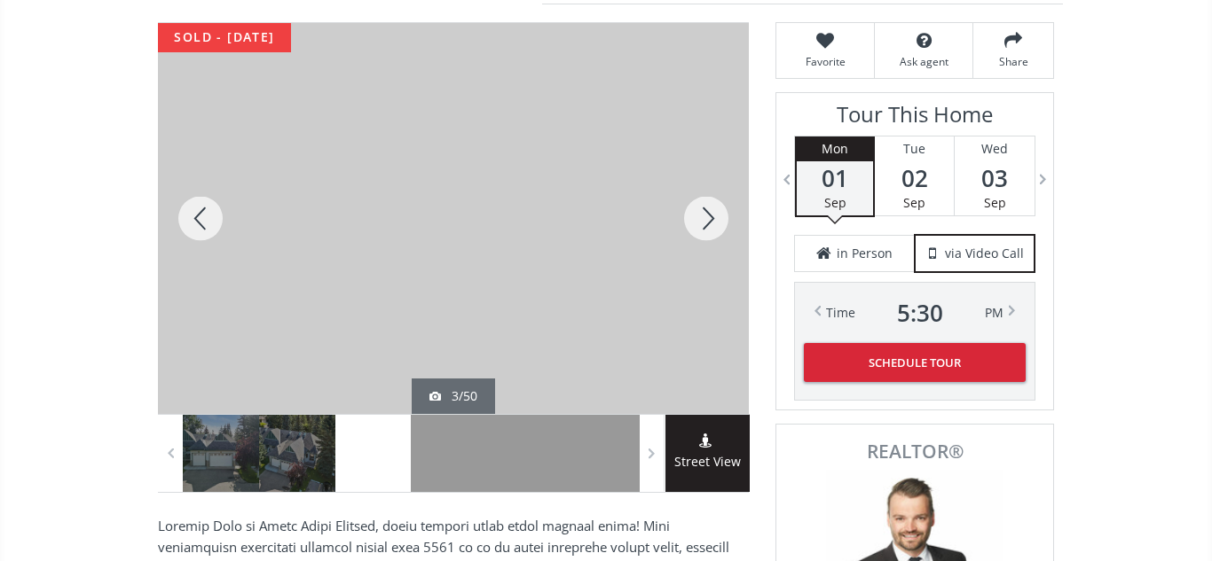
click at [695, 217] on div at bounding box center [705, 218] width 85 height 391
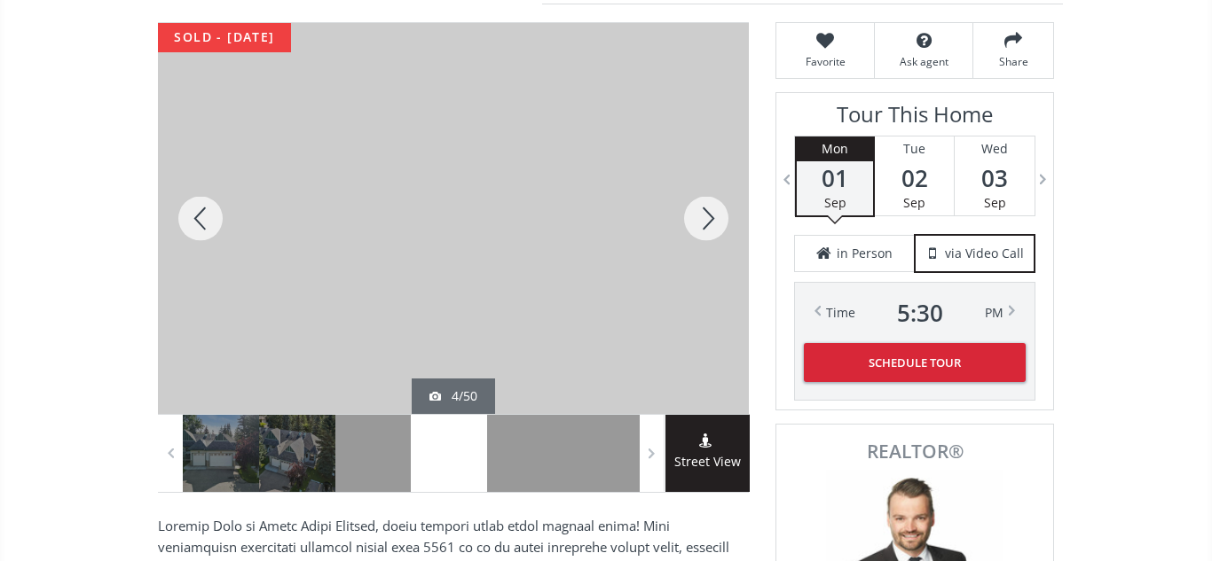
click at [695, 217] on div at bounding box center [705, 218] width 85 height 391
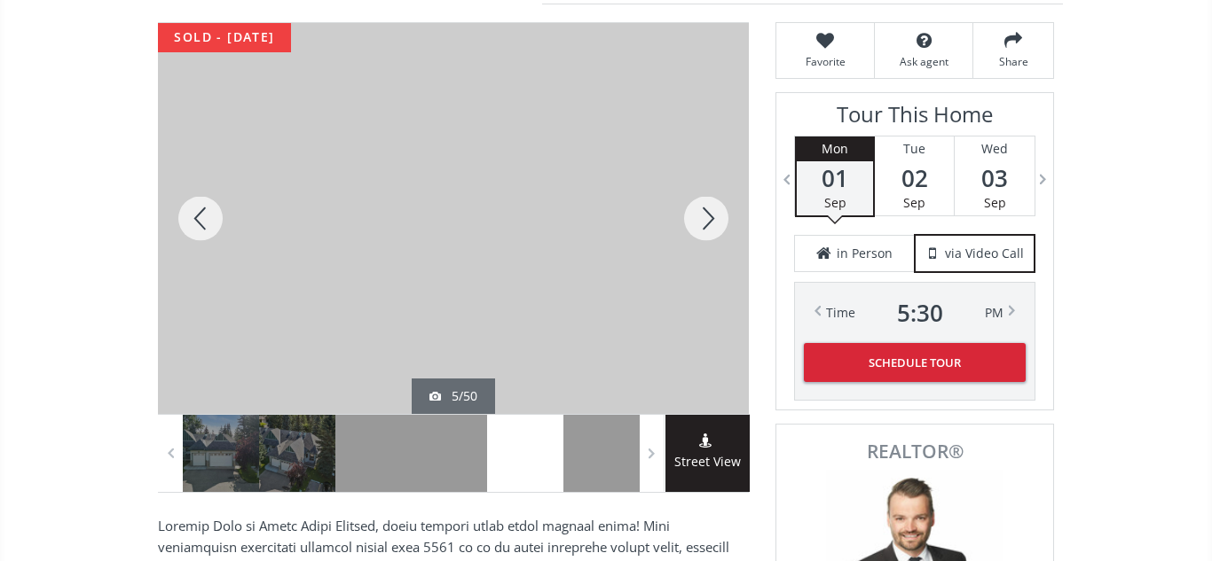
click at [695, 217] on div at bounding box center [705, 218] width 85 height 391
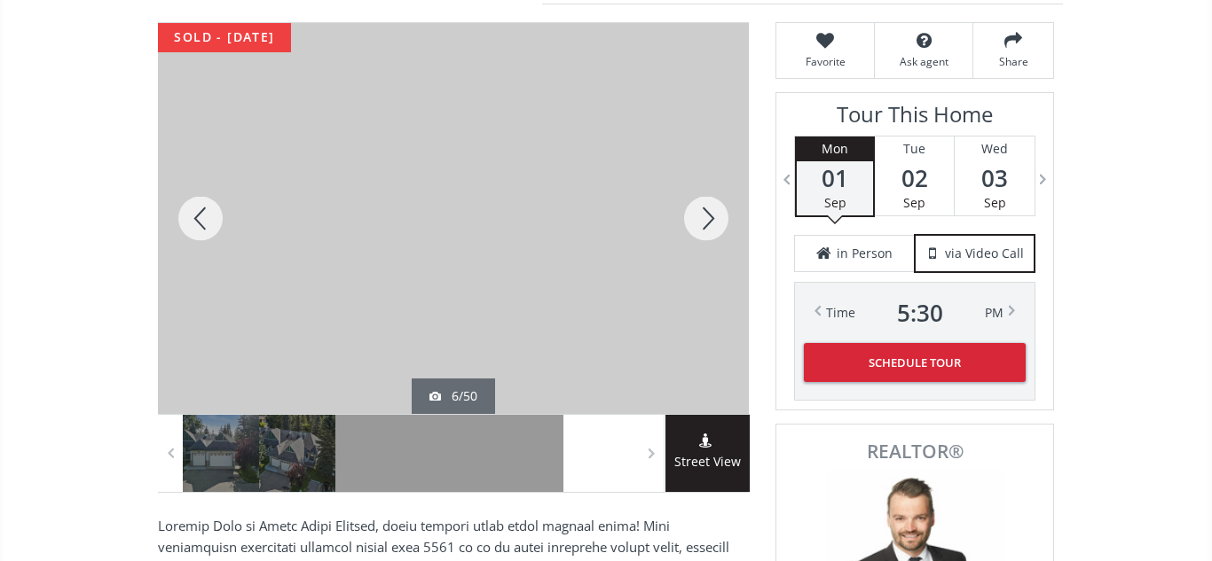
click at [695, 217] on div at bounding box center [705, 218] width 85 height 391
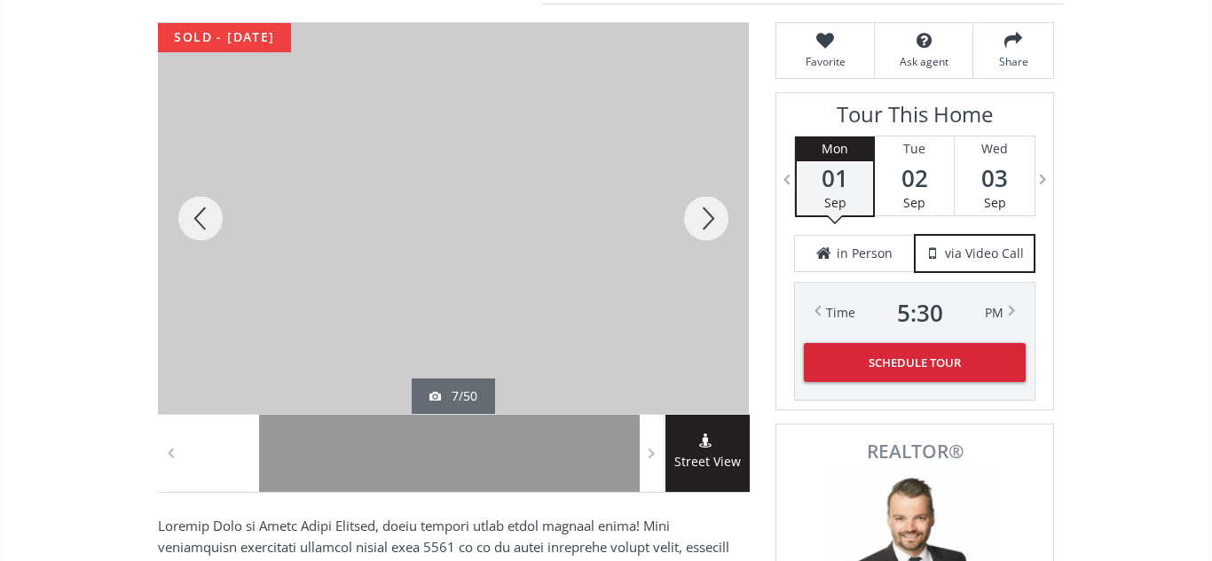
click at [695, 217] on div at bounding box center [705, 218] width 85 height 391
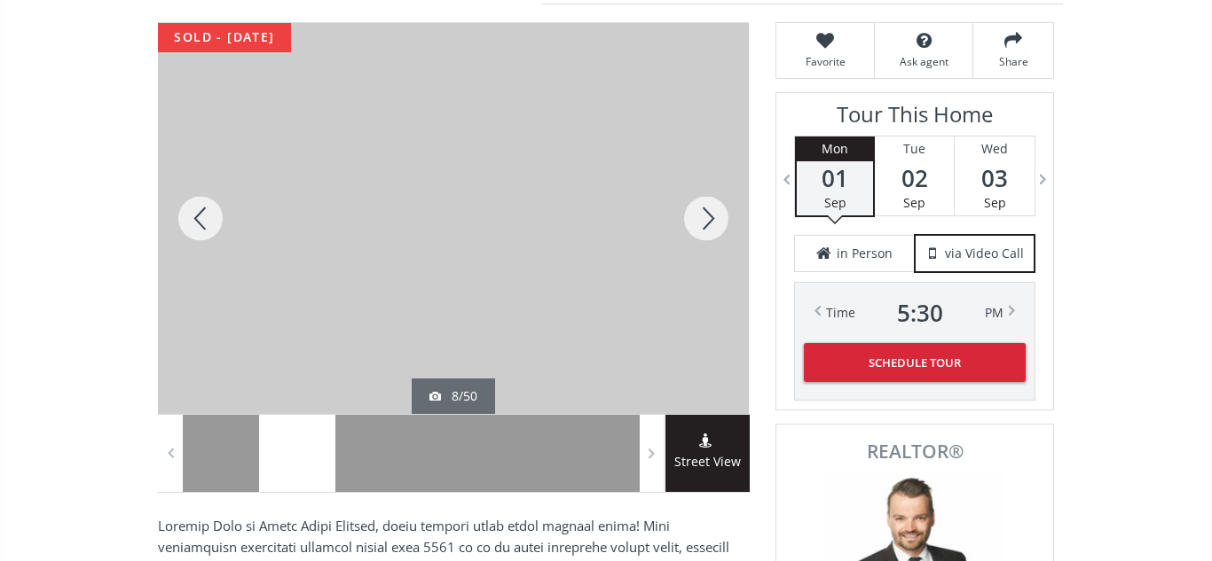
click at [695, 217] on div at bounding box center [705, 218] width 85 height 391
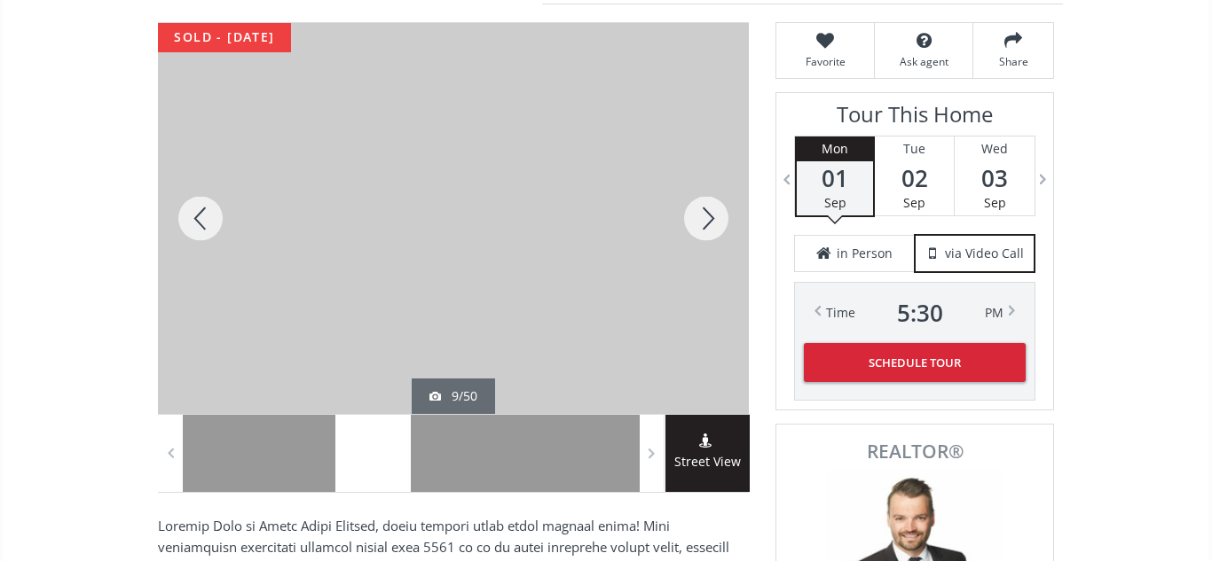
click at [695, 217] on div at bounding box center [705, 218] width 85 height 391
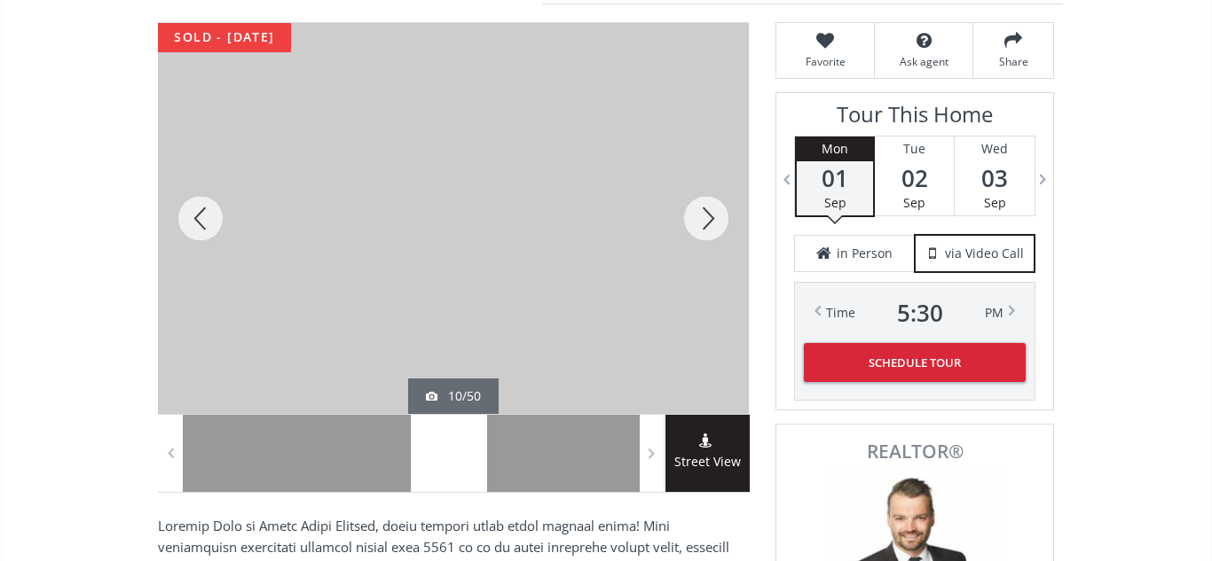
click at [695, 217] on div at bounding box center [705, 218] width 85 height 391
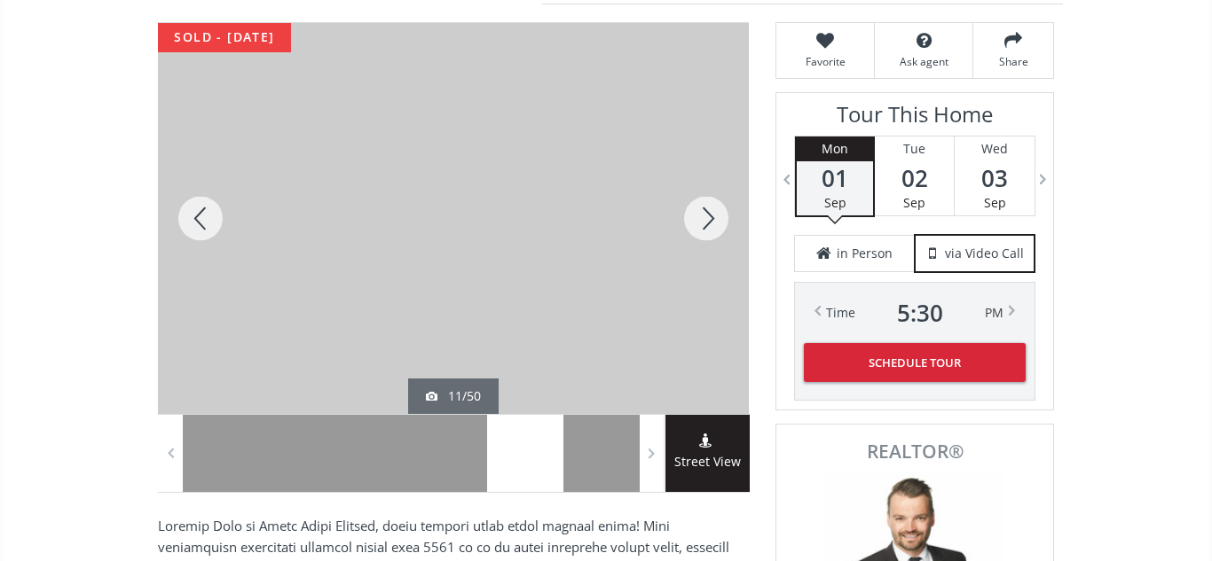
click at [695, 217] on div at bounding box center [705, 218] width 85 height 391
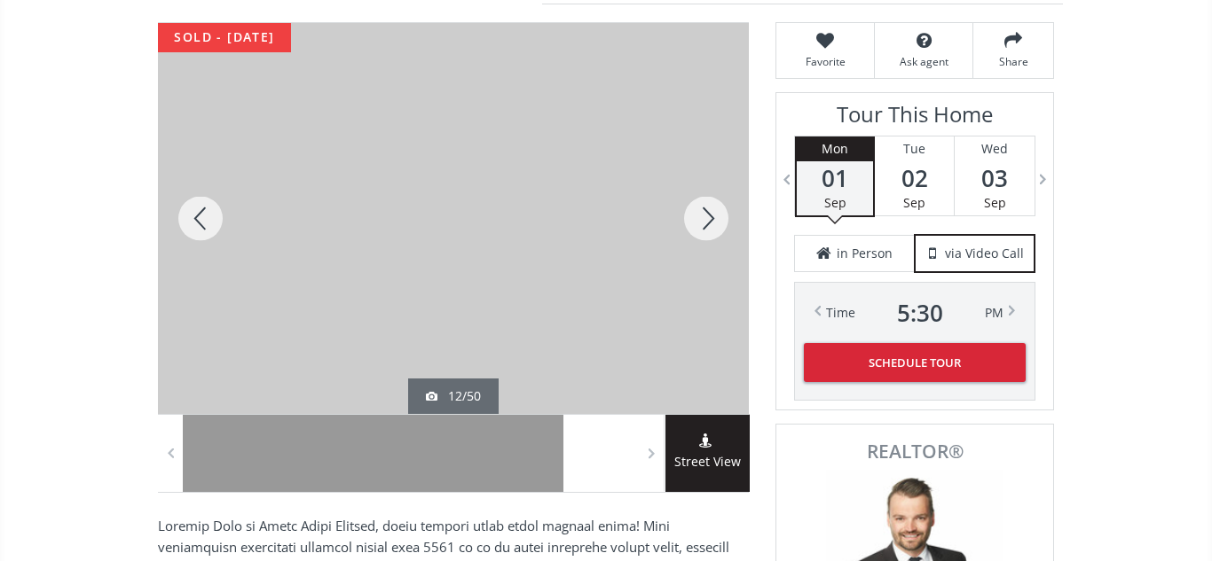
click at [695, 217] on div at bounding box center [705, 218] width 85 height 391
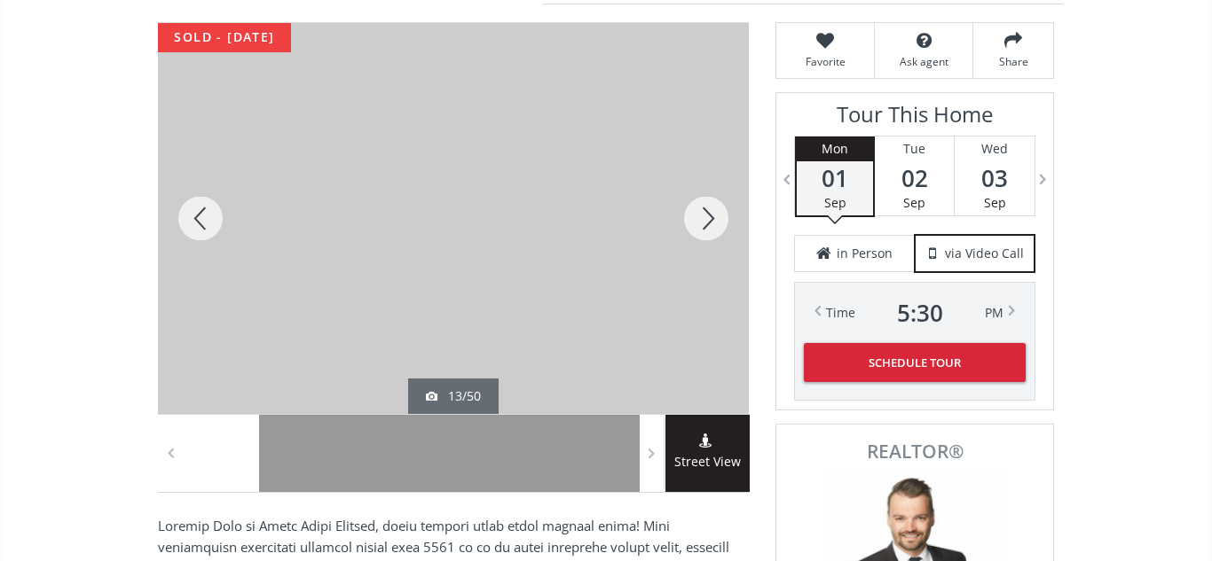
click at [695, 217] on div at bounding box center [705, 218] width 85 height 391
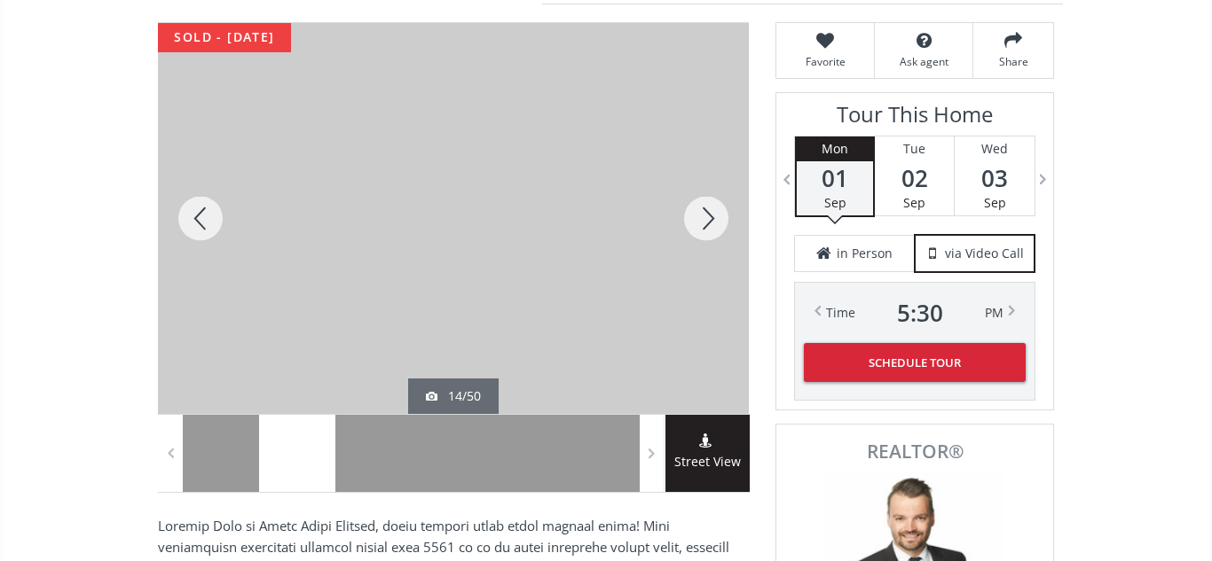
click at [695, 217] on div at bounding box center [705, 218] width 85 height 391
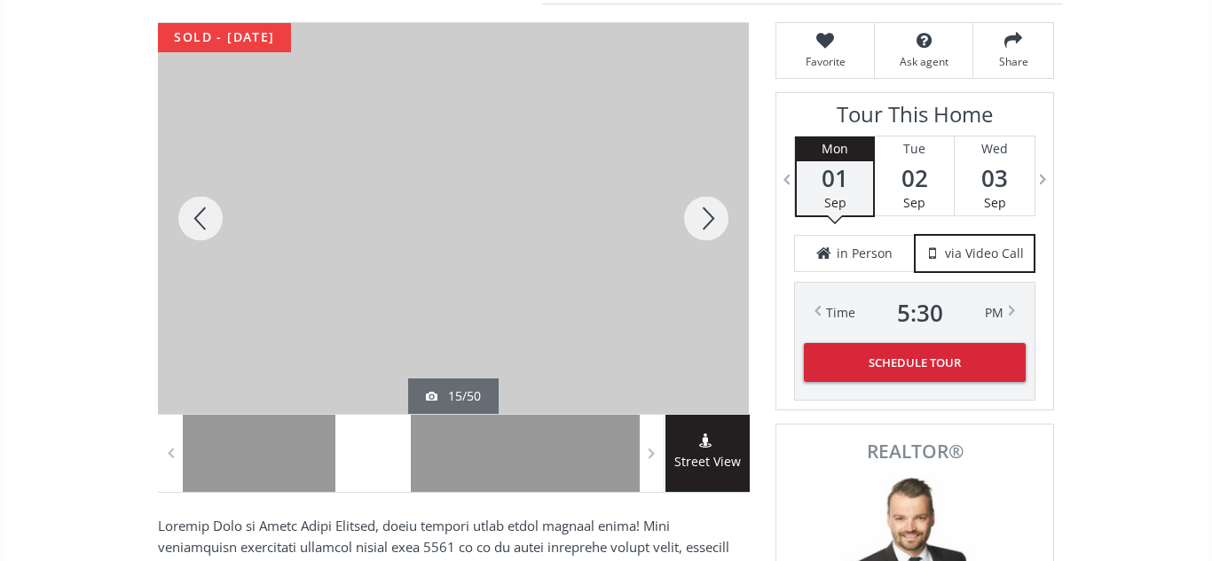
click at [695, 217] on div at bounding box center [705, 218] width 85 height 391
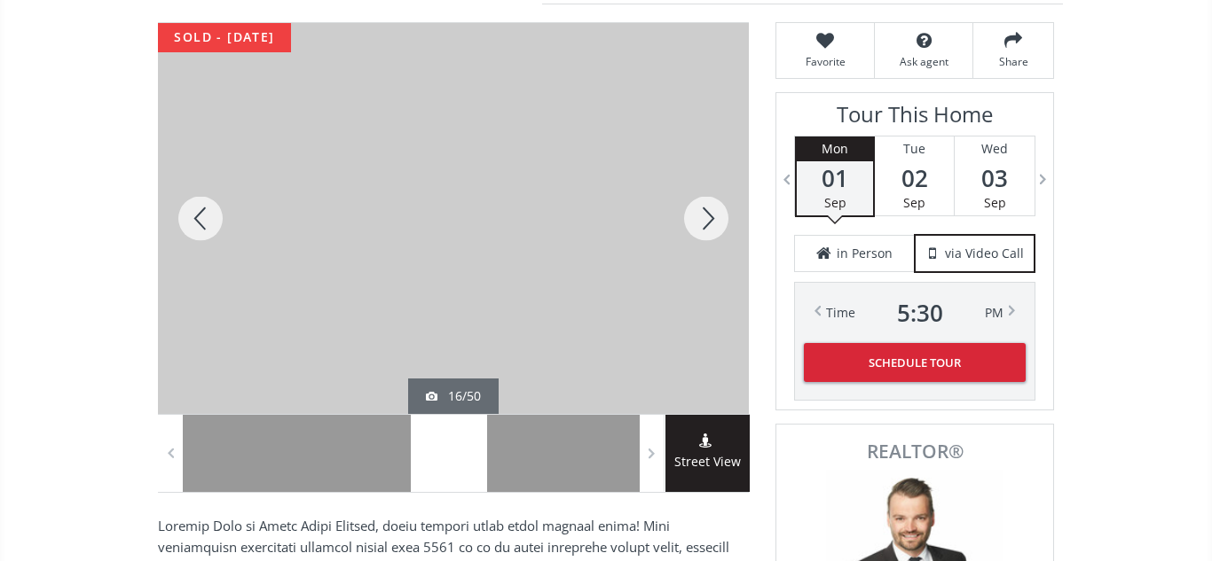
click at [695, 217] on div at bounding box center [705, 218] width 85 height 391
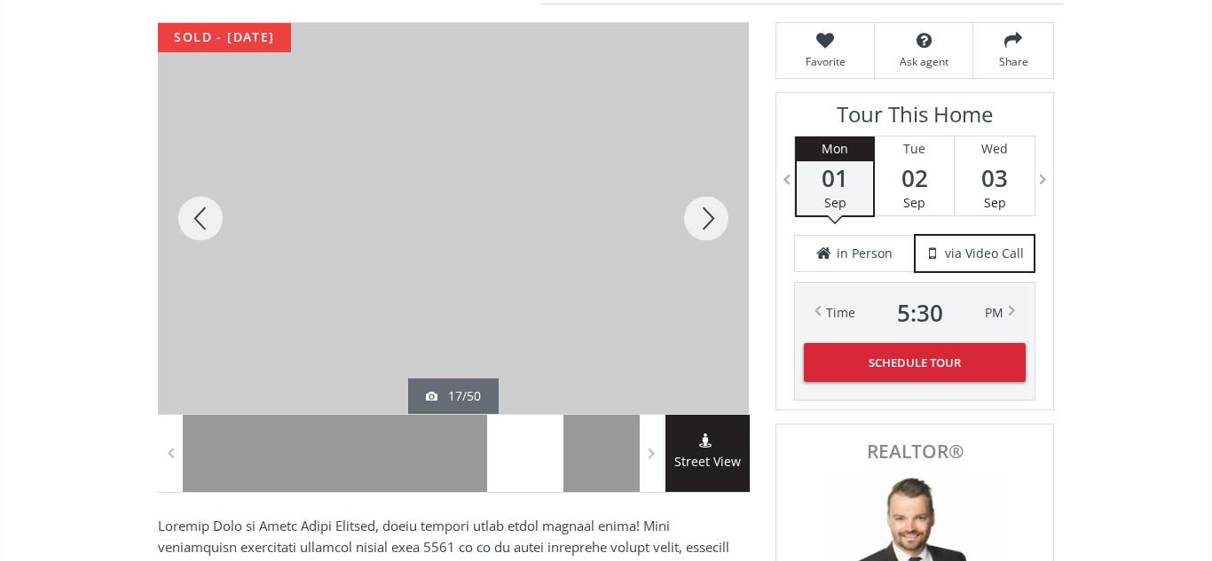
click at [695, 217] on div at bounding box center [705, 218] width 85 height 391
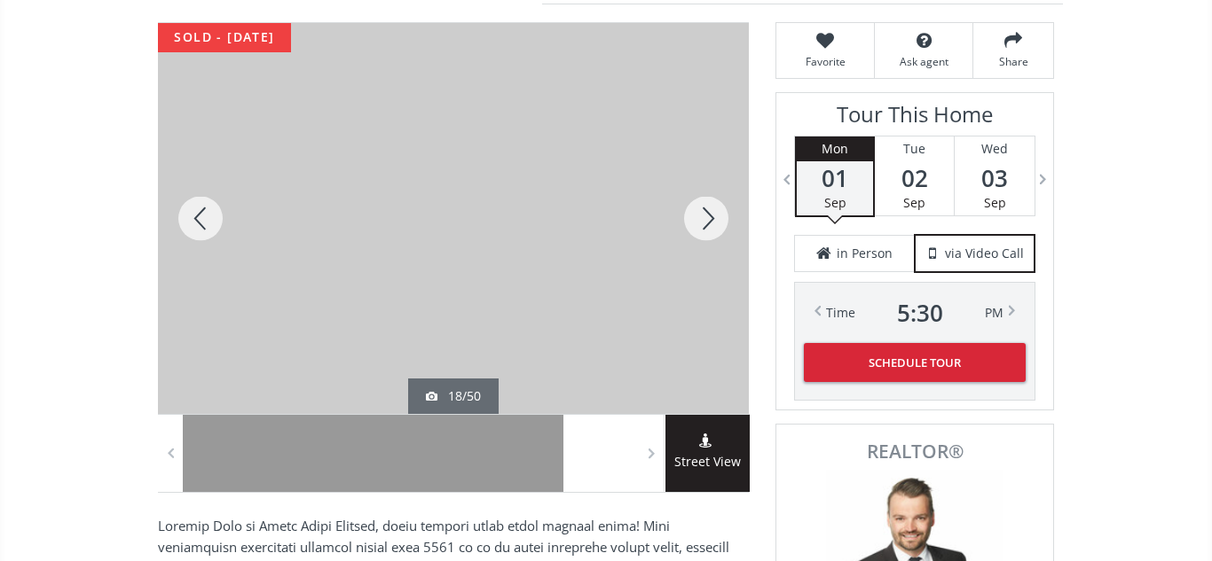
click at [695, 217] on div at bounding box center [705, 218] width 85 height 391
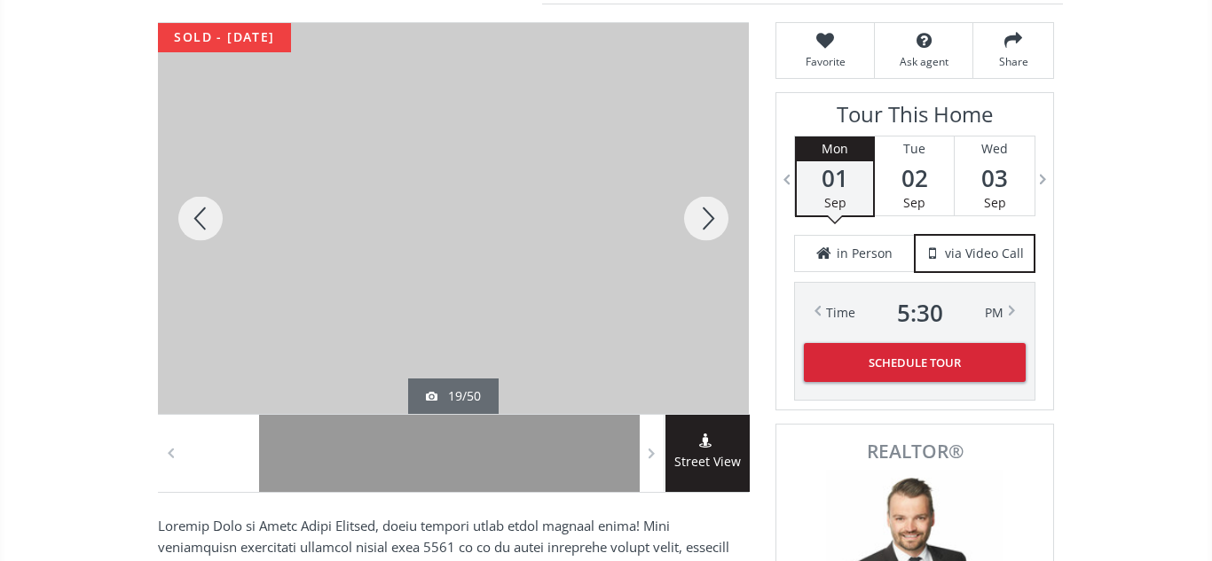
click at [695, 217] on div at bounding box center [705, 218] width 85 height 391
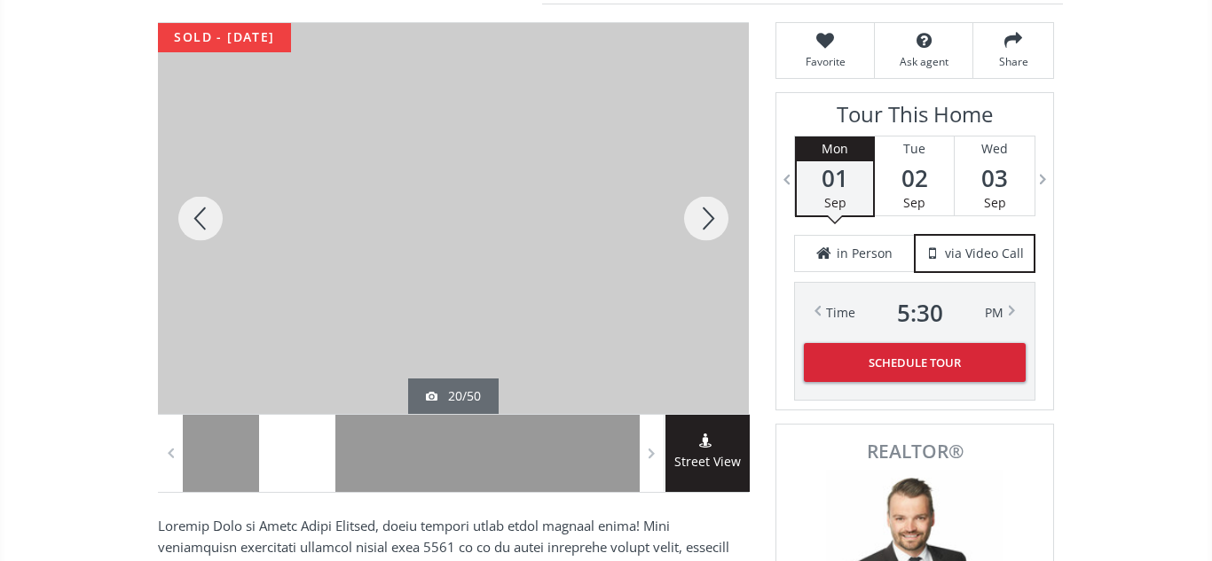
click at [695, 217] on div at bounding box center [705, 218] width 85 height 391
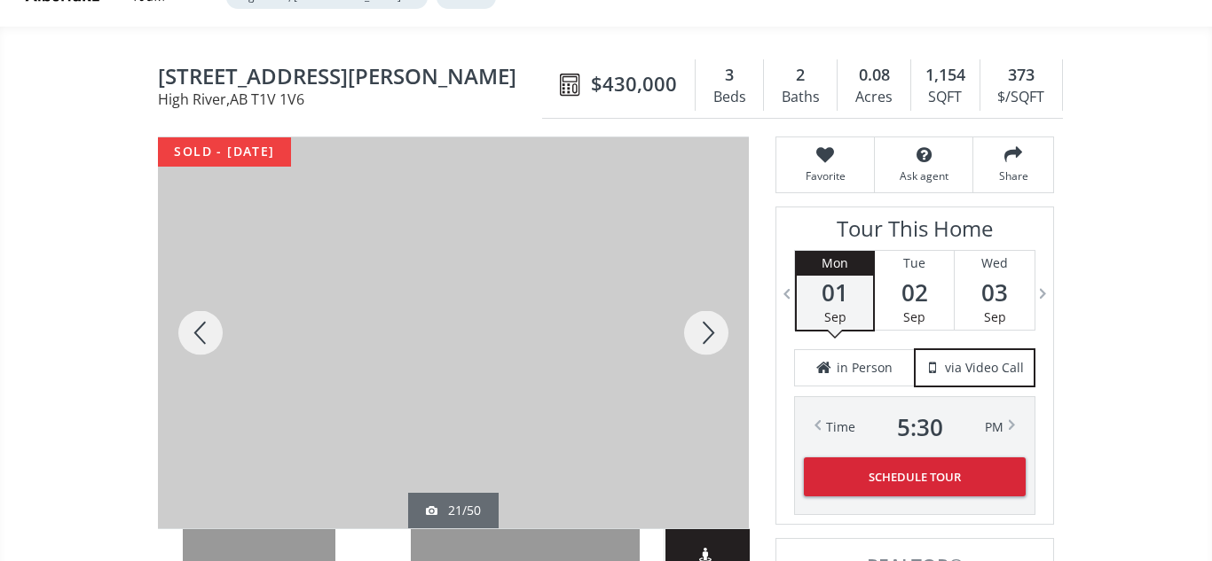
scroll to position [122, 0]
click at [709, 333] on div at bounding box center [705, 333] width 85 height 391
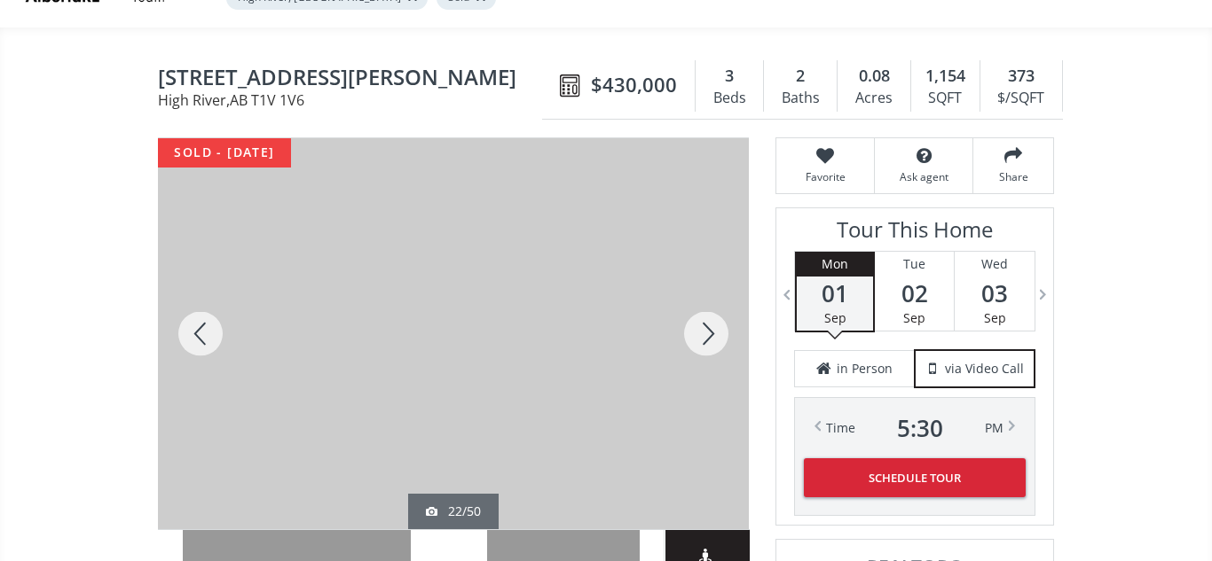
click at [709, 333] on div at bounding box center [705, 333] width 85 height 391
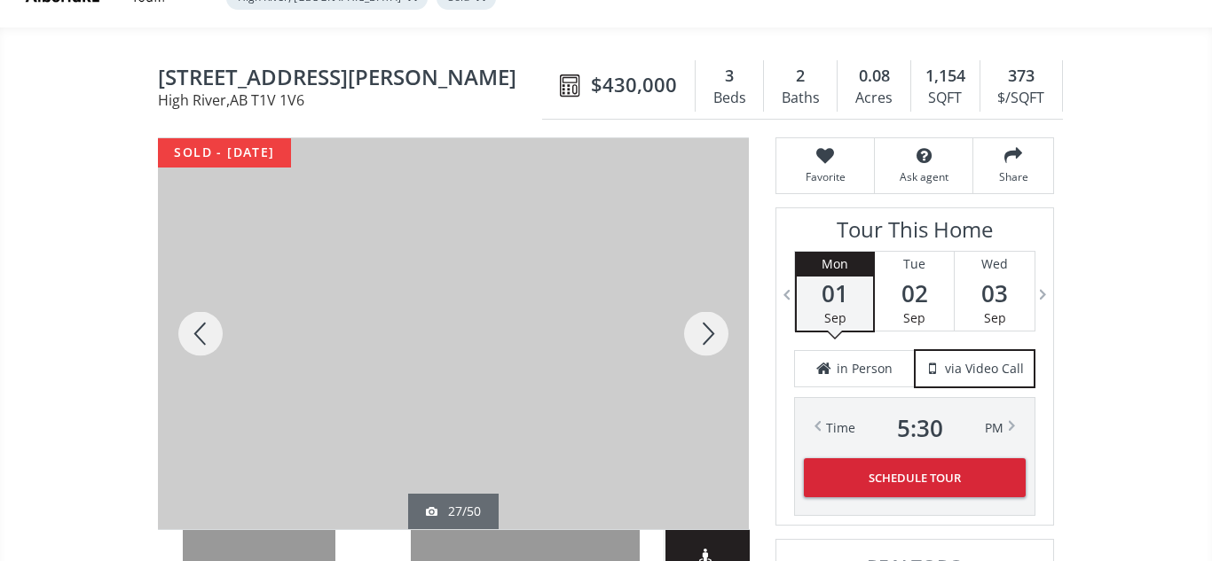
click at [709, 333] on div at bounding box center [705, 333] width 85 height 391
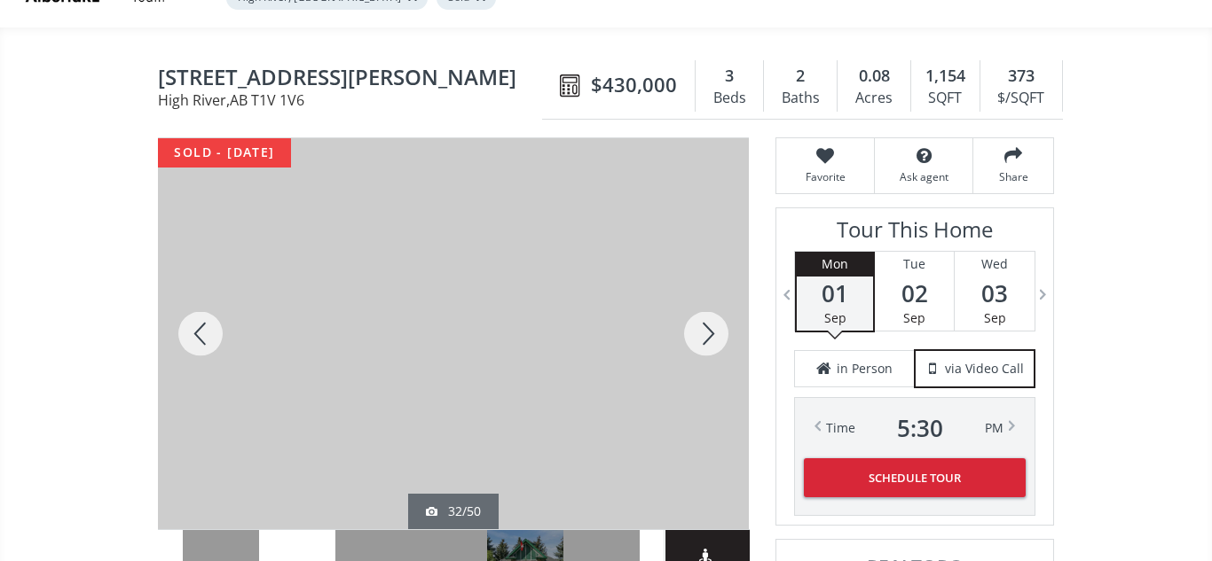
click at [199, 335] on div at bounding box center [200, 333] width 85 height 391
click at [207, 339] on div at bounding box center [200, 333] width 85 height 391
click at [706, 331] on div at bounding box center [705, 333] width 85 height 391
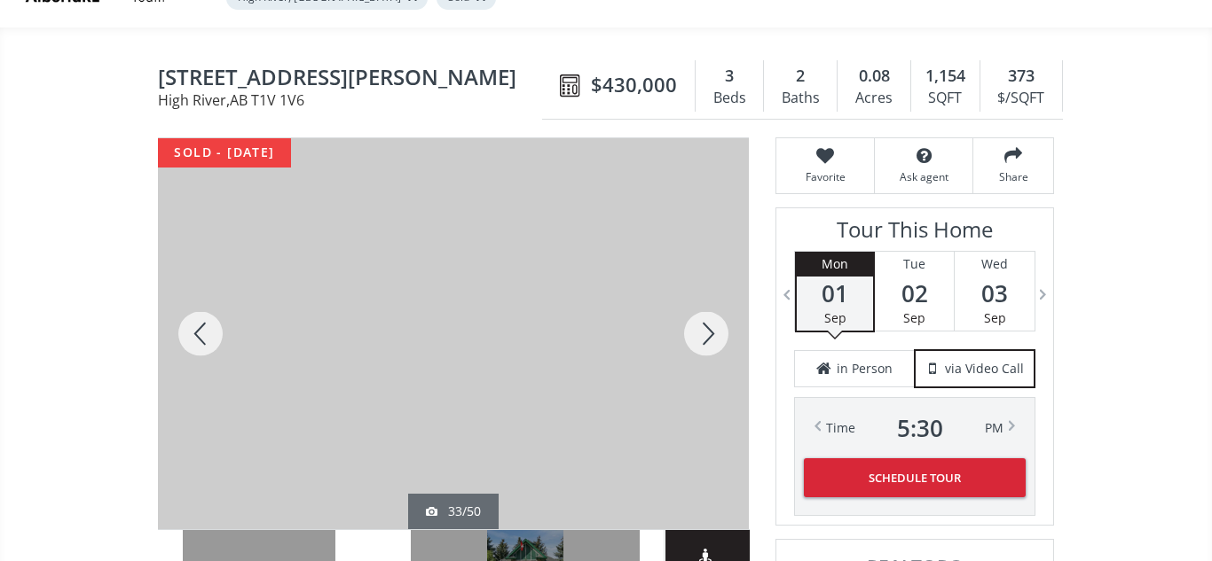
click at [706, 331] on div at bounding box center [705, 333] width 85 height 391
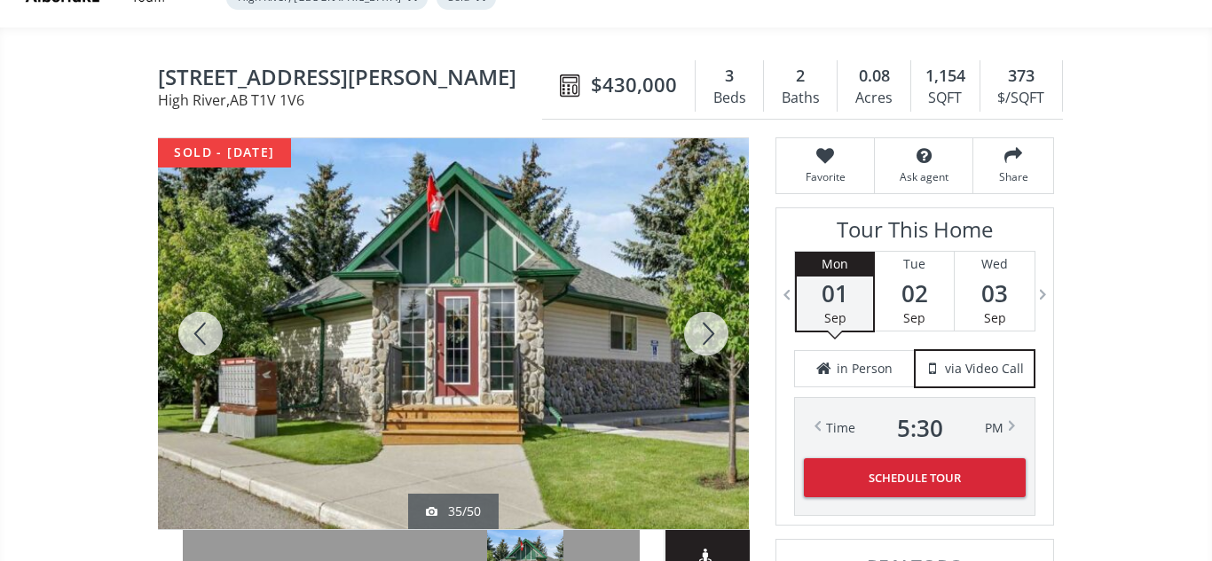
click at [202, 333] on div at bounding box center [200, 333] width 85 height 391
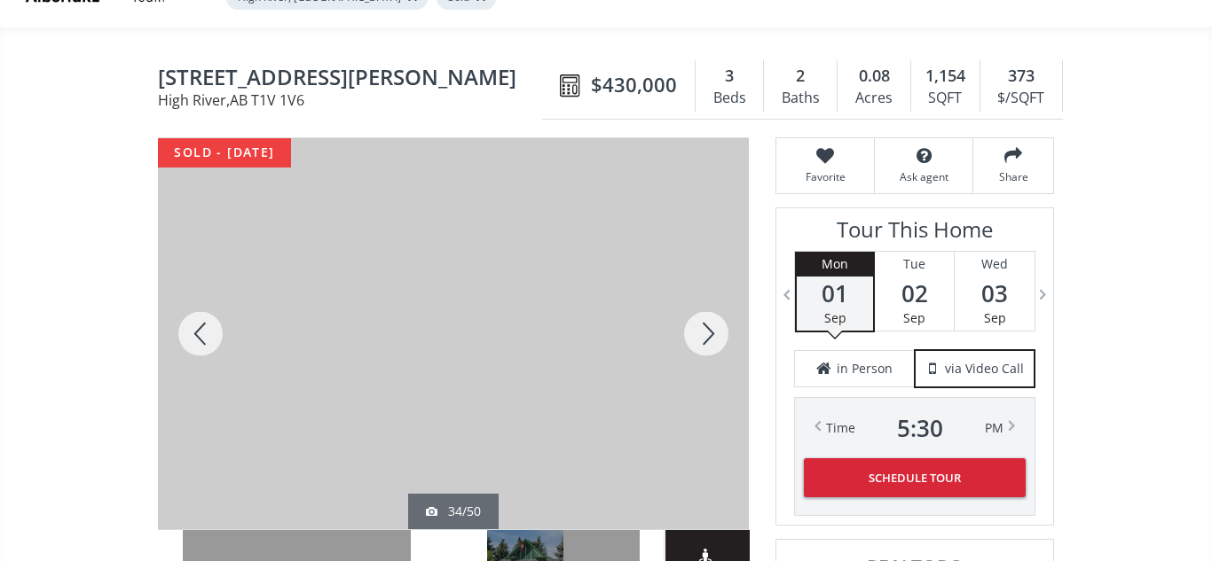
click at [202, 333] on div at bounding box center [200, 333] width 85 height 391
click at [707, 327] on div at bounding box center [705, 333] width 85 height 391
click at [207, 338] on div at bounding box center [200, 333] width 85 height 391
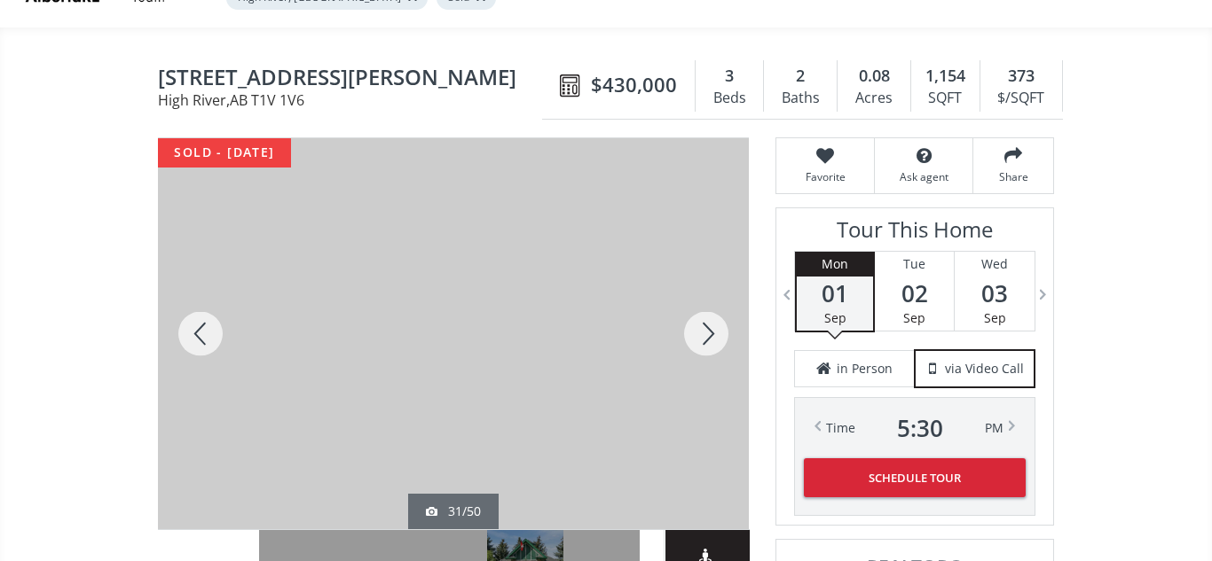
click at [207, 338] on div at bounding box center [200, 333] width 85 height 391
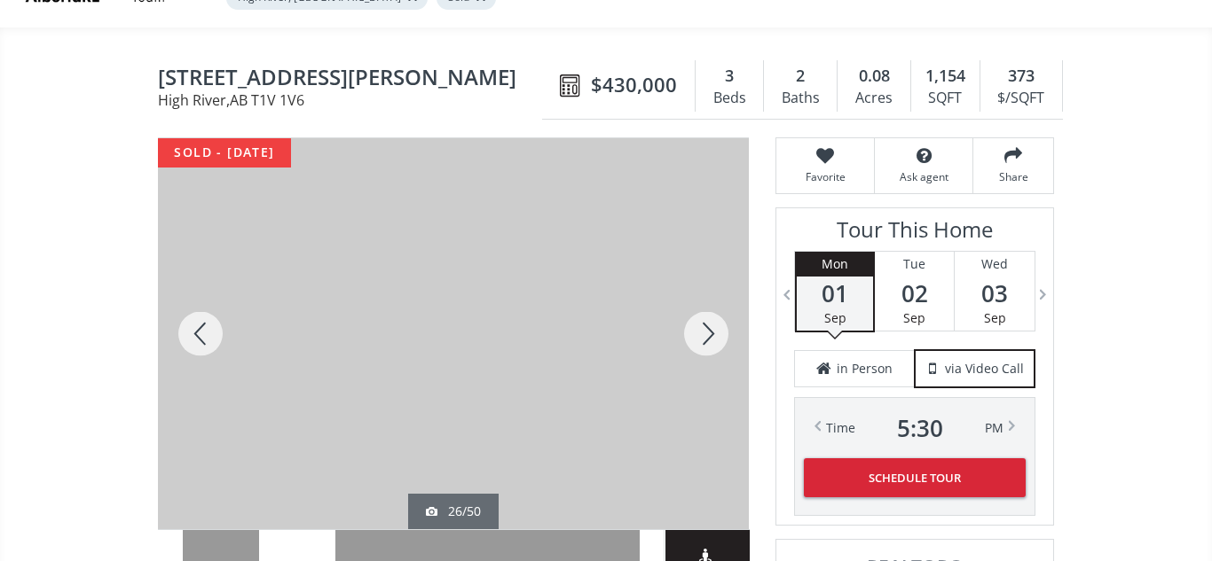
click at [207, 338] on div at bounding box center [200, 333] width 85 height 391
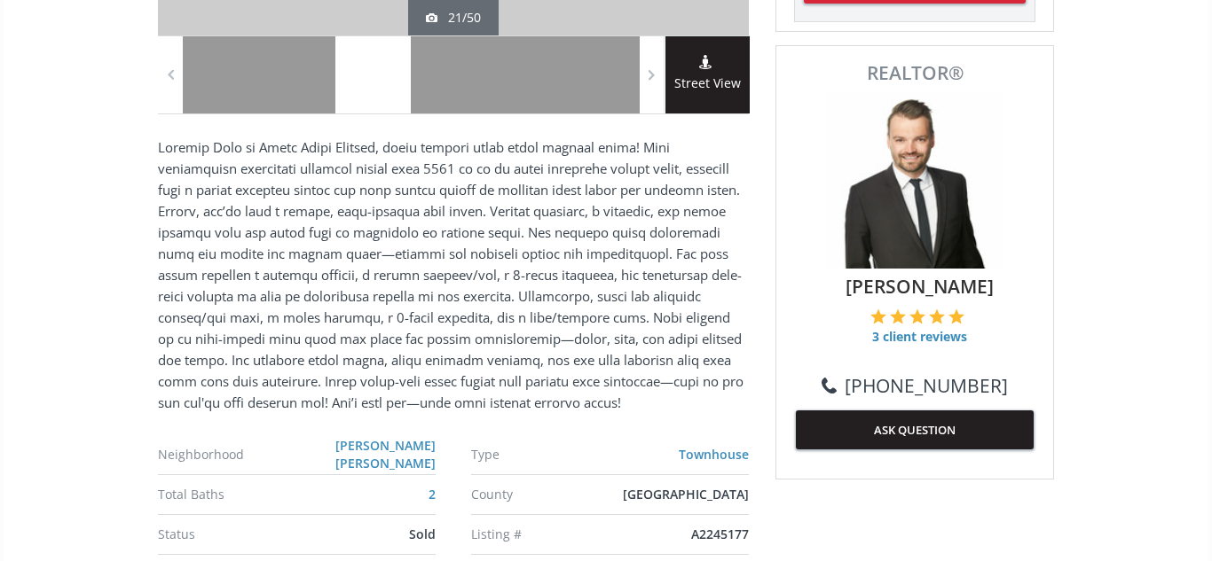
scroll to position [629, 0]
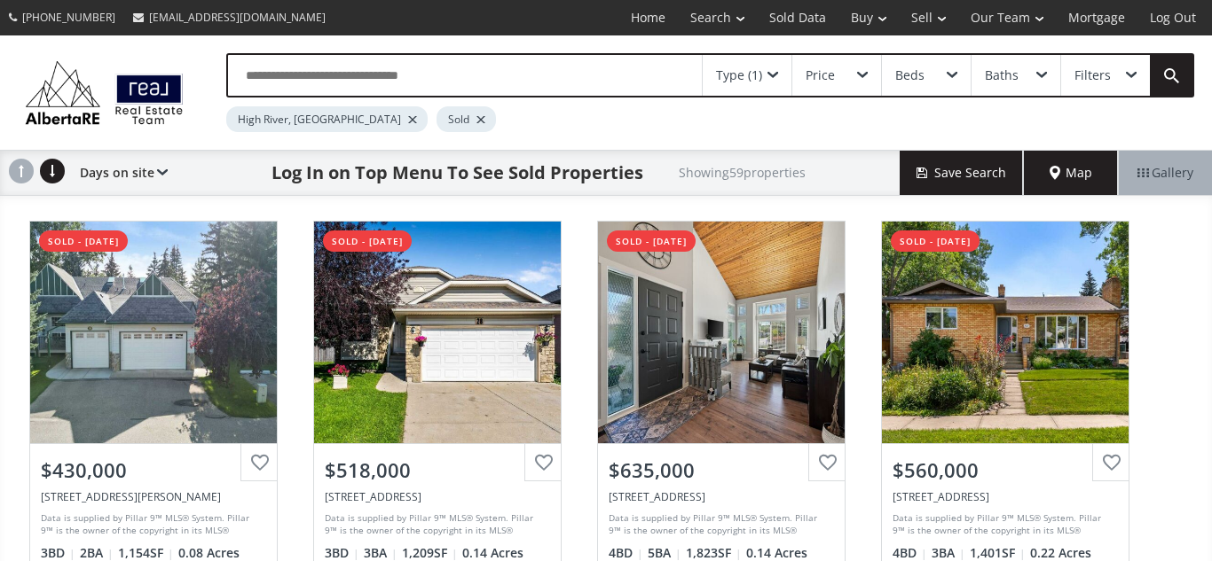
click at [476, 120] on div at bounding box center [480, 119] width 9 height 7
